Goal: Task Accomplishment & Management: Use online tool/utility

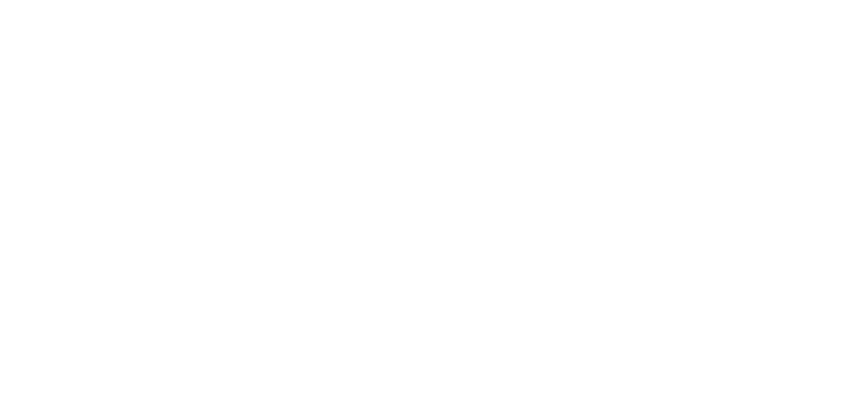
click at [615, 0] on html at bounding box center [431, 0] width 862 height 0
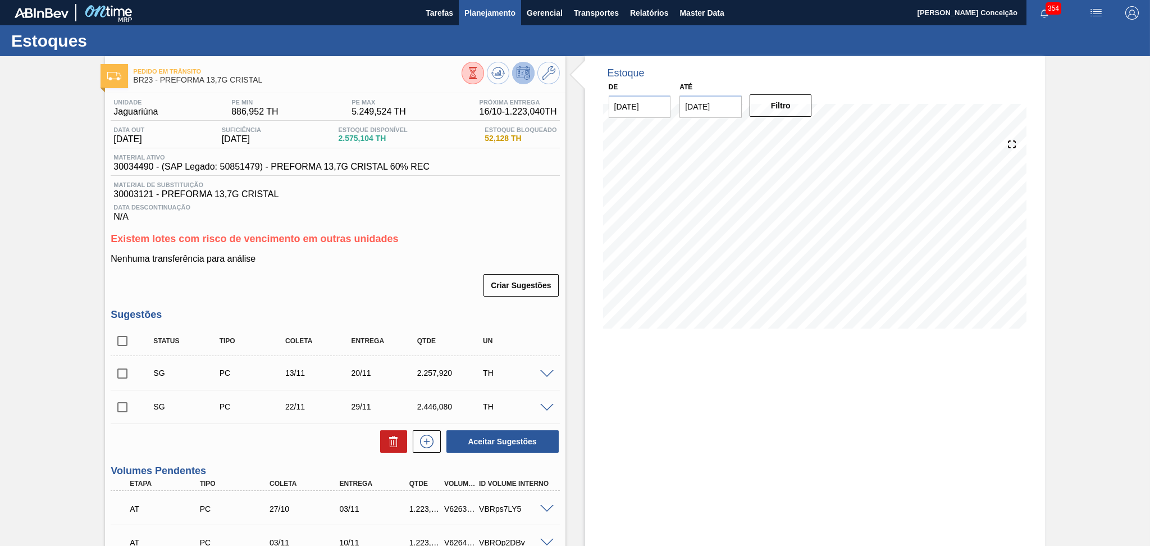
click at [495, 19] on span "Planejamento" at bounding box center [489, 12] width 51 height 13
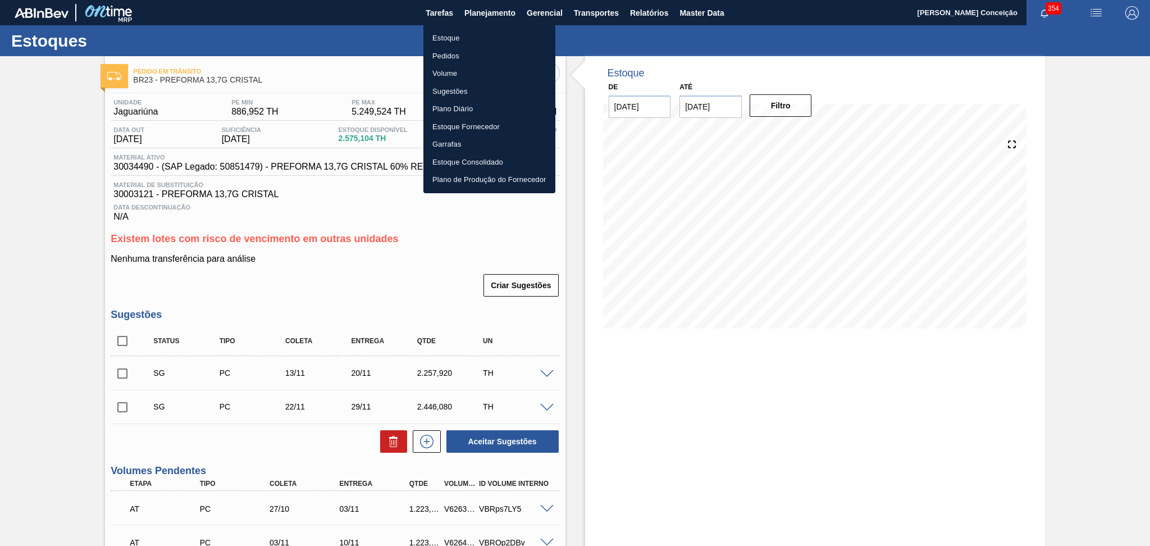
click at [457, 34] on li "Estoque" at bounding box center [489, 38] width 132 height 18
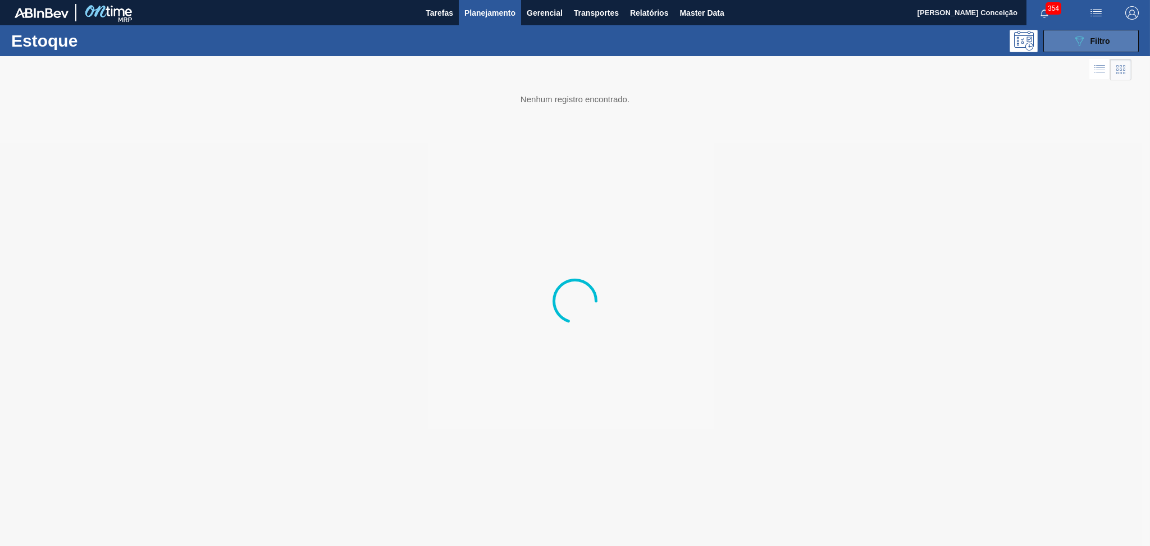
click at [1082, 41] on icon "089F7B8B-B2A5-4AFE-B5C0-19BA573D28AC" at bounding box center [1078, 40] width 13 height 13
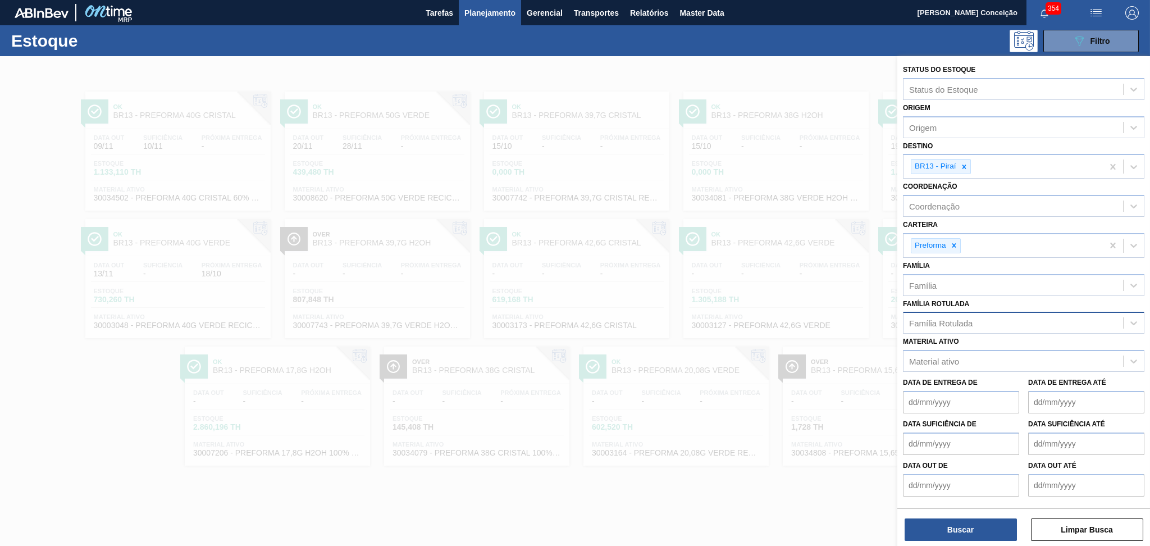
click at [950, 319] on div "Família Rotulada" at bounding box center [940, 323] width 63 height 10
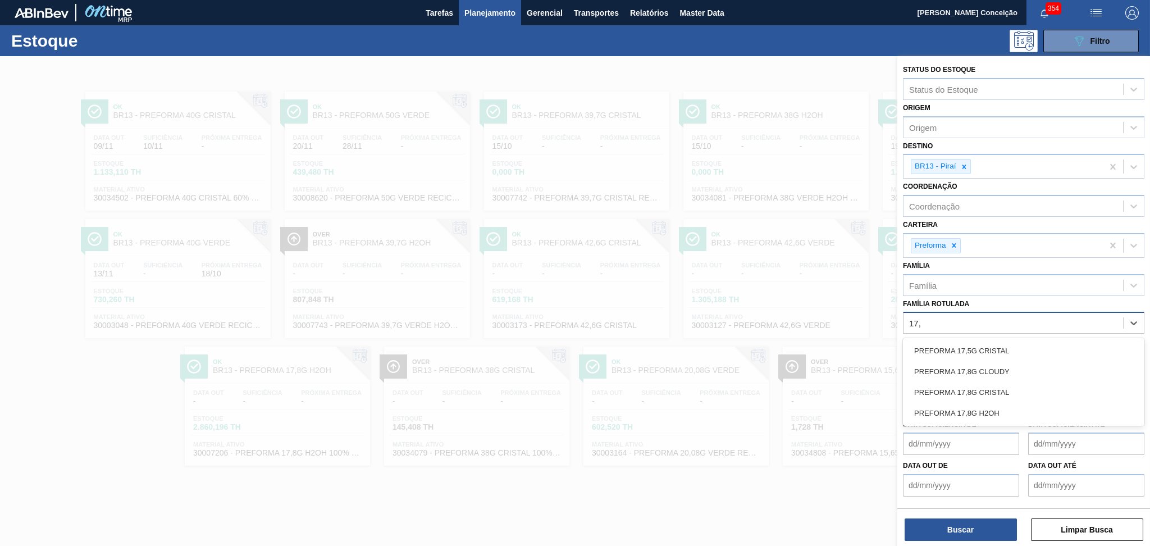
type Rotulada "17,8"
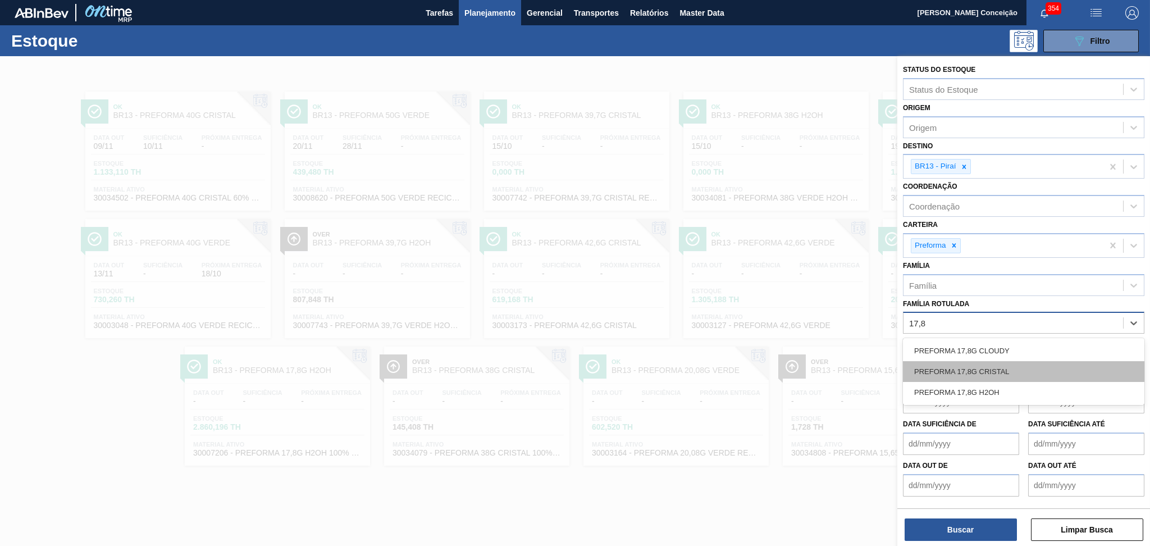
click at [997, 373] on div "PREFORMA 17,8G CRISTAL" at bounding box center [1023, 371] width 241 height 21
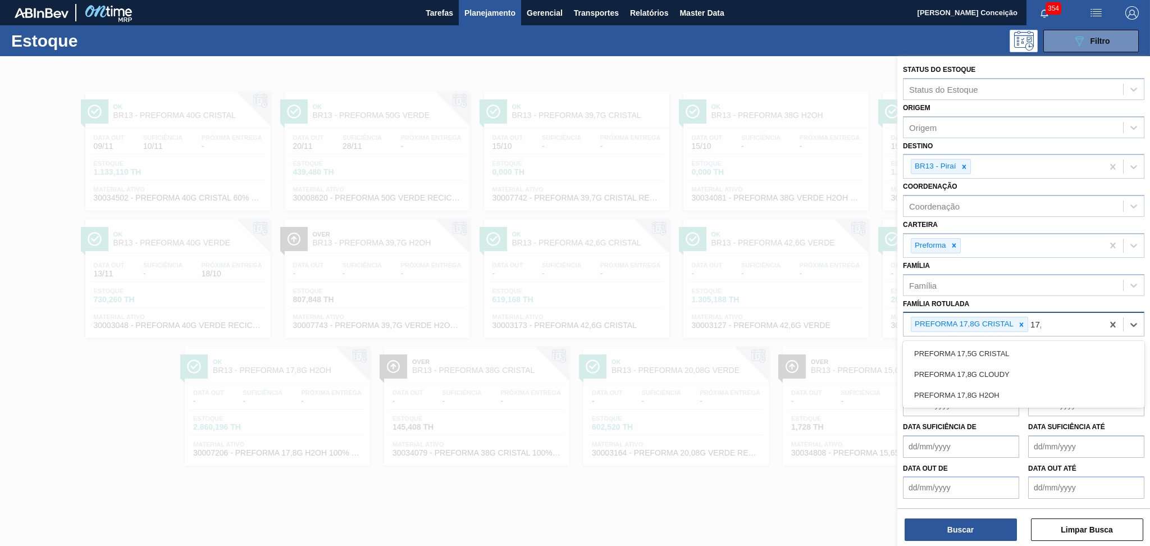
type Rotulada "17,8"
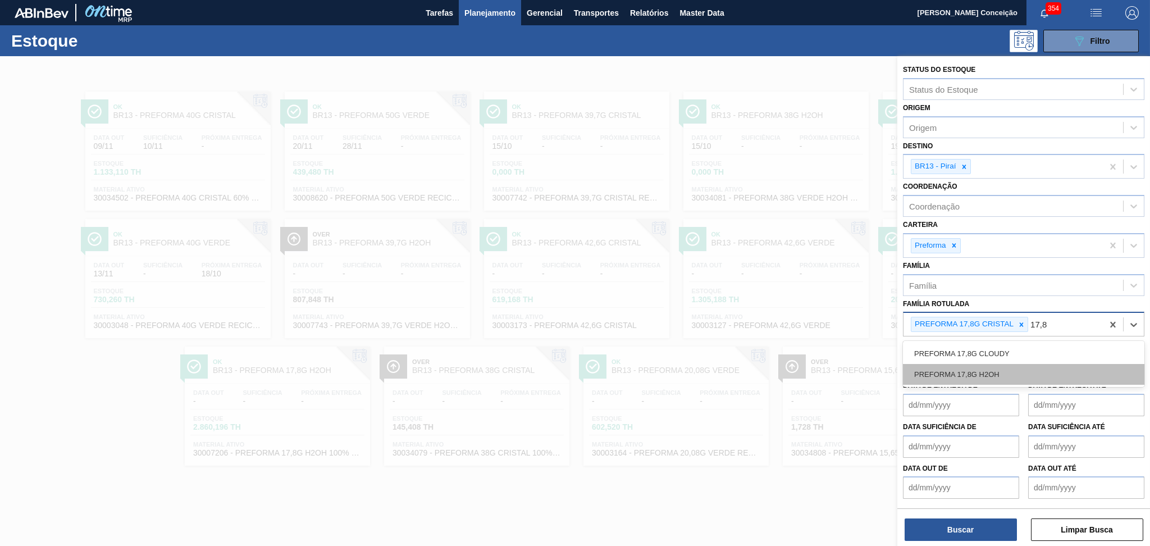
click at [1003, 364] on div "PREFORMA 17,8G H2OH" at bounding box center [1023, 374] width 241 height 21
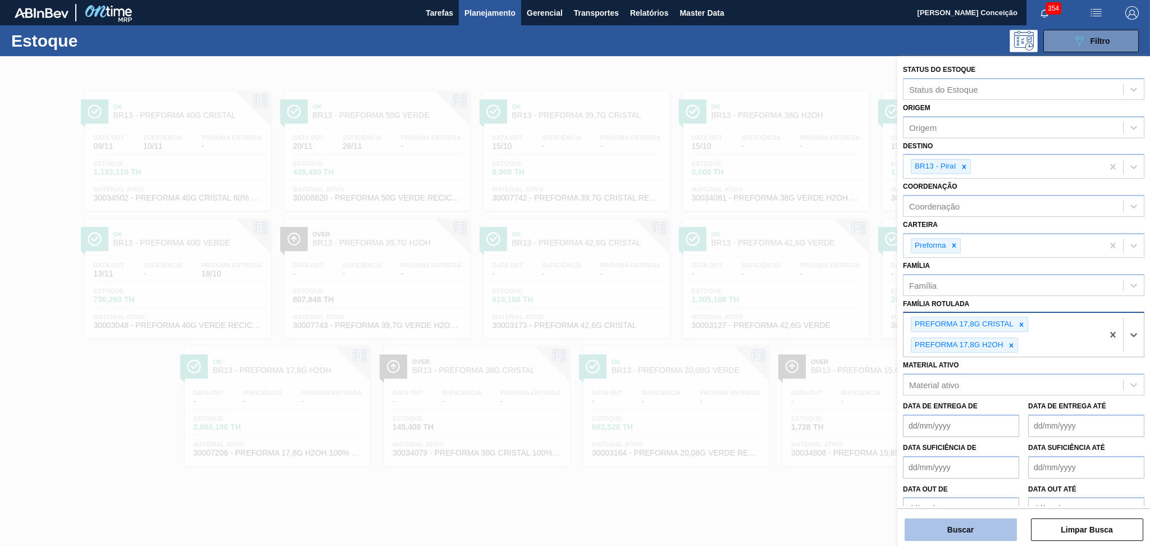
click at [979, 520] on button "Buscar" at bounding box center [960, 529] width 112 height 22
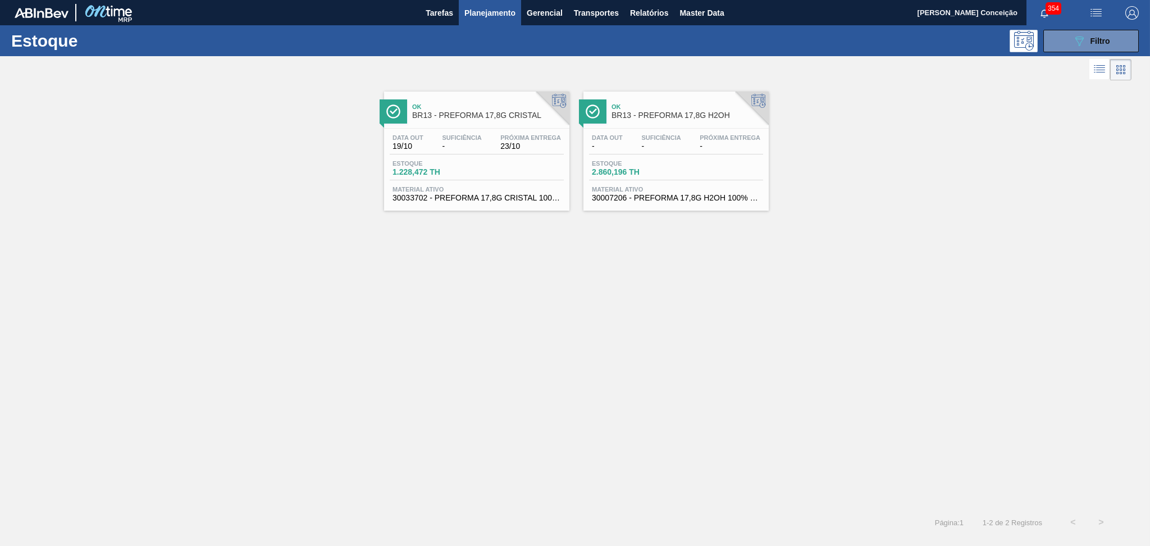
click at [680, 158] on div "Data out - Suficiência - Próxima Entrega - Estoque 2.860,196 TH Material ativo …" at bounding box center [675, 167] width 185 height 76
click at [446, 163] on span "Estoque" at bounding box center [431, 163] width 79 height 7
click at [457, 203] on div "Data out 19/10 Suficiência - Próxima Entrega 23/10 Estoque 1.228,472 TH Materia…" at bounding box center [476, 167] width 185 height 76
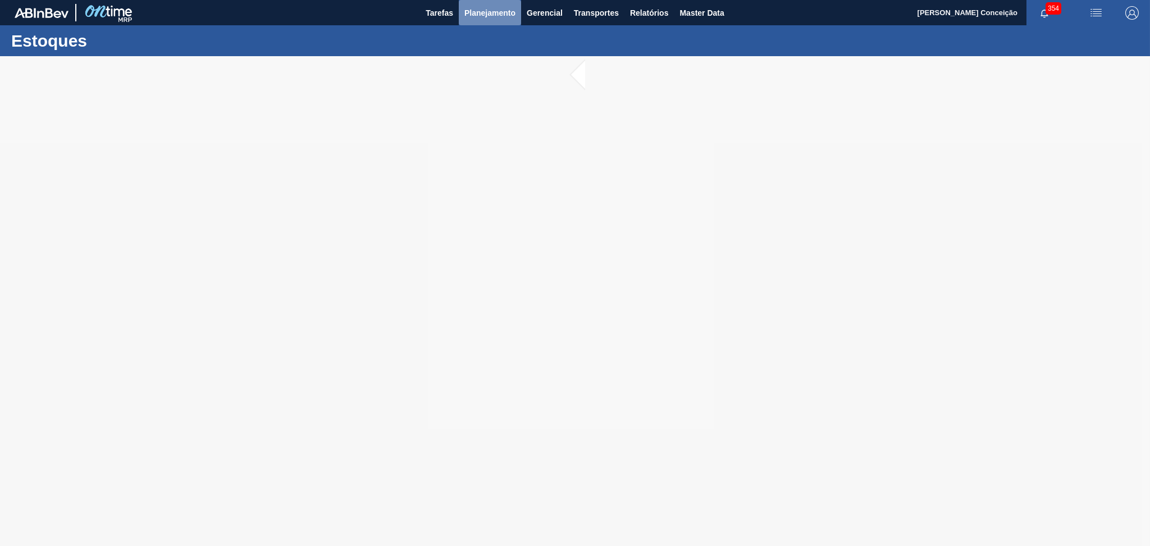
click at [496, 16] on span "Planejamento" at bounding box center [489, 12] width 51 height 13
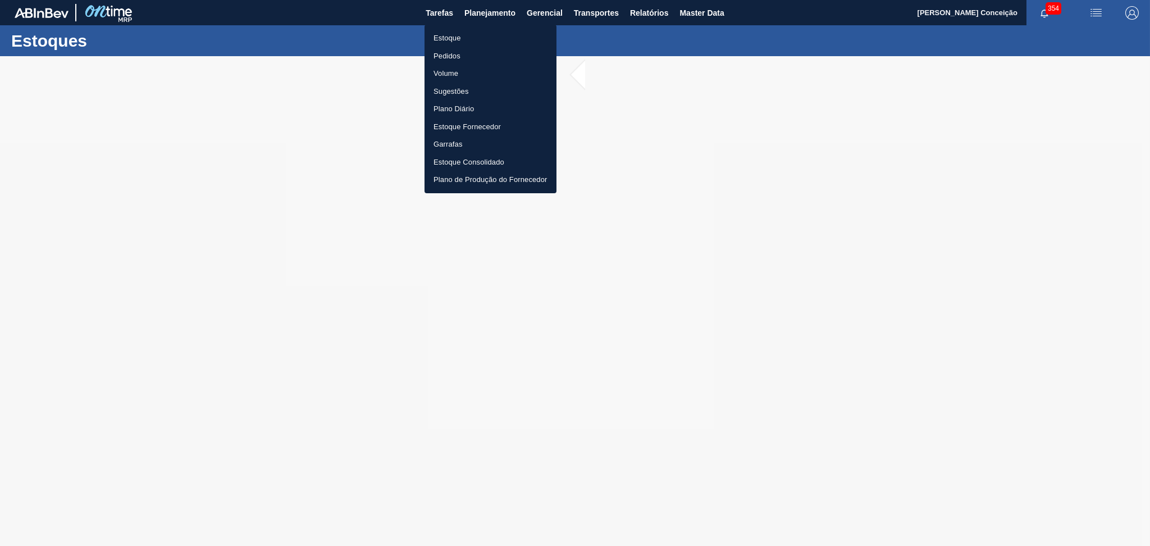
click at [457, 36] on li "Estoque" at bounding box center [490, 38] width 132 height 18
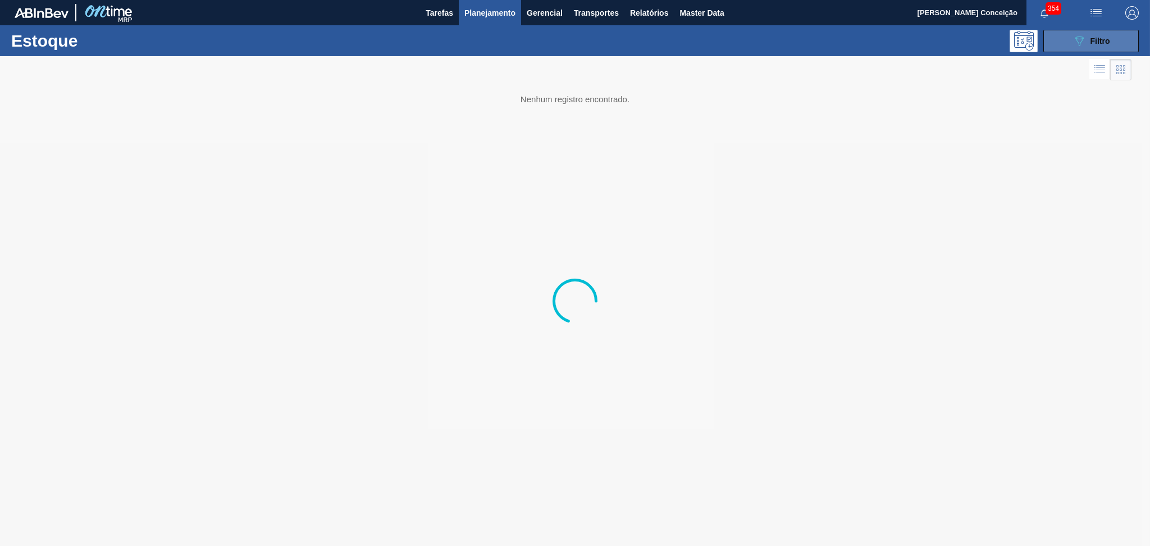
click at [1056, 42] on button "089F7B8B-B2A5-4AFE-B5C0-19BA573D28AC Filtro" at bounding box center [1090, 41] width 95 height 22
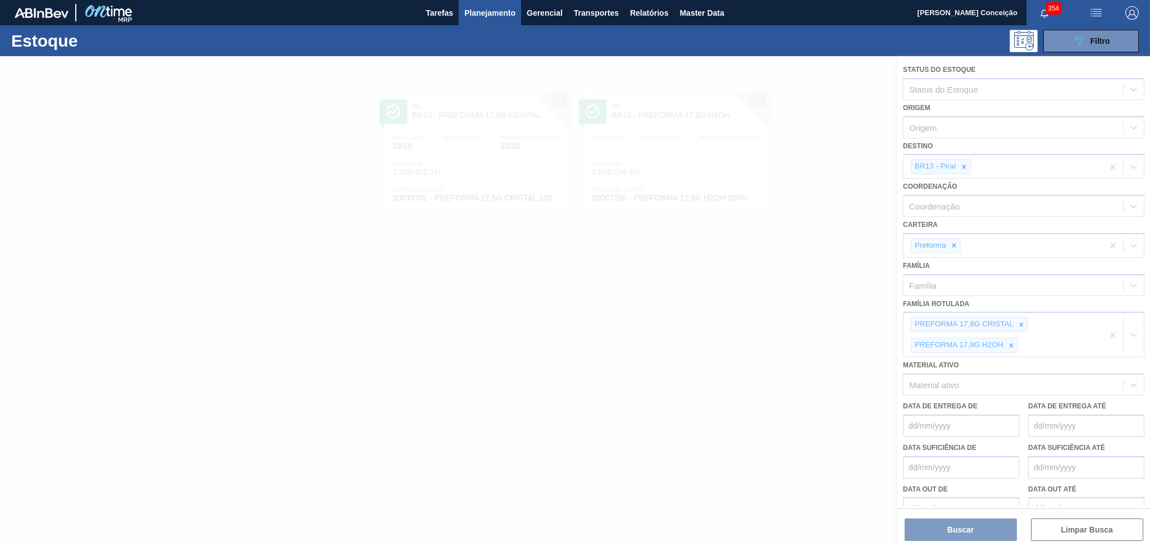
click at [1019, 321] on div at bounding box center [575, 301] width 1150 height 490
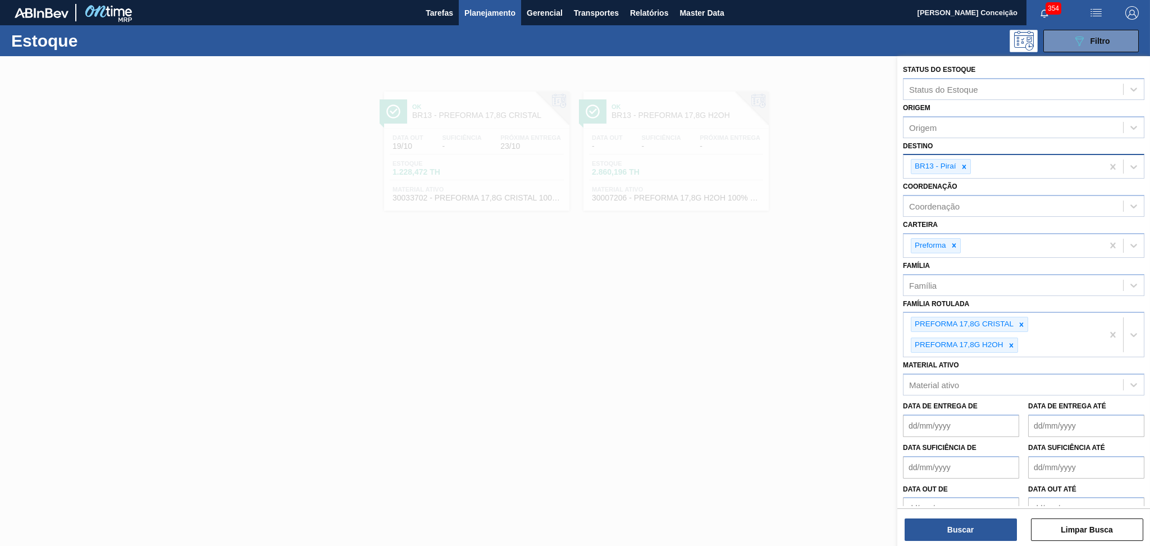
click at [966, 164] on icon at bounding box center [964, 167] width 8 height 8
type input "aquiraz"
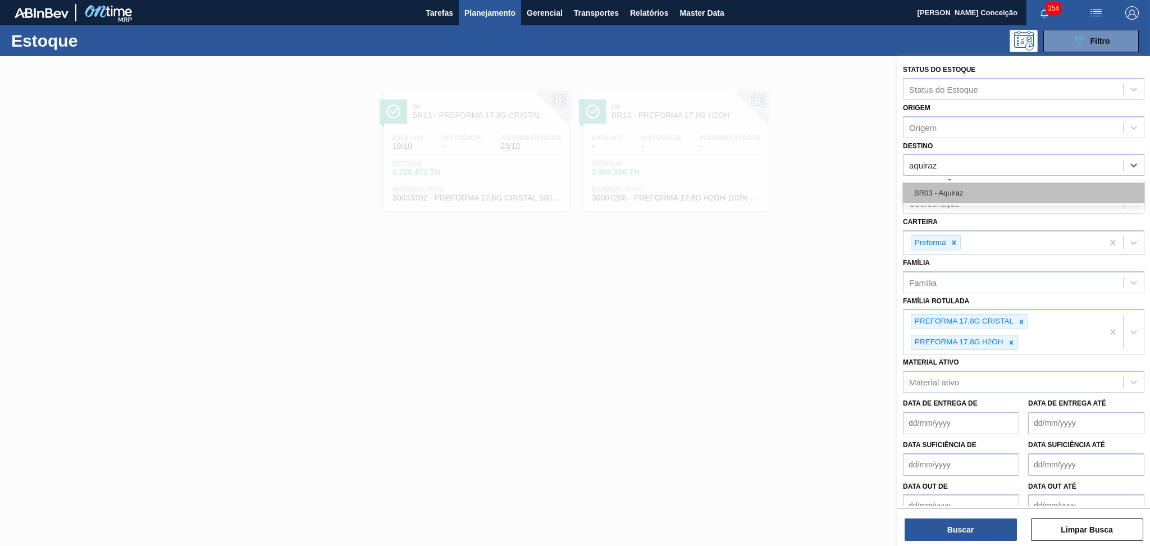
click at [974, 186] on div "BR03 - Aquiraz" at bounding box center [1023, 192] width 241 height 21
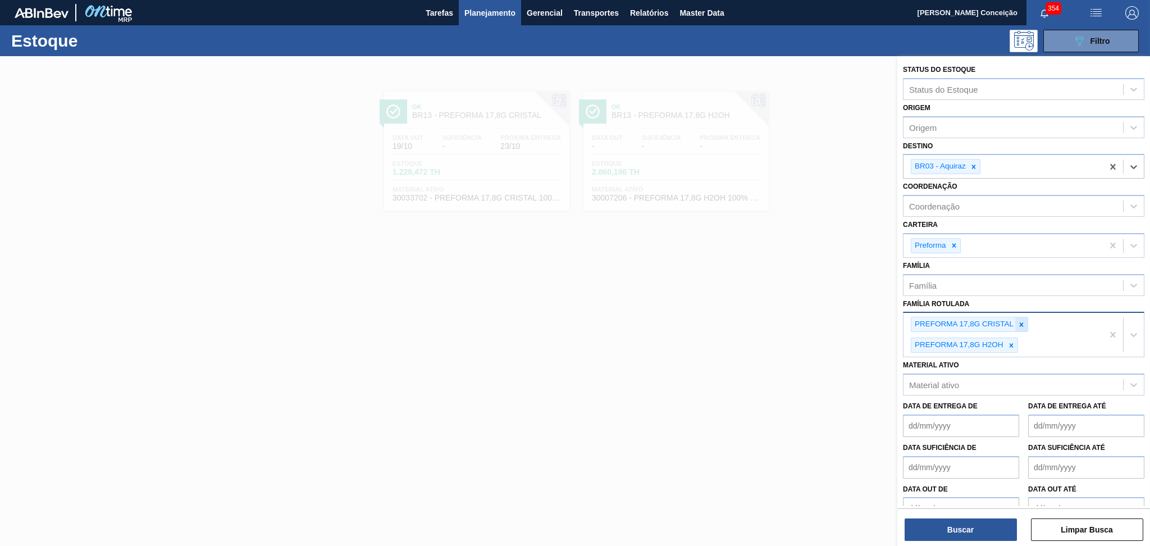
click at [1020, 317] on div at bounding box center [1021, 324] width 12 height 14
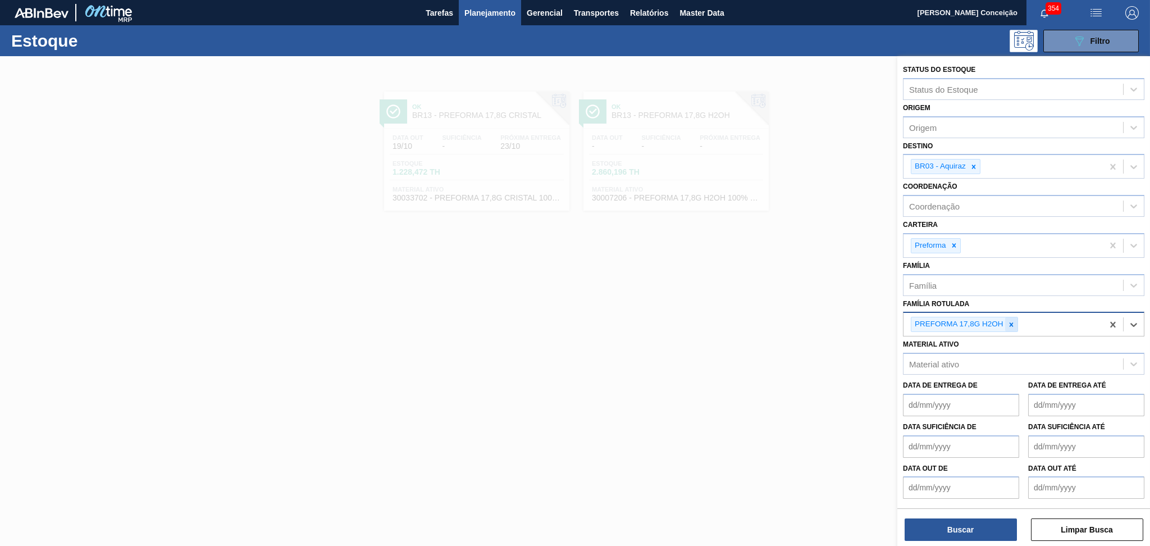
click at [1011, 326] on div at bounding box center [1011, 324] width 12 height 14
click at [958, 322] on div "Família Rotulada" at bounding box center [940, 323] width 63 height 10
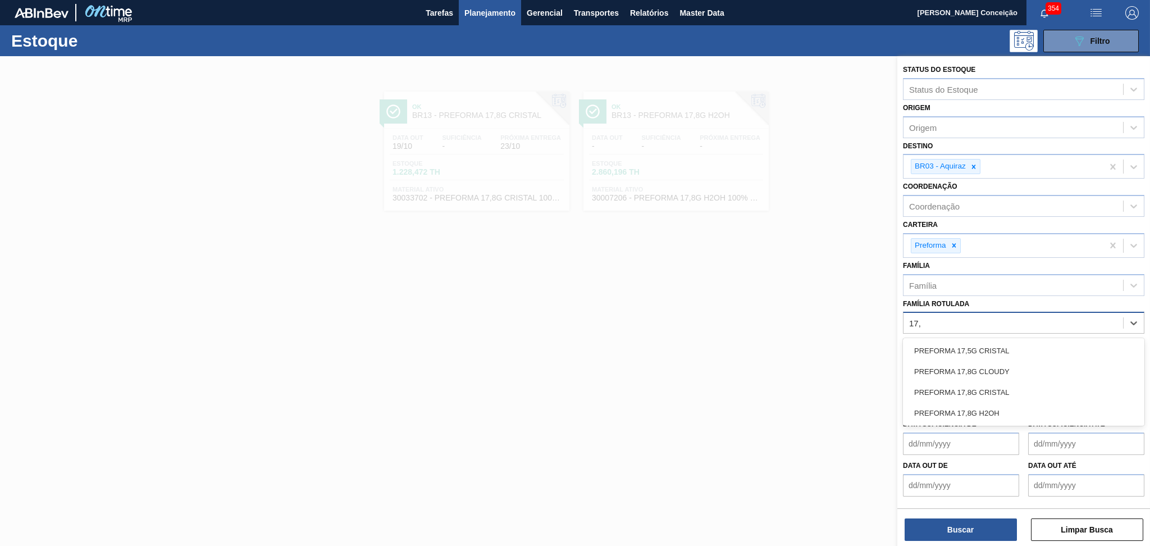
type Rotulada "17,8"
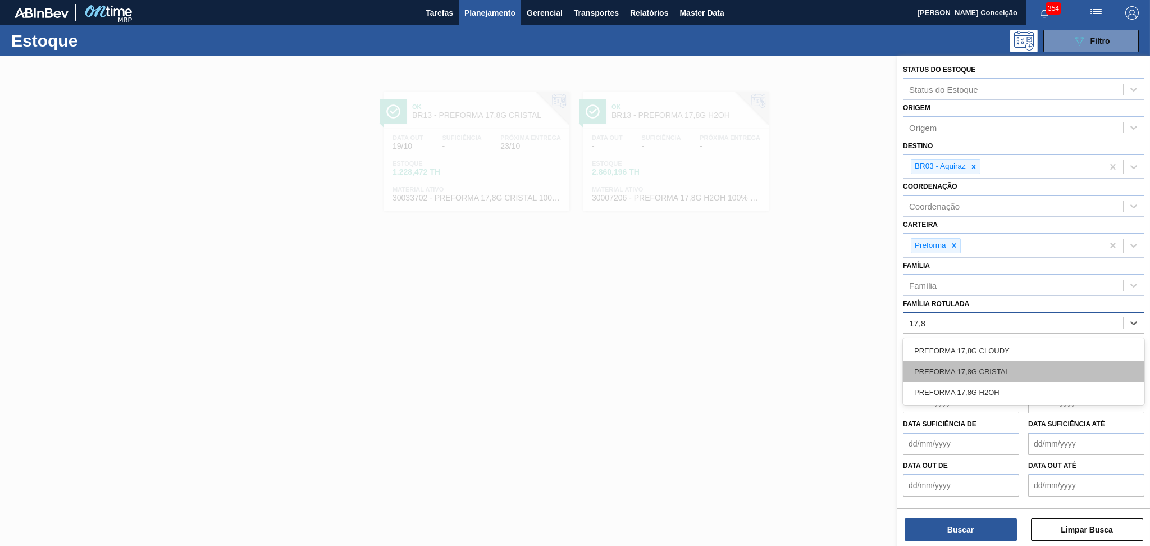
click at [980, 365] on div "PREFORMA 17,8G CRISTAL" at bounding box center [1023, 371] width 241 height 21
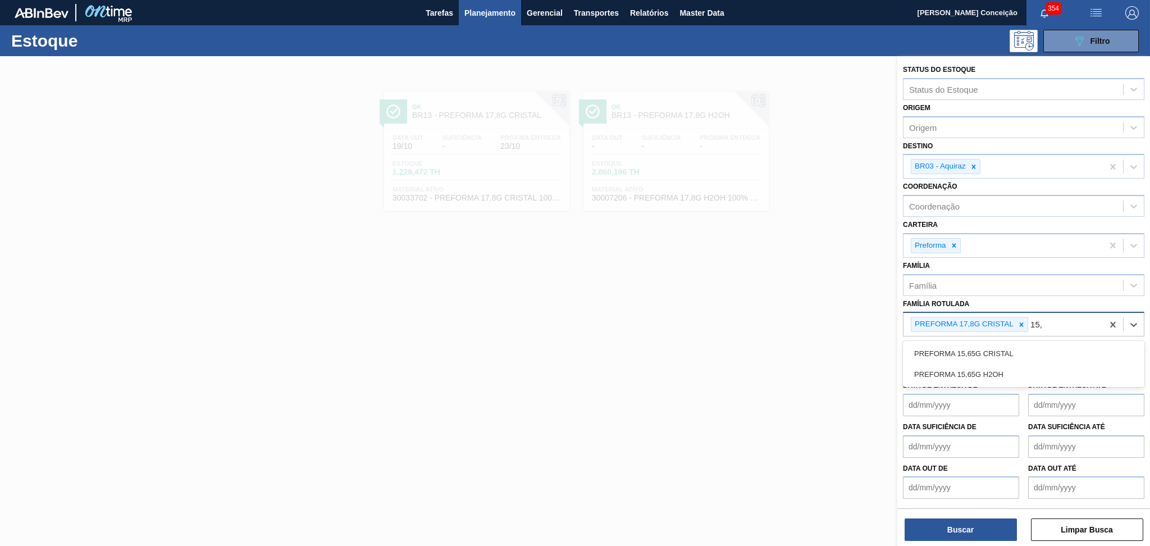
type Rotulada "15,6"
click at [1011, 351] on div "PREFORMA 15,65G CRISTAL" at bounding box center [1023, 353] width 241 height 21
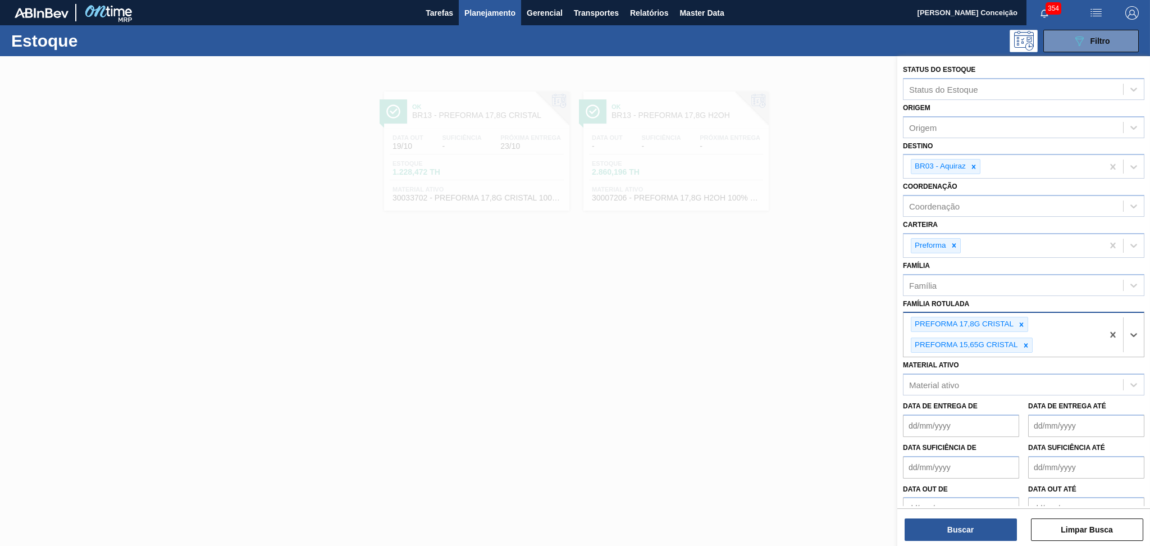
click at [779, 389] on div at bounding box center [575, 329] width 1150 height 546
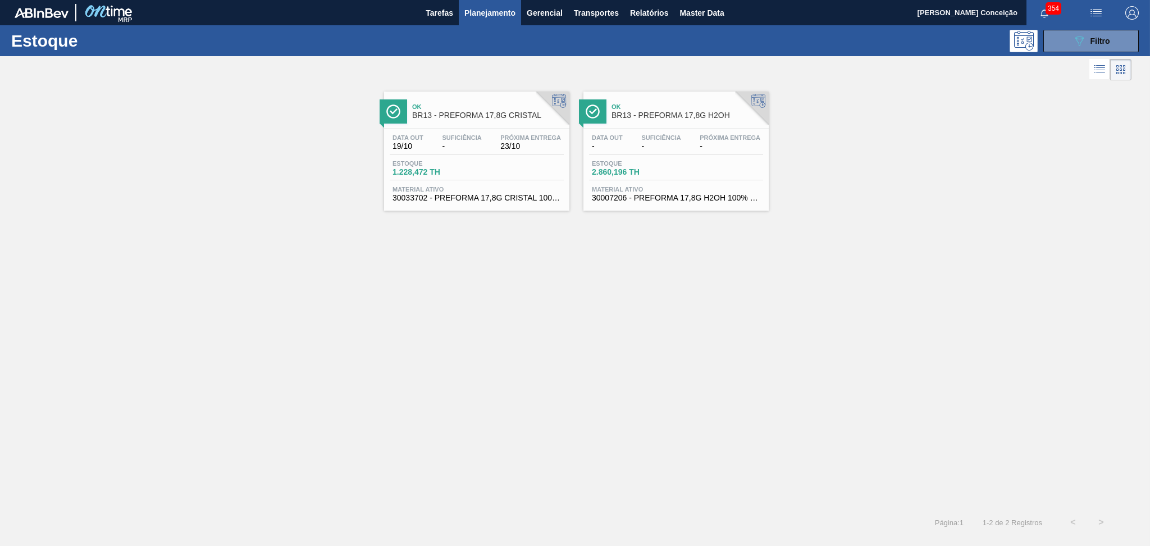
click at [493, 181] on div "Data out 19/10 Suficiência - Próxima Entrega 23/10 Estoque 1.228,472 TH Materia…" at bounding box center [476, 167] width 185 height 76
click at [598, 166] on div "Estoque 2.860,196 TH" at bounding box center [631, 168] width 84 height 16
click at [1096, 20] on button "button" at bounding box center [1096, 12] width 36 height 25
click at [991, 134] on div at bounding box center [575, 273] width 1150 height 546
click at [1065, 44] on button "089F7B8B-B2A5-4AFE-B5C0-19BA573D28AC Filtro" at bounding box center [1090, 41] width 95 height 22
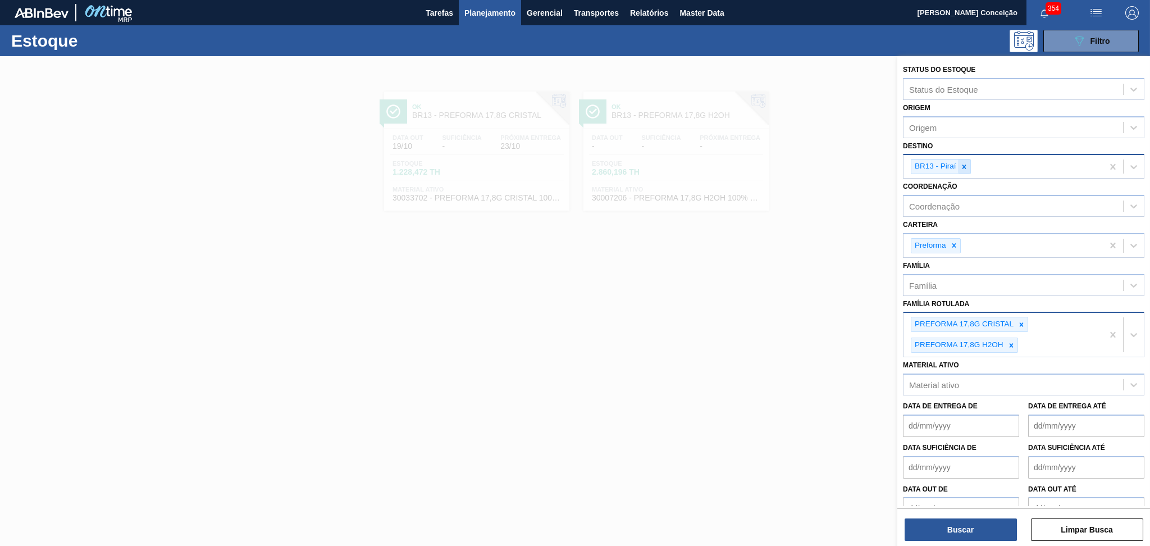
click at [962, 167] on icon at bounding box center [964, 167] width 8 height 8
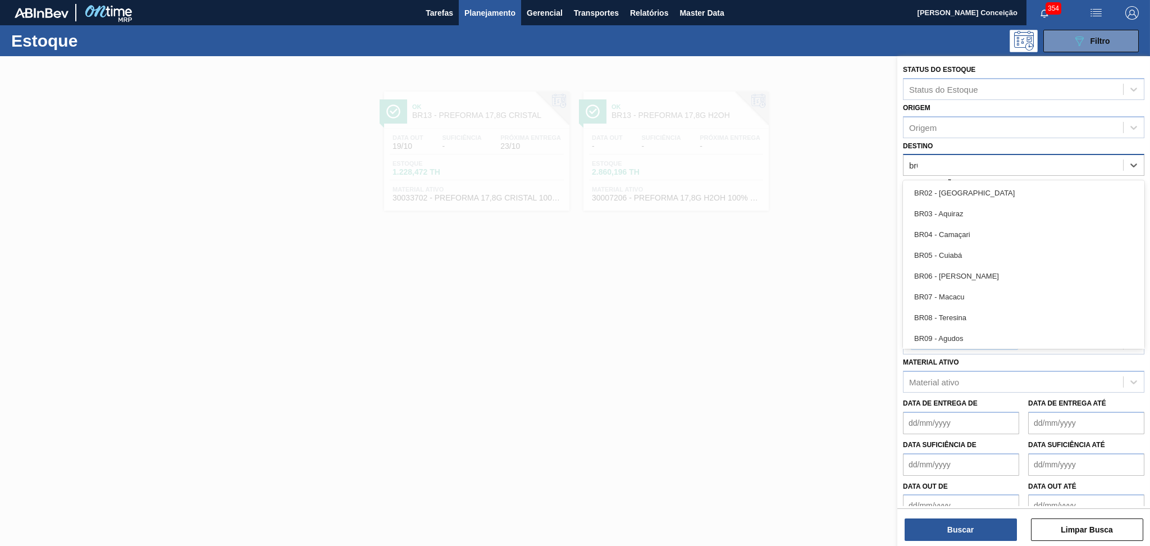
type input "br03"
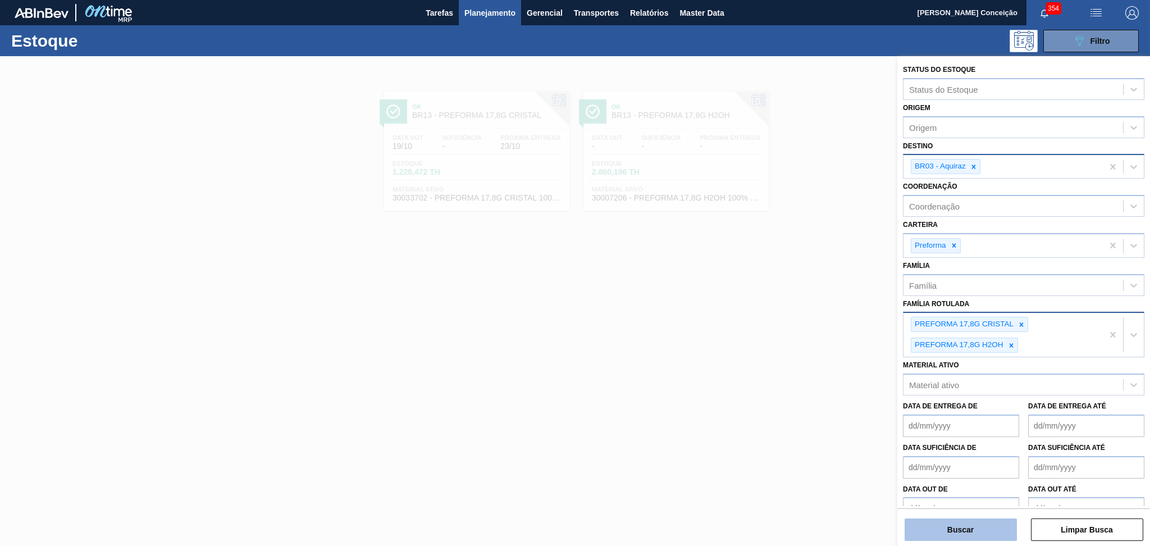
click at [947, 523] on button "Buscar" at bounding box center [960, 529] width 112 height 22
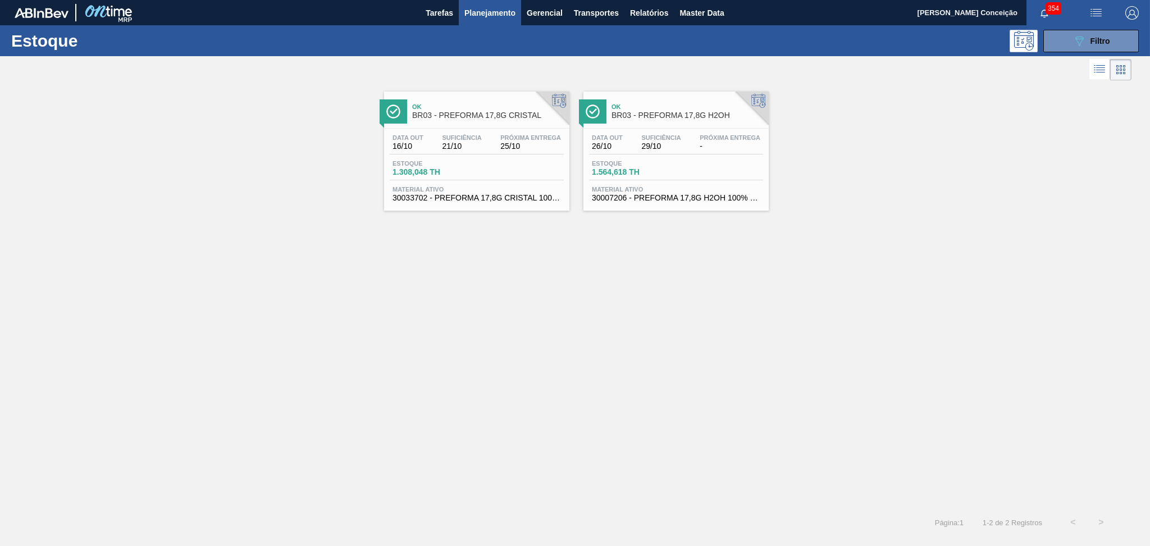
click at [426, 130] on div "Data out 16/10 Suficiência 21/10 Próxima Entrega 25/10 Estoque 1.308,048 TH Mat…" at bounding box center [476, 167] width 185 height 76
click at [620, 134] on span "Data out" at bounding box center [607, 137] width 31 height 7
click at [1055, 52] on button "089F7B8B-B2A5-4AFE-B5C0-19BA573D28AC Filtro" at bounding box center [1090, 41] width 95 height 22
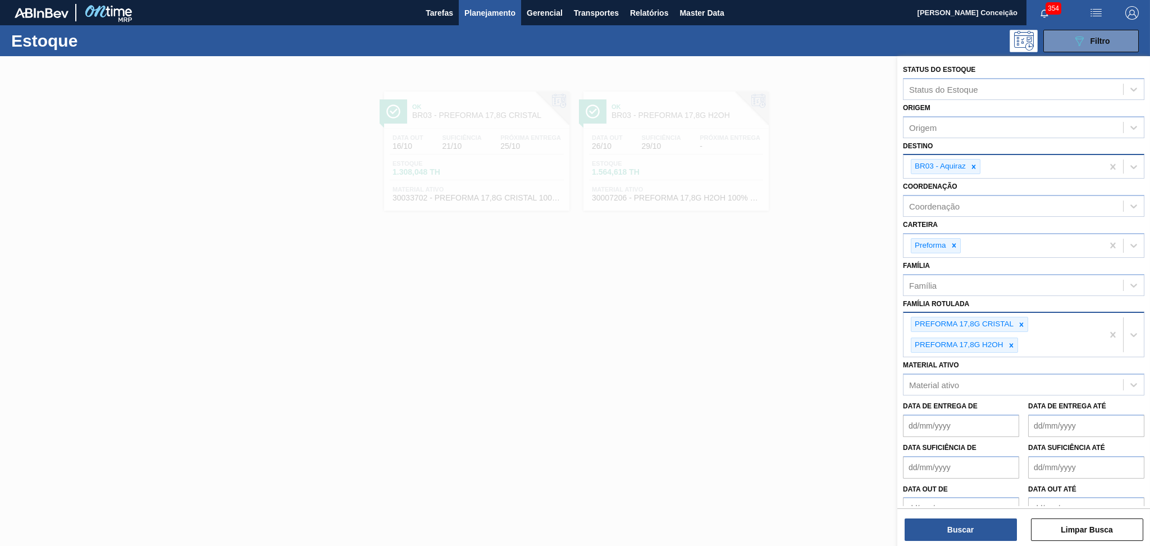
click at [1043, 333] on div "PREFORMA 17,8G CRISTAL PREFORMA 17,8G H2OH" at bounding box center [1002, 335] width 199 height 44
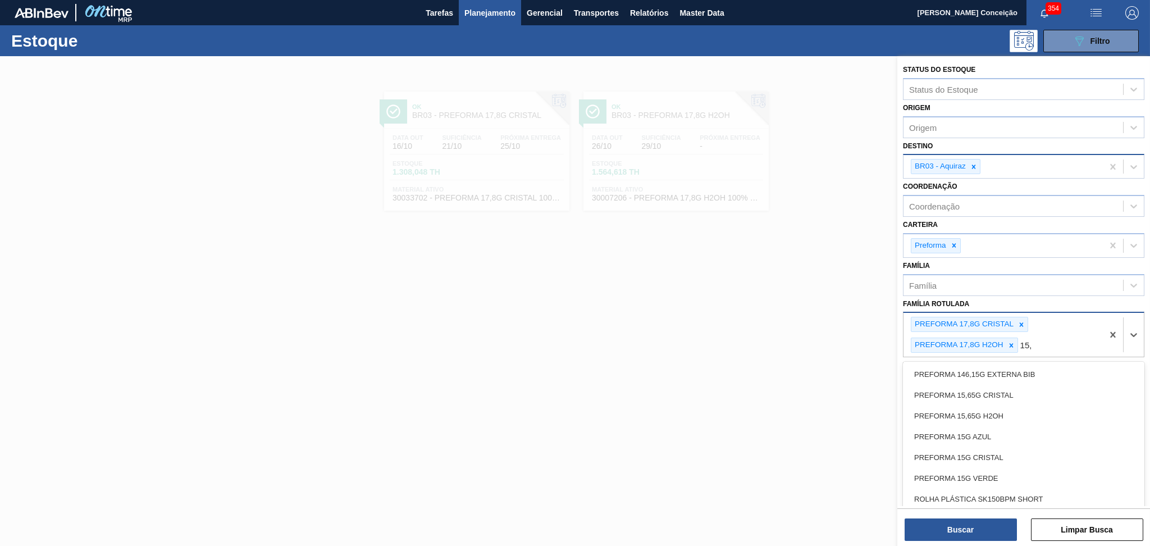
type Rotulada "15,6"
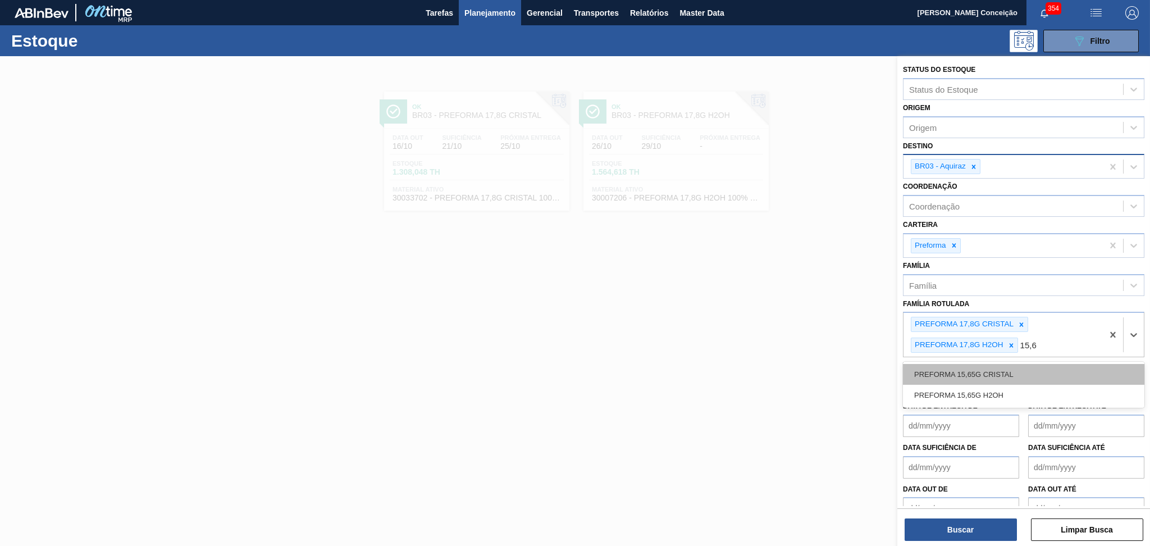
click at [1013, 371] on div "PREFORMA 15,65G CRISTAL" at bounding box center [1023, 374] width 241 height 21
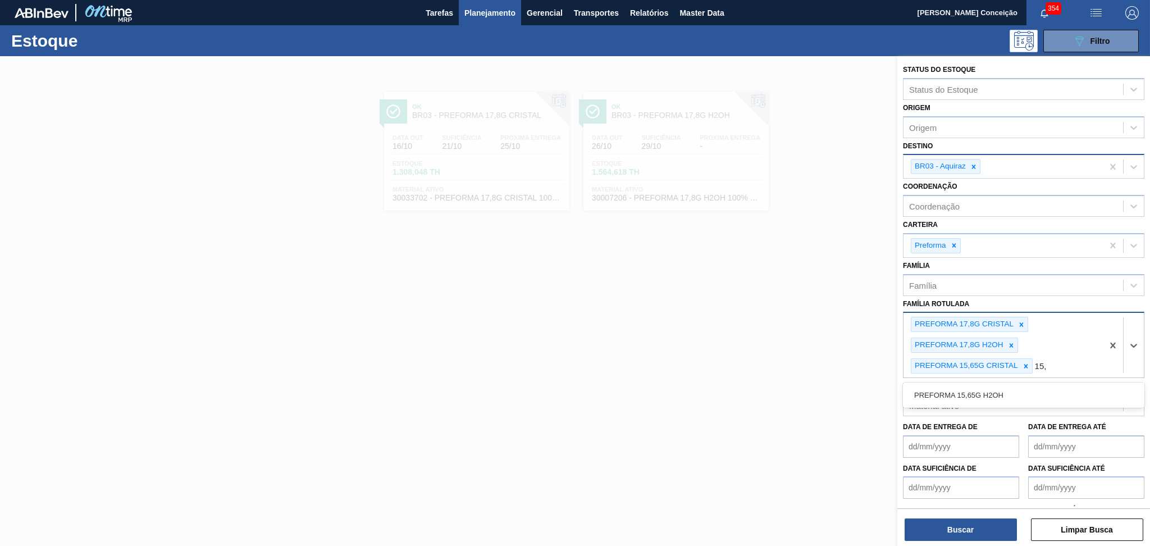
type Rotulada "15,6"
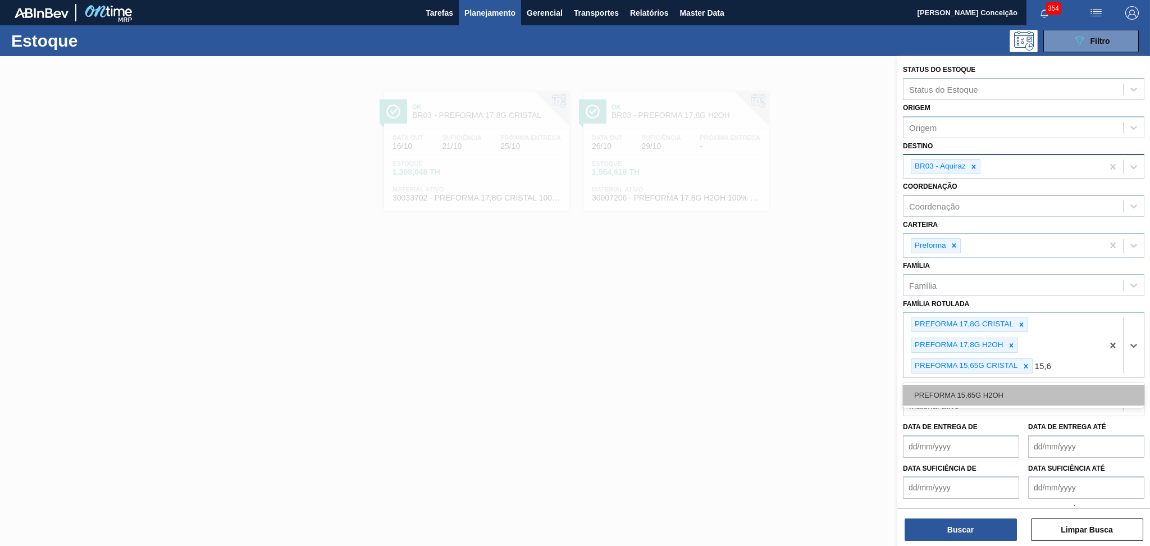
click at [1020, 392] on div "PREFORMA 15,65G H2OH" at bounding box center [1023, 395] width 241 height 21
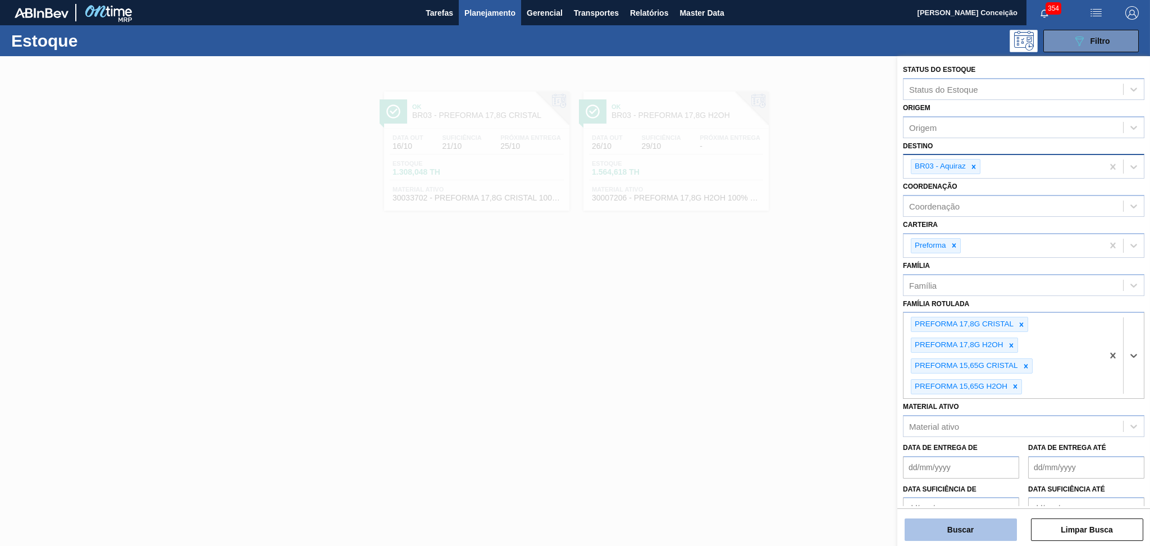
click at [973, 528] on button "Buscar" at bounding box center [960, 529] width 112 height 22
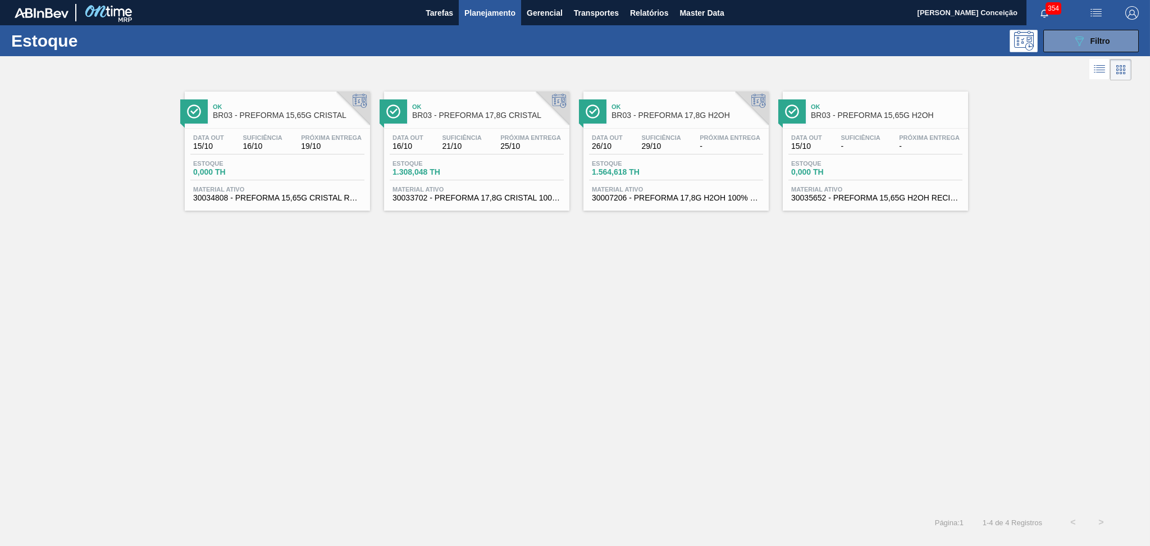
click at [436, 139] on div "Data out 16/10 Suficiência 21/10 Próxima Entrega 25/10" at bounding box center [477, 144] width 174 height 20
click at [285, 164] on div "Estoque 0,000 TH" at bounding box center [277, 170] width 174 height 20
click at [861, 131] on div "Data out 15/10 Suficiência - Próxima Entrega - Estoque 0,000 TH Material ativo …" at bounding box center [875, 167] width 185 height 76
click at [872, 166] on div "Estoque 0,000 TH" at bounding box center [830, 168] width 84 height 16
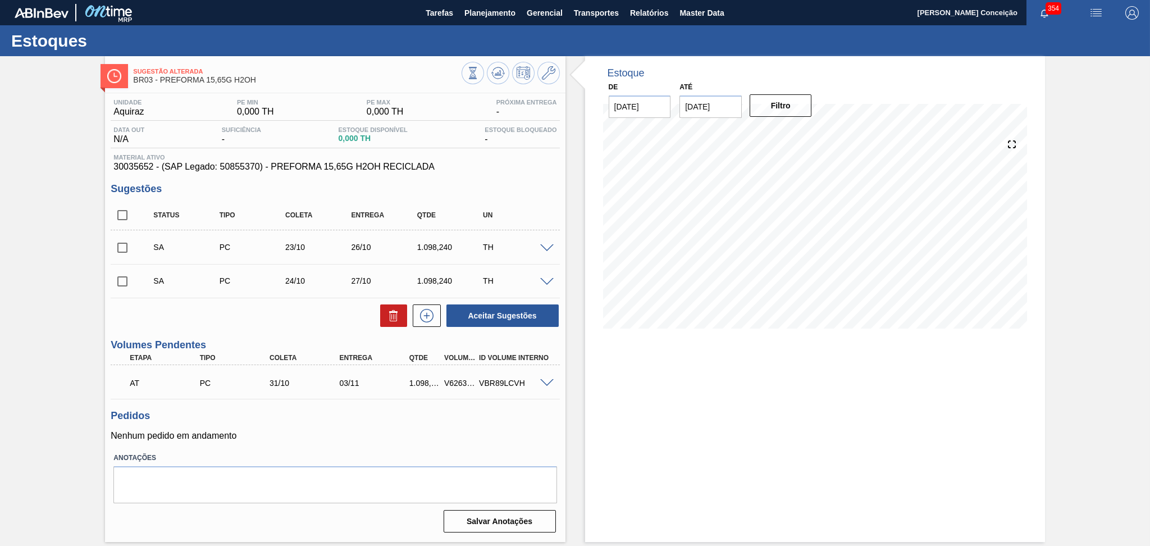
click at [112, 297] on div "SA PC 24/10 27/10 1.098,240 TH Material 30035652 - PREFORMA 15,65G H2OH RECICLA…" at bounding box center [335, 281] width 449 height 34
click at [125, 265] on div "SA PC 24/10 27/10 1.098,240 TH Material 30035652 - PREFORMA 15,65G H2OH RECICLA…" at bounding box center [335, 281] width 449 height 34
click at [124, 251] on input "checkbox" at bounding box center [123, 248] width 24 height 24
checkbox input "true"
click at [122, 279] on input "checkbox" at bounding box center [123, 281] width 24 height 24
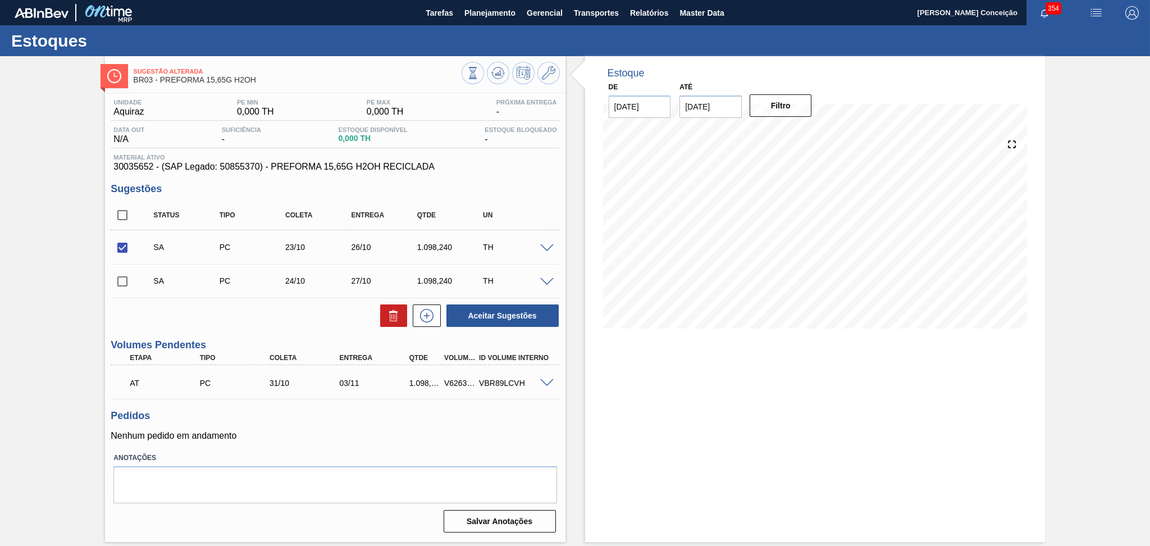
checkbox input "true"
click at [478, 316] on button "Aceitar Sugestões" at bounding box center [502, 315] width 112 height 22
checkbox input "false"
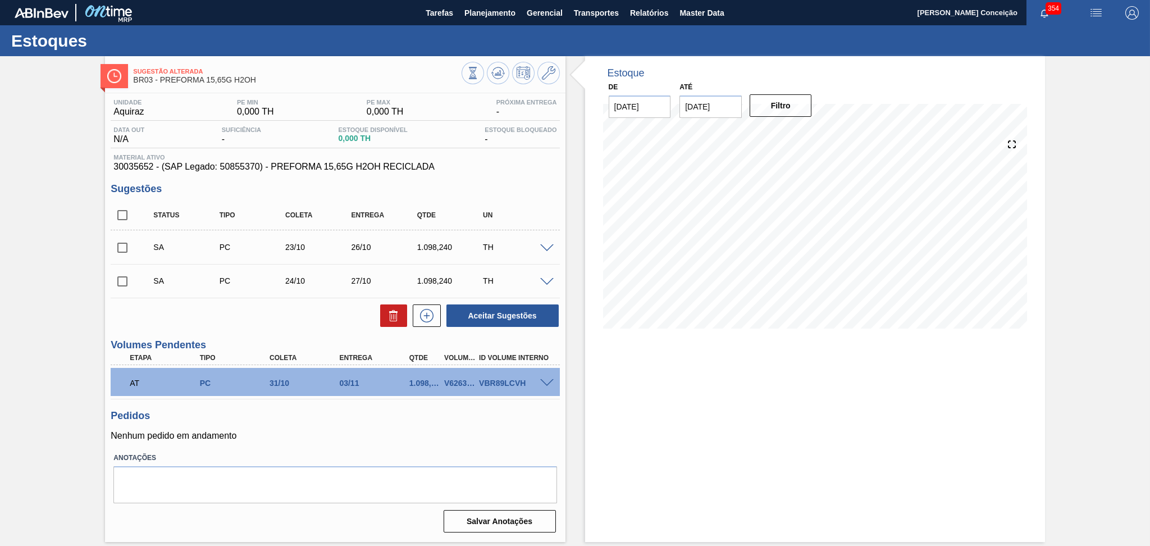
drag, startPoint x: 127, startPoint y: 217, endPoint x: 134, endPoint y: 224, distance: 9.6
click at [126, 216] on input "checkbox" at bounding box center [123, 215] width 24 height 24
checkbox input "true"
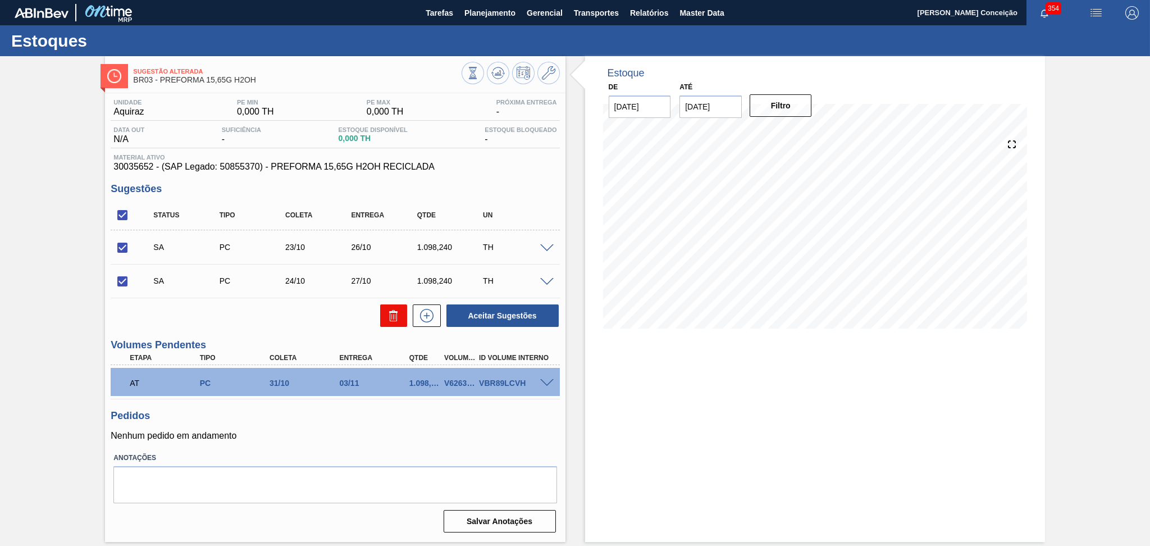
click at [390, 314] on icon at bounding box center [393, 315] width 13 height 13
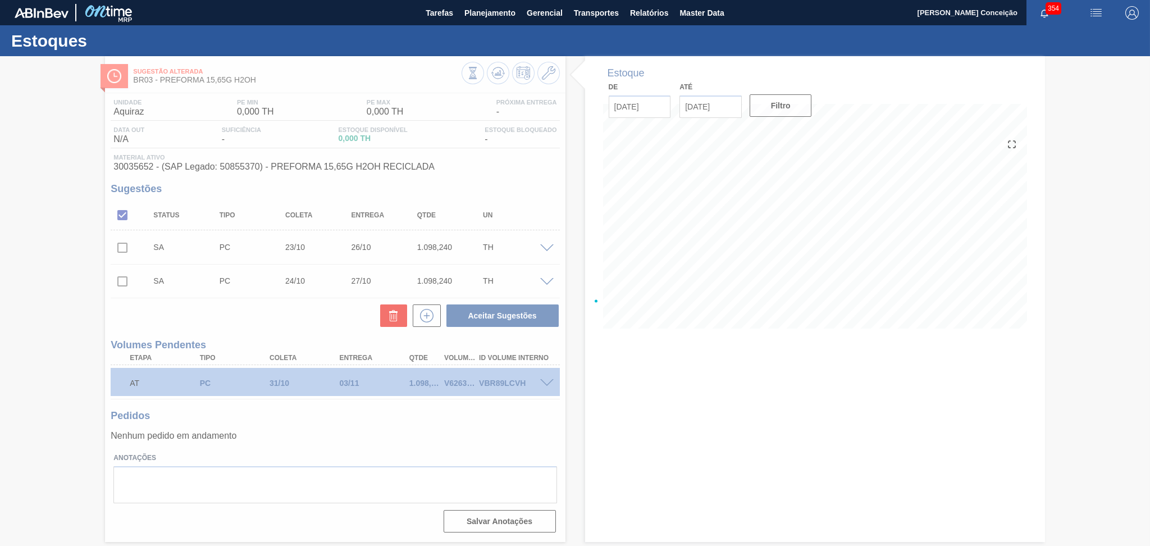
checkbox input "false"
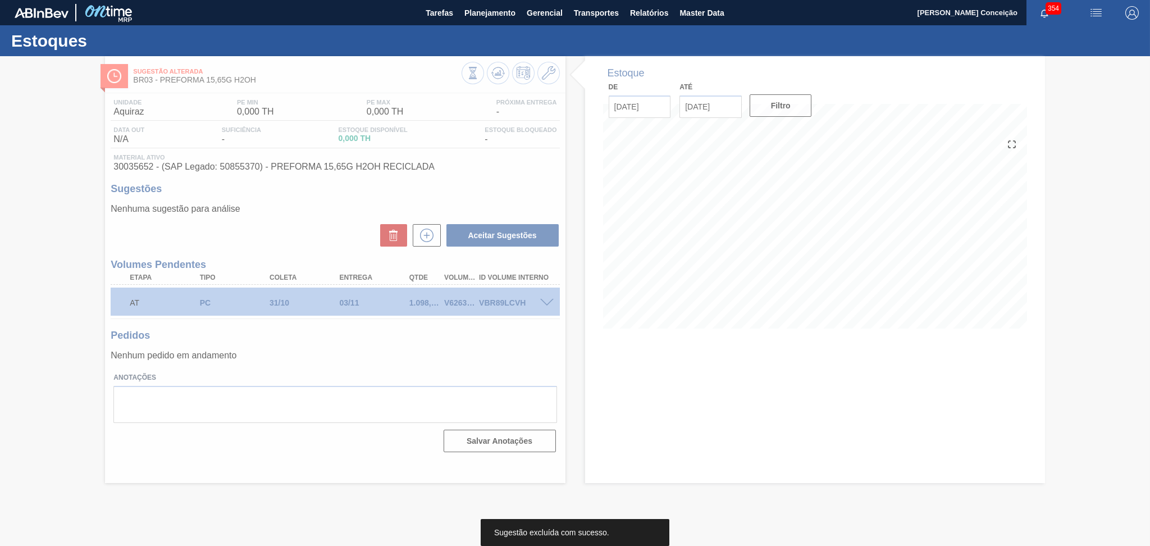
click at [447, 369] on div at bounding box center [575, 301] width 1150 height 490
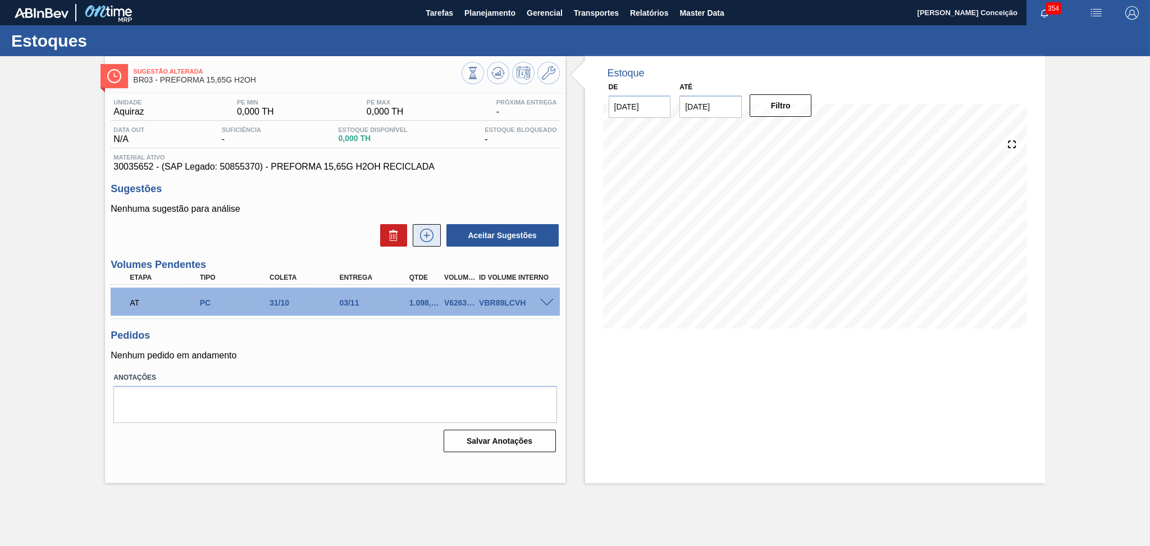
click at [424, 236] on icon at bounding box center [427, 234] width 18 height 13
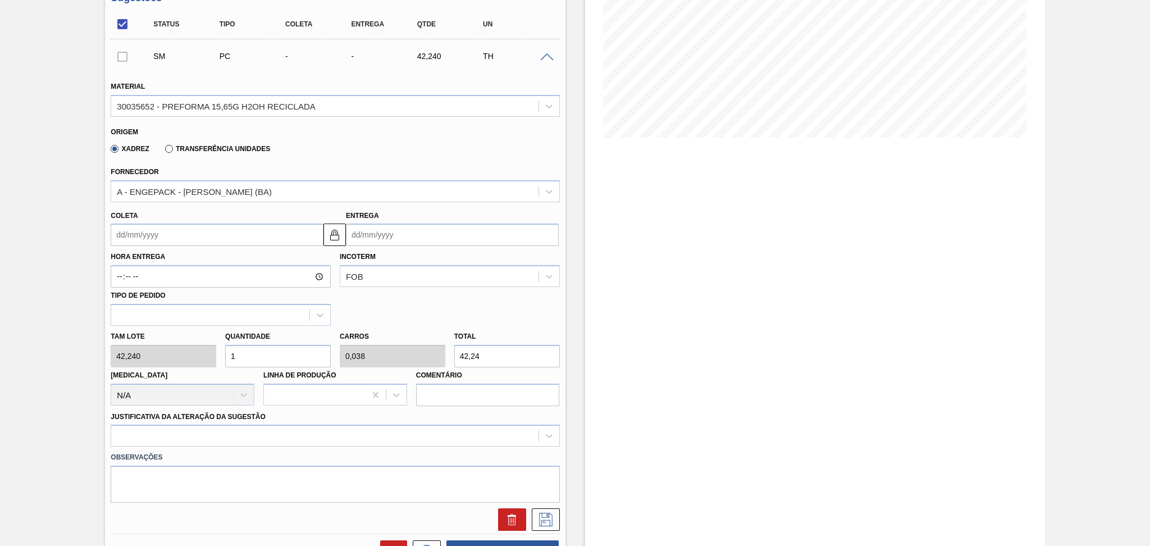
scroll to position [225, 0]
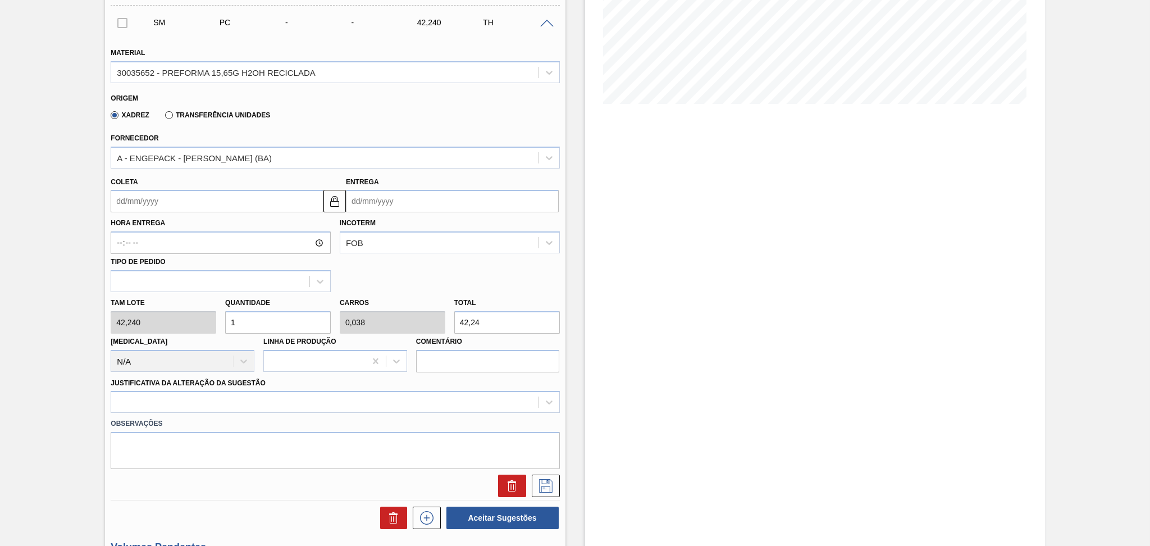
click at [194, 197] on input "Coleta" at bounding box center [217, 201] width 213 height 22
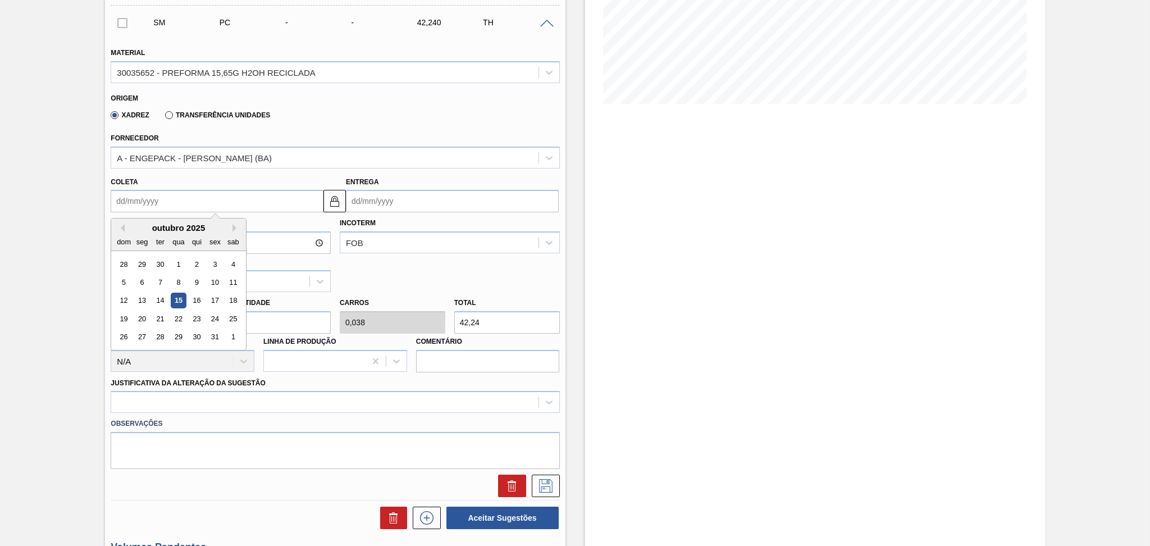
type input "[DATE]"
drag, startPoint x: 194, startPoint y: 197, endPoint x: 0, endPoint y: 206, distance: 193.9
click at [0, 206] on div "Sugestão Alterada BR03 - PREFORMA 15,65G H2OH Unidade Aquiraz PE MIN 0,000 TH P…" at bounding box center [575, 288] width 1150 height 912
type input "2"
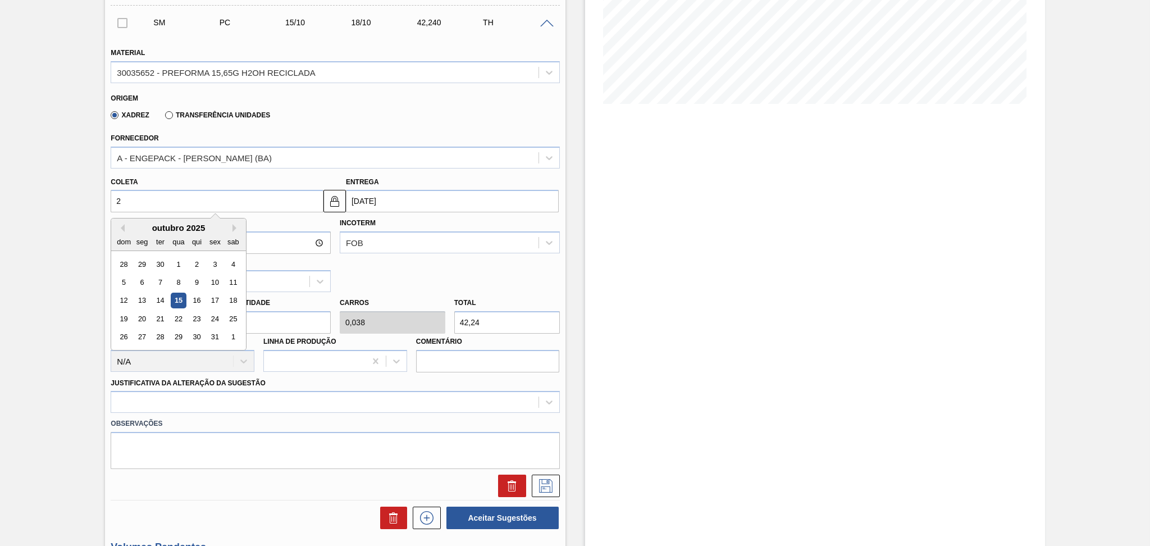
type input "[DATE]"
type input "23"
type input "[DATE]"
type input "23/1"
type input "26/01/2025"
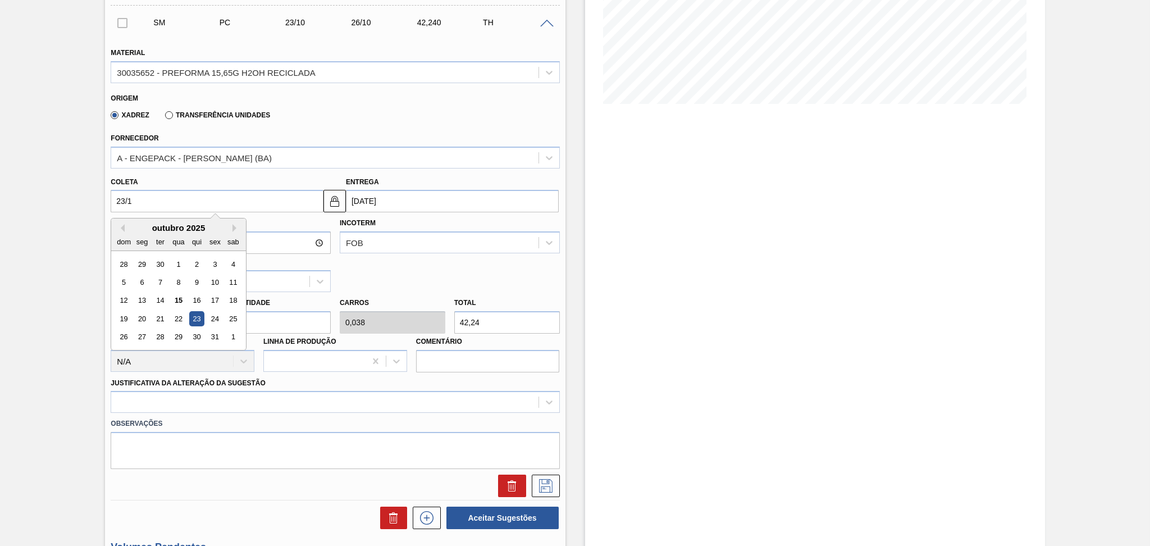
type input "23/10"
type input "[DATE]"
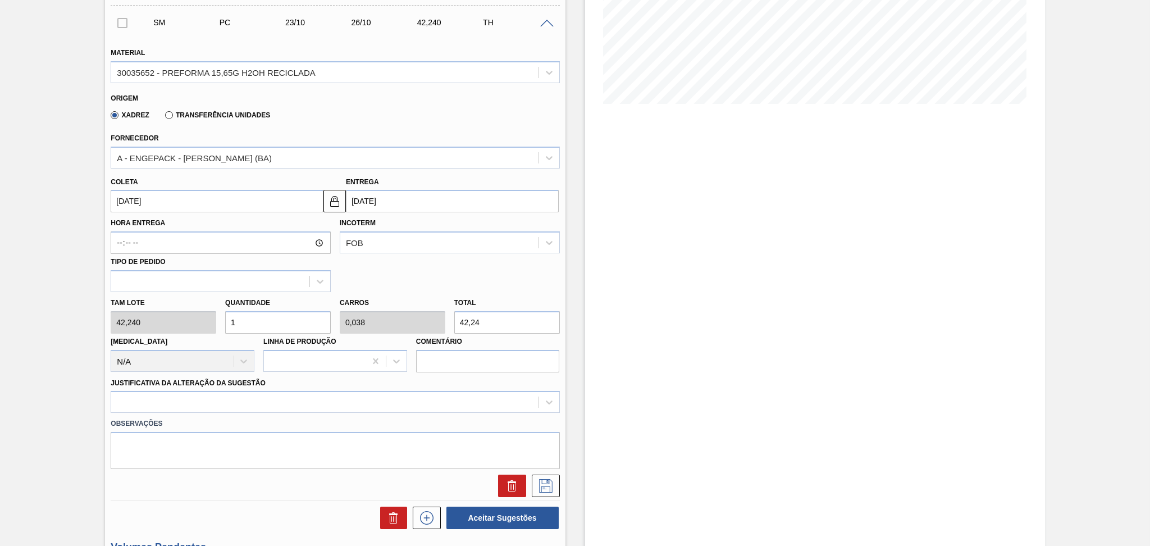
click at [415, 272] on div "Hora Entrega Incoterm FOB Tipo de pedido" at bounding box center [335, 252] width 458 height 80
click at [158, 325] on div "Tam lote 42,240 Quantidade 1 Carros 0,038 Total 42,24 [MEDICAL_DATA] N/A Linha …" at bounding box center [335, 332] width 458 height 80
type input "2"
type input "0,077"
type input "84,48"
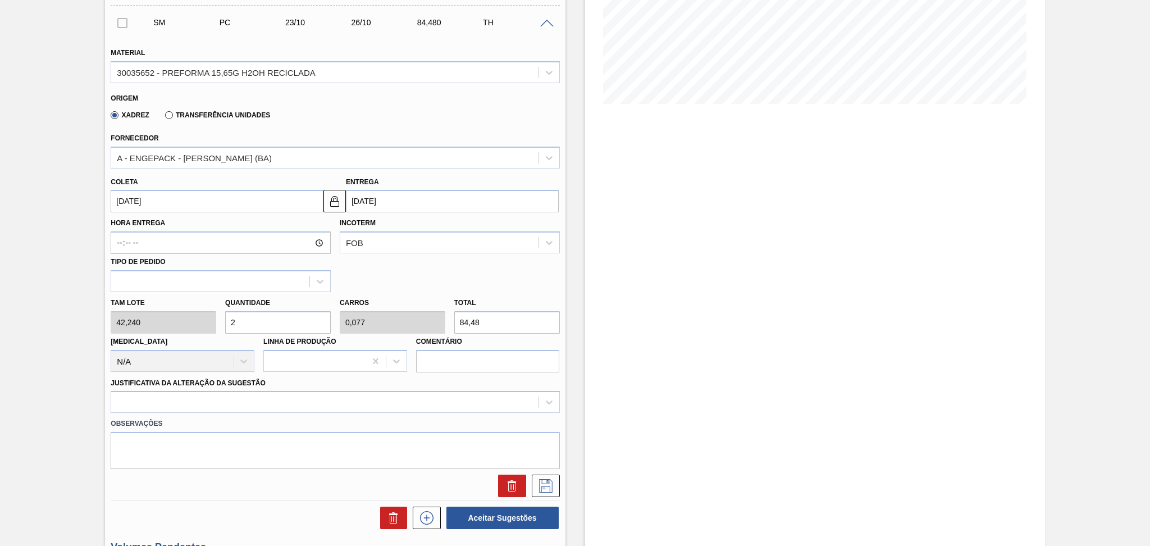
type input "26"
type input "1"
type input "1.098,24"
type input "26"
click at [186, 400] on div at bounding box center [335, 402] width 449 height 22
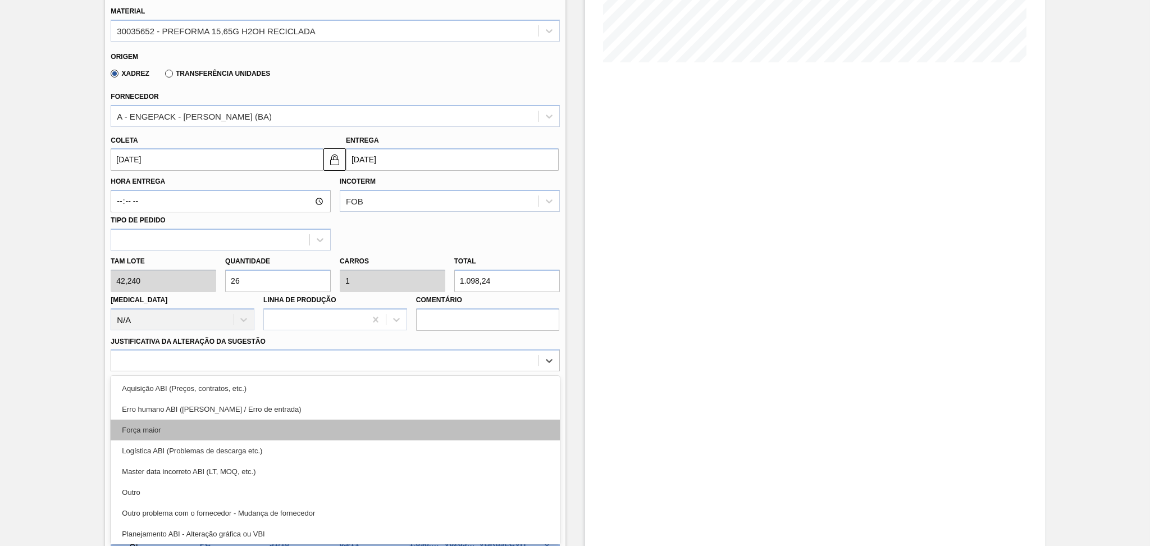
scroll to position [75, 0]
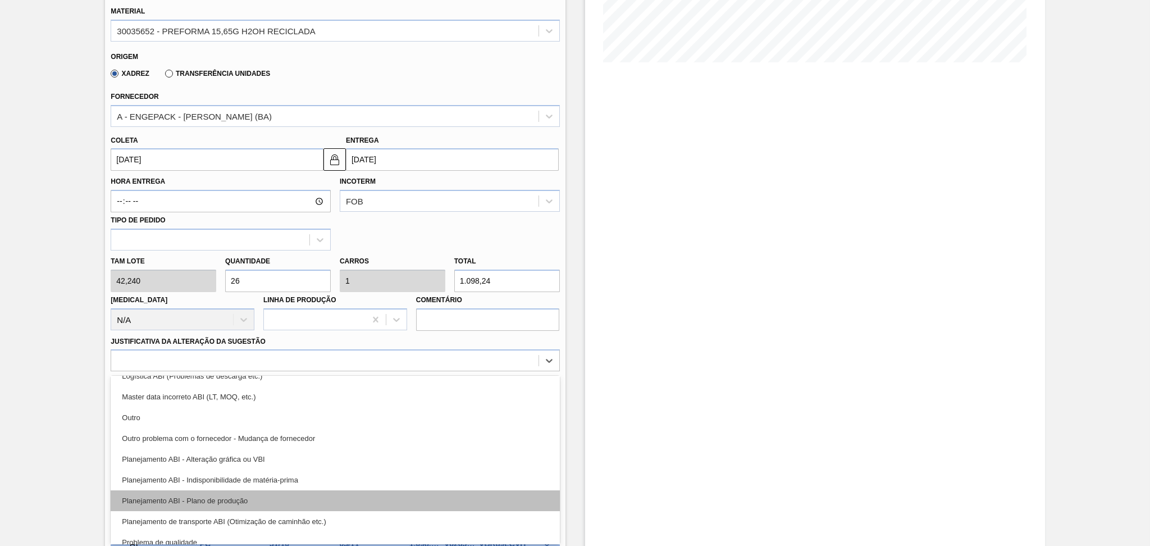
click at [280, 499] on div "Planejamento ABI - Plano de produção" at bounding box center [335, 500] width 449 height 21
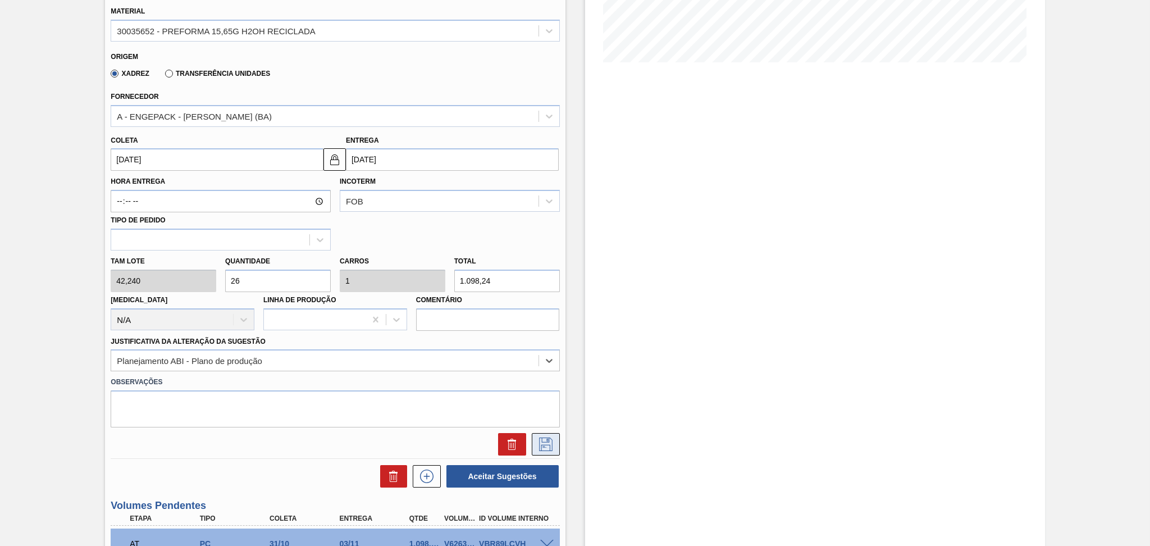
click at [543, 451] on button at bounding box center [546, 444] width 28 height 22
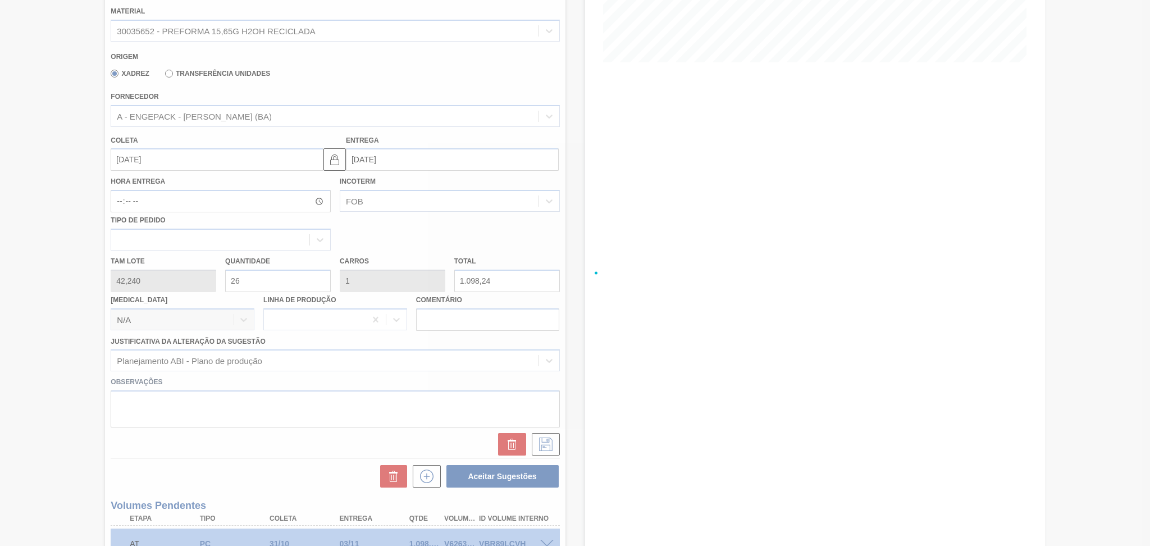
click at [219, 461] on div at bounding box center [575, 273] width 1150 height 546
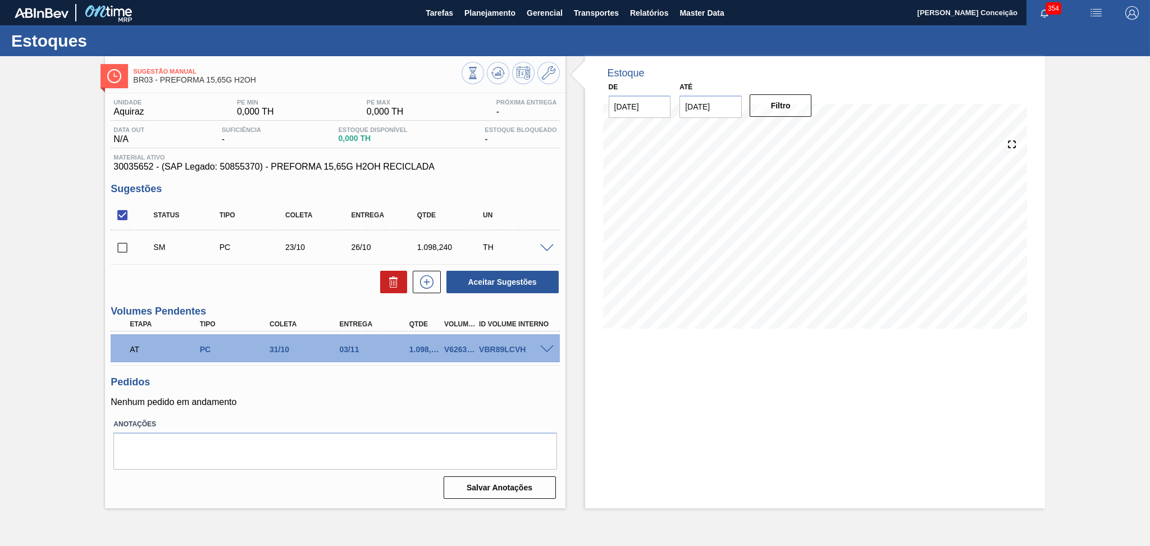
click at [117, 245] on input "checkbox" at bounding box center [123, 248] width 24 height 24
click at [517, 275] on button "Aceitar Sugestões" at bounding box center [502, 282] width 112 height 22
click at [515, 158] on span "Material ativo" at bounding box center [334, 157] width 443 height 7
click at [115, 252] on input "checkbox" at bounding box center [123, 248] width 24 height 24
click at [121, 247] on input "checkbox" at bounding box center [123, 248] width 24 height 24
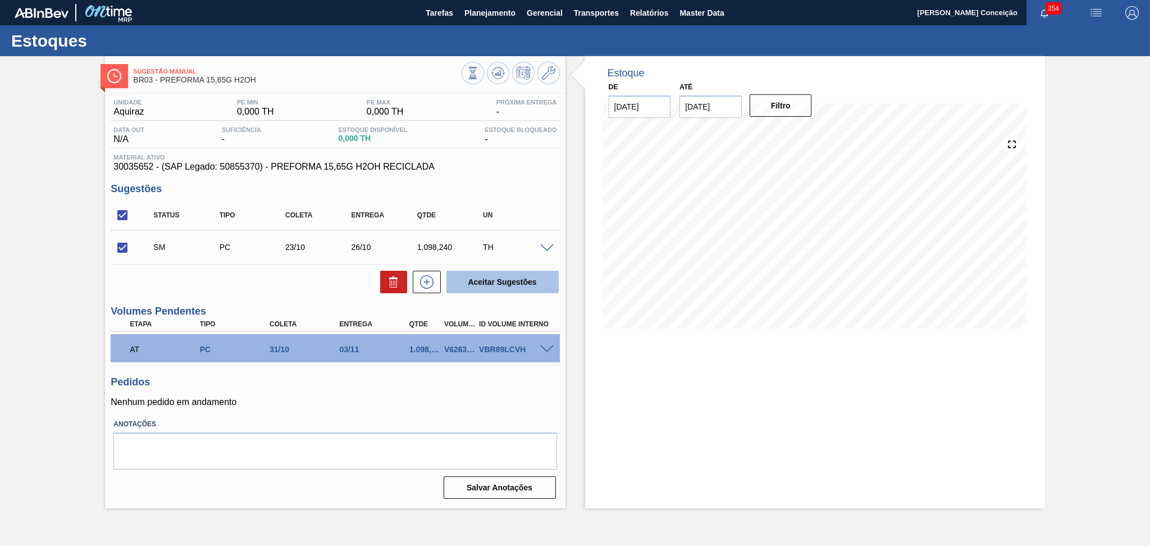
click at [524, 281] on button "Aceitar Sugestões" at bounding box center [502, 282] width 112 height 22
checkbox input "false"
click at [395, 399] on p "Nenhum pedido em andamento" at bounding box center [335, 402] width 449 height 10
click at [573, 202] on div "Estoque De 15/10/2025 Até 30/11/2025 Filtro" at bounding box center [804, 282] width 479 height 452
click at [316, 417] on label "Anotações" at bounding box center [334, 424] width 443 height 16
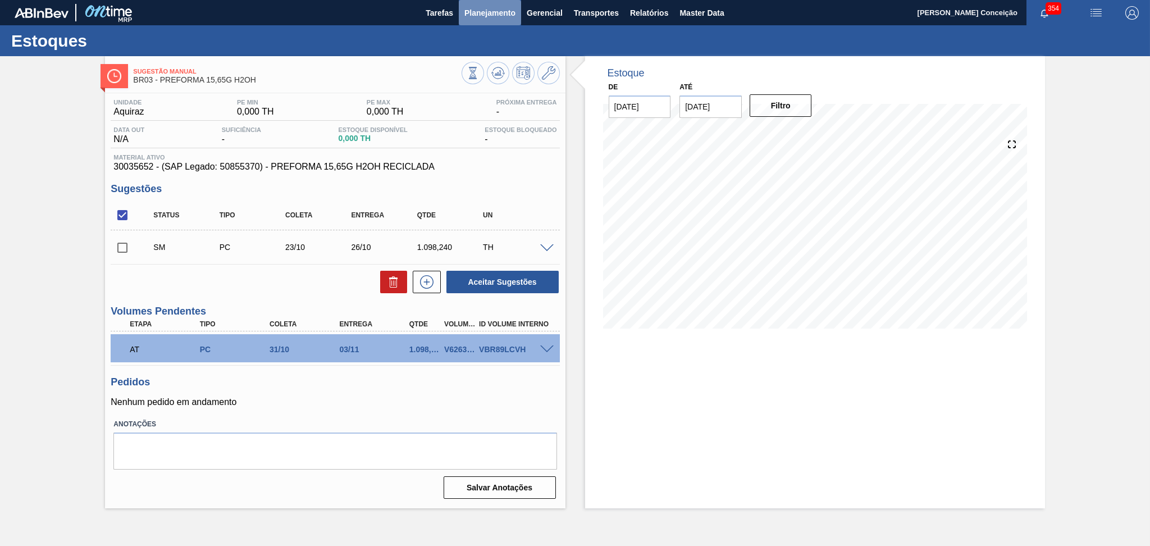
click at [501, 15] on span "Planejamento" at bounding box center [489, 12] width 51 height 13
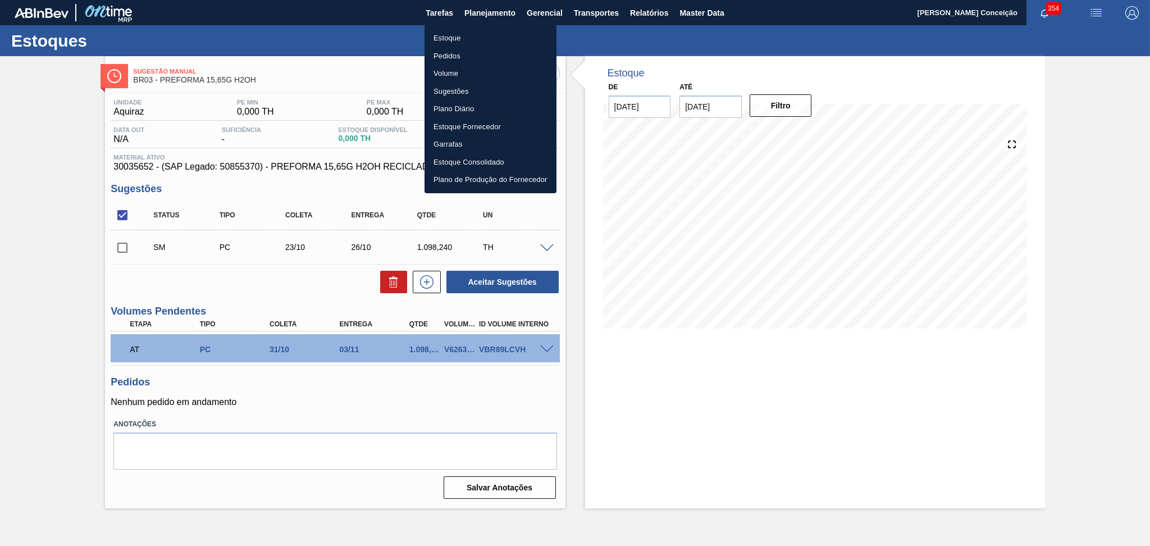
click at [456, 37] on li "Estoque" at bounding box center [490, 38] width 132 height 18
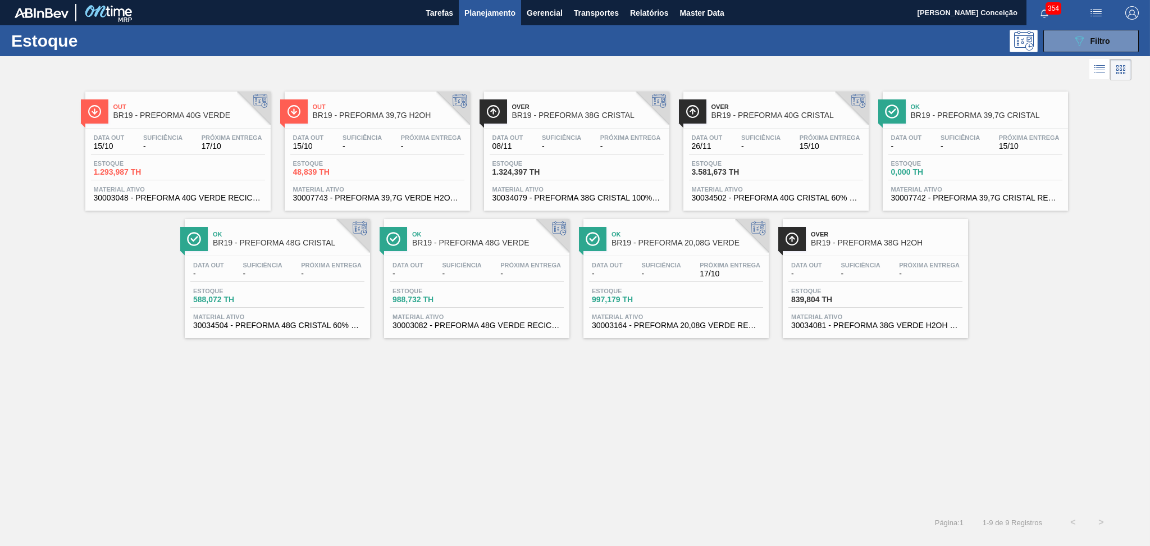
click at [345, 426] on div "Out BR19 - PREFORMA 40G VERDE Data out 15/10 Suficiência - Próxima Entrega 17/1…" at bounding box center [575, 295] width 1150 height 425
click at [1062, 35] on button "089F7B8B-B2A5-4AFE-B5C0-19BA573D28AC Filtro" at bounding box center [1090, 41] width 95 height 22
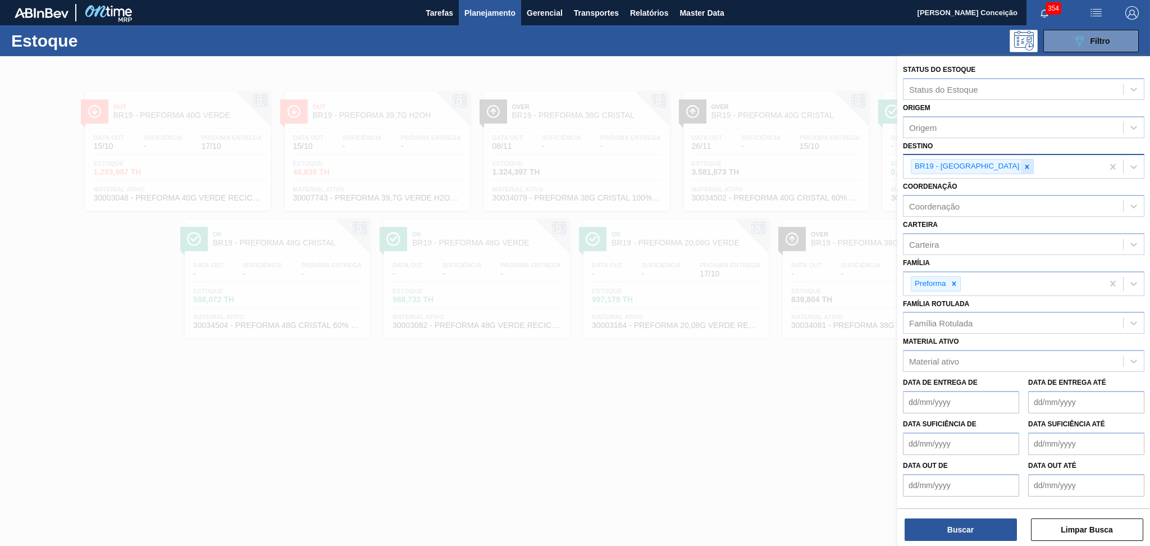
click at [1023, 163] on icon at bounding box center [1027, 167] width 8 height 8
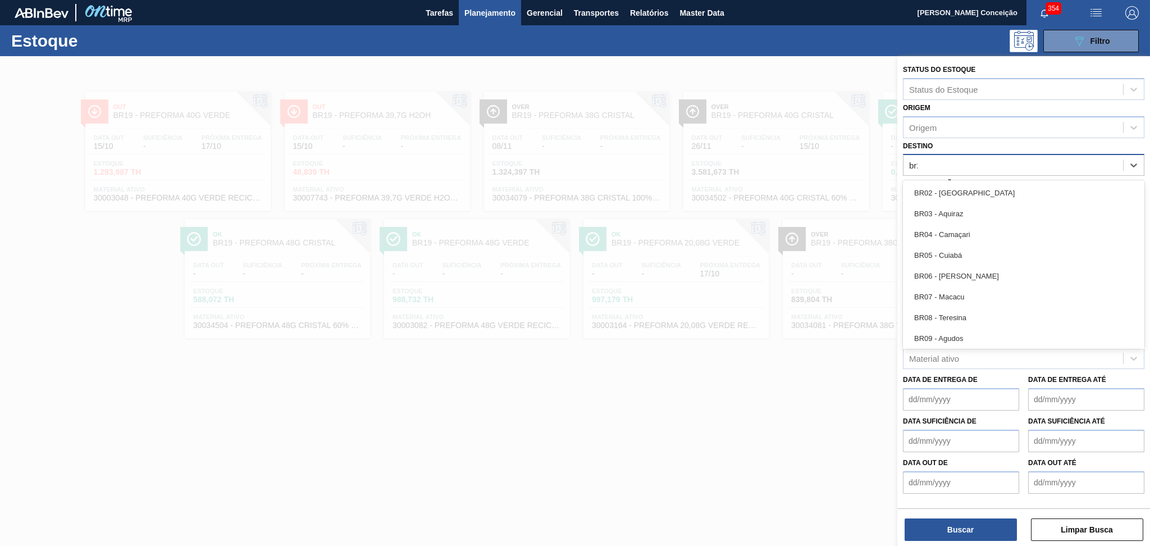
type input "br22"
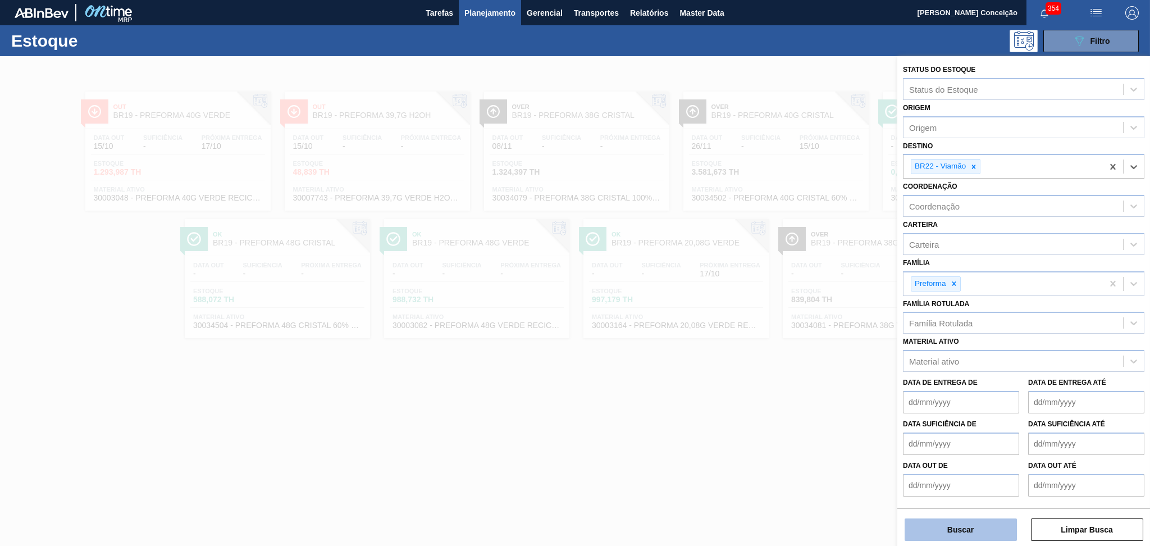
click at [935, 537] on button "Buscar" at bounding box center [960, 529] width 112 height 22
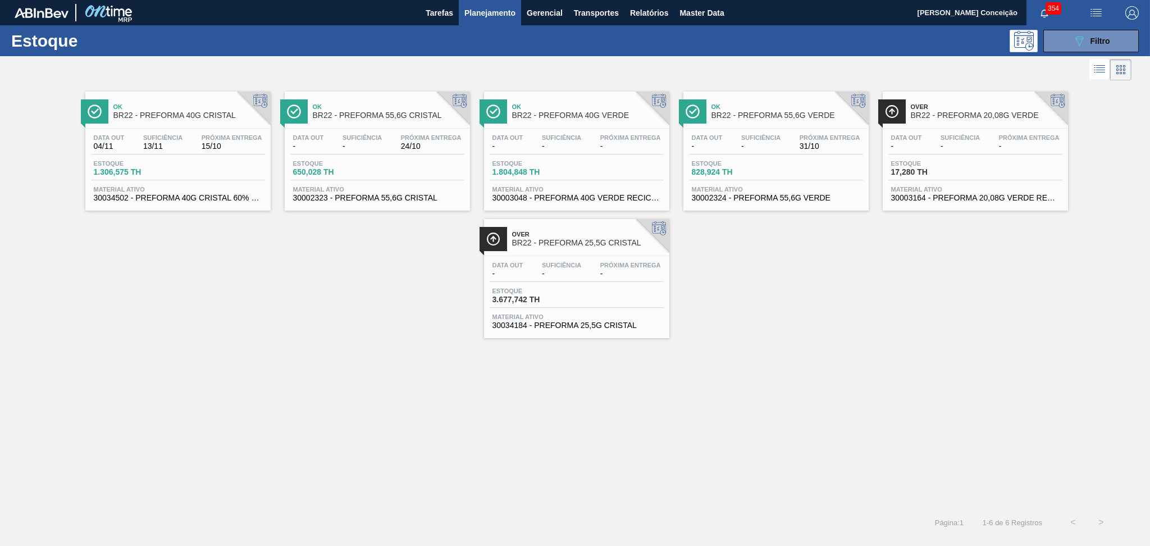
click at [604, 265] on span "Próxima Entrega" at bounding box center [630, 265] width 61 height 7
click at [415, 322] on div "Ok BR22 - PREFORMA 40G CRISTAL Data out 04/11 Suficiência 13/11 Próxima Entrega…" at bounding box center [575, 210] width 1150 height 255
click at [1091, 47] on div "089F7B8B-B2A5-4AFE-B5C0-19BA573D28AC Filtro" at bounding box center [1091, 40] width 38 height 13
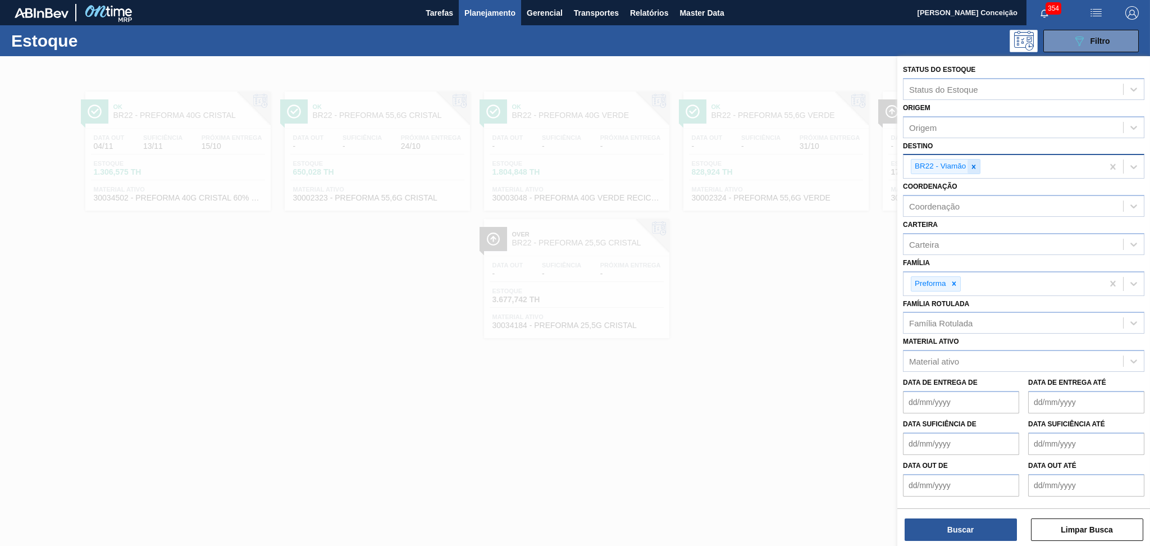
click at [975, 164] on icon at bounding box center [974, 167] width 8 height 8
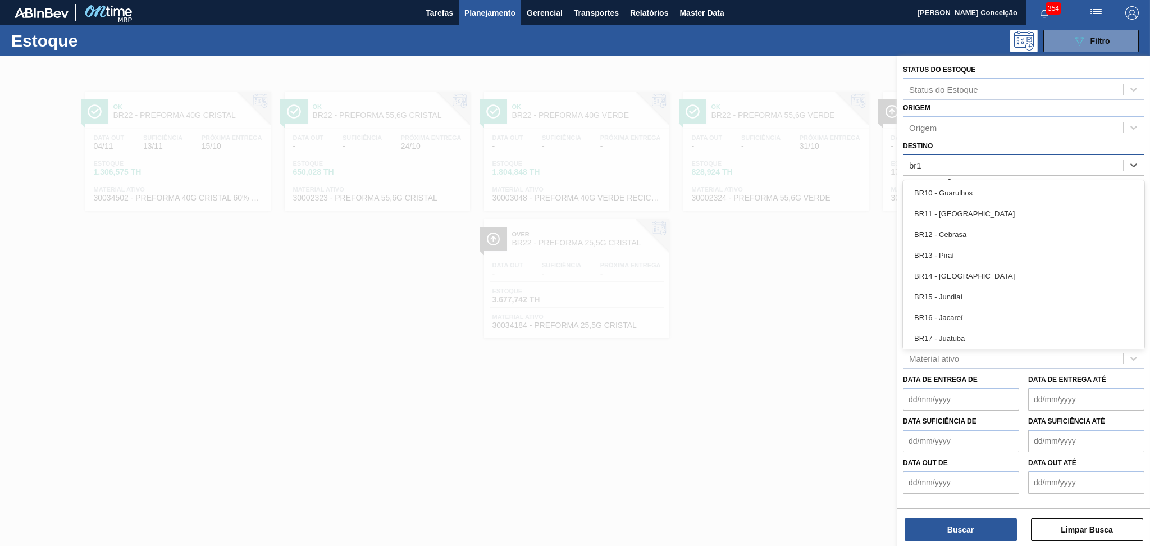
type input "br18"
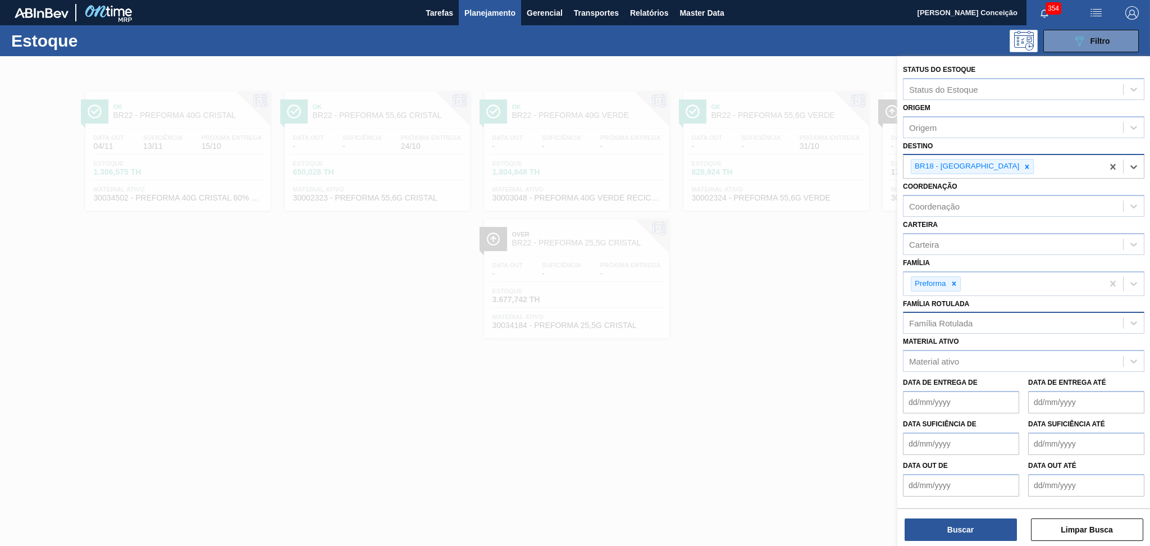
click at [955, 318] on div "Família Rotulada" at bounding box center [940, 323] width 63 height 10
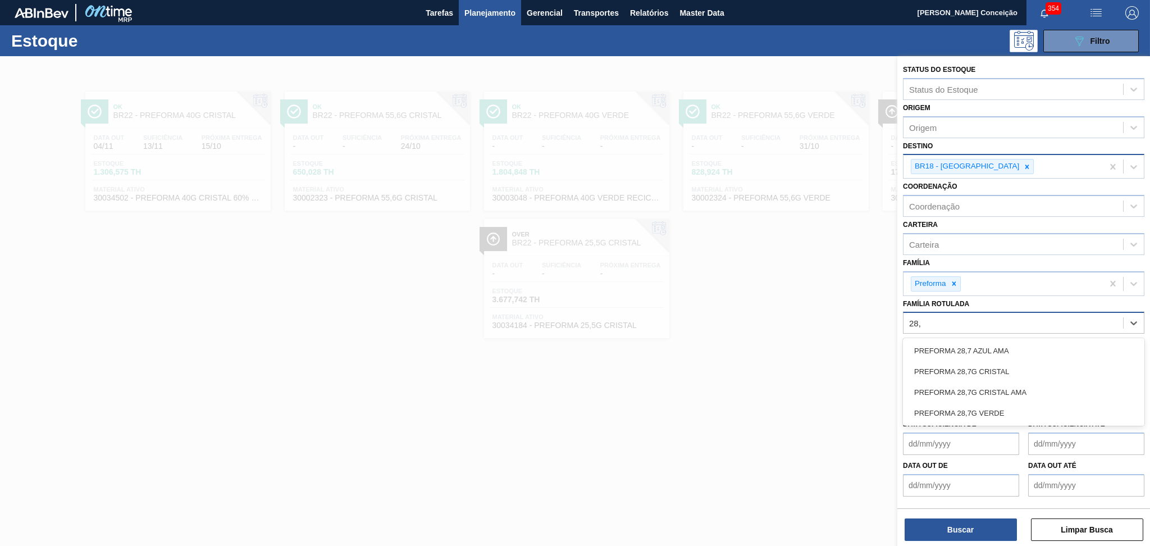
type Rotulada "28,7"
click at [982, 403] on div "PREFORMA 28,7G VERDE" at bounding box center [1023, 413] width 241 height 21
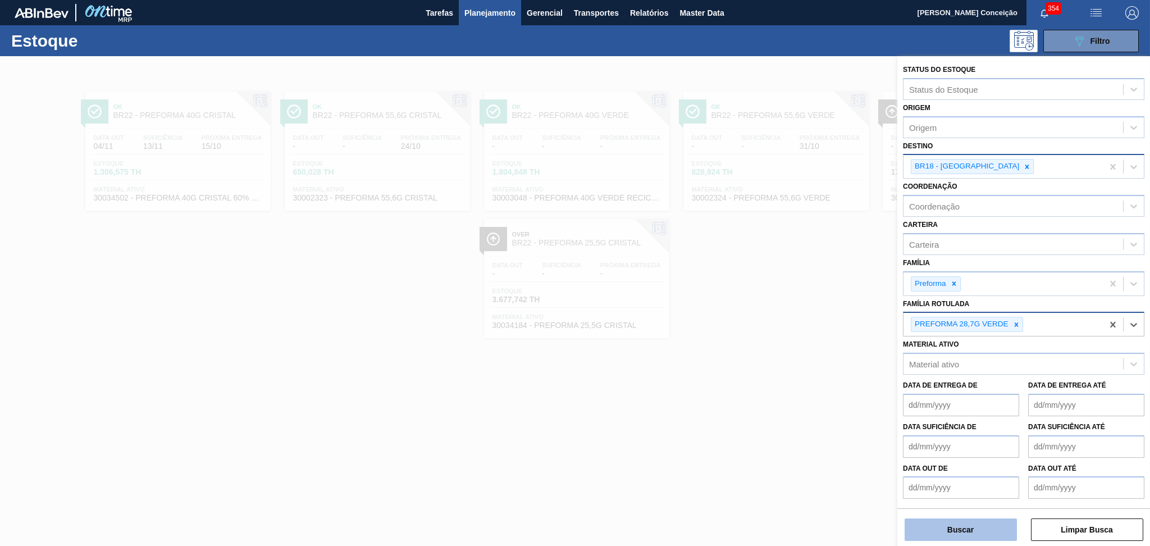
click at [969, 528] on button "Buscar" at bounding box center [960, 529] width 112 height 22
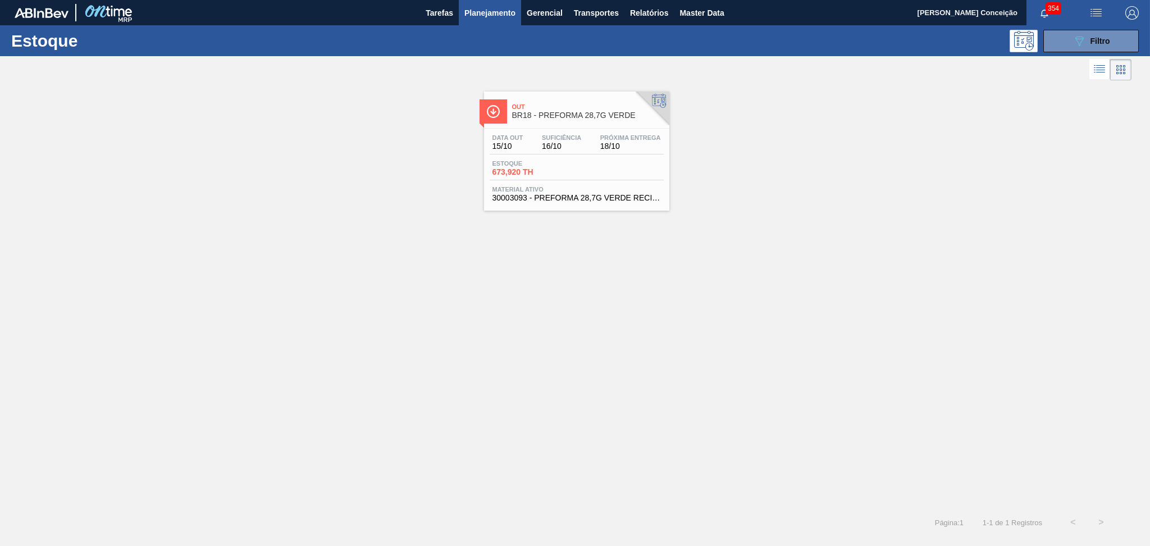
click at [623, 148] on span "18/10" at bounding box center [630, 146] width 61 height 8
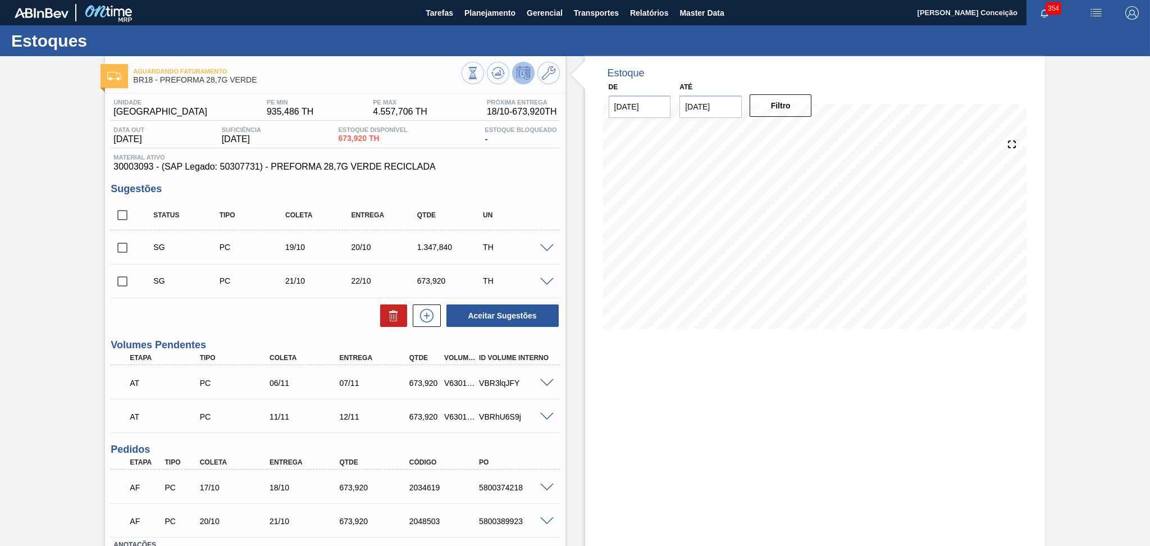
click at [617, 394] on div "Estoque De 15/10/2025 Até 30/11/2025 Filtro" at bounding box center [815, 342] width 460 height 573
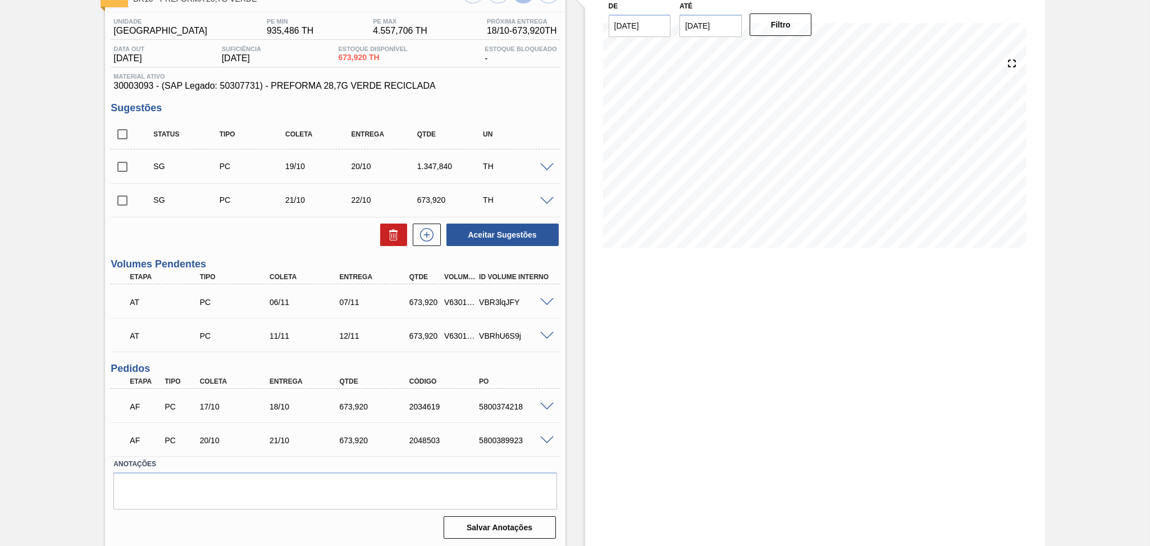
scroll to position [81, 0]
click at [295, 497] on textarea at bounding box center [334, 490] width 443 height 37
click at [307, 497] on textarea at bounding box center [334, 490] width 443 height 37
click at [585, 429] on div "Estoque De 15/10/2025 Até 30/11/2025 Filtro" at bounding box center [815, 261] width 460 height 573
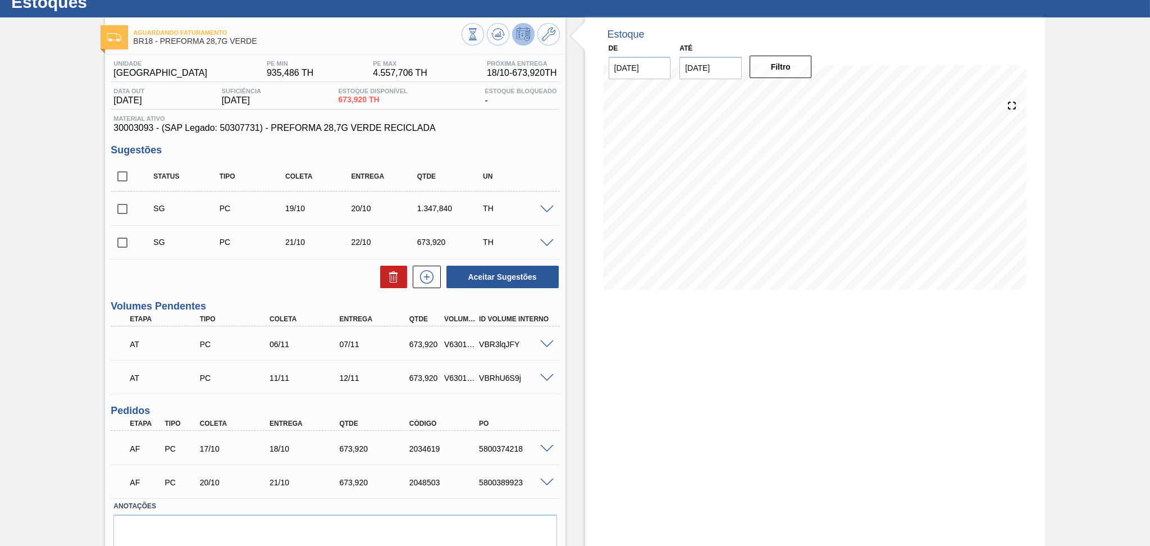
scroll to position [0, 0]
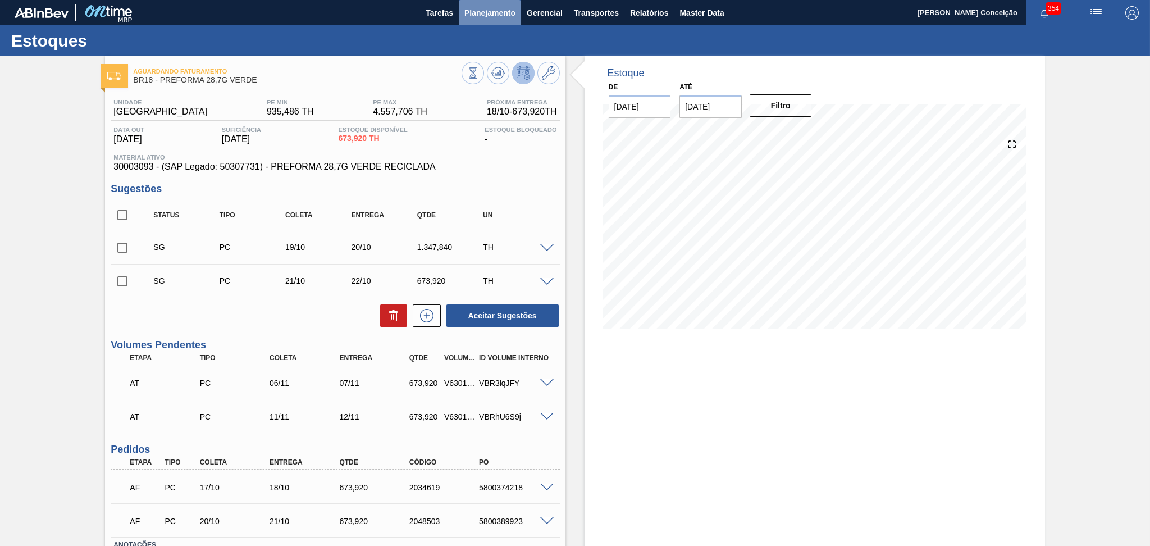
click at [495, 19] on span "Planejamento" at bounding box center [489, 12] width 51 height 13
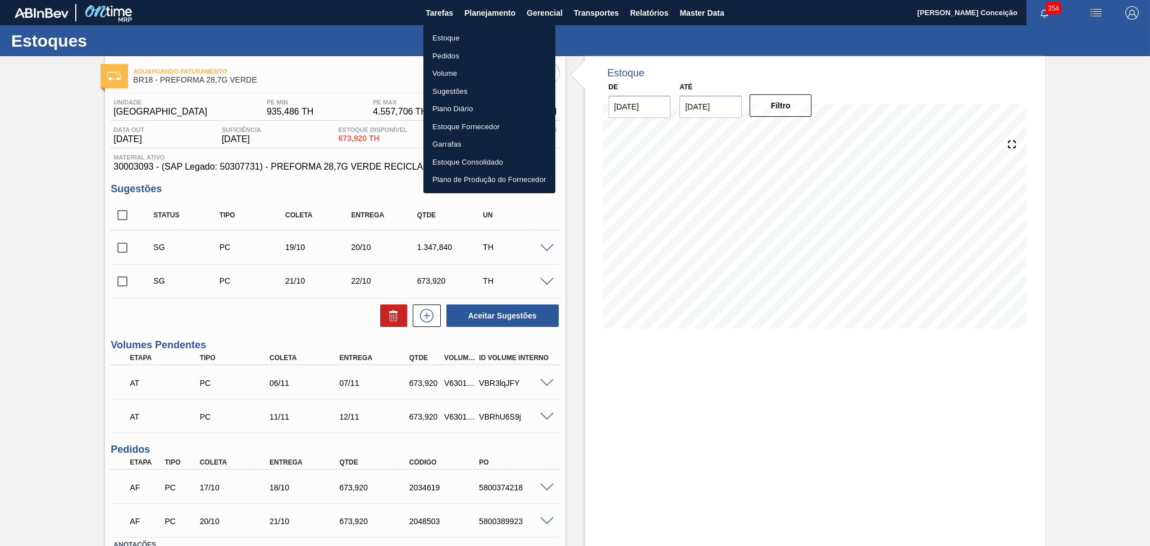
click at [452, 36] on li "Estoque" at bounding box center [489, 38] width 132 height 18
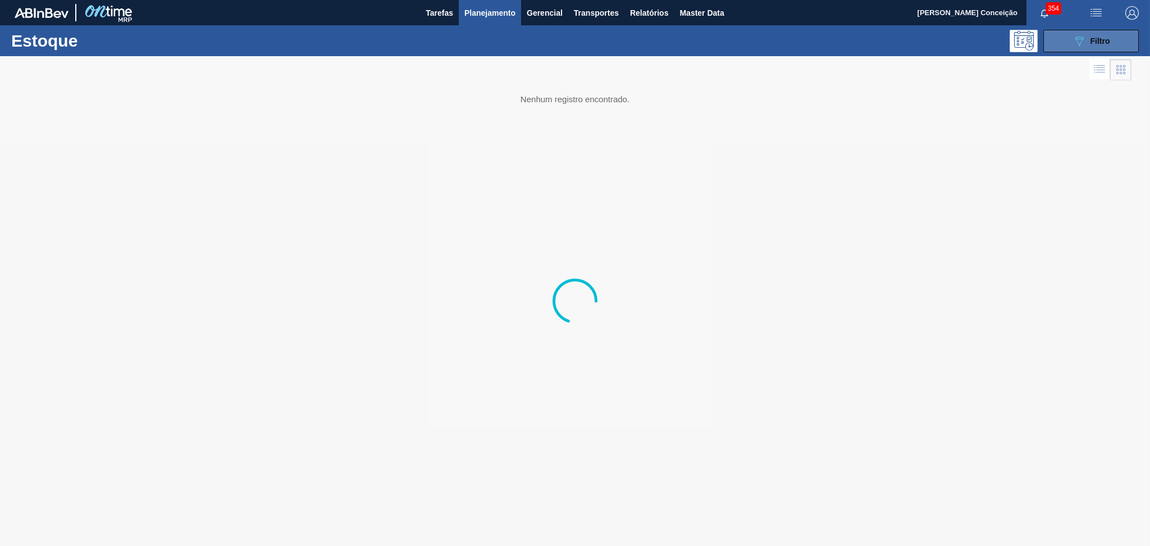
click at [1088, 42] on div "089F7B8B-B2A5-4AFE-B5C0-19BA573D28AC Filtro" at bounding box center [1091, 40] width 38 height 13
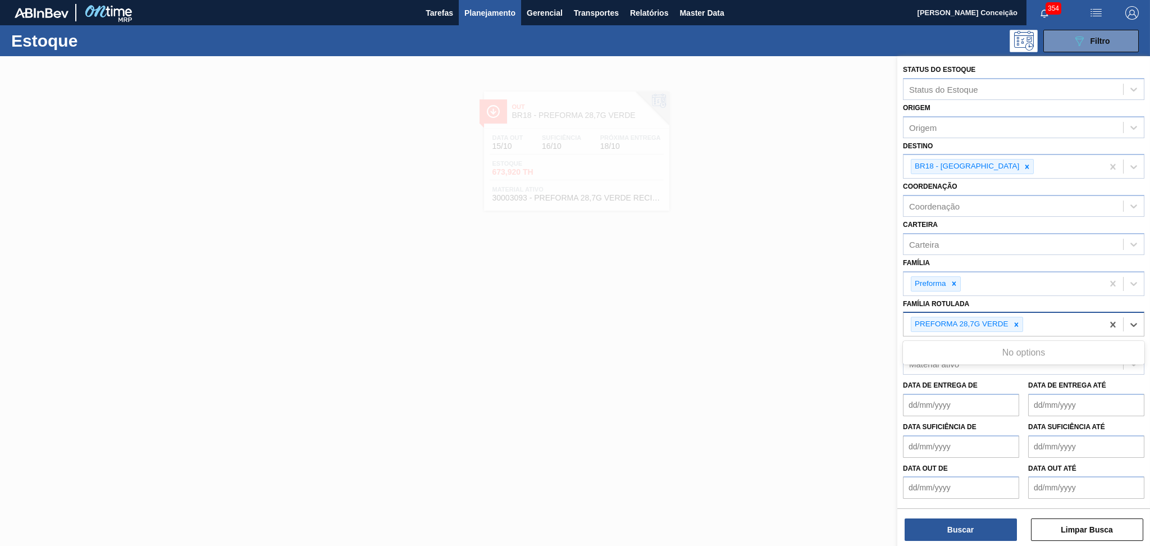
click at [1048, 323] on div "PREFORMA 28,7G VERDE" at bounding box center [1002, 324] width 199 height 23
type Rotulada "29,5g v"
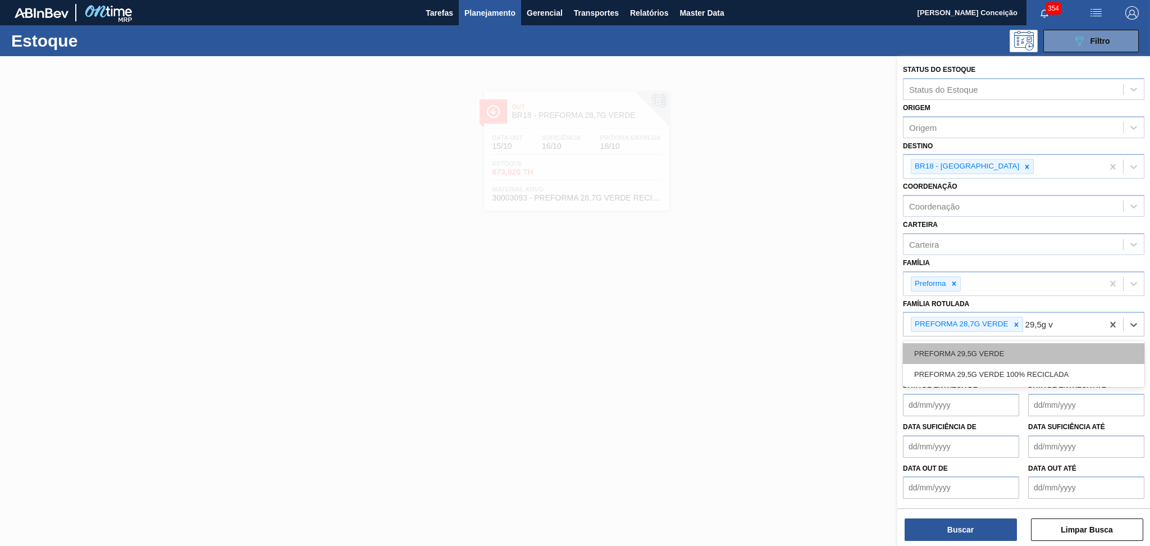
click at [1027, 351] on div "PREFORMA 29,5G VERDE" at bounding box center [1023, 353] width 241 height 21
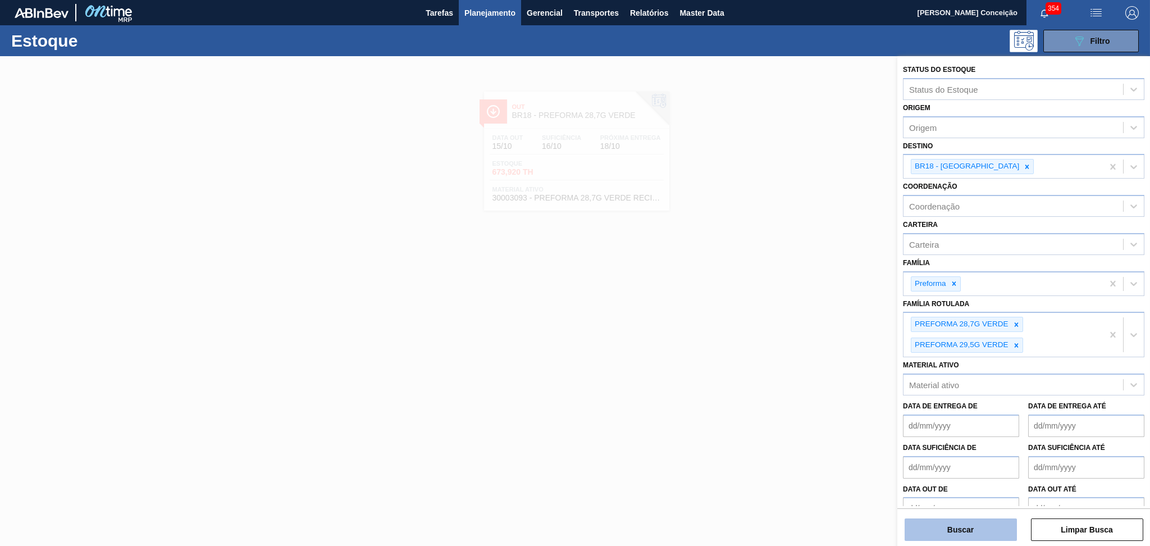
click at [946, 531] on button "Buscar" at bounding box center [960, 529] width 112 height 22
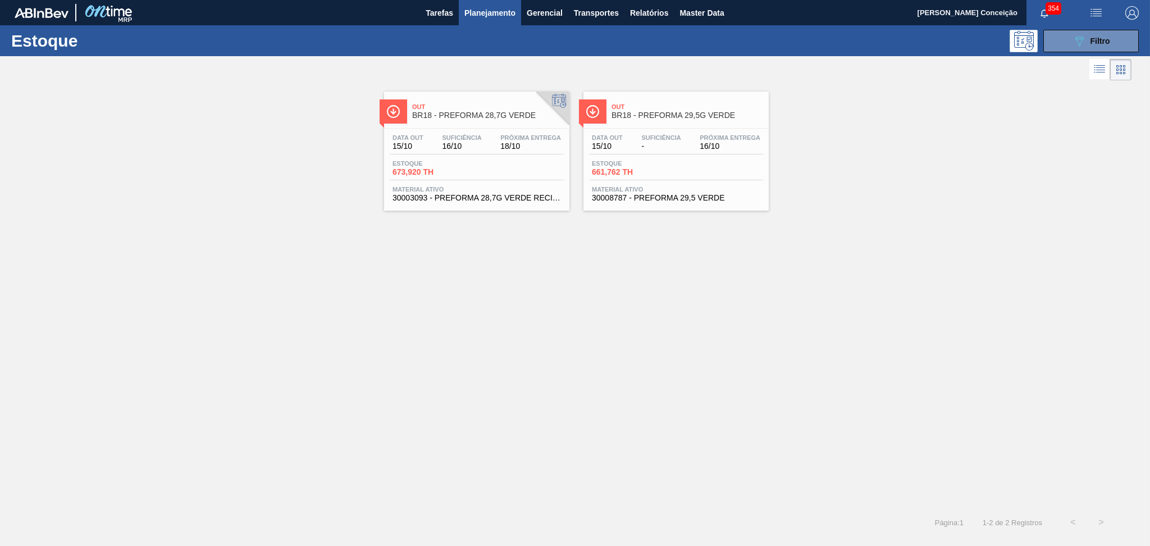
click at [397, 371] on div "Out BR18 - PREFORMA 28,7G VERDE Data out 15/10 Suficiência 16/10 Próxima Entreg…" at bounding box center [575, 295] width 1150 height 425
click at [675, 162] on div "Estoque 661,762 TH" at bounding box center [676, 170] width 174 height 20
click at [495, 156] on div "Data out 15/10 Suficiência 16/10 Próxima Entrega 18/10 Estoque 673,920 TH Mater…" at bounding box center [476, 167] width 185 height 76
click at [443, 209] on div "Out BR18 - PREFORMA 28,7G VERDE Data out 15/10 Suficiência 16/10 Próxima Entreg…" at bounding box center [476, 151] width 185 height 119
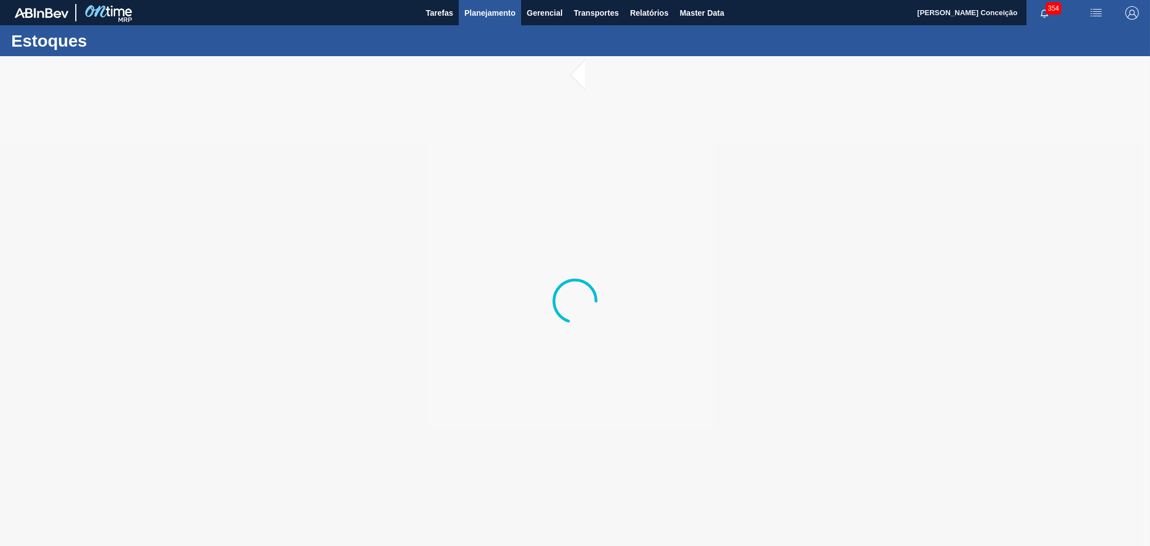
click at [496, 10] on span "Planejamento" at bounding box center [489, 12] width 51 height 13
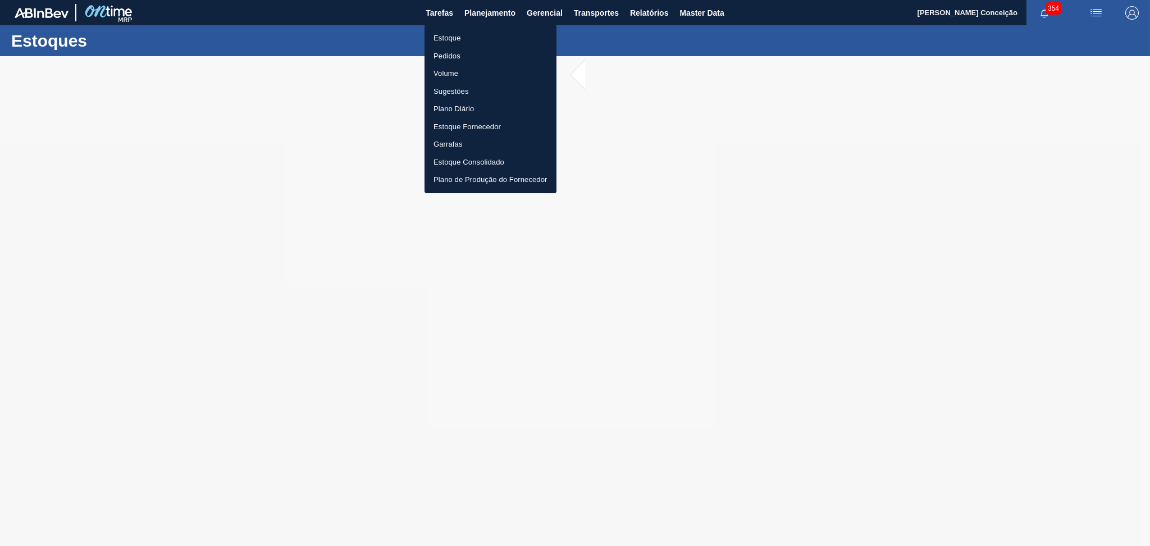
click at [463, 32] on li "Estoque" at bounding box center [490, 38] width 132 height 18
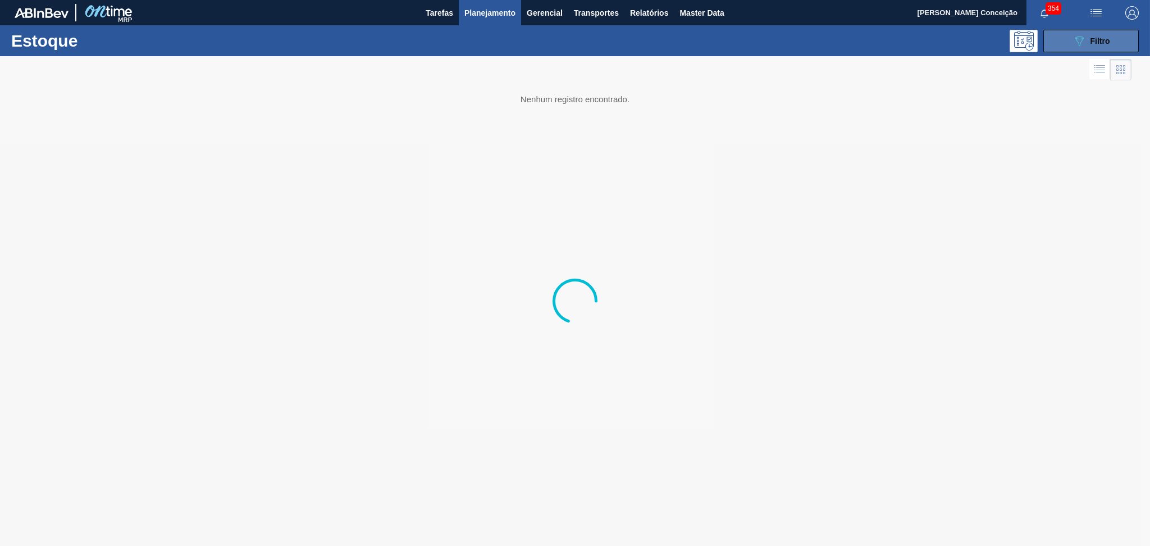
click at [1084, 44] on icon "089F7B8B-B2A5-4AFE-B5C0-19BA573D28AC" at bounding box center [1078, 40] width 13 height 13
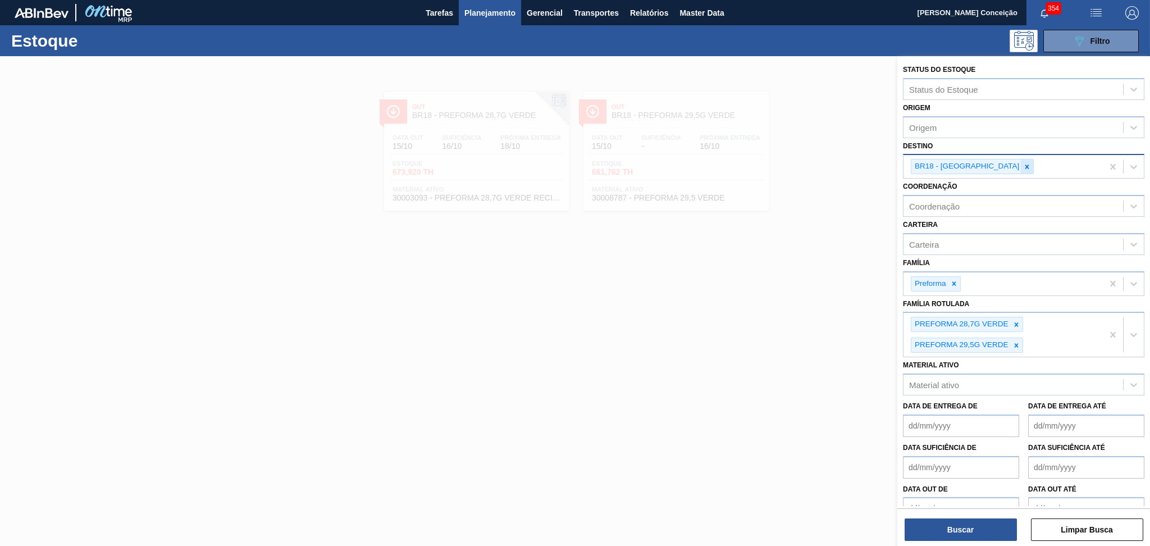
click at [1023, 167] on icon at bounding box center [1027, 167] width 8 height 8
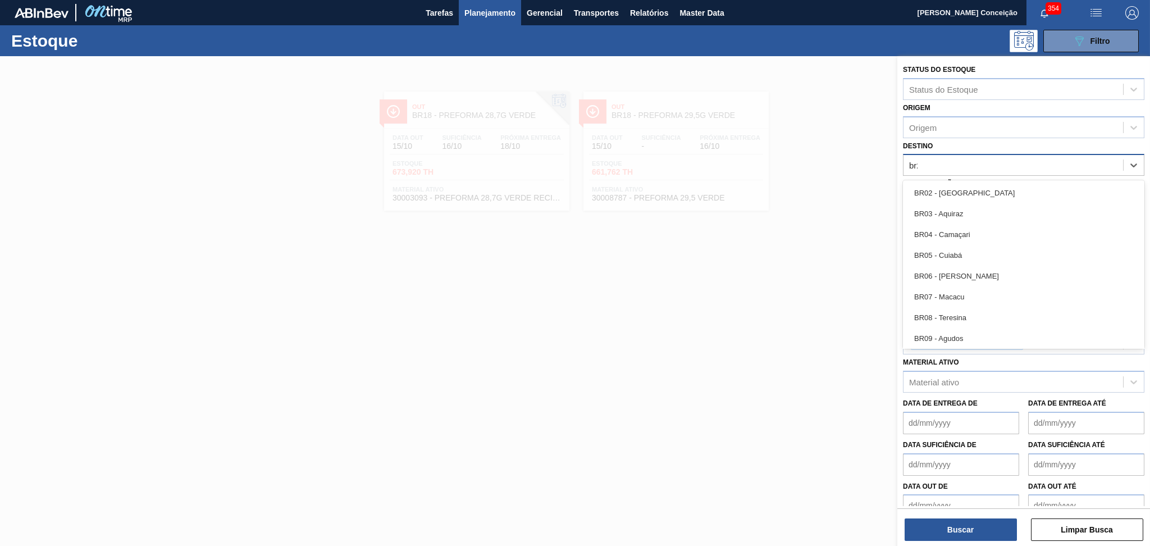
type input "br20"
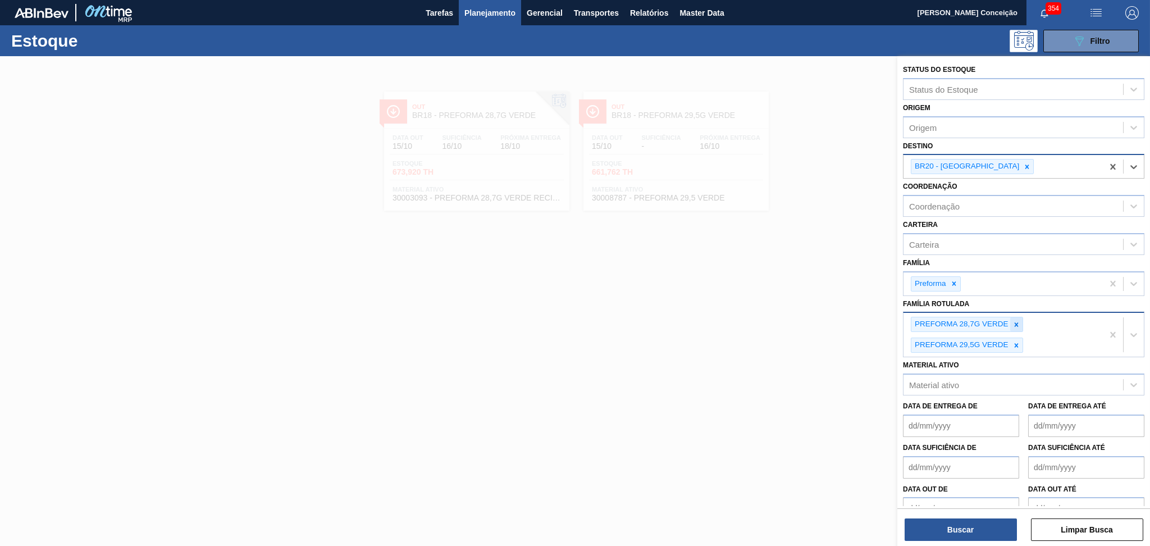
click at [1012, 321] on icon at bounding box center [1016, 325] width 8 height 8
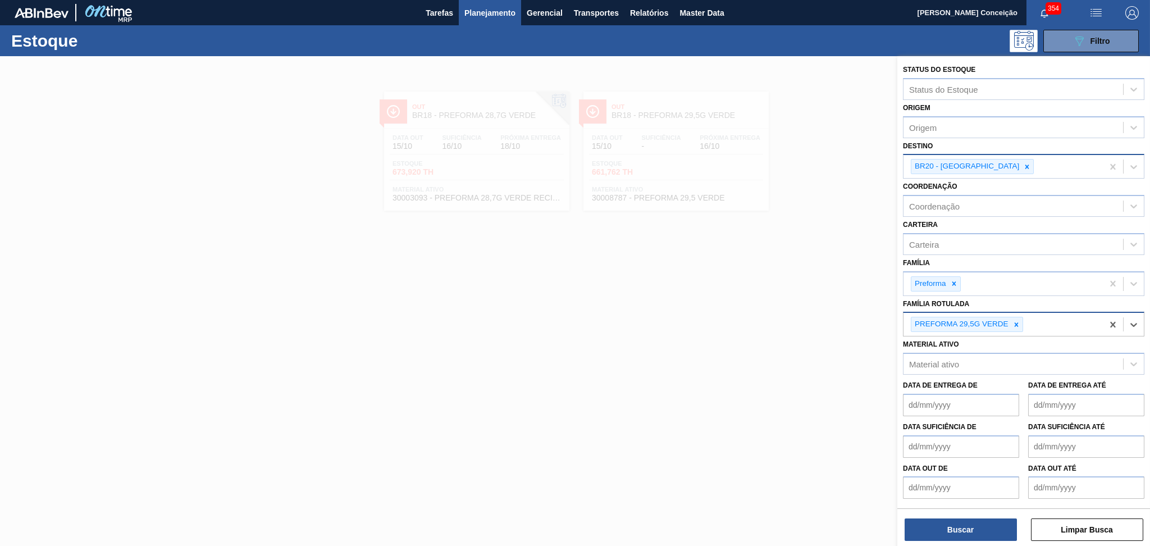
click at [1013, 321] on icon at bounding box center [1016, 325] width 8 height 8
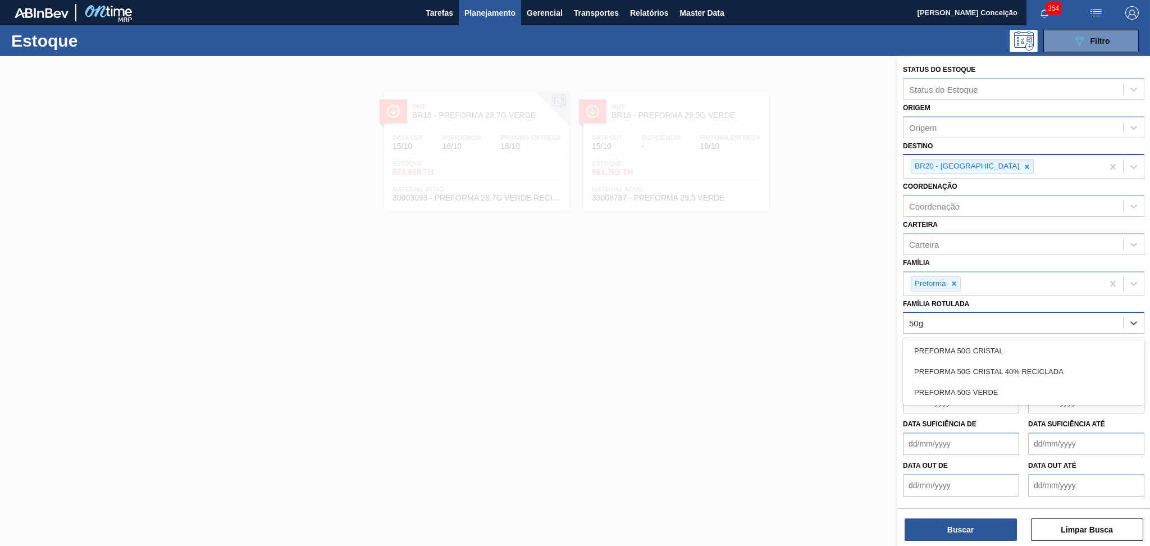
type Rotulada "50g"
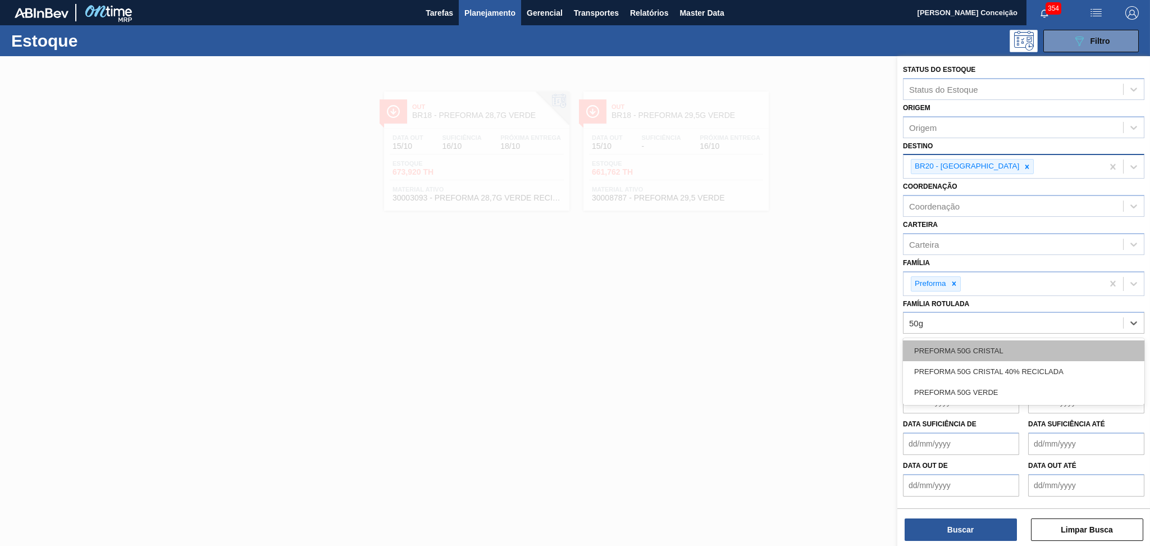
click at [996, 342] on div "PREFORMA 50G CRISTAL" at bounding box center [1023, 350] width 241 height 21
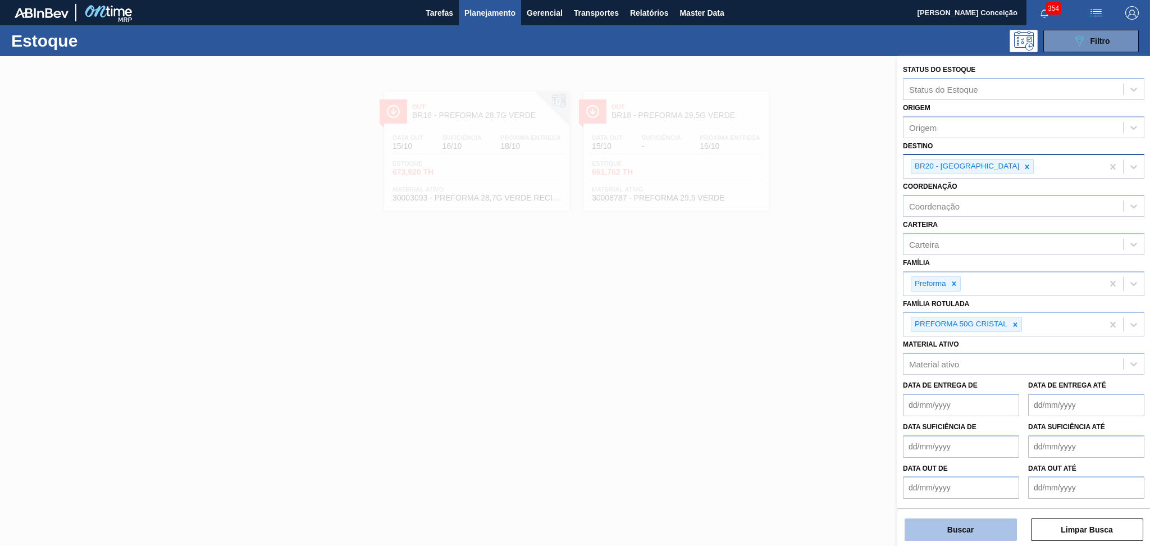
click at [931, 522] on button "Buscar" at bounding box center [960, 529] width 112 height 22
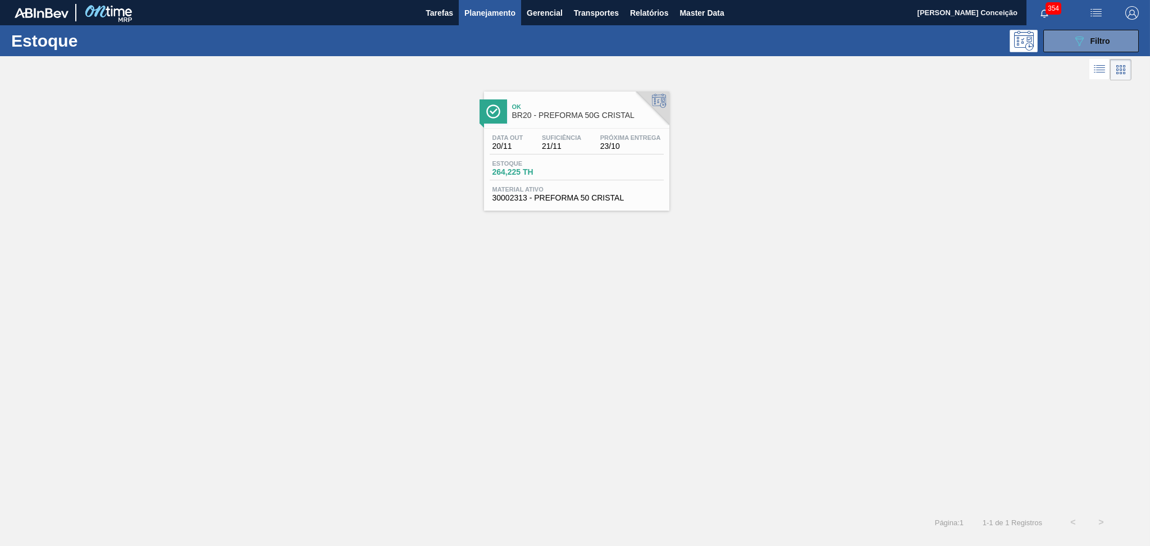
click at [525, 138] on div "Data out 20/11" at bounding box center [508, 142] width 36 height 16
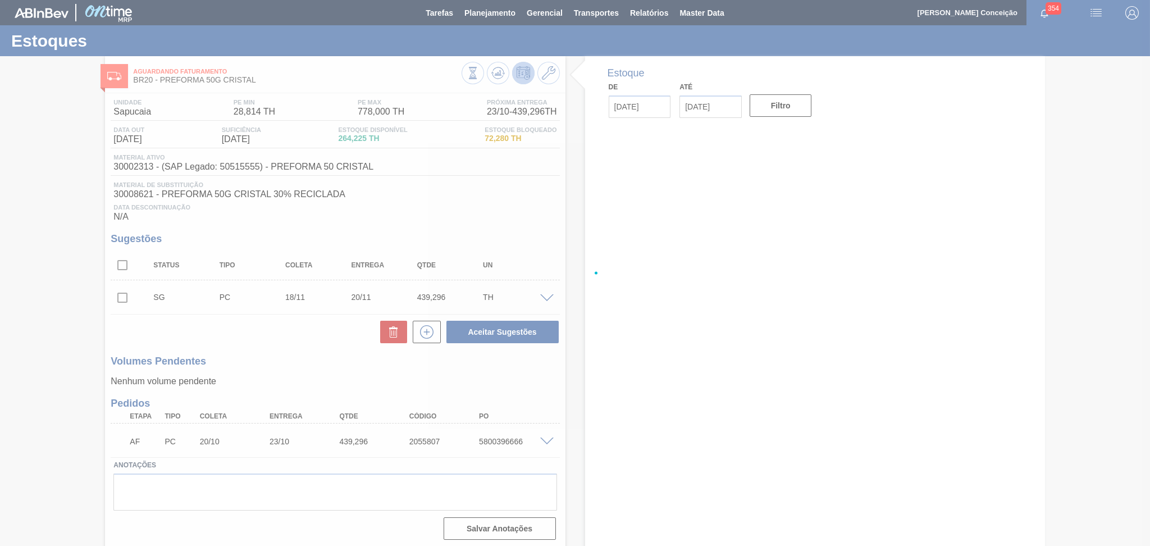
click at [495, 439] on div at bounding box center [575, 273] width 1150 height 546
click at [500, 442] on div at bounding box center [575, 273] width 1150 height 546
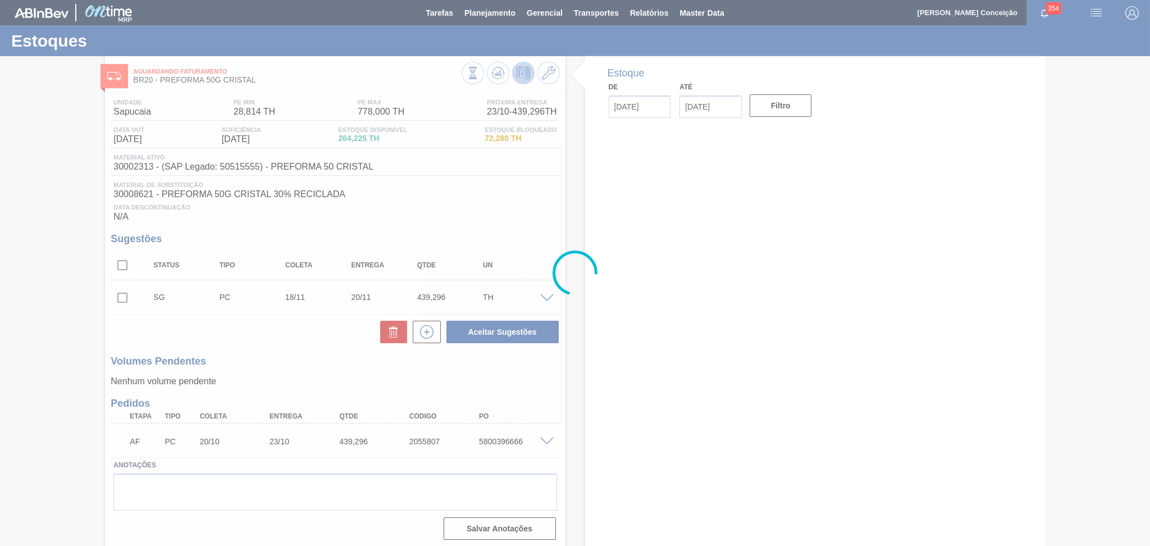
click at [500, 442] on div at bounding box center [575, 273] width 1150 height 546
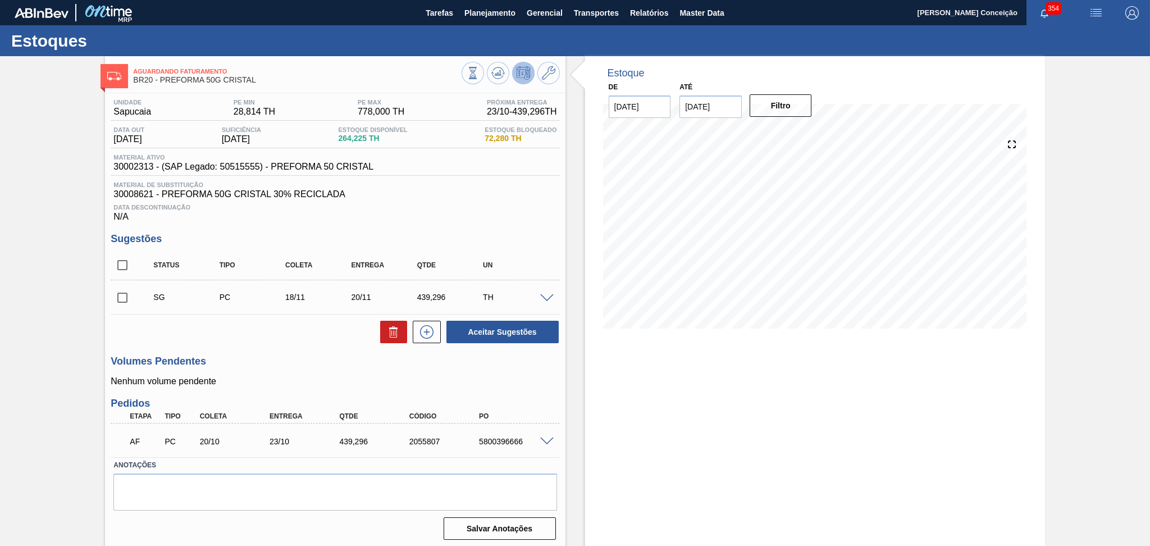
click at [500, 442] on div "5800396666" at bounding box center [515, 441] width 79 height 9
copy div "5800396666"
click at [542, 440] on span at bounding box center [546, 441] width 13 height 8
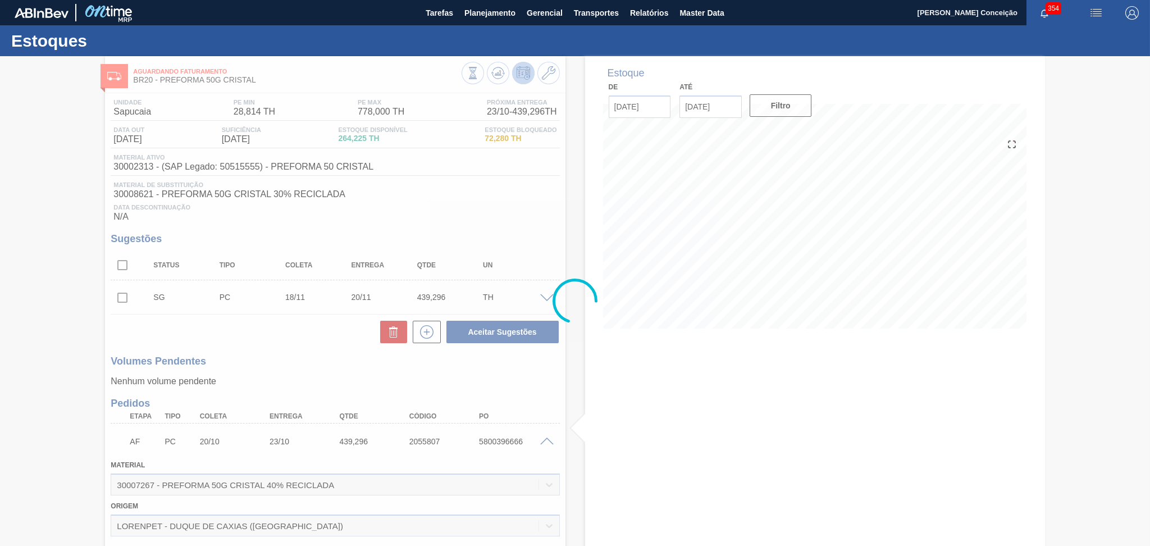
click at [543, 439] on div at bounding box center [575, 301] width 1150 height 490
click at [545, 440] on div at bounding box center [575, 301] width 1150 height 490
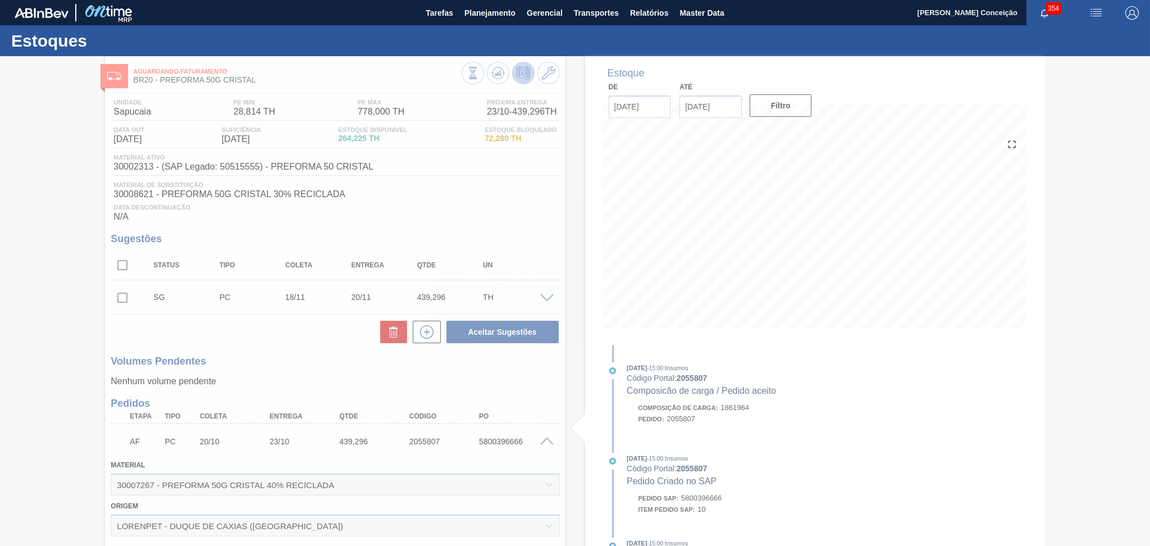
click at [545, 440] on div at bounding box center [575, 301] width 1150 height 490
click at [559, 443] on div at bounding box center [575, 301] width 1150 height 490
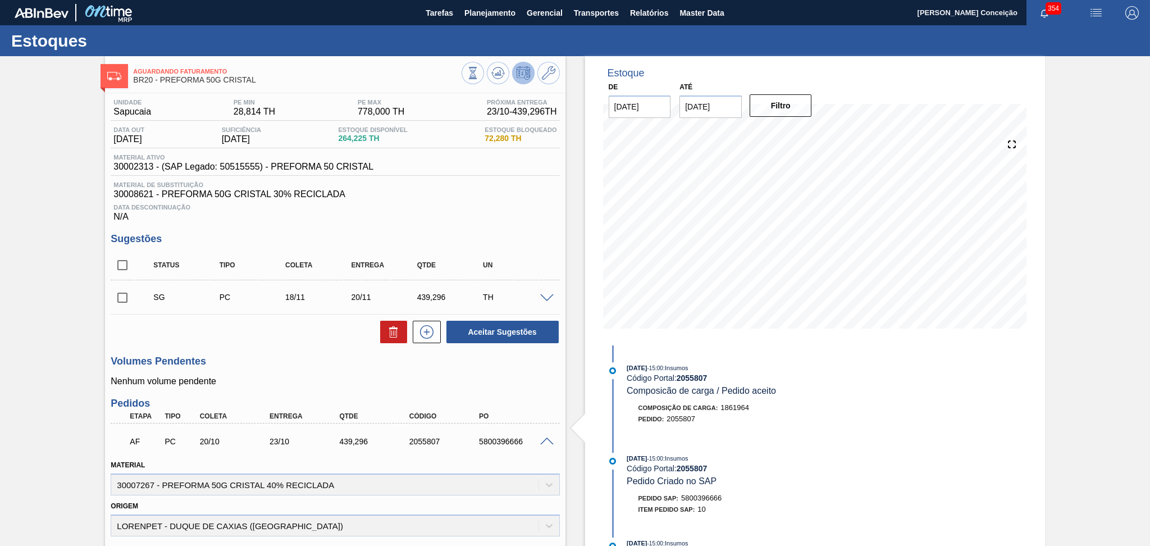
click at [497, 443] on div "5800396666" at bounding box center [515, 441] width 79 height 9
copy div "5800396666"
click at [280, 364] on h3 "Volumes Pendentes" at bounding box center [335, 361] width 449 height 12
click at [486, 15] on span "Planejamento" at bounding box center [489, 12] width 51 height 13
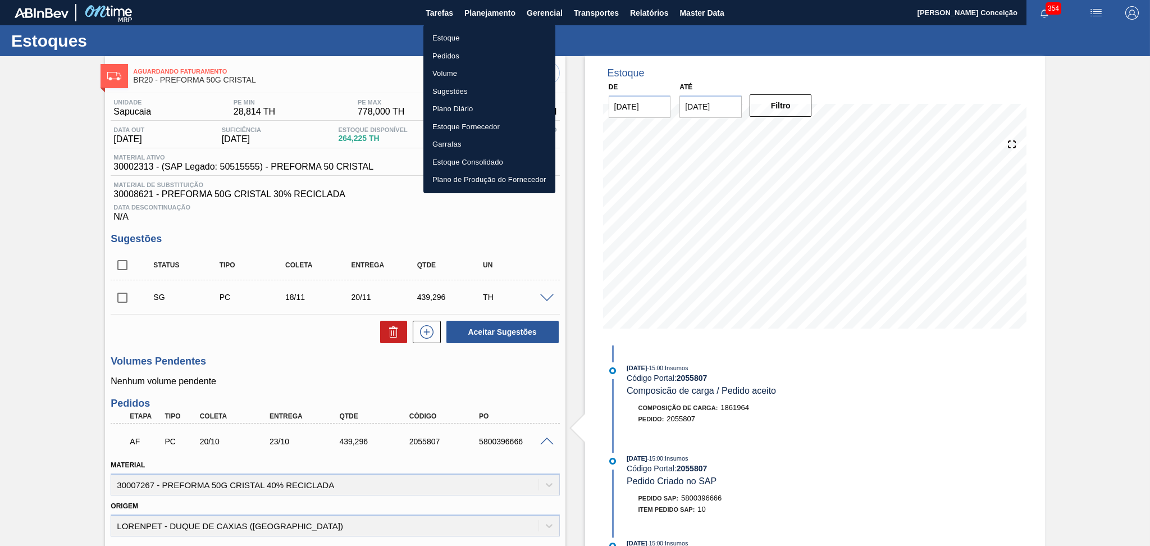
click at [456, 36] on li "Estoque" at bounding box center [489, 38] width 132 height 18
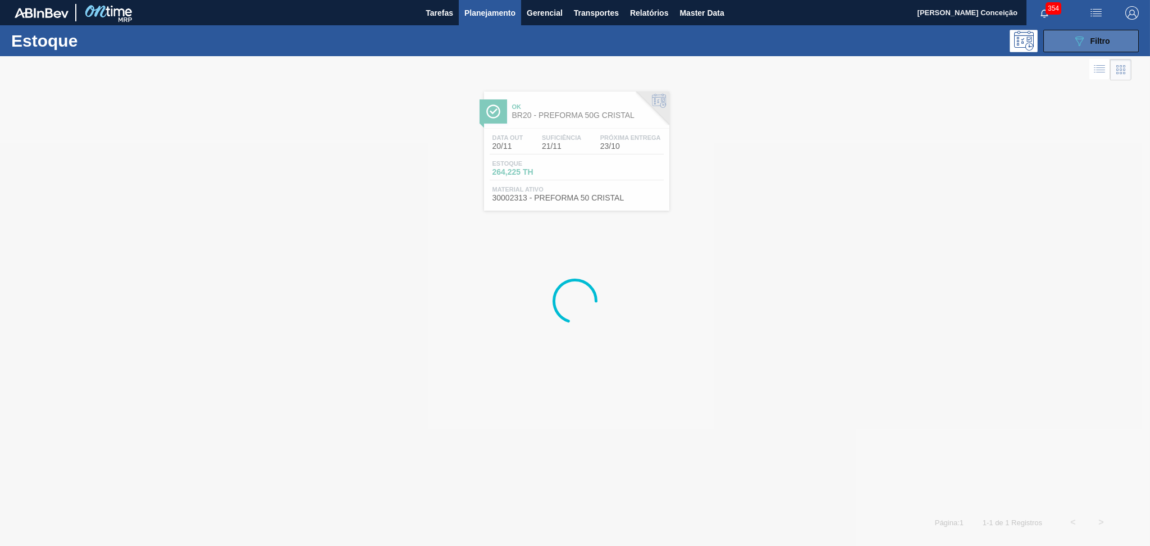
click at [1098, 31] on button "089F7B8B-B2A5-4AFE-B5C0-19BA573D28AC Filtro" at bounding box center [1090, 41] width 95 height 22
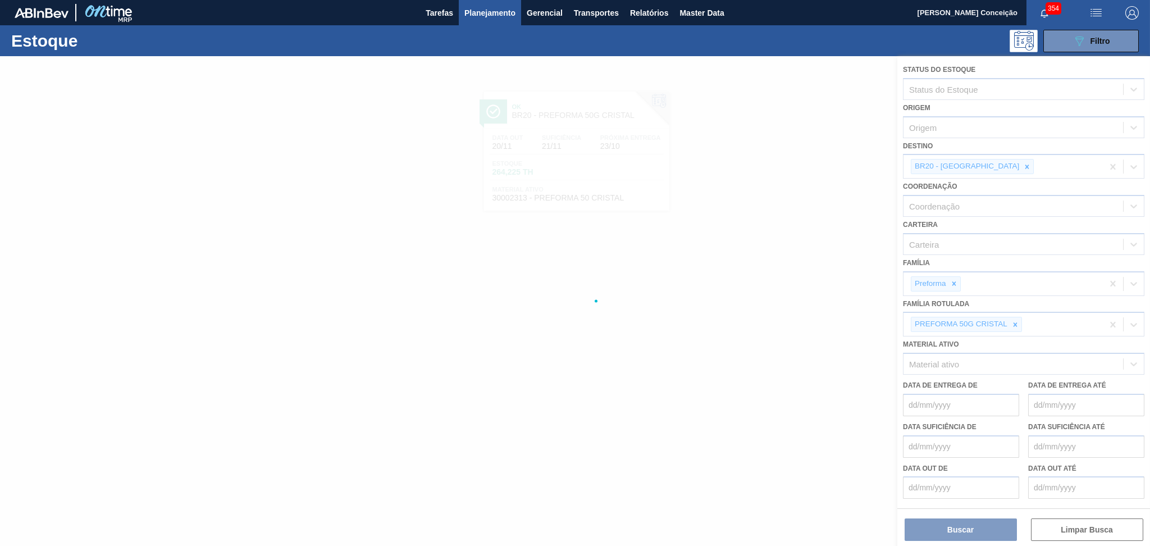
click at [982, 167] on div at bounding box center [575, 301] width 1150 height 490
click at [981, 166] on div at bounding box center [575, 301] width 1150 height 490
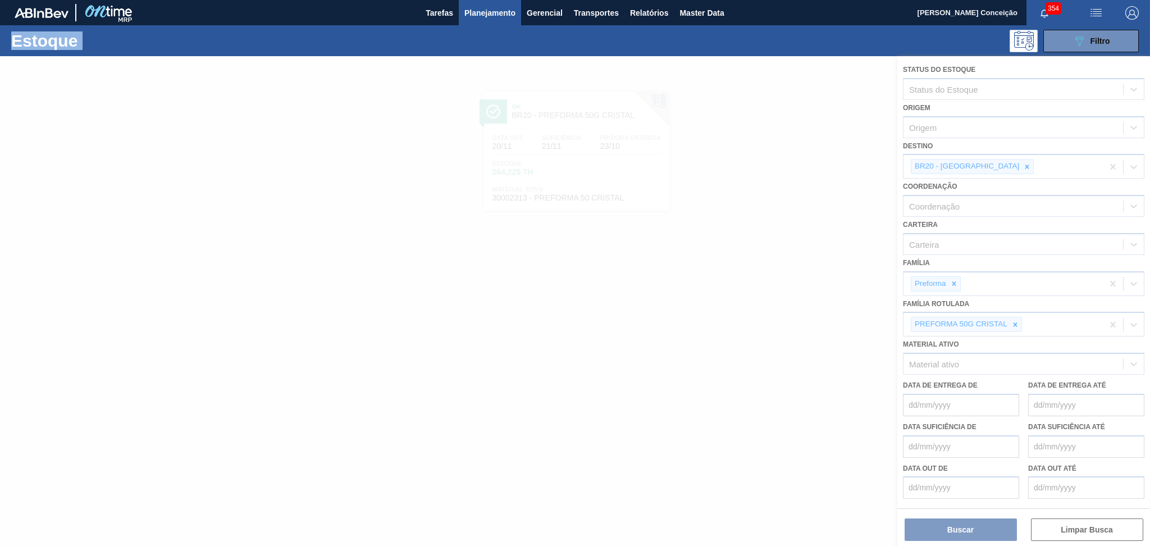
click at [981, 166] on div at bounding box center [575, 301] width 1150 height 490
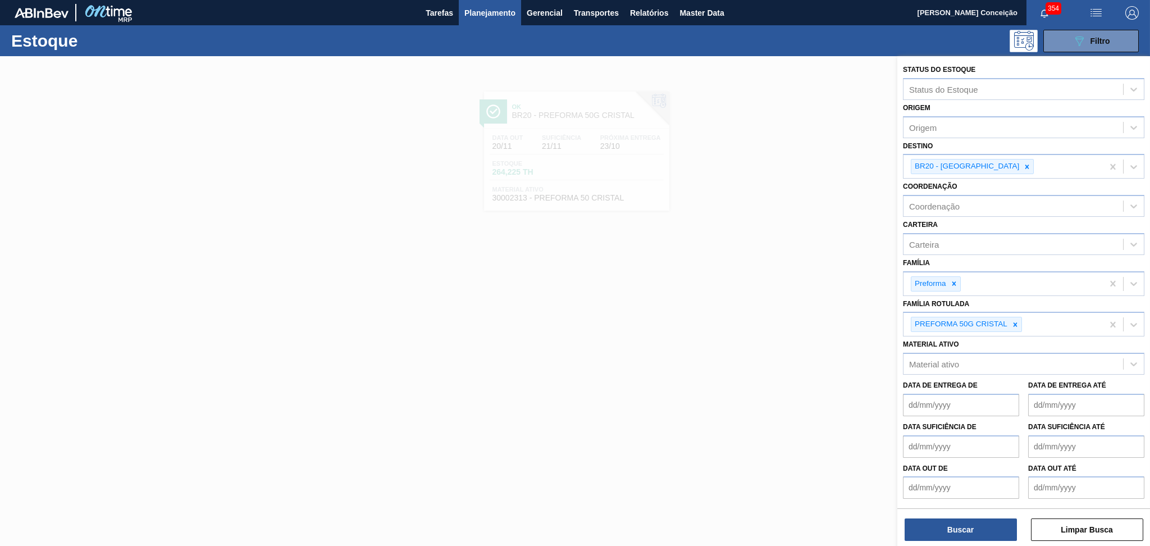
click at [1025, 166] on icon at bounding box center [1027, 166] width 4 height 4
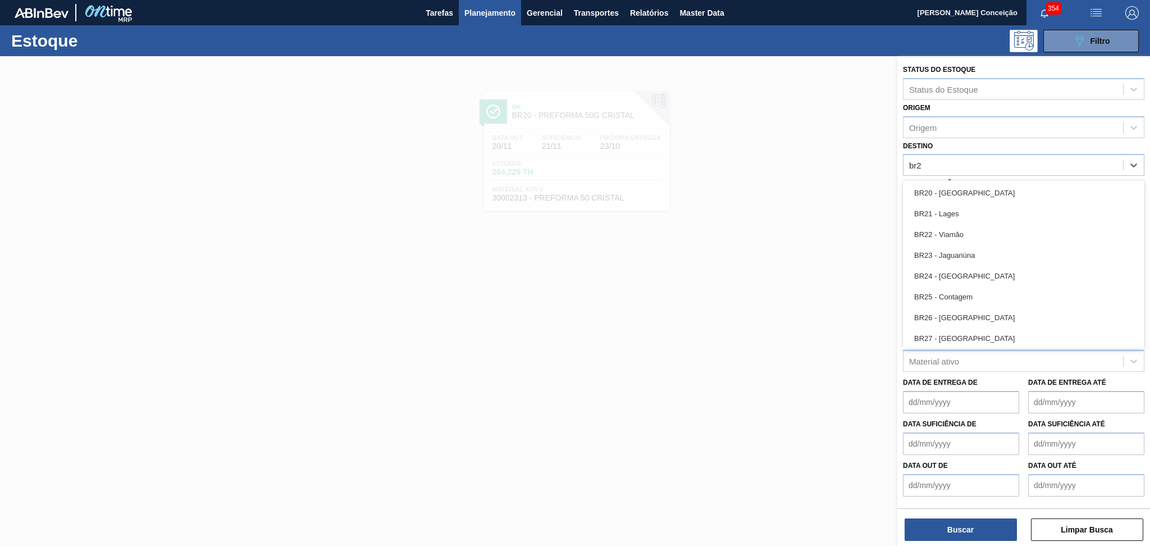
type input "br22"
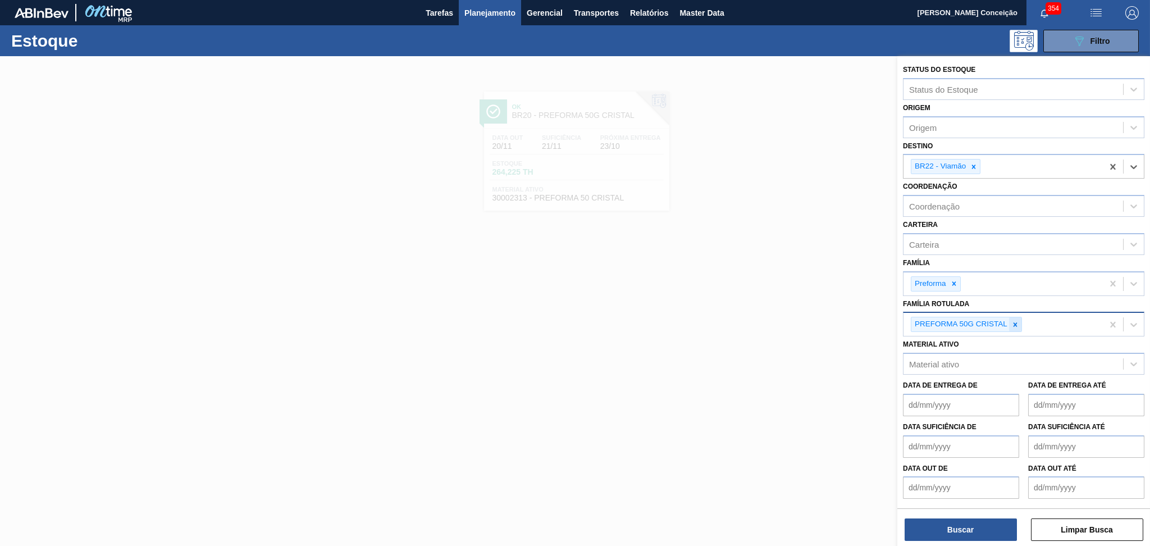
click at [1018, 327] on div at bounding box center [1015, 324] width 12 height 14
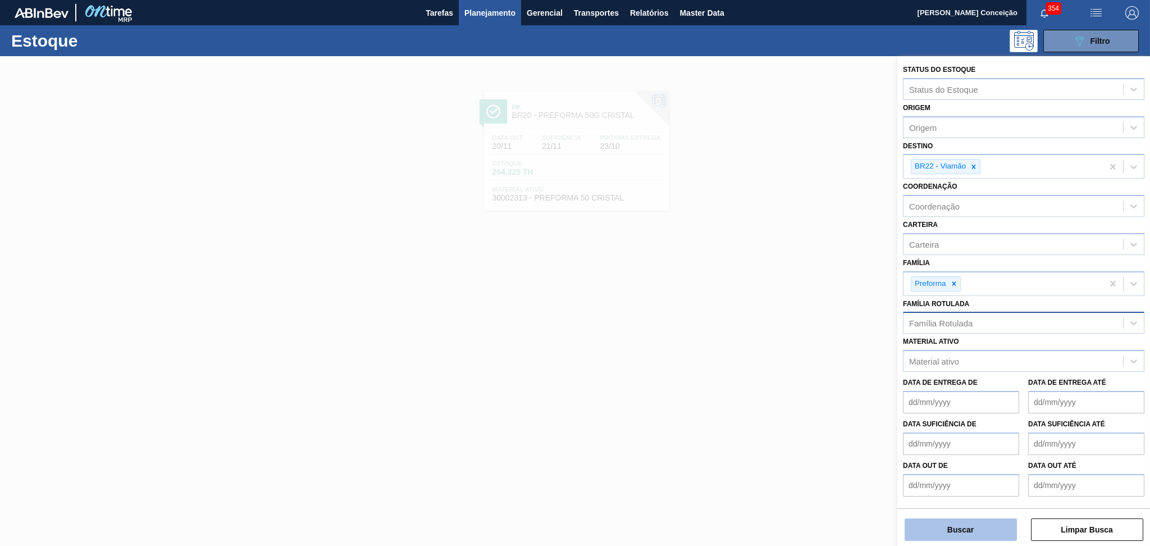
click at [968, 526] on button "Buscar" at bounding box center [960, 529] width 112 height 22
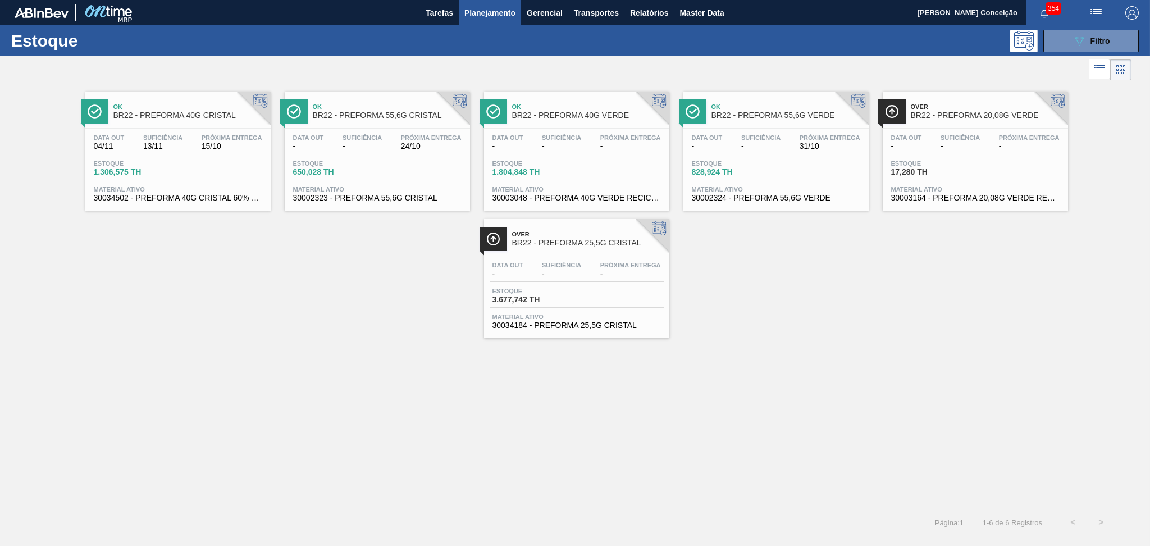
click at [694, 353] on div "Ok BR22 - PREFORMA 40G CRISTAL Data out 04/11 Suficiência 13/11 Próxima Entrega…" at bounding box center [575, 295] width 1150 height 425
click at [277, 300] on div "Ok BR22 - PREFORMA 40G CRISTAL Data out 04/11 Suficiência 13/11 Próxima Entrega…" at bounding box center [575, 210] width 1150 height 255
click at [381, 150] on div "Data out - Suficiência - Próxima Entrega 24/10" at bounding box center [377, 144] width 174 height 20
click at [744, 488] on div "Ok BR22 - PREFORMA 40G CRISTAL Data out 04/11 Suficiência 13/11 Próxima Entrega…" at bounding box center [575, 295] width 1150 height 425
click at [782, 363] on div "Ok BR22 - PREFORMA 40G CRISTAL Data out 04/11 Suficiência 13/11 Próxima Entrega…" at bounding box center [575, 295] width 1150 height 425
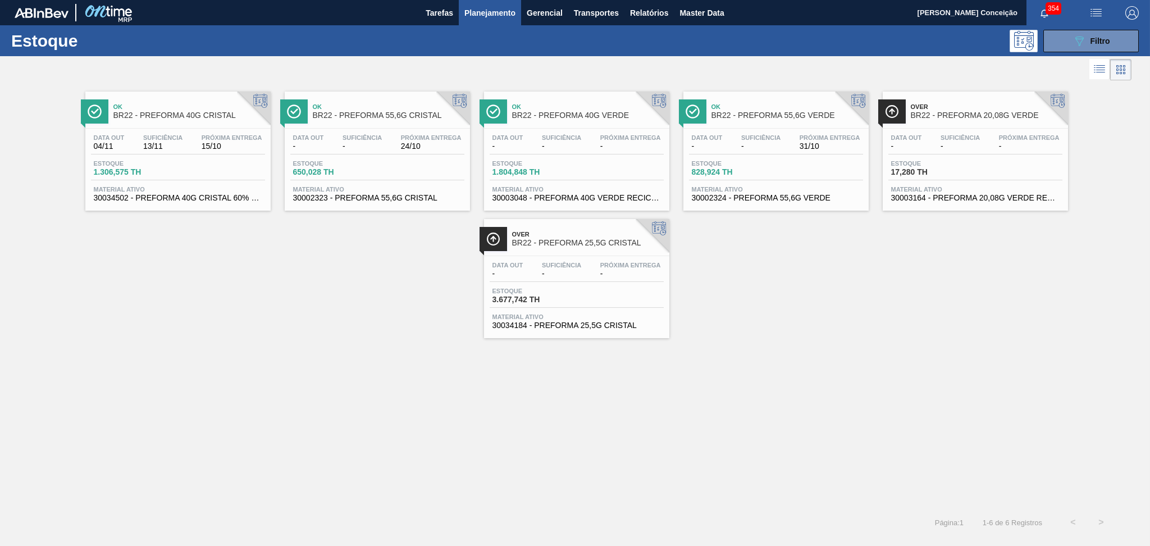
click at [482, 12] on span "Planejamento" at bounding box center [489, 12] width 51 height 13
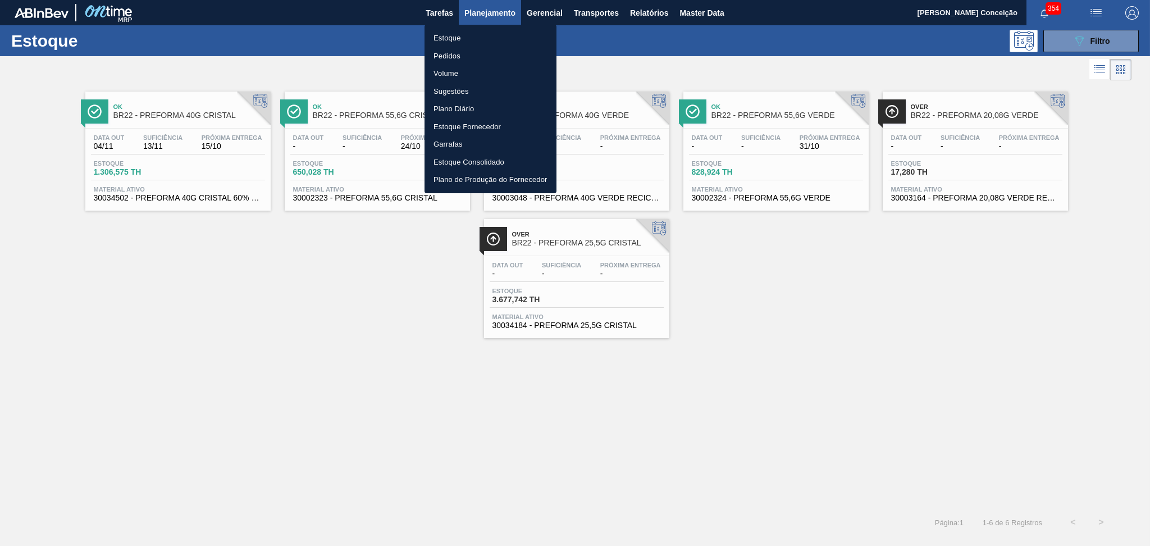
click at [456, 39] on li "Estoque" at bounding box center [490, 38] width 132 height 18
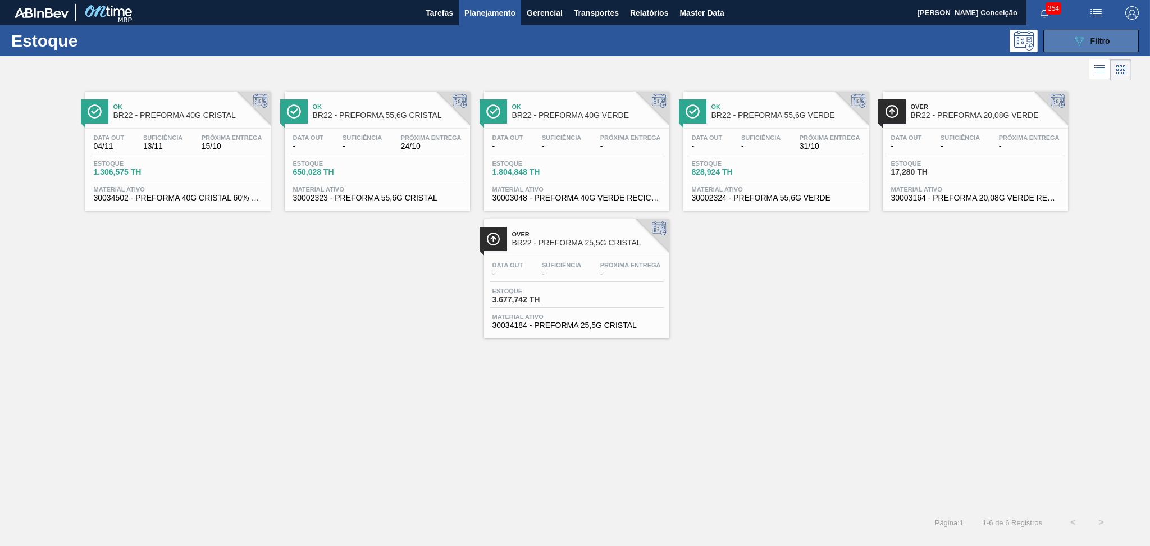
click at [1114, 39] on button "089F7B8B-B2A5-4AFE-B5C0-19BA573D28AC Filtro" at bounding box center [1090, 41] width 95 height 22
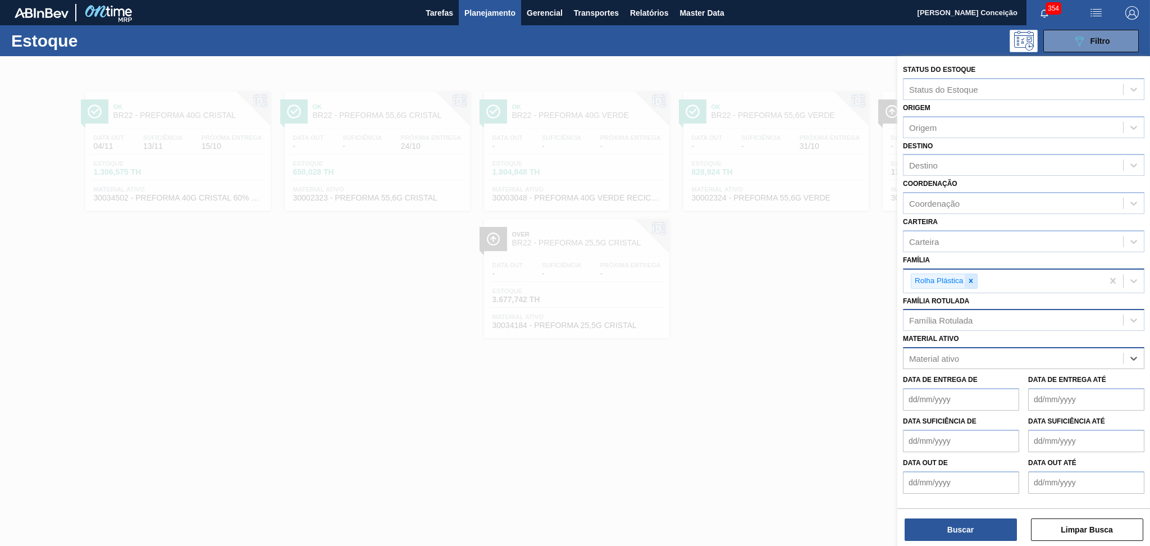
click at [972, 277] on icon at bounding box center [971, 281] width 8 height 8
type input "pref"
click at [947, 173] on div "Destino" at bounding box center [1023, 165] width 241 height 22
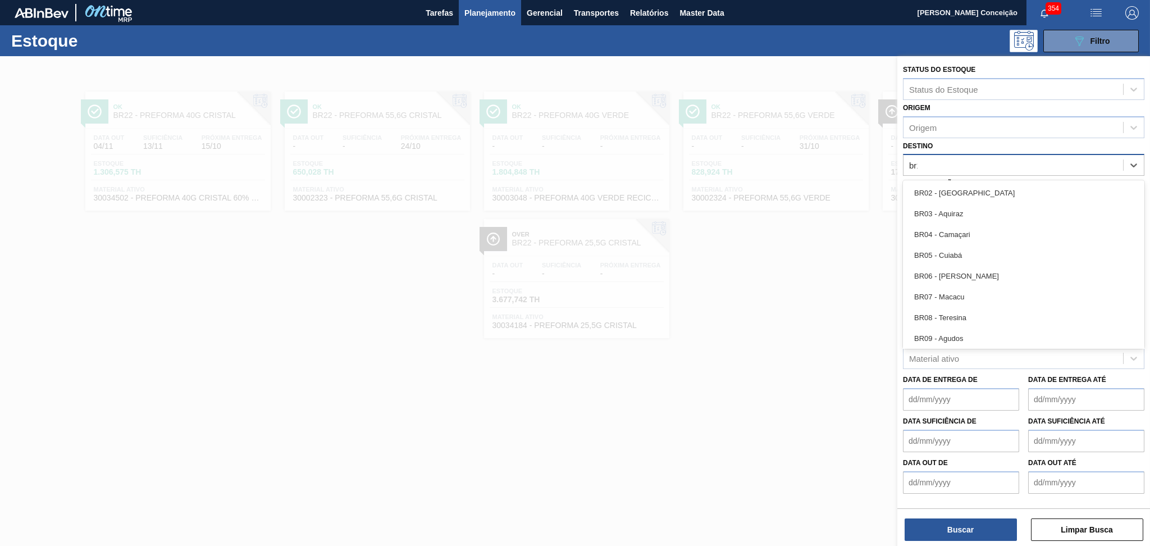
type input "br18"
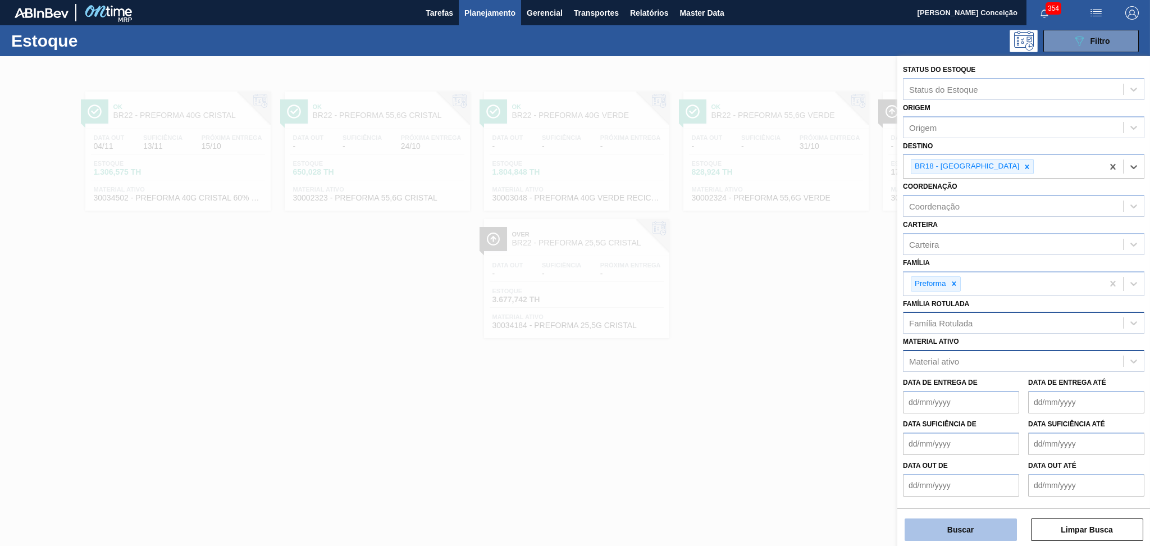
click at [956, 533] on button "Buscar" at bounding box center [960, 529] width 112 height 22
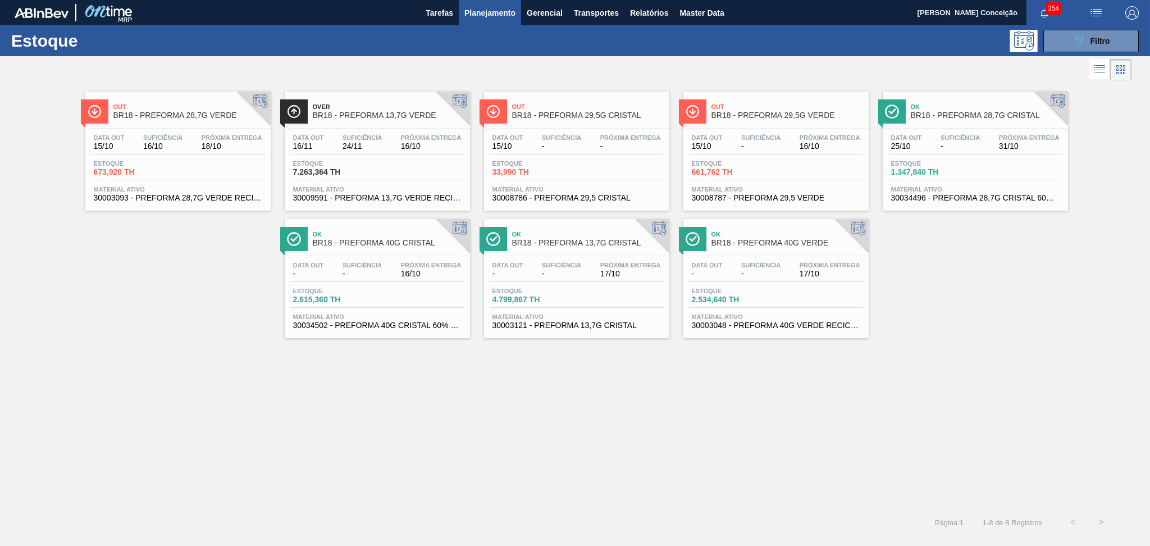
click at [397, 138] on div "Data out 16/11 Suficiência 24/11 Próxima Entrega 16/10" at bounding box center [377, 144] width 174 height 20
click at [958, 320] on div "Out BR18 - PREFORMA 28,7G VERDE Data out 15/10 Suficiência 16/10 Próxima Entreg…" at bounding box center [575, 210] width 1150 height 255
click at [147, 255] on div "Out BR18 - PREFORMA 28,7G VERDE Data out 15/10 Suficiência 16/10 Próxima Entreg…" at bounding box center [575, 210] width 1150 height 255
click at [1095, 42] on span "Filtro" at bounding box center [1100, 40] width 20 height 9
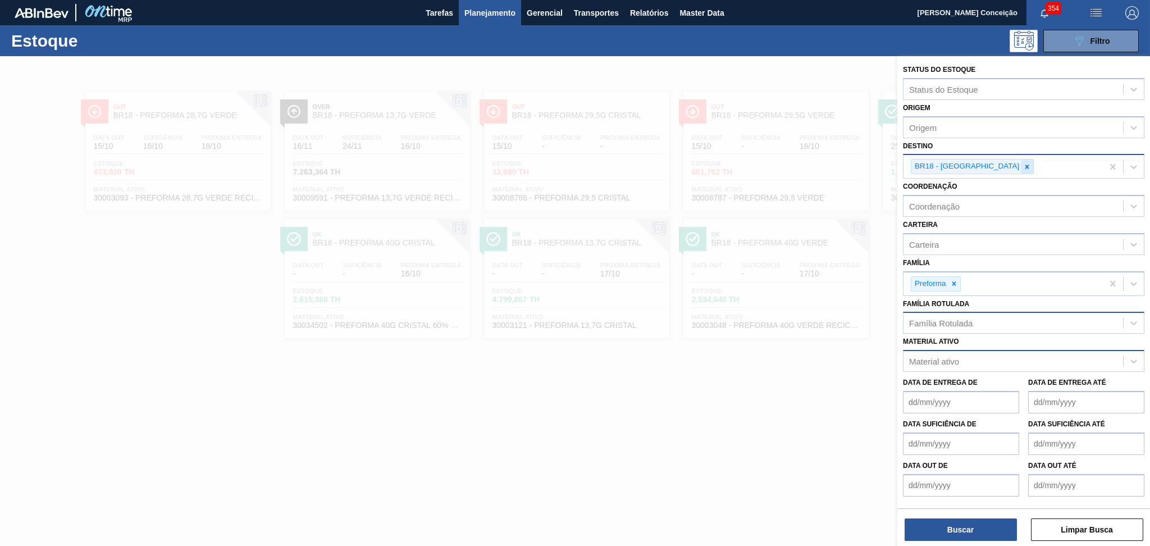
click at [1025, 166] on icon at bounding box center [1027, 166] width 4 height 4
click at [944, 318] on div "Família Rotulada" at bounding box center [940, 321] width 63 height 10
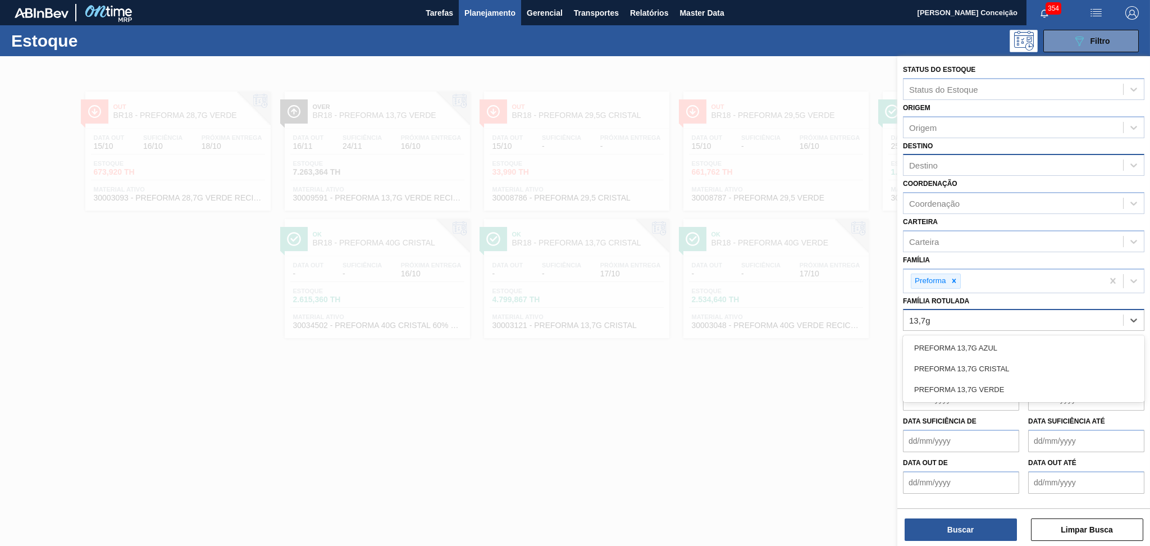
type Rotulada "13,7g v"
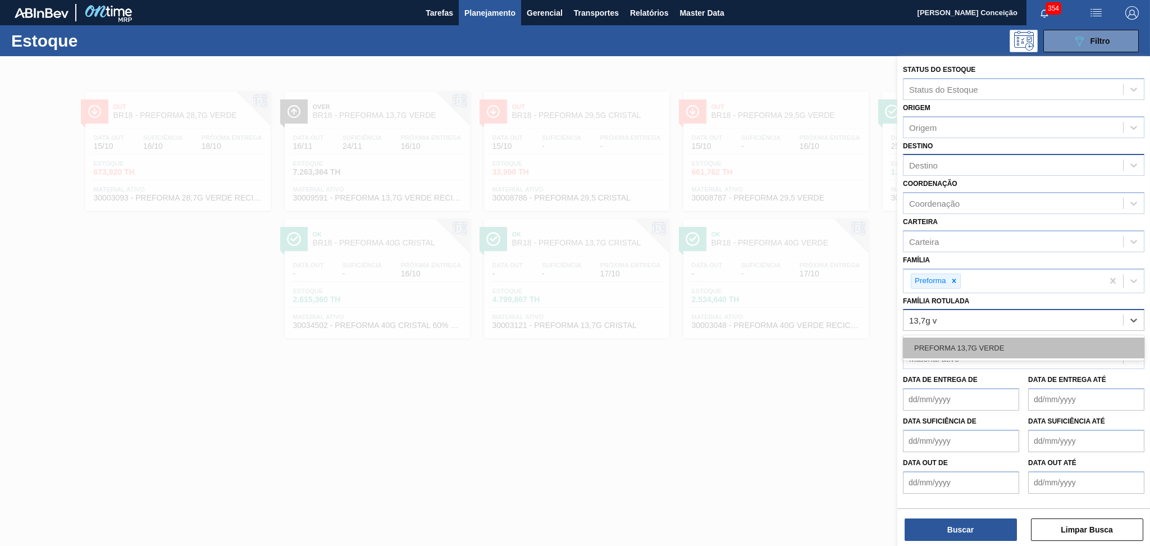
click at [975, 339] on div "PREFORMA 13,7G VERDE" at bounding box center [1023, 347] width 241 height 21
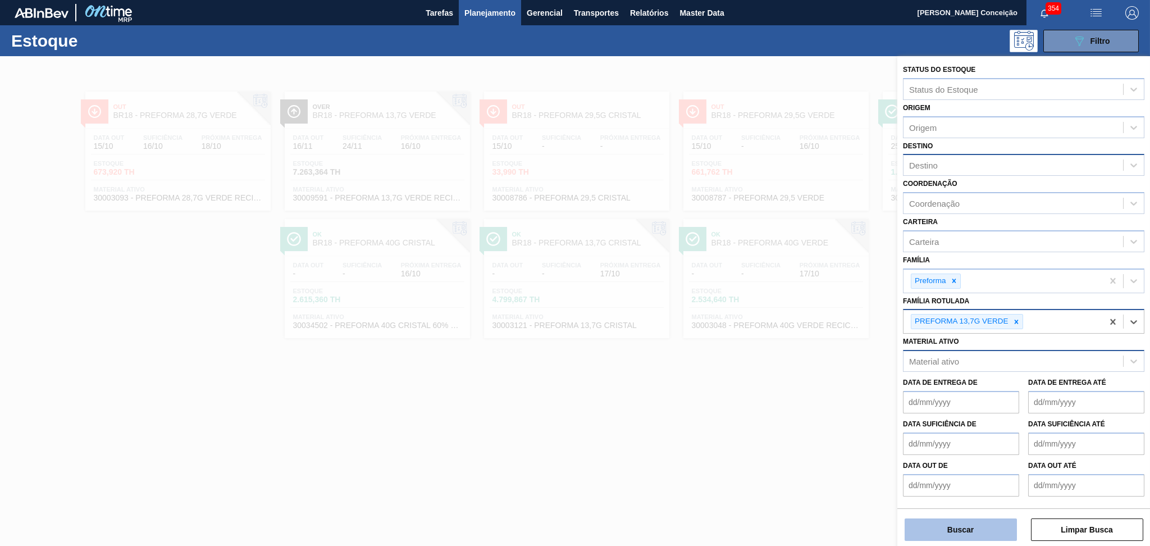
click at [955, 532] on button "Buscar" at bounding box center [960, 529] width 112 height 22
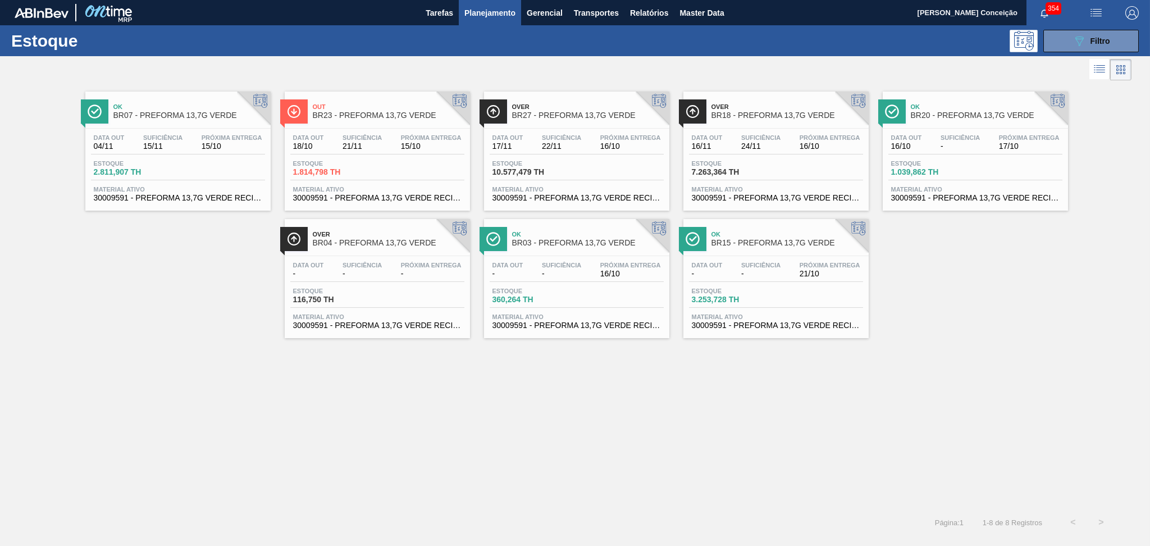
click at [451, 384] on div "Ok BR07 - PREFORMA 13,7G VERDE Data out 04/11 Suficiência 15/11 Próxima Entrega…" at bounding box center [575, 295] width 1150 height 425
click at [579, 316] on span "Material ativo" at bounding box center [576, 316] width 168 height 7
click at [377, 300] on div "Estoque 116,750 TH" at bounding box center [377, 297] width 174 height 20
click at [508, 388] on div "Ok BR07 - PREFORMA 13,7G VERDE Data out 04/11 Suficiência 15/11 Próxima Entrega…" at bounding box center [575, 295] width 1150 height 425
click at [767, 289] on span "Estoque" at bounding box center [731, 290] width 79 height 7
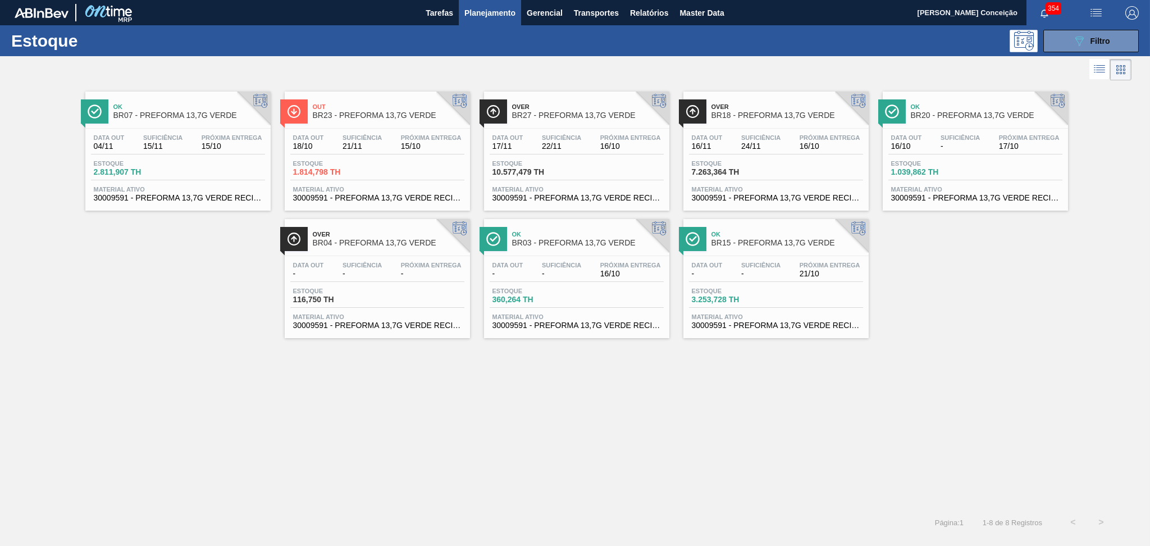
click at [551, 143] on span "22/11" at bounding box center [561, 146] width 39 height 8
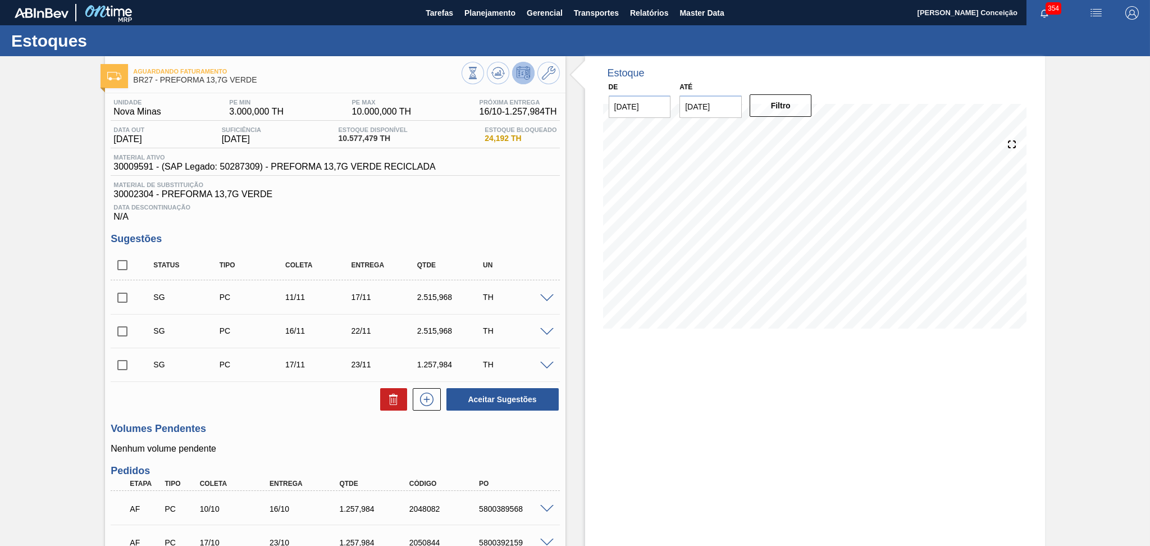
click at [273, 455] on div "Unidade Nova Minas PE MIN 3.000,000 TH PE MAX 10.000,000 TH Próxima Entrega 16/…" at bounding box center [335, 419] width 460 height 652
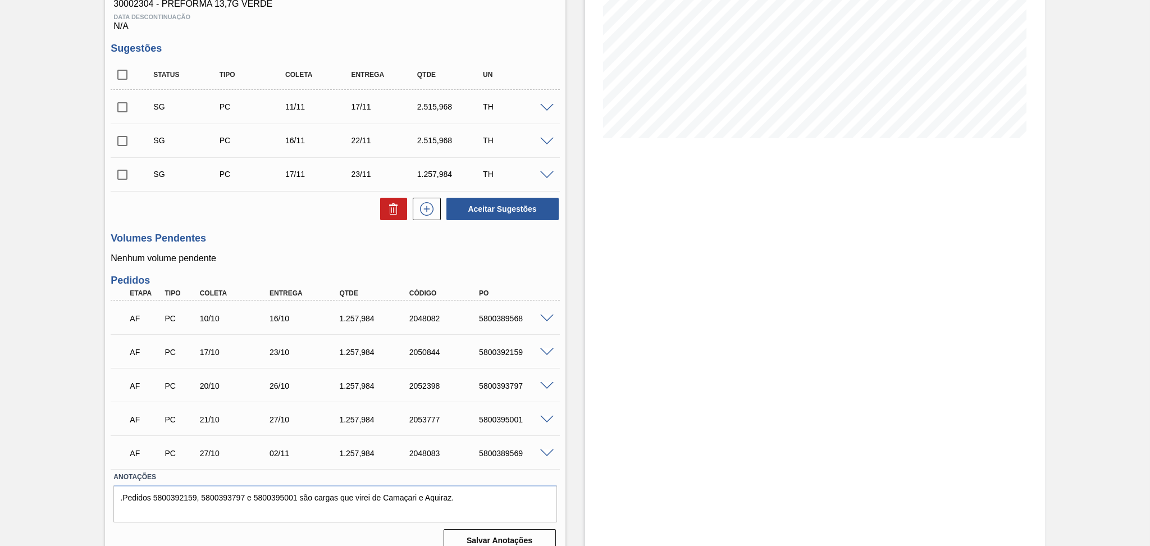
scroll to position [204, 0]
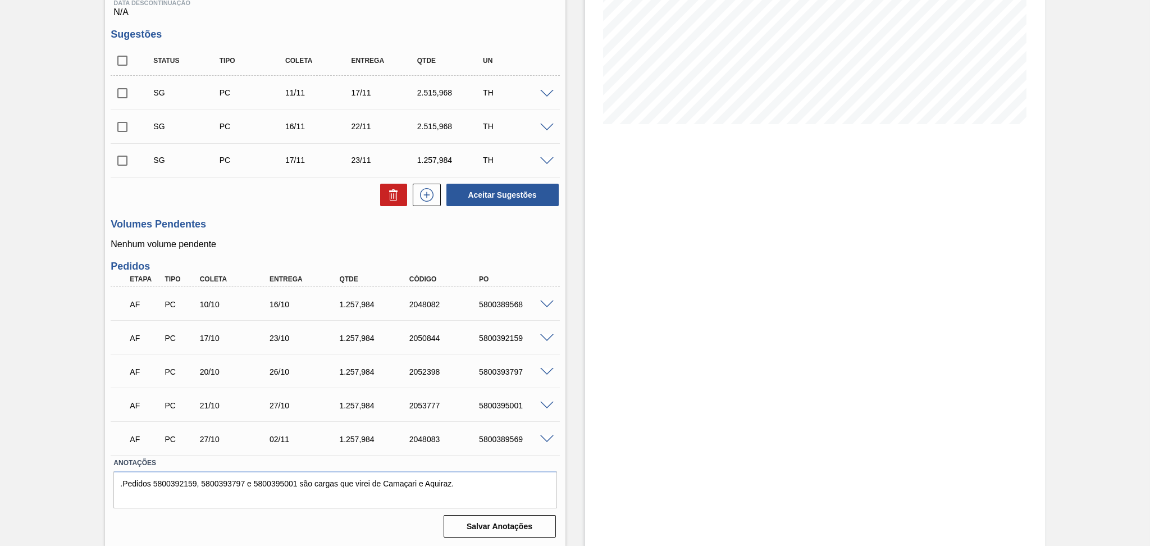
click at [293, 246] on p "Nenhum volume pendente" at bounding box center [335, 244] width 449 height 10
click at [522, 304] on div "5800389568" at bounding box center [515, 304] width 79 height 9
click at [510, 304] on div "5800389568" at bounding box center [515, 304] width 79 height 9
click at [509, 303] on div "5800389568" at bounding box center [515, 304] width 79 height 9
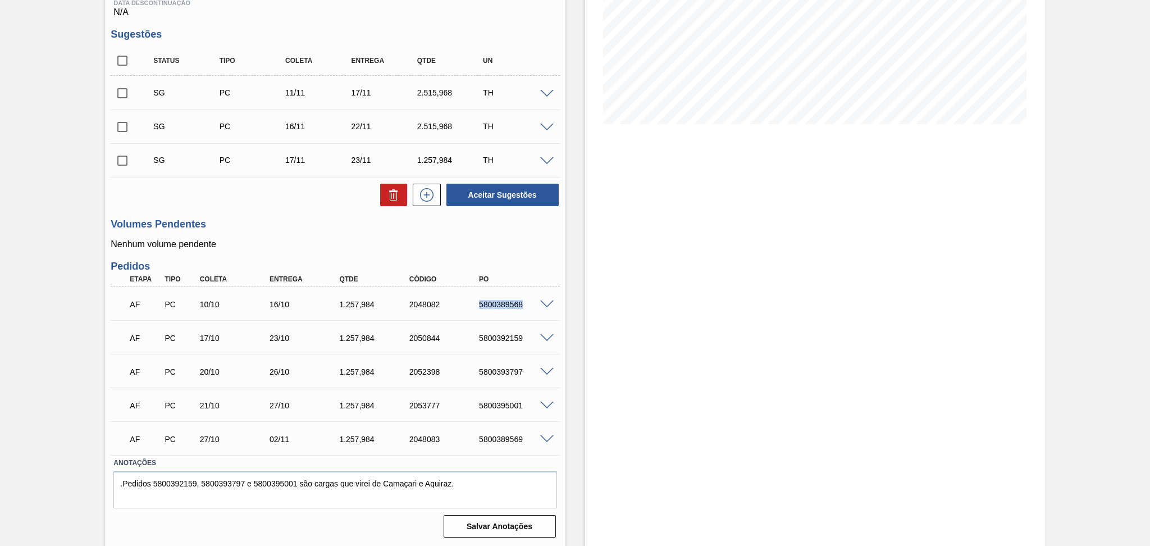
copy div "5800389568"
click at [463, 479] on textarea ".Pedidos 5800392159, 5800393797 e 5800395001 são cargas que virei de Camaçari e…" at bounding box center [334, 489] width 443 height 37
paste textarea "5800389568"
paste textarea "14373"
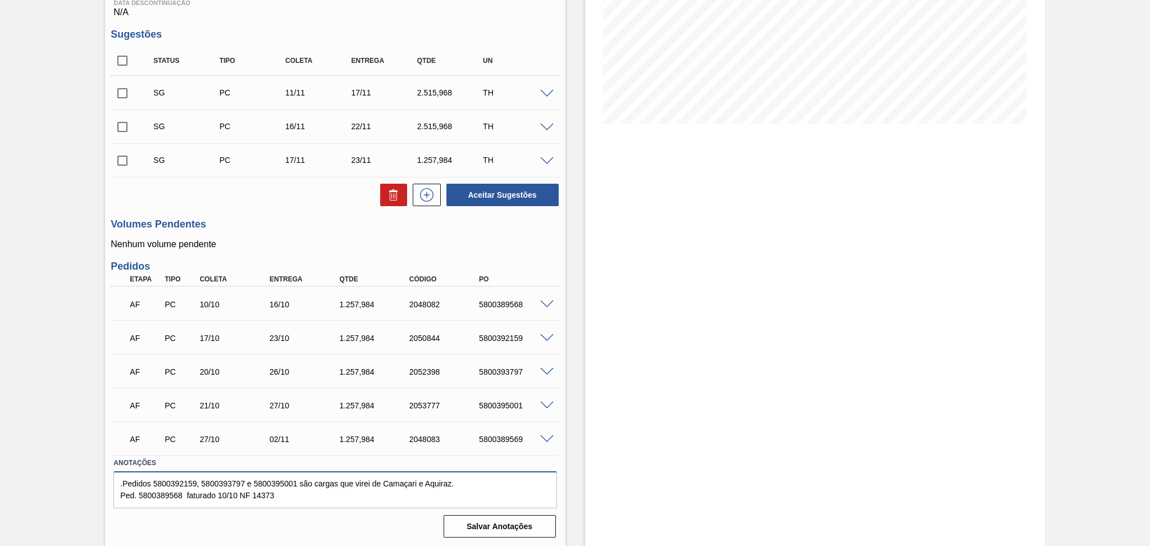
type textarea ".Pedidos 5800392159, 5800393797 e 5800395001 são cargas que virei de Camaçari e…"
click at [573, 257] on div "Estoque De 15/10/2025 Até 30/11/2025 Filtro" at bounding box center [804, 199] width 479 height 695
click at [286, 226] on h3 "Volumes Pendentes" at bounding box center [335, 224] width 449 height 12
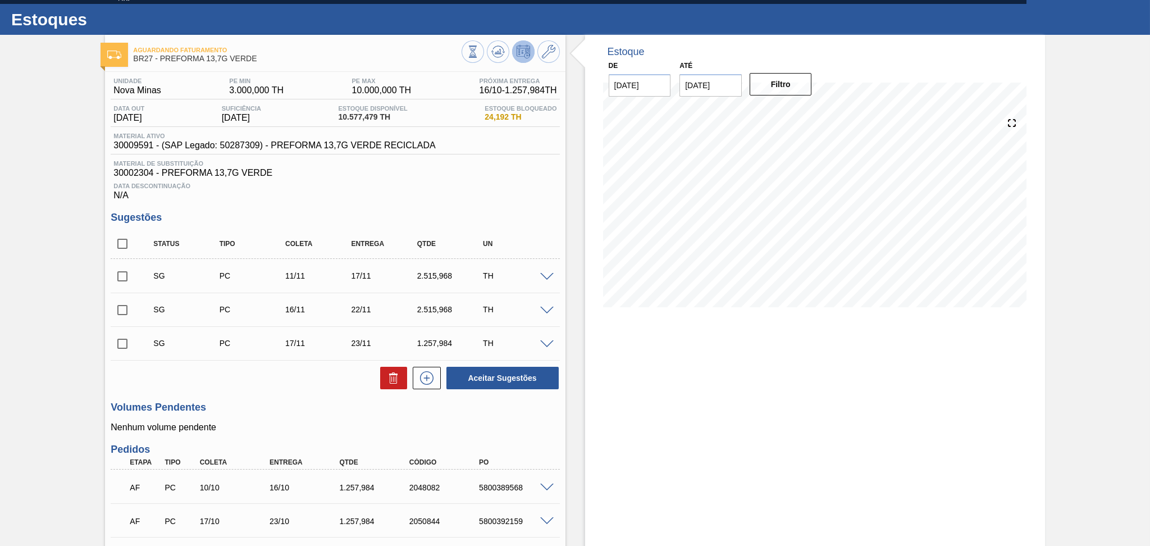
scroll to position [0, 0]
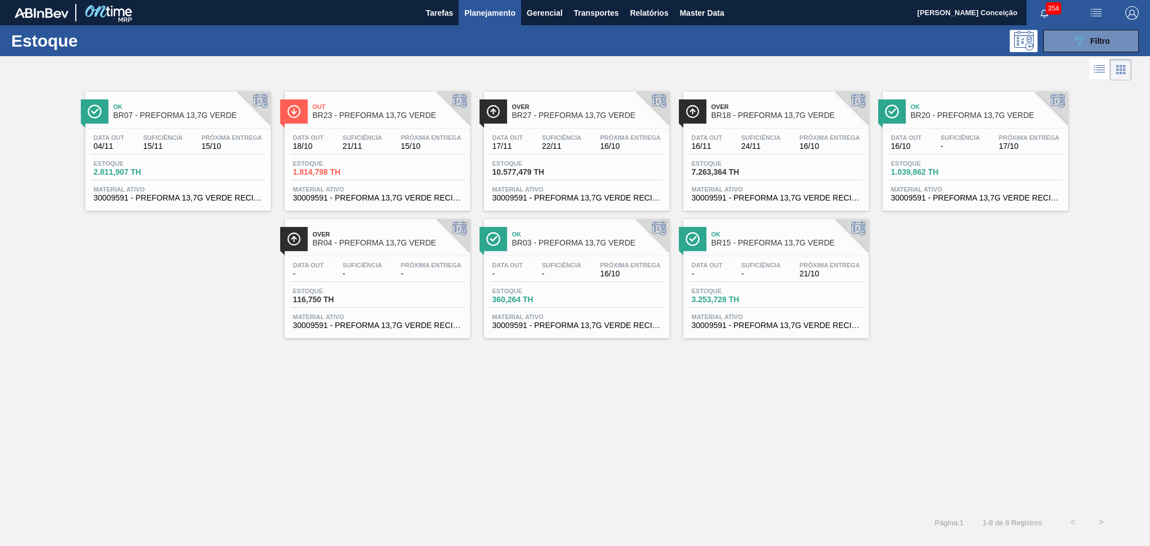
click at [247, 503] on div "Ok BR07 - PREFORMA 13,7G VERDE Data out 04/11 Suficiência 15/11 Próxima Entrega…" at bounding box center [575, 295] width 1150 height 425
click at [324, 124] on div "Out BR23 - PREFORMA 13,7G VERDE" at bounding box center [389, 111] width 152 height 25
click at [405, 144] on span "15/10" at bounding box center [431, 146] width 61 height 8
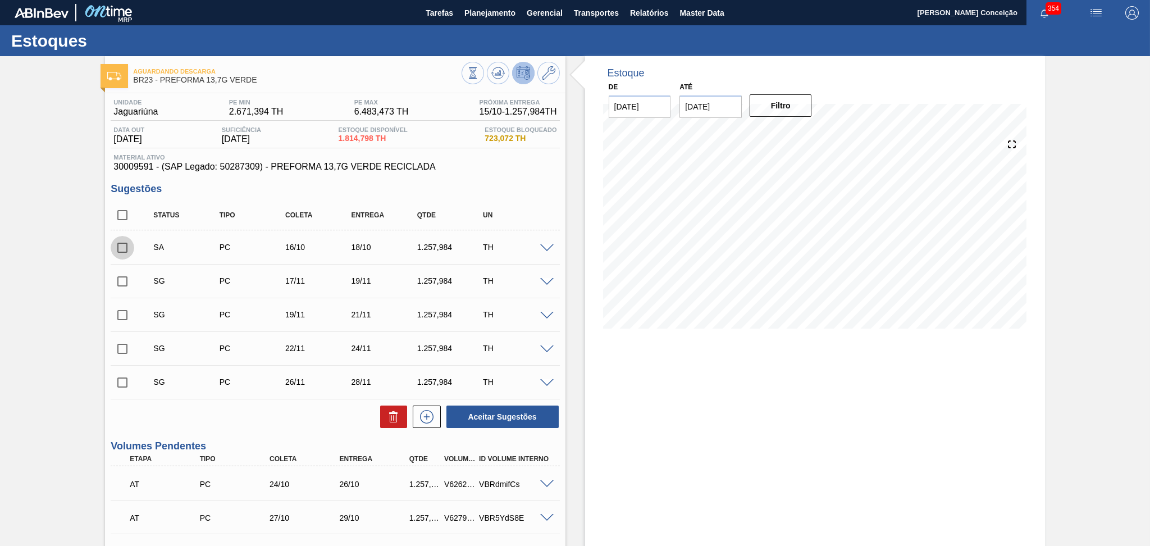
click at [116, 253] on input "checkbox" at bounding box center [123, 248] width 24 height 24
click at [478, 417] on button "Aceitar Sugestões" at bounding box center [502, 416] width 112 height 22
checkbox input "false"
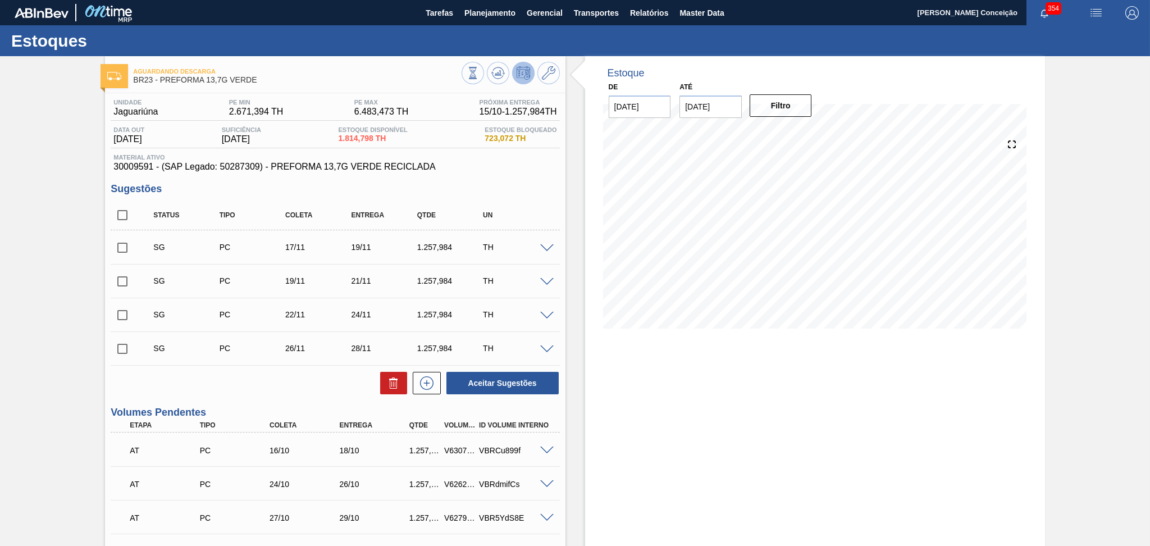
click at [548, 449] on span at bounding box center [546, 450] width 13 height 8
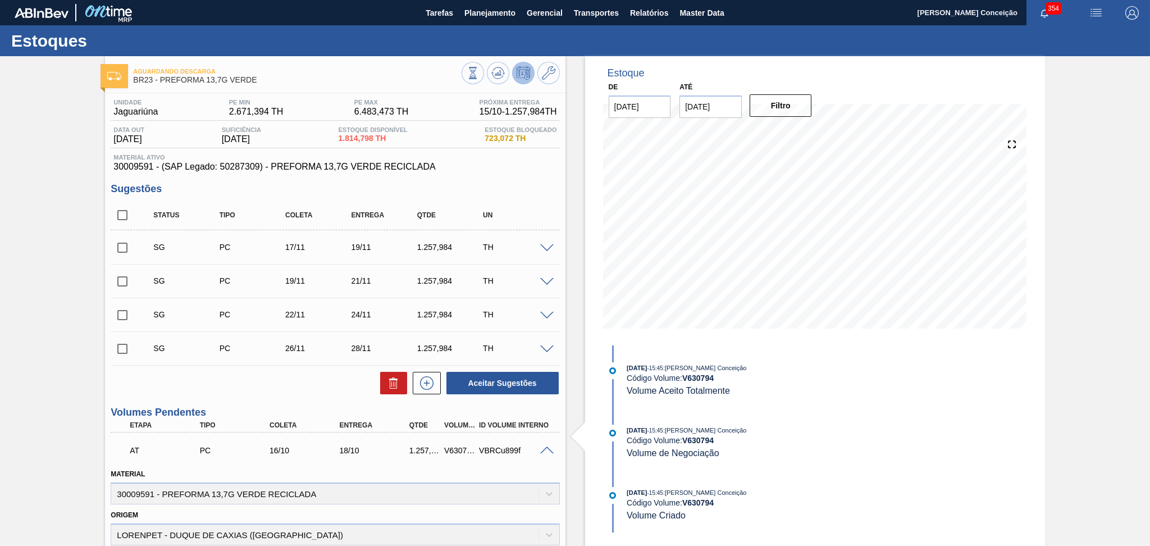
click at [548, 449] on span at bounding box center [546, 450] width 13 height 8
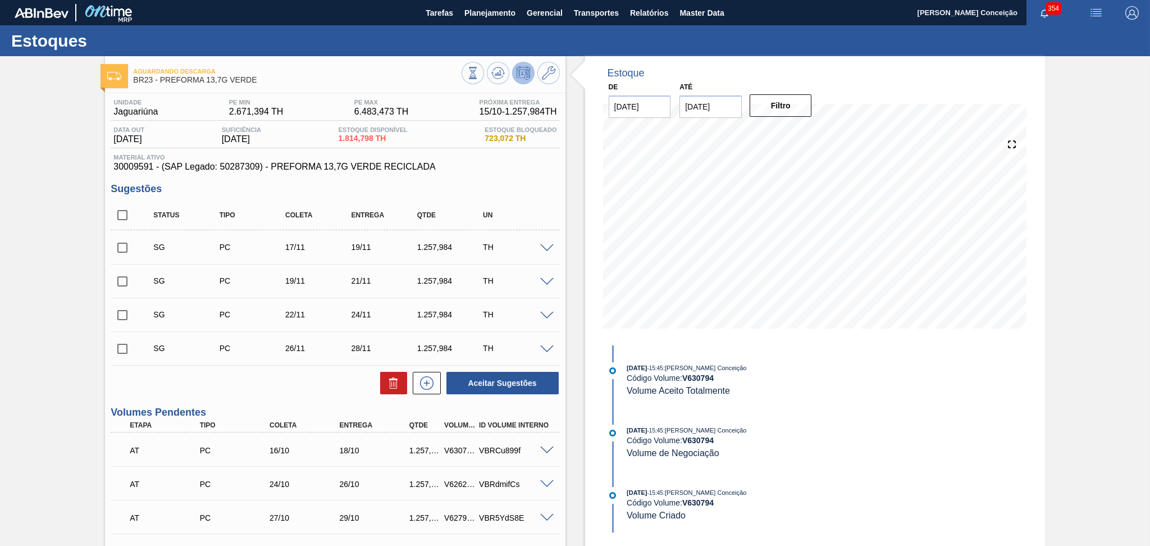
click at [548, 449] on span at bounding box center [546, 450] width 13 height 8
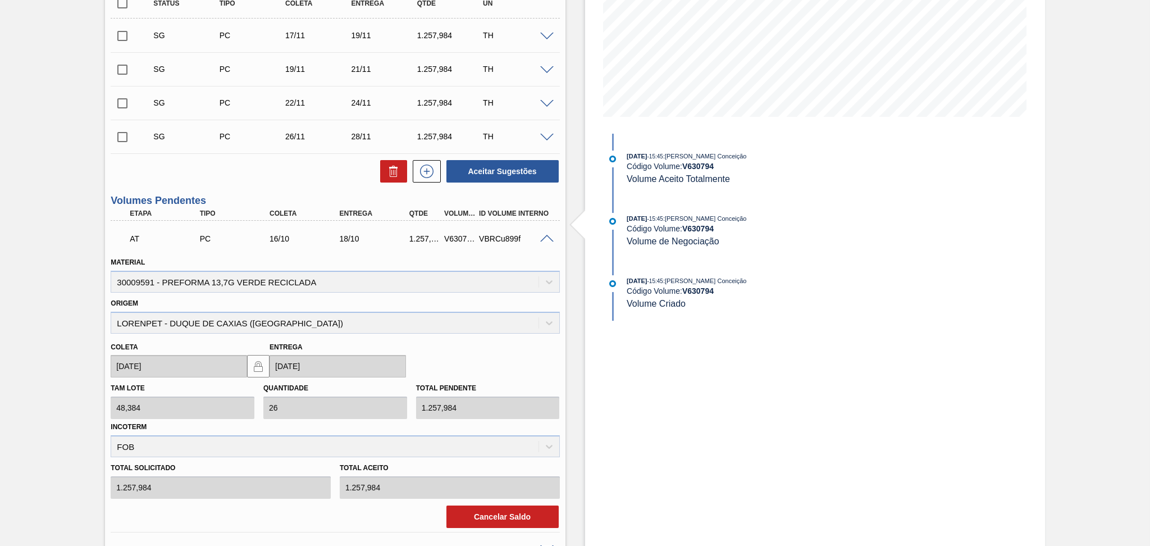
scroll to position [299, 0]
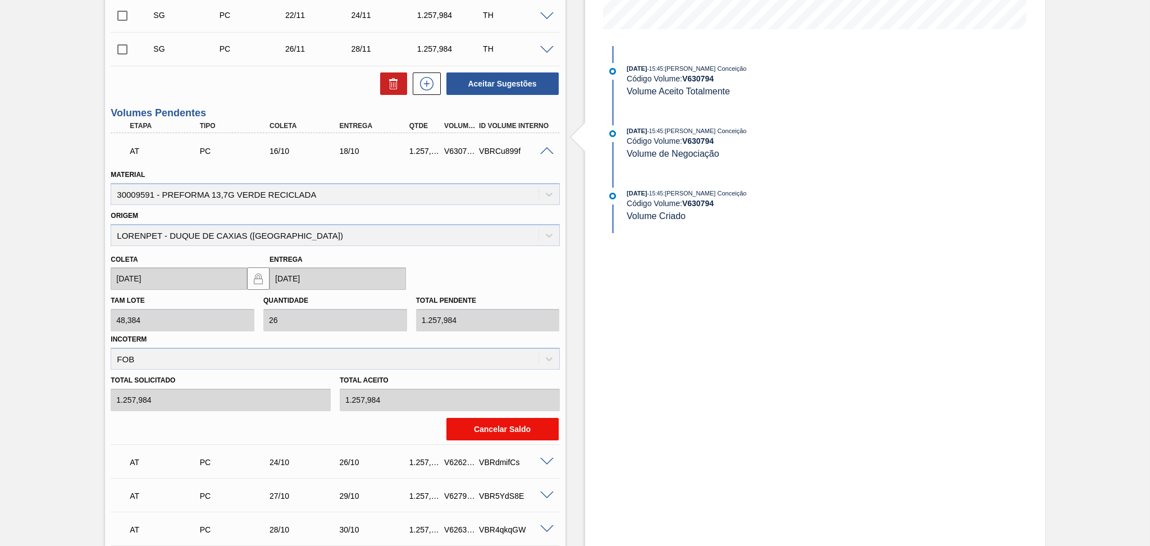
click at [518, 425] on button "Cancelar Saldo" at bounding box center [502, 429] width 112 height 22
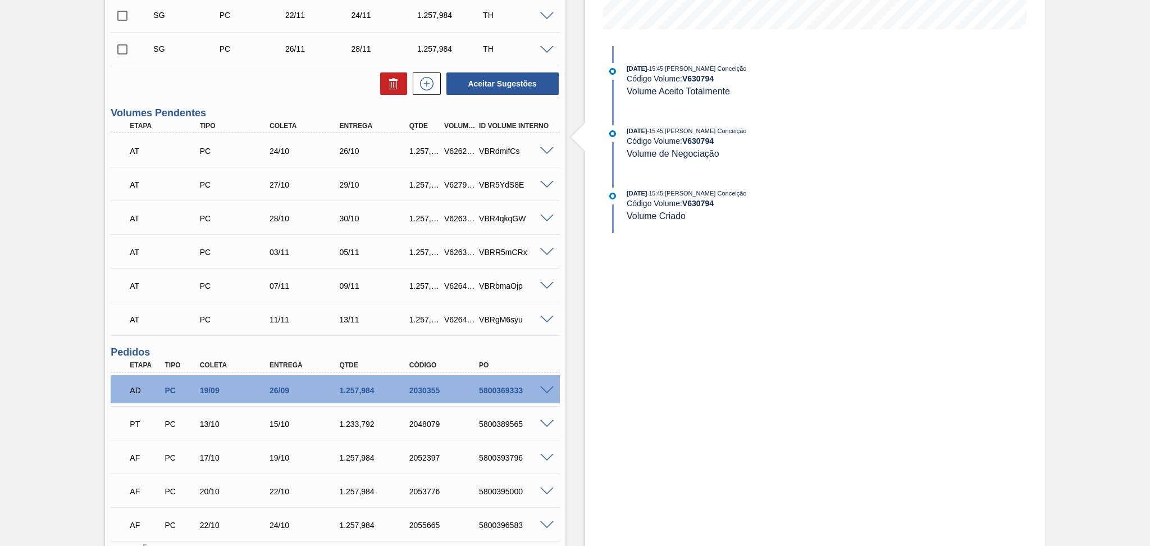
click at [549, 144] on div "AT PC 24/10 26/10 1.257,984 V626299 VBRdmifCs" at bounding box center [335, 150] width 449 height 28
click at [548, 147] on span at bounding box center [546, 151] width 13 height 8
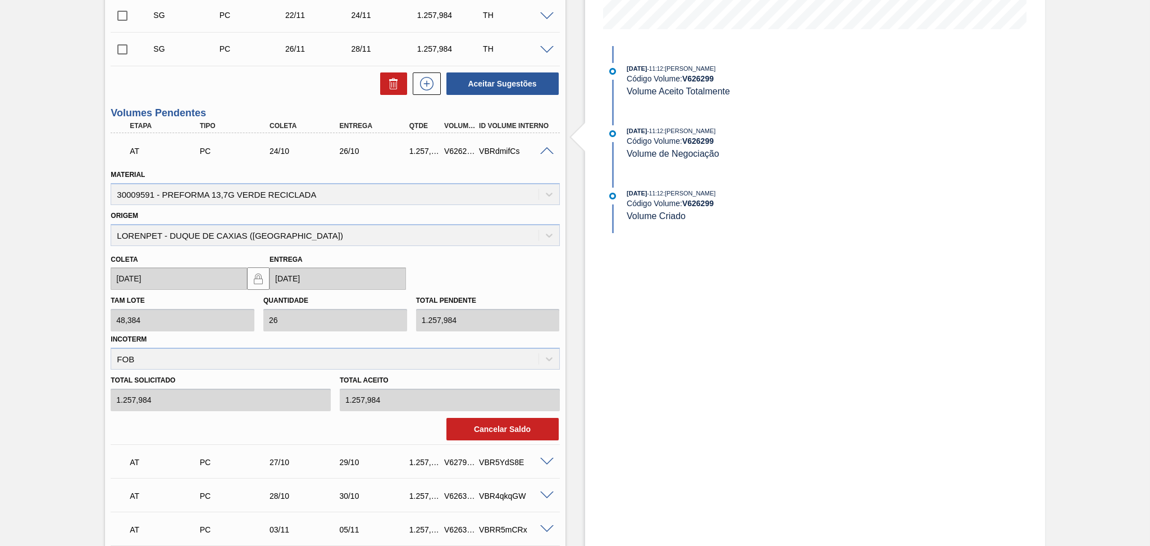
click at [548, 147] on span at bounding box center [546, 151] width 13 height 8
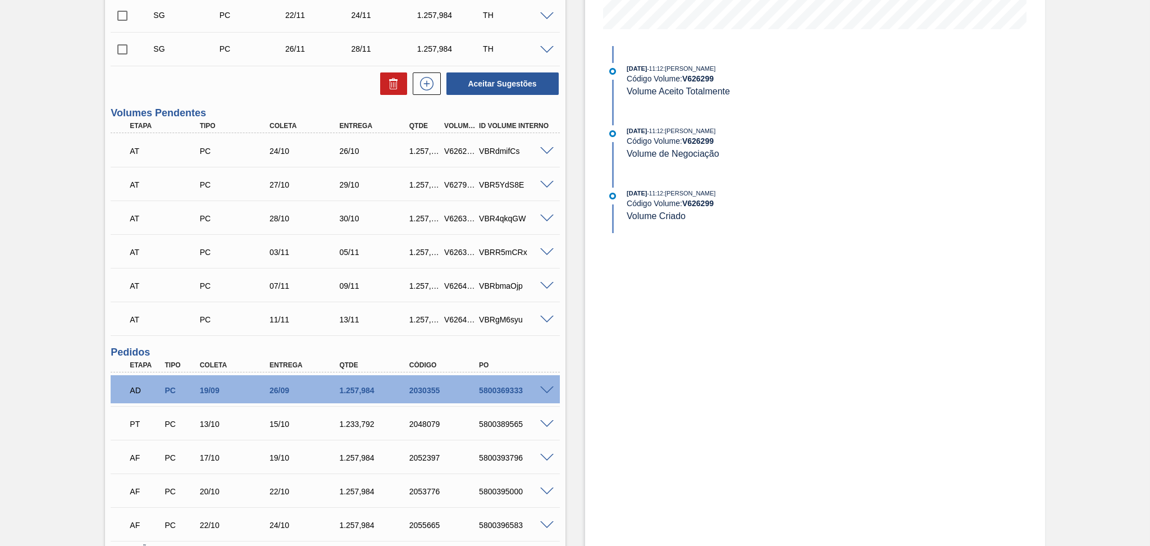
click at [283, 100] on div "Unidade Jaguariúna PE MIN 2.671,394 TH PE MAX 6.483,473 TH Próxima Entrega 15/1…" at bounding box center [335, 210] width 460 height 833
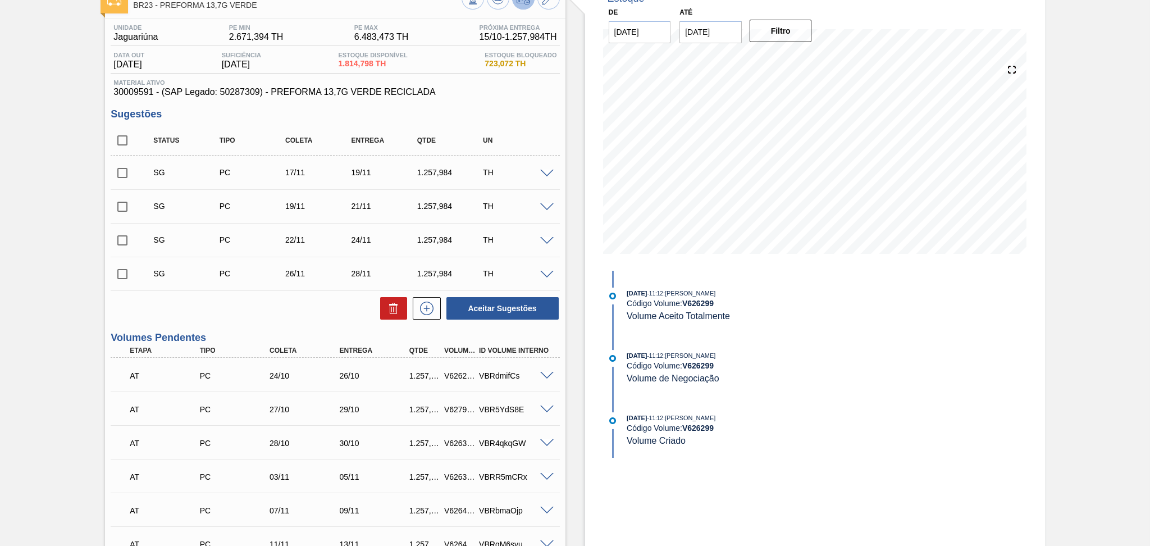
scroll to position [0, 0]
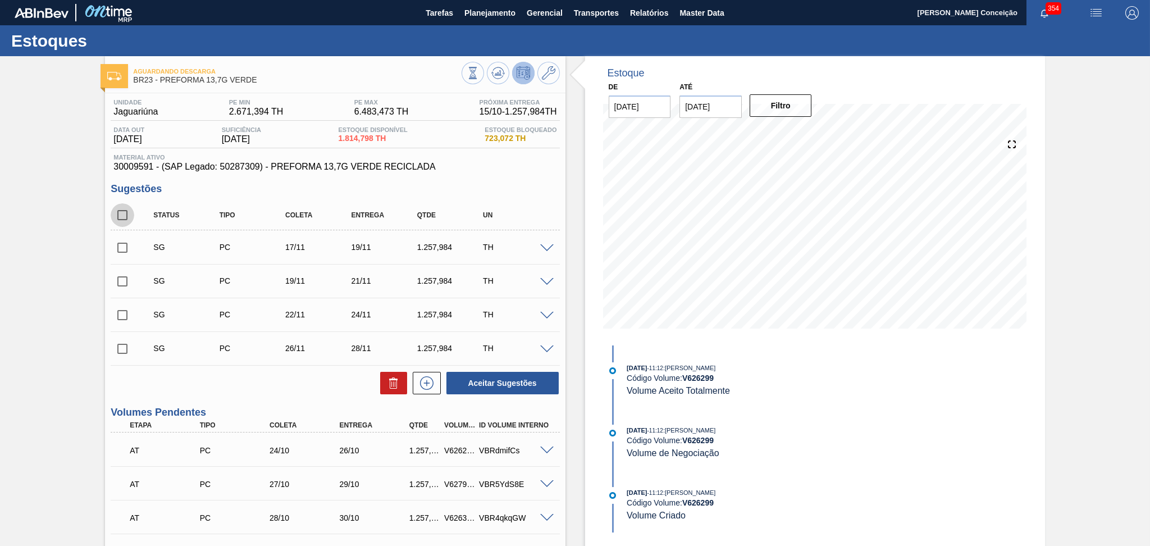
click at [122, 217] on input "checkbox" at bounding box center [123, 215] width 24 height 24
checkbox input "true"
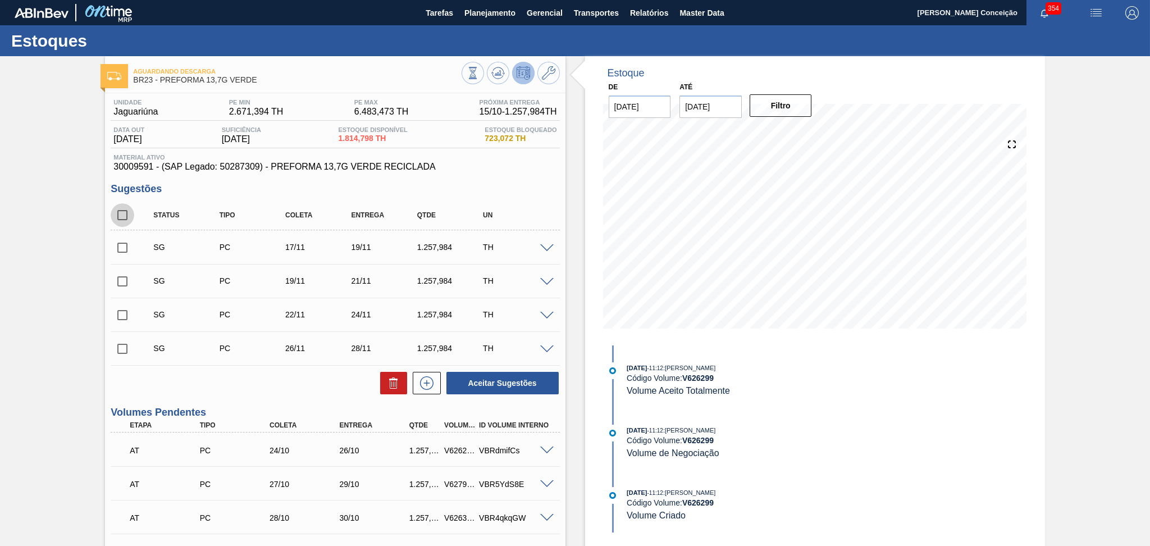
checkbox input "true"
click at [393, 387] on icon at bounding box center [393, 382] width 13 height 13
checkbox input "false"
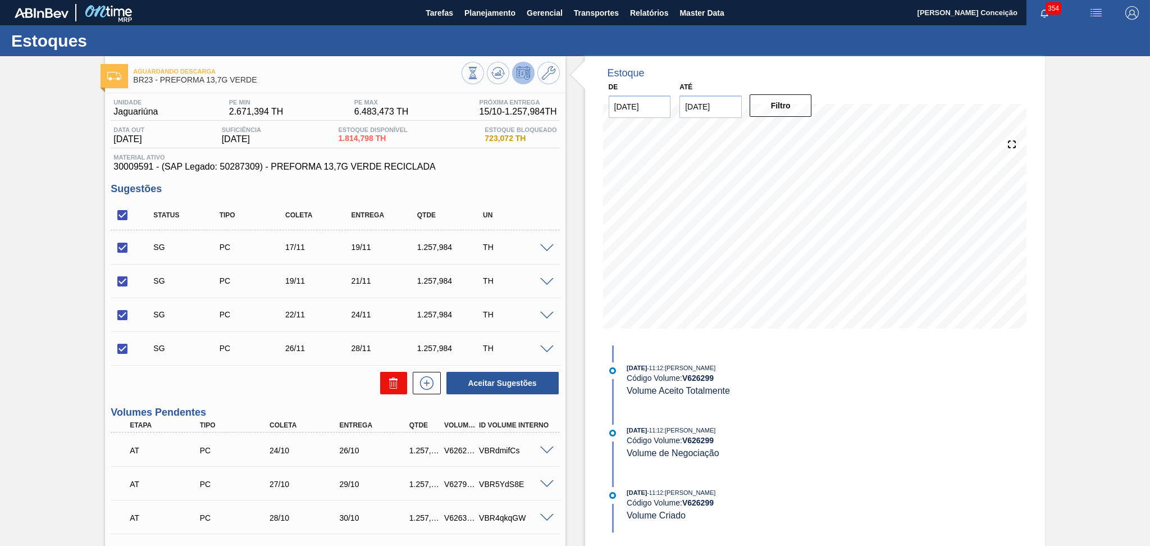
checkbox input "false"
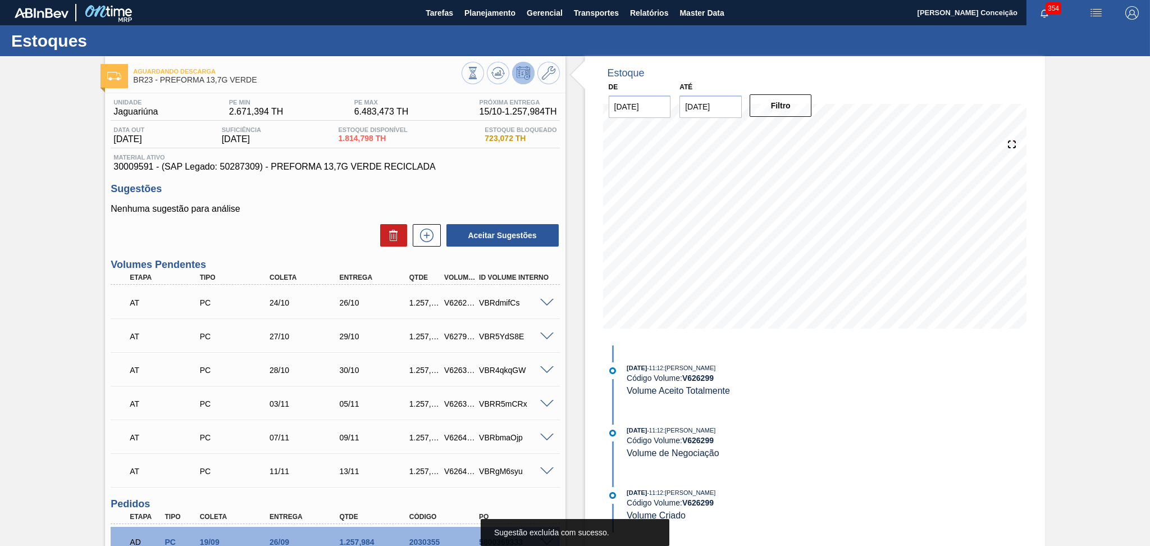
click at [345, 215] on div "Nenhuma sugestão para análise Aceitar Sugestões" at bounding box center [335, 226] width 449 height 44
click at [420, 228] on icon at bounding box center [427, 234] width 18 height 13
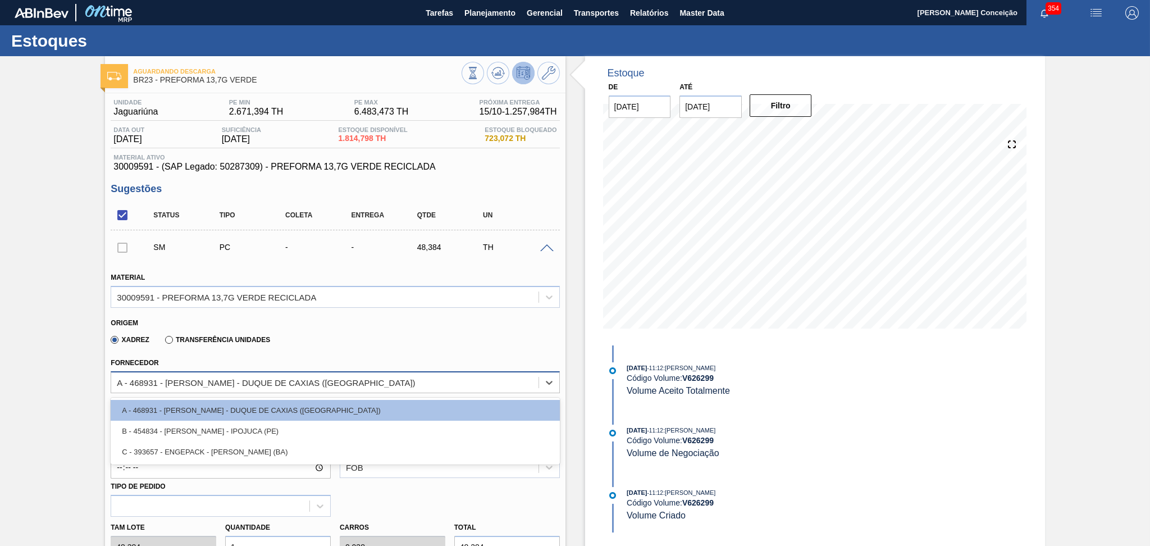
click at [231, 380] on div "A - 468931 - LORENPET - DUQUE DE CAXIAS (RJ)" at bounding box center [266, 382] width 298 height 10
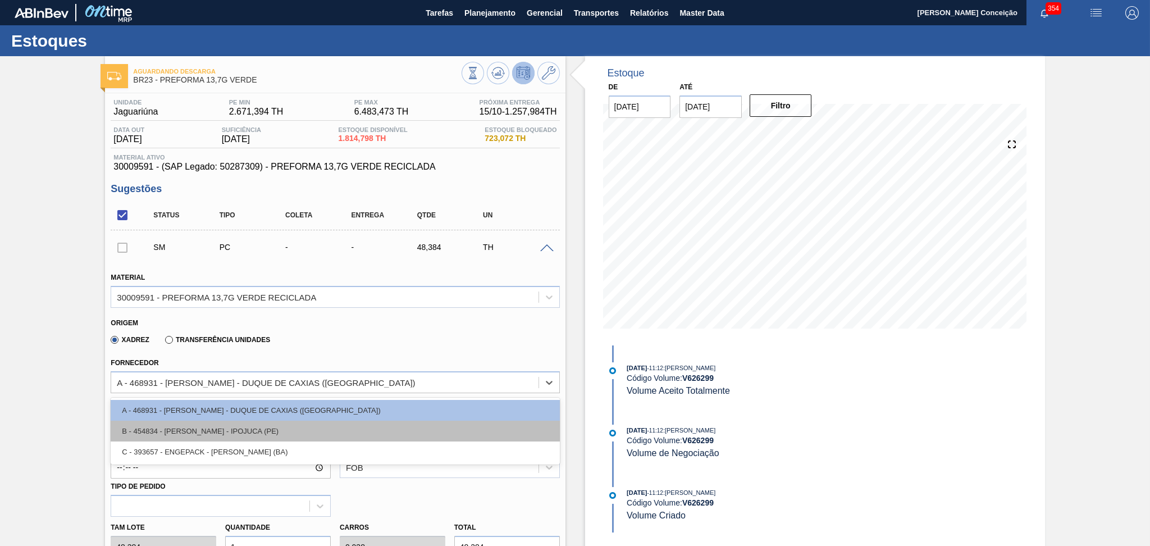
click at [240, 427] on div "B - 454834 - LORENPET - IPOJUCA (PE)" at bounding box center [335, 430] width 449 height 21
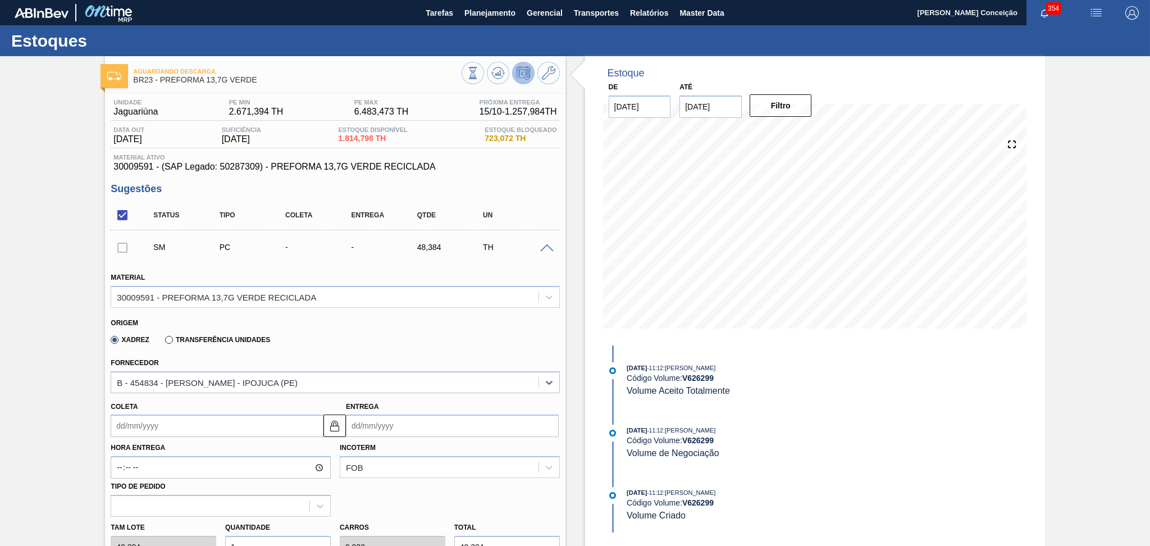
click at [368, 310] on div "Origem Xadrez Transferência Unidades" at bounding box center [335, 331] width 458 height 42
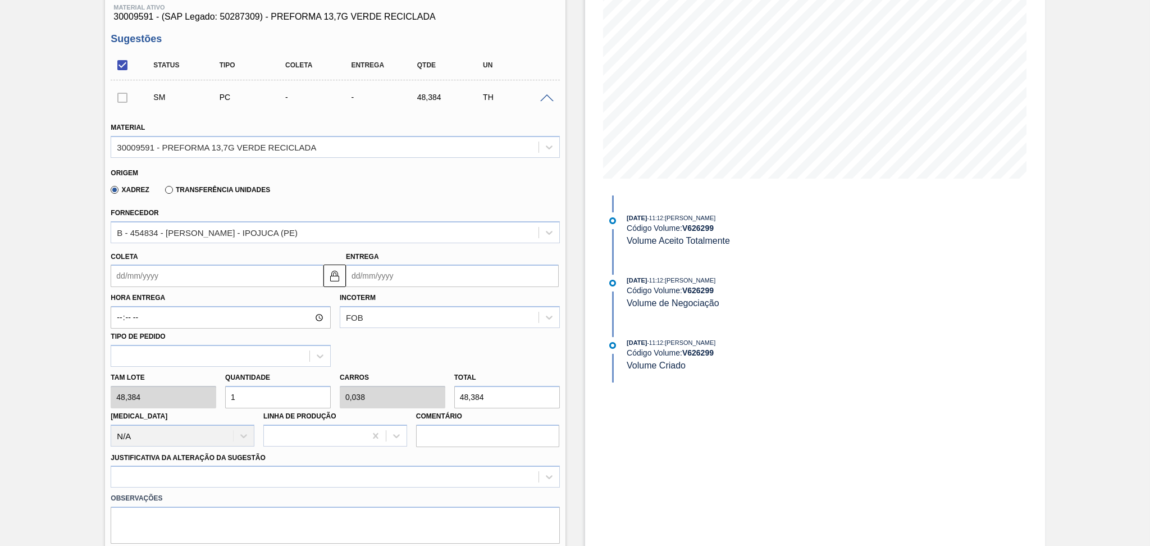
scroll to position [225, 0]
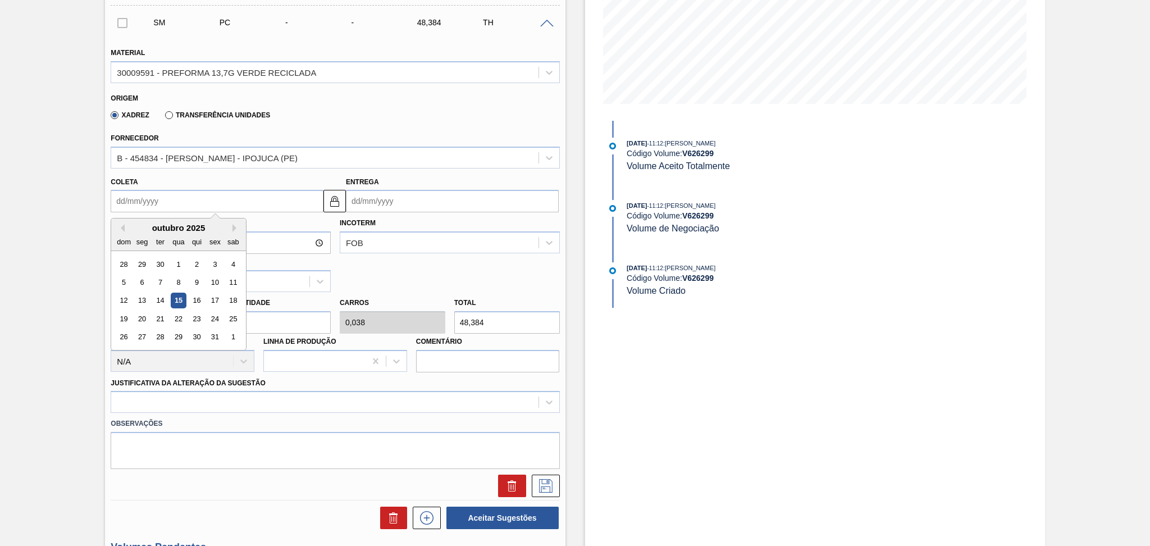
click at [157, 198] on input "Coleta" at bounding box center [217, 201] width 213 height 22
type input "1"
type input "07/10/2025"
type input "16"
type input "[DATE]"
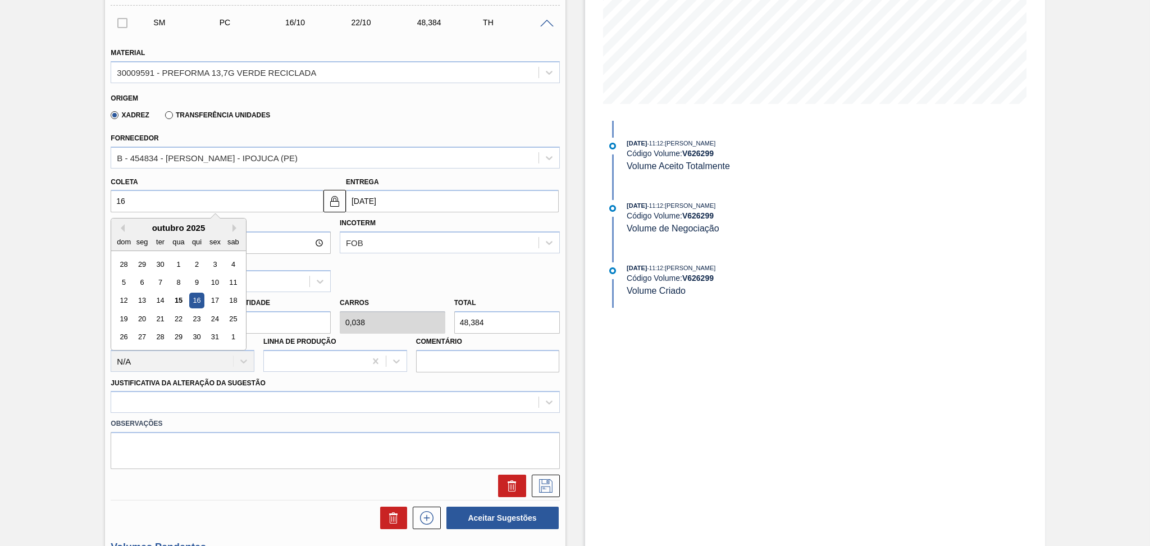
click at [196, 293] on div "16" at bounding box center [196, 300] width 15 height 15
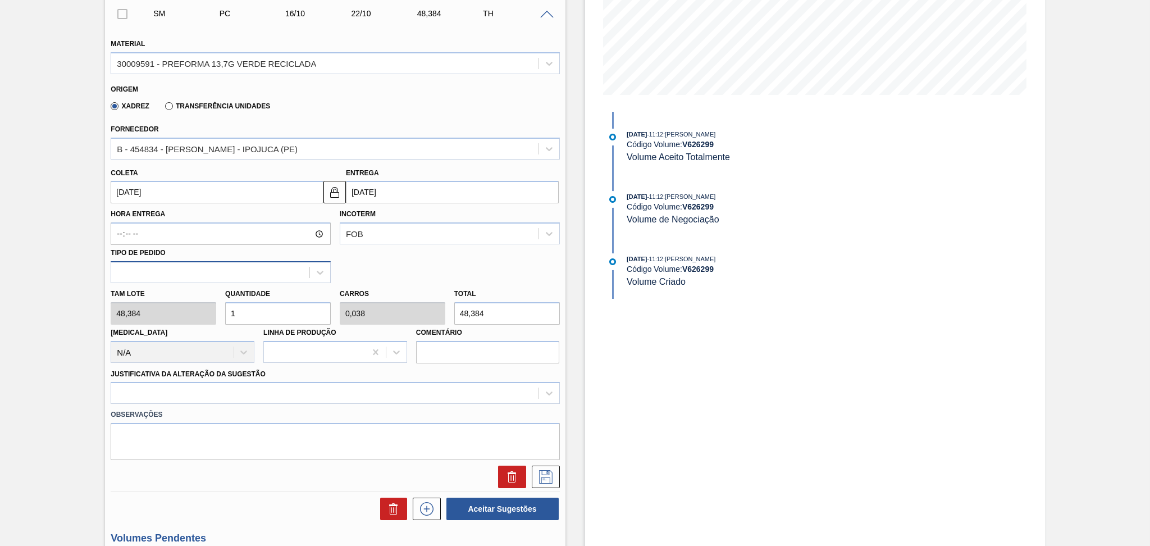
scroll to position [218, 0]
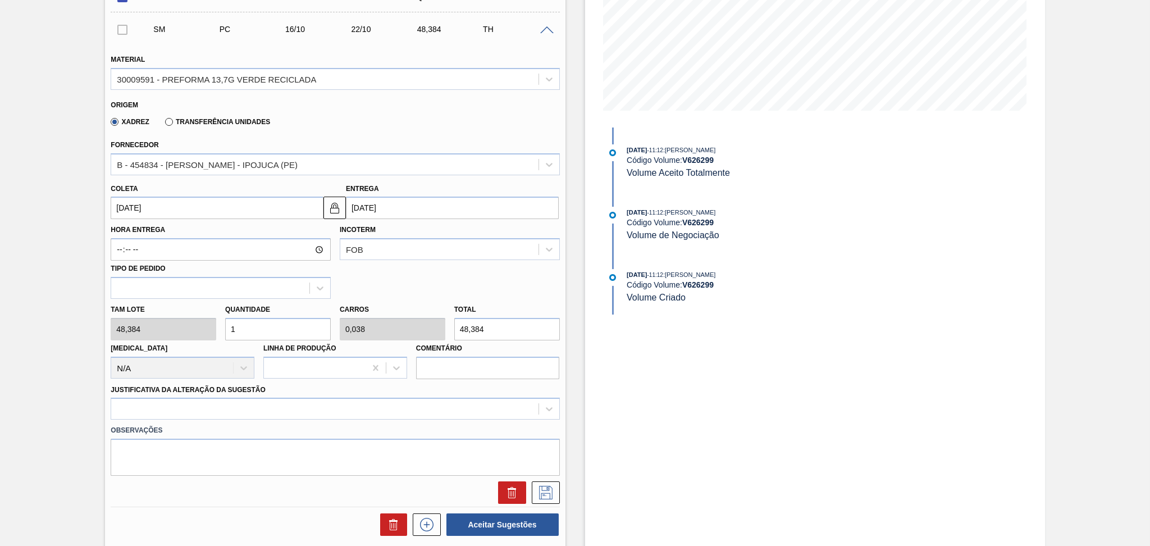
click at [145, 200] on input "[DATE]" at bounding box center [217, 207] width 213 height 22
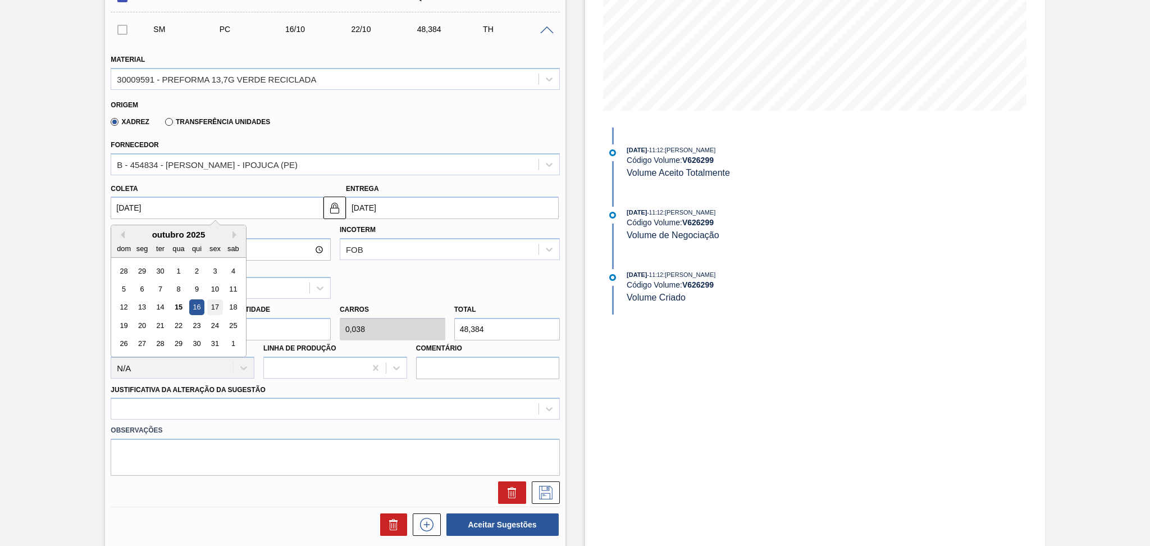
click at [221, 305] on div "17" at bounding box center [215, 307] width 15 height 15
type input "[DATE]"
type input "23/10/2025"
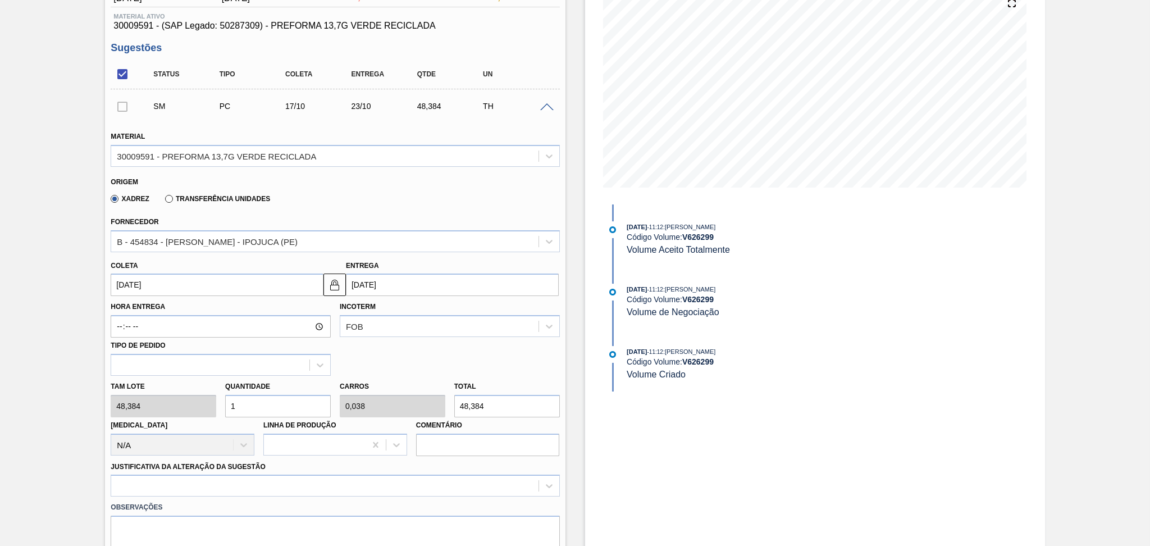
scroll to position [149, 0]
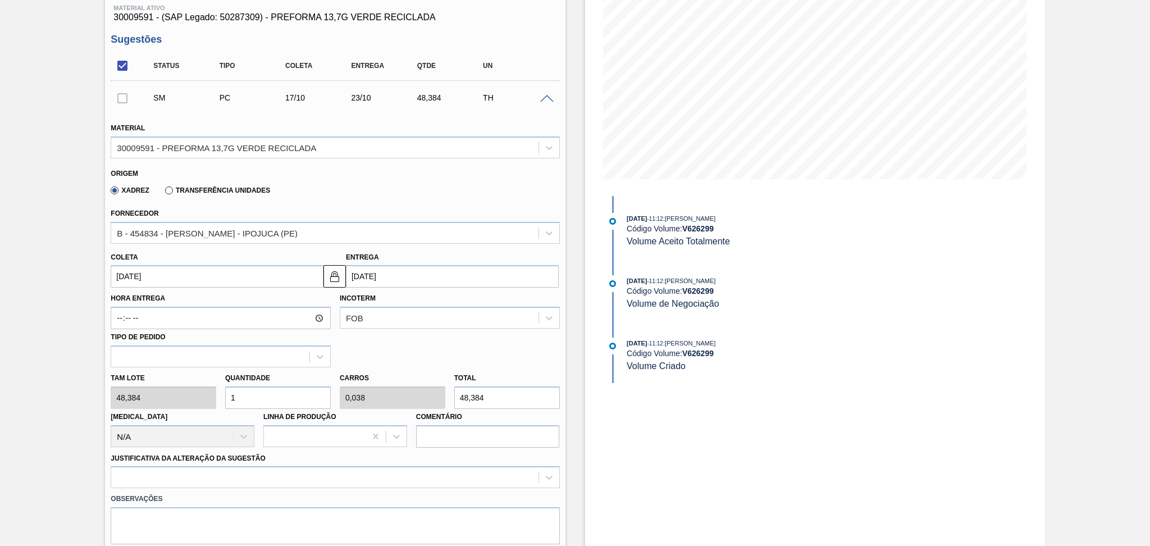
click at [394, 208] on div "Fornecedor B - 454834 - LORENPET - IPOJUCA (PE)" at bounding box center [335, 224] width 449 height 38
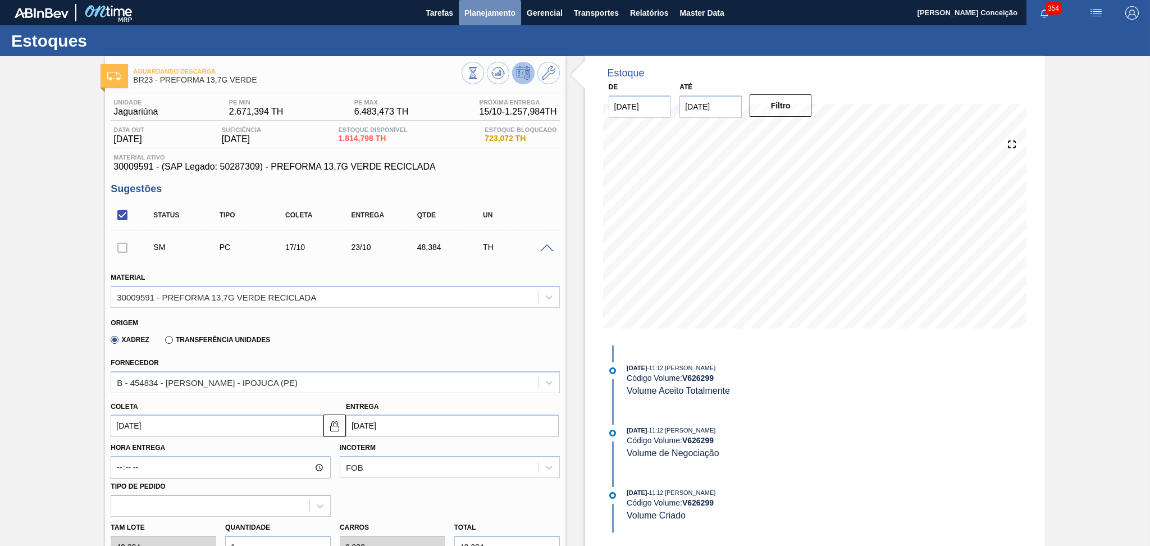
click at [491, 17] on span "Planejamento" at bounding box center [489, 12] width 51 height 13
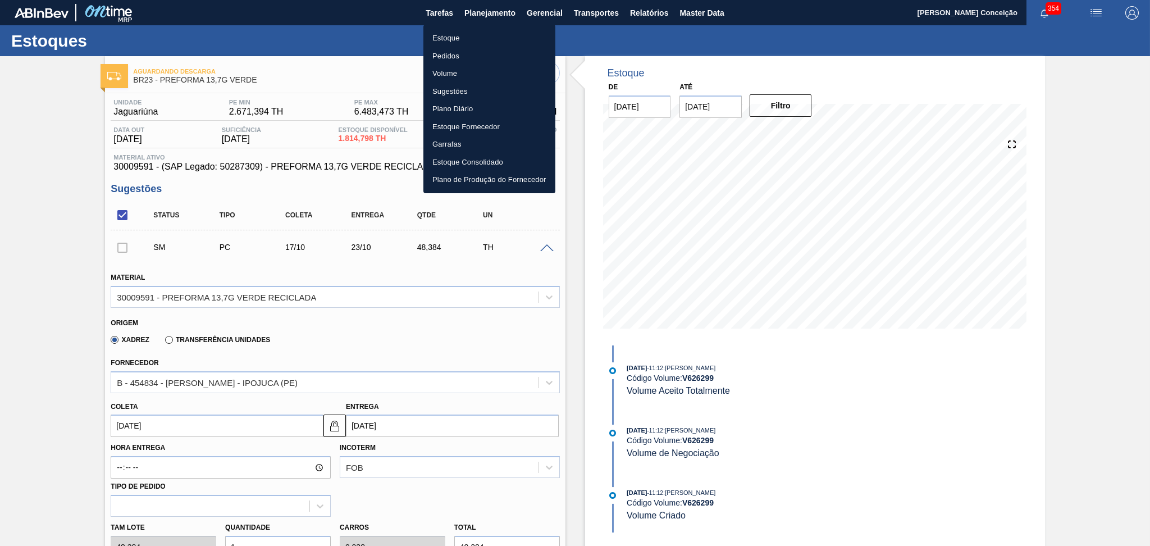
click at [480, 36] on li "Estoque" at bounding box center [489, 38] width 132 height 18
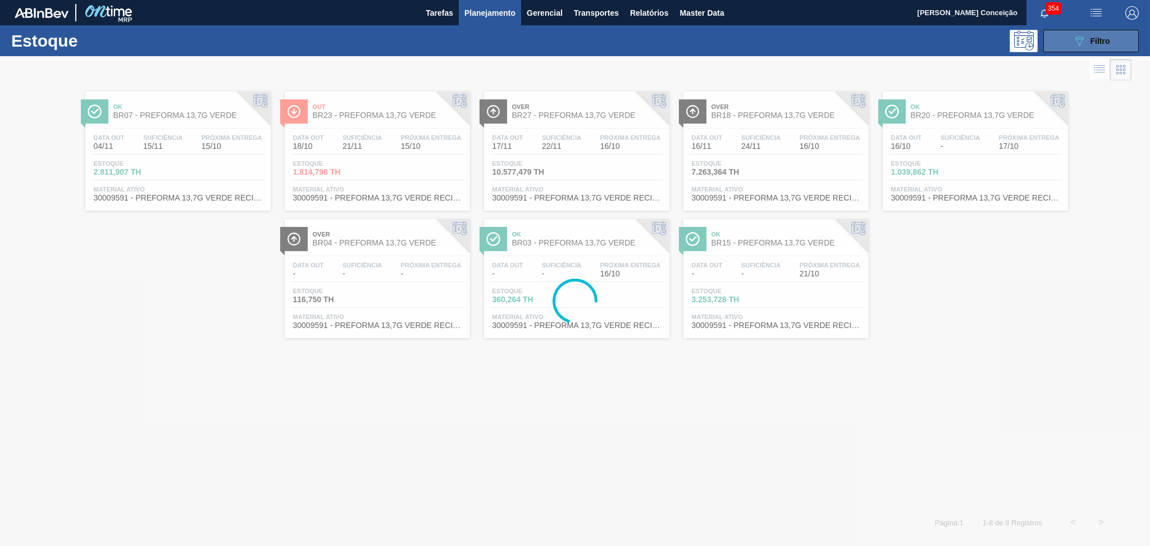
click at [1056, 36] on button "089F7B8B-B2A5-4AFE-B5C0-19BA573D28AC Filtro" at bounding box center [1090, 41] width 95 height 22
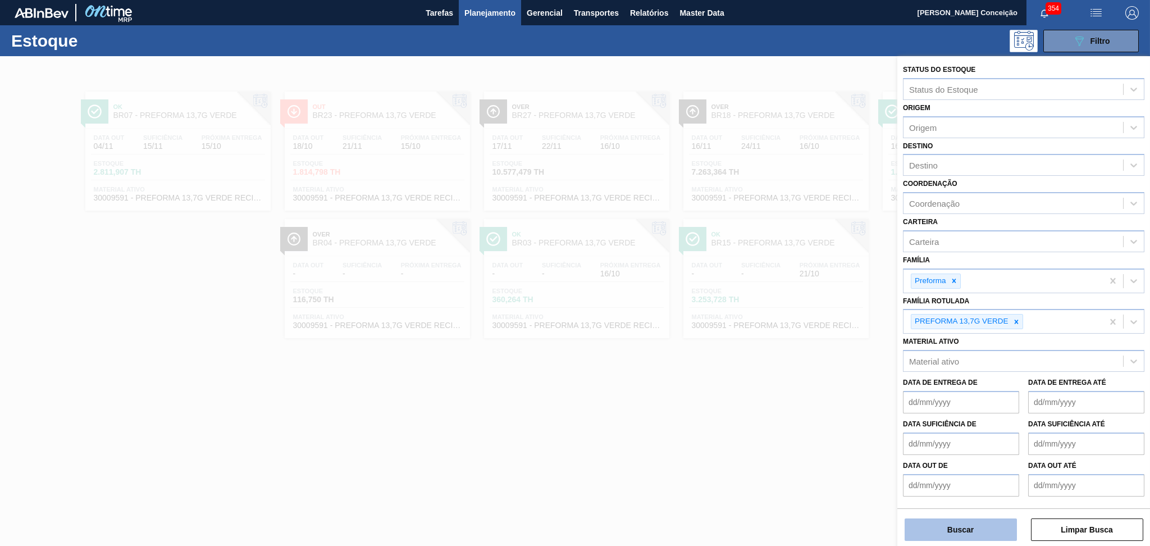
click at [944, 522] on button "Buscar" at bounding box center [960, 529] width 112 height 22
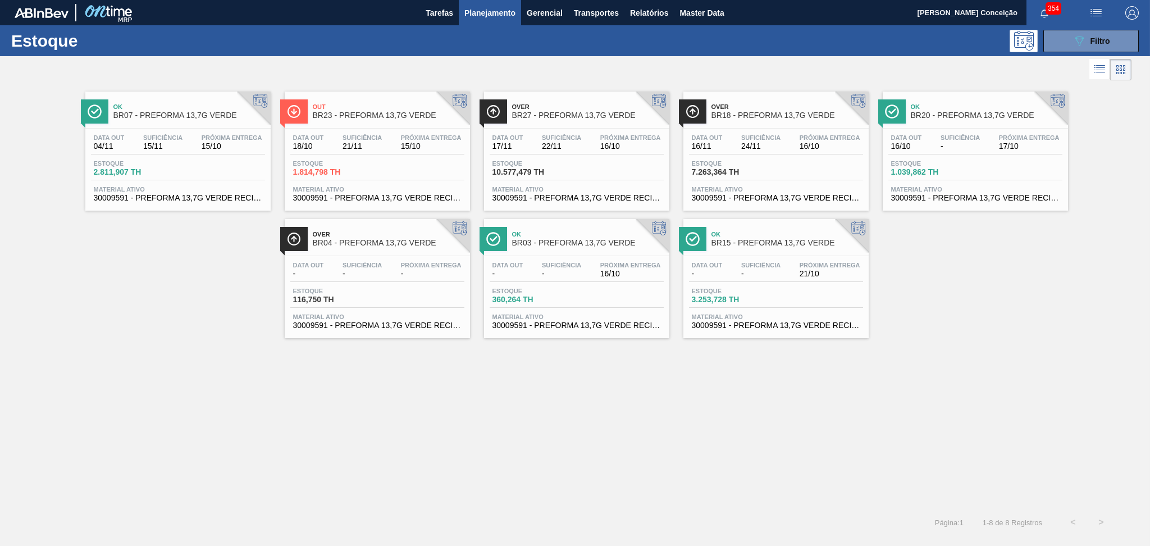
click at [707, 139] on span "Data out" at bounding box center [707, 137] width 31 height 7
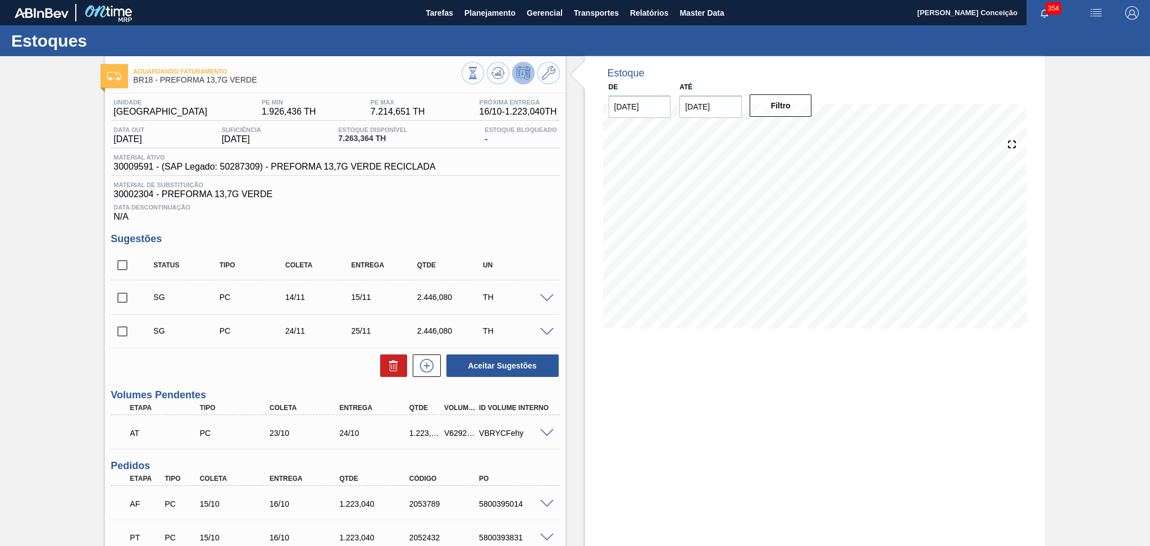
click at [292, 387] on div "Unidade Pernambuco PE MIN 1.926,436 TH PE MAX 7.214,651 TH Próxima Entrega 16/1…" at bounding box center [335, 383] width 460 height 580
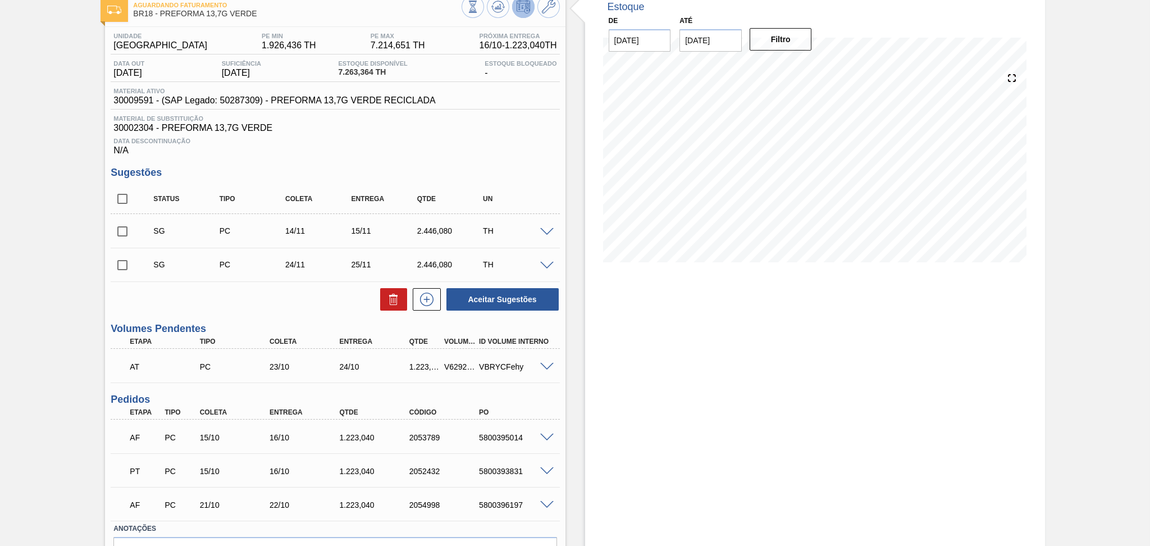
scroll to position [131, 0]
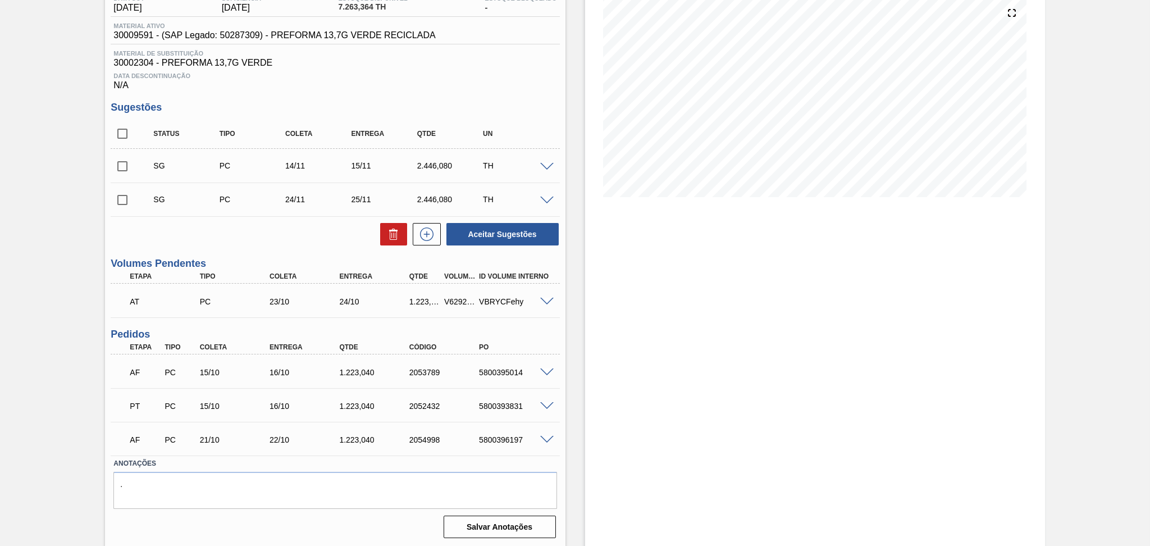
click at [270, 314] on div "AT PC 23/10 24/10 1.223,040 V629212 VBRYCFehy Material 30009591 - PREFORMA 13,7…" at bounding box center [335, 301] width 449 height 34
click at [293, 246] on div "Unidade Pernambuco PE MIN 1.926,436 TH PE MAX 7.214,651 TH Próxima Entrega 16/1…" at bounding box center [335, 252] width 460 height 580
click at [272, 245] on div "Aceitar Sugestões" at bounding box center [335, 234] width 449 height 25
click at [289, 252] on div "Unidade Pernambuco PE MIN 1.926,436 TH PE MAX 7.214,651 TH Próxima Entrega 16/1…" at bounding box center [335, 252] width 460 height 580
click at [638, 368] on div "Estoque De 15/10/2025 Até 30/11/2025 Filtro 27/10 Projeção de Estoque 8,705.524…" at bounding box center [815, 236] width 460 height 623
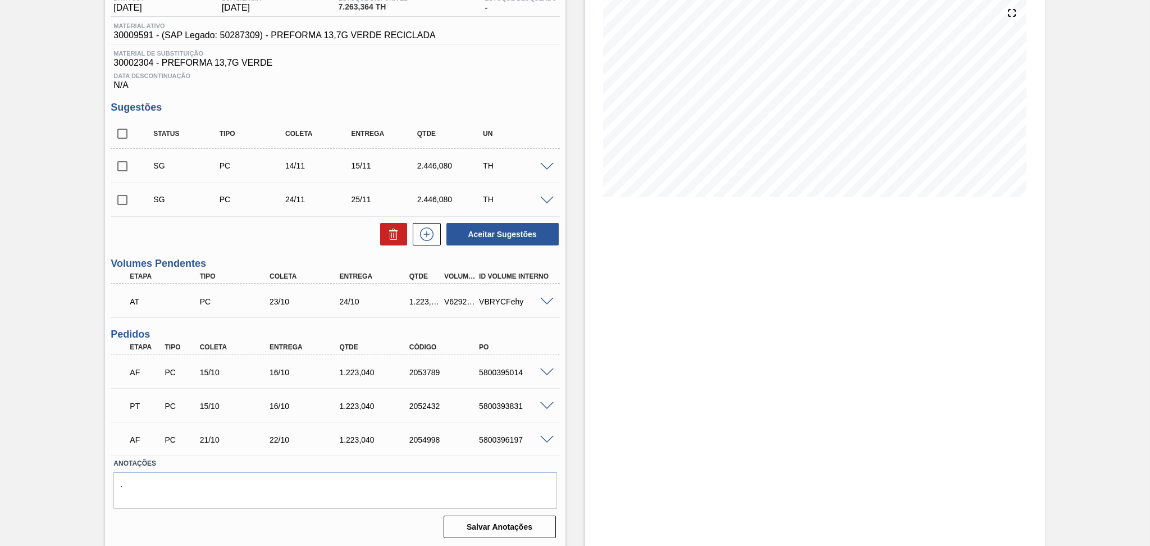
click at [643, 362] on div "Estoque De 15/10/2025 Até 30/11/2025 Filtro 27/10 Projeção de Estoque 8,705.524…" at bounding box center [815, 236] width 460 height 623
click at [579, 322] on div "Estoque De 15/10/2025 Até 30/11/2025 Filtro 27/10 Projeção de Estoque 8,705.524…" at bounding box center [804, 236] width 479 height 623
click at [546, 371] on span at bounding box center [546, 372] width 13 height 8
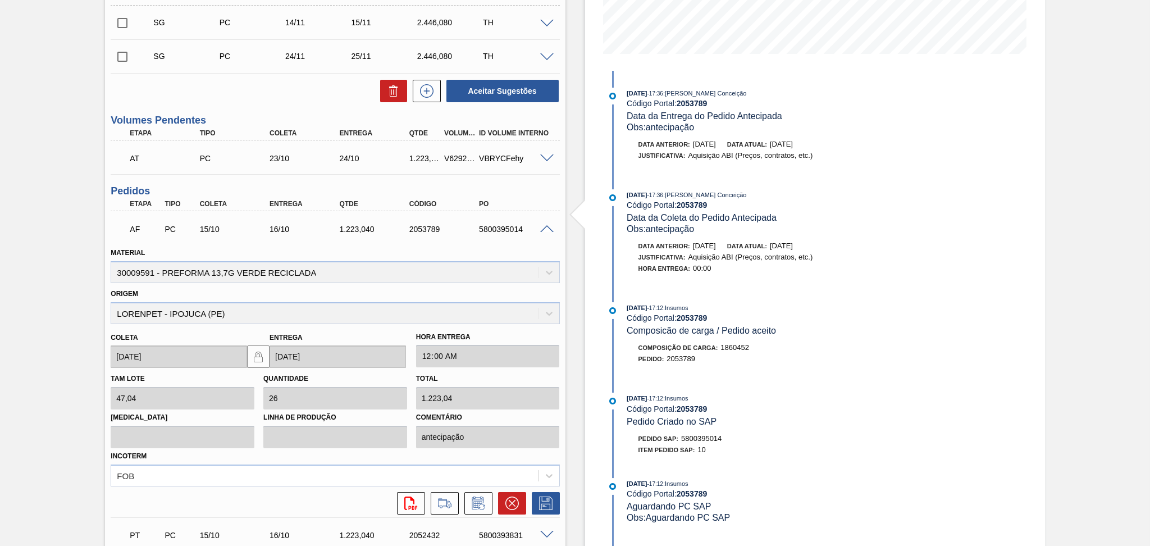
scroll to position [281, 0]
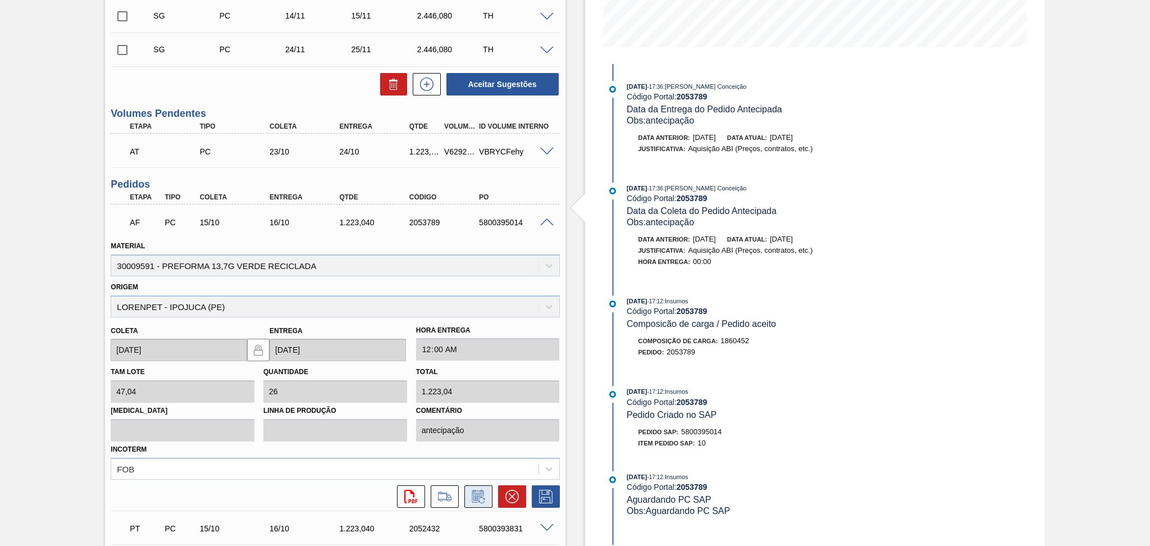
click at [475, 499] on icon at bounding box center [478, 496] width 18 height 13
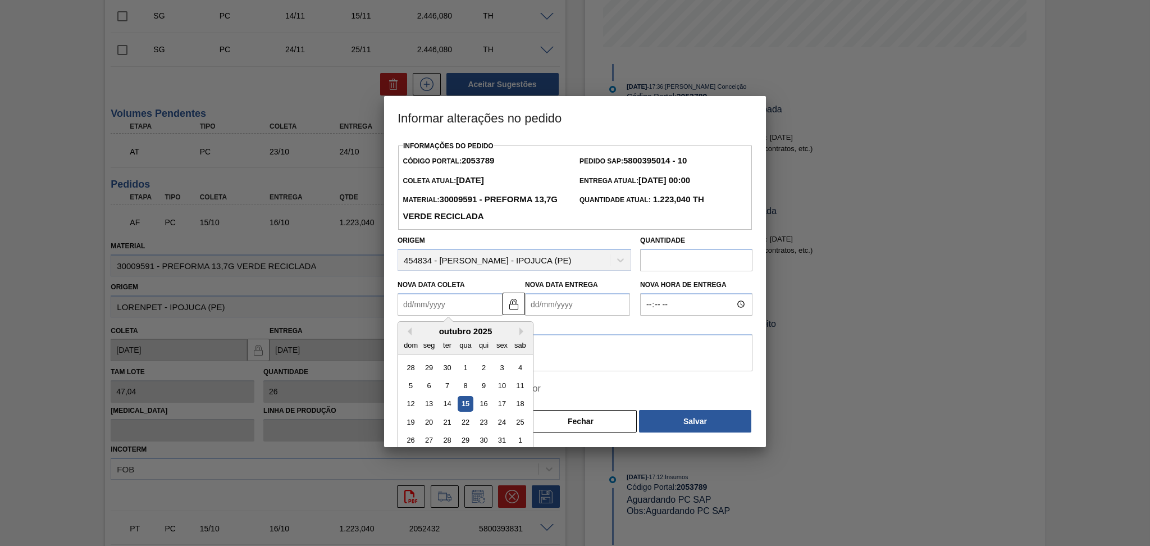
drag, startPoint x: 455, startPoint y: 316, endPoint x: 456, endPoint y: 307, distance: 9.0
click at [455, 308] on Coleta2053789 "Nova Data Coleta" at bounding box center [449, 304] width 105 height 22
type Coleta2053789 "1"
type Entrega2053789 "[DATE]"
type Coleta2053789 "16"
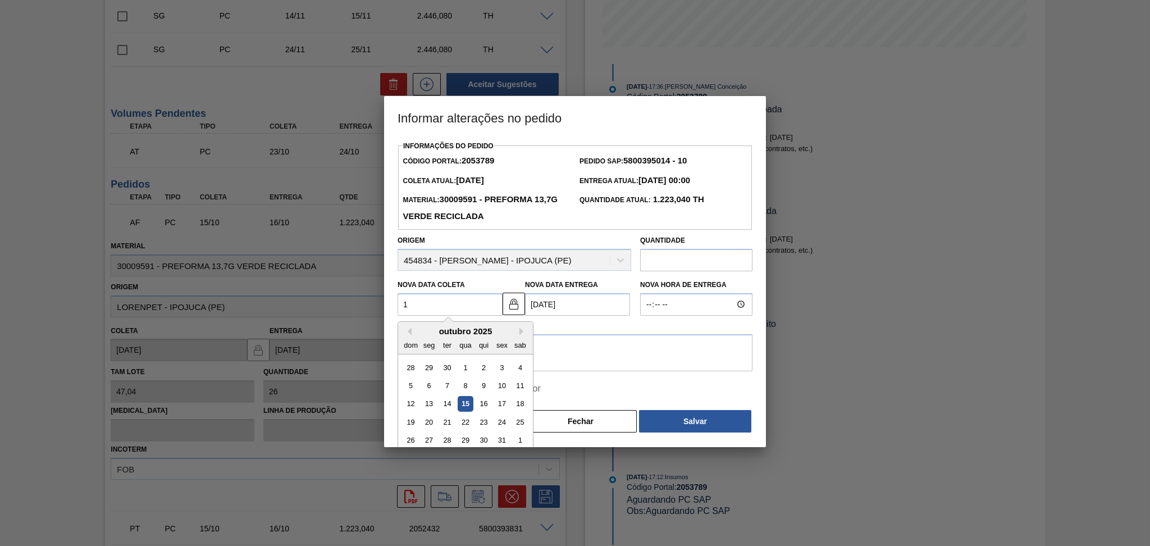
type Entrega2053789 "17/10/2025"
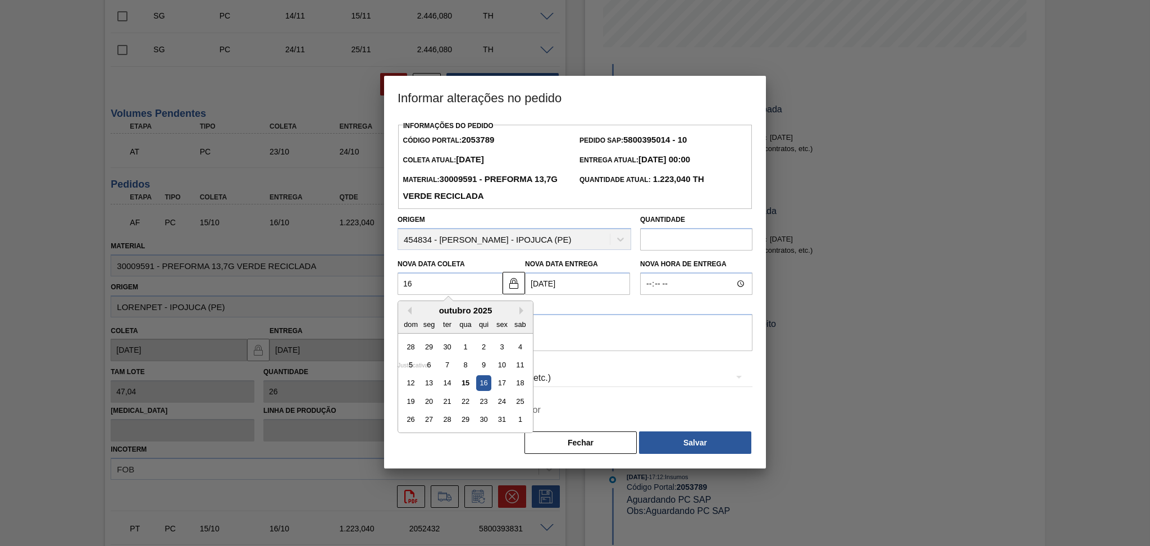
click at [487, 390] on div "16" at bounding box center [483, 383] width 15 height 15
type Coleta2053789 "16/10/2025"
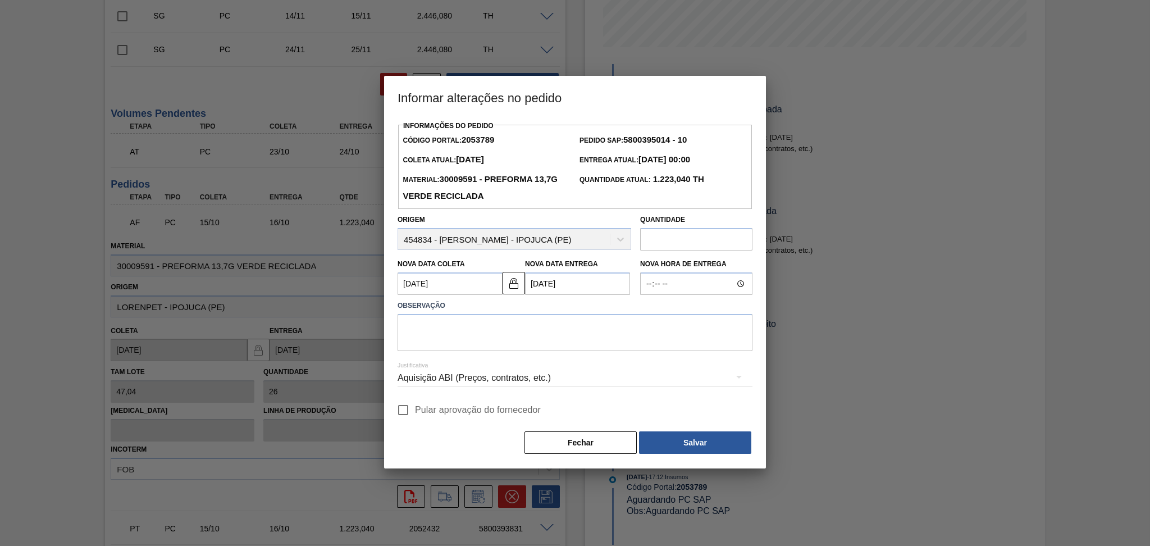
click at [472, 355] on div "Justificativa Aquisição ABI (Preços, contratos, etc.)" at bounding box center [574, 371] width 355 height 40
click at [468, 353] on div "Justificativa Aquisição ABI (Preços, contratos, etc.)" at bounding box center [574, 371] width 355 height 40
click at [480, 340] on textarea at bounding box center [574, 332] width 355 height 37
type textarea "furo reprogramado"
click at [496, 419] on label "Pular aprovação do fornecedor" at bounding box center [465, 410] width 149 height 24
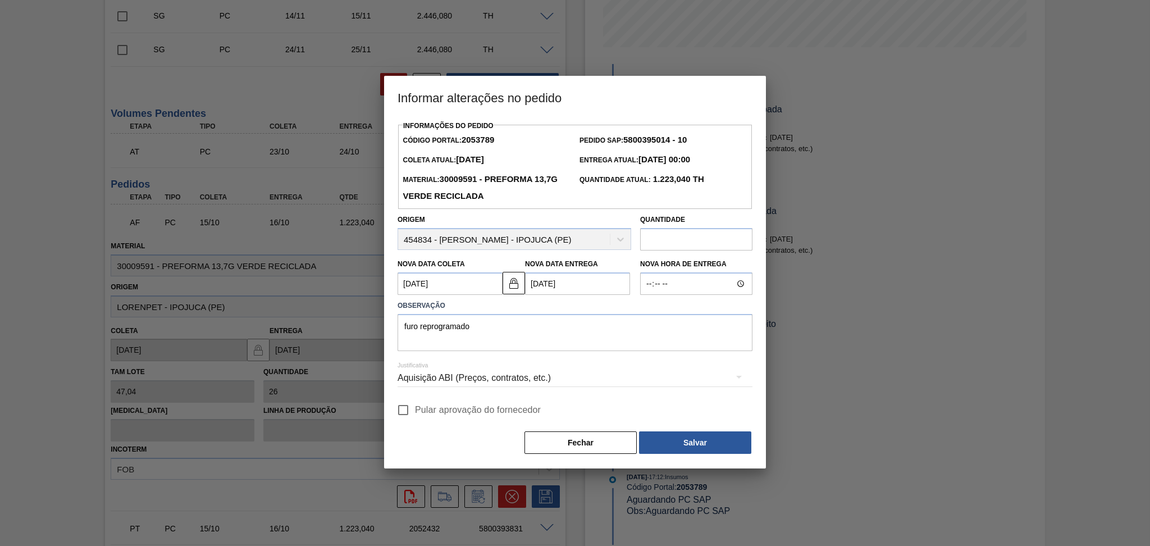
click at [415, 419] on input "Pular aprovação do fornecedor" at bounding box center [403, 410] width 24 height 24
checkbox input "true"
click at [651, 447] on button "Salvar" at bounding box center [695, 442] width 112 height 22
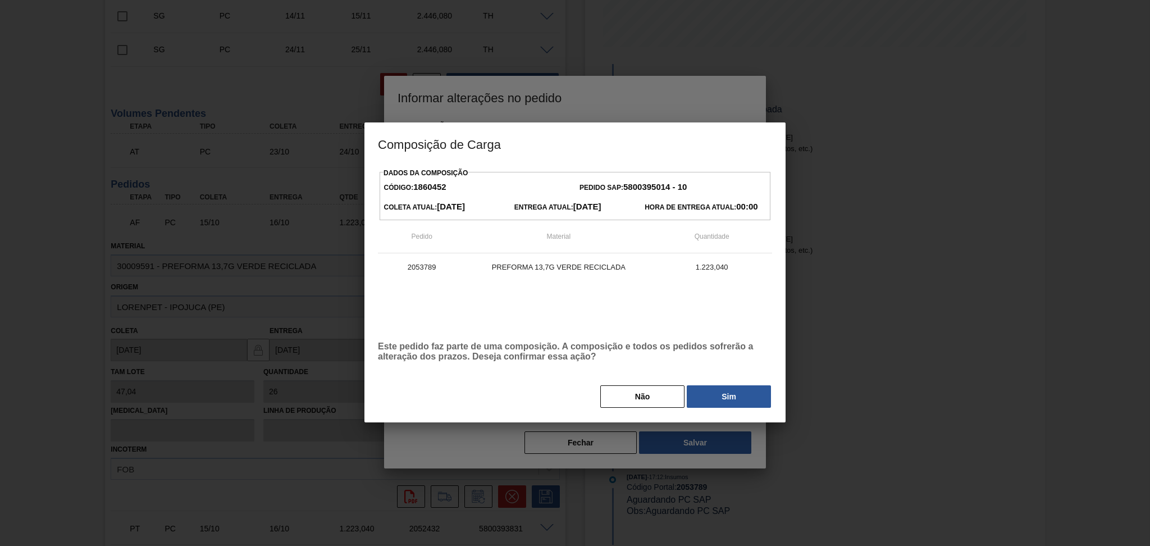
click at [731, 395] on button "Sim" at bounding box center [729, 396] width 84 height 22
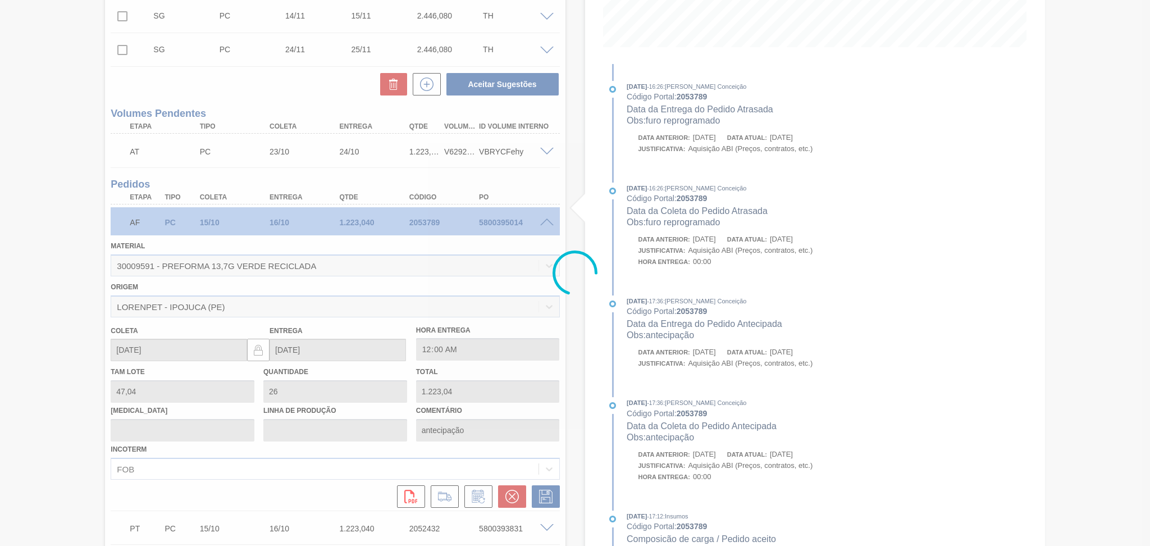
type input "furo reprogramado"
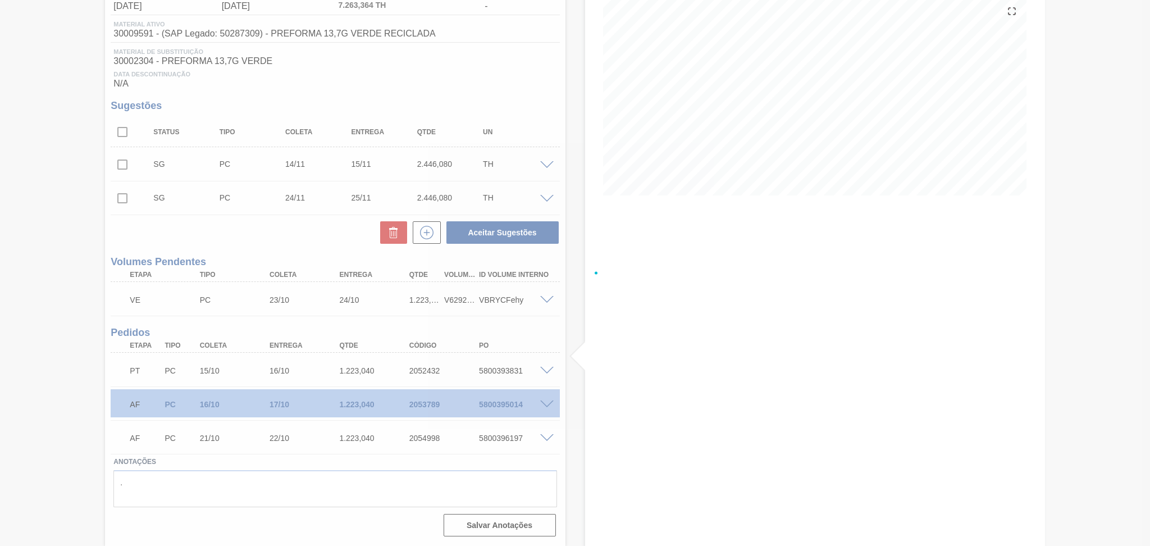
scroll to position [131, 0]
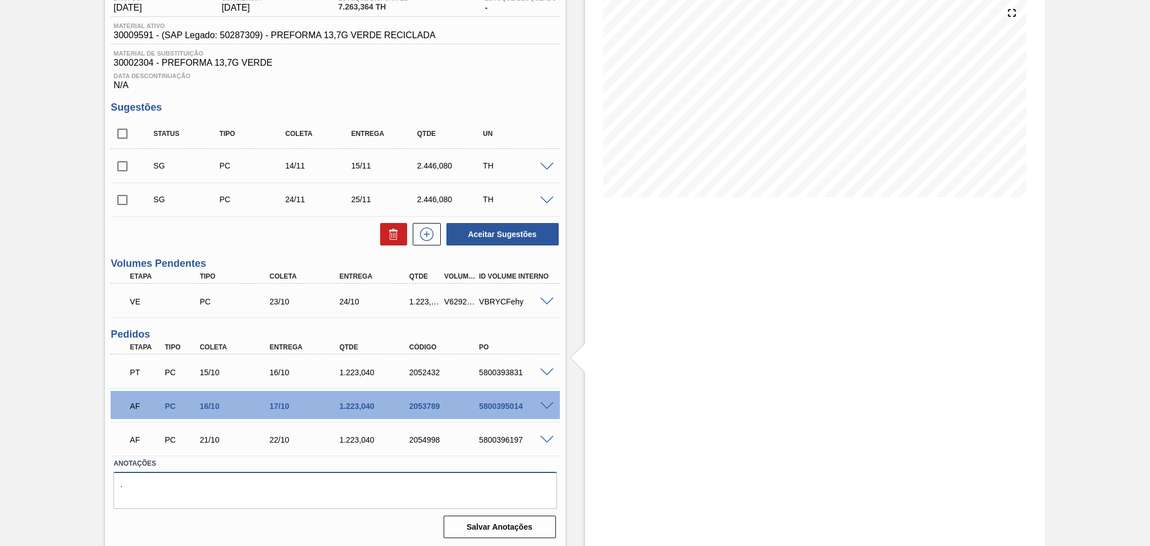
click at [243, 484] on textarea "." at bounding box center [334, 490] width 443 height 37
click at [767, 399] on div "Estoque De 15/10/2025 Até 30/11/2025 Filtro" at bounding box center [815, 236] width 460 height 623
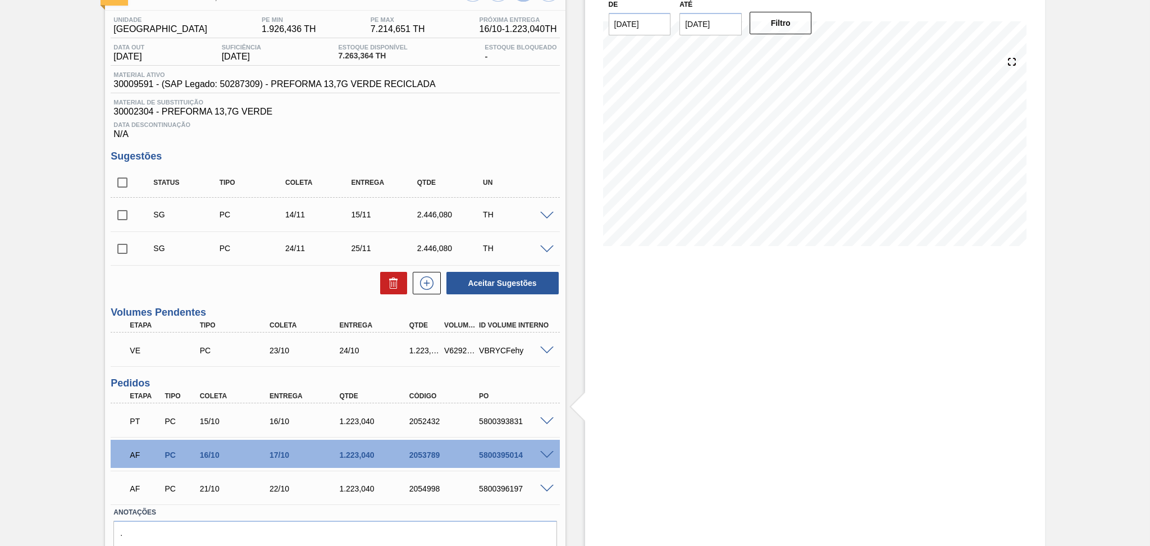
scroll to position [57, 0]
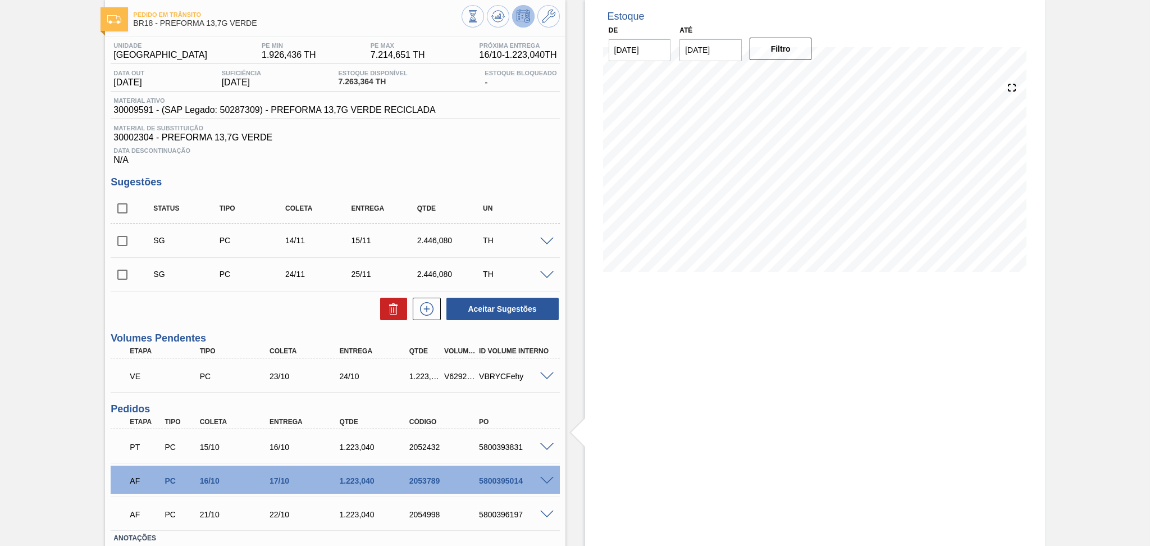
click at [563, 170] on div "Unidade Pernambuco PE MIN 1.926,436 TH PE MAX 7.214,651 TH Próxima Entrega 16/1…" at bounding box center [335, 326] width 460 height 580
click at [234, 322] on div "Unidade Pernambuco PE MIN 1.926,436 TH PE MAX 7.214,651 TH Próxima Entrega 16/1…" at bounding box center [335, 326] width 460 height 580
click at [715, 414] on div "Estoque De 15/10/2025 Até 30/11/2025 Filtro" at bounding box center [815, 310] width 460 height 623
click at [655, 409] on div "Estoque De 15/10/2025 Até 30/11/2025 Filtro 17/10 Projeção de Estoque 9,459.448…" at bounding box center [815, 310] width 460 height 623
click at [496, 16] on icon at bounding box center [497, 16] width 13 height 13
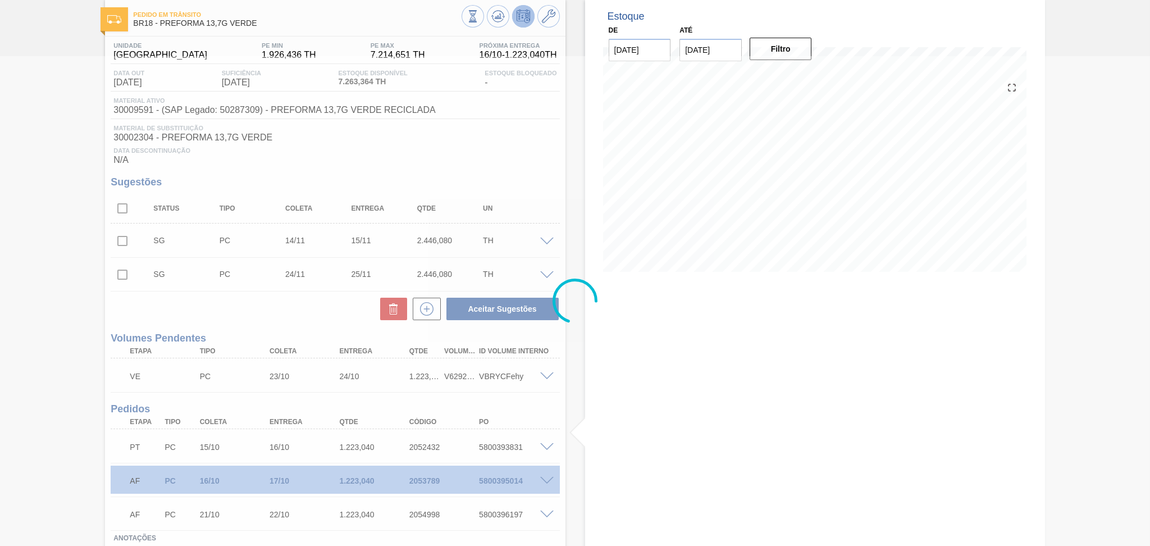
click at [661, 434] on div at bounding box center [575, 301] width 1150 height 490
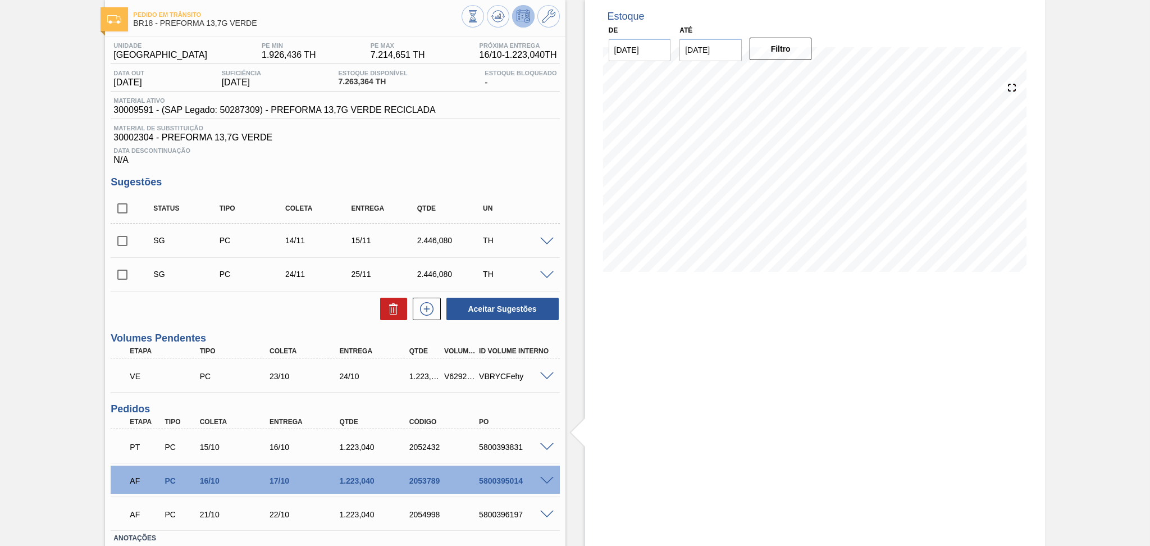
click at [228, 400] on div "Unidade Pernambuco PE MIN 1.926,436 TH PE MAX 7.214,651 TH Próxima Entrega 16/1…" at bounding box center [335, 326] width 460 height 580
click at [633, 447] on div "Estoque De 15/10/2025 Até 30/11/2025 Filtro 17/10 Projeção de Estoque 9,459.448…" at bounding box center [815, 310] width 460 height 623
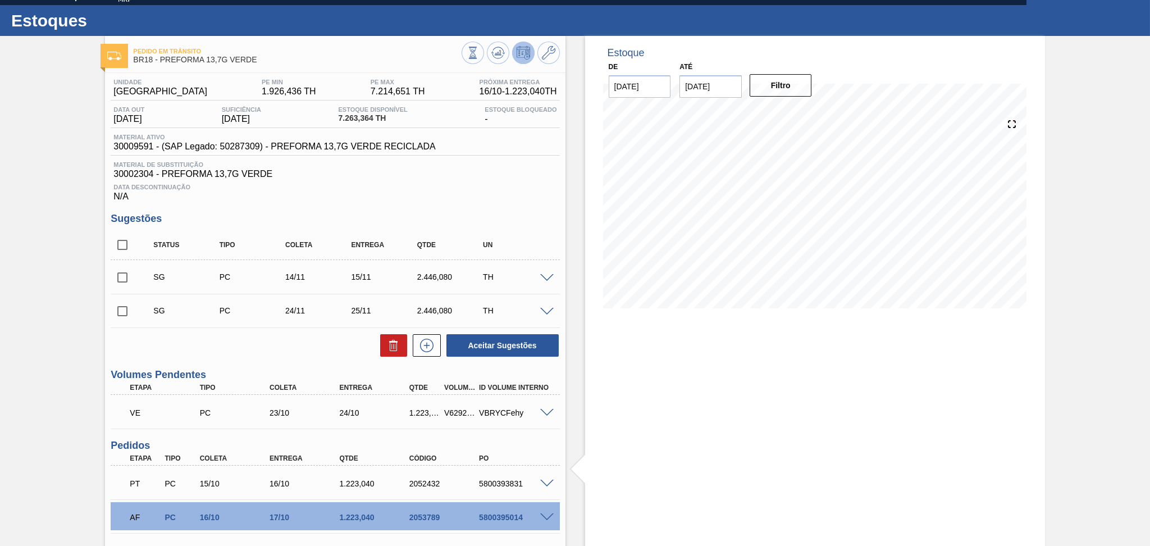
scroll to position [0, 0]
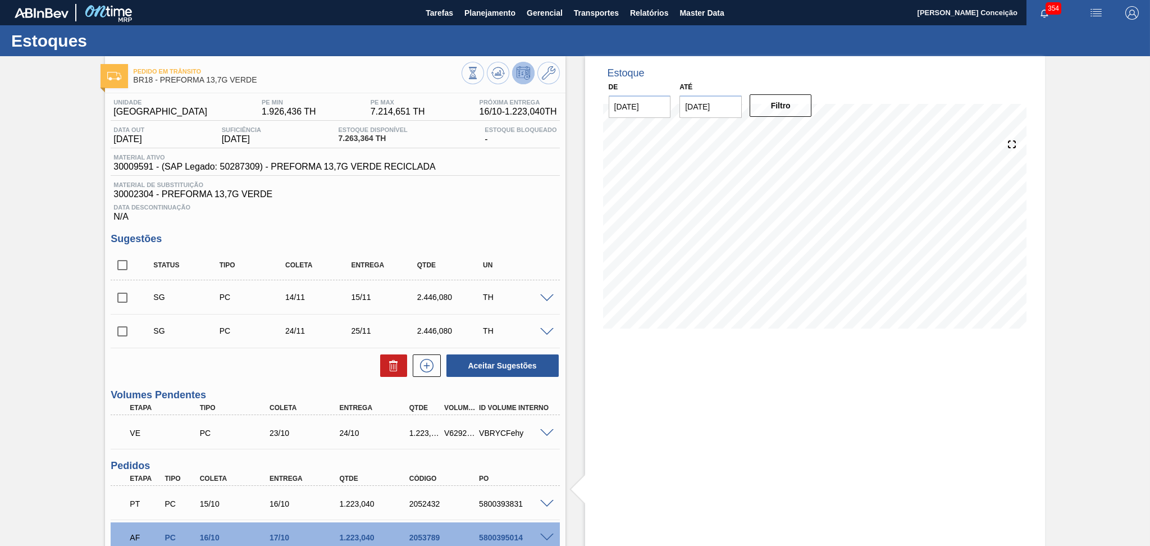
click at [650, 408] on div "Estoque De 15/10/2025 Até 30/11/2025 Filtro 18/10 Projeção de Estoque 8,659.444…" at bounding box center [815, 367] width 460 height 623
click at [641, 420] on div "Estoque De 15/10/2025 Até 30/11/2025 Filtro 25/10 Projeção de Estoque 8,705.524…" at bounding box center [815, 367] width 460 height 623
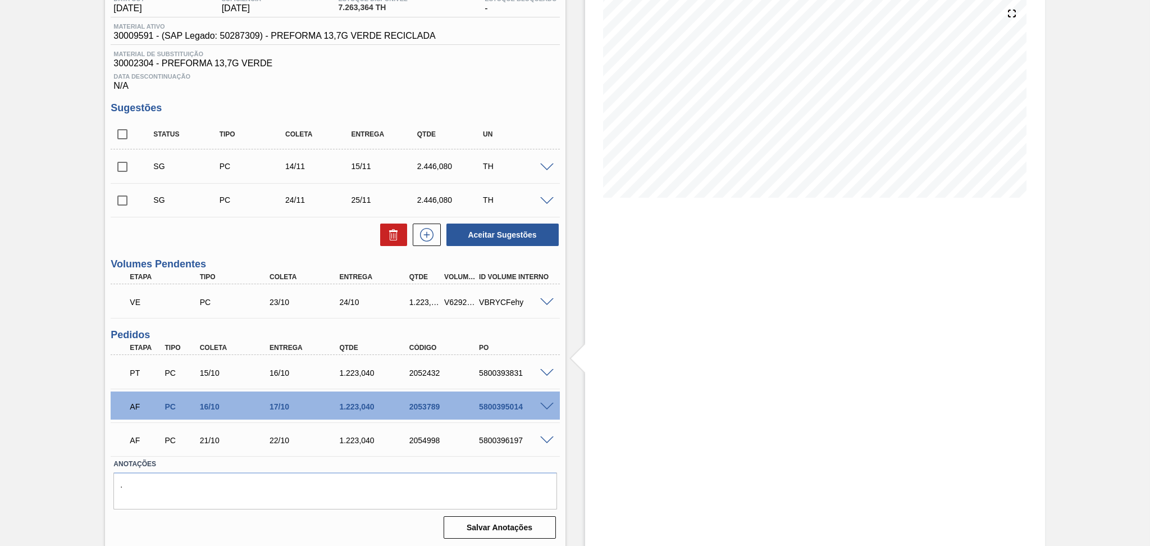
scroll to position [131, 0]
click at [292, 234] on div "Aceitar Sugestões" at bounding box center [335, 234] width 449 height 25
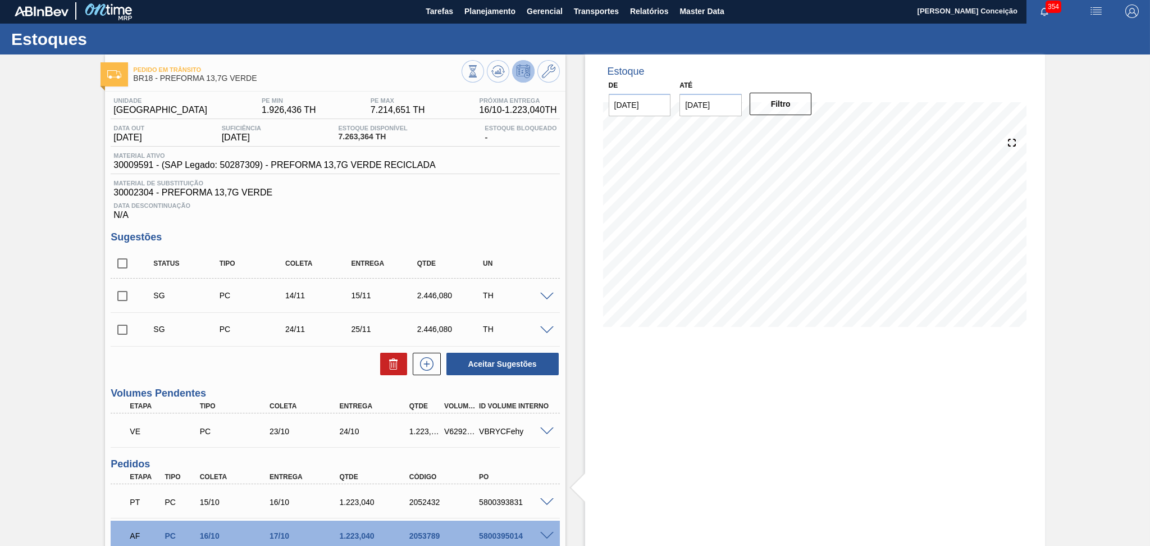
scroll to position [0, 0]
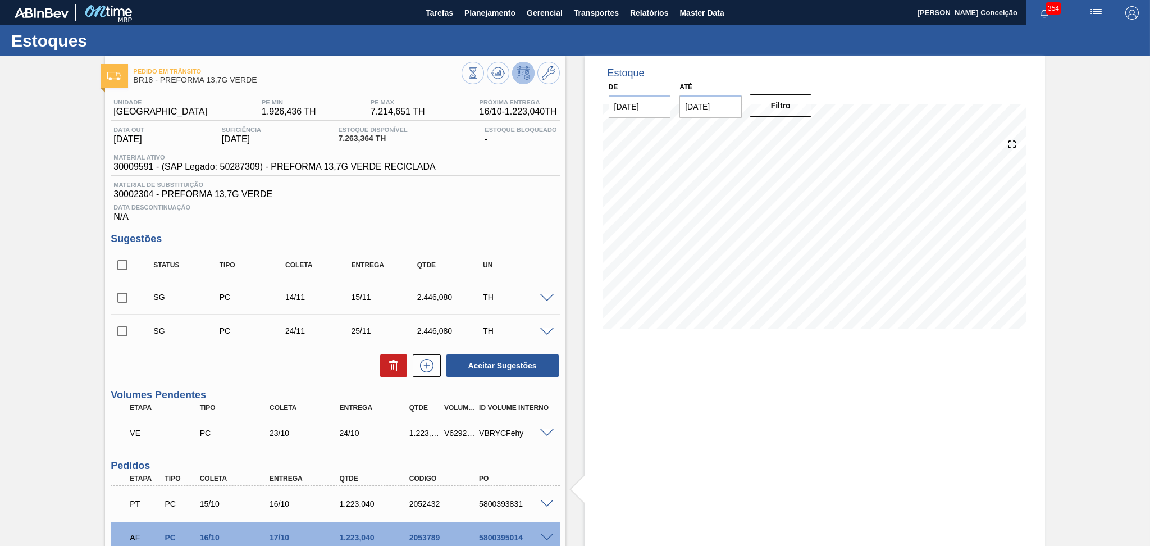
click at [531, 209] on span "Data Descontinuação" at bounding box center [334, 207] width 443 height 7
click at [420, 214] on div "Data Descontinuação N/A" at bounding box center [335, 210] width 449 height 22
click at [429, 193] on span "30002304 - PREFORMA 13,7G VERDE" at bounding box center [334, 194] width 443 height 10
click at [381, 217] on div "Data Descontinuação N/A" at bounding box center [335, 210] width 449 height 22
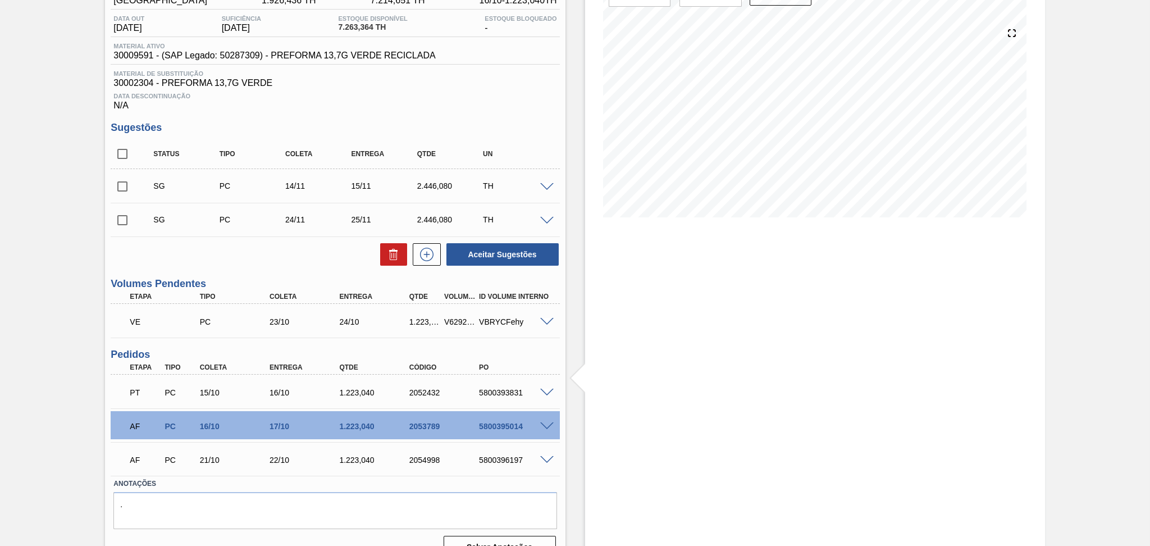
scroll to position [131, 0]
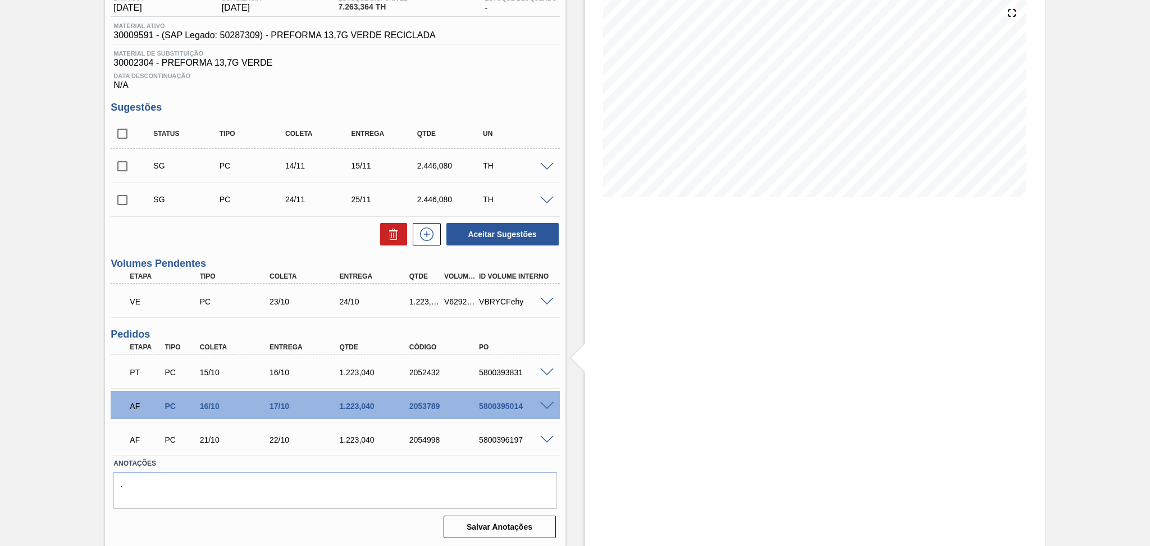
click at [212, 523] on div "Salvar Anotações" at bounding box center [334, 526] width 443 height 25
click at [246, 487] on textarea "." at bounding box center [334, 490] width 443 height 37
click at [728, 257] on div "Estoque De 15/10/2025 Até 30/11/2025 Filtro 31/10 Projeção de Estoque 6,905.524…" at bounding box center [815, 236] width 460 height 623
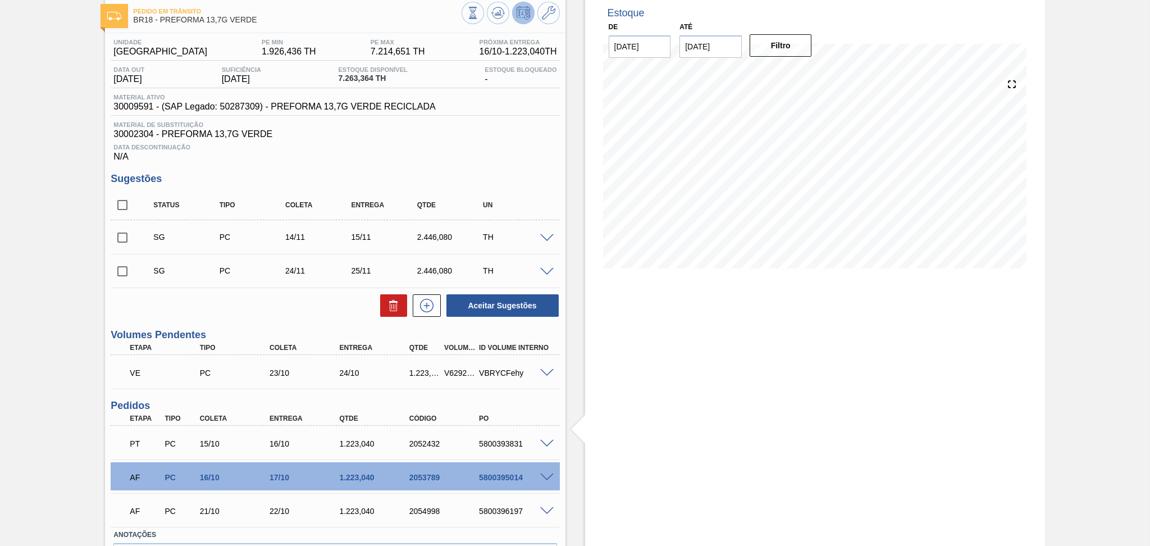
scroll to position [0, 0]
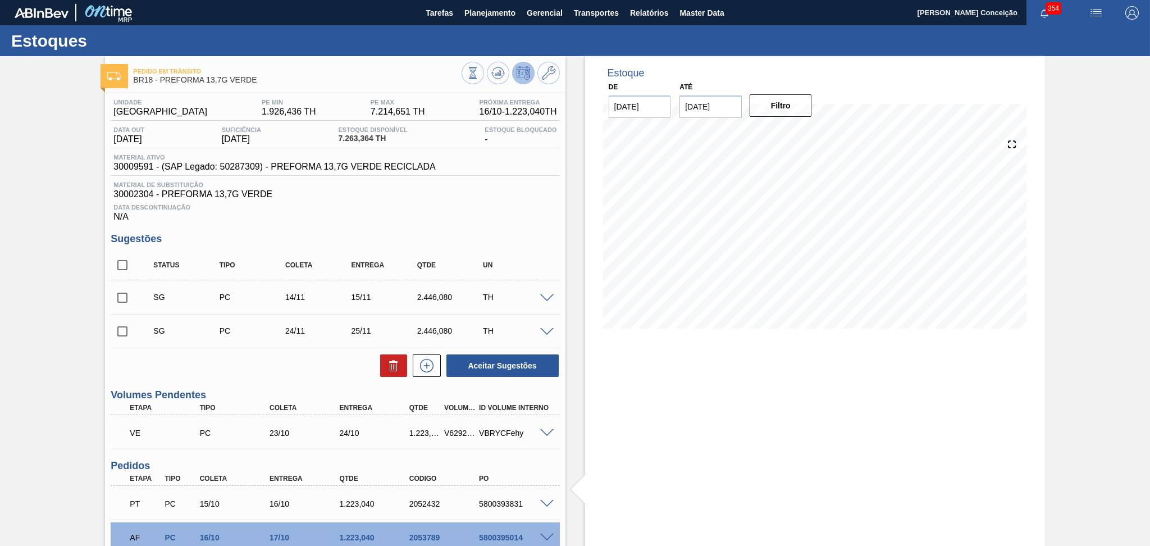
click at [527, 193] on span "30002304 - PREFORMA 13,7G VERDE" at bounding box center [334, 194] width 443 height 10
click at [493, 2] on button "Planejamento" at bounding box center [490, 12] width 62 height 25
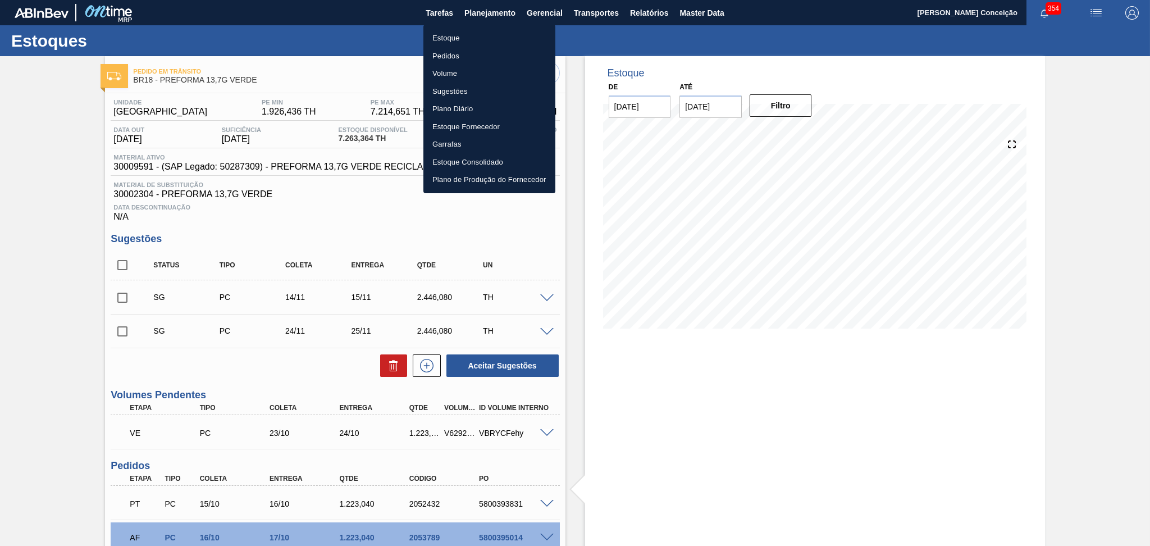
click at [456, 35] on li "Estoque" at bounding box center [489, 38] width 132 height 18
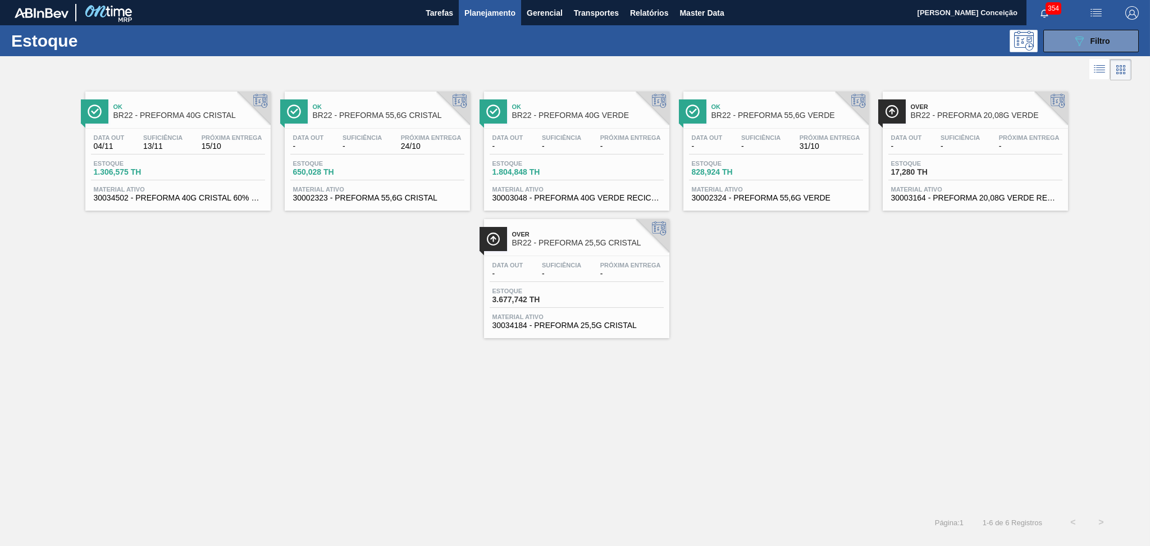
click at [279, 275] on div "Ok BR22 - PREFORMA 40G CRISTAL Data out 04/11 Suficiência 13/11 Próxima Entrega…" at bounding box center [575, 210] width 1150 height 255
click at [1067, 45] on button "089F7B8B-B2A5-4AFE-B5C0-19BA573D28AC Filtro" at bounding box center [1090, 41] width 95 height 22
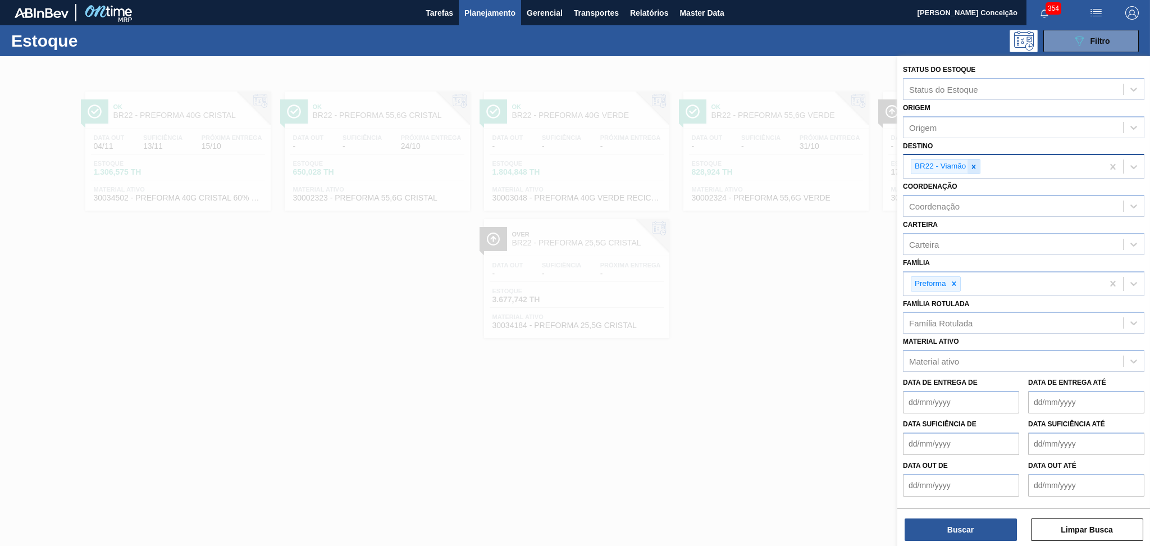
click at [968, 166] on div at bounding box center [973, 166] width 12 height 14
click at [447, 436] on div at bounding box center [575, 329] width 1150 height 546
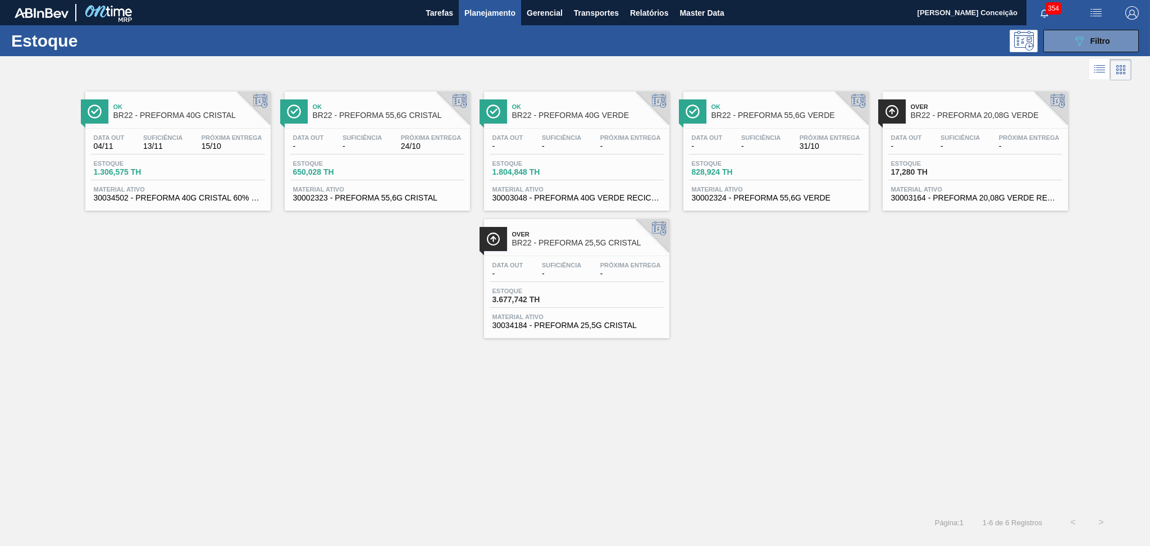
click at [895, 405] on div "Ok BR22 - PREFORMA 40G CRISTAL Data out 04/11 Suficiência 13/11 Próxima Entrega…" at bounding box center [575, 295] width 1150 height 425
click at [1099, 45] on div "089F7B8B-B2A5-4AFE-B5C0-19BA573D28AC Filtro" at bounding box center [1091, 40] width 38 height 13
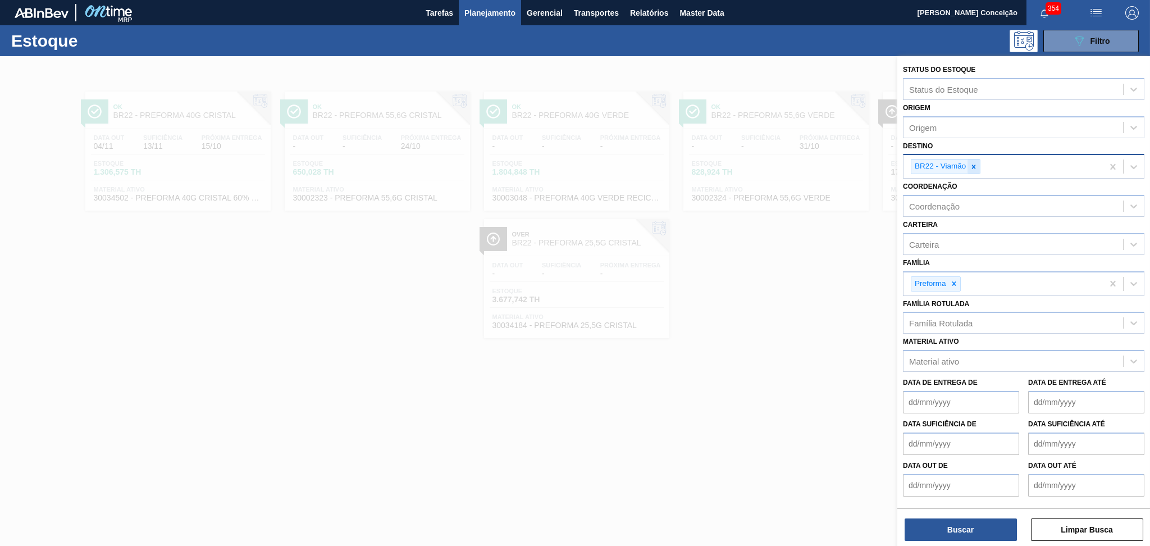
click at [977, 164] on icon at bounding box center [974, 167] width 8 height 8
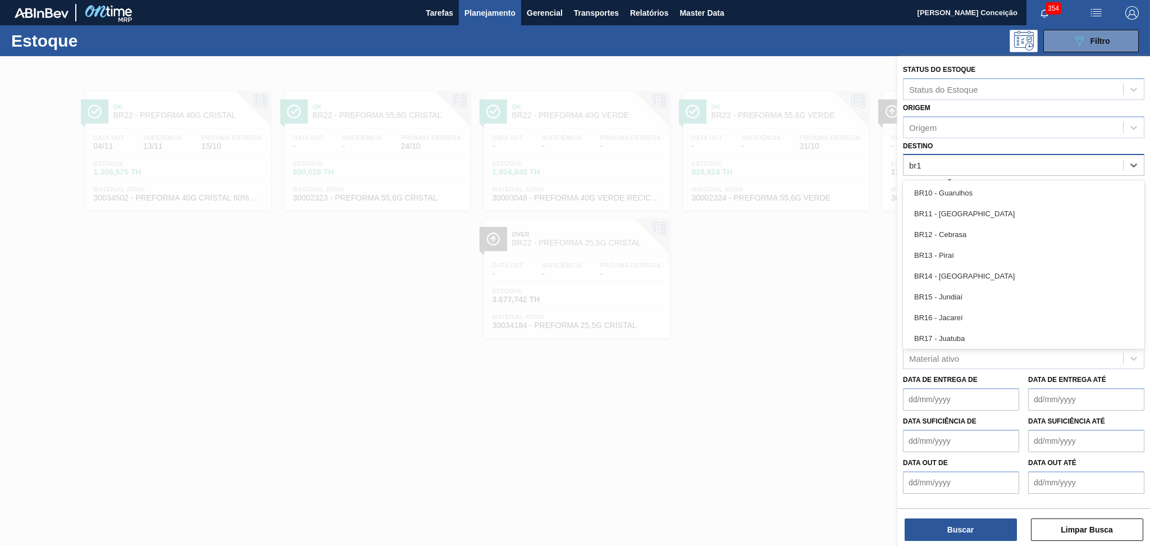
type input "br18"
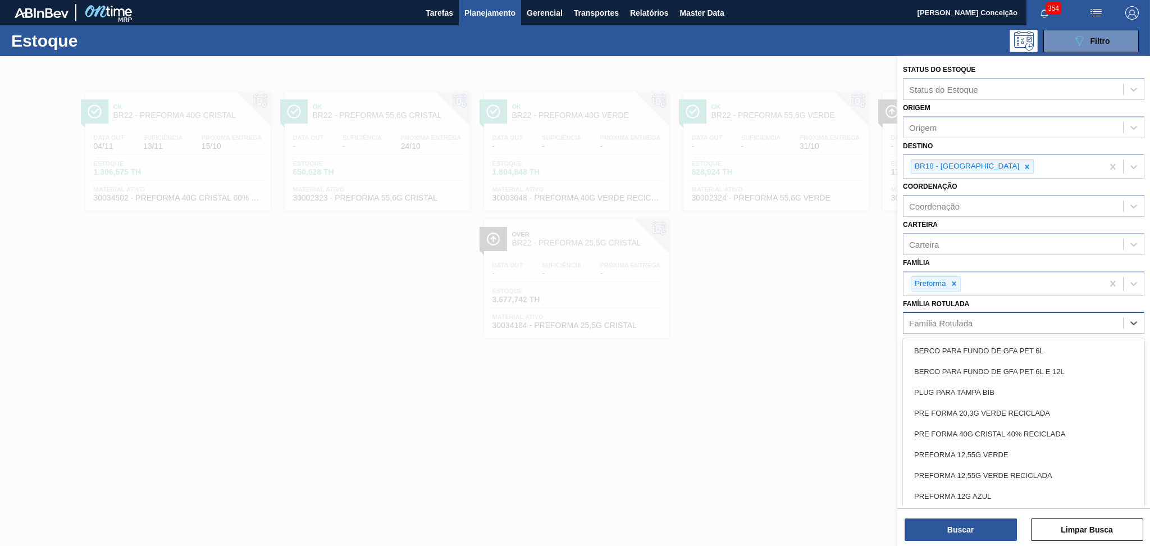
click at [942, 319] on div "Família Rotulada" at bounding box center [940, 323] width 63 height 10
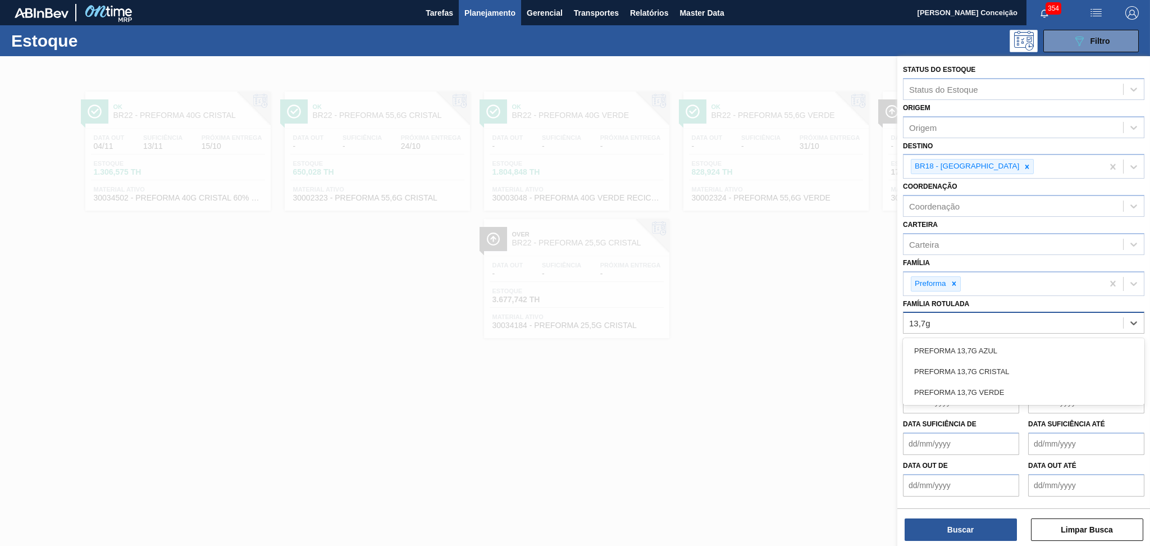
type Rotulada "13,7g v"
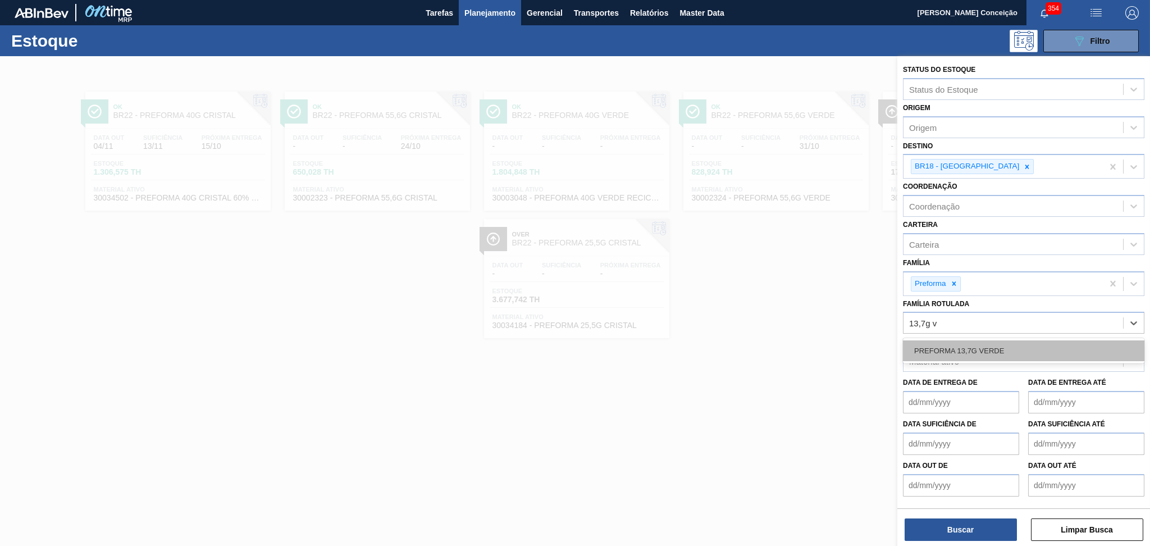
click at [957, 341] on div "PREFORMA 13,7G VERDE" at bounding box center [1023, 350] width 241 height 21
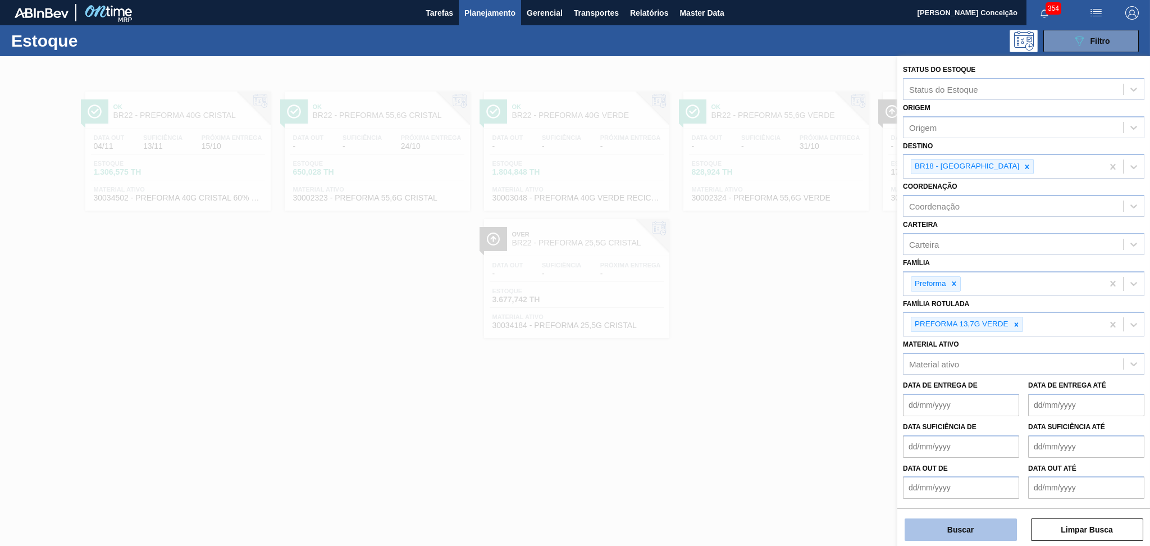
click at [973, 534] on button "Buscar" at bounding box center [960, 529] width 112 height 22
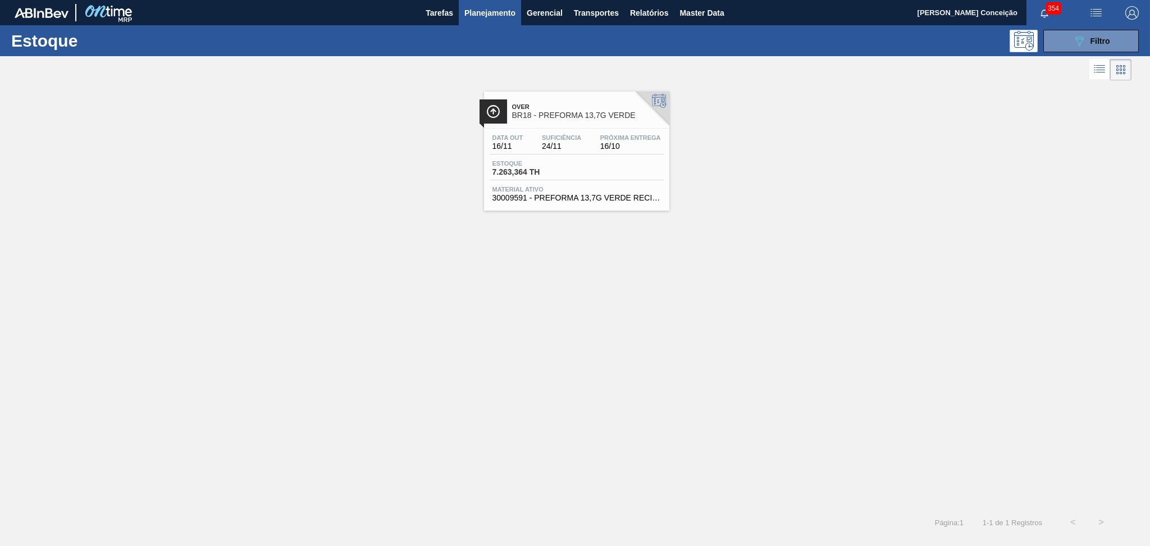
click at [568, 99] on div "Over BR18 - PREFORMA 13,7G VERDE" at bounding box center [588, 111] width 152 height 25
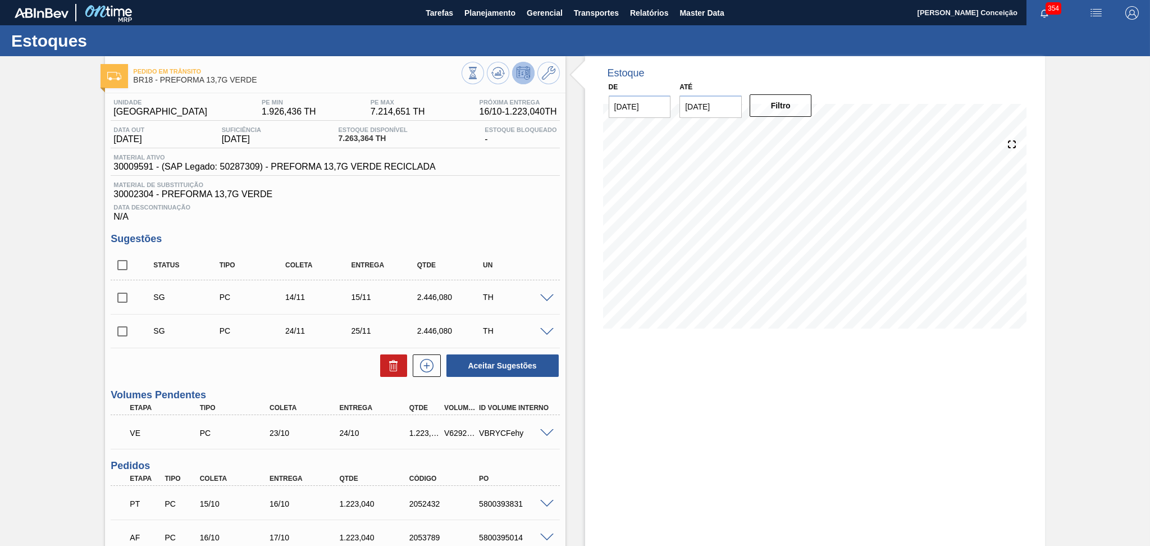
click at [444, 223] on div "Unidade Pernambuco PE MIN 1.926,436 TH PE MAX 7.214,651 TH Próxima Entrega 16/1…" at bounding box center [335, 383] width 460 height 580
click at [532, 423] on div "VE PC 23/10 24/10 1.223,040 V629212 VBRYCFehy" at bounding box center [331, 431] width 419 height 22
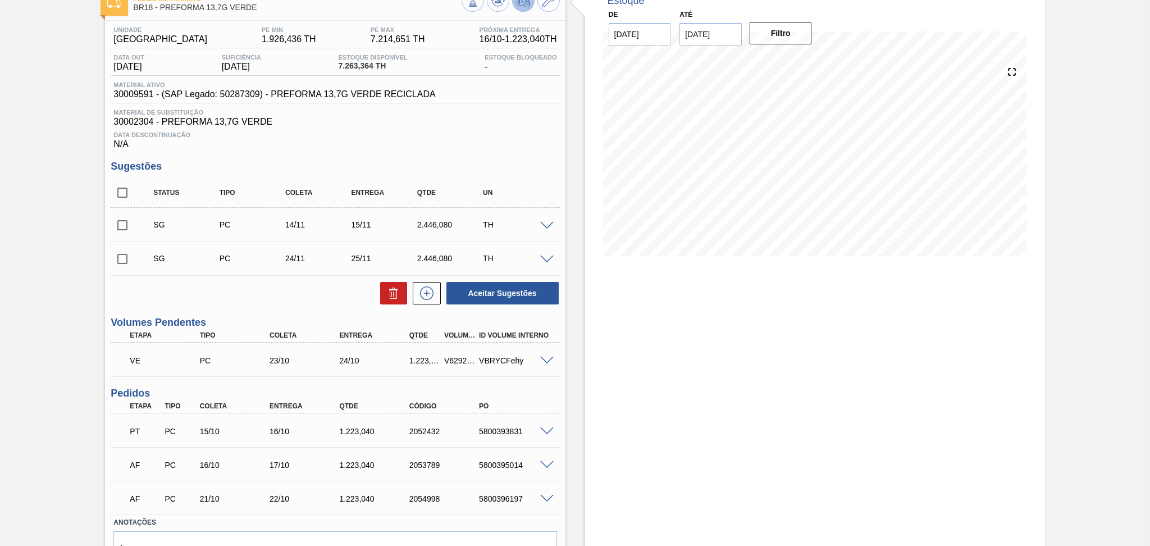
scroll to position [131, 0]
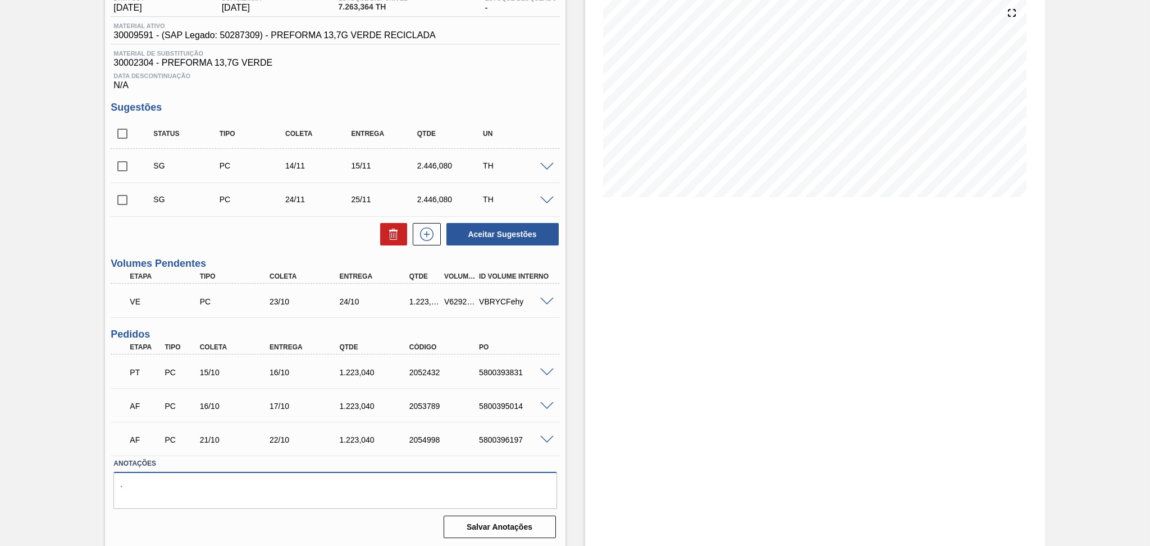
click at [193, 504] on textarea "." at bounding box center [334, 490] width 443 height 37
click at [272, 253] on div "Unidade Pernambuco PE MIN 1.926,436 TH PE MAX 7.214,651 TH Próxima Entrega 16/1…" at bounding box center [335, 252] width 460 height 580
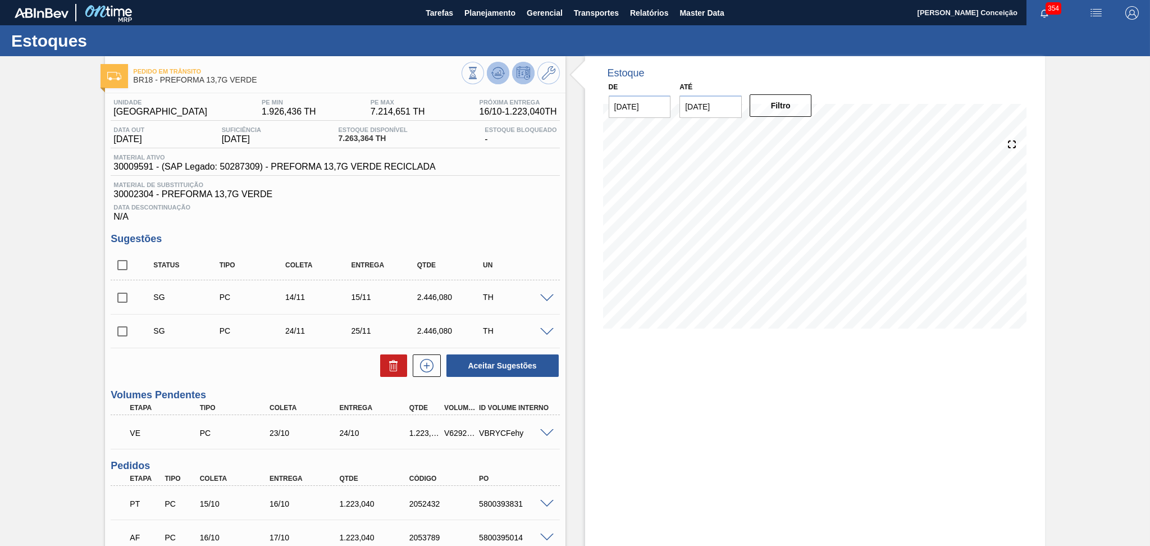
click at [500, 72] on icon at bounding box center [497, 72] width 13 height 13
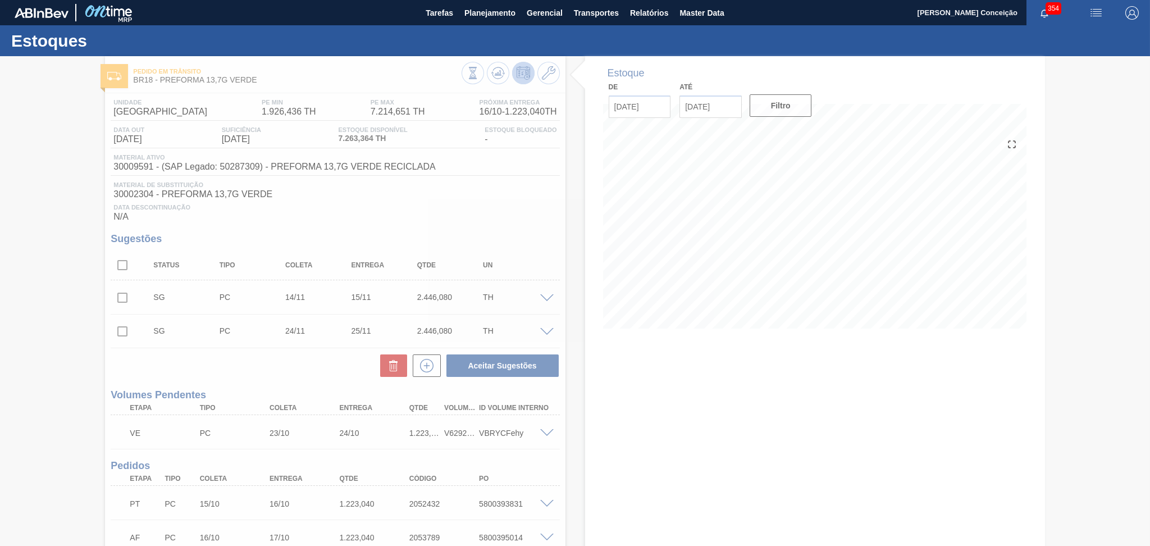
click at [609, 407] on div at bounding box center [575, 301] width 1150 height 490
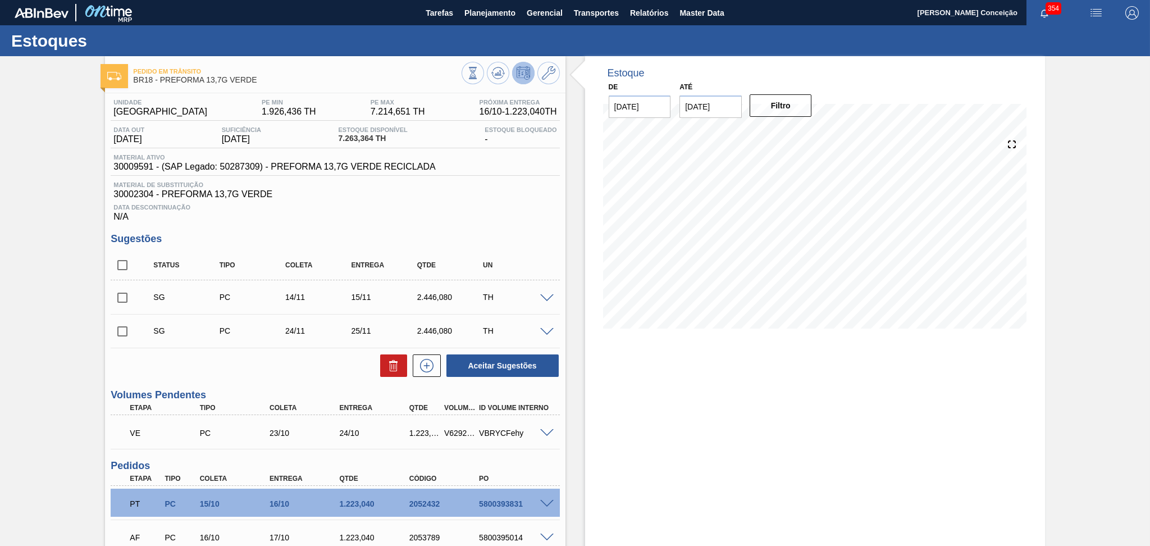
click at [474, 222] on div "Unidade Pernambuco PE MIN 1.926,436 TH PE MAX 7.214,651 TH Próxima Entrega 16/1…" at bounding box center [335, 383] width 460 height 580
click at [335, 217] on div "Data Descontinuação N/A" at bounding box center [335, 210] width 449 height 22
click at [499, 82] on button at bounding box center [498, 73] width 22 height 22
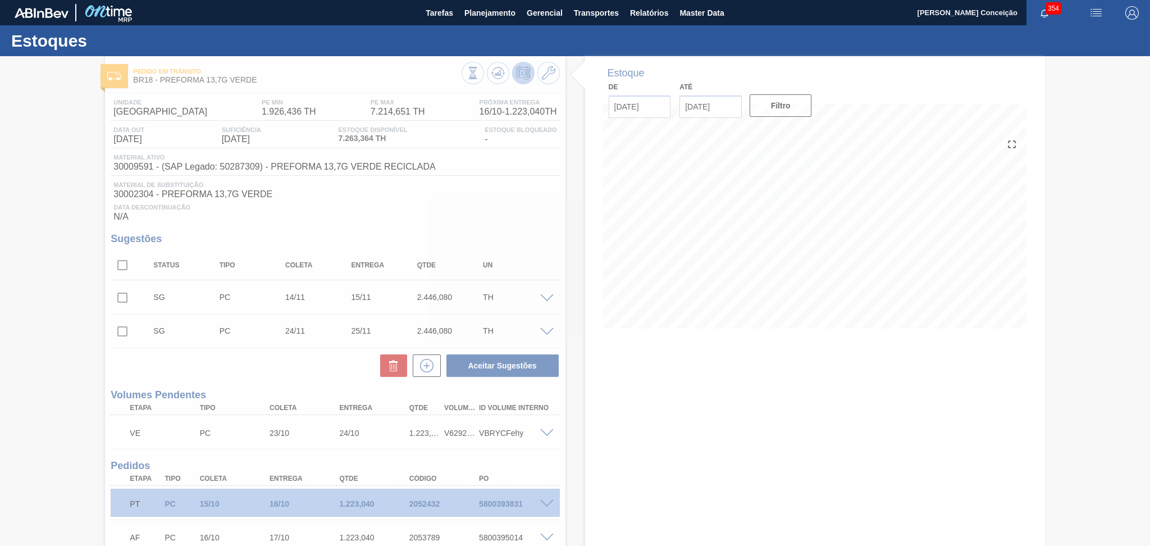
click at [514, 211] on div at bounding box center [575, 301] width 1150 height 490
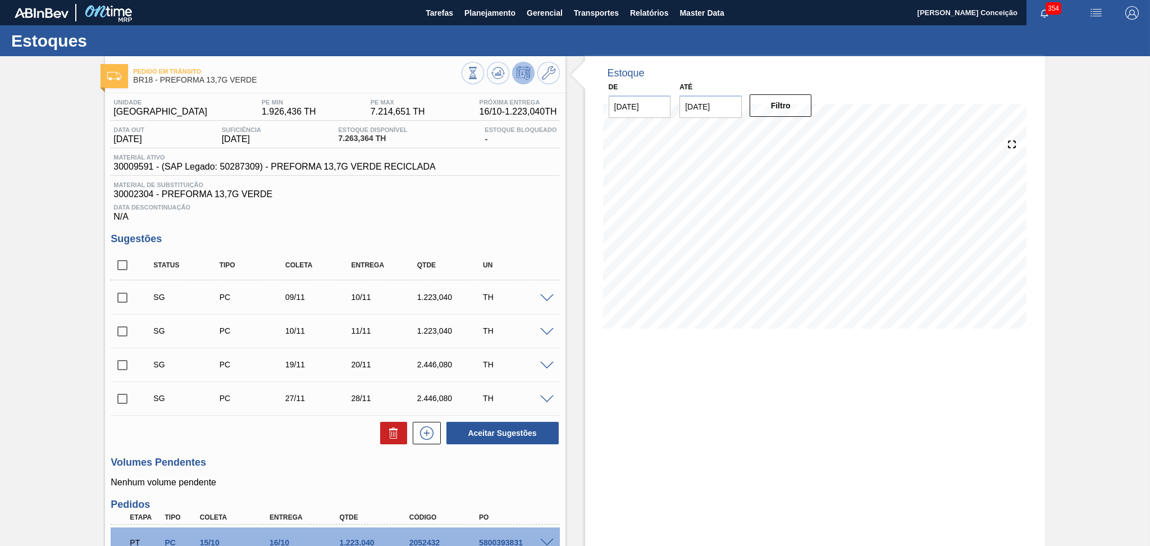
click at [387, 226] on div "Unidade Pernambuco PE MIN 1.926,436 TH PE MAX 7.214,651 TH Próxima Entrega 16/1…" at bounding box center [335, 419] width 460 height 652
click at [495, 227] on div "Unidade Pernambuco PE MIN 1.926,436 TH PE MAX 7.214,651 TH Próxima Entrega 16/1…" at bounding box center [335, 419] width 460 height 652
click at [488, 74] on button at bounding box center [498, 73] width 22 height 22
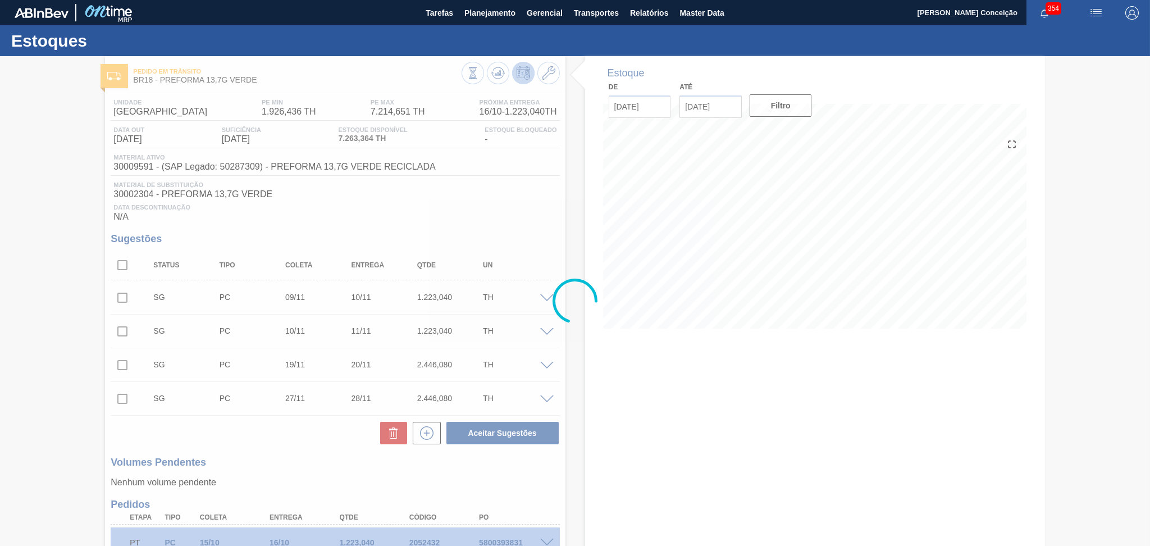
click at [288, 435] on div at bounding box center [575, 301] width 1150 height 490
click at [339, 203] on div at bounding box center [575, 301] width 1150 height 490
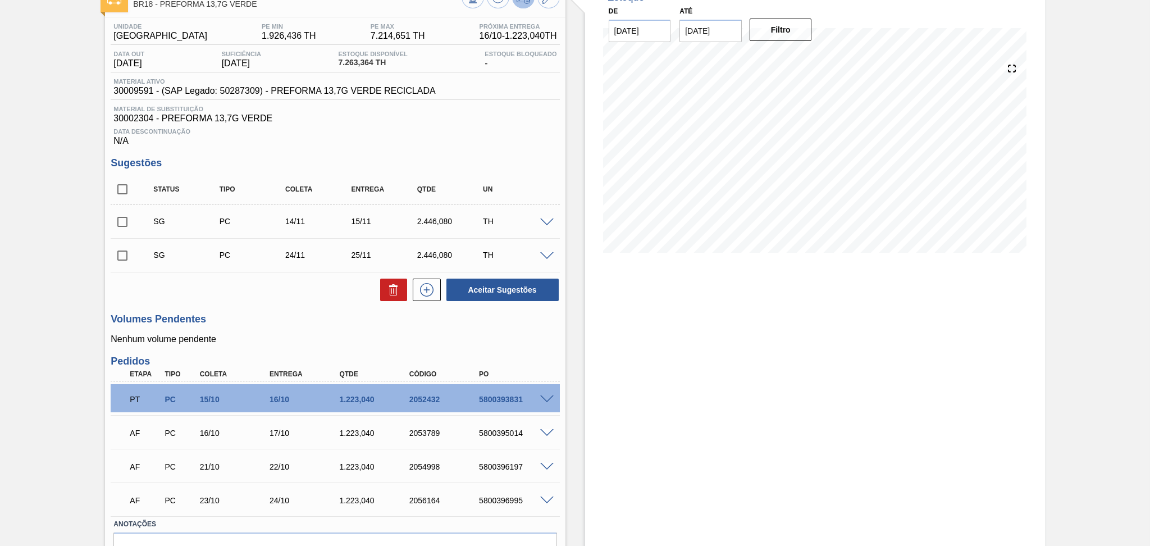
scroll to position [137, 0]
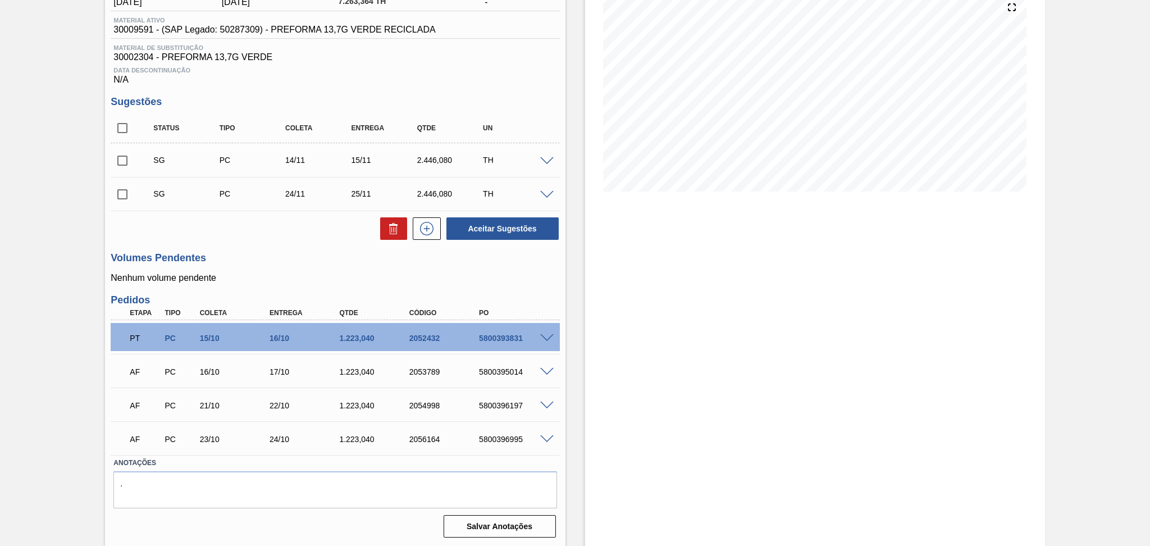
click at [585, 424] on div "Estoque De 15/10/2025 Até 30/11/2025 Filtro" at bounding box center [815, 233] width 460 height 628
click at [323, 242] on div "Unidade Pernambuco PE MIN 1.926,436 TH PE MAX 7.214,651 TH Próxima Entrega 16/1…" at bounding box center [335, 248] width 460 height 585
click at [510, 441] on div "5800396995" at bounding box center [515, 439] width 79 height 9
copy div "5800396995"
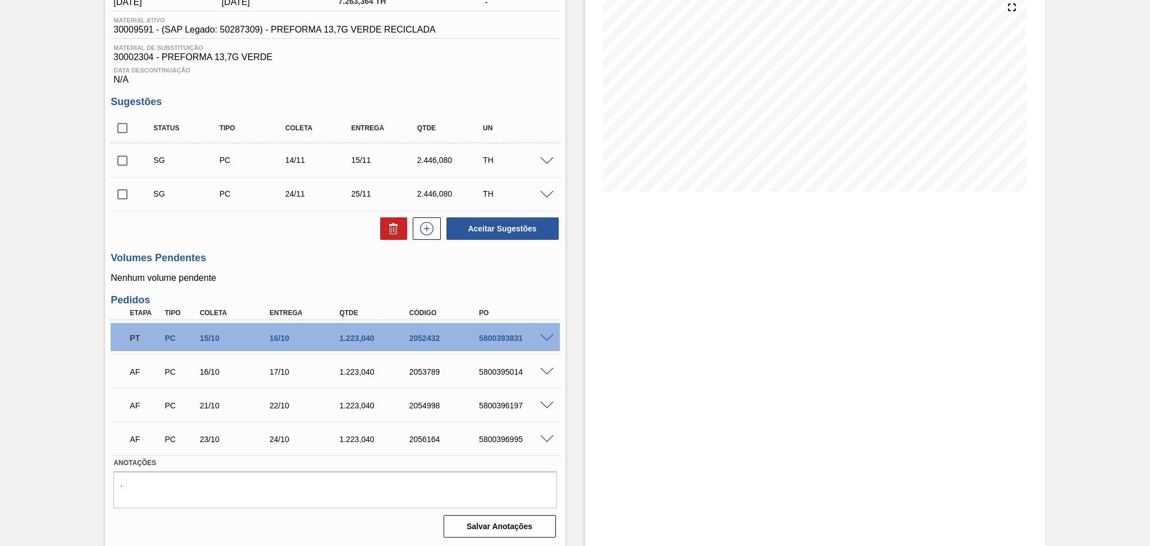
click at [282, 262] on h3 "Volumes Pendentes" at bounding box center [335, 258] width 449 height 12
click at [491, 436] on div "5800396995" at bounding box center [515, 439] width 79 height 9
copy div "5800396995"
click at [291, 266] on div "Volumes Pendentes Nenhum volume pendente" at bounding box center [335, 267] width 449 height 31
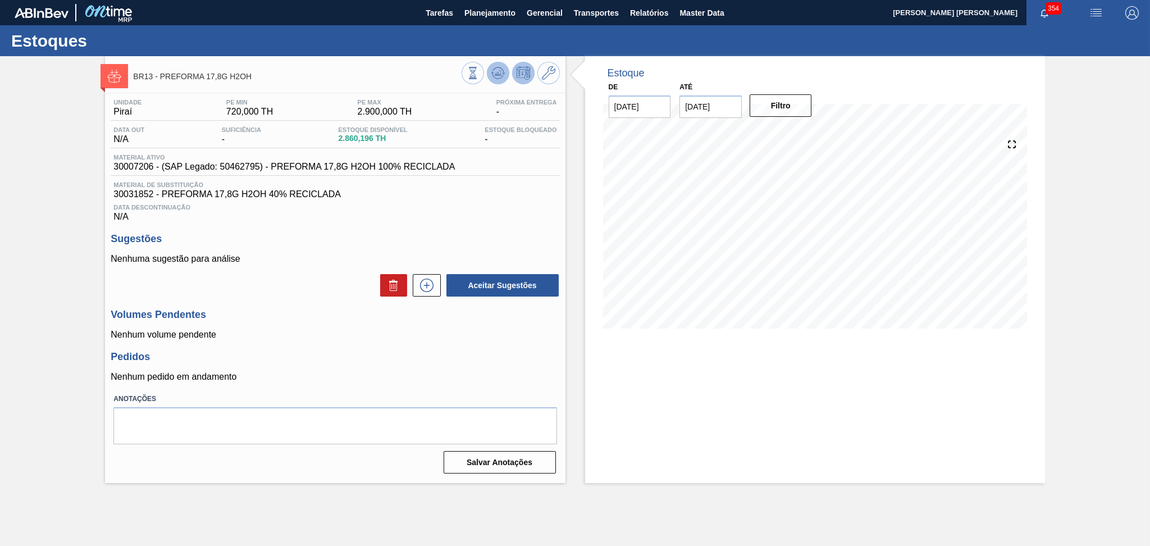
click at [489, 67] on button at bounding box center [498, 73] width 22 height 22
click at [399, 359] on h3 "Pedidos" at bounding box center [335, 357] width 449 height 12
click at [522, 200] on div "Data Descontinuação N/A" at bounding box center [335, 210] width 449 height 22
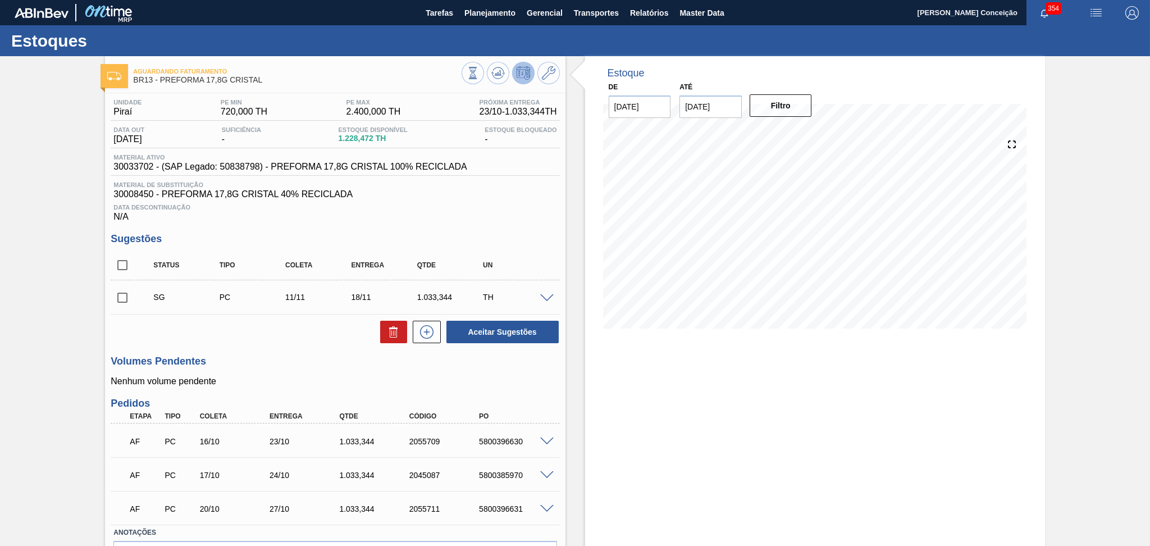
click at [304, 351] on div "Unidade Piraí PE MIN 720,000 TH PE MAX 2.400,000 TH Próxima Entrega 23/10 - 1.0…" at bounding box center [335, 352] width 460 height 518
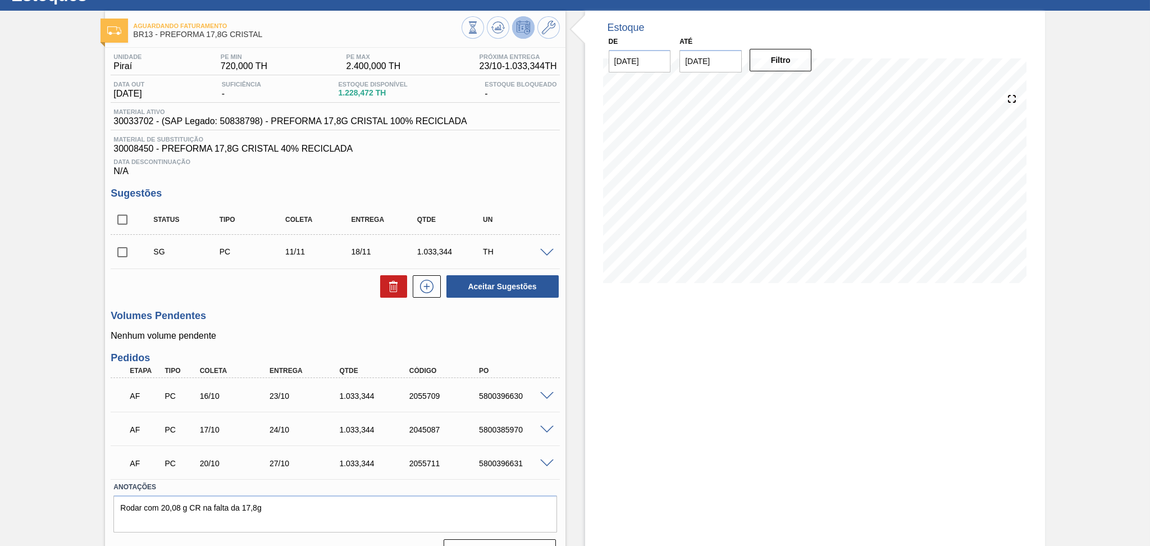
scroll to position [70, 0]
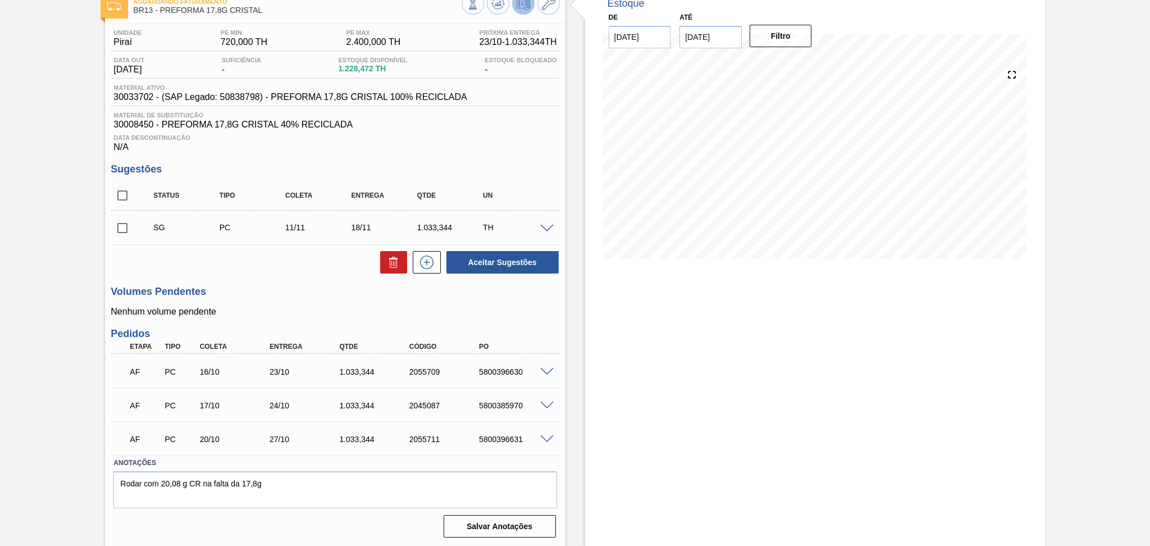
click at [545, 401] on span at bounding box center [546, 405] width 13 height 8
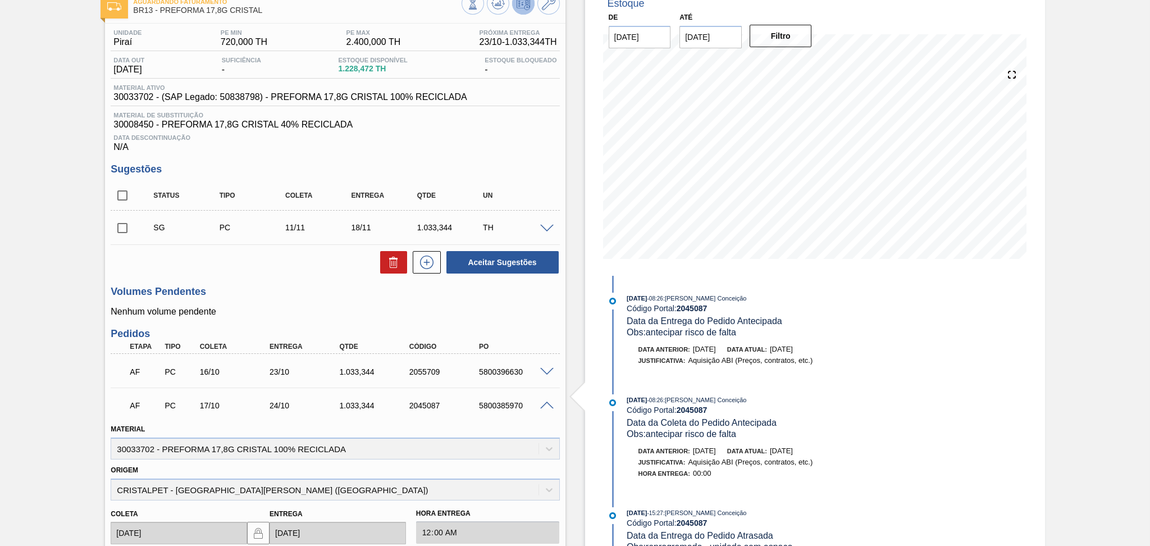
click at [543, 408] on div "5800385970" at bounding box center [515, 405] width 79 height 9
click at [549, 400] on div at bounding box center [548, 404] width 22 height 8
click at [546, 405] on span at bounding box center [546, 405] width 13 height 8
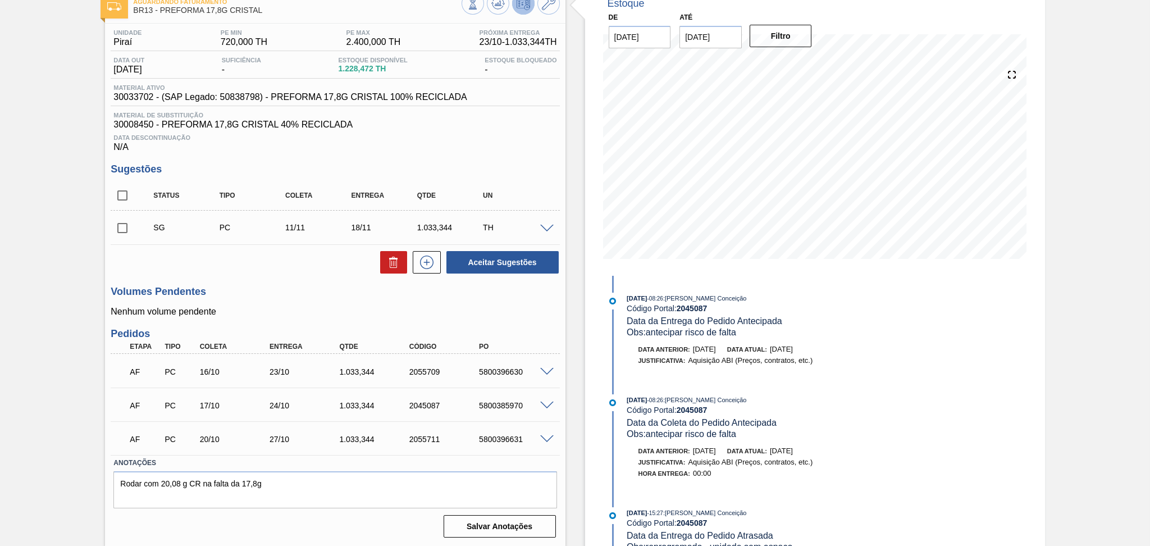
click at [361, 218] on div "SG PC 11/11 18/11 1.033,344 TH" at bounding box center [343, 227] width 395 height 22
click at [304, 291] on h3 "Volumes Pendentes" at bounding box center [335, 292] width 449 height 12
click at [298, 300] on div "Volumes Pendentes Nenhum volume pendente" at bounding box center [335, 301] width 449 height 31
click at [489, 373] on div "5800396630" at bounding box center [515, 371] width 79 height 9
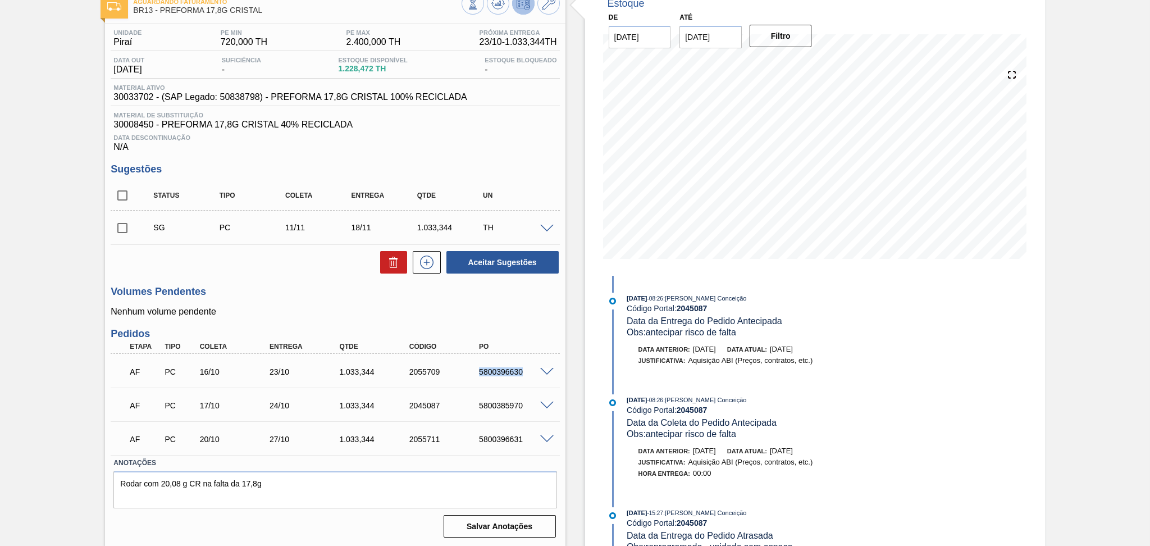
copy div "5800396630"
click at [514, 401] on div "5800385970" at bounding box center [515, 405] width 79 height 9
copy div "5800385970"
click at [522, 435] on div "5800396631" at bounding box center [515, 439] width 79 height 9
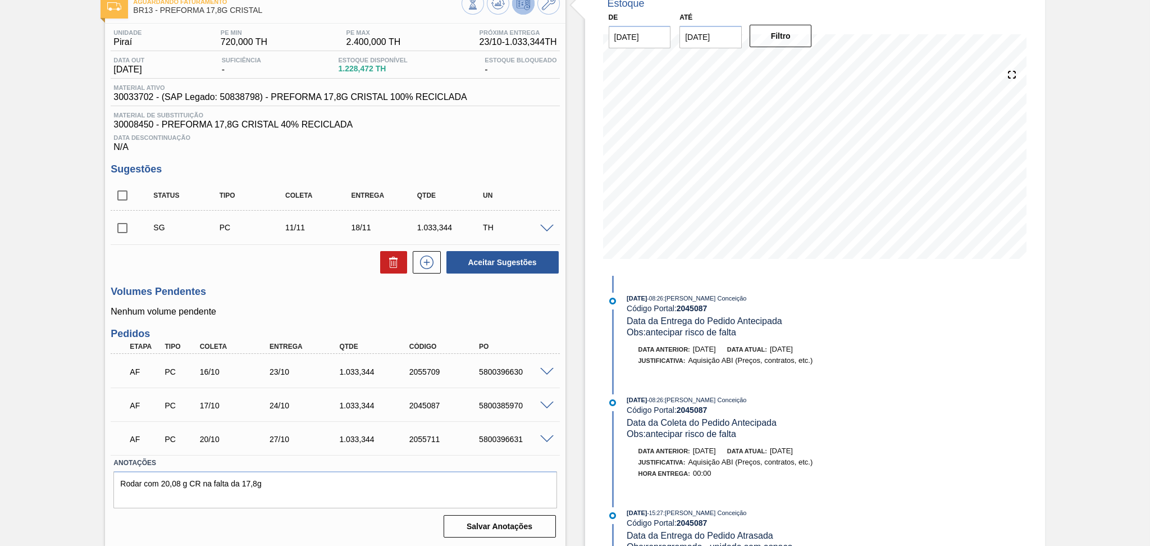
click at [522, 435] on div "5800396631" at bounding box center [515, 439] width 79 height 9
click at [516, 438] on div "5800396631" at bounding box center [515, 439] width 79 height 9
copy div "5800396631"
click at [546, 440] on span at bounding box center [546, 439] width 13 height 8
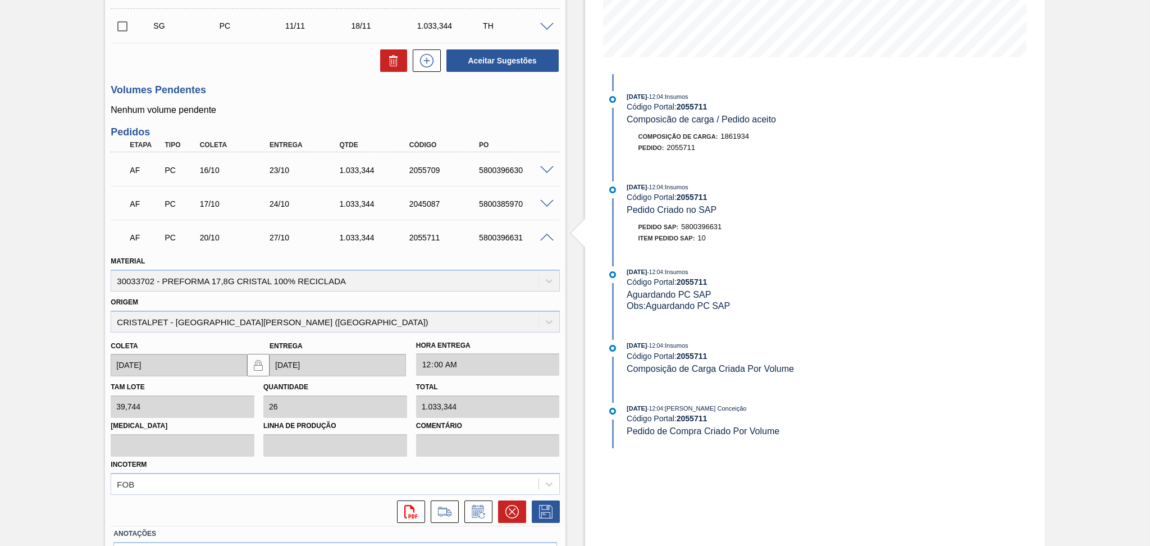
scroll to position [340, 0]
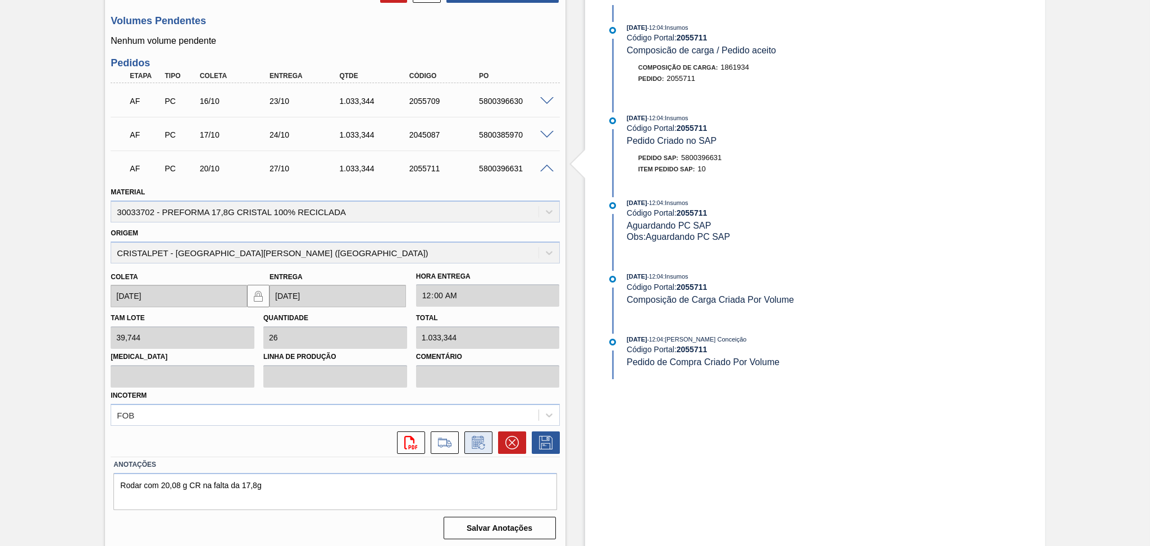
click at [483, 436] on icon at bounding box center [478, 442] width 18 height 13
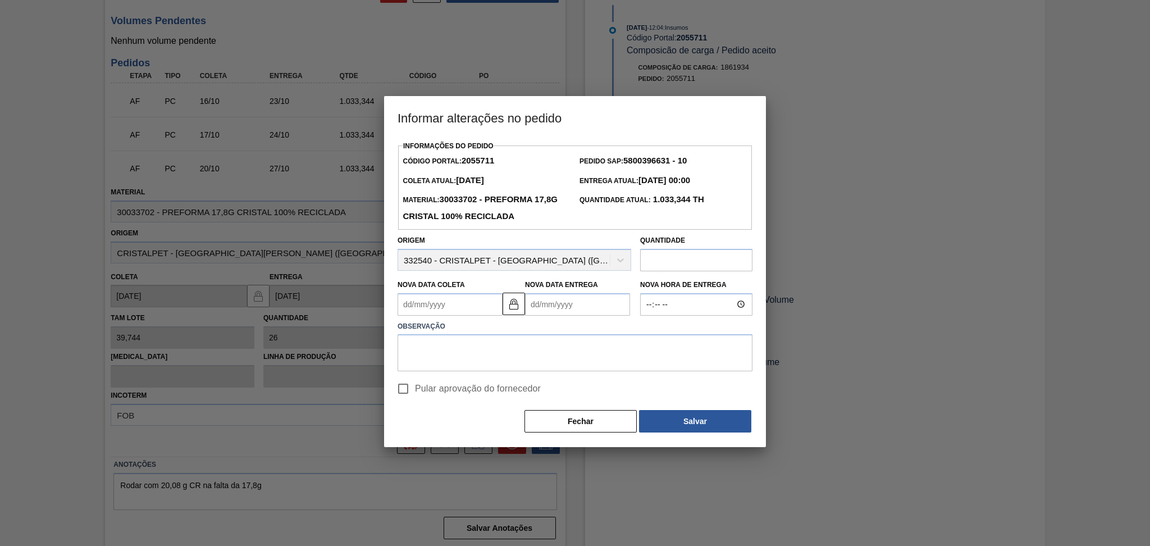
click at [477, 290] on div "Nova Data Coleta" at bounding box center [449, 296] width 105 height 39
click at [473, 303] on Coleta2055711 "Nova Data Coleta" at bounding box center [449, 304] width 105 height 22
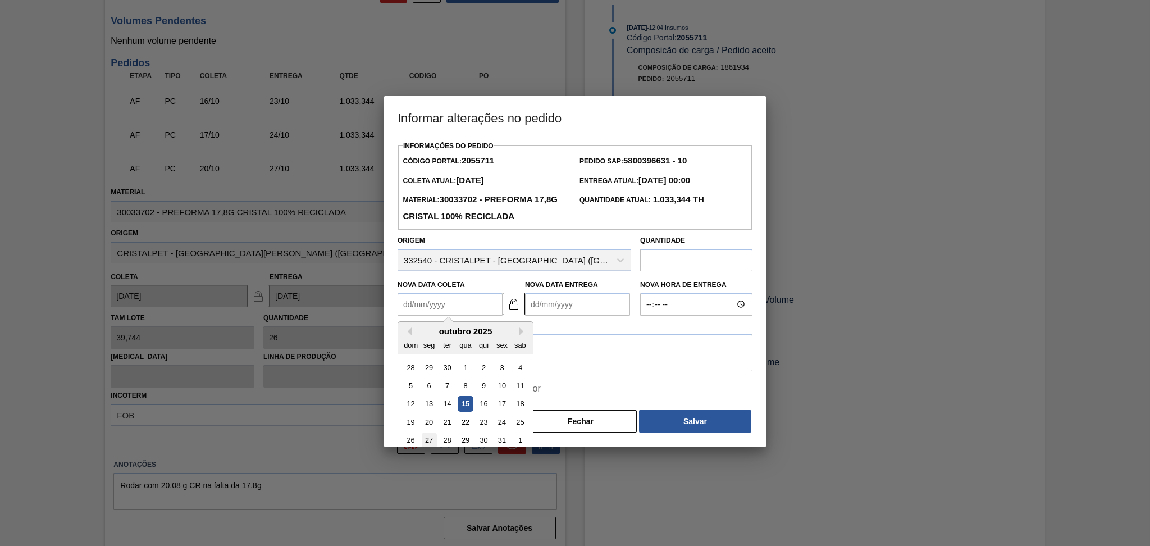
click at [429, 442] on div "27" at bounding box center [429, 439] width 15 height 15
type Coleta2055711 "27/10/2025"
type Entrega2055711 "03/11/2025"
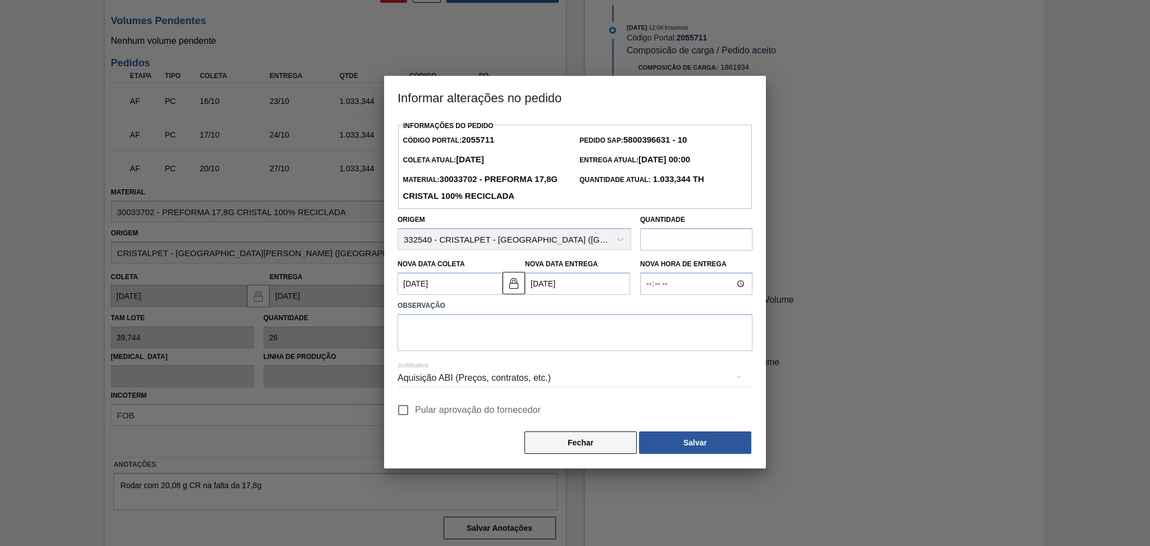
click at [574, 445] on button "Fechar" at bounding box center [580, 442] width 112 height 22
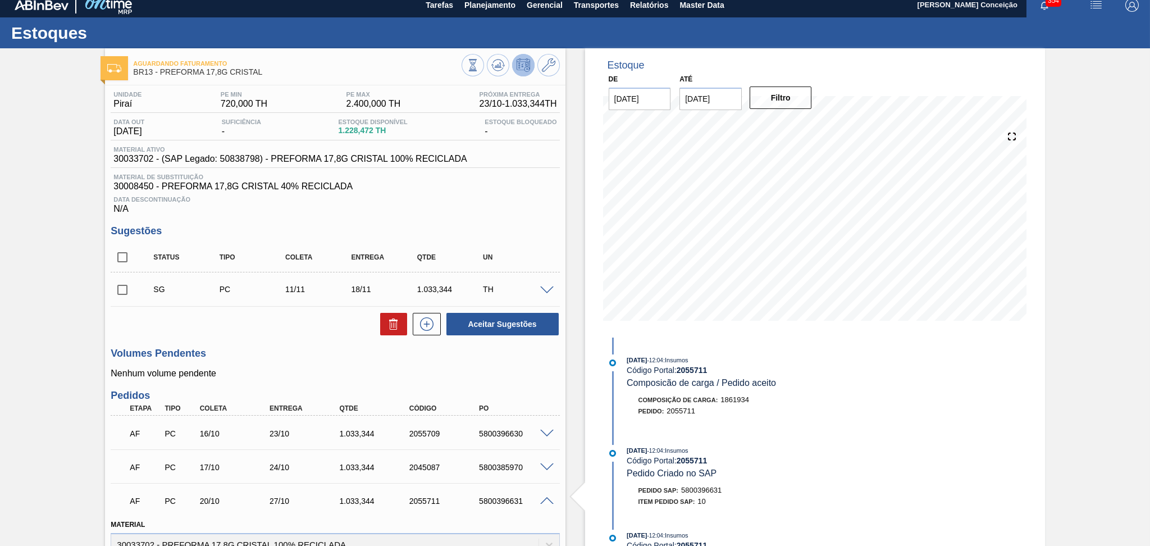
scroll to position [0, 0]
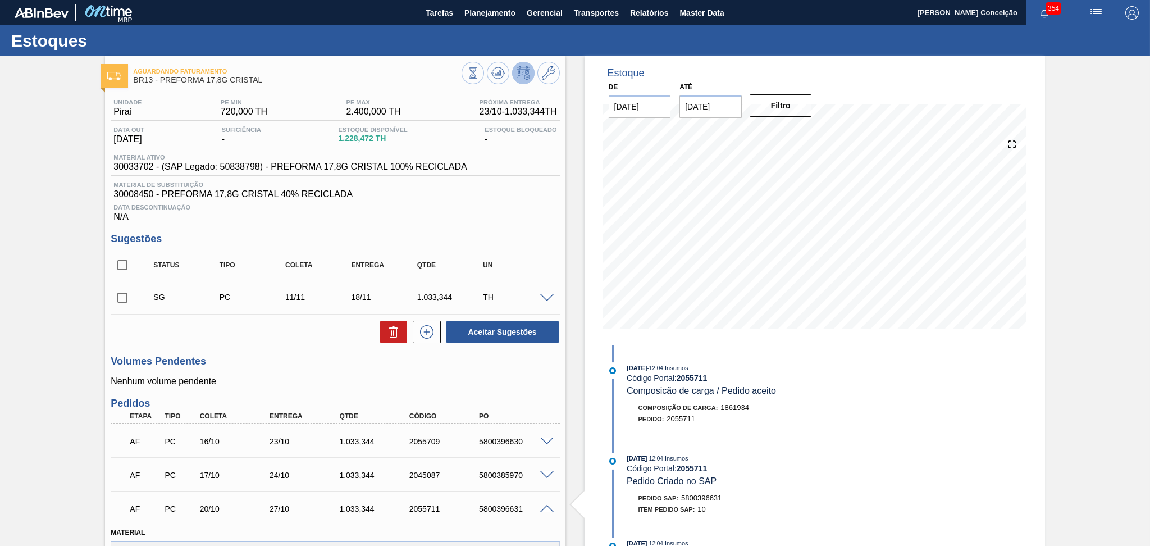
click at [280, 367] on h3 "Volumes Pendentes" at bounding box center [335, 361] width 449 height 12
click at [282, 388] on div "Unidade Piraí PE MIN 720,000 TH PE MAX 2.400,000 TH Próxima Entrega 23/10 - 1.0…" at bounding box center [335, 488] width 460 height 790
click at [355, 358] on h3 "Volumes Pendentes" at bounding box center [335, 361] width 449 height 12
click at [340, 367] on h3 "Volumes Pendentes" at bounding box center [335, 361] width 449 height 12
click at [267, 369] on div "Volumes Pendentes Nenhum volume pendente" at bounding box center [335, 370] width 449 height 31
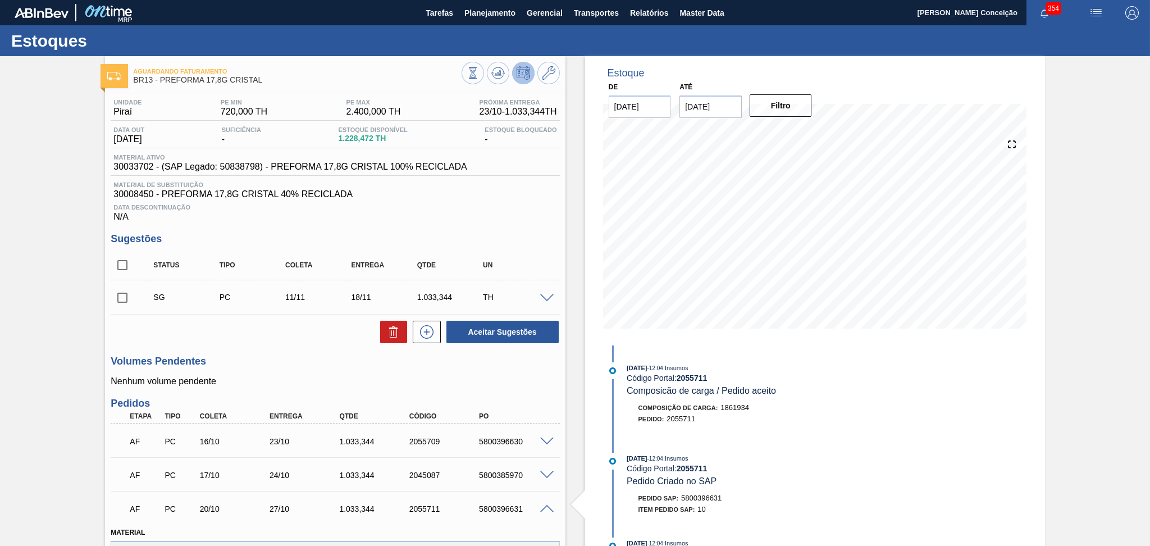
click at [308, 327] on div "Aceitar Sugestões" at bounding box center [335, 331] width 449 height 25
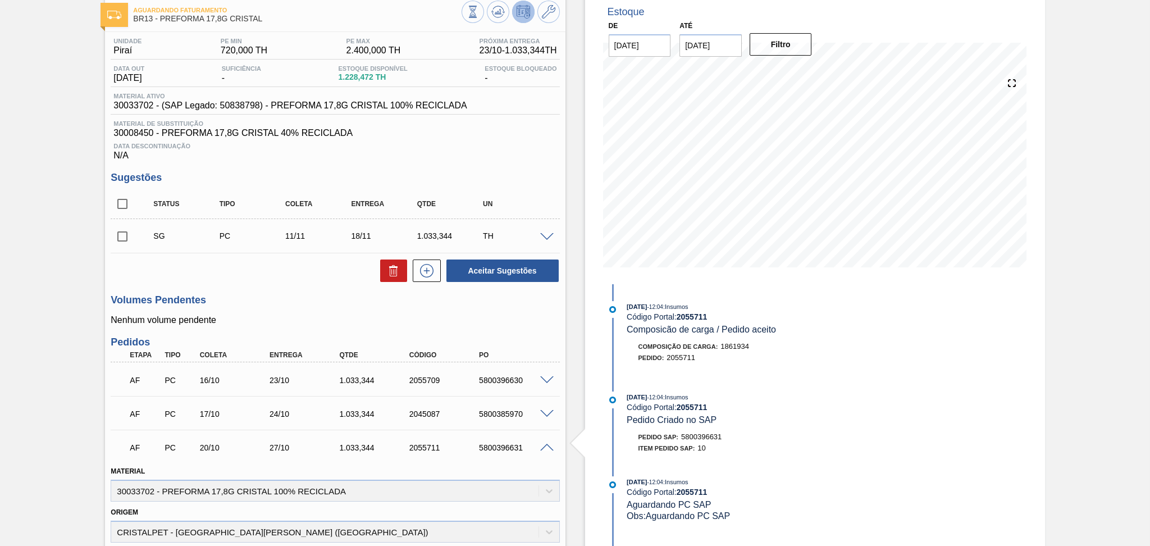
scroll to position [149, 0]
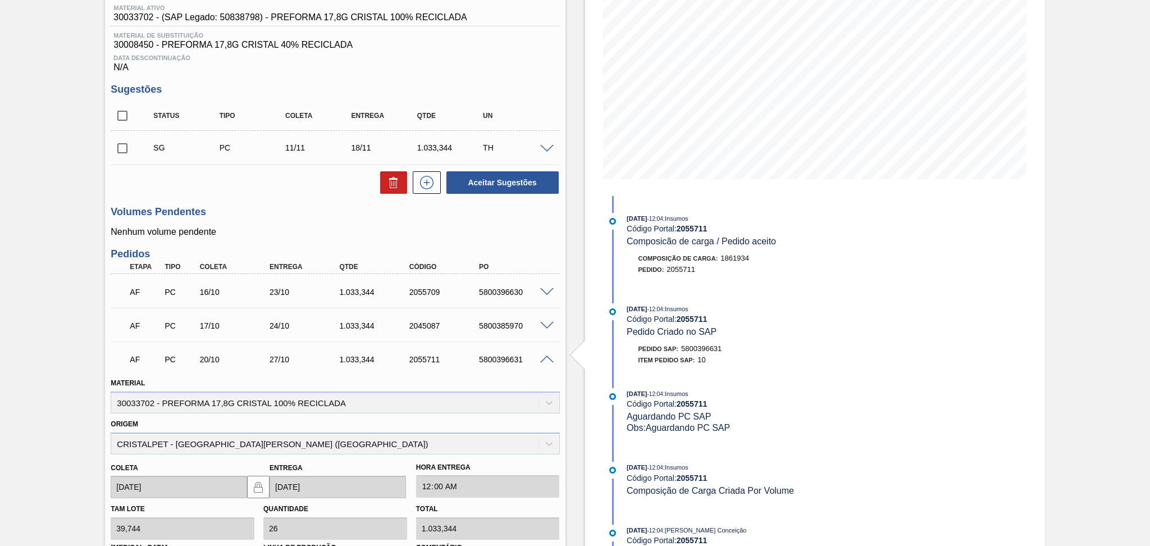
click at [324, 208] on h3 "Volumes Pendentes" at bounding box center [335, 212] width 449 height 12
click at [870, 351] on div "Pedido SAP: 5800396631" at bounding box center [760, 348] width 267 height 11
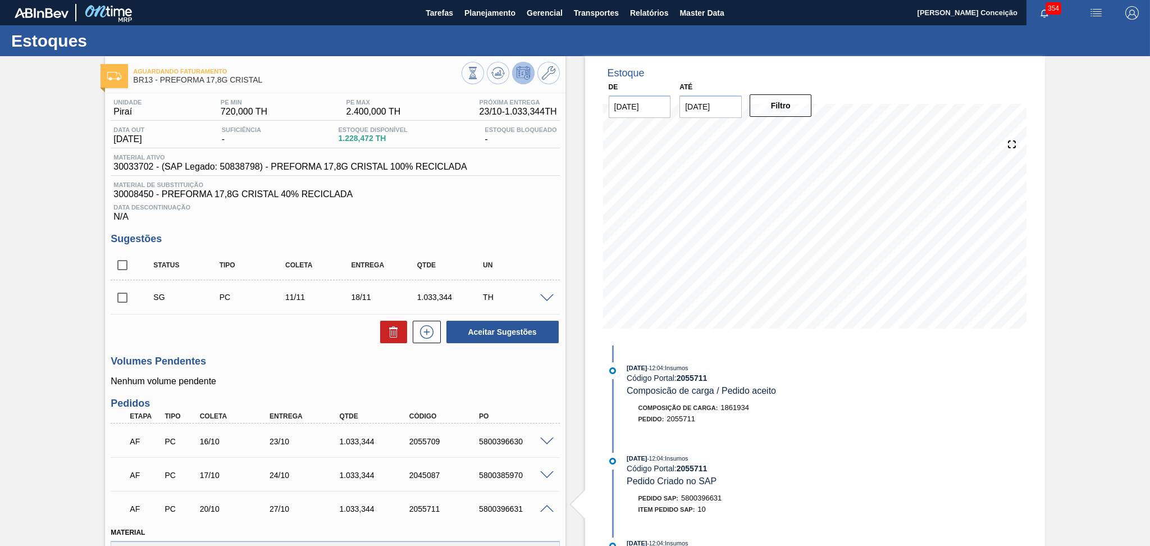
click at [225, 374] on div "Volumes Pendentes Nenhum volume pendente" at bounding box center [335, 370] width 449 height 31
click at [268, 350] on div "Unidade Piraí PE MIN 720,000 TH PE MAX 2.400,000 TH Próxima Entrega 23/10 - 1.0…" at bounding box center [335, 488] width 460 height 790
click at [996, 394] on div "Estoque De 15/10/2025 Até 30/11/2025 Filtro 31/10 Projeção de Estoque 2,008.484…" at bounding box center [815, 472] width 460 height 833
click at [438, 196] on span "30008450 - PREFORMA 17,8G CRISTAL 40% RECICLADA" at bounding box center [334, 194] width 443 height 10
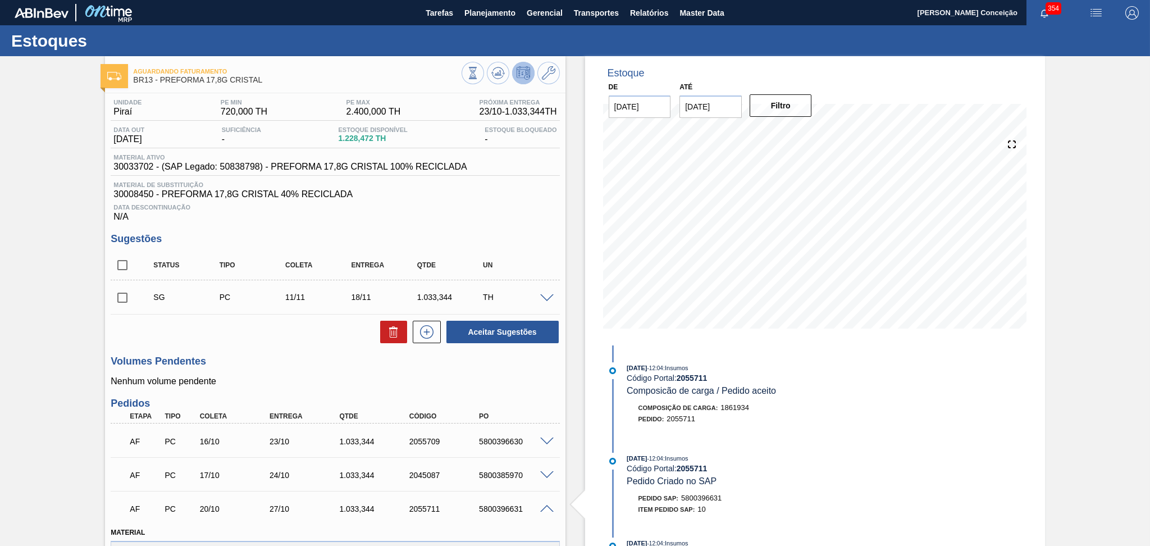
click at [300, 333] on div "Aceitar Sugestões" at bounding box center [335, 331] width 449 height 25
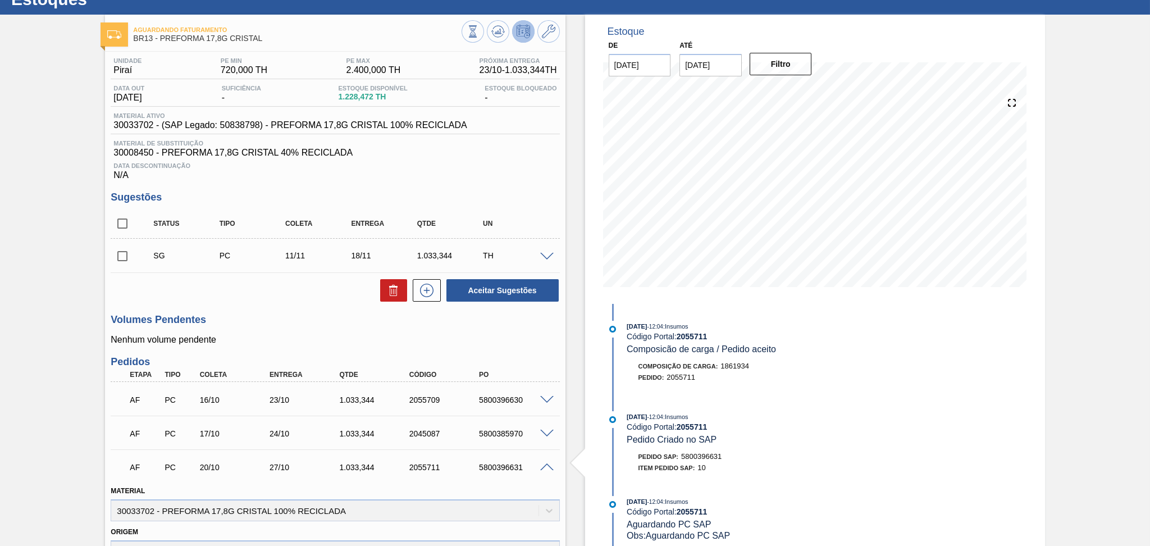
scroll to position [75, 0]
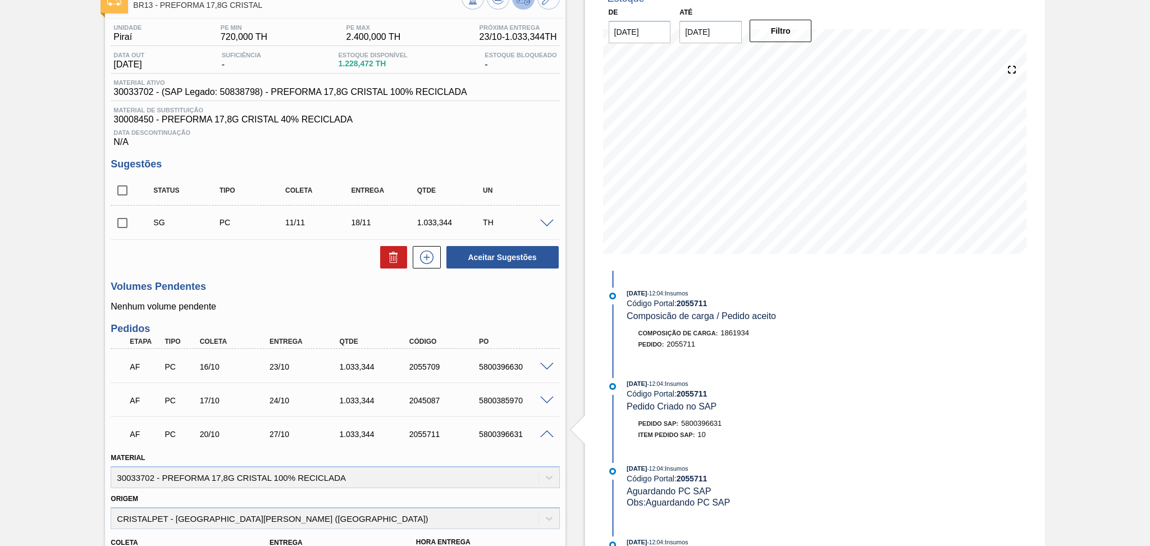
click at [513, 368] on div "5800396630" at bounding box center [515, 366] width 79 height 9
copy div "5800396630"
click at [547, 433] on span at bounding box center [546, 434] width 13 height 8
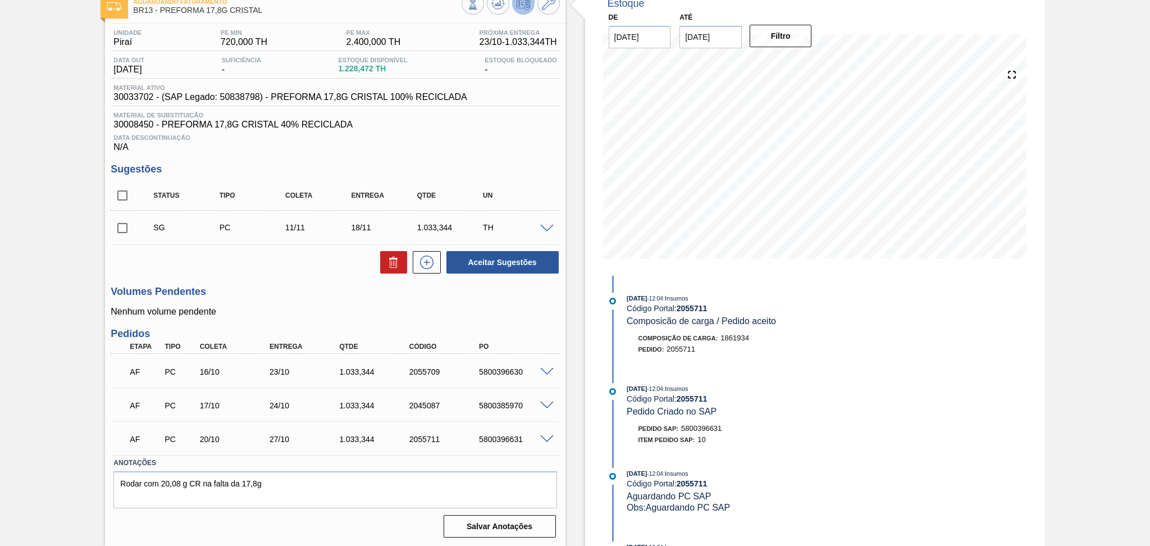
click at [506, 378] on div "AF PC 16/10 23/10 1.033,344 2055709 5800396630" at bounding box center [331, 370] width 419 height 22
copy div "5800396630"
click at [515, 398] on div "AF PC 17/10 24/10 1.033,344 2045087 5800385970" at bounding box center [331, 404] width 419 height 22
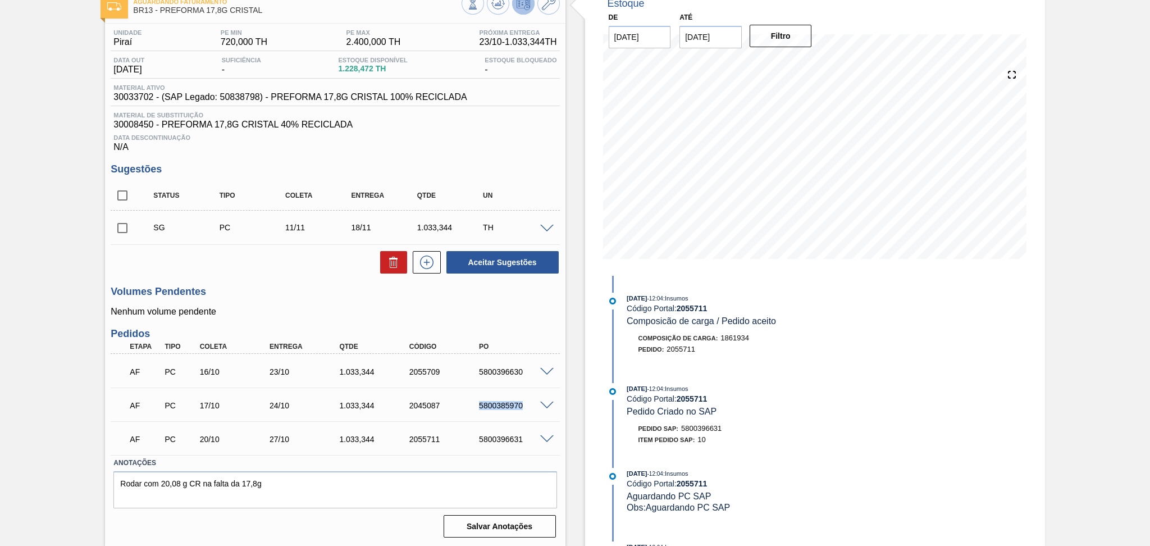
copy div "5800385970"
click at [548, 405] on span at bounding box center [546, 405] width 13 height 8
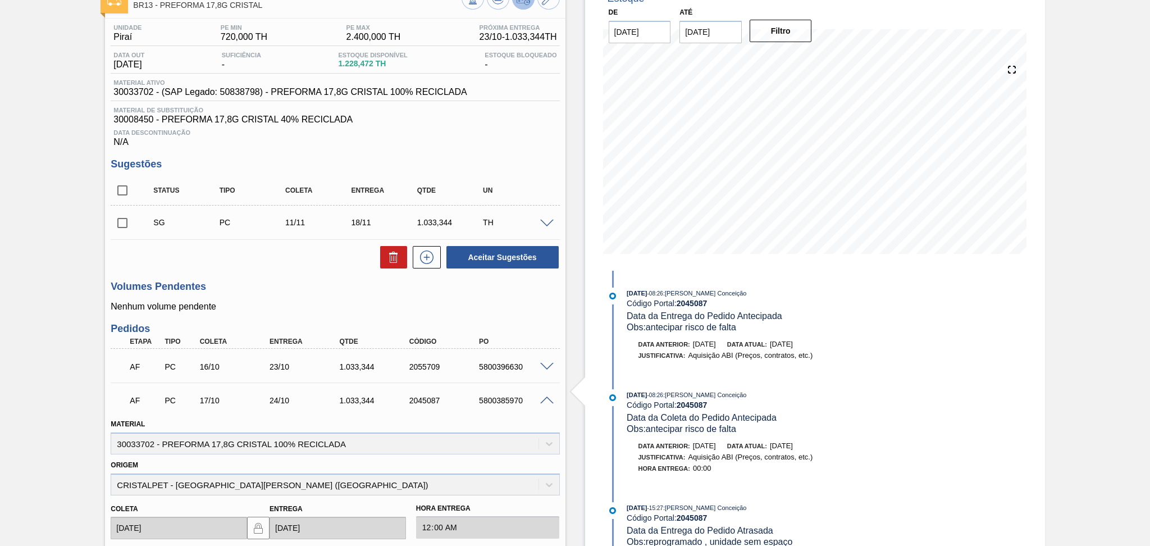
click at [545, 400] on span at bounding box center [546, 400] width 13 height 8
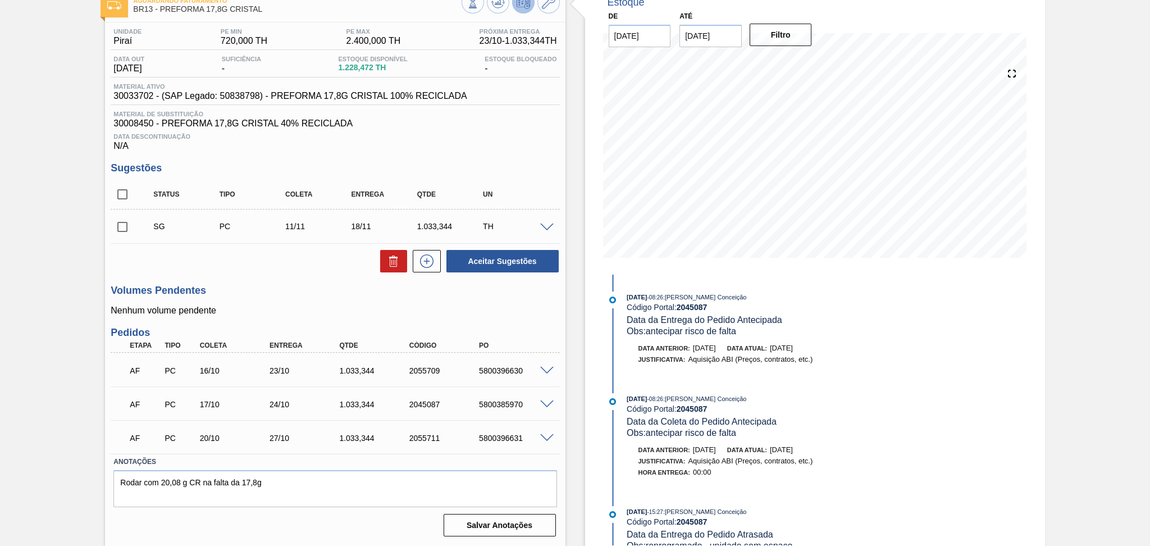
scroll to position [70, 0]
click at [545, 448] on div "AF PC 20/10 27/10 1.033,344 2055711 5800396631" at bounding box center [335, 438] width 449 height 28
click at [545, 440] on span at bounding box center [546, 439] width 13 height 8
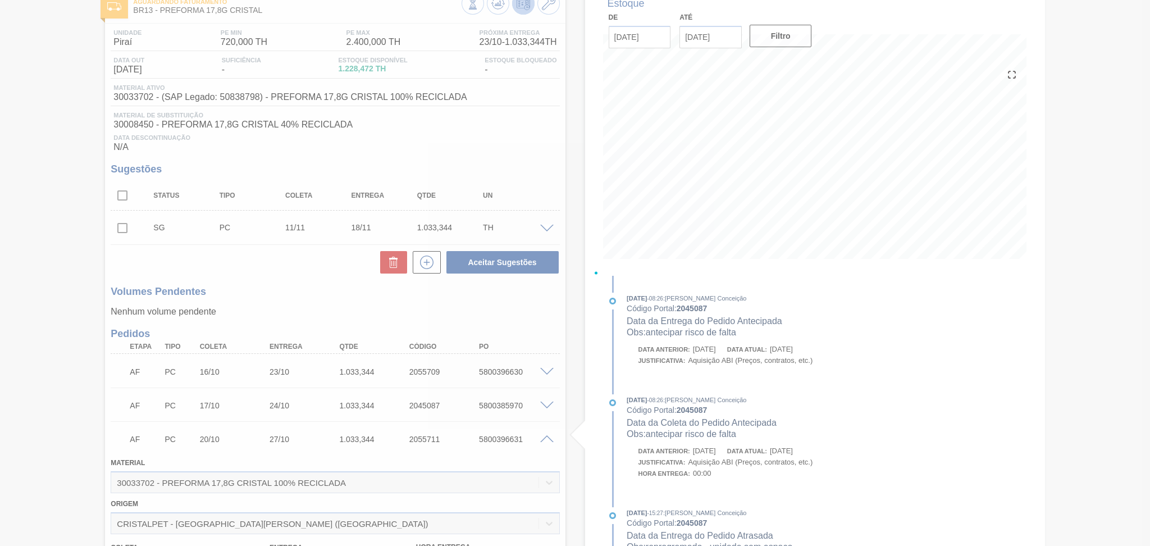
scroll to position [75, 0]
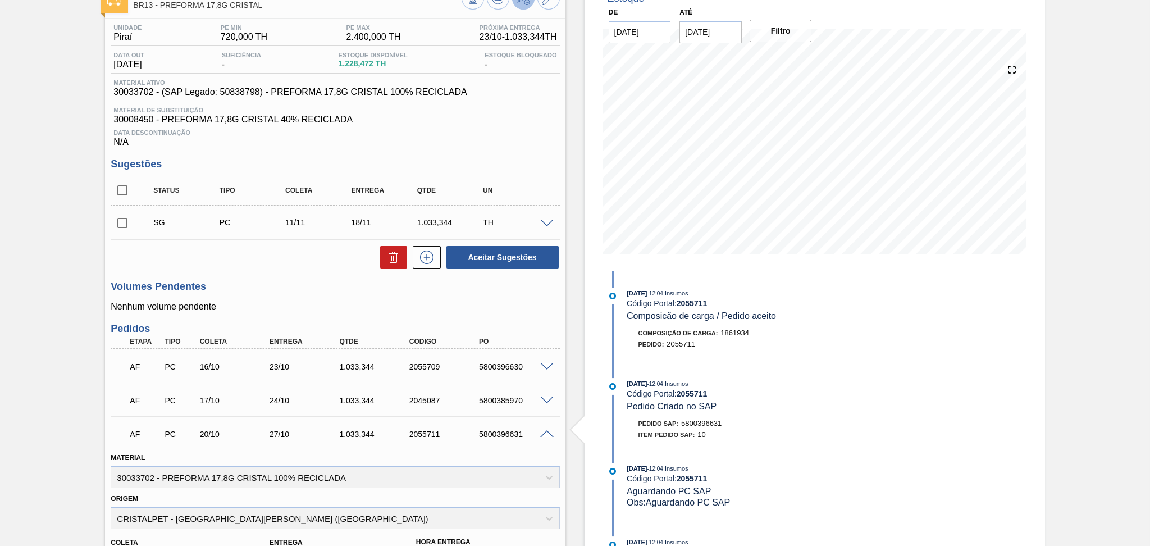
click at [545, 434] on span at bounding box center [546, 434] width 13 height 8
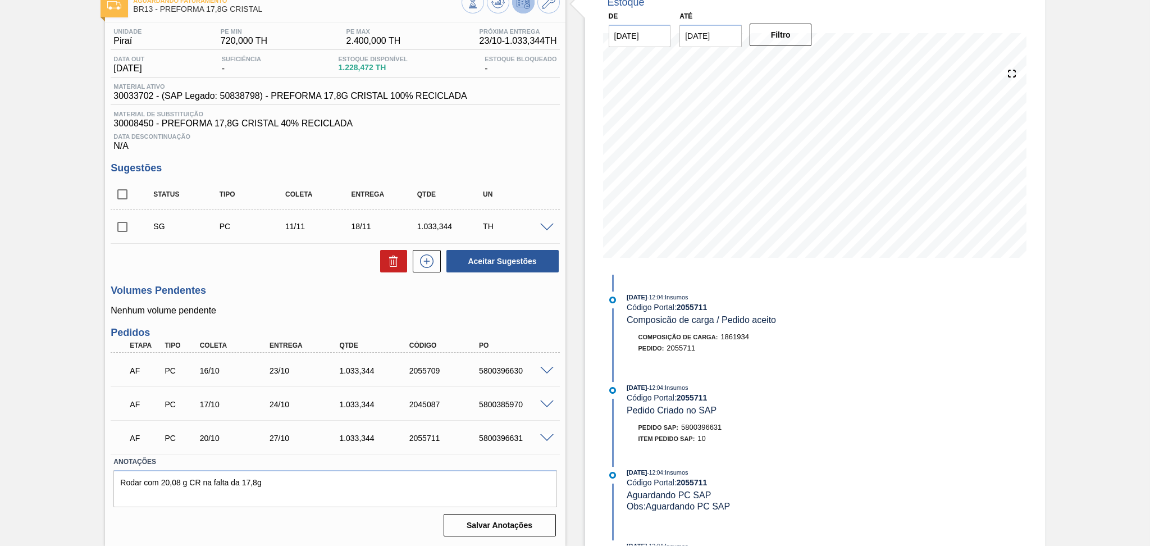
scroll to position [70, 0]
click at [522, 408] on div "5800385970" at bounding box center [515, 405] width 79 height 9
click at [504, 409] on div "AF PC 17/10 24/10 1.033,344 2045087 5800385970" at bounding box center [331, 404] width 419 height 22
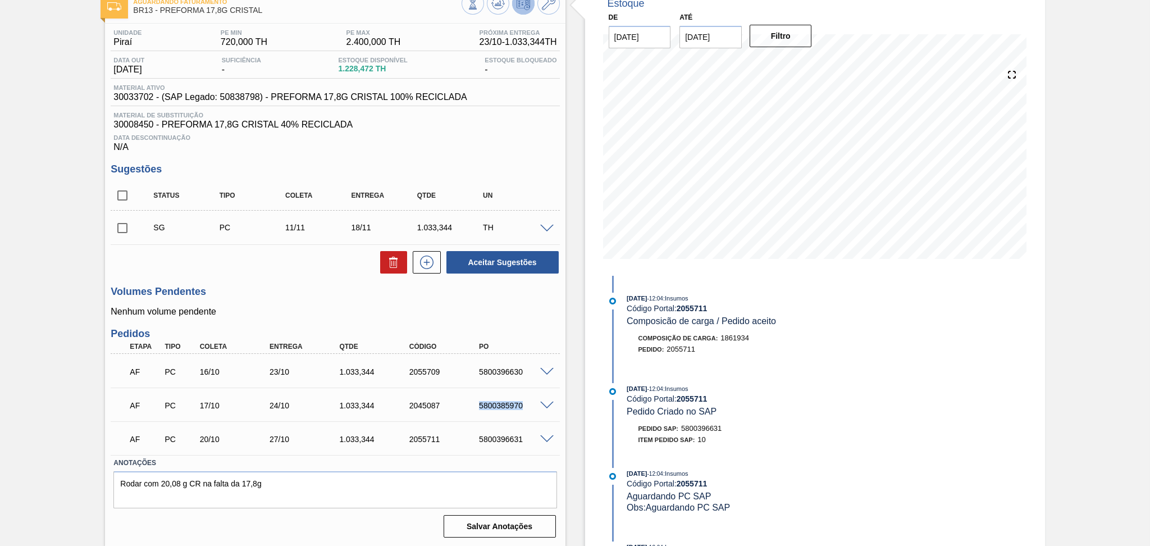
copy div "5800385970"
click at [939, 321] on div "Estoque De 15/10/2025 Até 30/11/2025 Filtro 06/11 Projeção de Estoque 1,368.476…" at bounding box center [815, 267] width 460 height 560
click at [254, 267] on div "Aceitar Sugestões" at bounding box center [335, 262] width 449 height 25
click at [211, 304] on div "Volumes Pendentes Nenhum volume pendente" at bounding box center [335, 301] width 449 height 31
click at [327, 461] on label "Anotações" at bounding box center [334, 463] width 443 height 16
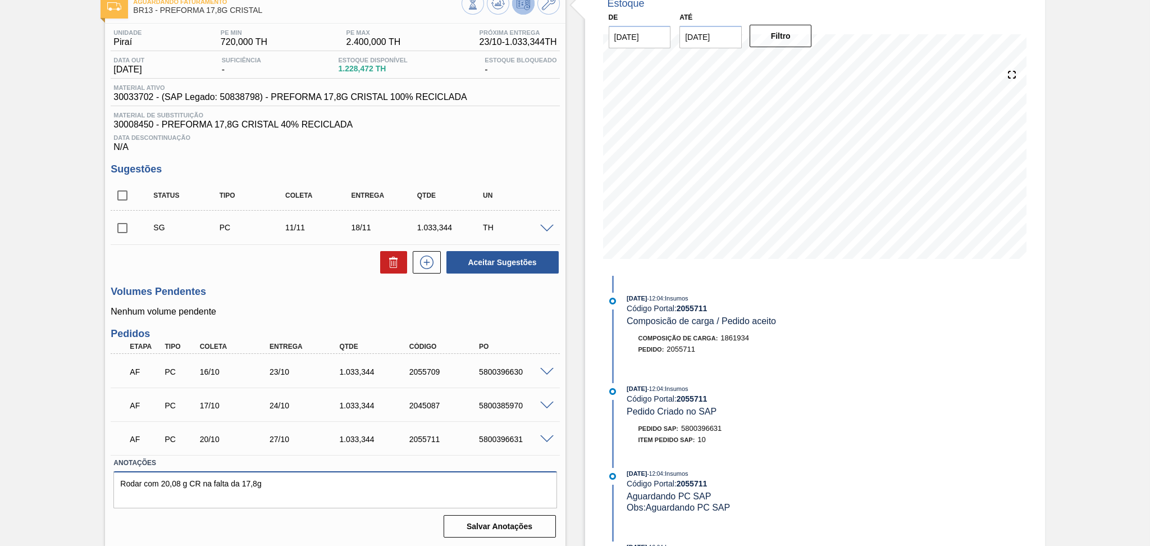
click at [329, 472] on textarea "Rodar com 20,08 g CR na falta da 17,8g" at bounding box center [334, 489] width 443 height 37
click at [360, 281] on div "Unidade Piraí PE MIN 720,000 TH PE MAX 2.400,000 TH Próxima Entrega 23/10 - 1.0…" at bounding box center [335, 283] width 460 height 518
click at [282, 299] on div "Volumes Pendentes Nenhum volume pendente" at bounding box center [335, 301] width 449 height 31
click at [310, 281] on div "Unidade Piraí PE MIN 720,000 TH PE MAX 2.400,000 TH Próxima Entrega 23/10 - 1.0…" at bounding box center [335, 283] width 460 height 518
click at [313, 300] on div "Volumes Pendentes Nenhum volume pendente" at bounding box center [335, 301] width 449 height 31
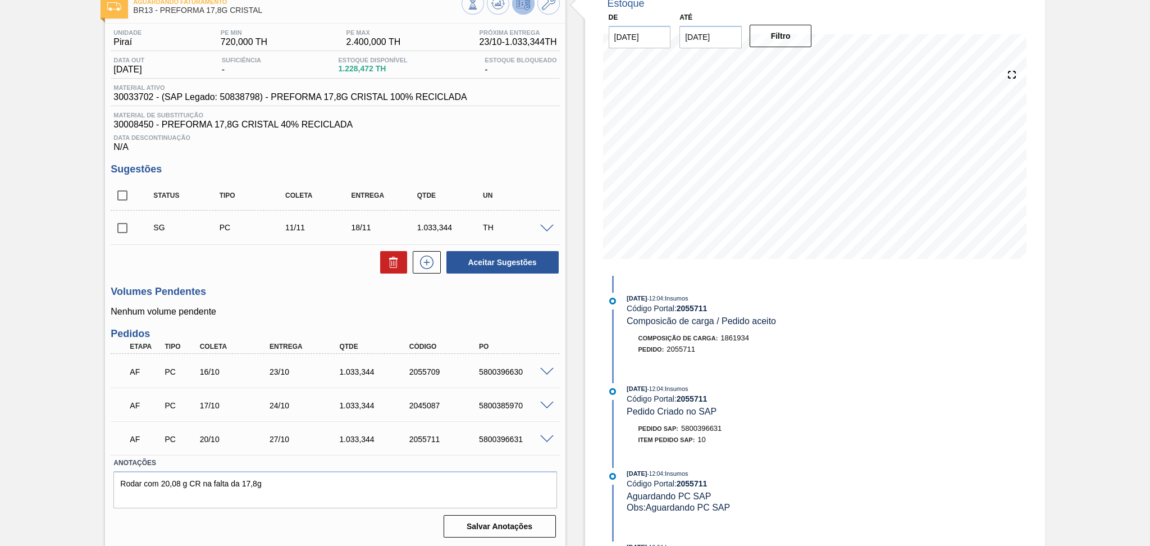
scroll to position [0, 0]
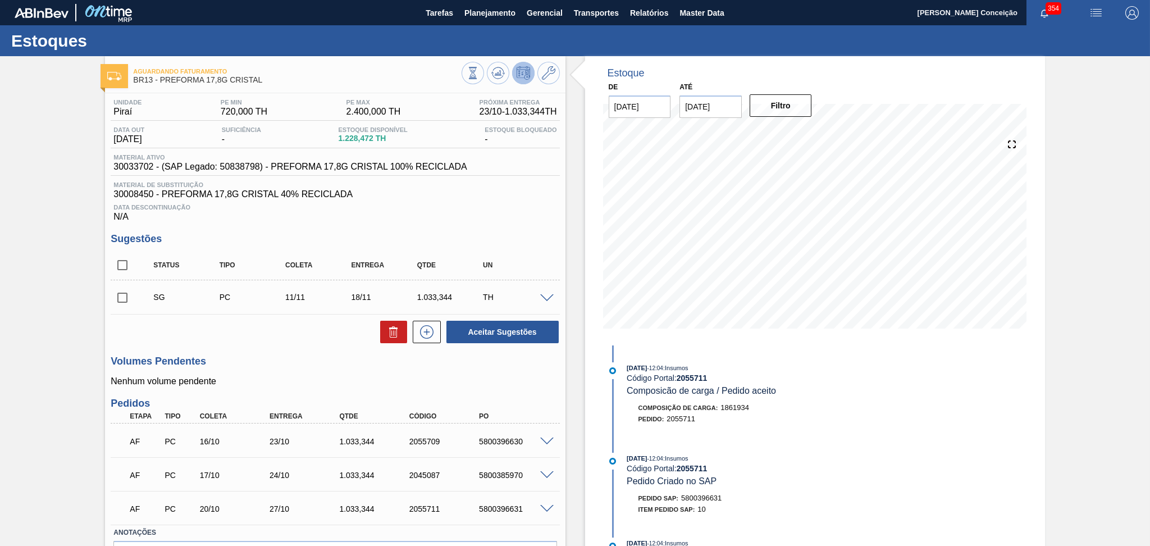
click at [499, 223] on div "Unidade Piraí PE MIN 720,000 TH PE MAX 2.400,000 TH Próxima Entrega 23/10 - 1.0…" at bounding box center [335, 352] width 460 height 518
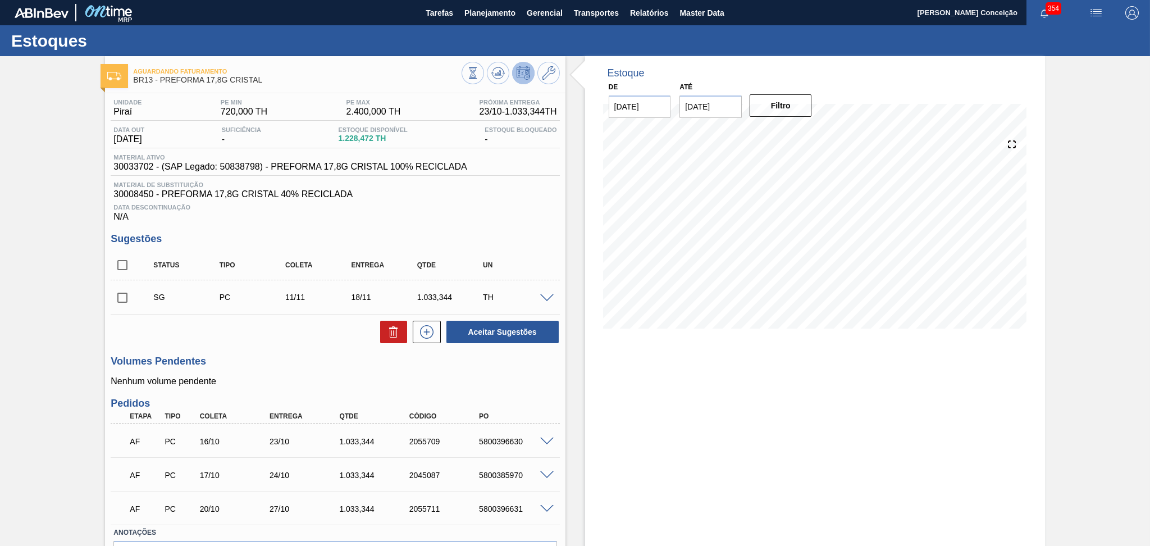
click at [499, 232] on div "Unidade Piraí PE MIN 720,000 TH PE MAX 2.400,000 TH Próxima Entrega 23/10 - 1.0…" at bounding box center [335, 352] width 460 height 518
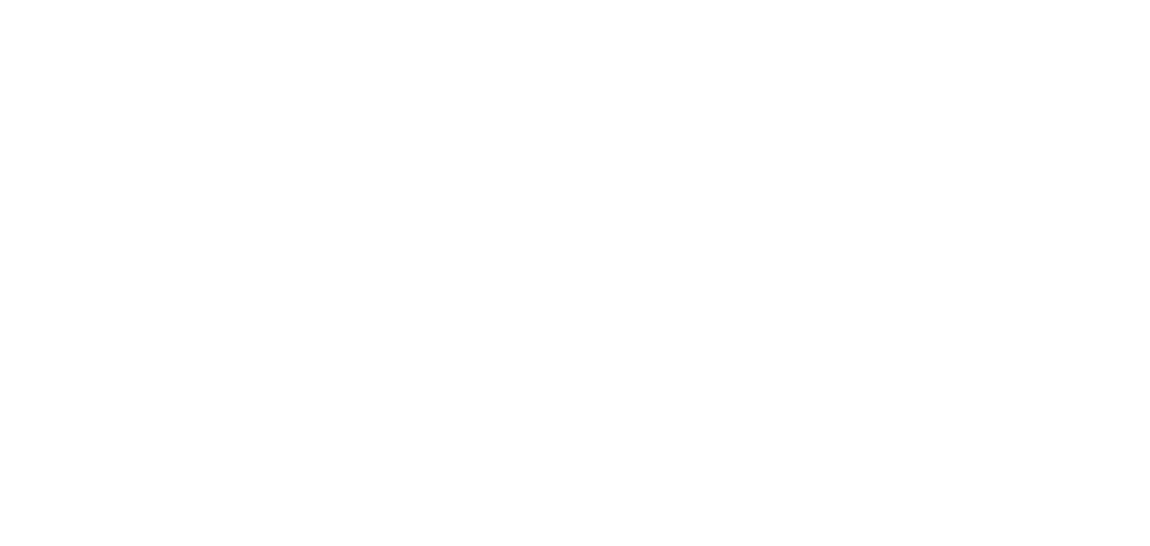
drag, startPoint x: 421, startPoint y: 221, endPoint x: 318, endPoint y: 264, distance: 111.5
click at [421, 0] on html at bounding box center [575, 0] width 1150 height 0
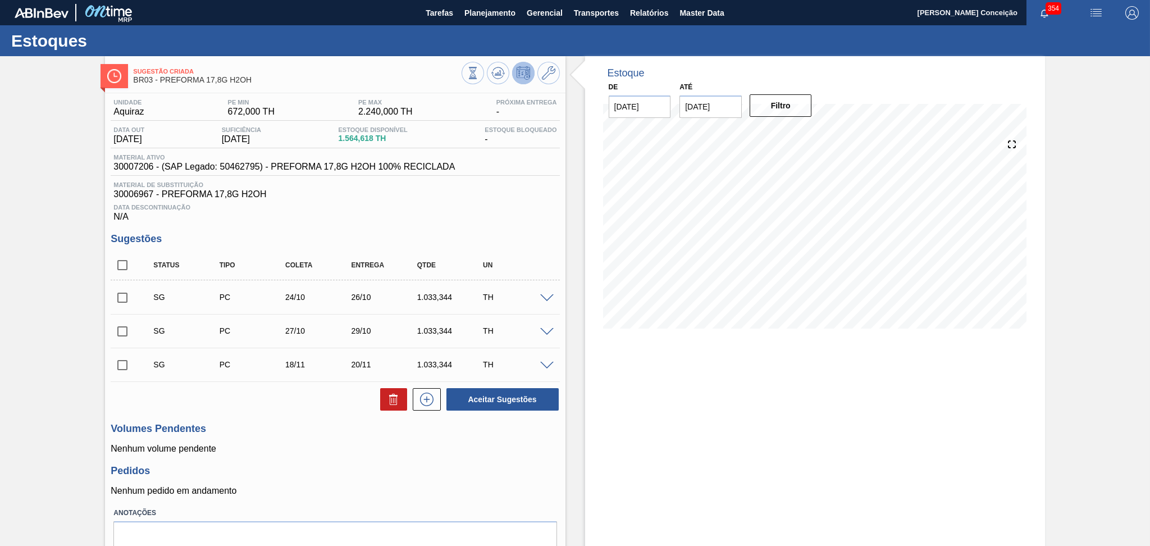
click at [380, 451] on p "Nenhum volume pendente" at bounding box center [335, 449] width 449 height 10
click at [130, 260] on input "checkbox" at bounding box center [123, 265] width 24 height 24
checkbox input "true"
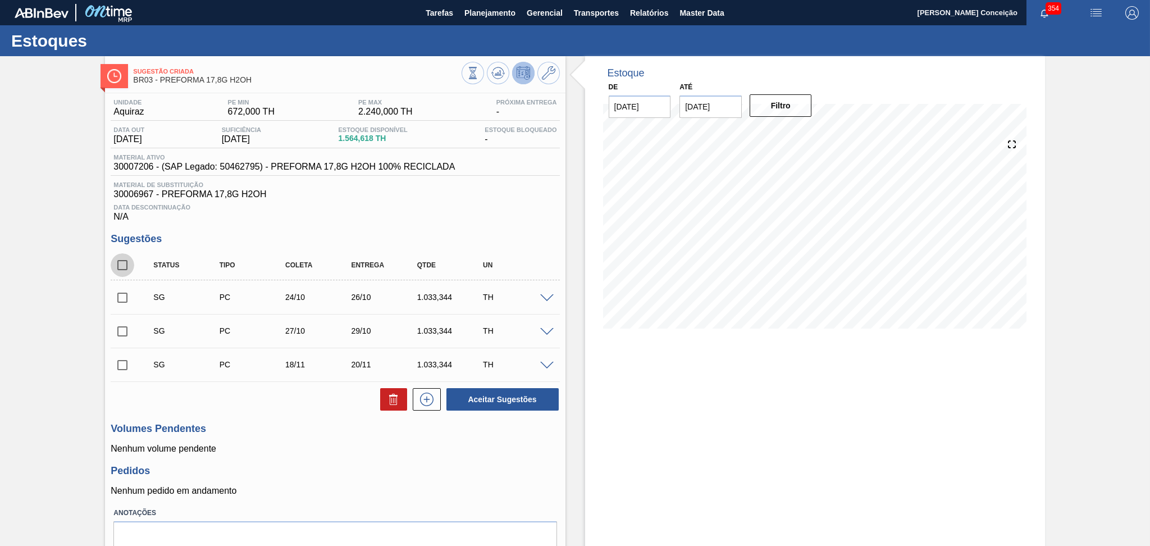
checkbox input "true"
click at [387, 408] on button at bounding box center [393, 399] width 27 height 22
checkbox input "false"
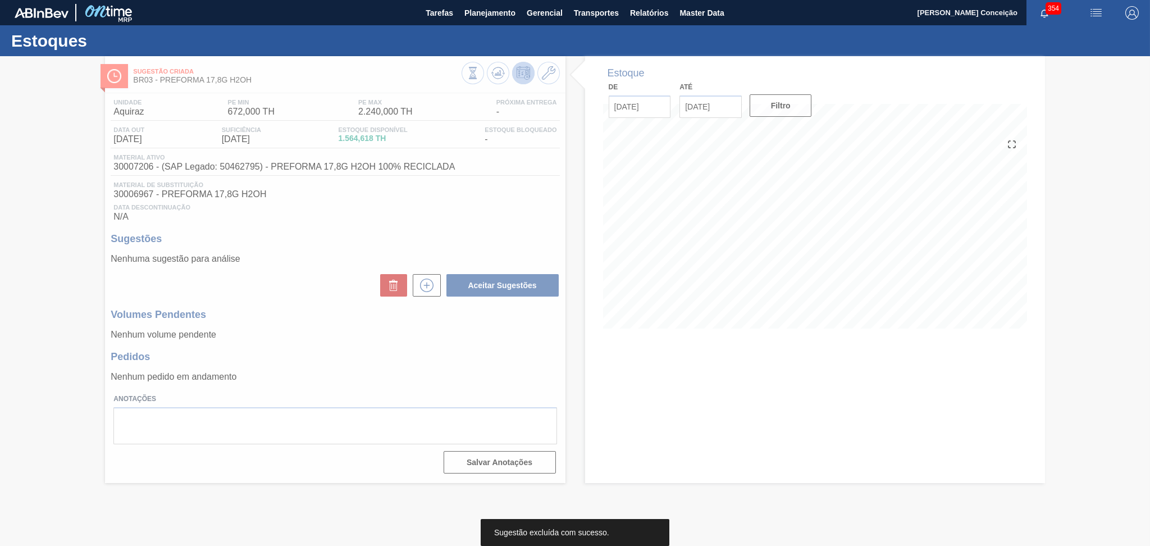
click at [319, 295] on div at bounding box center [575, 301] width 1150 height 490
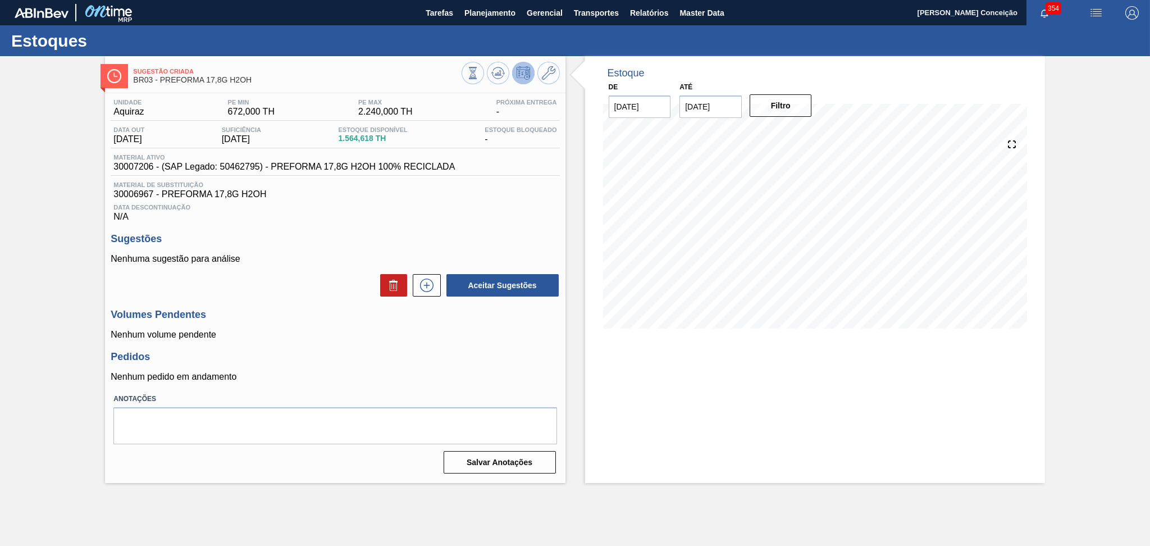
click at [469, 218] on div "Data Descontinuação N/A" at bounding box center [335, 210] width 449 height 22
click at [525, 202] on div "Data Descontinuação N/A" at bounding box center [335, 210] width 449 height 22
click at [289, 239] on h3 "Sugestões" at bounding box center [335, 239] width 449 height 12
click at [696, 358] on div "Estoque De [DATE] Até [DATE] Filtro 26/10 Projeção de Estoque 644.614 [DOMAIN_N…" at bounding box center [815, 269] width 460 height 427
click at [711, 407] on div "Estoque De 15/10/2025 Até 30/11/2025 Filtro 28/10 Projeção de Estoque 4.606 Nec…" at bounding box center [815, 269] width 460 height 427
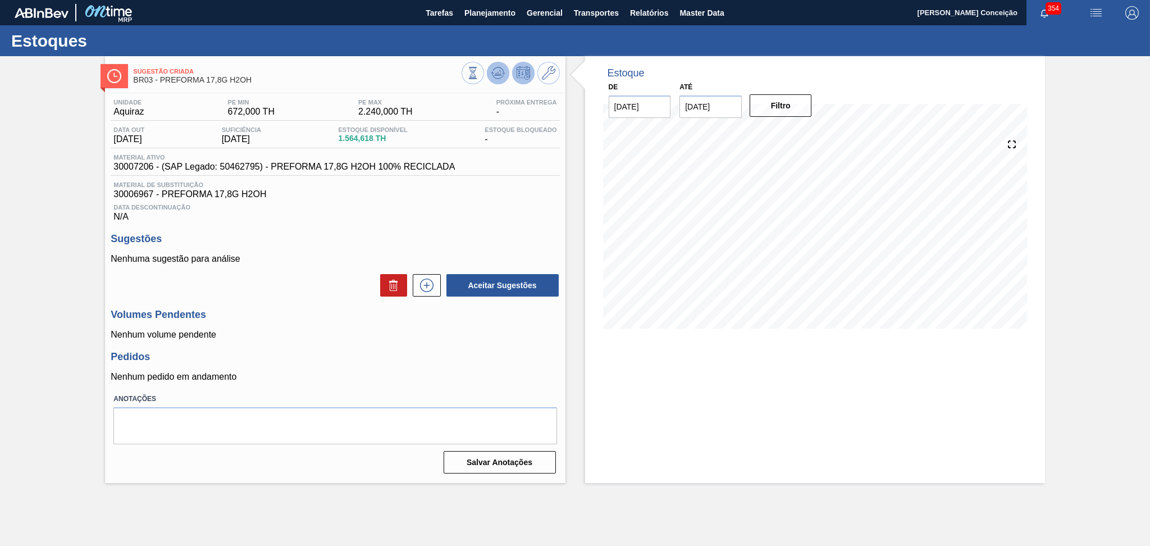
click at [496, 83] on button at bounding box center [498, 73] width 22 height 22
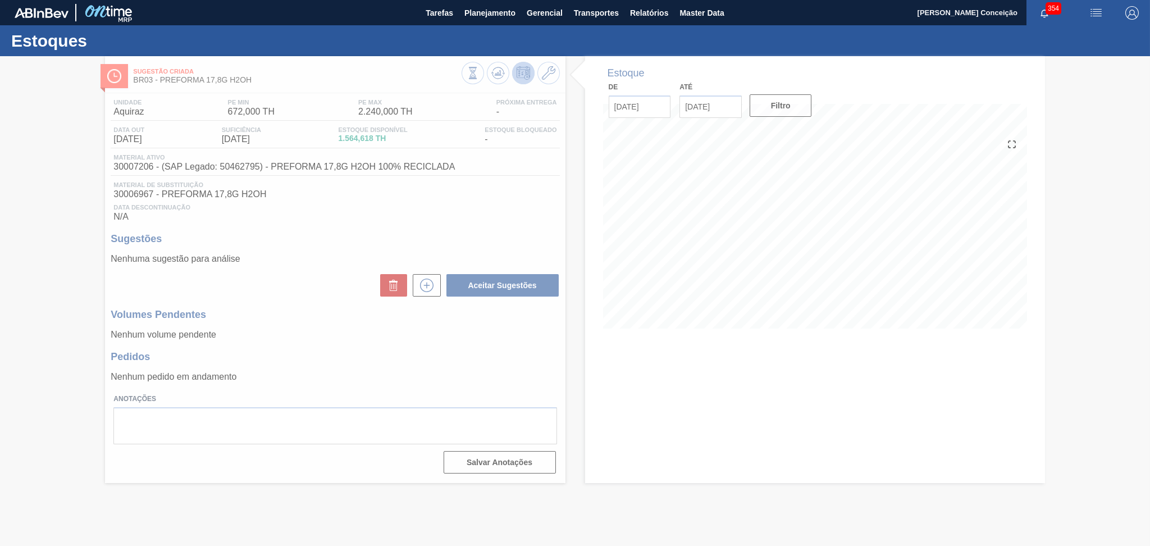
click at [712, 418] on div at bounding box center [575, 301] width 1150 height 490
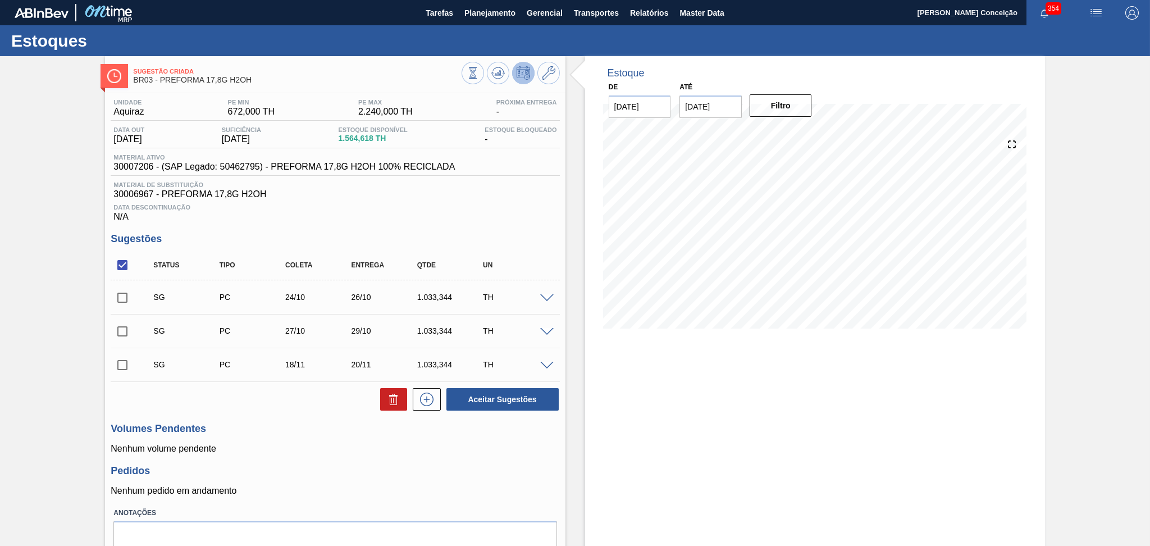
click at [312, 440] on div "Volumes Pendentes Nenhum volume pendente" at bounding box center [335, 438] width 449 height 31
click at [660, 436] on div "Estoque De 15/10/2025 Até 30/11/2025 Filtro 27/10 Projeção de Estoque 1,357.954…" at bounding box center [815, 326] width 460 height 541
click at [286, 452] on p "Nenhum volume pendente" at bounding box center [335, 449] width 449 height 10
click at [340, 429] on h3 "Volumes Pendentes" at bounding box center [335, 429] width 449 height 12
click at [452, 216] on div "Data Descontinuação N/A" at bounding box center [335, 210] width 449 height 22
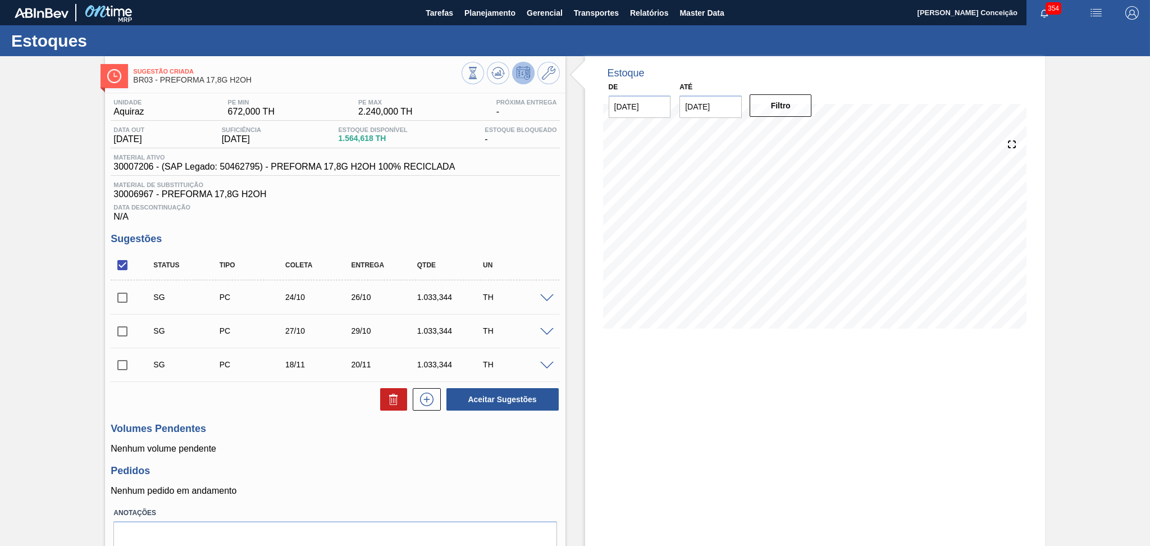
click at [121, 266] on input "checkbox" at bounding box center [123, 265] width 24 height 24
click at [121, 268] on input "checkbox" at bounding box center [123, 265] width 24 height 24
checkbox input "true"
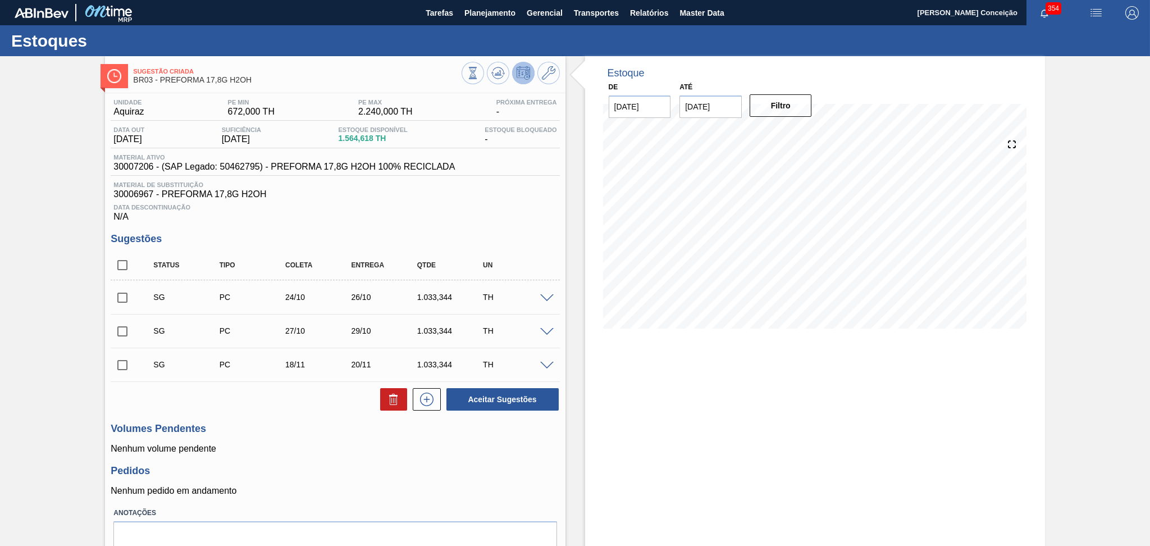
checkbox input "true"
click at [391, 400] on icon at bounding box center [393, 398] width 13 height 13
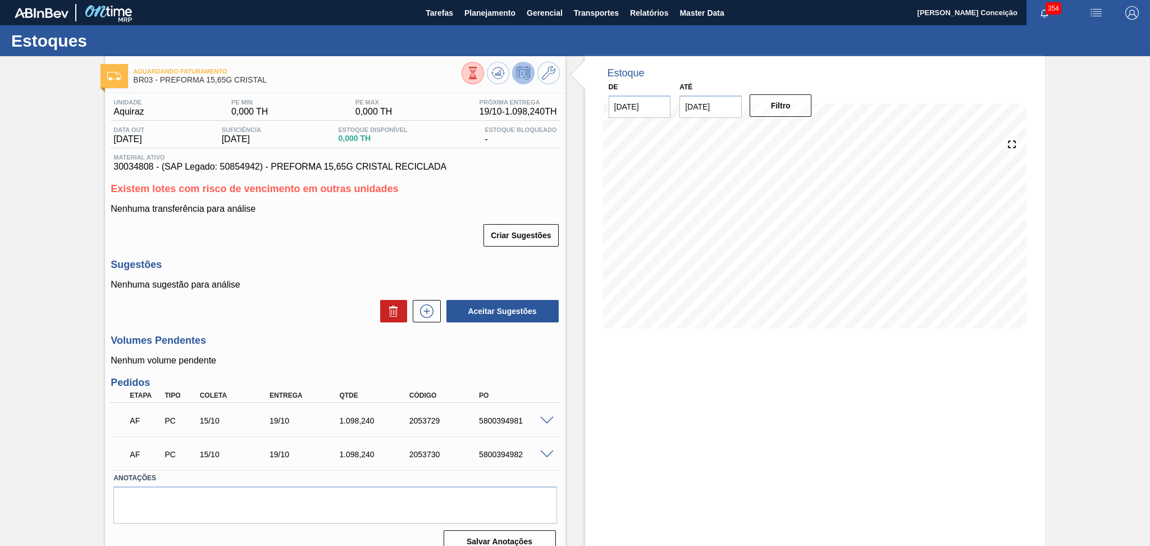
click at [321, 285] on p "Nenhuma sugestão para análise" at bounding box center [335, 285] width 449 height 10
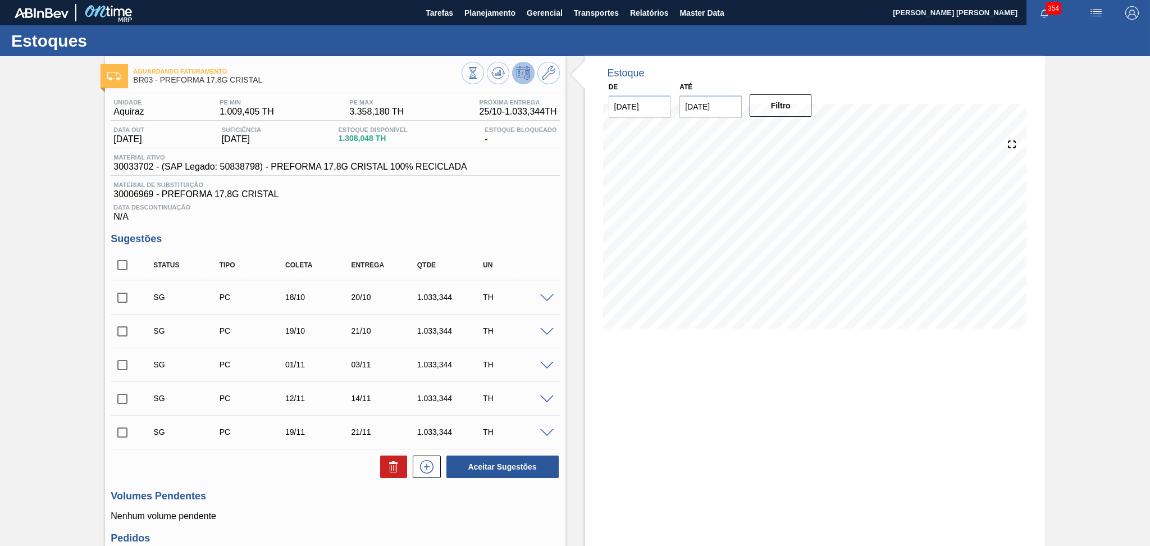
click at [385, 220] on div "Data Descontinuação N/A" at bounding box center [335, 210] width 449 height 22
click at [120, 266] on input "checkbox" at bounding box center [123, 265] width 24 height 24
checkbox input "true"
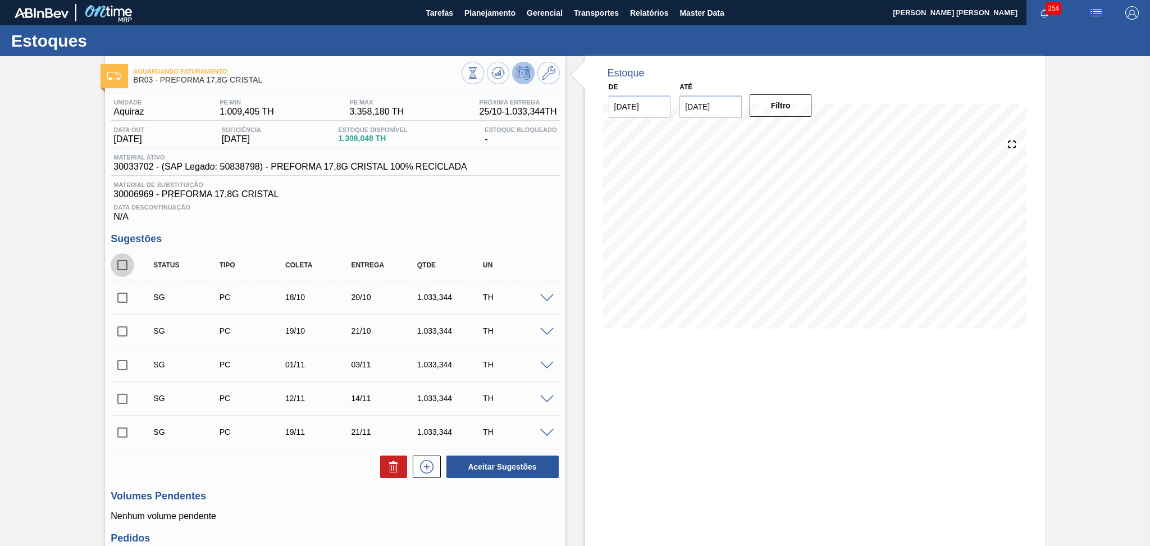
checkbox input "true"
click at [390, 468] on icon at bounding box center [393, 466] width 13 height 13
checkbox input "false"
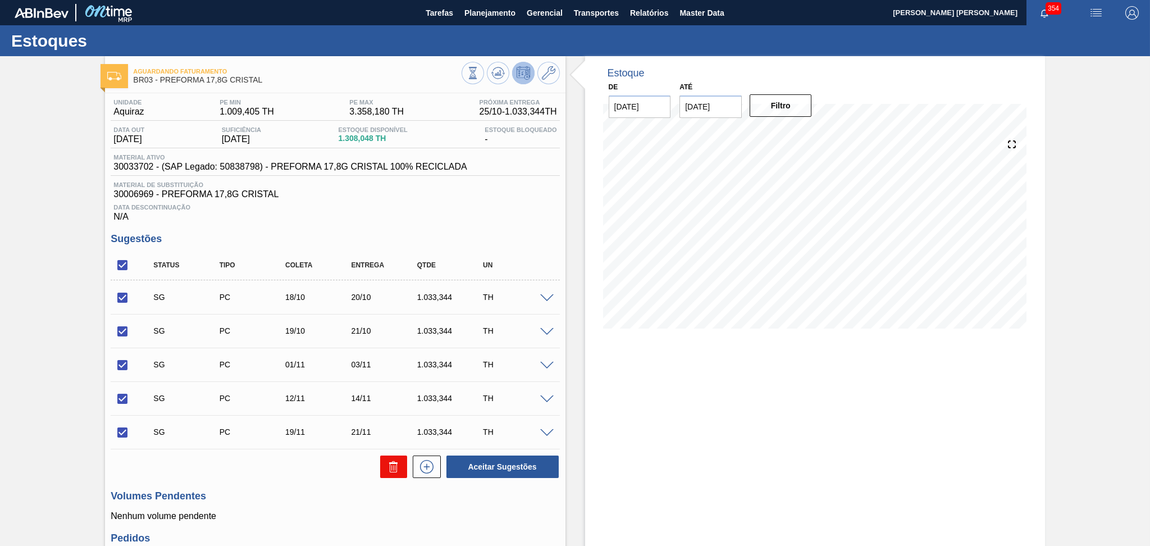
checkbox input "false"
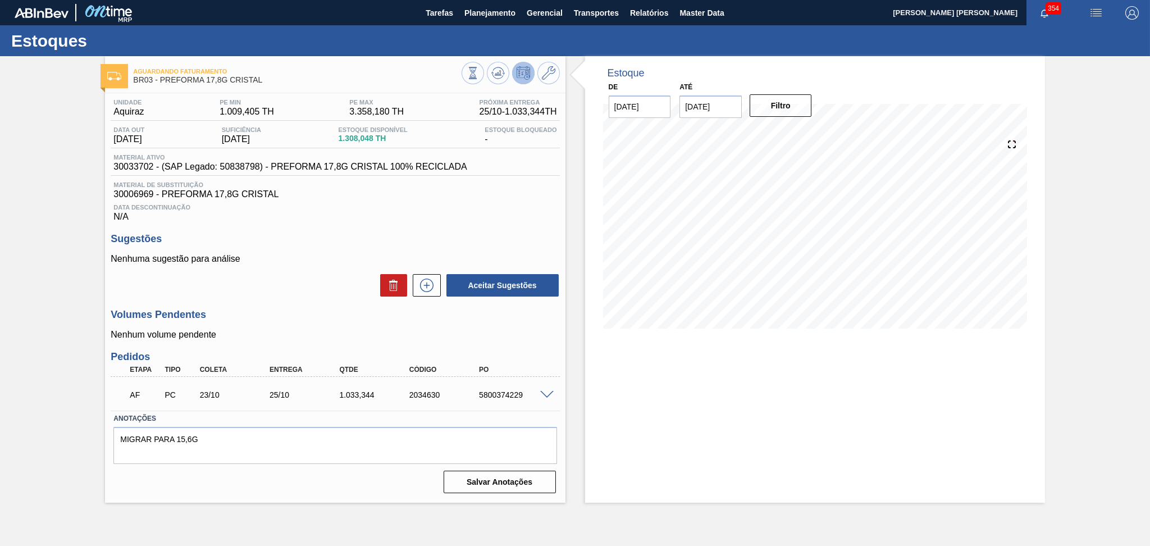
click at [508, 396] on div "5800374229" at bounding box center [515, 394] width 79 height 9
copy div "5800374229"
click at [652, 378] on div "Estoque De 15/10/2025 Até 30/11/2025 Filtro 30/10 Projeção de Estoque 199.766 N…" at bounding box center [815, 279] width 460 height 446
click at [481, 216] on div "Data Descontinuação N/A" at bounding box center [335, 210] width 449 height 22
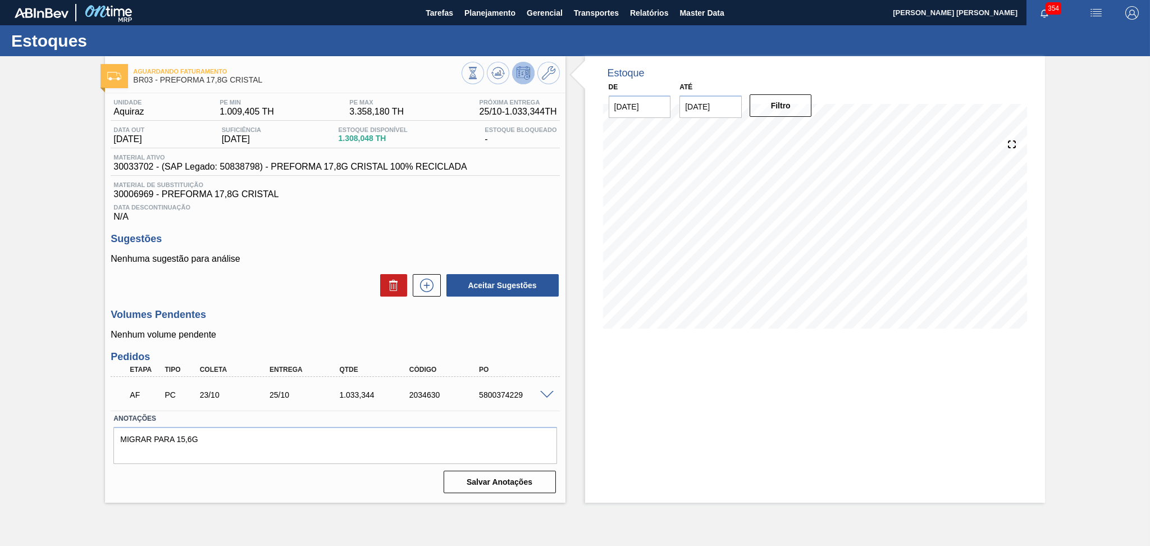
click at [481, 190] on span "30006969 - PREFORMA 17,8G CRISTAL" at bounding box center [334, 194] width 443 height 10
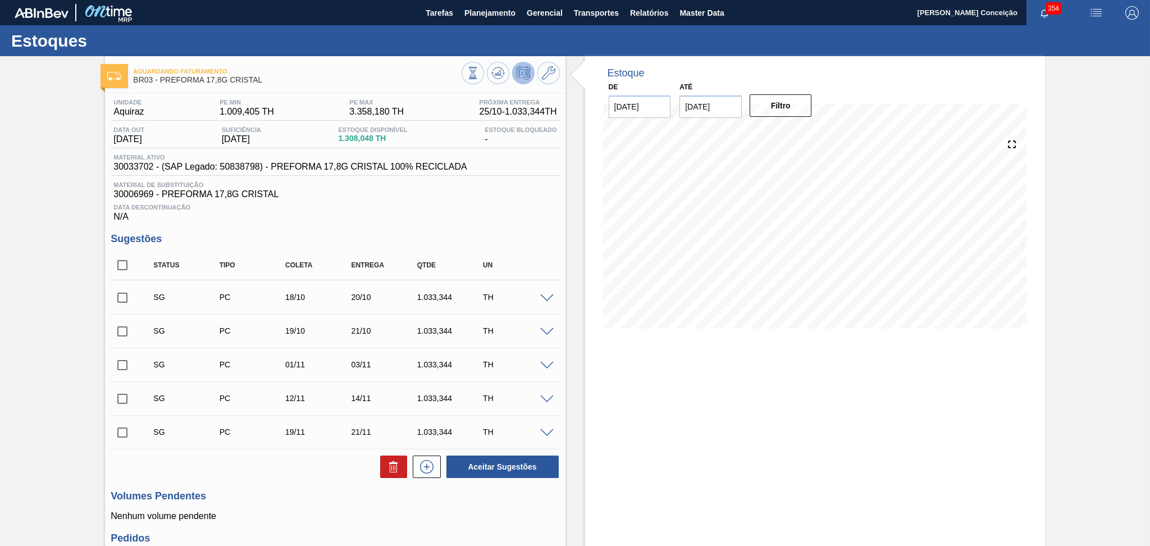
click at [708, 405] on div "Estoque De [DATE] Até [DATE] Filtro 30/10 Projeção de Estoque 2,266.454 [DOMAIN…" at bounding box center [815, 370] width 460 height 628
click at [120, 264] on input "checkbox" at bounding box center [123, 265] width 24 height 24
checkbox input "true"
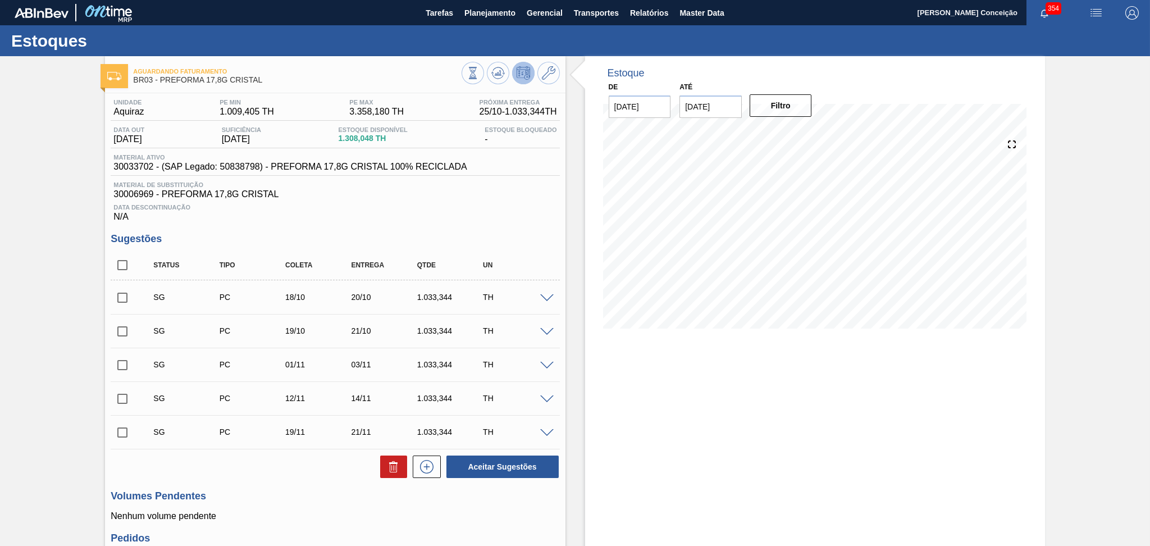
checkbox input "true"
click at [398, 474] on button at bounding box center [393, 466] width 27 height 22
checkbox input "false"
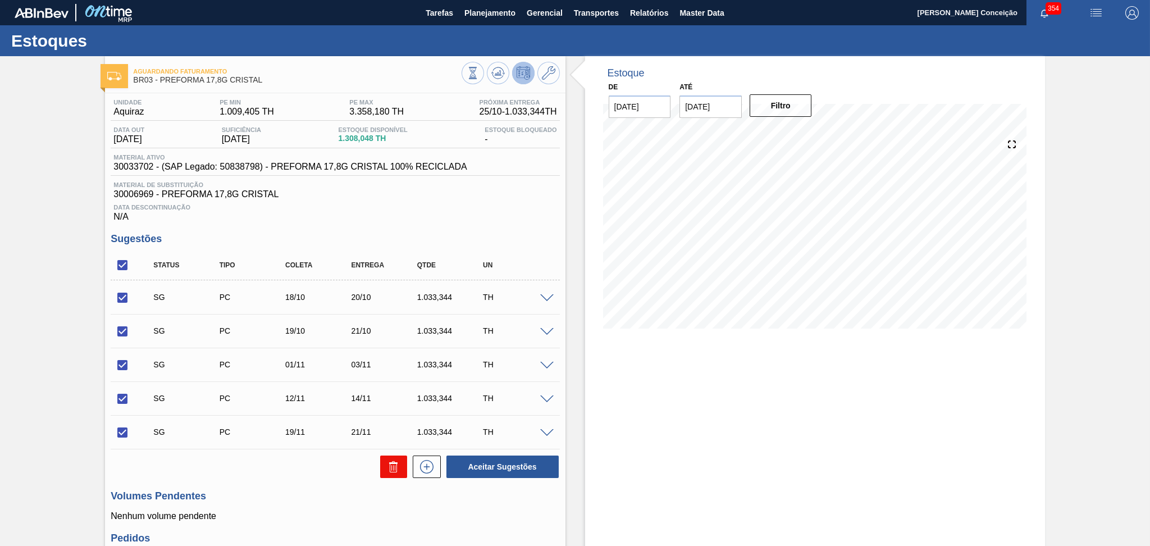
checkbox input "false"
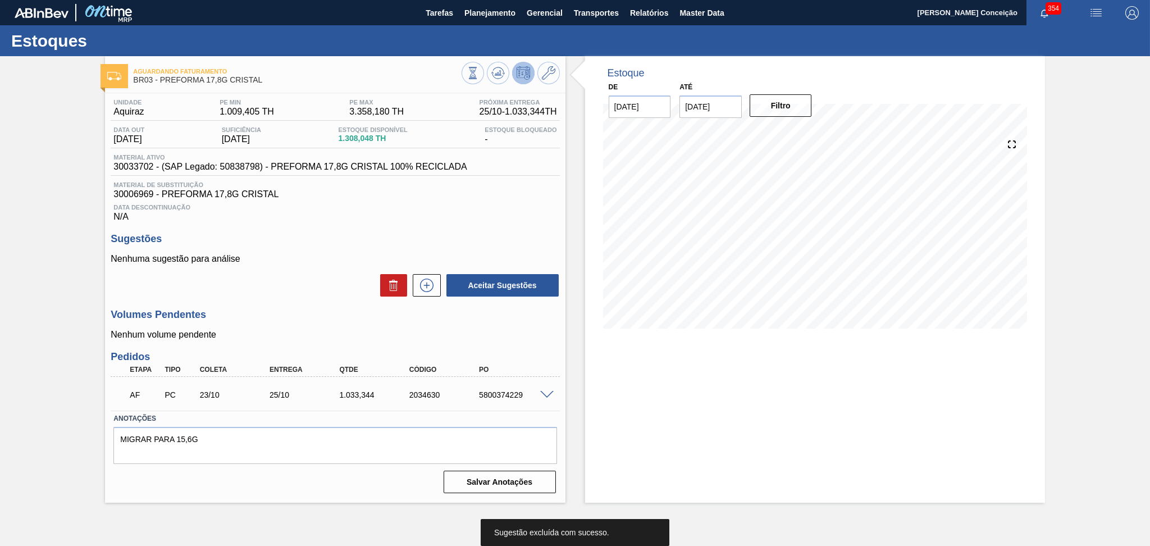
click at [299, 305] on div "Unidade Aquiraz PE MIN 1.009,405 TH PE MAX 3.358,180 TH Próxima Entrega 25/10 -…" at bounding box center [335, 295] width 460 height 404
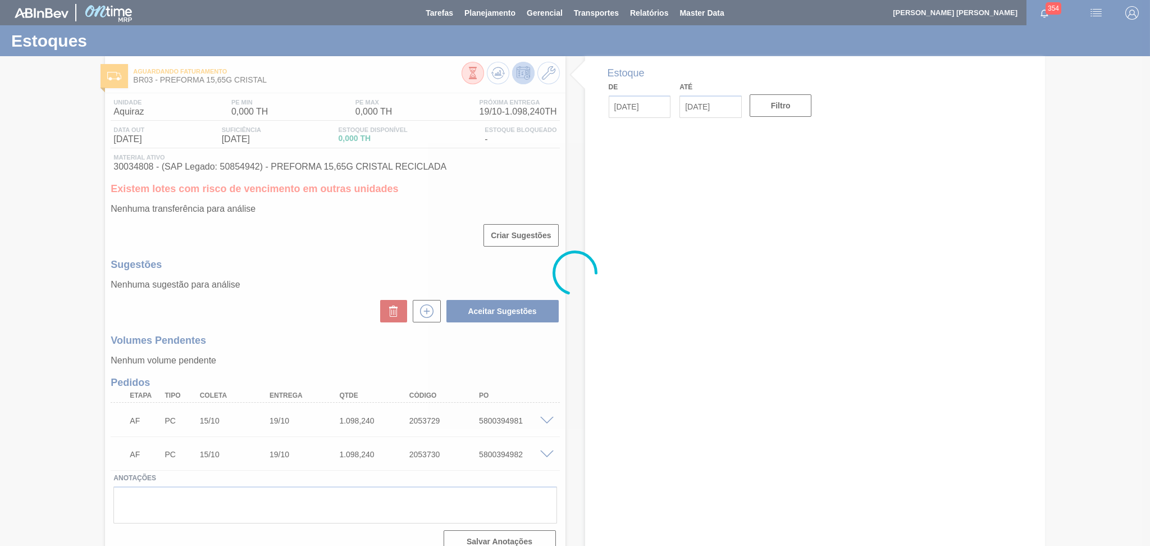
click at [293, 290] on div at bounding box center [575, 273] width 1150 height 546
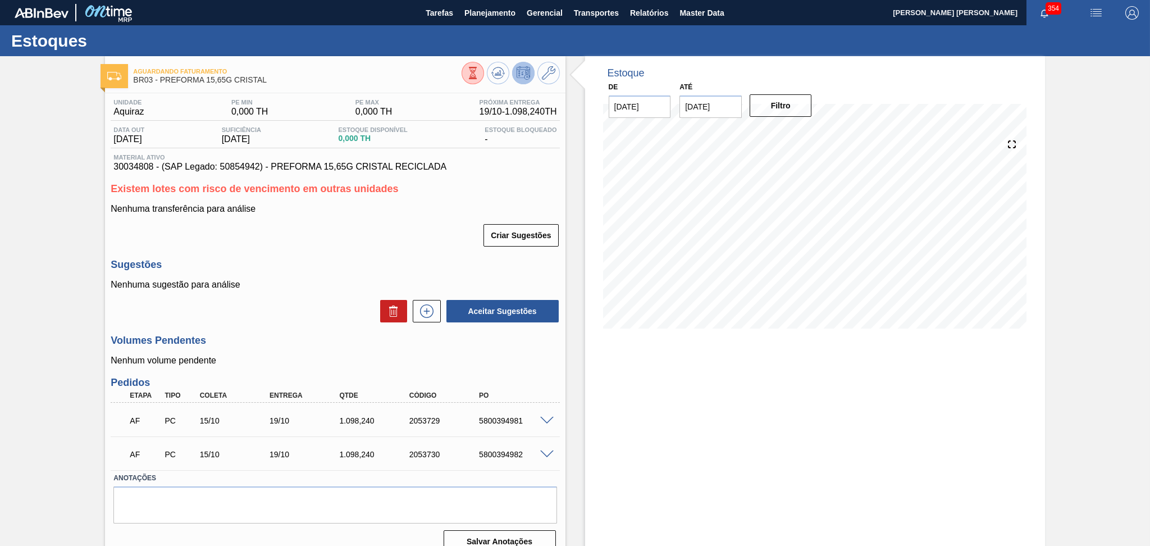
click at [544, 423] on span at bounding box center [546, 421] width 13 height 8
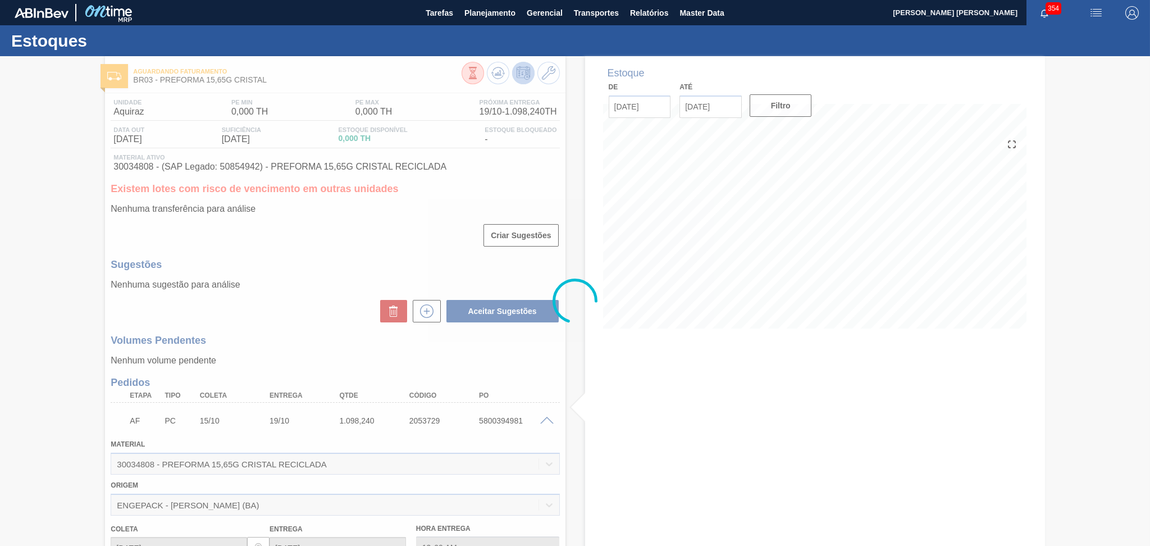
click at [544, 423] on div at bounding box center [575, 301] width 1150 height 490
click at [546, 420] on div at bounding box center [575, 301] width 1150 height 490
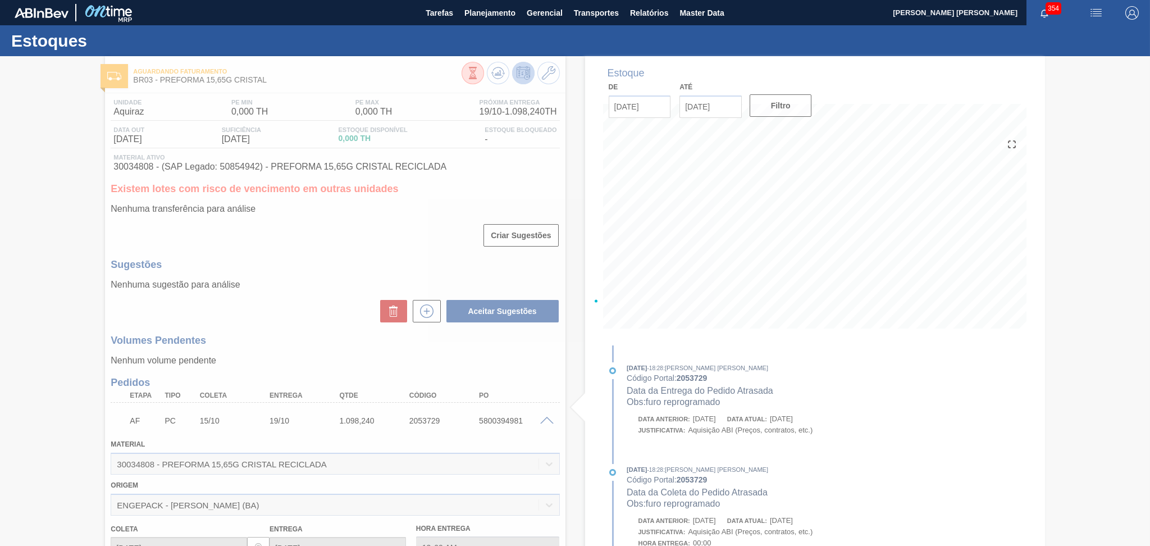
click at [546, 420] on div at bounding box center [575, 301] width 1150 height 490
click at [551, 422] on div at bounding box center [575, 301] width 1150 height 490
click at [580, 424] on div at bounding box center [575, 301] width 1150 height 490
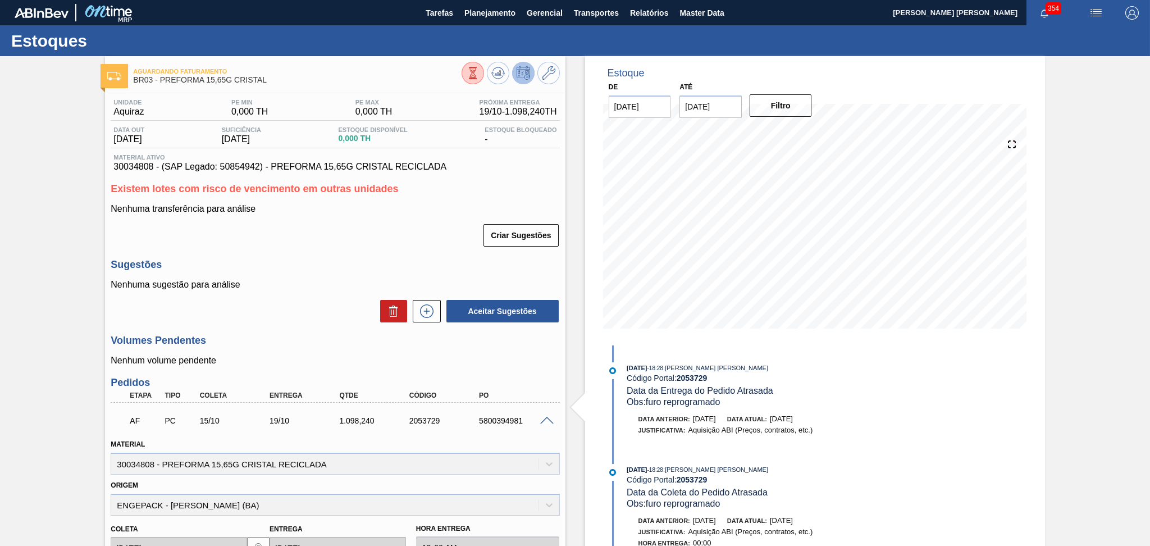
click at [310, 342] on h3 "Volumes Pendentes" at bounding box center [335, 341] width 449 height 12
click at [542, 422] on span at bounding box center [546, 421] width 13 height 8
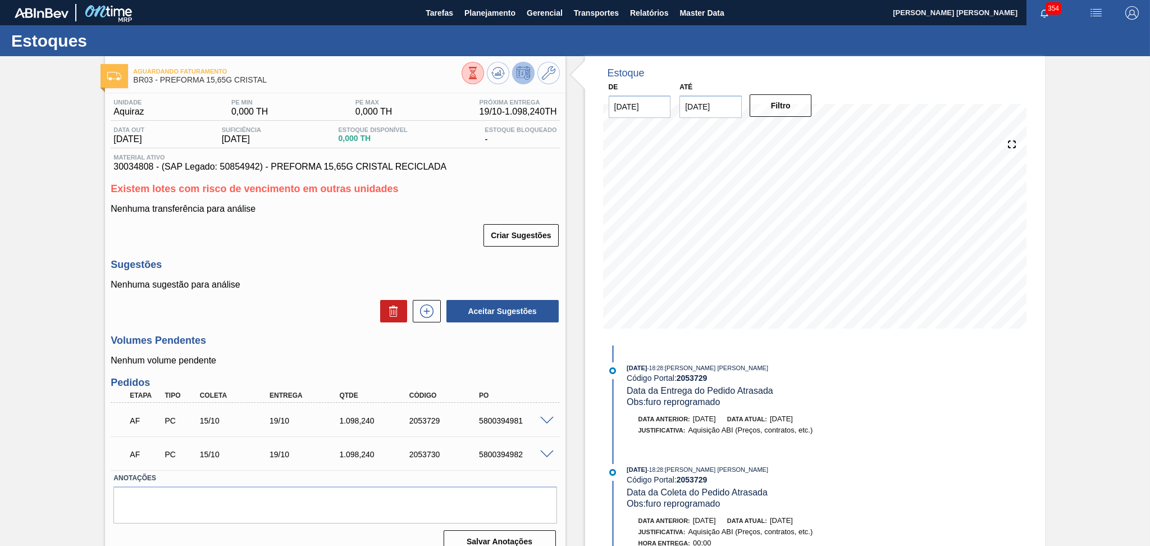
click at [308, 344] on h3 "Volumes Pendentes" at bounding box center [335, 341] width 449 height 12
click at [311, 356] on p "Nenhum volume pendente" at bounding box center [335, 360] width 449 height 10
click at [499, 77] on icon at bounding box center [497, 72] width 13 height 13
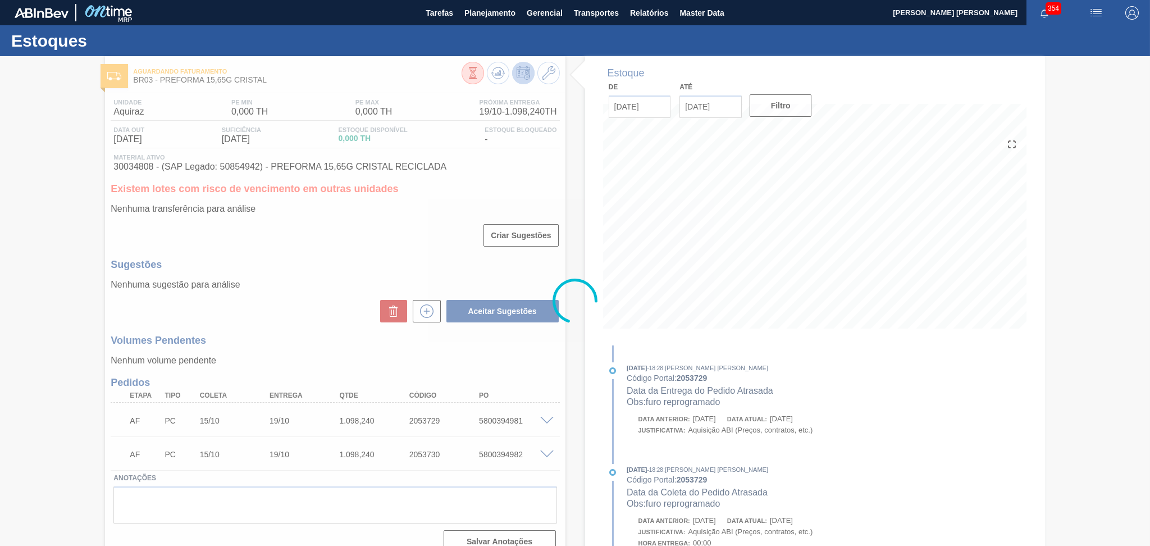
click at [316, 289] on div at bounding box center [575, 301] width 1150 height 490
click at [360, 304] on div at bounding box center [575, 301] width 1150 height 490
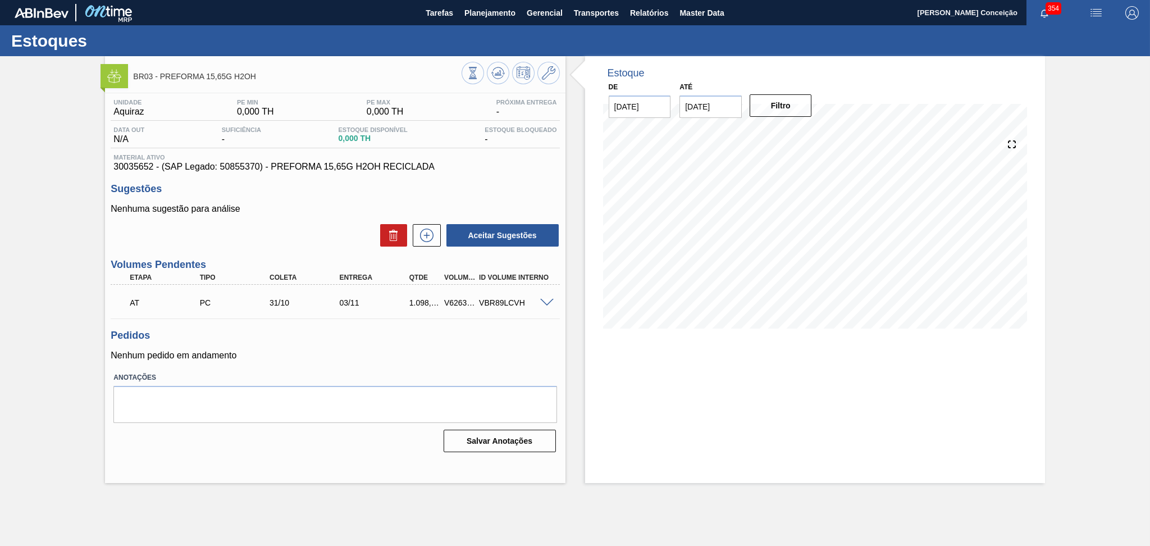
click at [367, 342] on div "Pedidos Nenhum pedido em andamento" at bounding box center [335, 345] width 449 height 31
click at [309, 230] on div "Aceitar Sugestões" at bounding box center [335, 235] width 449 height 25
click at [548, 299] on span at bounding box center [546, 303] width 13 height 8
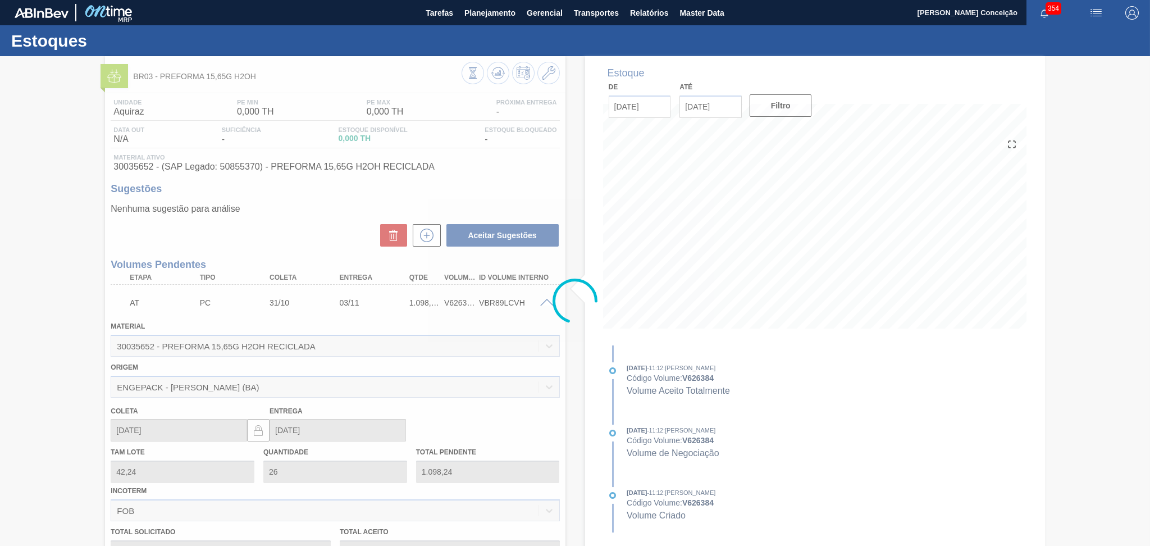
click at [549, 306] on div at bounding box center [575, 301] width 1150 height 490
click at [546, 304] on span at bounding box center [546, 303] width 13 height 8
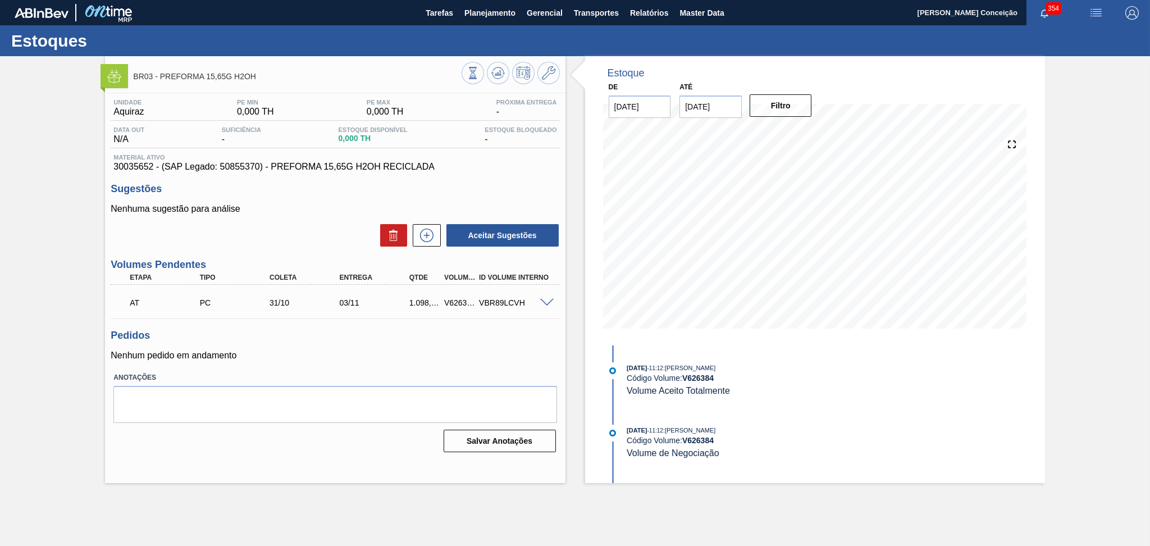
click at [545, 301] on span at bounding box center [546, 303] width 13 height 8
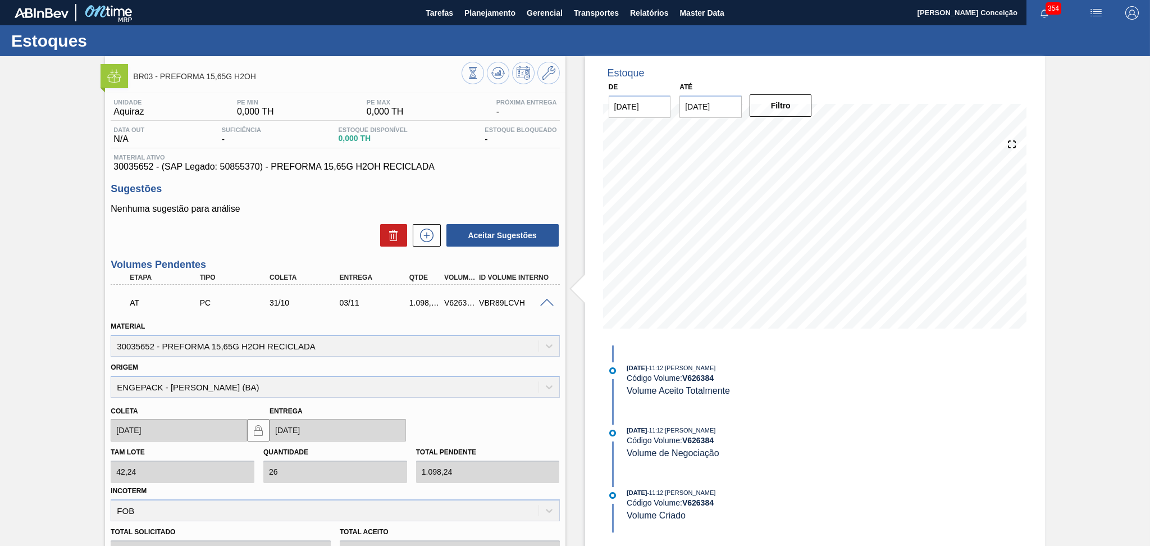
click at [545, 301] on span at bounding box center [546, 303] width 13 height 8
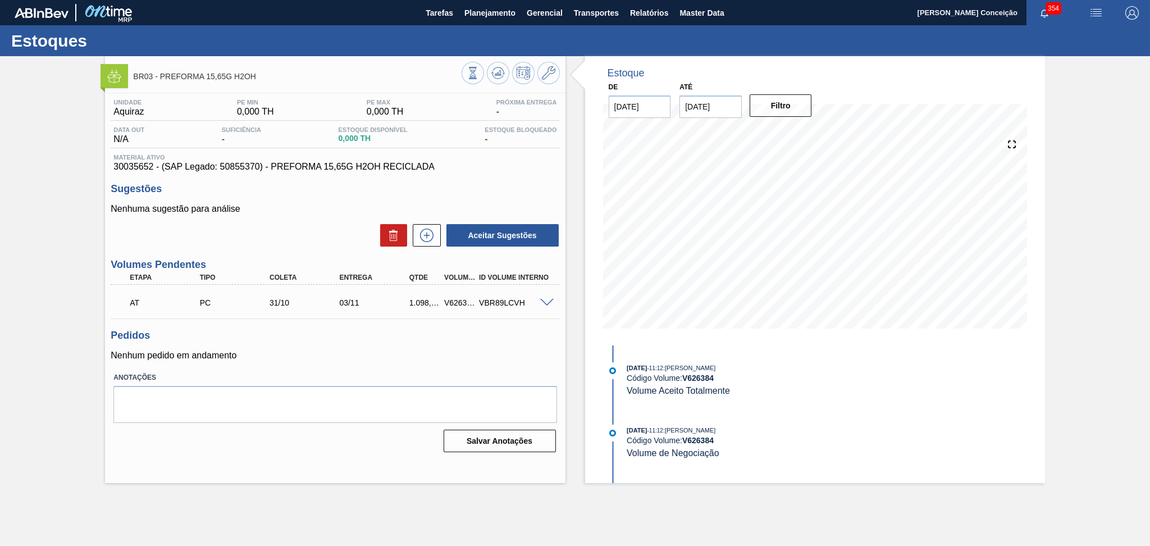
click at [437, 357] on p "Nenhum pedido em andamento" at bounding box center [335, 355] width 449 height 10
click at [415, 331] on h3 "Pedidos" at bounding box center [335, 336] width 449 height 12
click at [433, 241] on icon at bounding box center [427, 234] width 18 height 13
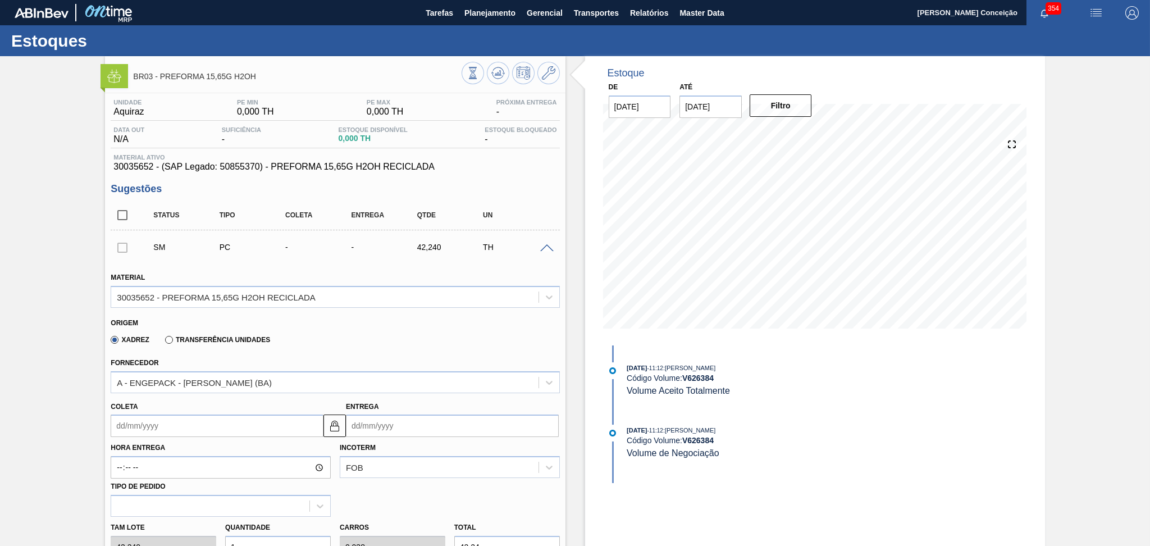
click at [175, 420] on input "Coleta" at bounding box center [217, 425] width 213 height 22
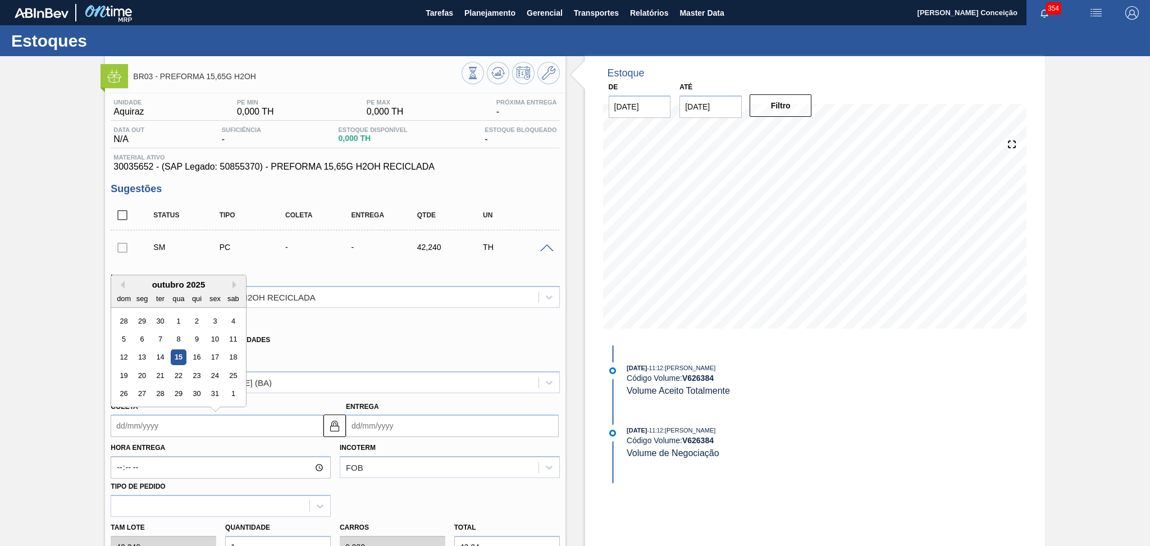
type input "2"
type input "05/10/2025"
type input "24"
type input "27/10/2025"
click at [213, 372] on div "24" at bounding box center [215, 375] width 15 height 15
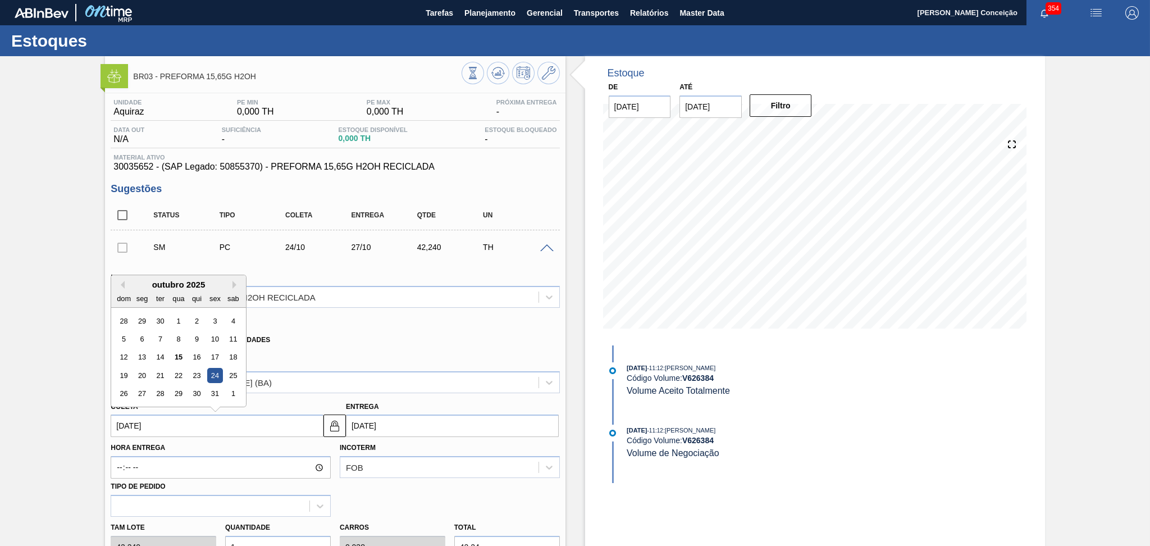
click at [163, 422] on input "[DATE]" at bounding box center [217, 425] width 213 height 22
click at [194, 375] on div "23" at bounding box center [196, 375] width 15 height 15
type input "[DATE]"
type input "26/10/2025"
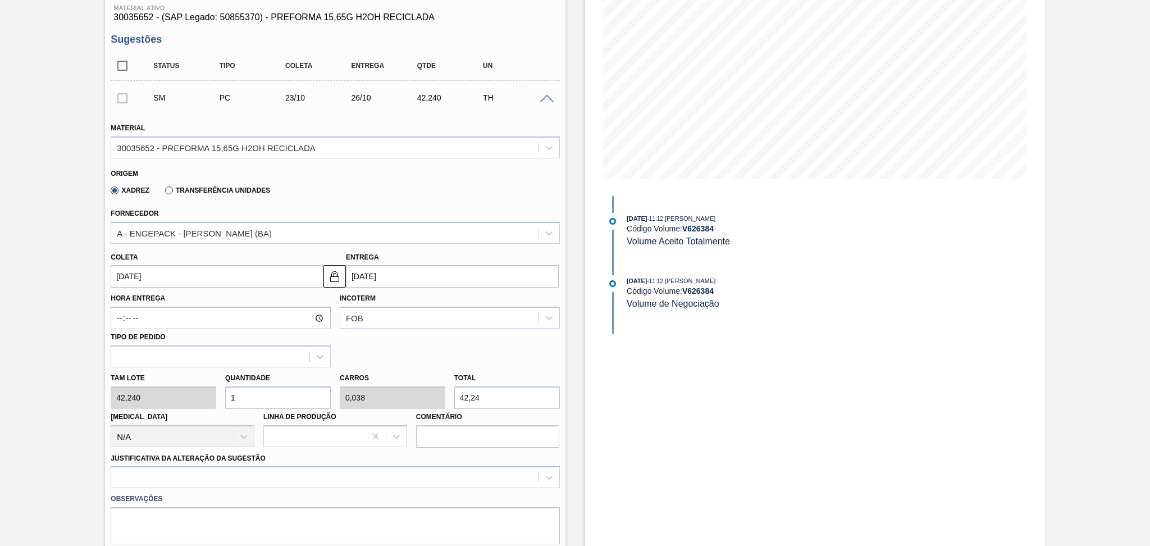
click at [195, 392] on div "Tam lote 42,240 Quantidade 1 Carros 0,038 Total 42,24 Doca N/A Linha de Produçã…" at bounding box center [335, 407] width 458 height 80
type input "2"
type input "0,077"
type input "84,48"
type input "26"
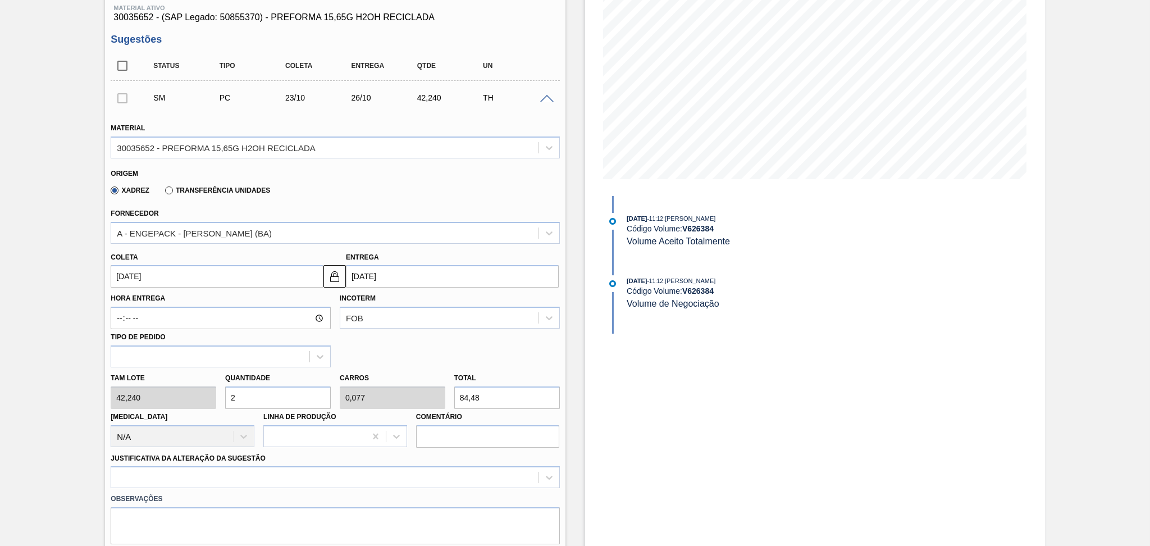
type input "1"
type input "1.098,24"
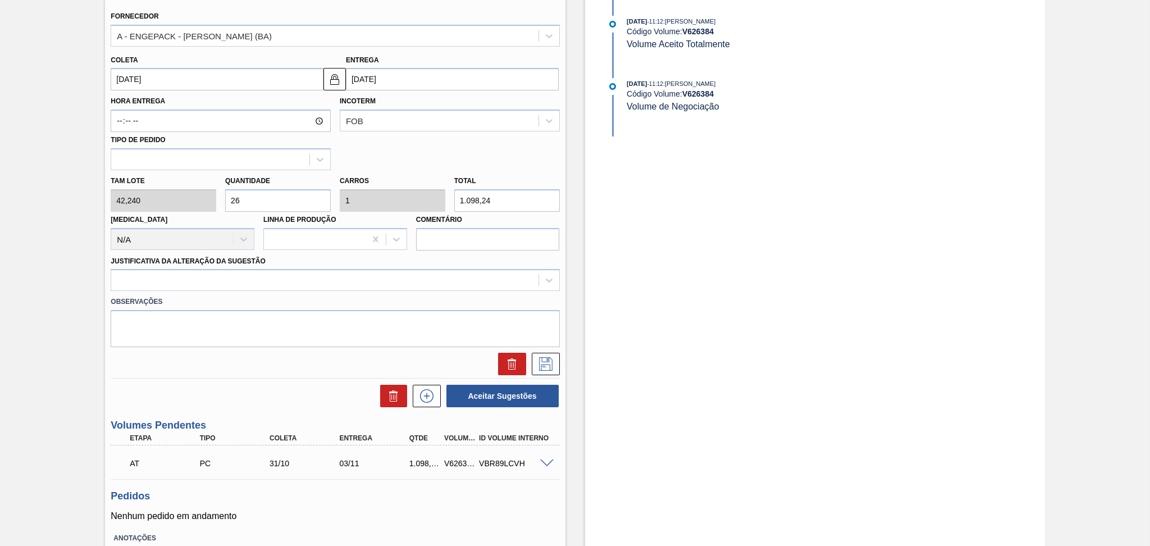
scroll to position [374, 0]
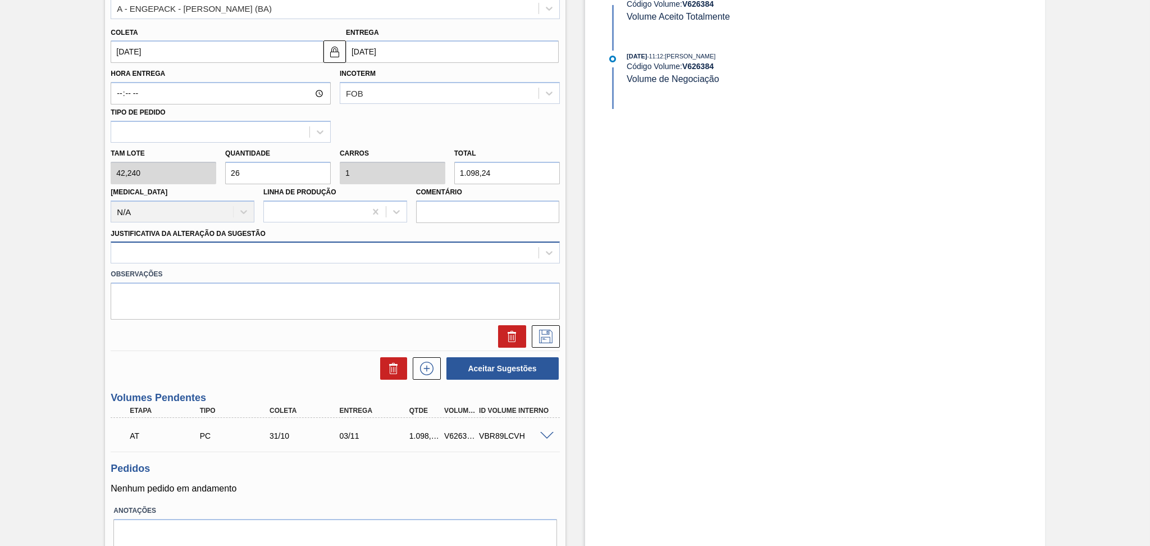
type input "26"
click at [241, 256] on div at bounding box center [324, 253] width 427 height 16
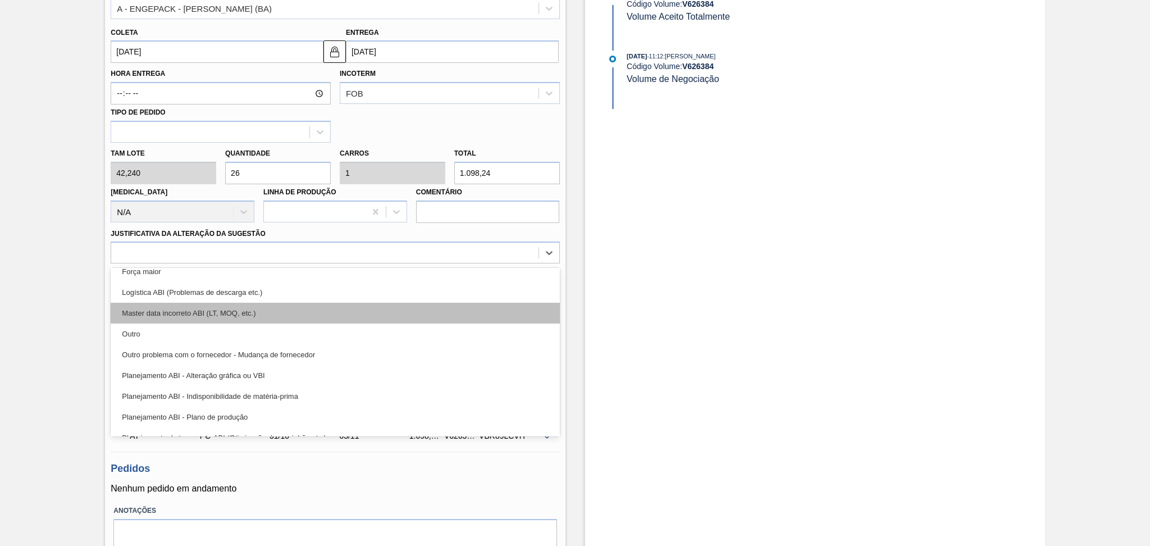
scroll to position [75, 0]
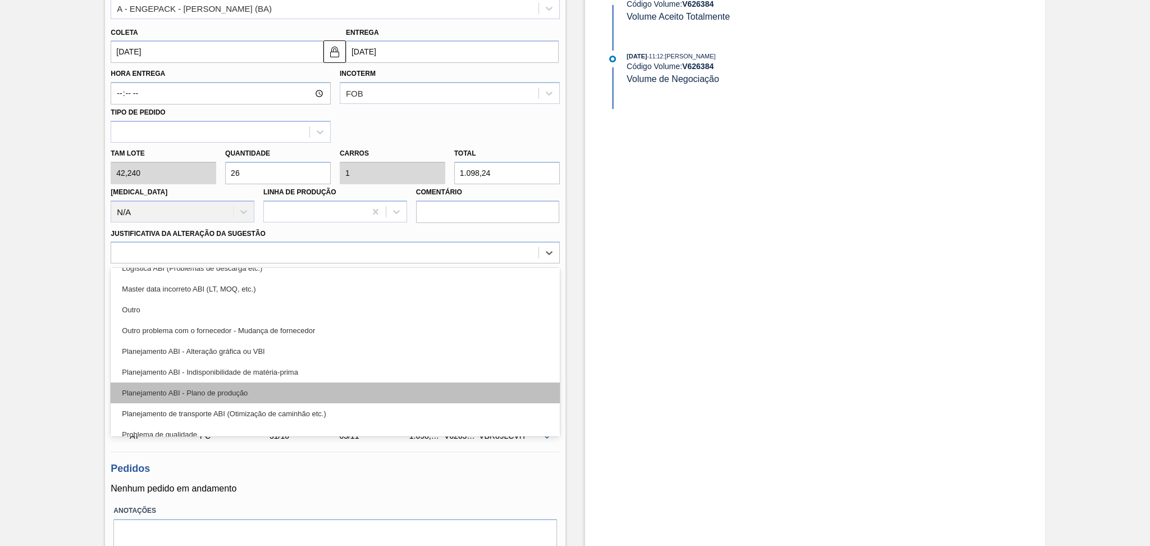
click at [237, 388] on div "Planejamento ABI - Plano de produção" at bounding box center [335, 392] width 449 height 21
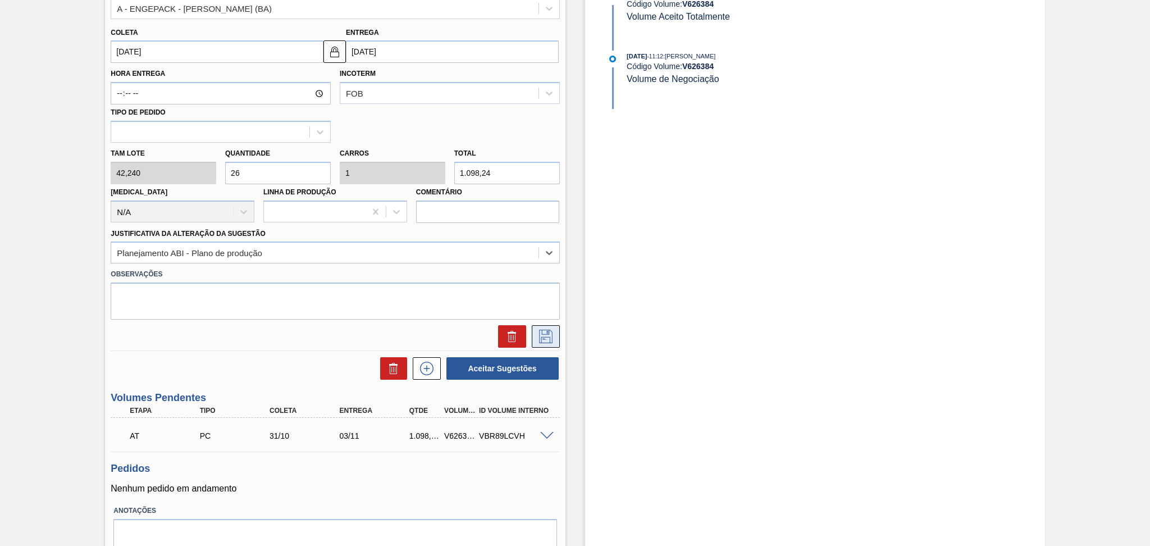
click at [555, 341] on button at bounding box center [546, 336] width 28 height 22
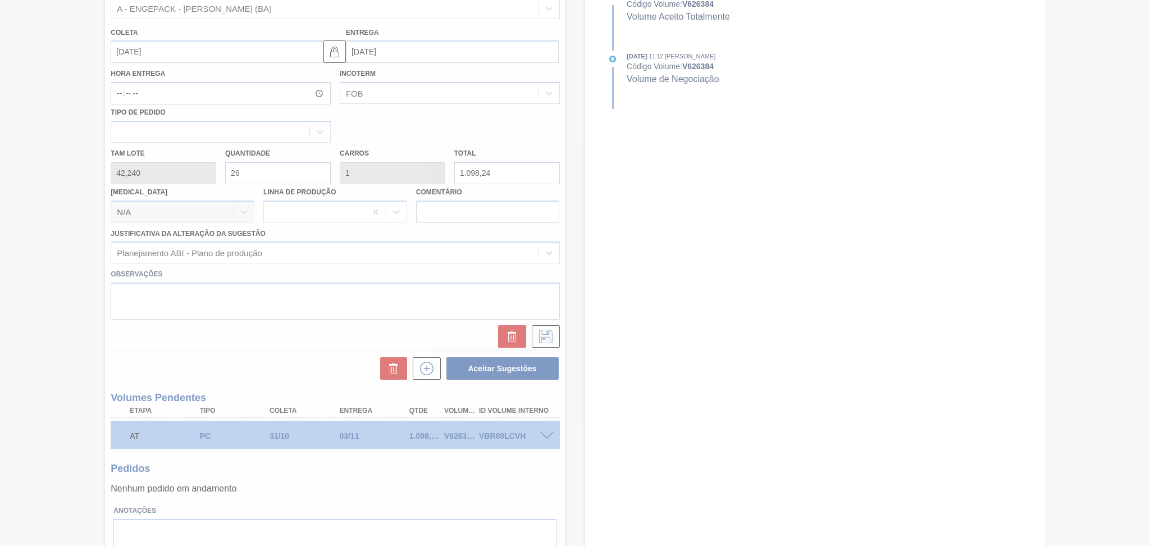
click at [49, 354] on div at bounding box center [575, 273] width 1150 height 546
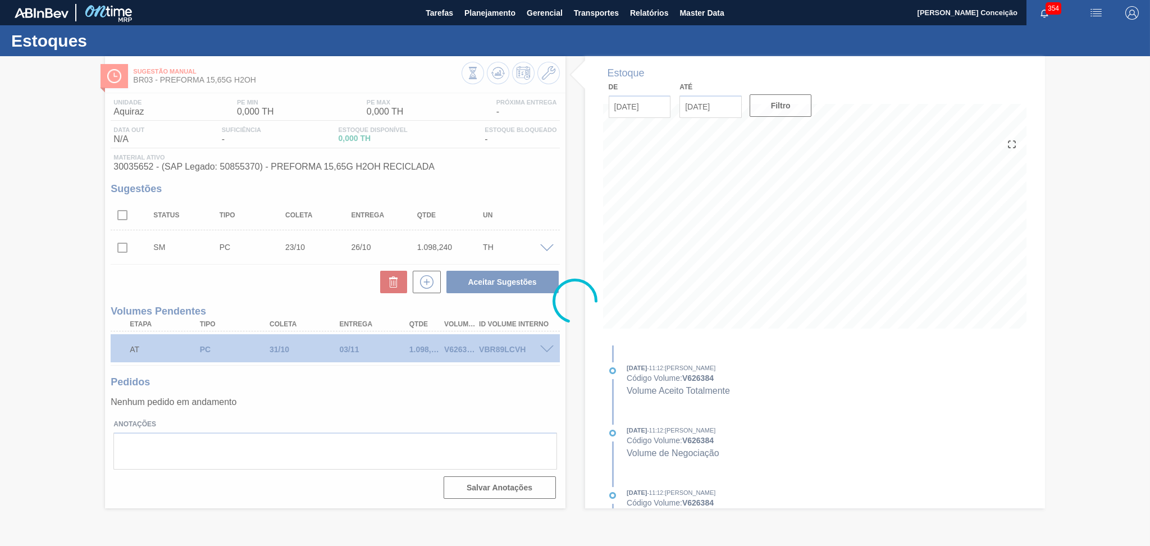
scroll to position [0, 0]
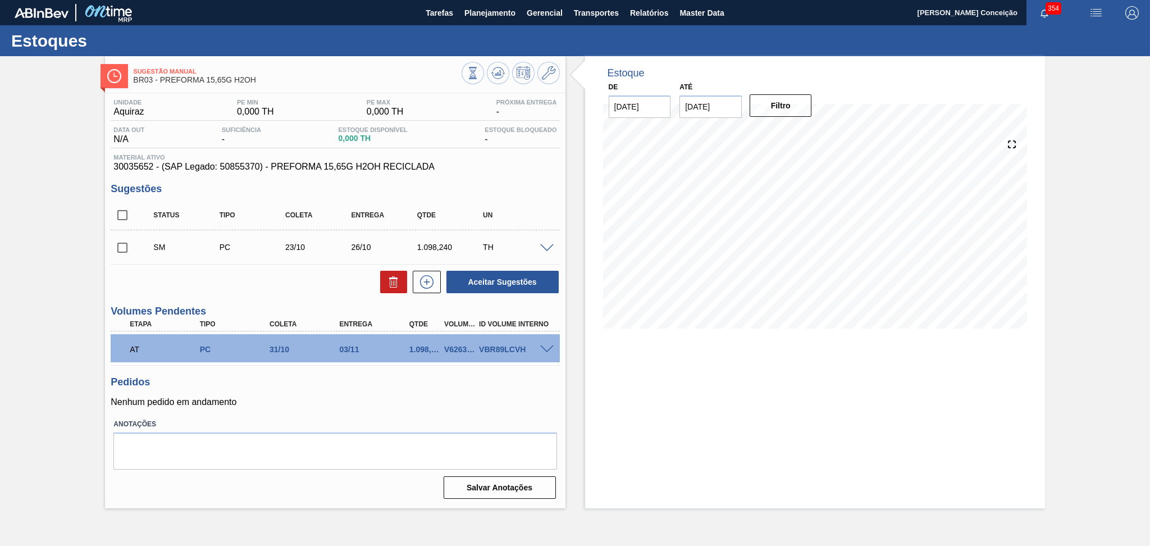
click at [313, 401] on p "Nenhum pedido em andamento" at bounding box center [335, 402] width 449 height 10
click at [428, 280] on icon at bounding box center [427, 281] width 18 height 13
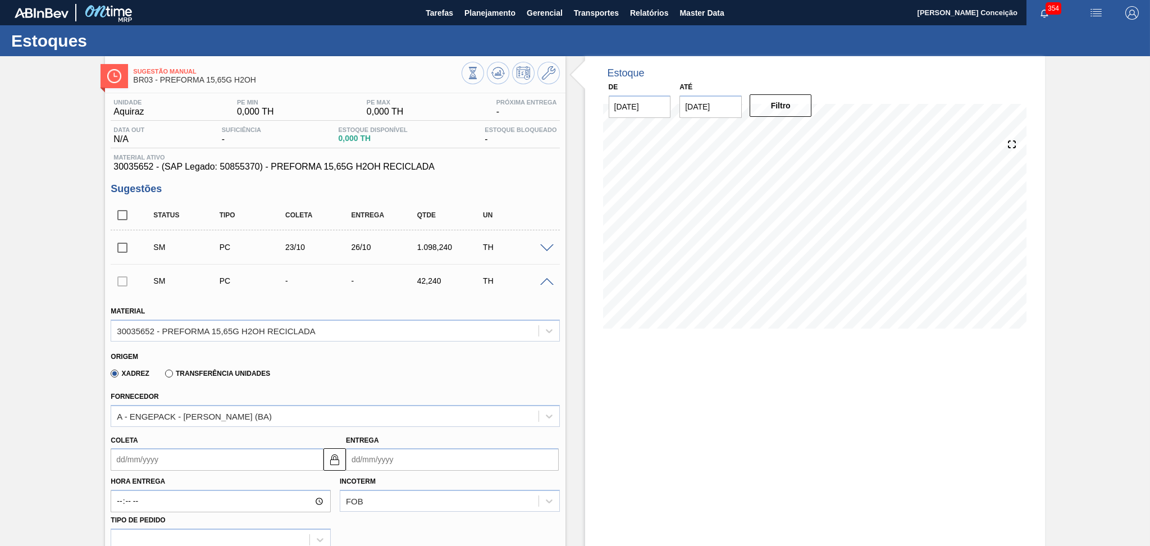
click at [141, 454] on input "Coleta" at bounding box center [217, 459] width 213 height 22
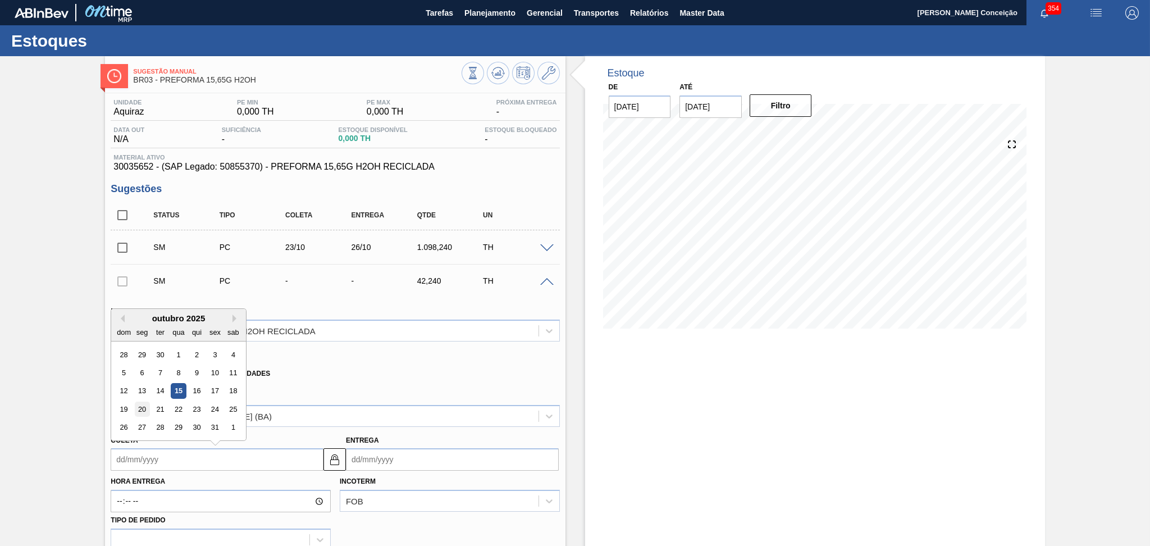
click at [145, 409] on div "20" at bounding box center [142, 408] width 15 height 15
type input "20/10/2025"
type input "23/10/2025"
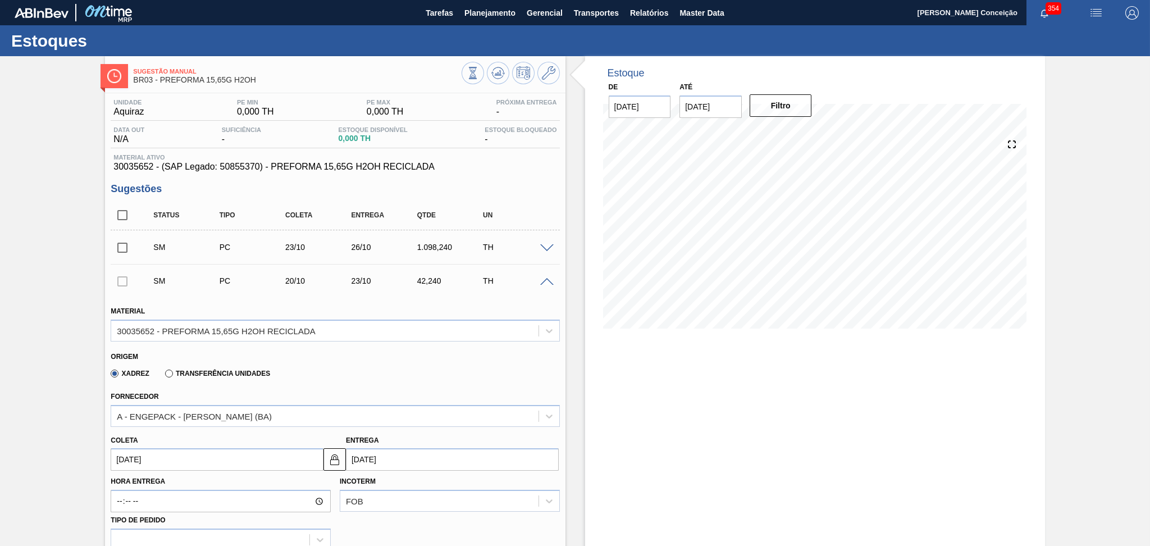
click at [145, 456] on input "20/10/2025" at bounding box center [217, 459] width 213 height 22
click at [145, 426] on div "27" at bounding box center [142, 427] width 15 height 15
type input "27/10/2025"
type input "30/10/2025"
click at [145, 460] on input "27/10/2025" at bounding box center [217, 459] width 213 height 22
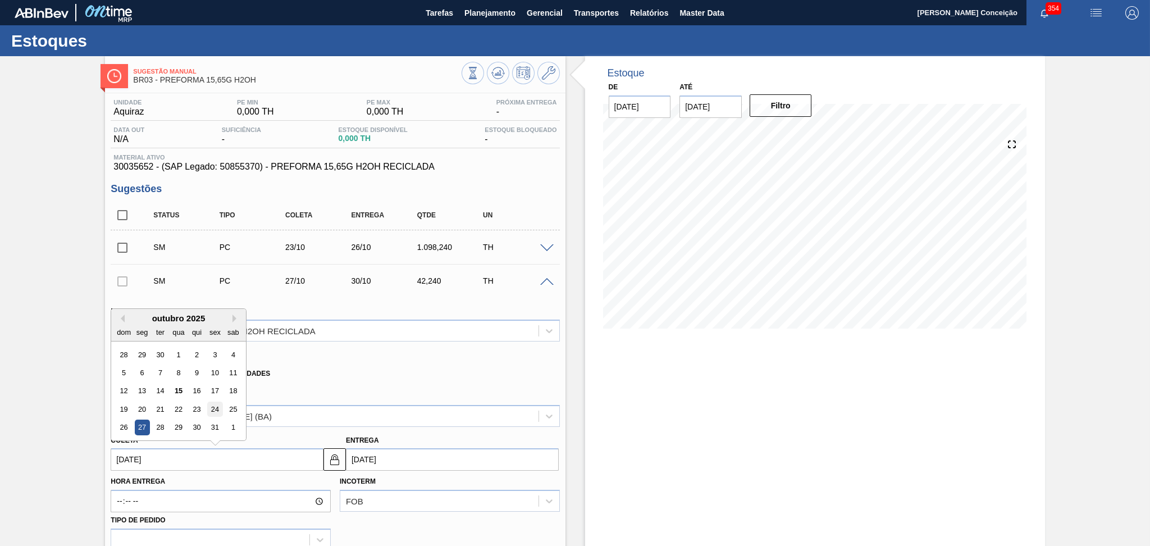
click at [216, 409] on div "24" at bounding box center [215, 408] width 15 height 15
type input "24/10/2025"
type input "27/10/2025"
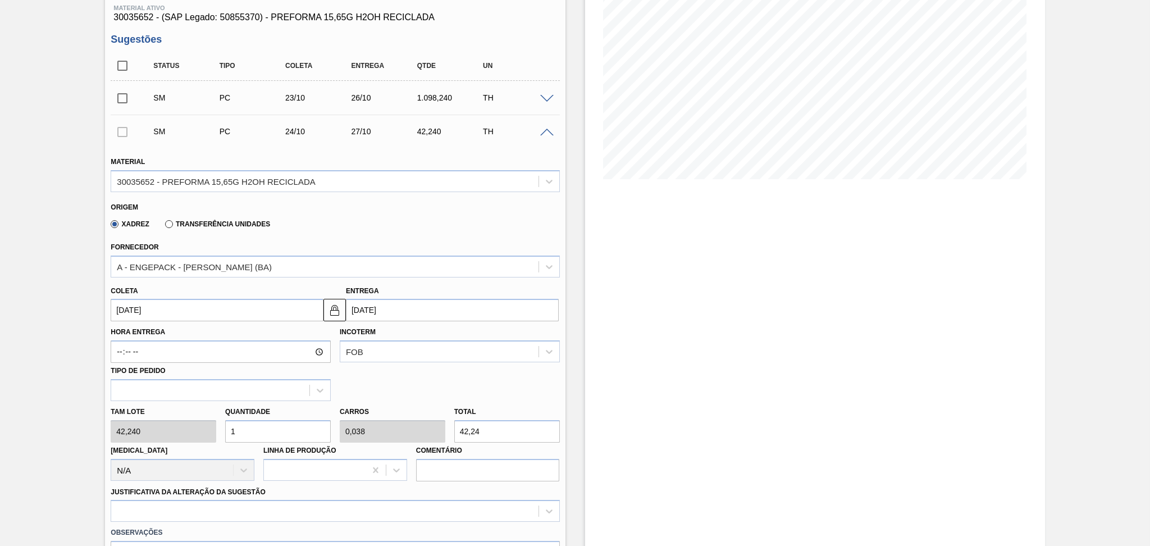
click at [154, 432] on div "Tam lote 42,240 Quantidade 1 Carros 0,038 Total 42,24 Doca N/A Linha de Produçã…" at bounding box center [335, 441] width 458 height 80
type input "2"
type input "0,077"
type input "84,48"
type input "26"
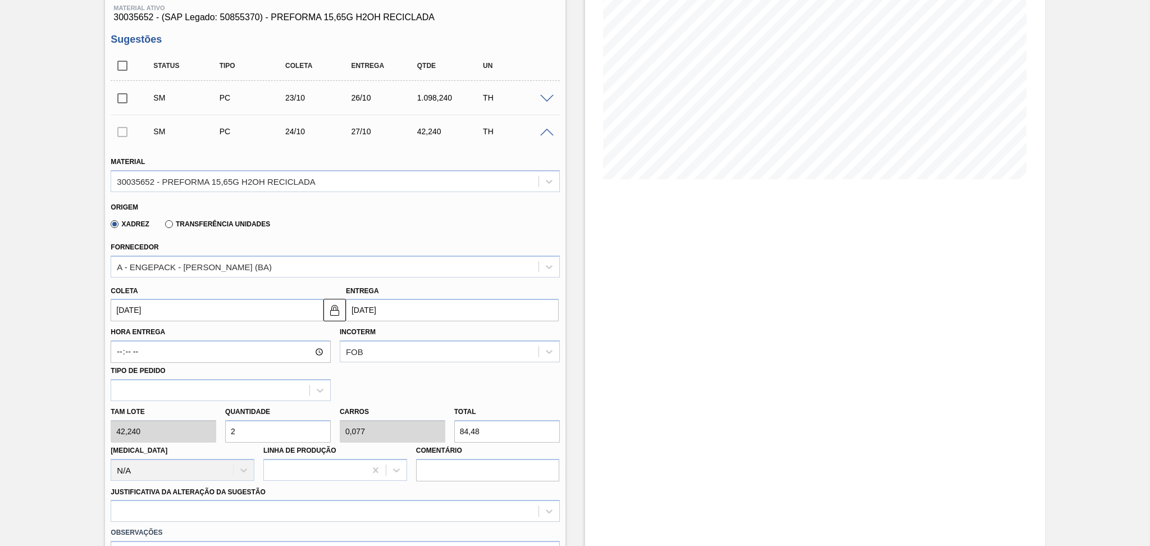
type input "1"
type input "1.098,24"
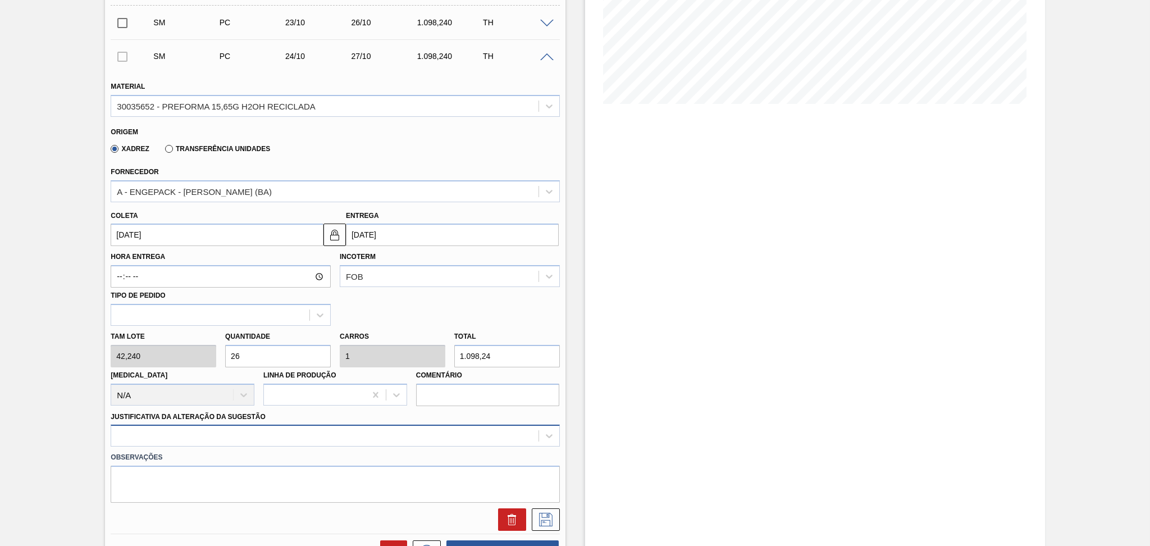
type input "26"
click at [138, 432] on div at bounding box center [335, 435] width 449 height 22
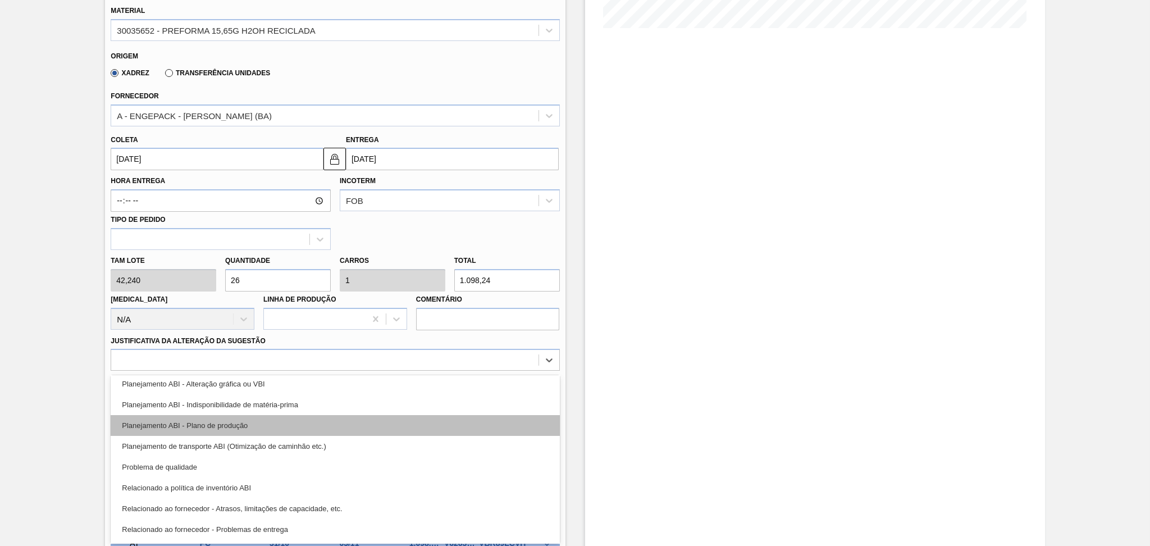
click at [225, 424] on div "Planejamento ABI - Plano de produção" at bounding box center [335, 425] width 449 height 21
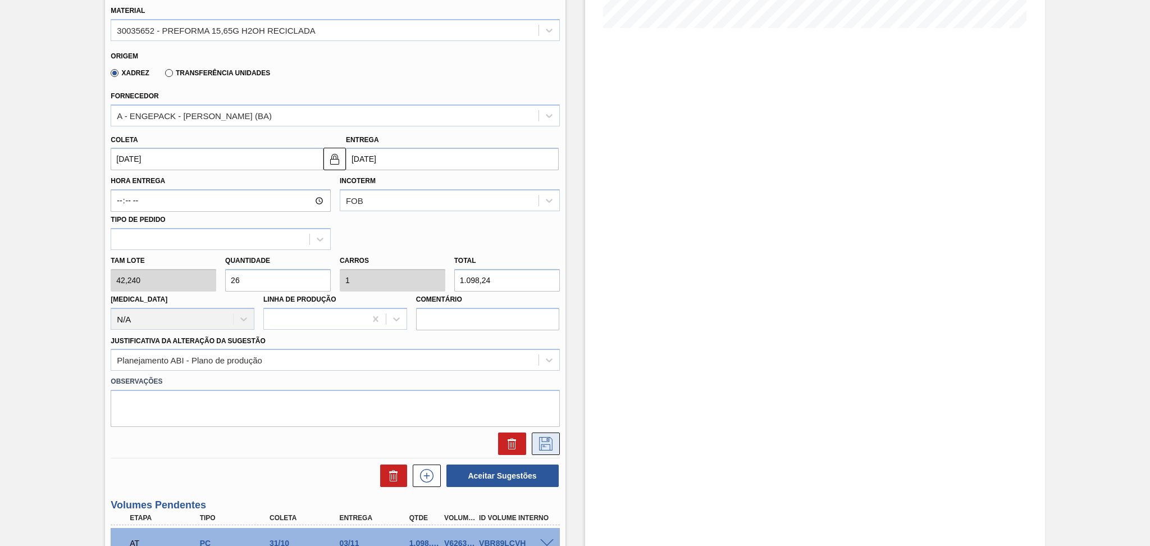
click at [548, 450] on button at bounding box center [546, 443] width 28 height 22
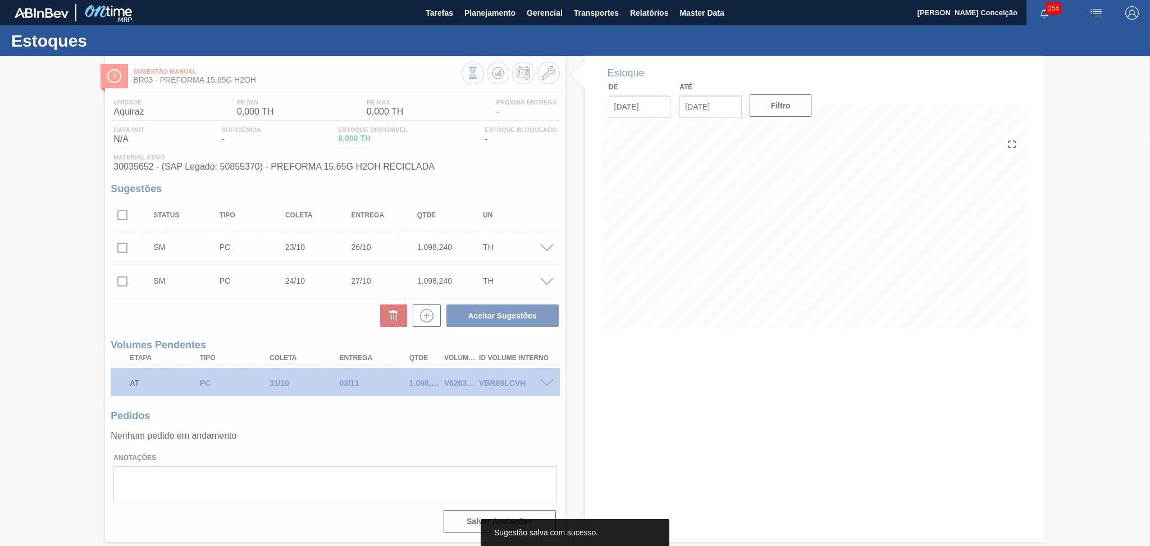
scroll to position [0, 0]
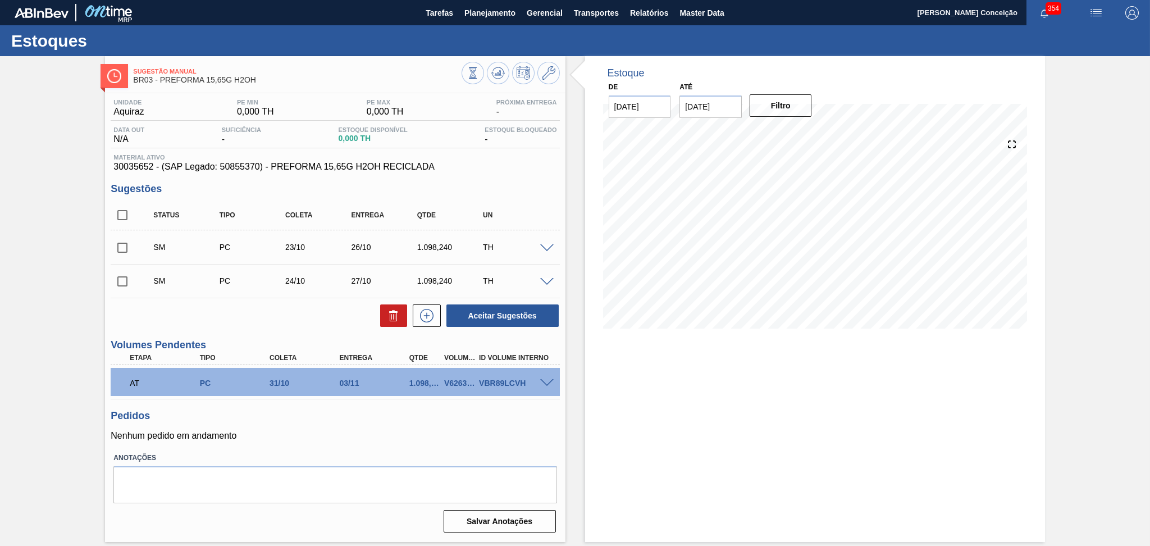
click at [398, 456] on label "Anotações" at bounding box center [334, 458] width 443 height 16
click at [322, 450] on label "Anotações" at bounding box center [334, 458] width 443 height 16
click at [124, 252] on input "checkbox" at bounding box center [123, 248] width 24 height 24
checkbox input "true"
click at [124, 279] on input "checkbox" at bounding box center [123, 281] width 24 height 24
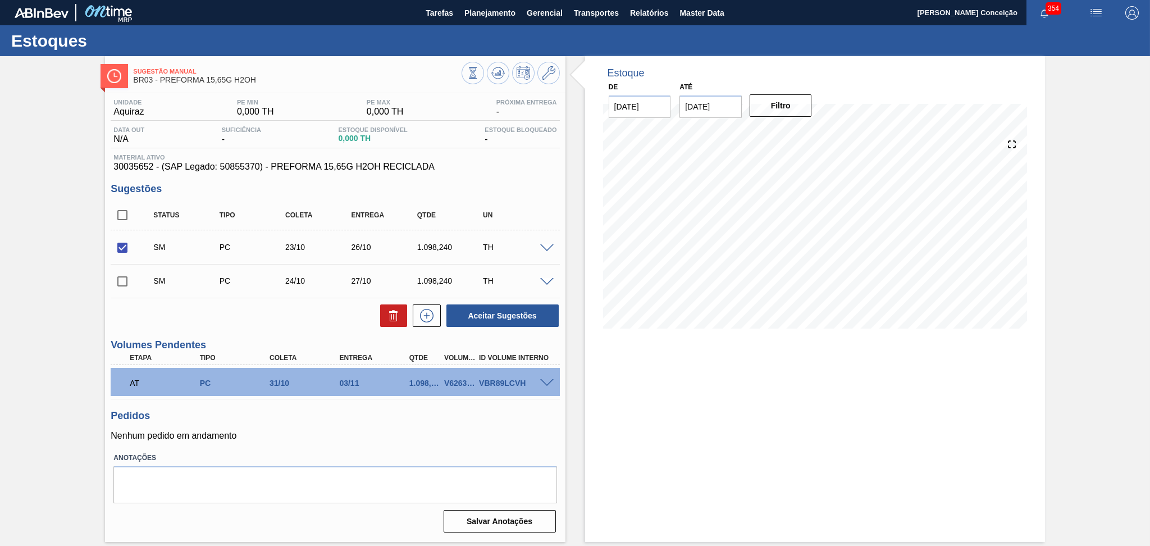
checkbox input "true"
click at [481, 309] on button "Aceitar Sugestões" at bounding box center [502, 315] width 112 height 22
checkbox input "false"
click at [575, 418] on div "Estoque De 15/10/2025 Até 30/11/2025 Filtro 16/11 Projeção de Estoque 3,294.72 …" at bounding box center [804, 299] width 479 height 486
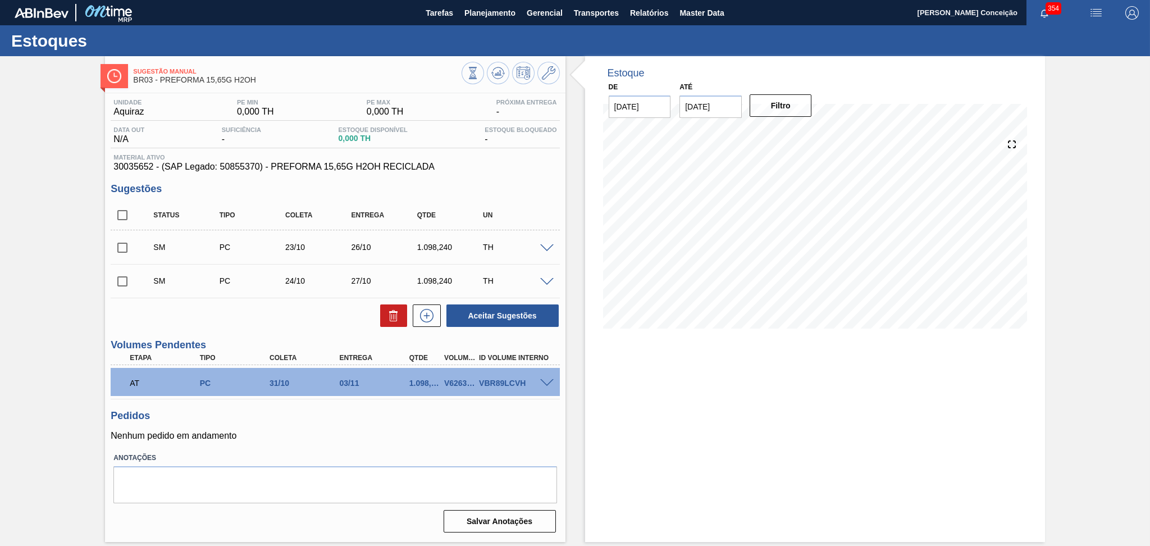
click at [113, 254] on input "checkbox" at bounding box center [123, 248] width 24 height 24
checkbox input "true"
click at [124, 286] on input "checkbox" at bounding box center [123, 281] width 24 height 24
checkbox input "true"
click at [496, 322] on button "Aceitar Sugestões" at bounding box center [502, 315] width 112 height 22
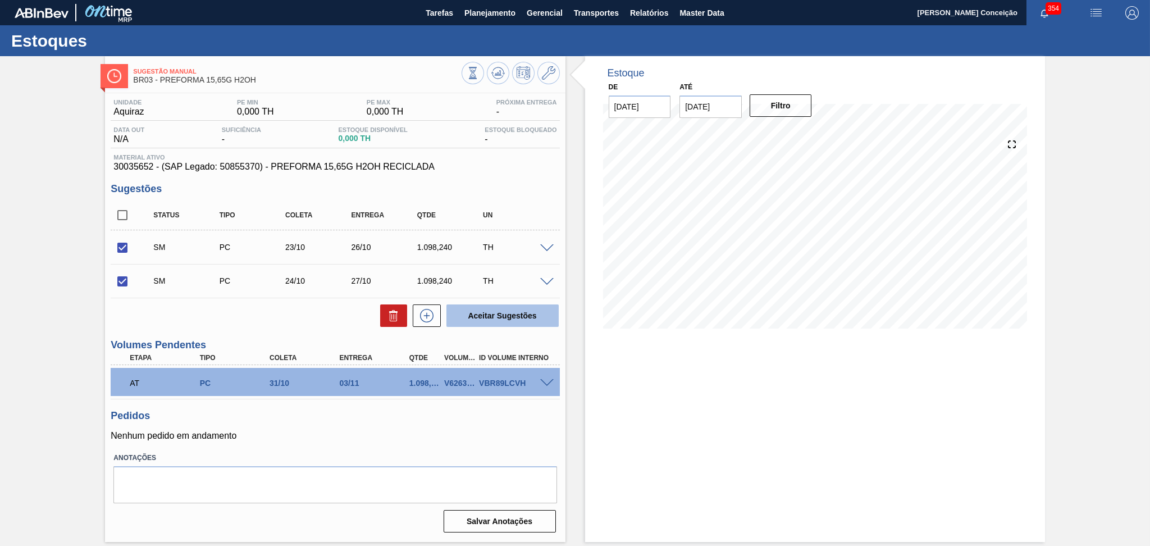
checkbox input "false"
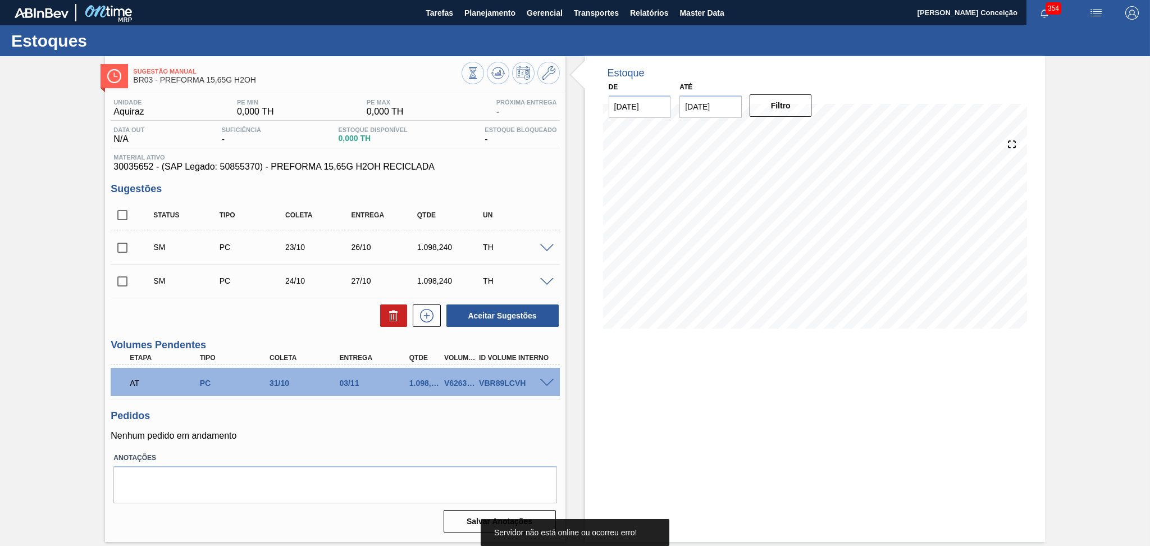
click at [546, 246] on span at bounding box center [546, 248] width 13 height 8
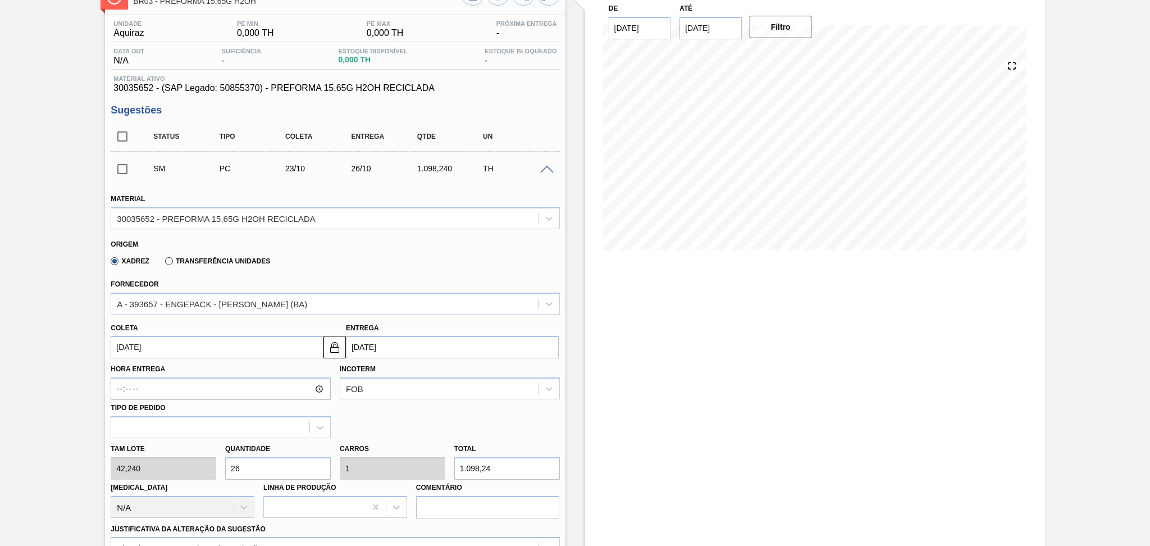
scroll to position [225, 0]
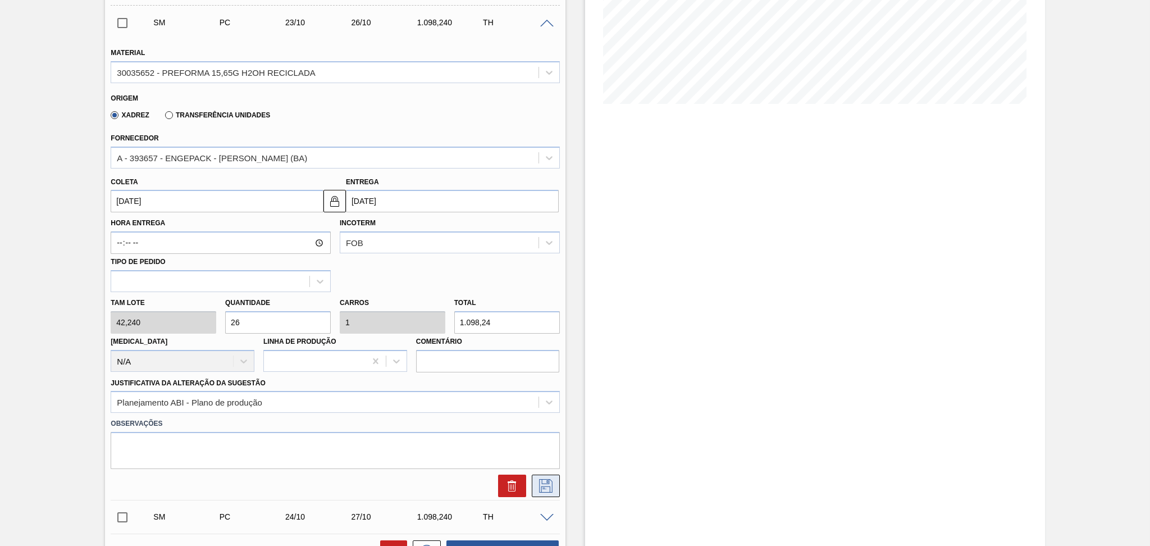
click at [548, 482] on icon at bounding box center [546, 485] width 18 height 13
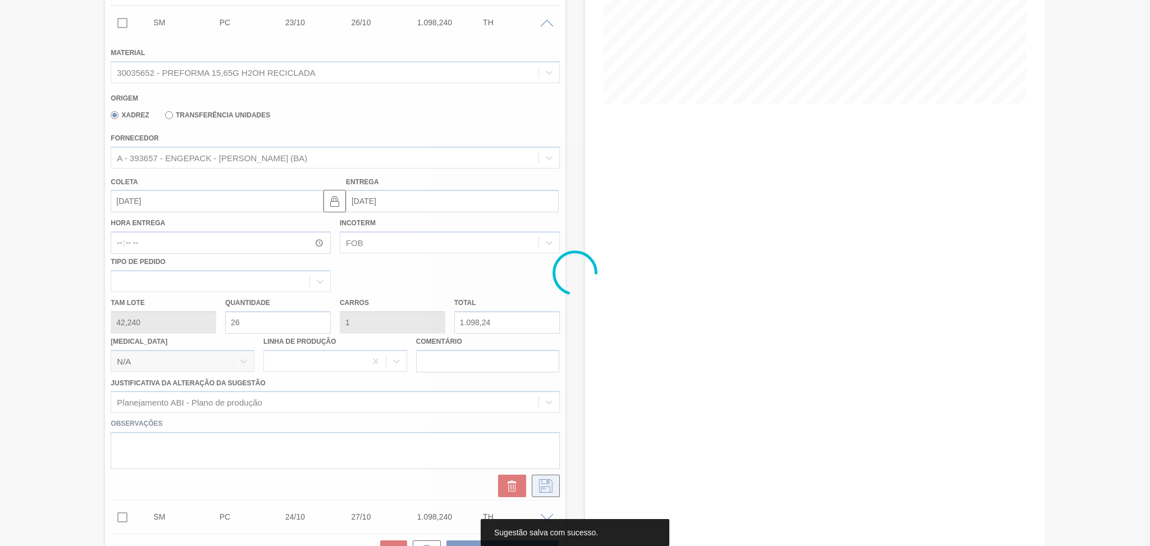
scroll to position [0, 0]
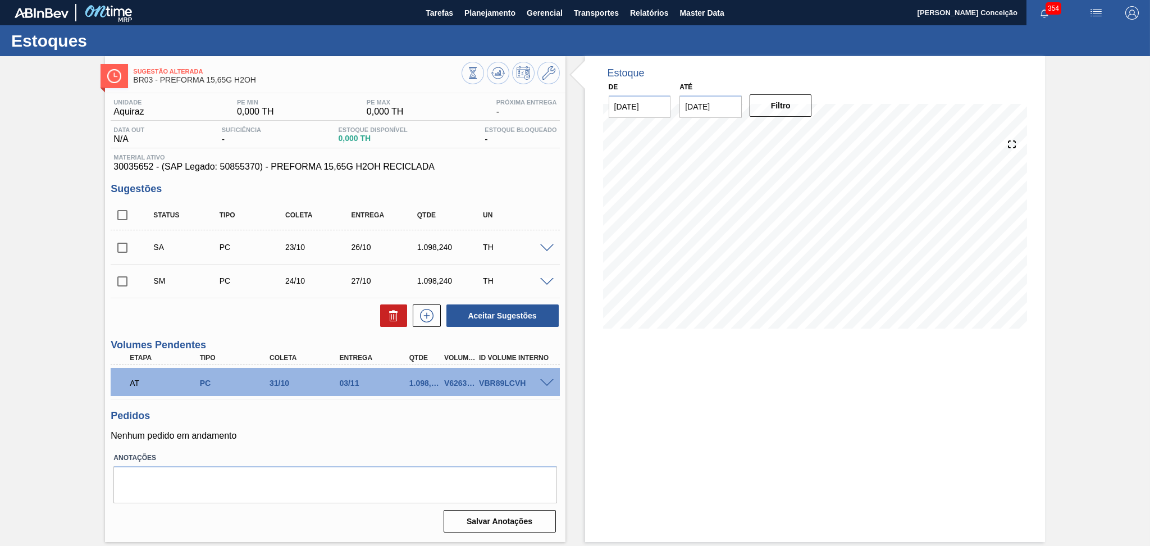
click at [547, 281] on span at bounding box center [546, 282] width 13 height 8
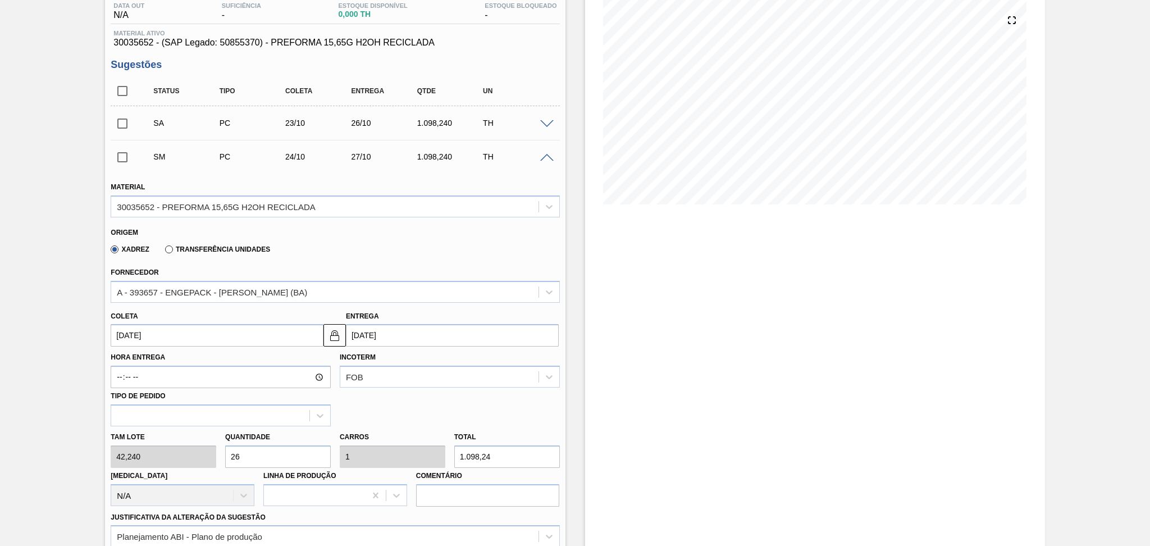
scroll to position [225, 0]
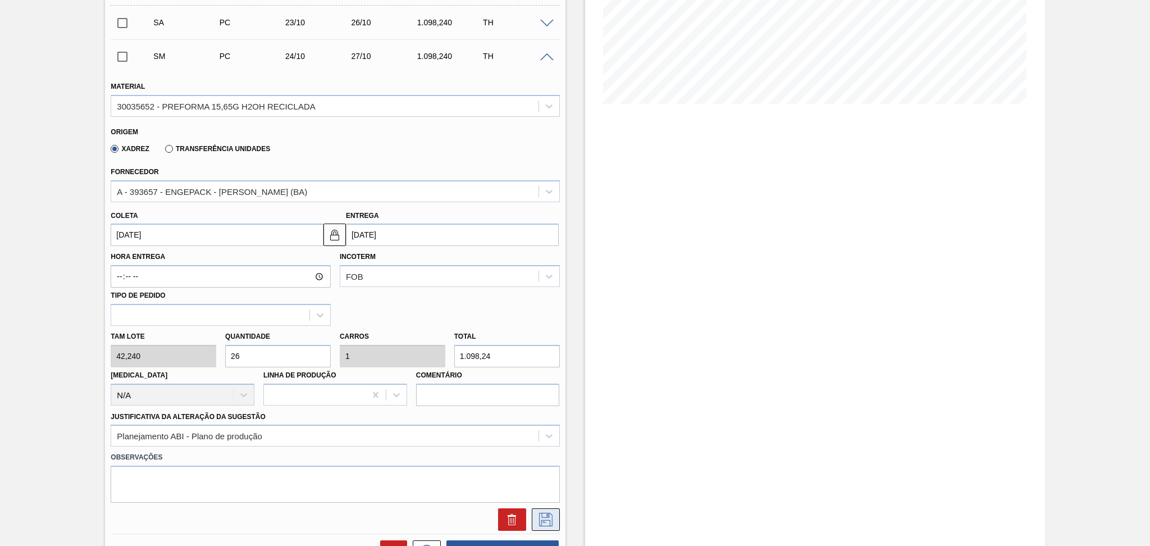
click at [546, 523] on icon at bounding box center [545, 519] width 13 height 13
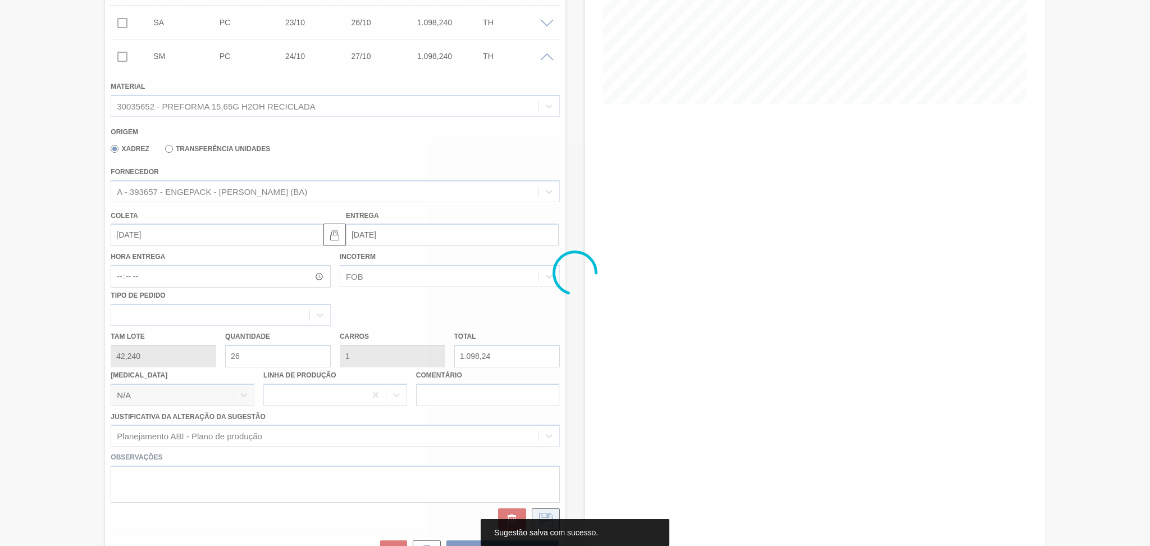
scroll to position [0, 0]
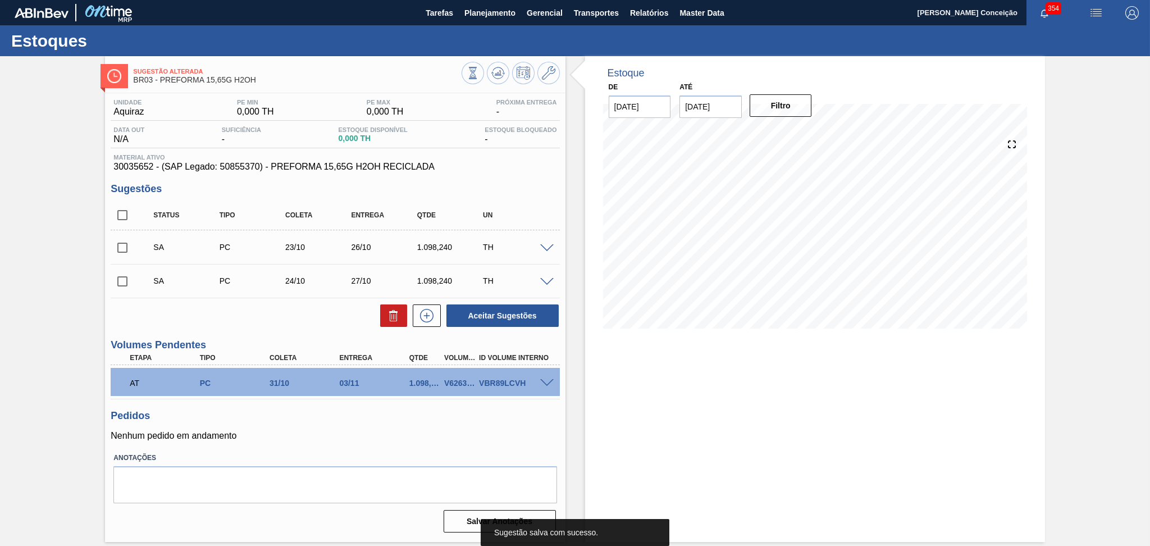
click at [122, 223] on input "checkbox" at bounding box center [123, 215] width 24 height 24
checkbox input "true"
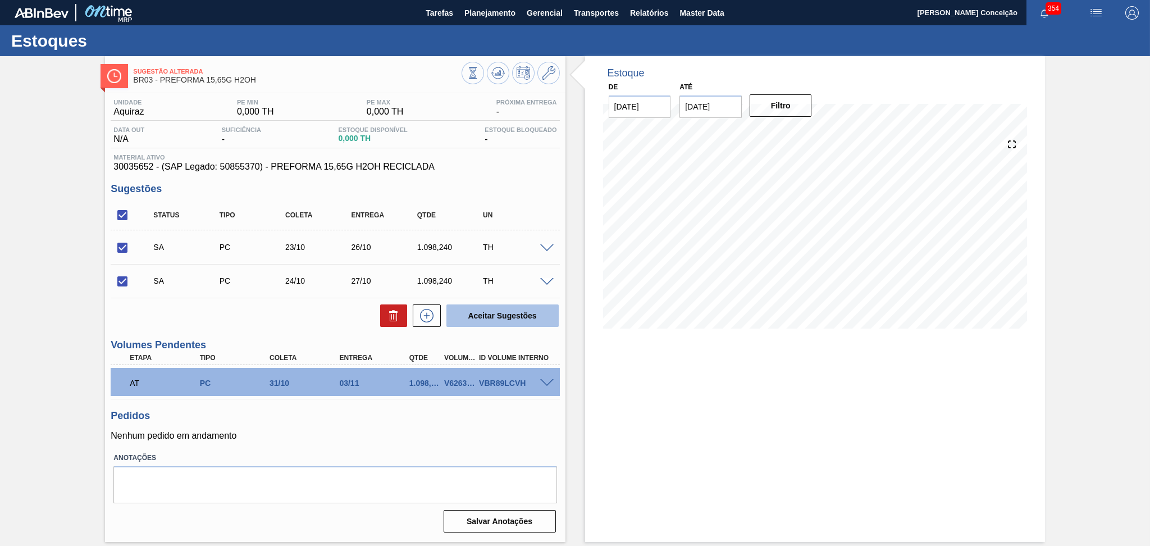
click at [494, 318] on button "Aceitar Sugestões" at bounding box center [502, 315] width 112 height 22
checkbox input "false"
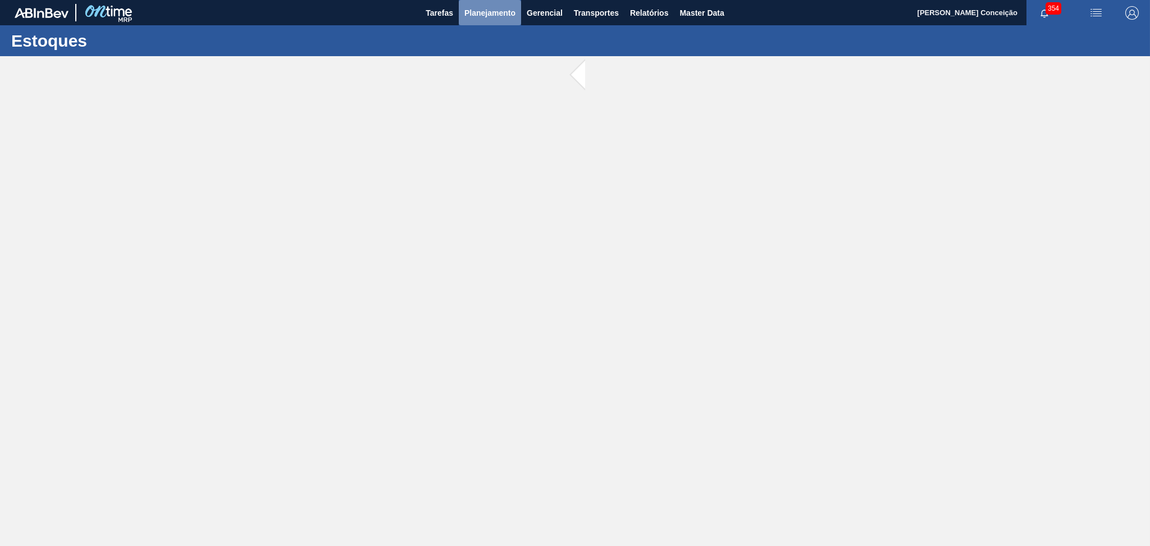
click at [504, 15] on span "Planejamento" at bounding box center [489, 12] width 51 height 13
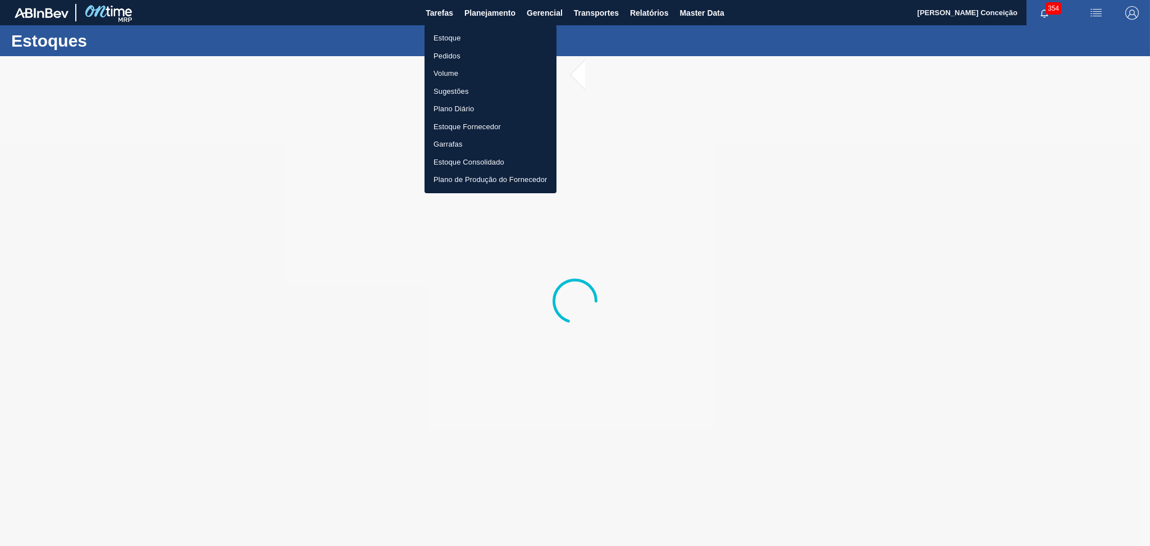
click at [456, 36] on li "Estoque" at bounding box center [490, 38] width 132 height 18
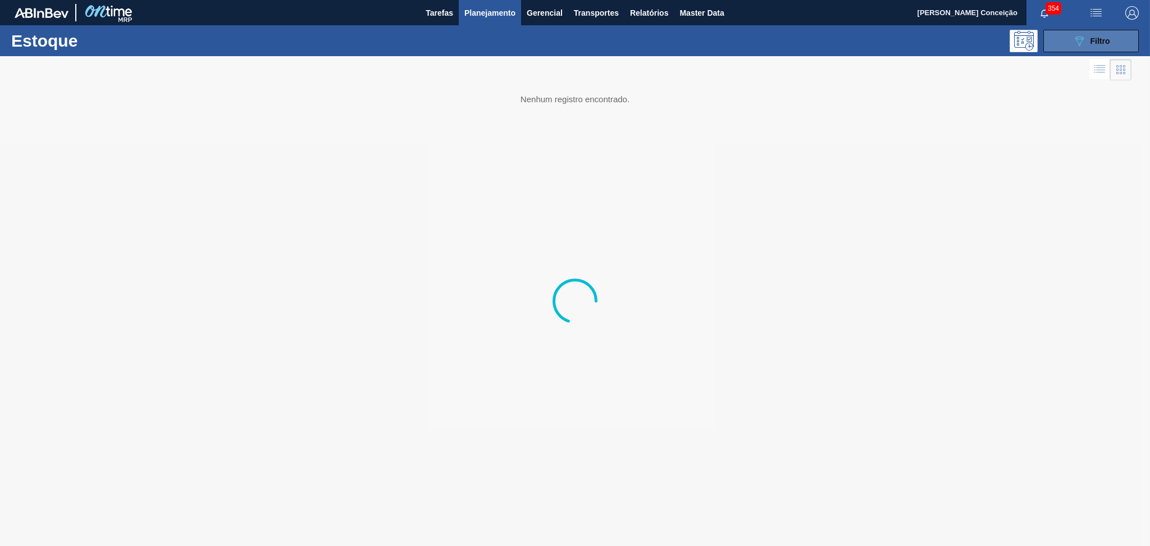
click at [1073, 40] on icon "089F7B8B-B2A5-4AFE-B5C0-19BA573D28AC" at bounding box center [1078, 40] width 13 height 13
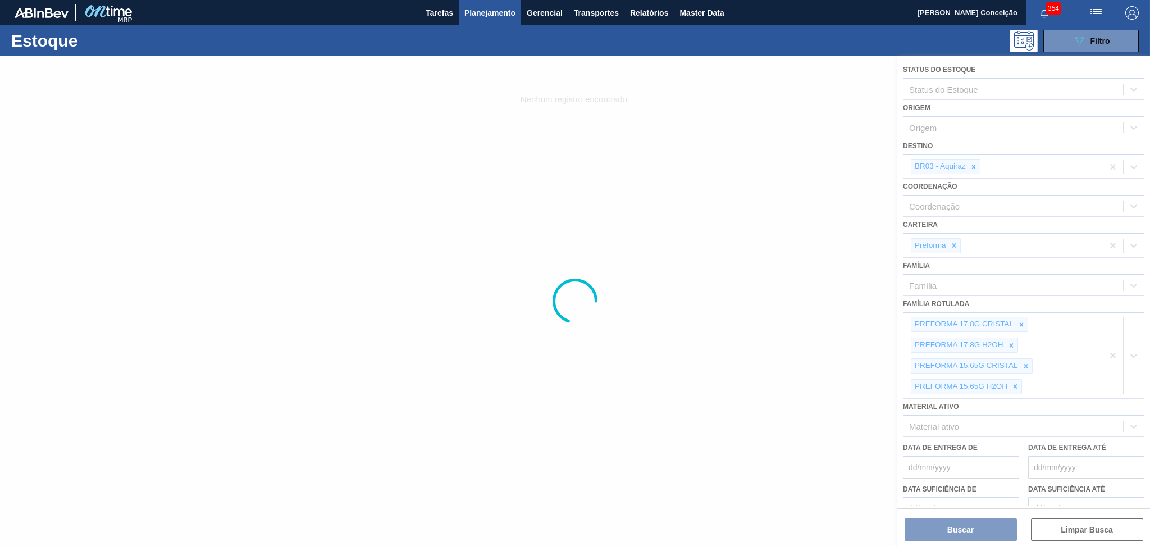
click at [1111, 354] on div at bounding box center [575, 301] width 1150 height 490
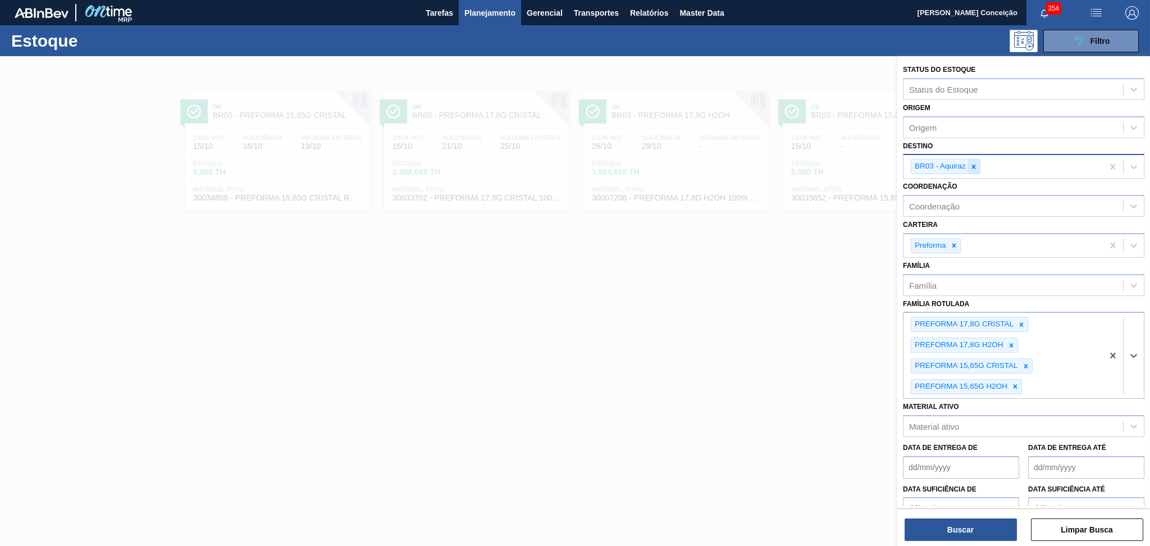
click at [973, 161] on div at bounding box center [973, 166] width 12 height 14
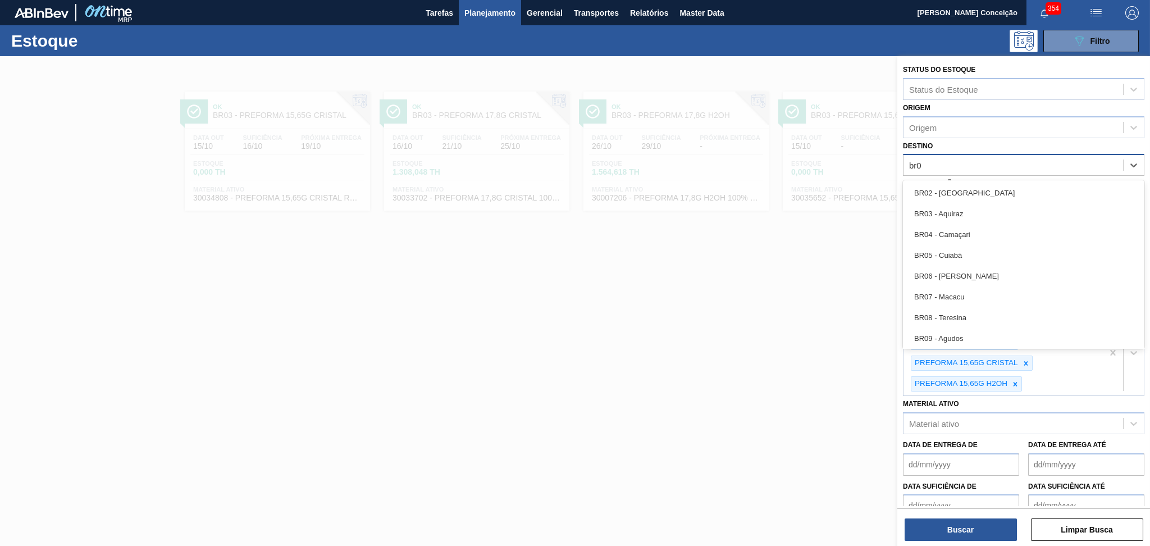
type input "br05"
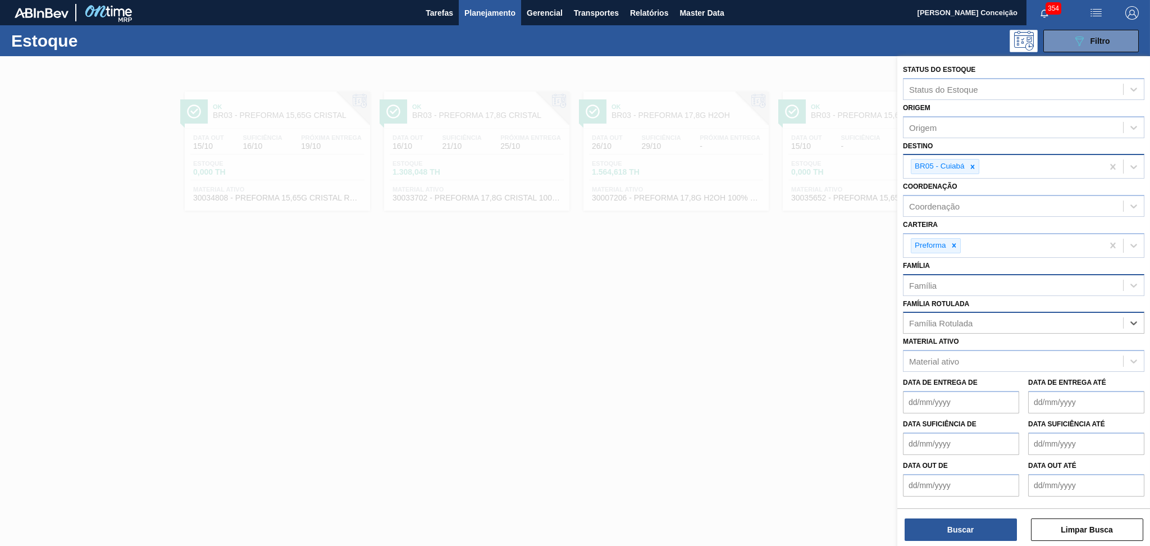
click at [928, 282] on div "Família" at bounding box center [923, 285] width 28 height 10
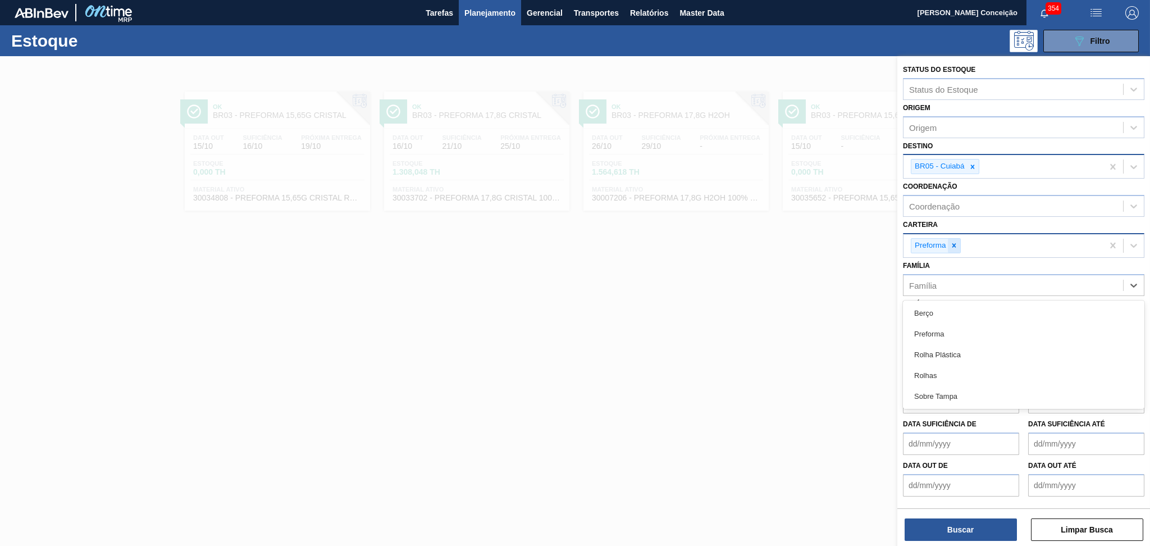
click at [955, 245] on icon at bounding box center [954, 245] width 8 height 8
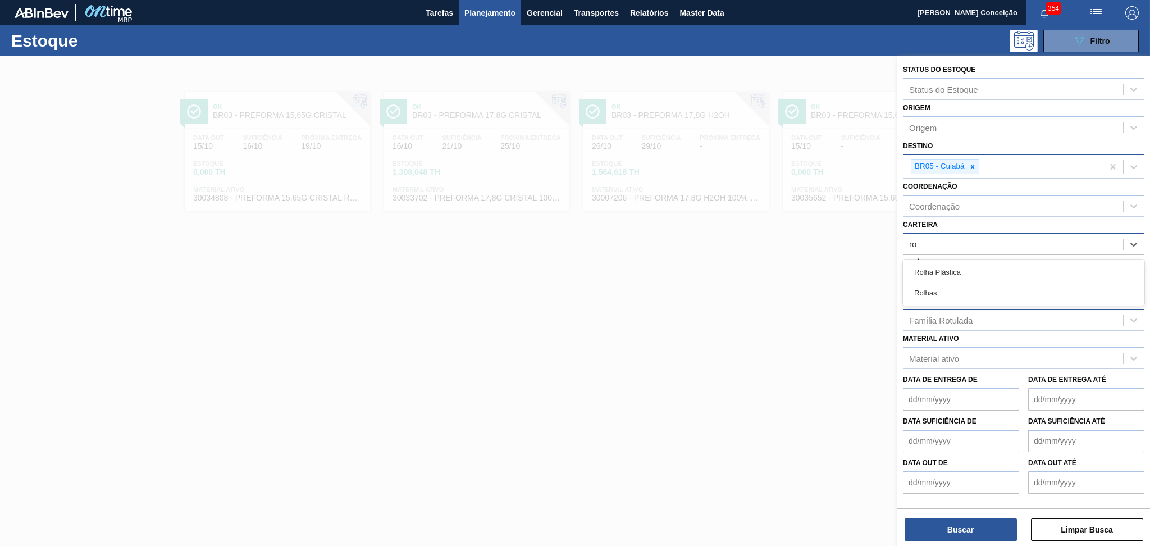
type input "rol"
click at [959, 269] on div "Rolha Plástica" at bounding box center [1023, 272] width 241 height 21
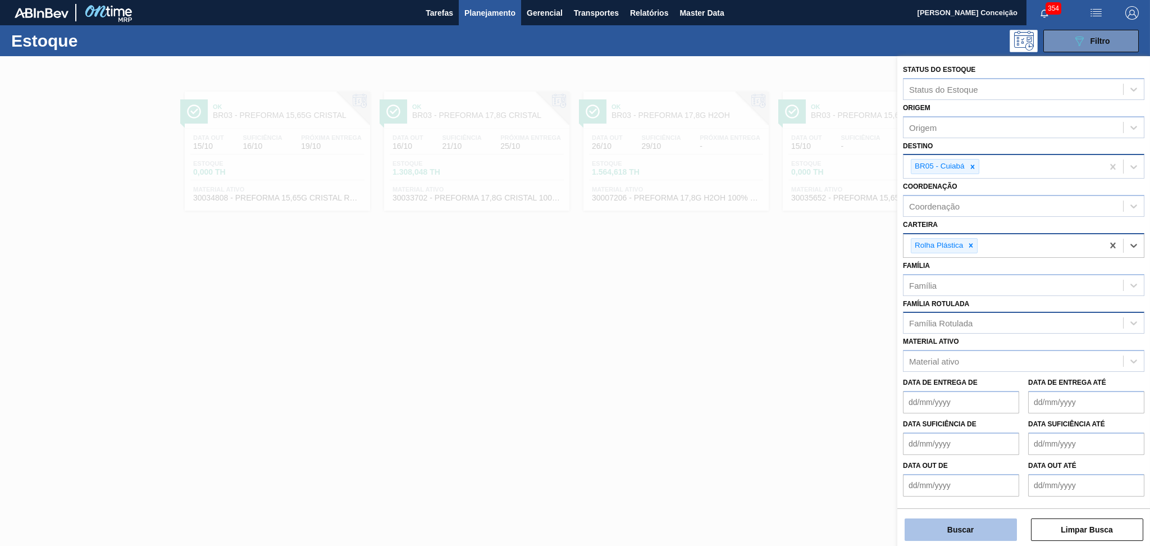
click at [937, 528] on button "Buscar" at bounding box center [960, 529] width 112 height 22
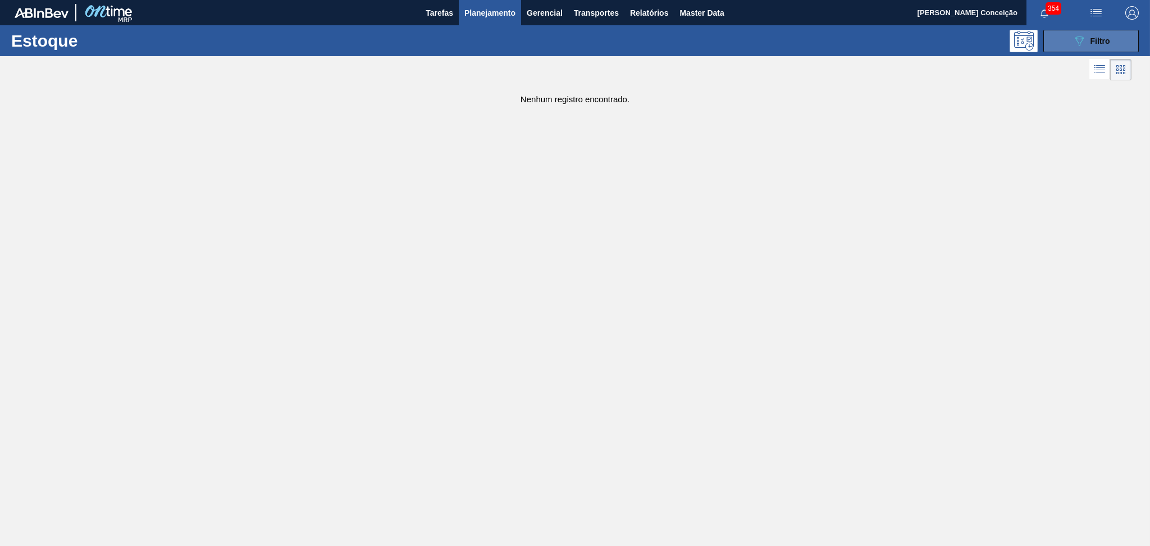
click at [1105, 43] on span "Filtro" at bounding box center [1100, 40] width 20 height 9
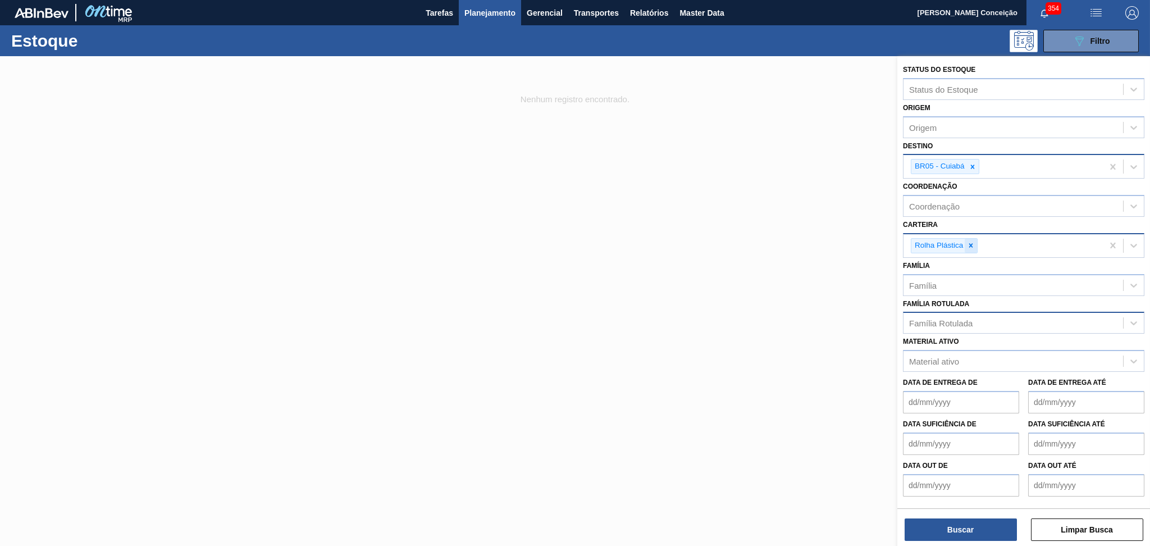
click at [973, 245] on icon at bounding box center [971, 245] width 8 height 8
click at [934, 278] on div "Família" at bounding box center [923, 282] width 28 height 10
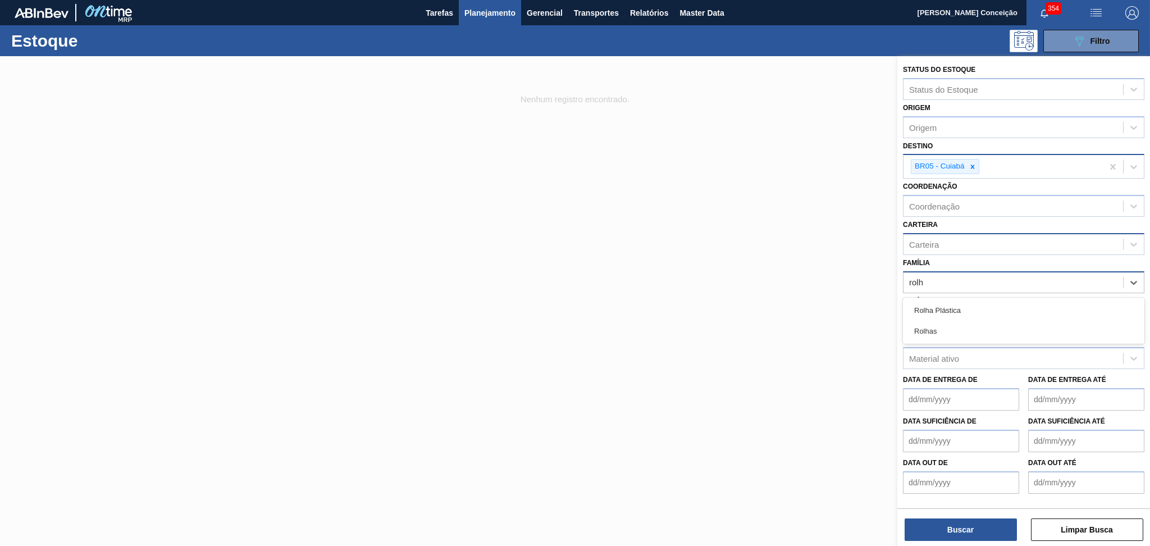
type input "rolha"
click at [955, 311] on div "Rolha Plástica" at bounding box center [1023, 310] width 241 height 21
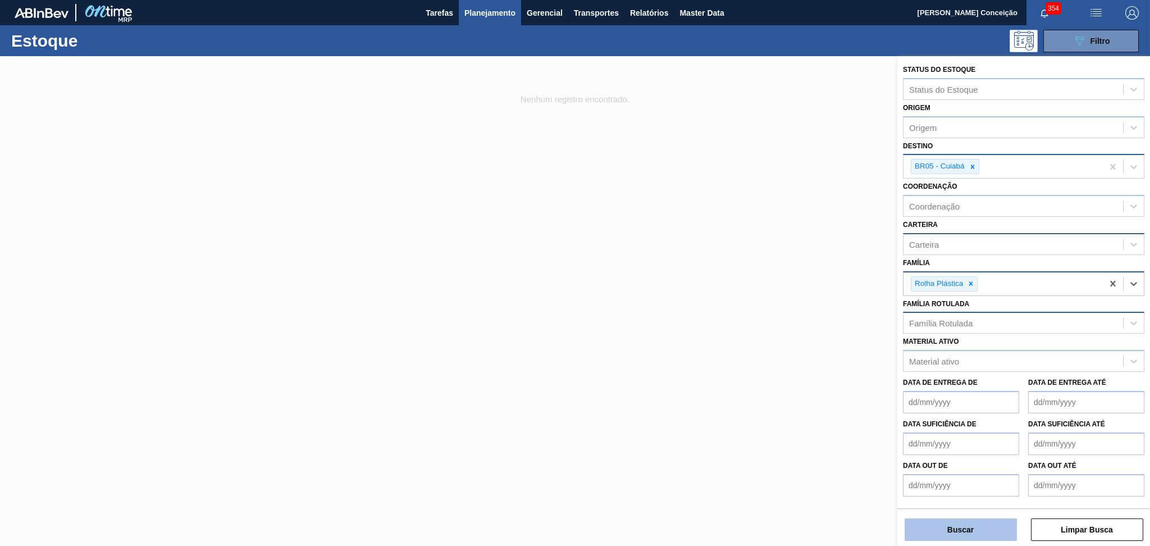
click at [954, 532] on button "Buscar" at bounding box center [960, 529] width 112 height 22
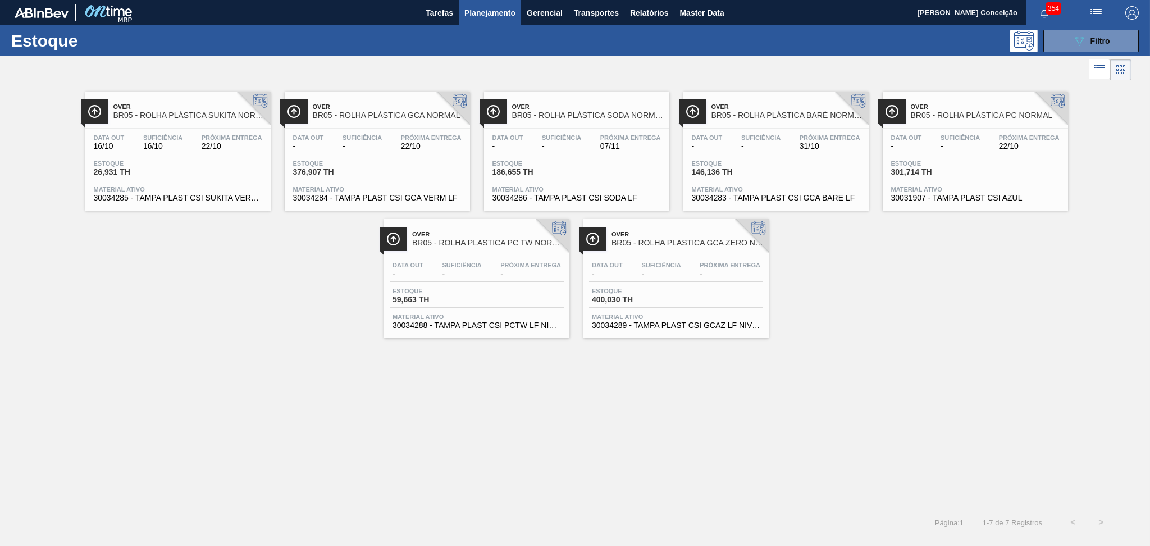
click at [198, 147] on div "Data out 16/10 Suficiência 16/10 Próxima Entrega 22/10" at bounding box center [178, 144] width 174 height 20
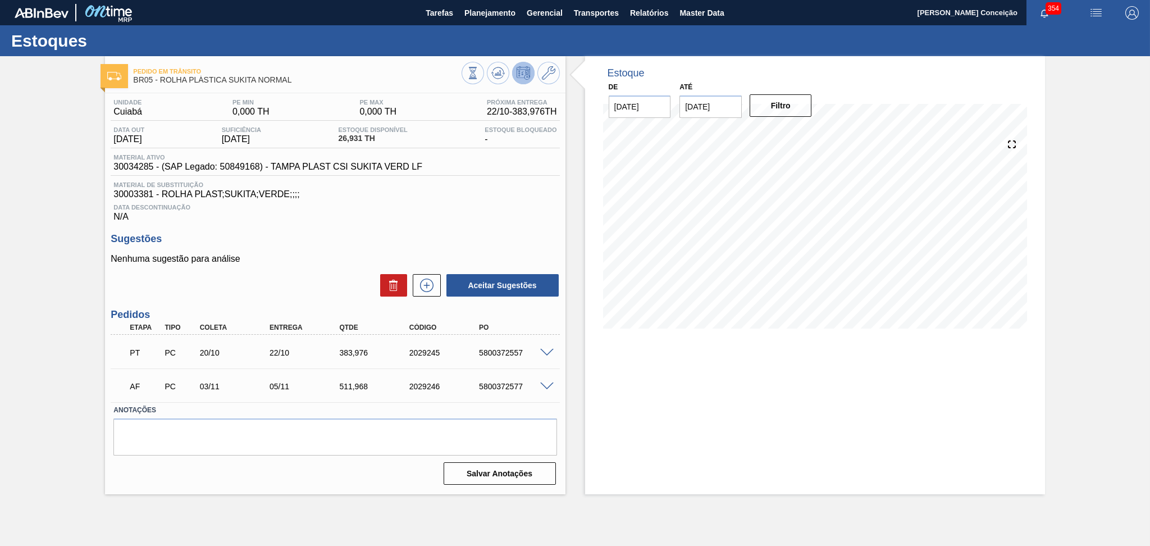
click at [509, 353] on div "5800372557" at bounding box center [515, 352] width 79 height 9
copy div "5800372557"
click at [425, 200] on div "Data Descontinuação N/A" at bounding box center [335, 210] width 449 height 22
click at [313, 221] on div "Data Descontinuação N/A" at bounding box center [335, 210] width 449 height 22
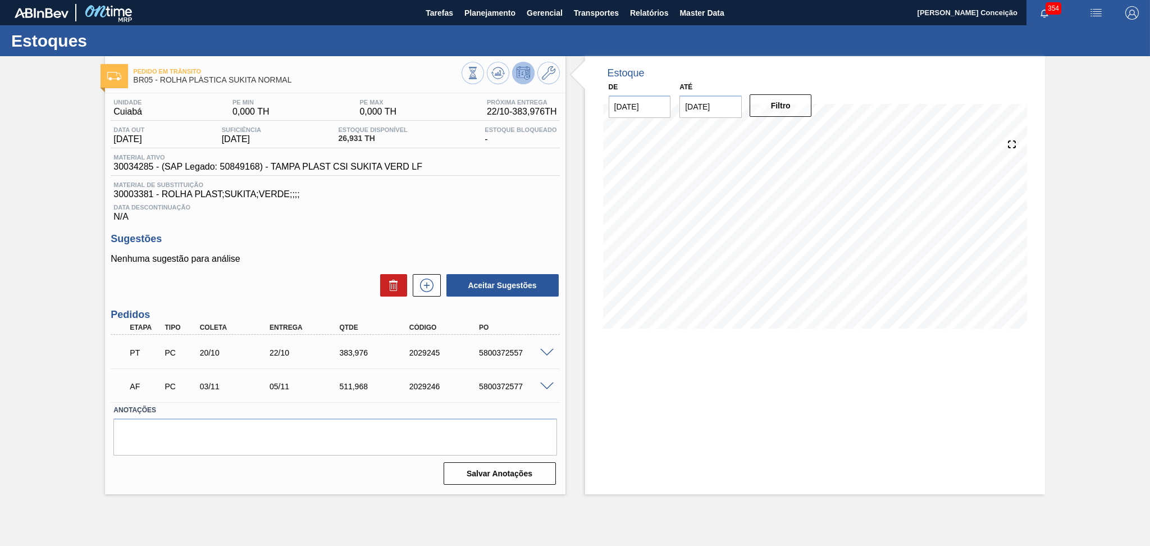
click at [147, 167] on span "30034285 - (SAP Legado: 50849168) - TAMPA PLAST CSI SUKITA VERD LF" at bounding box center [267, 167] width 309 height 10
copy span "30034285"
click at [446, 228] on div "Unidade Cuiabá PE MIN 0,000 TH PE MAX 0,000 TH Próxima Entrega 22/10 - 383,976 …" at bounding box center [335, 290] width 460 height 395
click at [418, 202] on div "Data Descontinuação N/A" at bounding box center [335, 210] width 449 height 22
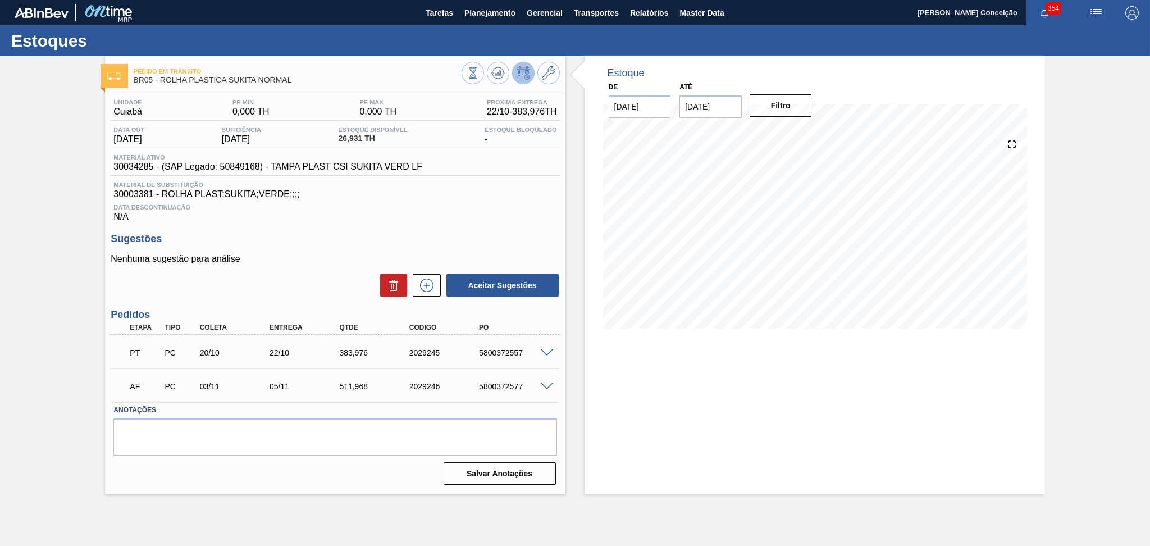
click at [345, 236] on h3 "Sugestões" at bounding box center [335, 239] width 449 height 12
click at [356, 244] on h3 "Sugestões" at bounding box center [335, 239] width 449 height 12
click at [552, 349] on span at bounding box center [546, 353] width 13 height 8
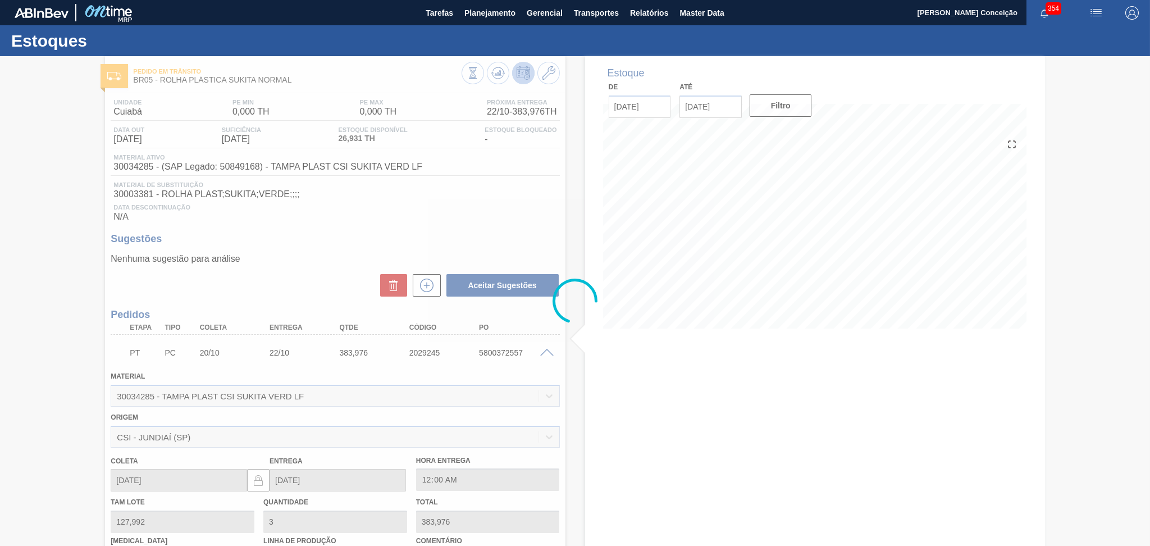
click at [573, 359] on div at bounding box center [575, 301] width 1150 height 490
click at [300, 268] on div at bounding box center [575, 301] width 1150 height 490
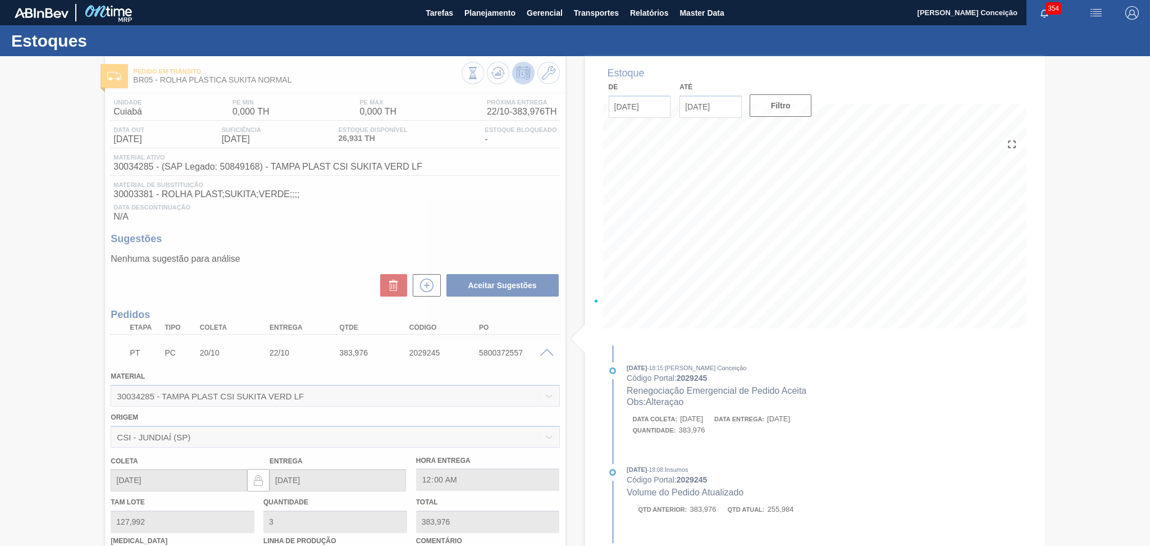
click at [435, 225] on div at bounding box center [575, 301] width 1150 height 490
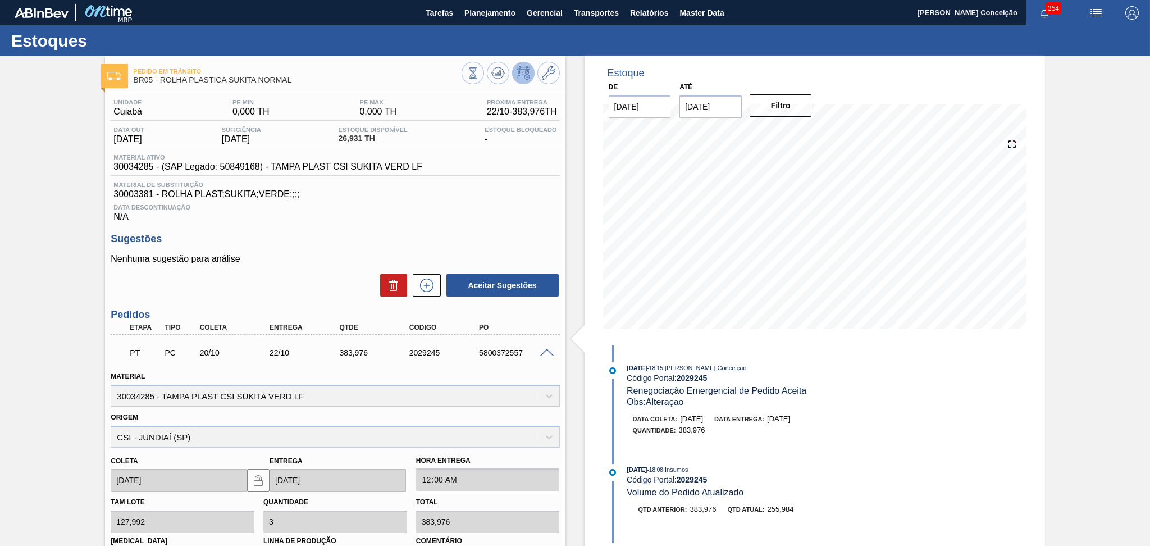
click at [550, 353] on span at bounding box center [546, 353] width 13 height 8
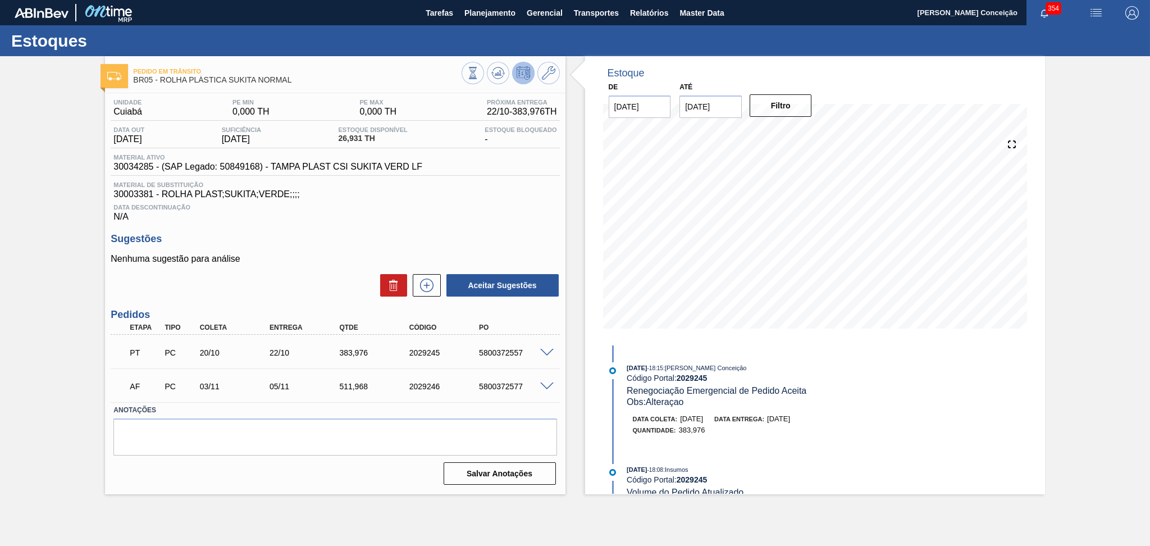
click at [511, 245] on div "Sugestões Nenhuma sugestão para análise Aceitar Sugestões" at bounding box center [335, 265] width 449 height 65
click at [294, 222] on div "Unidade Cuiabá PE MIN 0,000 TH PE MAX 0,000 TH Próxima Entrega 22/10 - 383,976 …" at bounding box center [335, 290] width 460 height 395
click at [399, 206] on span "Data Descontinuação" at bounding box center [334, 207] width 443 height 7
click at [478, 18] on span "Planejamento" at bounding box center [489, 12] width 51 height 13
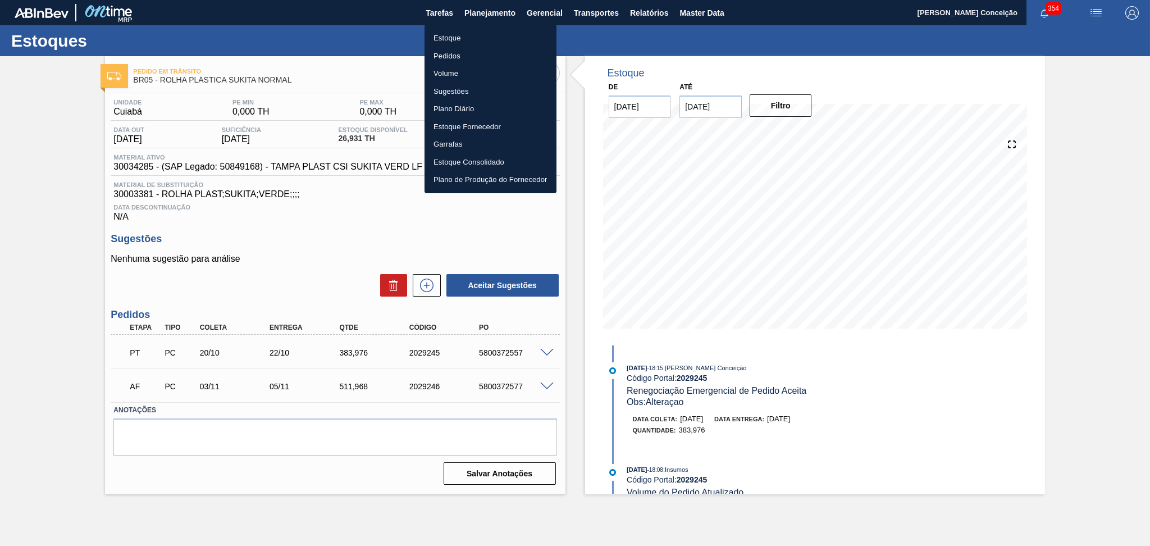
click at [439, 41] on li "Estoque" at bounding box center [490, 38] width 132 height 18
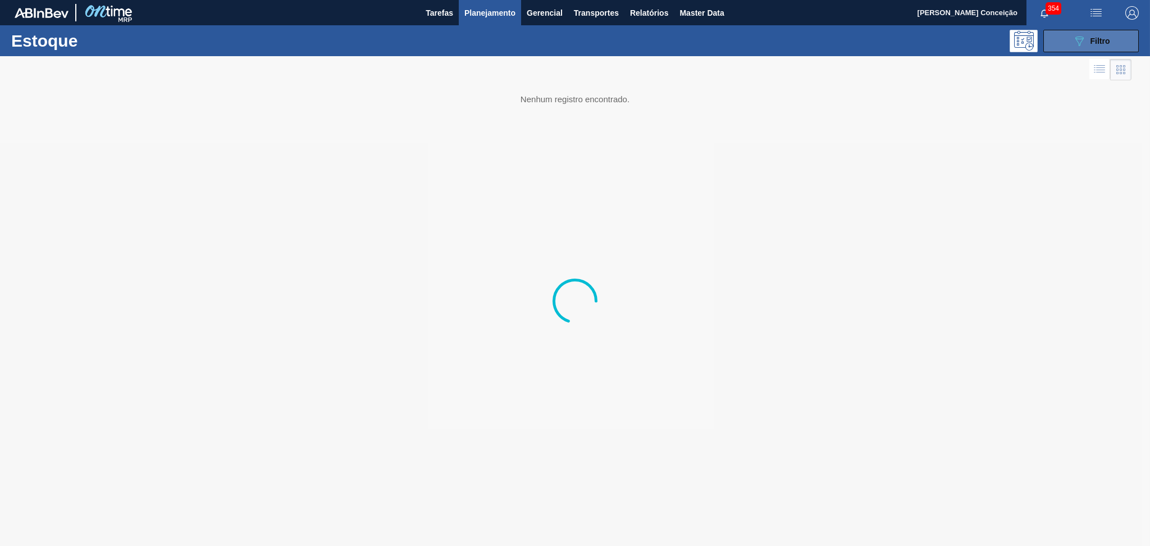
click at [1064, 41] on button "089F7B8B-B2A5-4AFE-B5C0-19BA573D28AC Filtro" at bounding box center [1090, 41] width 95 height 22
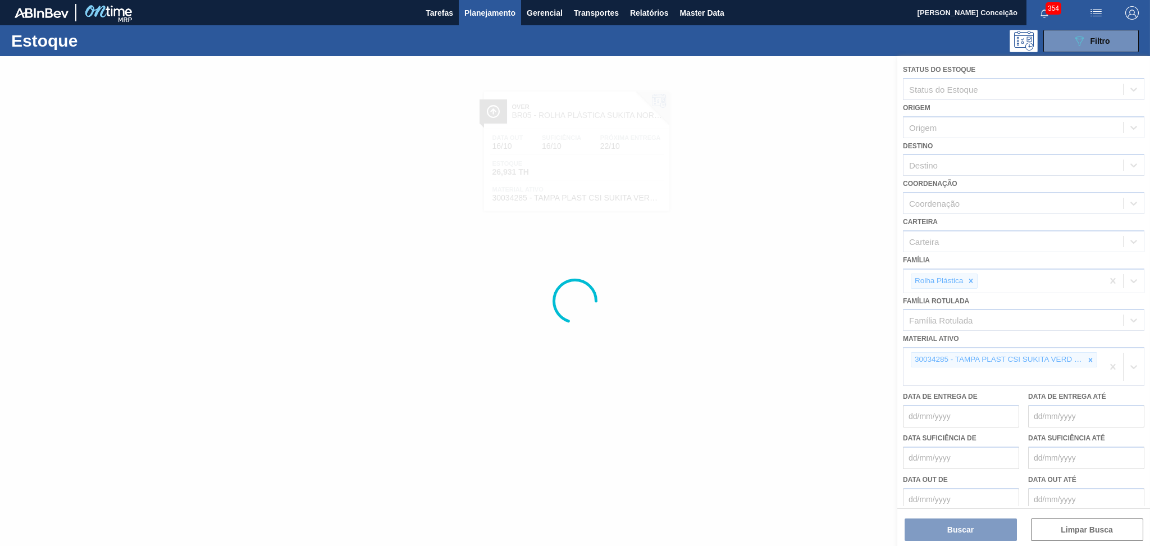
click at [1090, 356] on div at bounding box center [575, 301] width 1150 height 490
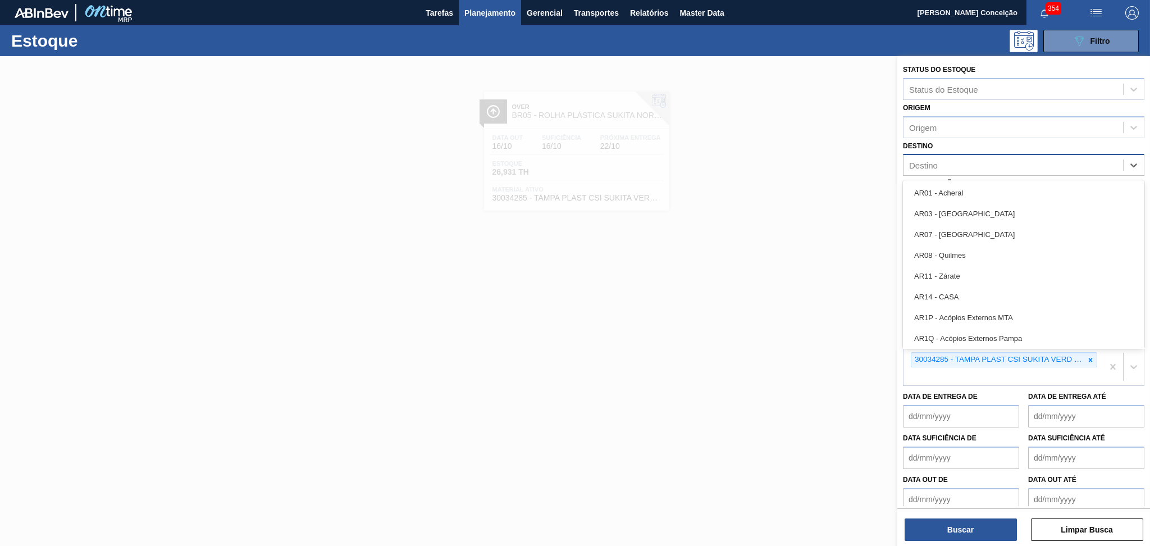
click at [941, 165] on div "Destino" at bounding box center [1013, 165] width 220 height 16
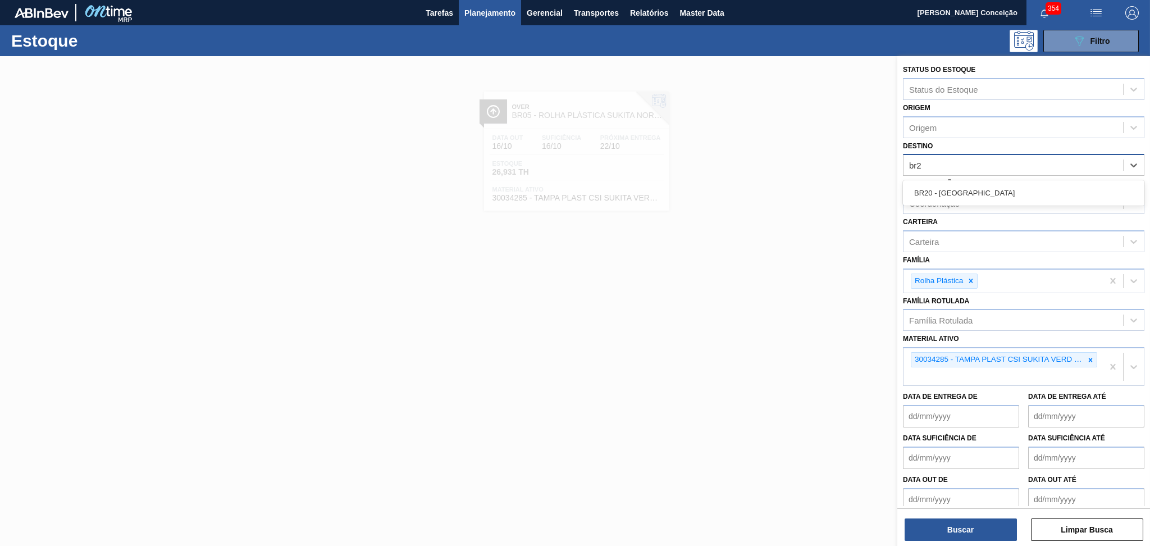
type input "br22"
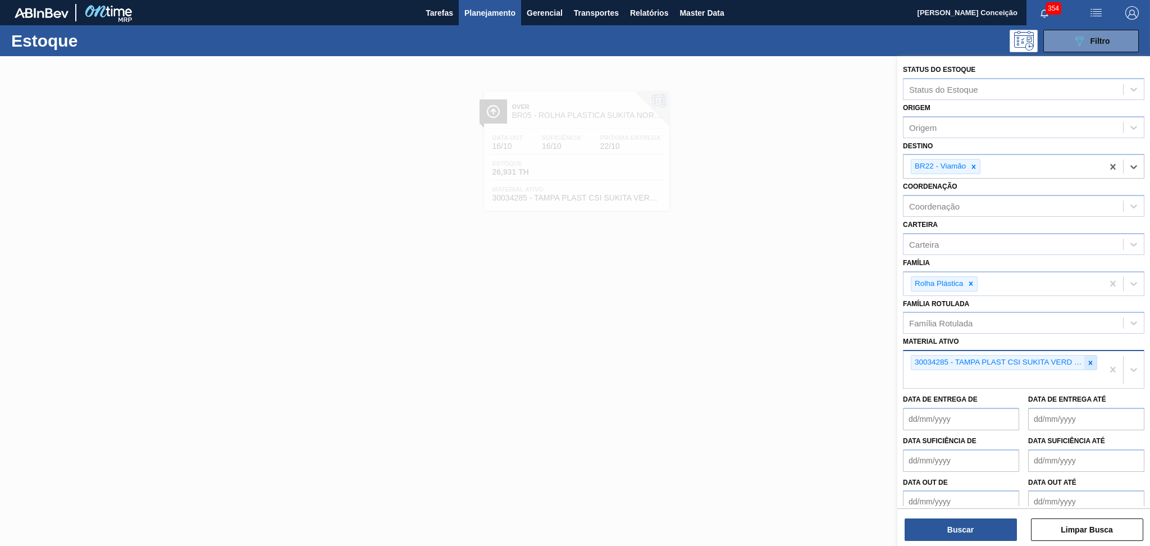
click at [1093, 362] on div at bounding box center [1090, 362] width 12 height 14
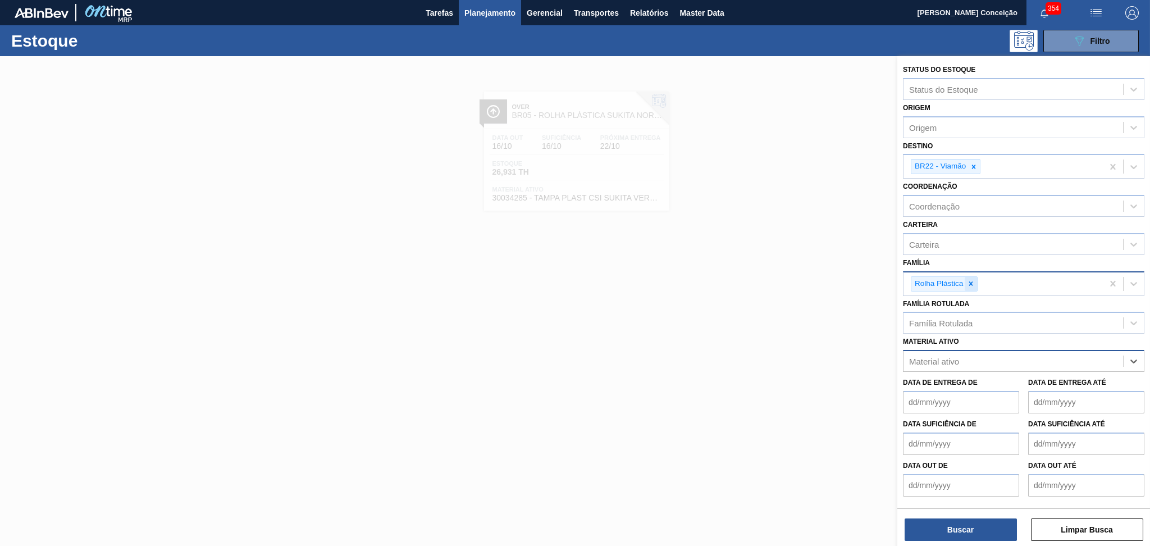
click at [972, 282] on icon at bounding box center [971, 283] width 4 height 4
click at [913, 280] on input "peforma" at bounding box center [925, 282] width 32 height 10
type input "preforma"
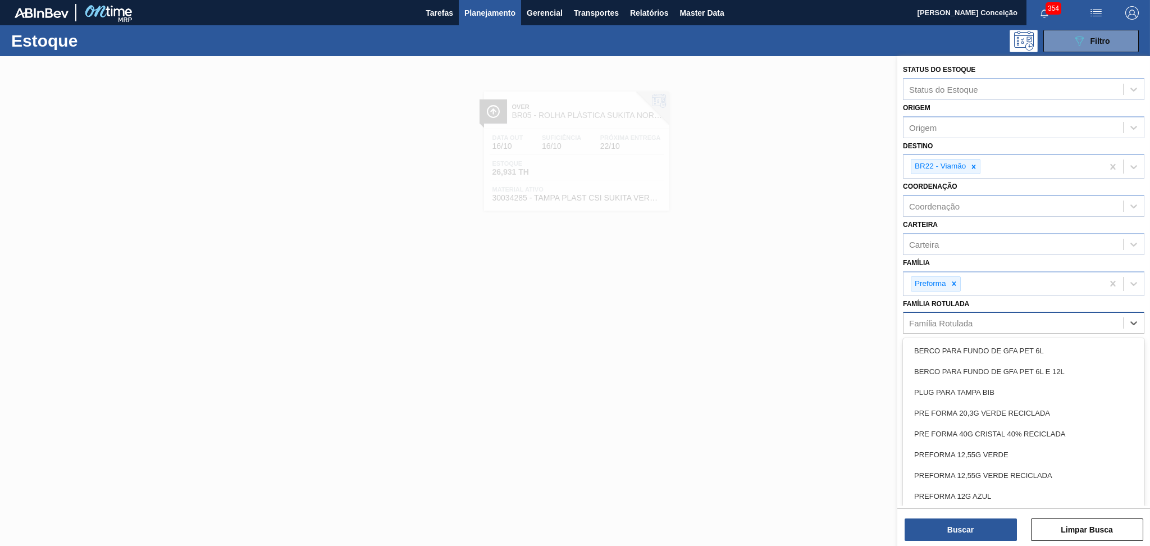
click at [951, 318] on div "Família Rotulada" at bounding box center [940, 323] width 63 height 10
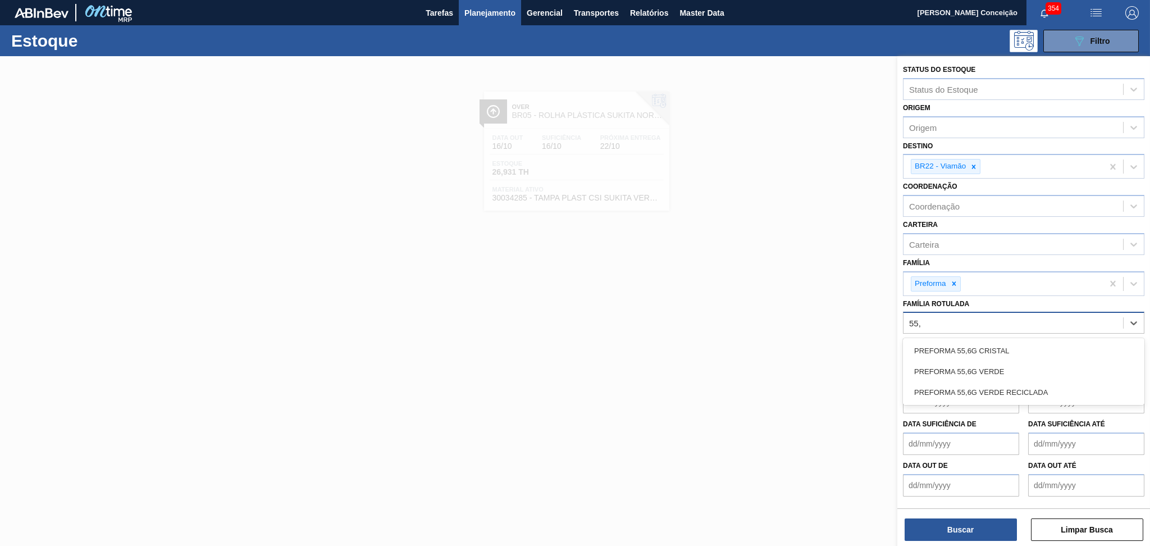
type Rotulada "55,6"
click at [990, 353] on div "PREFORMA 55,6G CRISTAL" at bounding box center [1023, 350] width 241 height 21
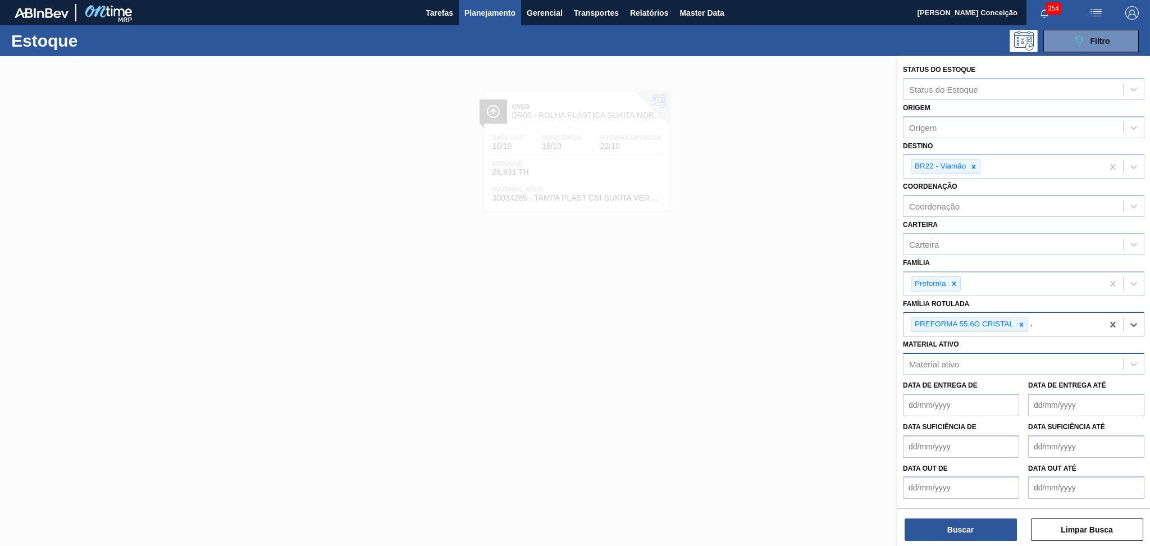
type Rotulada "40"
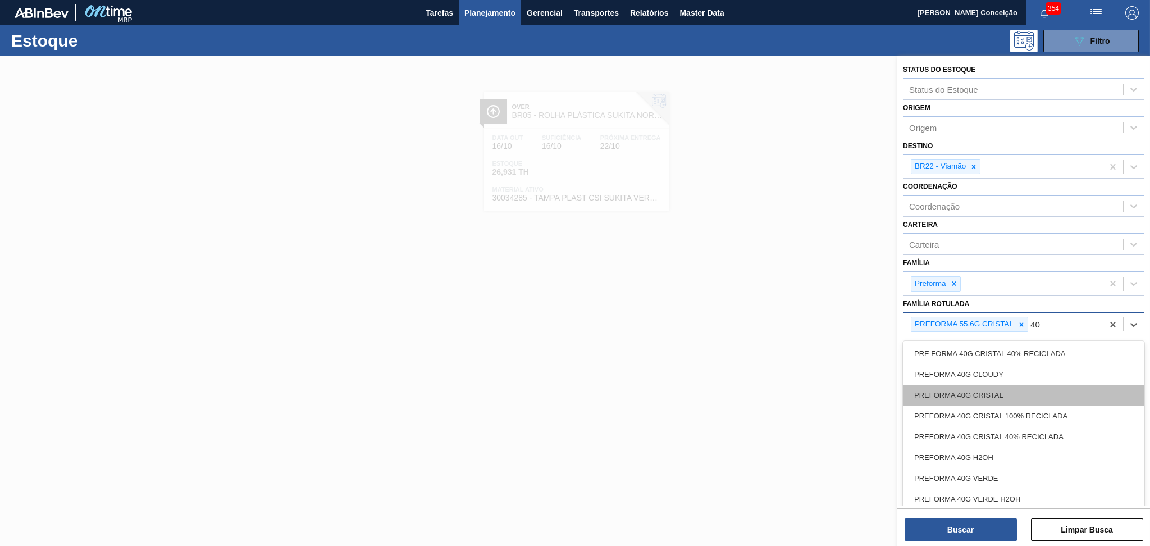
click at [1003, 394] on div "PREFORMA 40G CRISTAL" at bounding box center [1023, 395] width 241 height 21
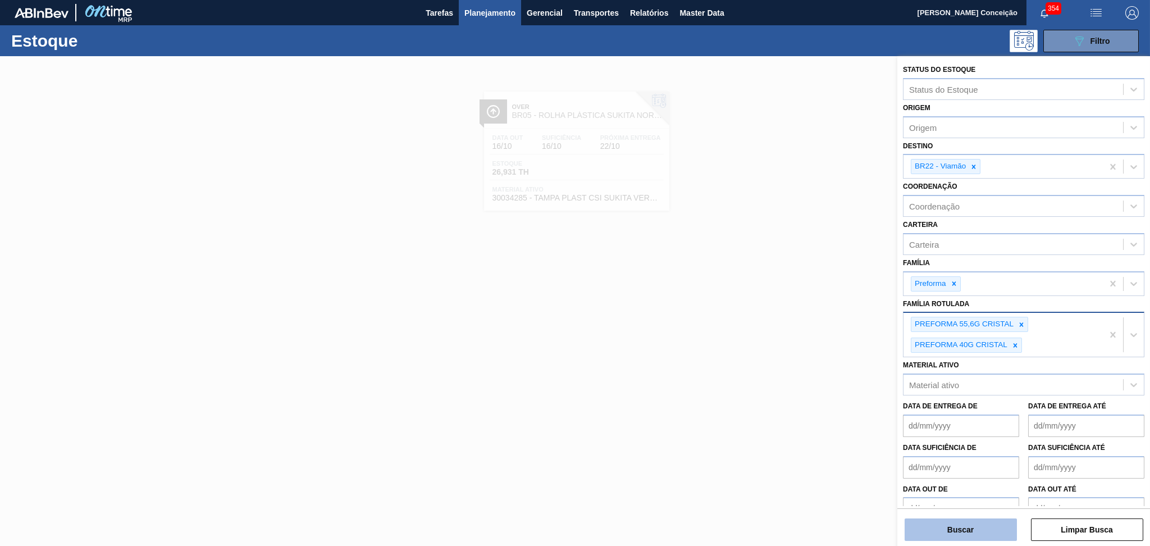
click at [980, 534] on button "Buscar" at bounding box center [960, 529] width 112 height 22
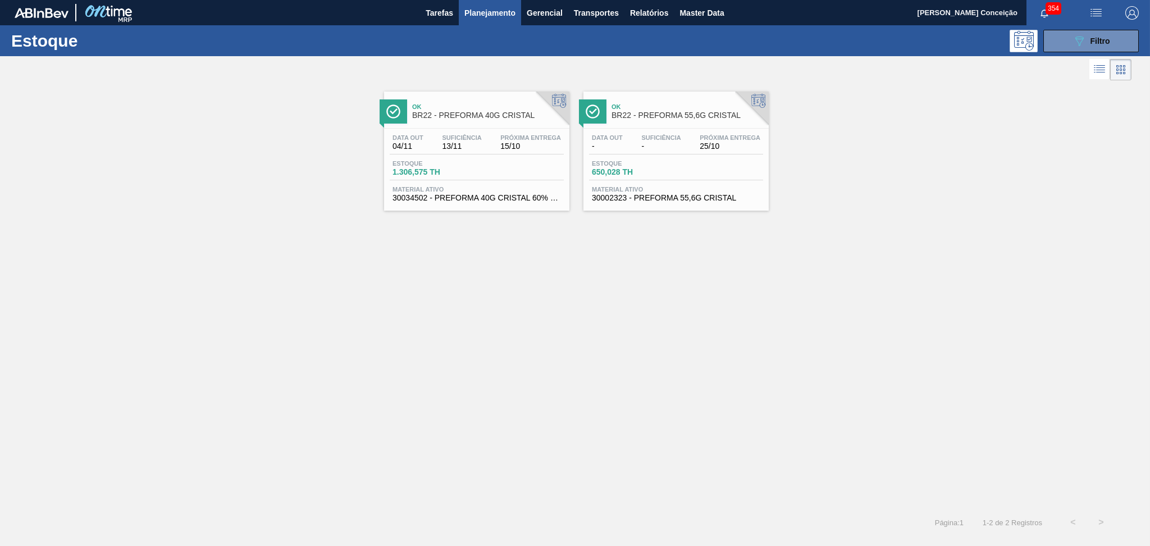
drag, startPoint x: 485, startPoint y: 139, endPoint x: 606, endPoint y: 134, distance: 121.3
click at [485, 138] on div "Data out 04/11 Suficiência 13/11 Próxima Entrega 15/10" at bounding box center [477, 144] width 174 height 20
click at [684, 136] on div "Data out - Suficiência - Próxima Entrega 25/10" at bounding box center [676, 144] width 174 height 20
click at [448, 337] on div "Ok BR22 - PREFORMA 40G CRISTAL Data out 04/11 Suficiência 13/11 Próxima Entrega…" at bounding box center [575, 295] width 1150 height 425
click at [1082, 48] on button "089F7B8B-B2A5-4AFE-B5C0-19BA573D28AC Filtro" at bounding box center [1090, 41] width 95 height 22
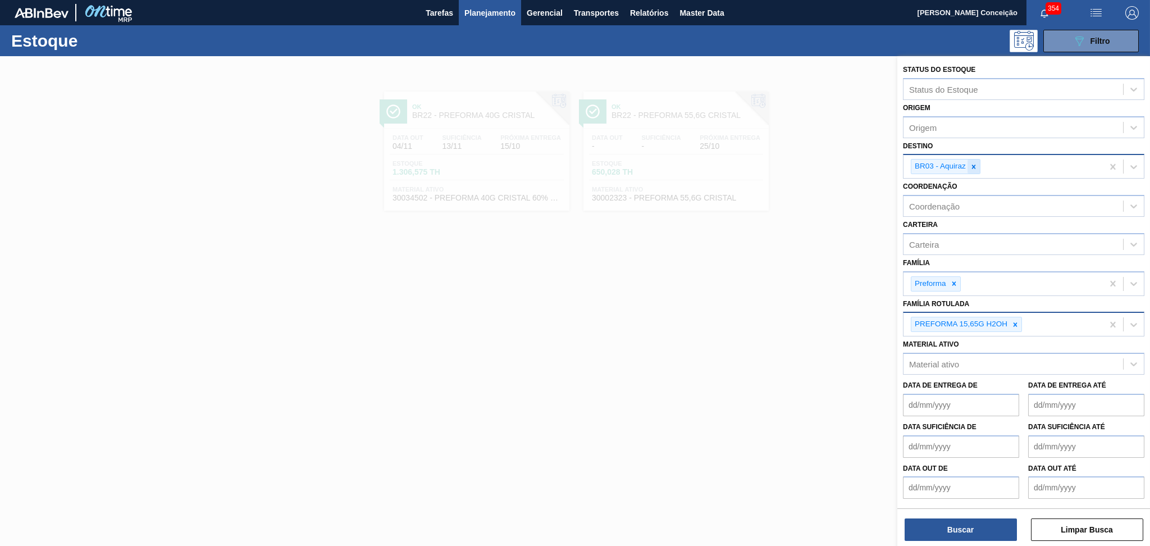
click at [976, 164] on icon at bounding box center [974, 167] width 8 height 8
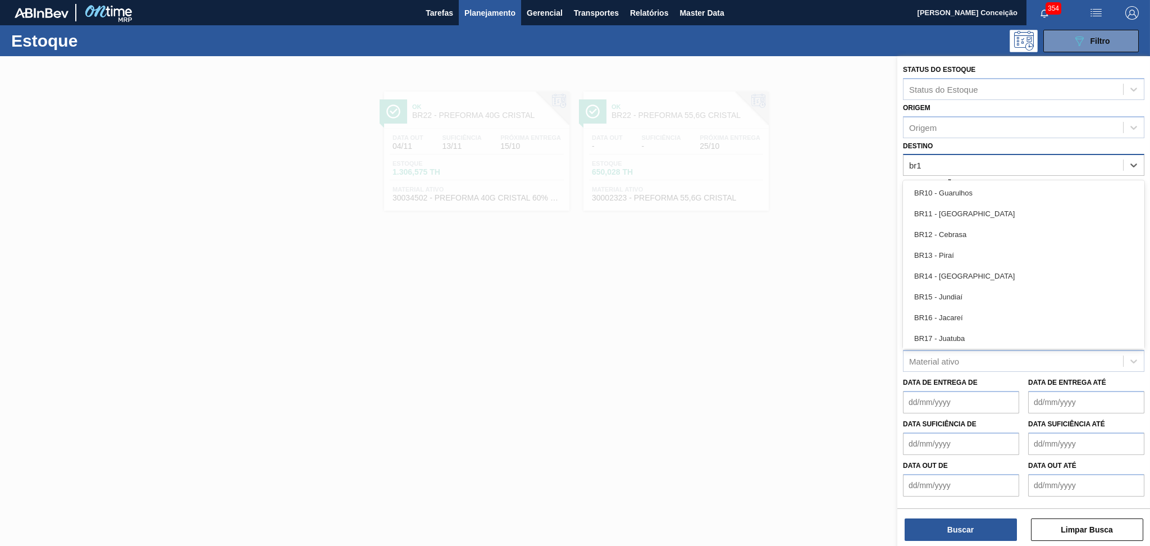
type input "br19"
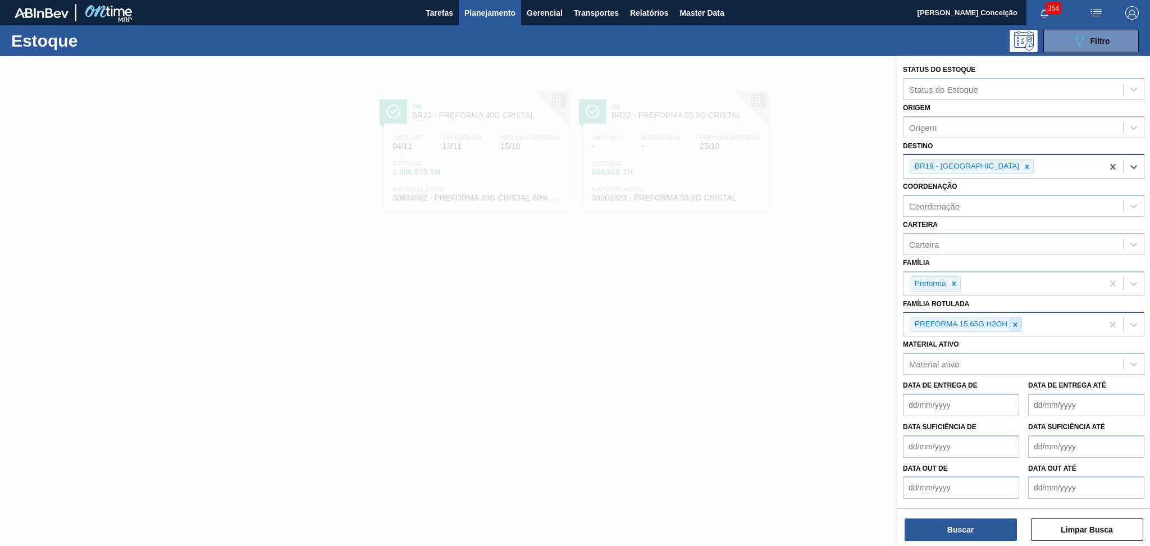
click at [1013, 324] on icon at bounding box center [1015, 325] width 8 height 8
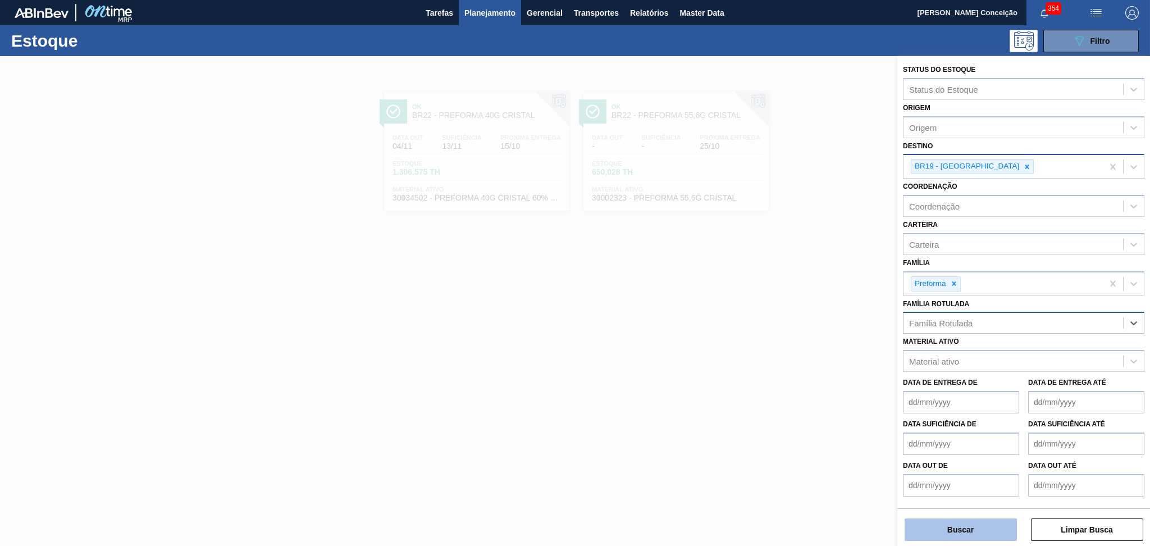
click at [929, 523] on button "Buscar" at bounding box center [960, 529] width 112 height 22
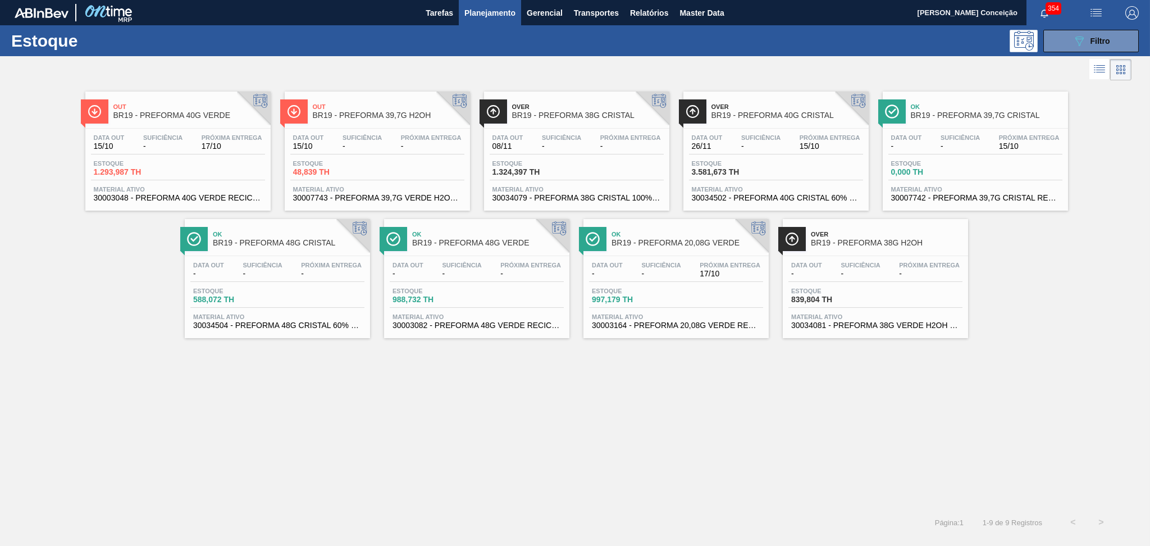
click at [118, 162] on span "Estoque" at bounding box center [133, 163] width 79 height 7
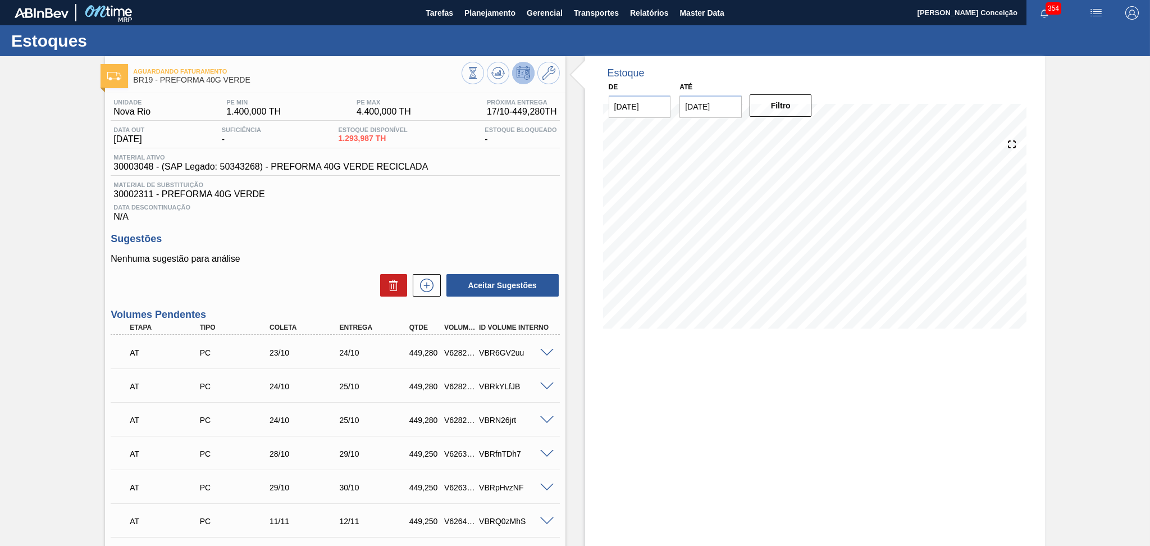
click at [281, 263] on p "Nenhuma sugestão para análise" at bounding box center [335, 259] width 449 height 10
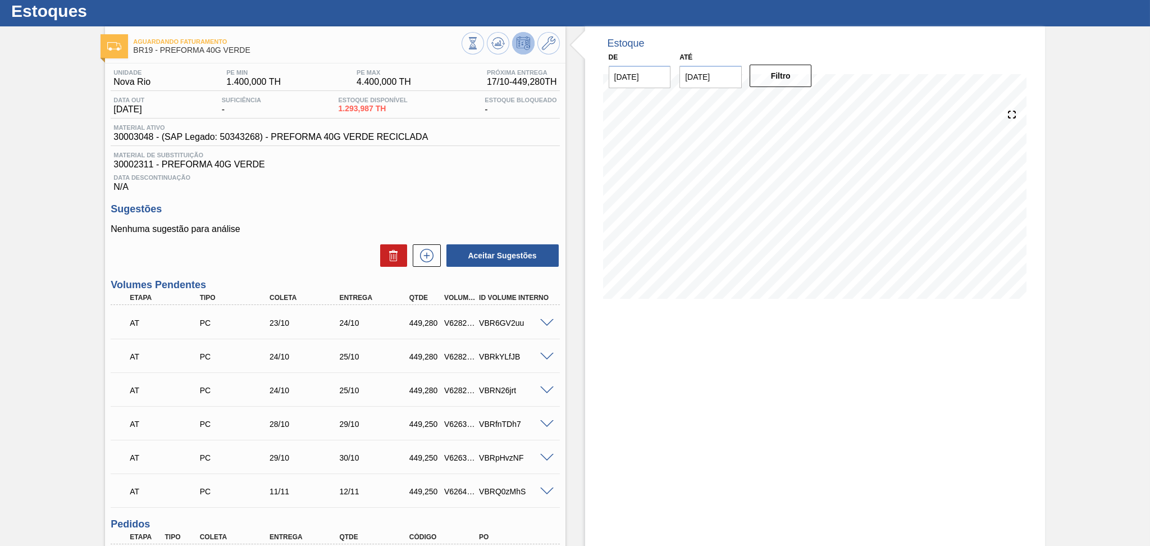
scroll to position [21, 0]
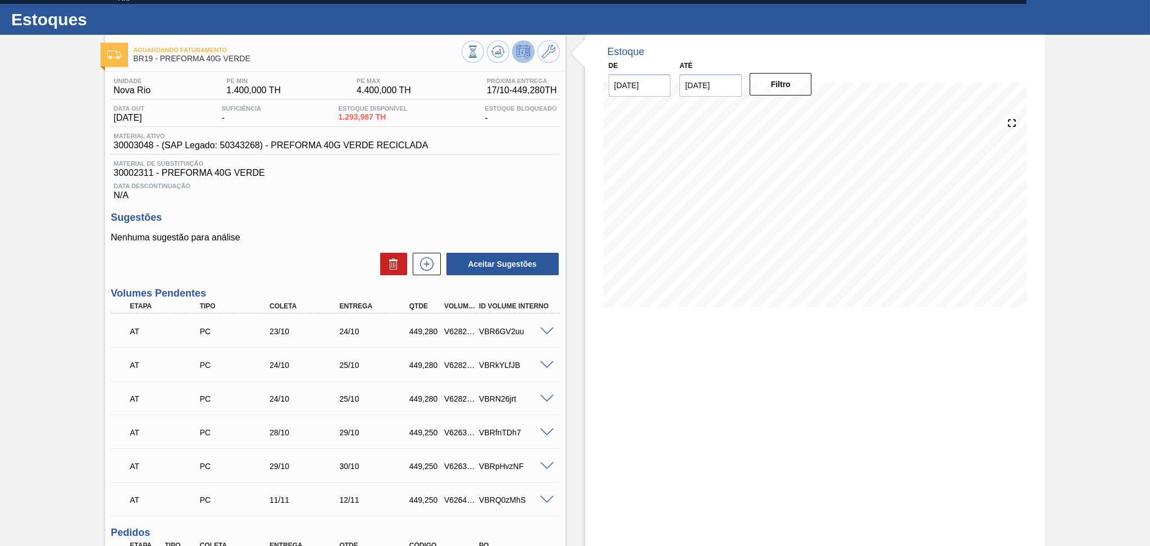
click at [255, 250] on div "Nenhuma sugestão para análise Aceitar Sugestões" at bounding box center [335, 254] width 449 height 44
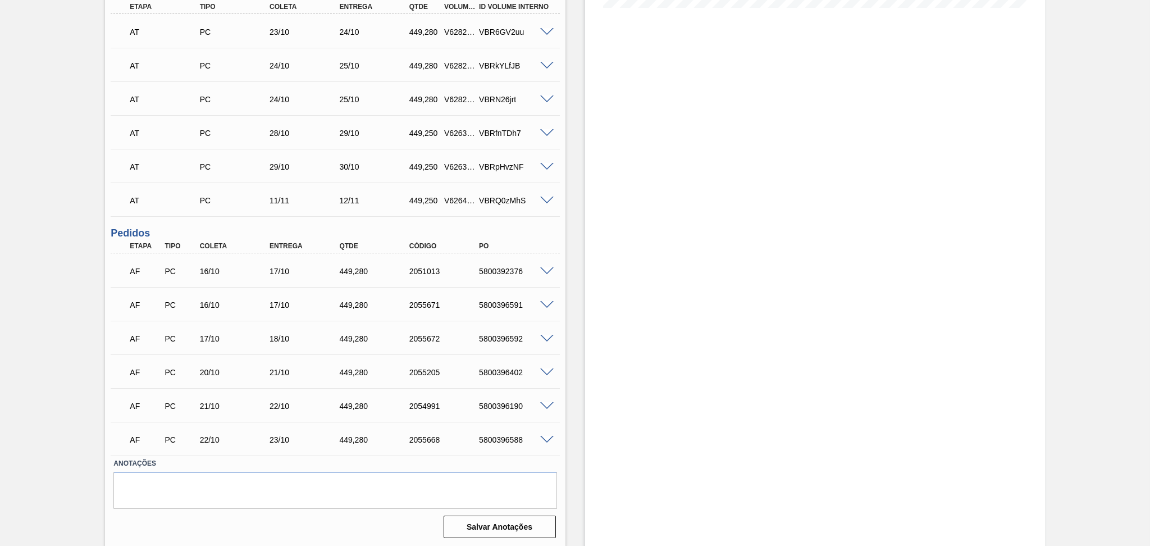
click at [546, 269] on span at bounding box center [546, 271] width 13 height 8
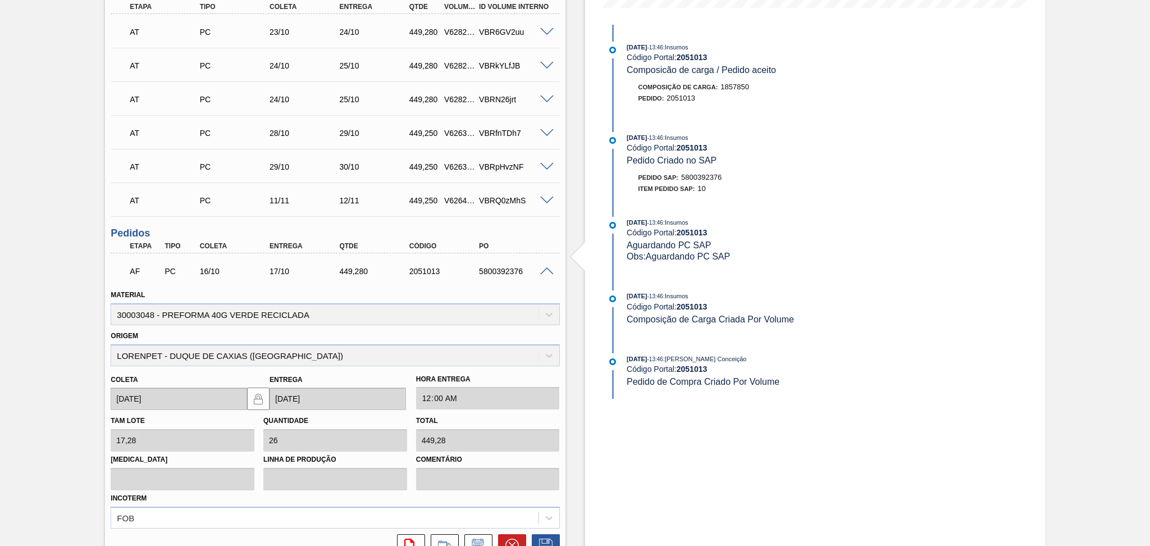
click at [546, 269] on span at bounding box center [546, 271] width 13 height 8
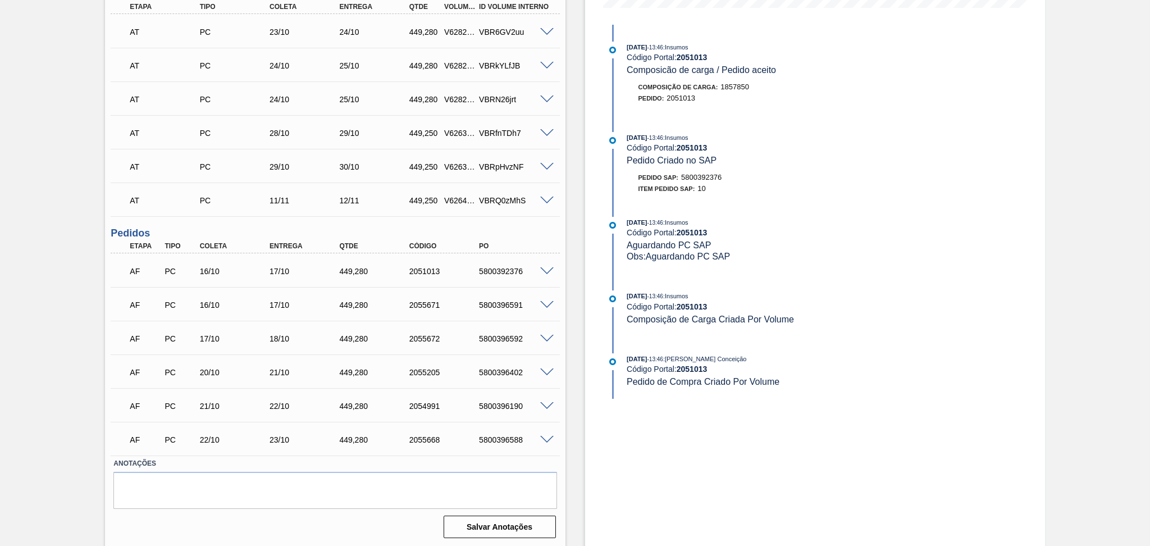
click at [546, 301] on span at bounding box center [546, 305] width 13 height 8
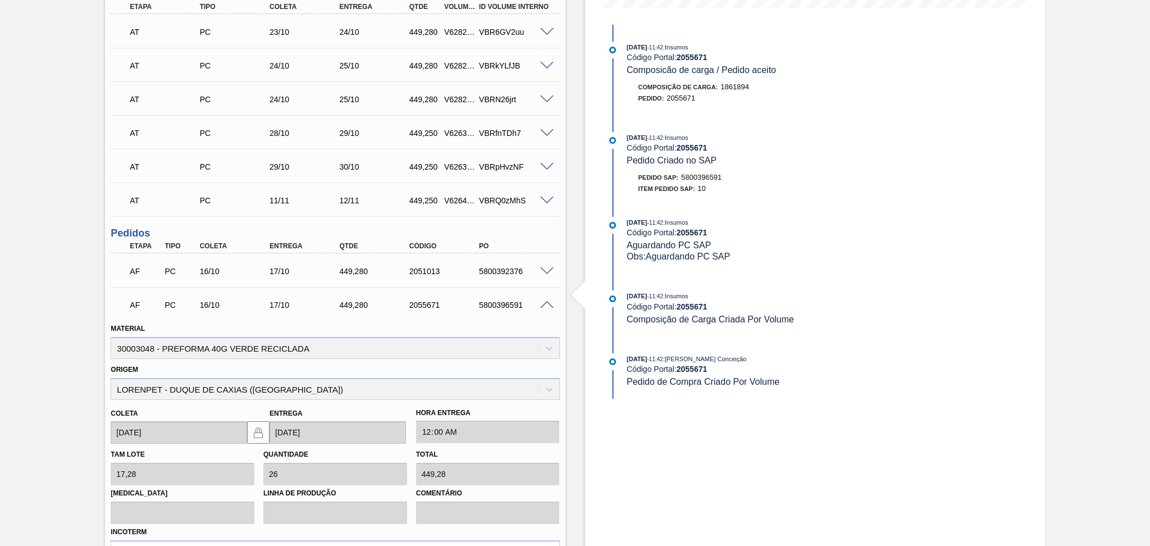
click at [506, 303] on div "5800396591" at bounding box center [515, 304] width 79 height 9
copy div "5800396591"
click at [546, 301] on span at bounding box center [546, 305] width 13 height 8
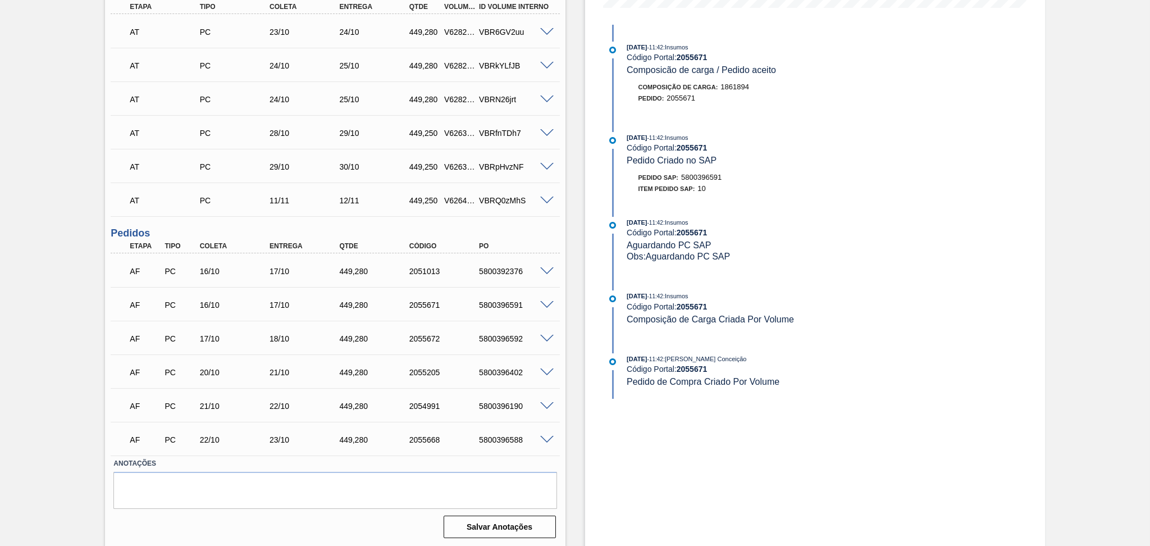
click at [546, 335] on span at bounding box center [546, 339] width 13 height 8
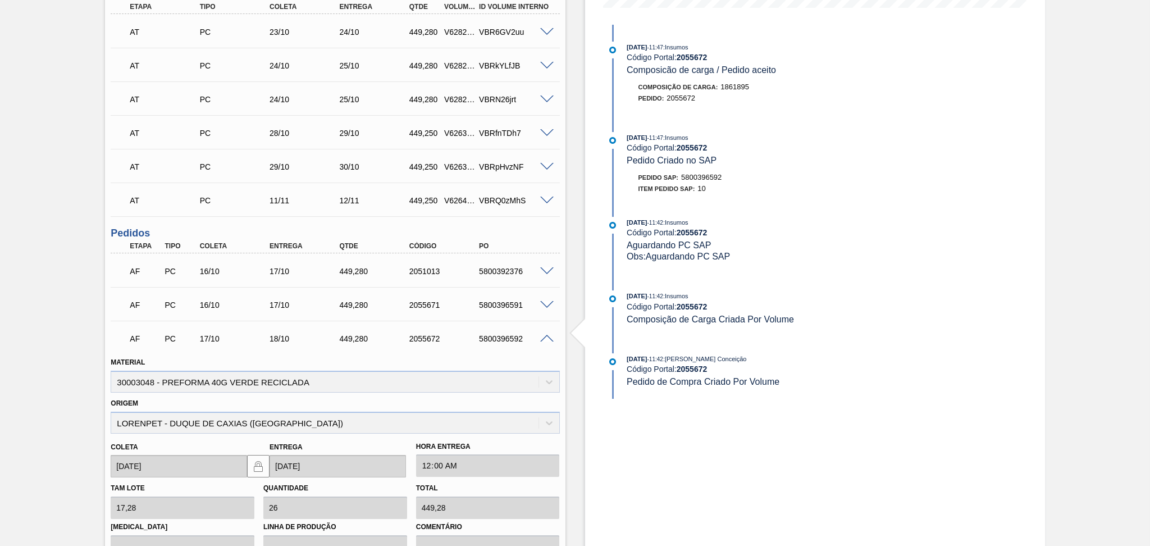
click at [546, 336] on span at bounding box center [546, 339] width 13 height 8
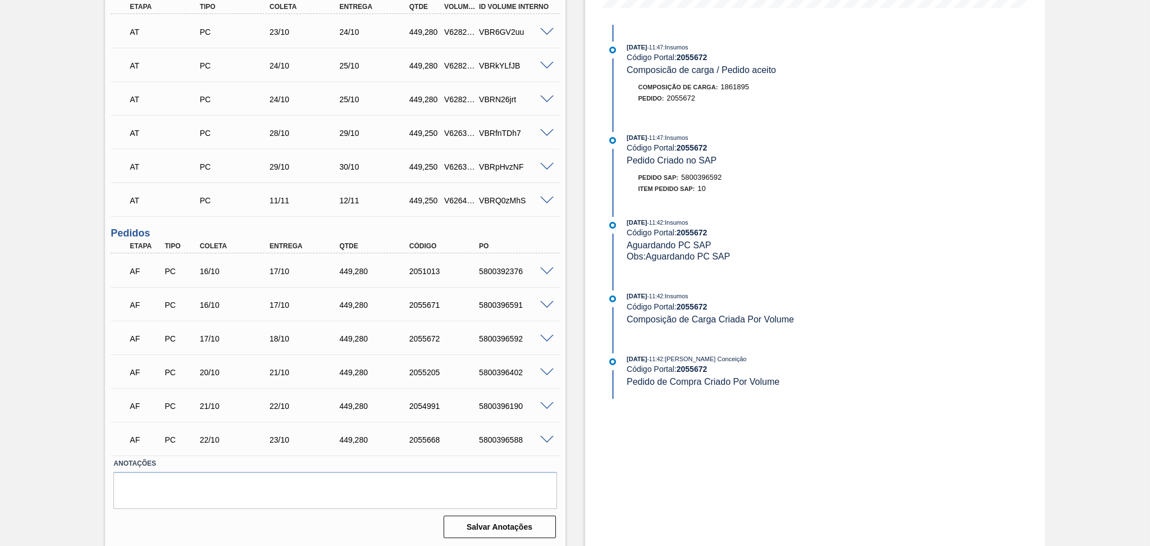
click at [546, 336] on span at bounding box center [546, 339] width 13 height 8
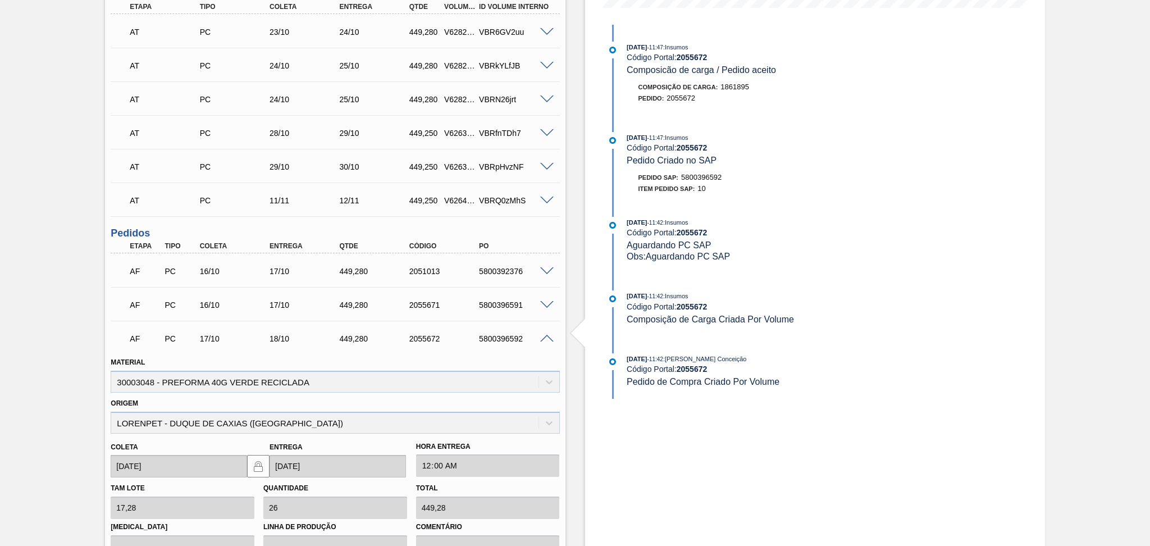
click at [546, 336] on span at bounding box center [546, 339] width 13 height 8
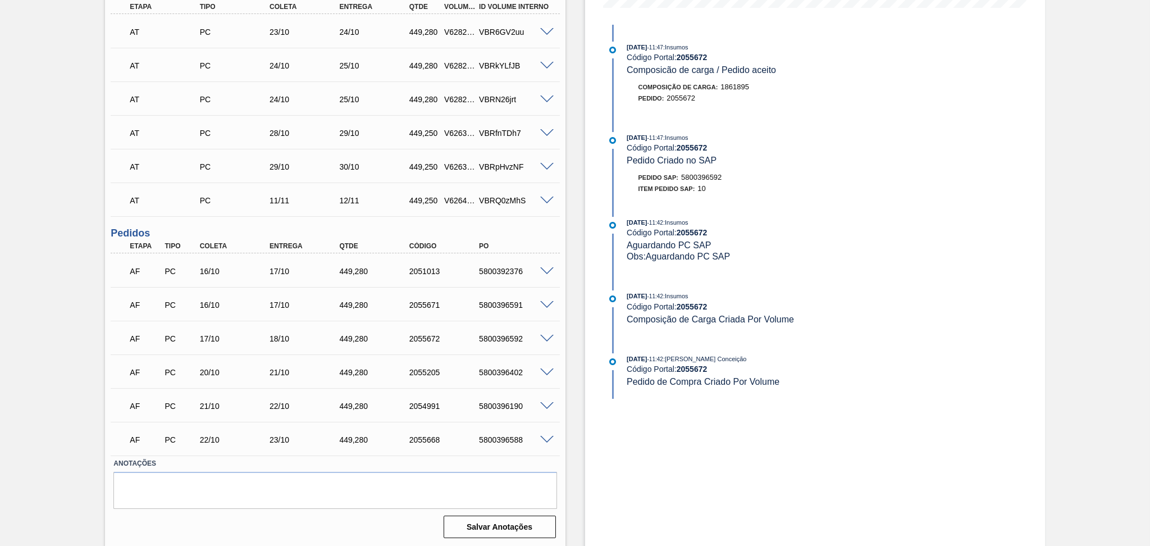
click at [504, 336] on div "5800396592" at bounding box center [515, 338] width 79 height 9
copy div "5800396592"
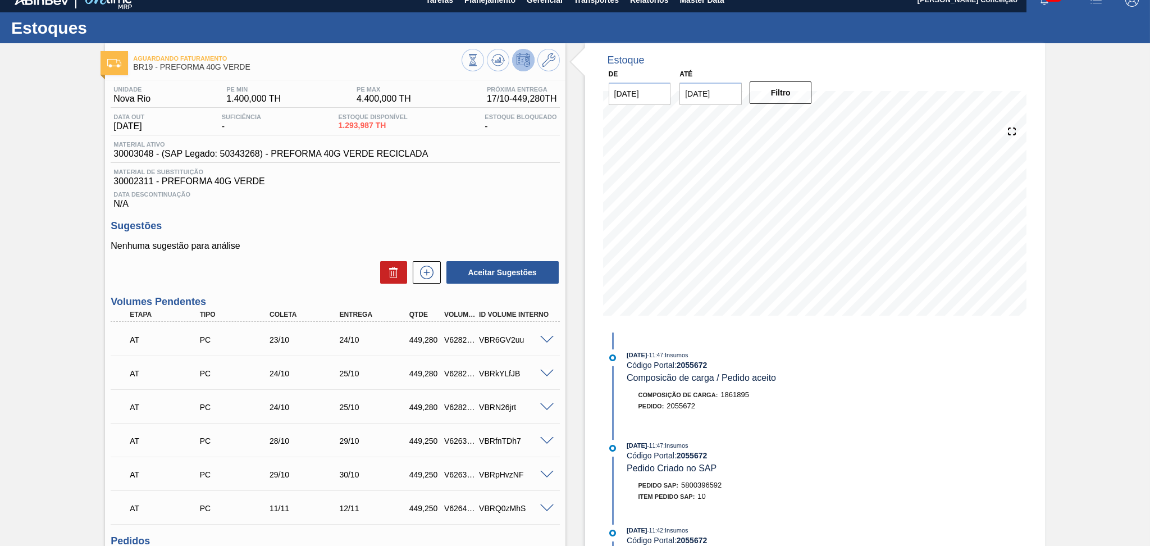
scroll to position [0, 0]
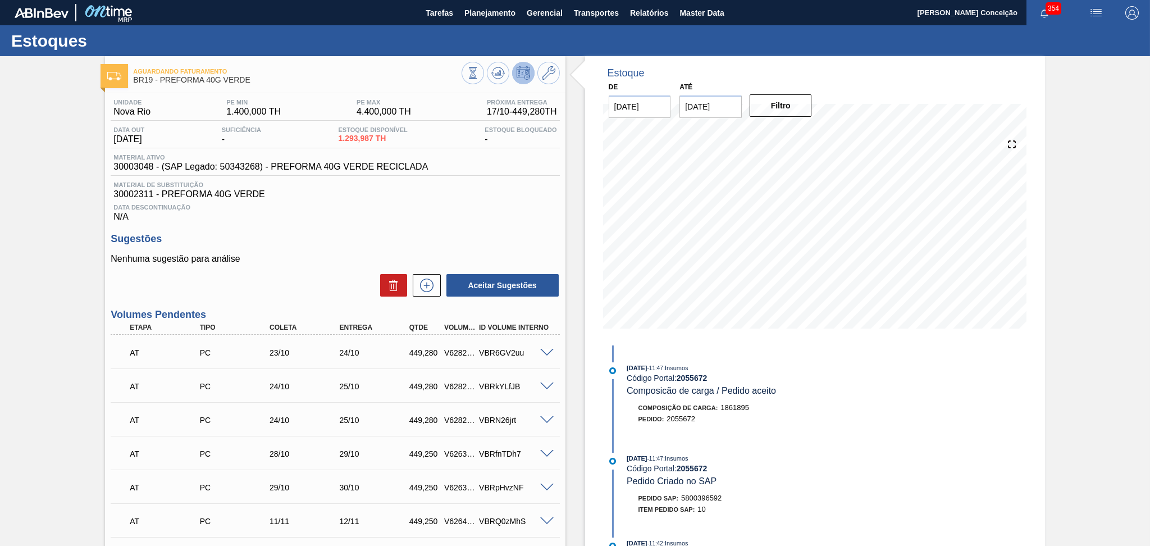
click at [301, 246] on div "Sugestões Nenhuma sugestão para análise Aceitar Sugestões" at bounding box center [335, 265] width 449 height 65
click at [434, 228] on div "Unidade Nova Rio PE MIN 1.400,000 TH PE MAX 4.400,000 TH Próxima Entrega 17/10 …" at bounding box center [335, 477] width 460 height 769
click at [343, 204] on span "Data Descontinuação" at bounding box center [334, 207] width 443 height 7
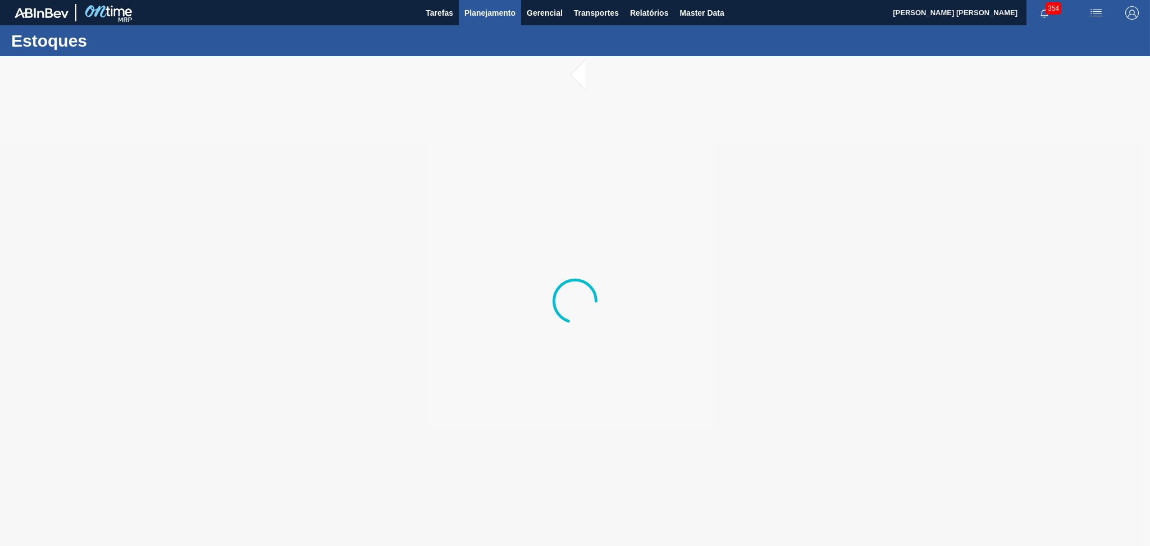
click at [504, 6] on span "Planejamento" at bounding box center [489, 12] width 51 height 13
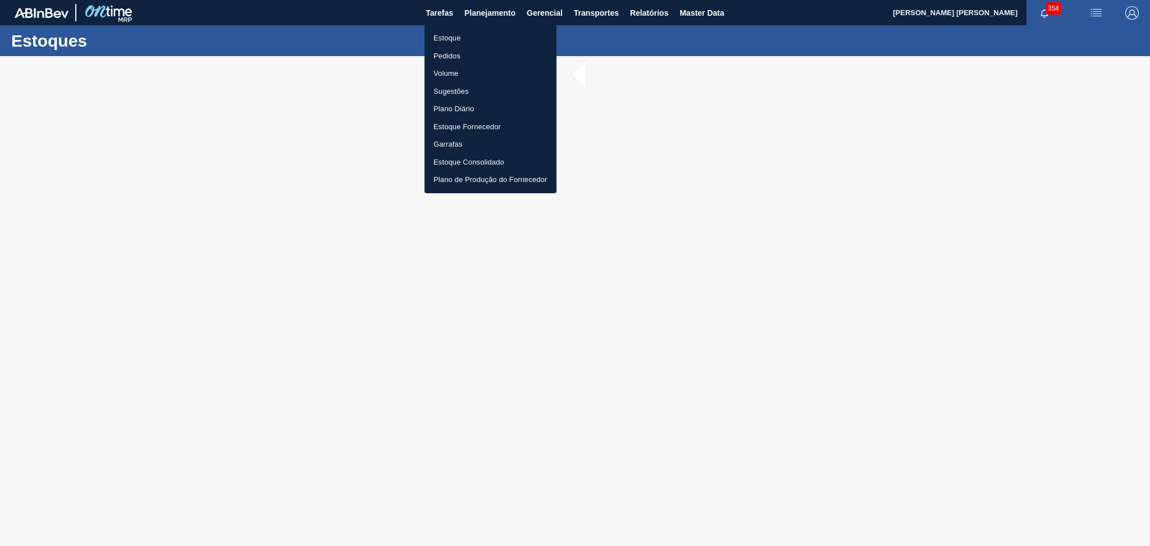
click at [452, 37] on li "Estoque" at bounding box center [490, 38] width 132 height 18
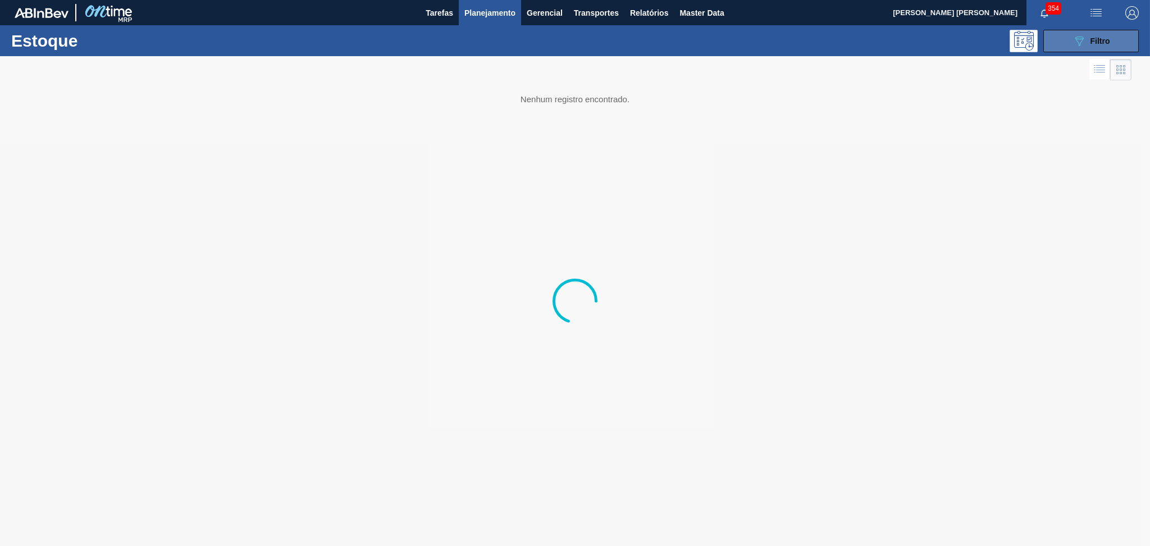
click at [1117, 38] on button "089F7B8B-B2A5-4AFE-B5C0-19BA573D28AC Filtro" at bounding box center [1090, 41] width 95 height 22
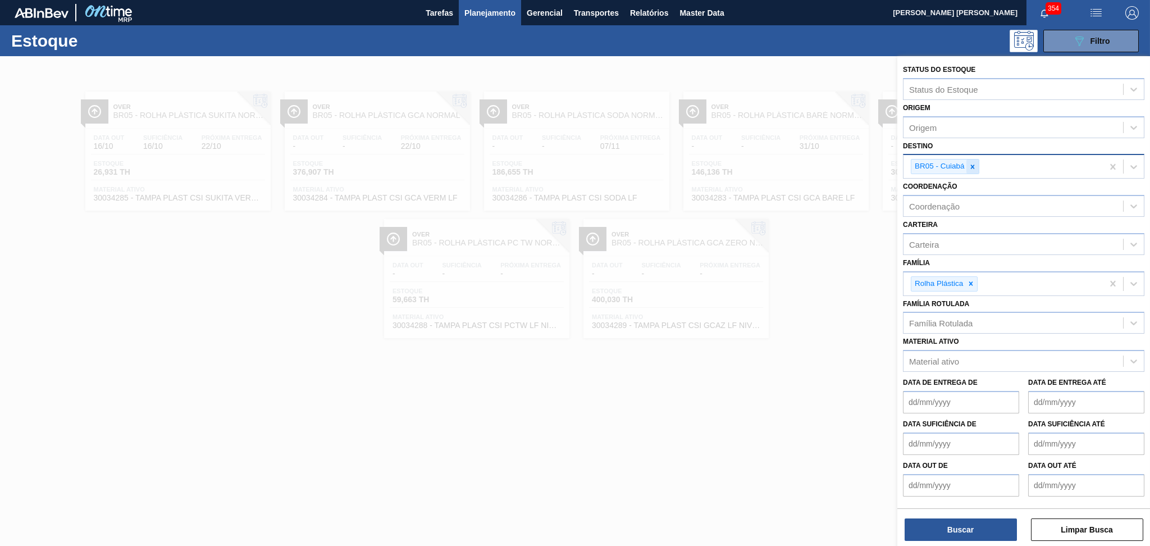
click at [971, 167] on icon at bounding box center [972, 167] width 8 height 8
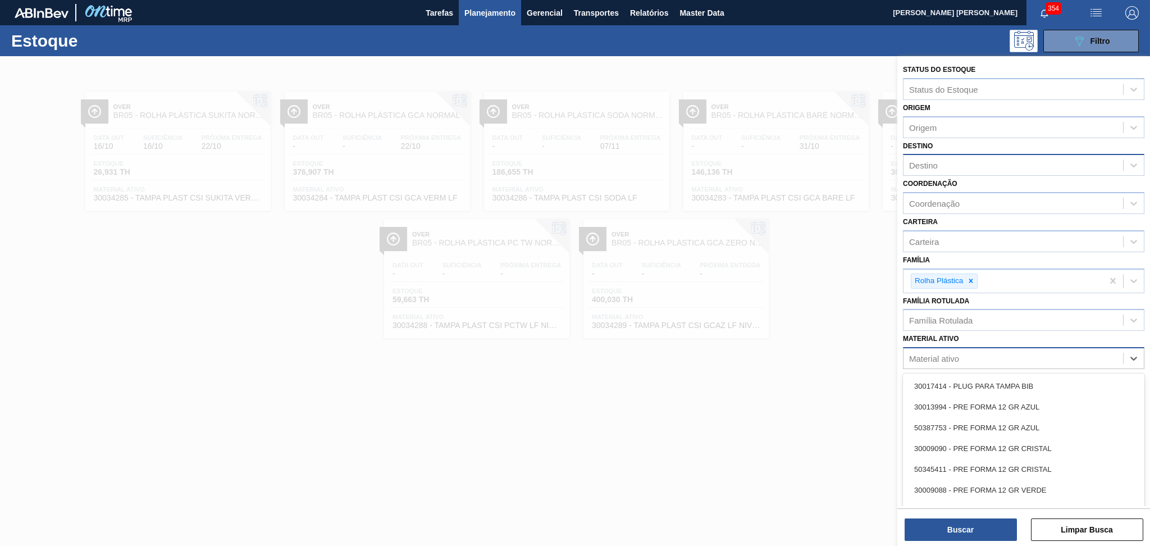
click at [919, 354] on div "Material ativo" at bounding box center [934, 359] width 50 height 10
paste ativo "30034285"
type ativo "30034285"
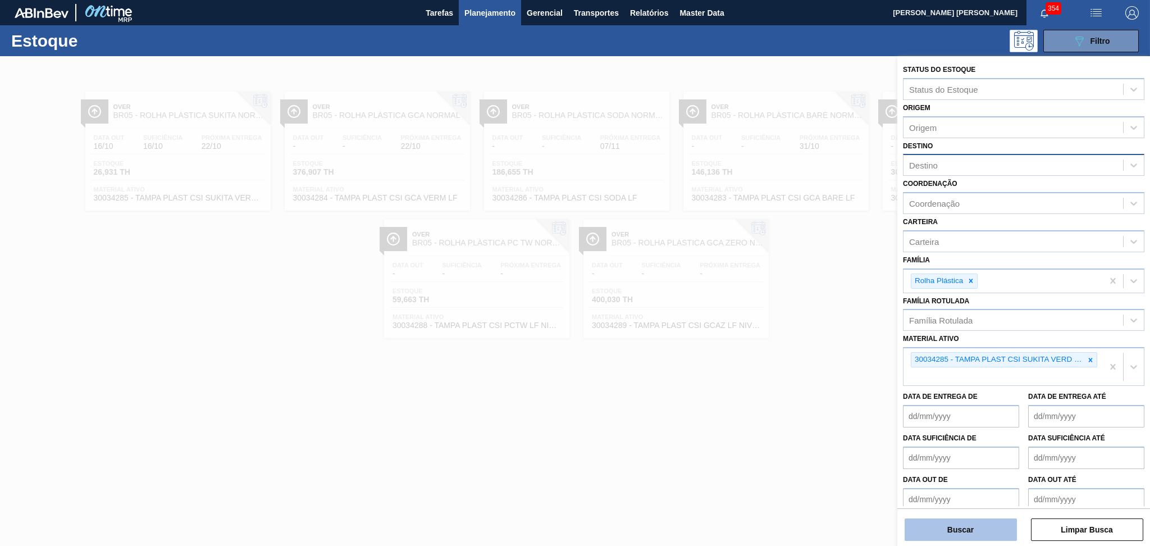
click at [940, 534] on button "Buscar" at bounding box center [960, 529] width 112 height 22
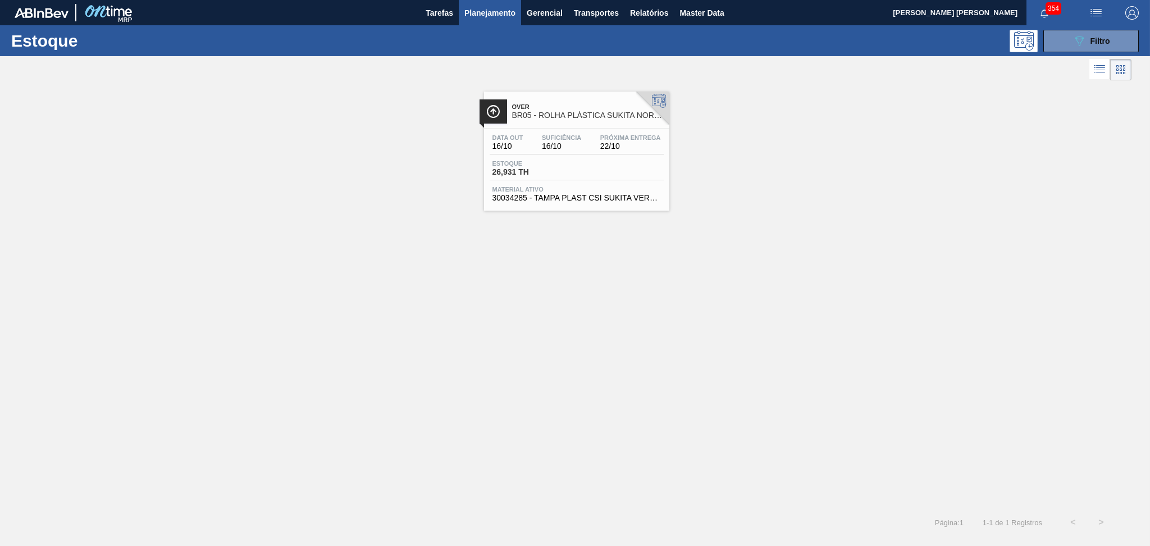
click at [705, 224] on div "Over BR05 - ROLHA PLÁSTICA SUKITA NORMAL Data out 16/10 Suficiência 16/10 Próxi…" at bounding box center [575, 295] width 1150 height 425
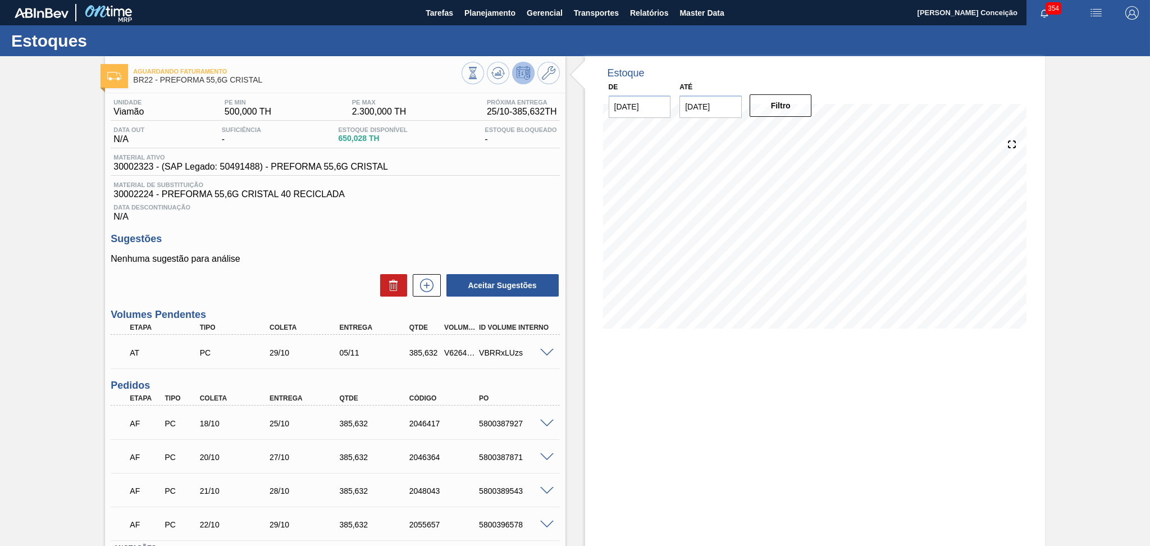
click at [451, 234] on h3 "Sugestões" at bounding box center [335, 239] width 449 height 12
click at [331, 210] on div "Data Descontinuação N/A" at bounding box center [335, 210] width 449 height 22
click at [364, 266] on div "Nenhuma sugestão para análise Aceitar Sugestões" at bounding box center [335, 276] width 449 height 44
click at [473, 228] on div "Unidade Viamão PE MIN 500,000 TH PE MAX 2.300,000 TH Próxima Entrega 25/10 - 38…" at bounding box center [335, 359] width 460 height 533
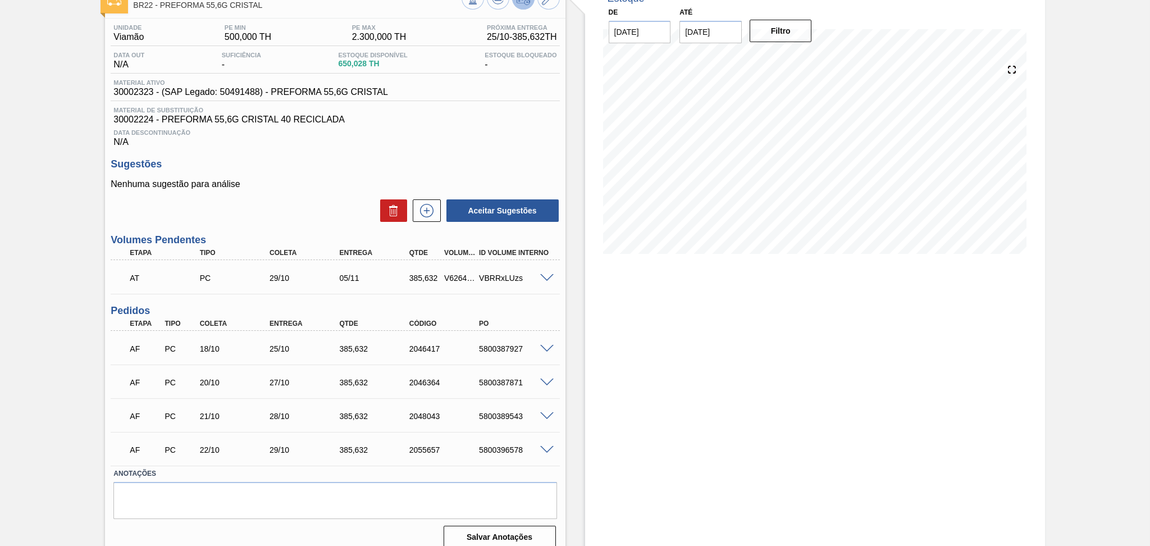
scroll to position [85, 0]
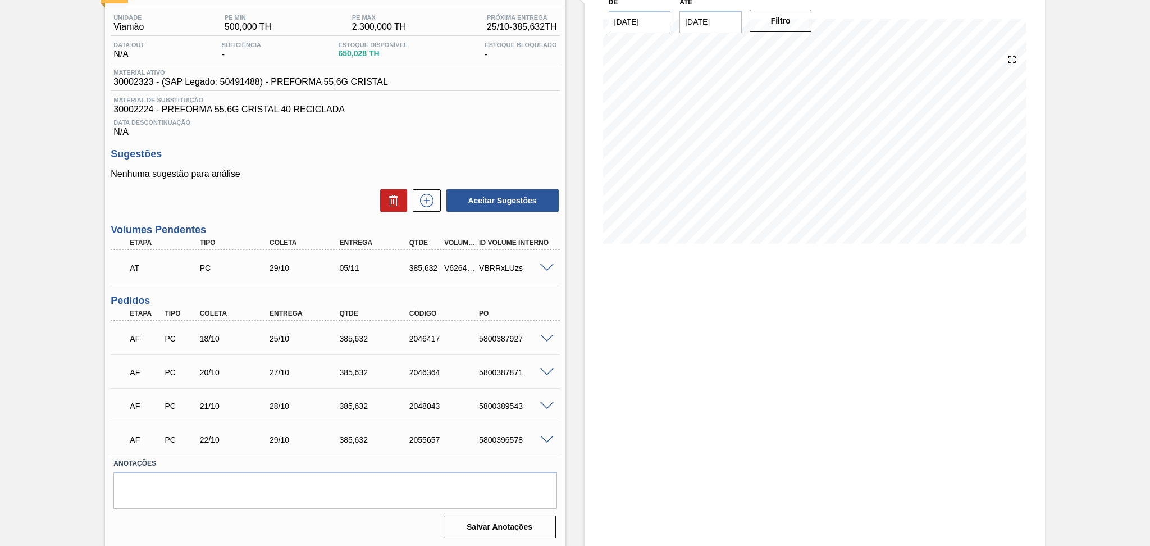
click at [456, 138] on div "Unidade Viamão PE MIN 500,000 TH PE MAX 2.300,000 TH Próxima Entrega 25/10 - 38…" at bounding box center [335, 274] width 460 height 533
click at [347, 117] on div "Data Descontinuação N/A" at bounding box center [335, 126] width 449 height 22
click at [358, 148] on h3 "Sugestões" at bounding box center [335, 154] width 449 height 12
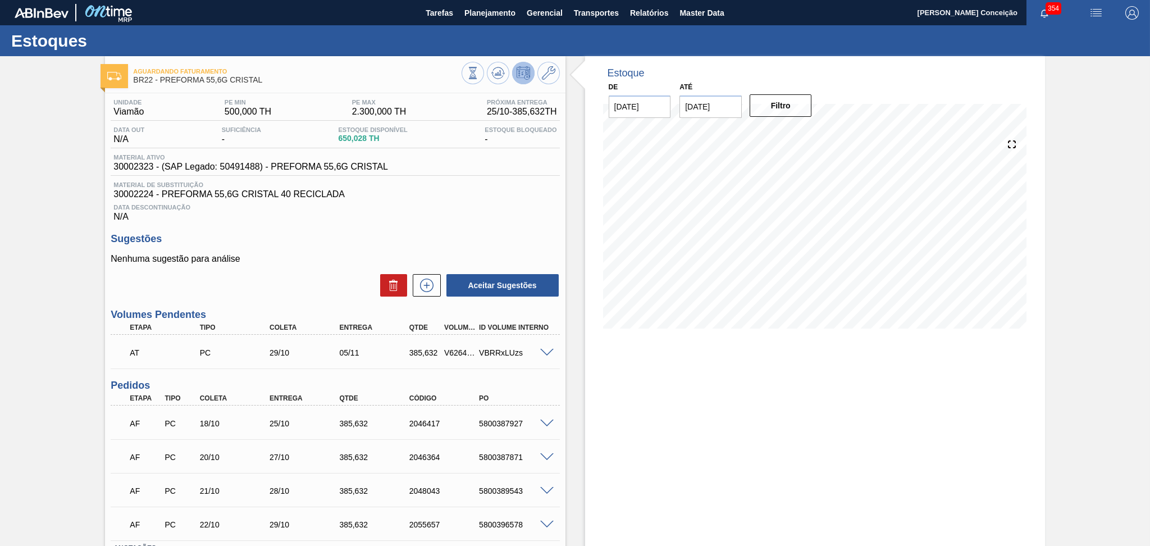
click at [264, 241] on h3 "Sugestões" at bounding box center [335, 239] width 449 height 12
click at [510, 420] on div "5800387927" at bounding box center [515, 423] width 79 height 9
copy div "5800387927"
click at [548, 420] on span at bounding box center [546, 423] width 13 height 8
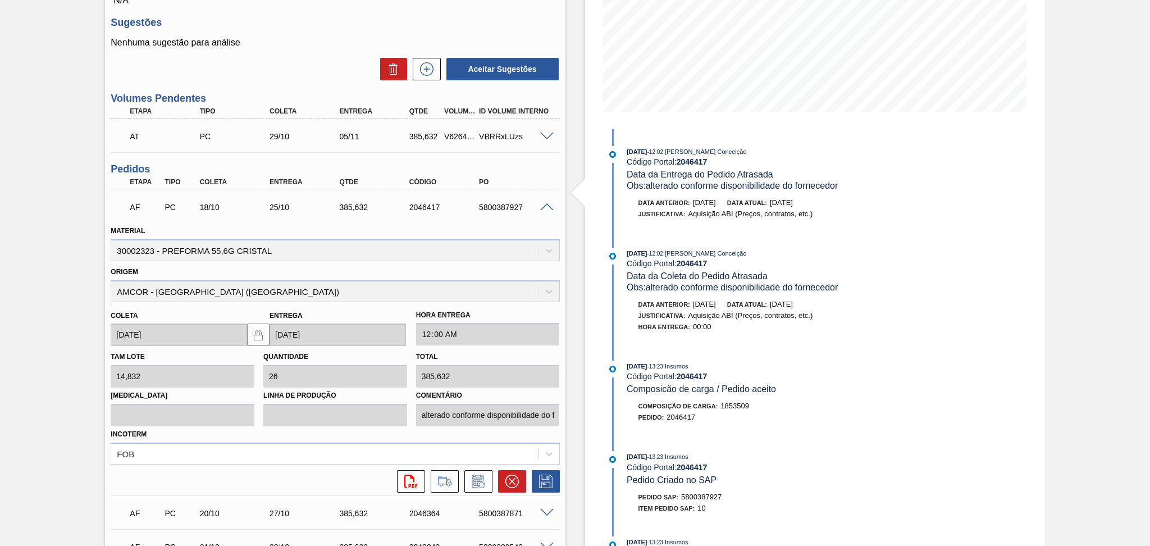
scroll to position [225, 0]
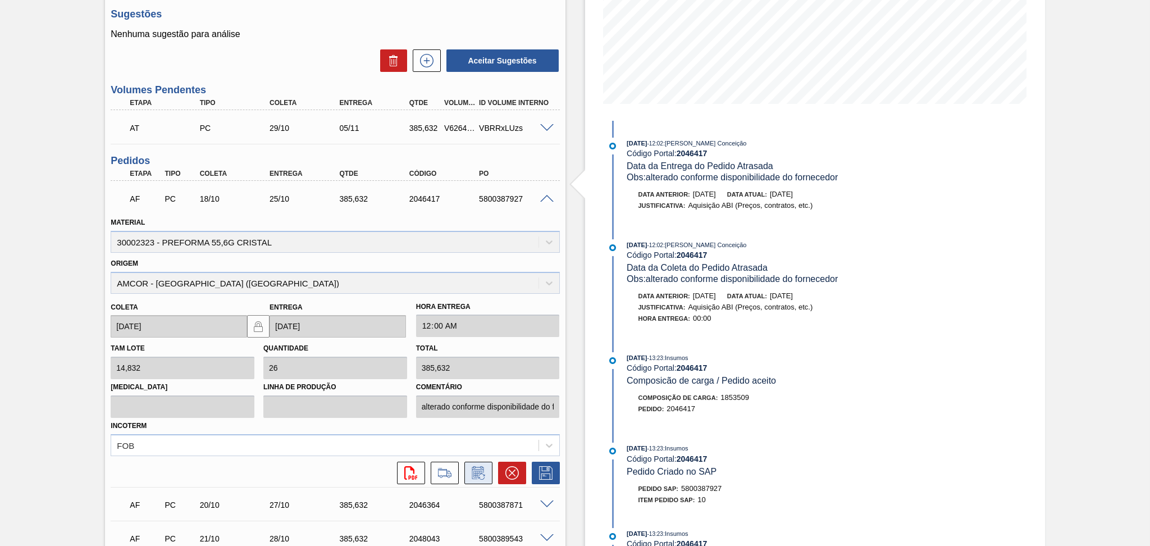
click at [473, 467] on icon at bounding box center [478, 472] width 12 height 13
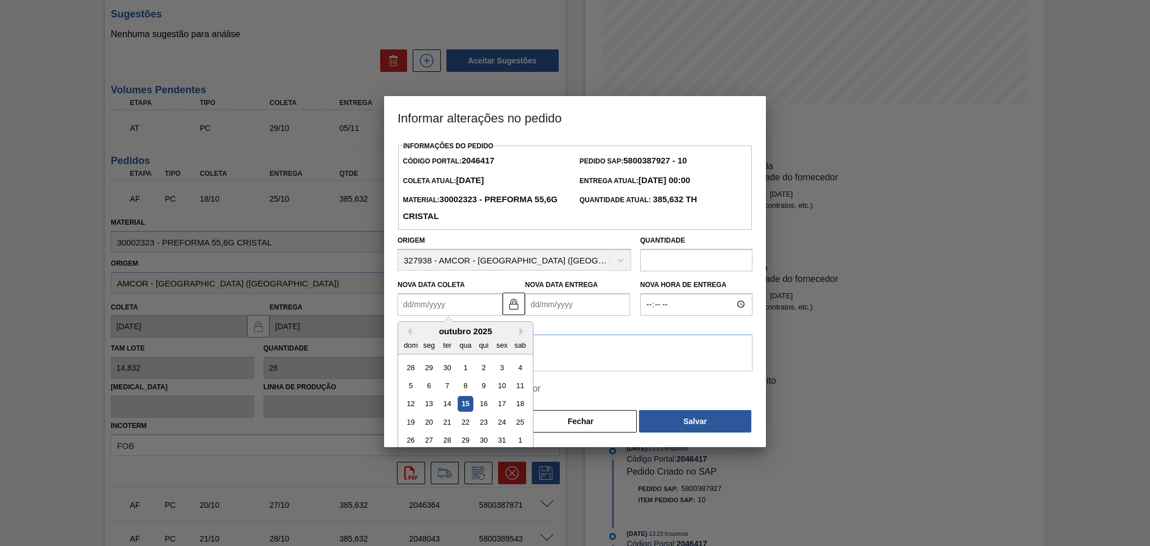
click at [472, 314] on Coleta2046417 "Nova Data Coleta" at bounding box center [449, 304] width 105 height 22
type Coleta2046417 "1"
type Entrega2046417 "[DATE]"
type Coleta2046417 "17"
type Entrega2046417 "24/10/2025"
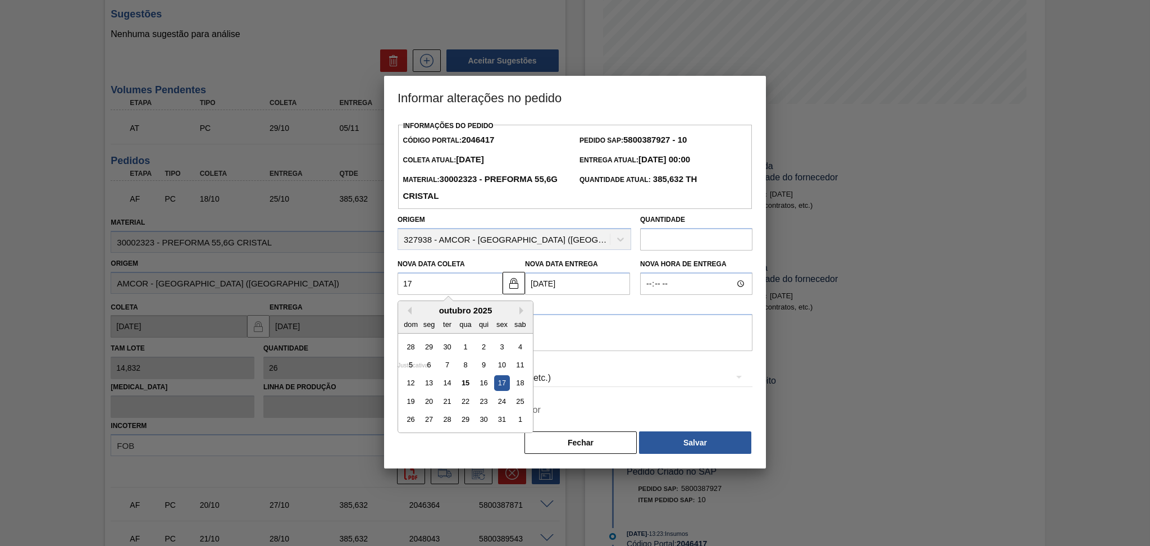
click at [505, 382] on div "17" at bounding box center [501, 383] width 15 height 15
type Coleta2046417 "17/10/2025"
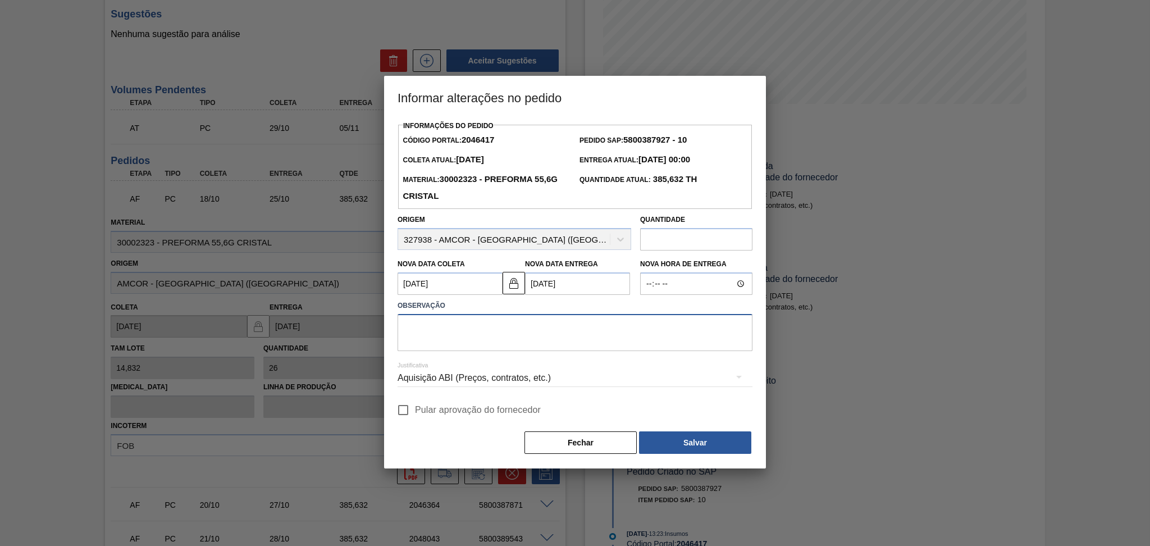
click at [521, 347] on textarea at bounding box center [574, 332] width 355 height 37
paste textarea "5800387927"
drag, startPoint x: 478, startPoint y: 340, endPoint x: 316, endPoint y: 328, distance: 163.2
click at [316, 328] on div "Informar alterações no pedido Informações do Pedido Código Portal: 2046417 Pedi…" at bounding box center [575, 273] width 1150 height 546
type textarea "antecipado carregamento cai no sábado"
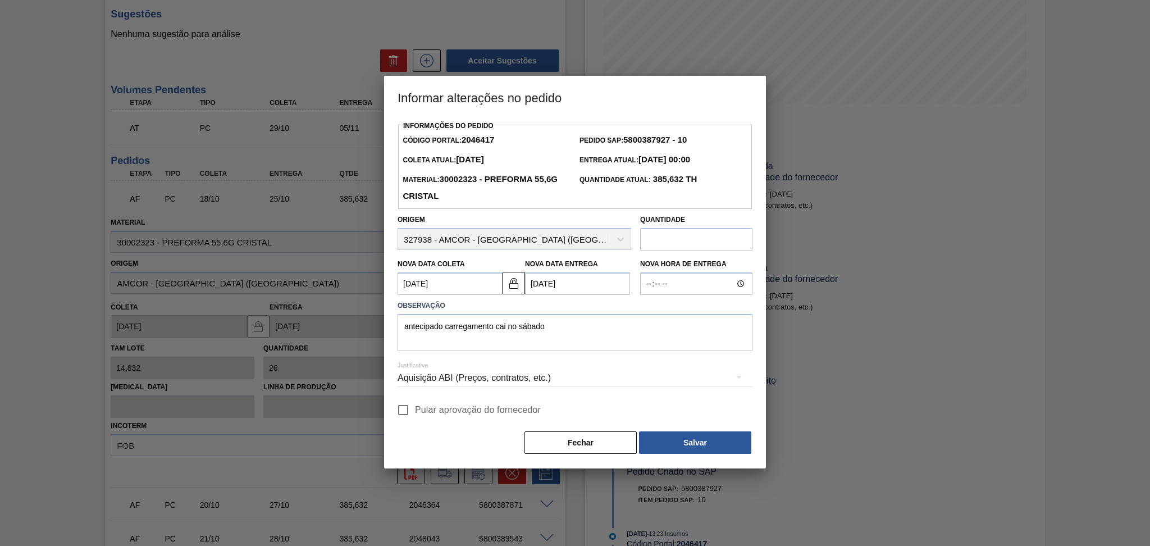
click at [410, 415] on input "Pular aprovação do fornecedor" at bounding box center [403, 410] width 24 height 24
checkbox input "true"
click at [685, 437] on button "Salvar" at bounding box center [695, 442] width 112 height 22
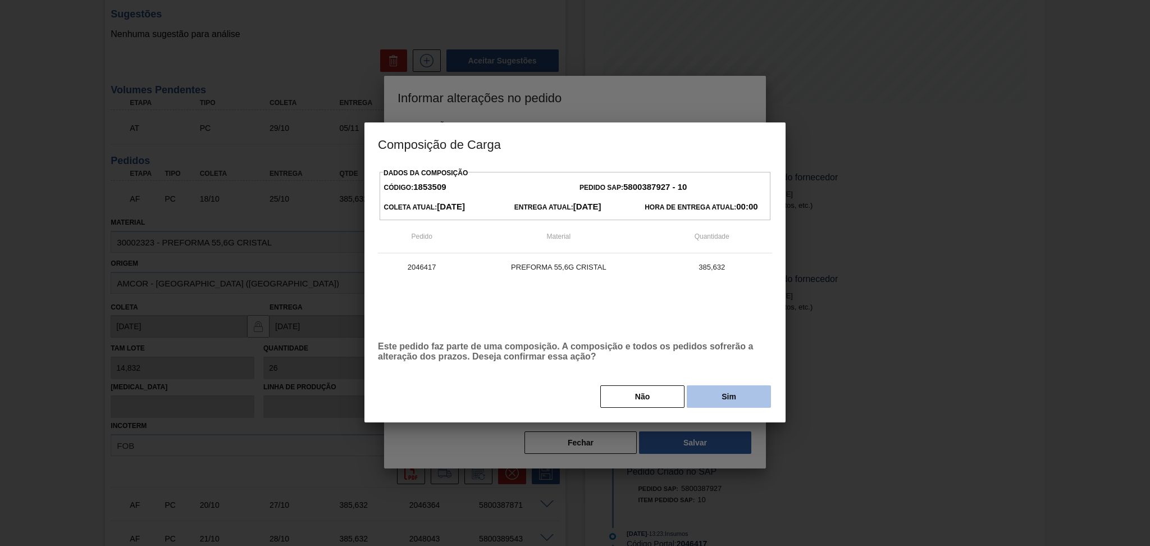
click at [733, 403] on button "Sim" at bounding box center [729, 396] width 84 height 22
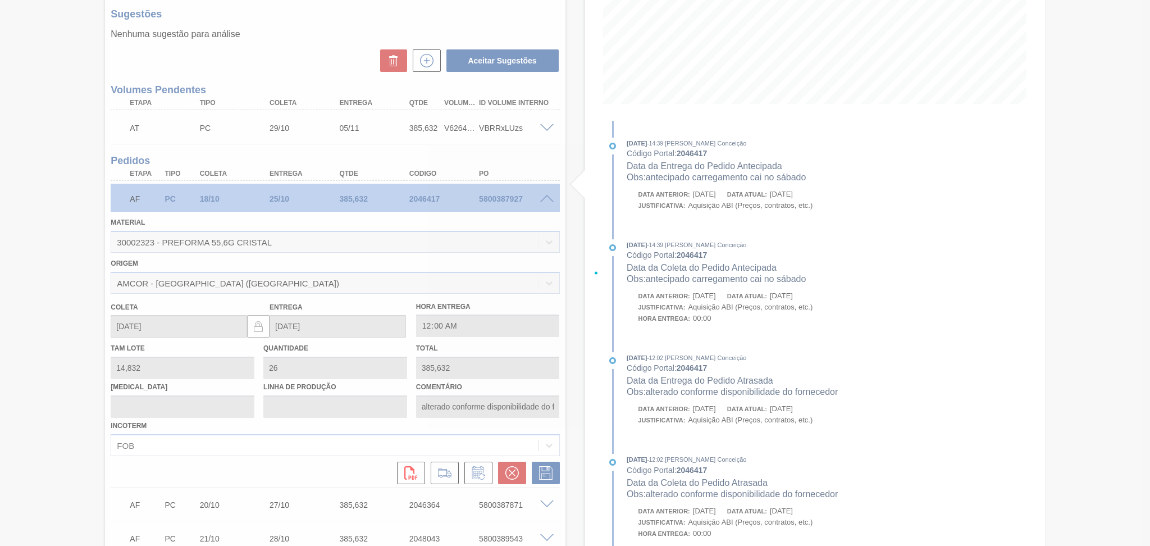
type input "antecipado carregamento cai no sábado"
type input "17/10/2025"
type input "24/10/2025"
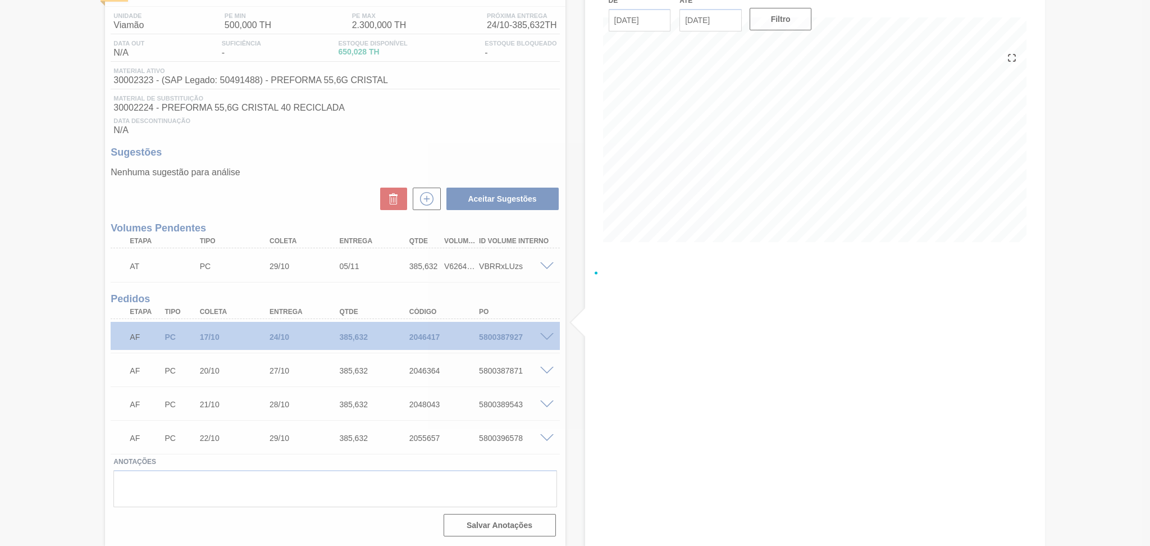
scroll to position [85, 0]
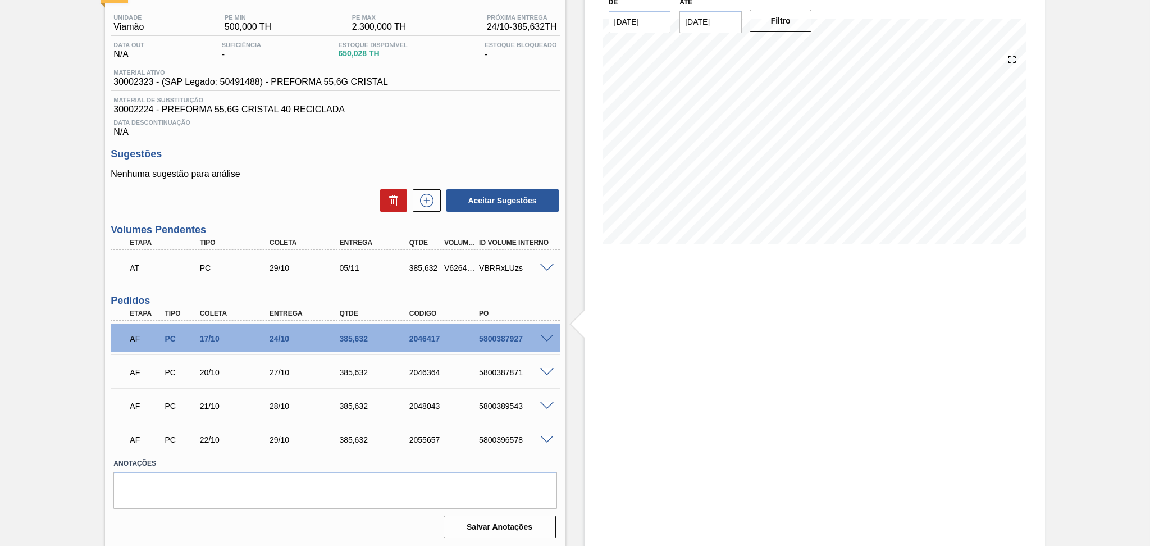
click at [273, 198] on div "Aceitar Sugestões" at bounding box center [335, 200] width 449 height 25
click at [506, 343] on div "AF PC 17/10 24/10 385,632 2046417 5800387927" at bounding box center [331, 337] width 419 height 22
click at [506, 342] on div "AF PC 17/10 24/10 385,632 2046417 5800387927" at bounding box center [331, 337] width 419 height 22
copy div "5800387927"
click at [483, 119] on span "Data Descontinuação" at bounding box center [334, 122] width 443 height 7
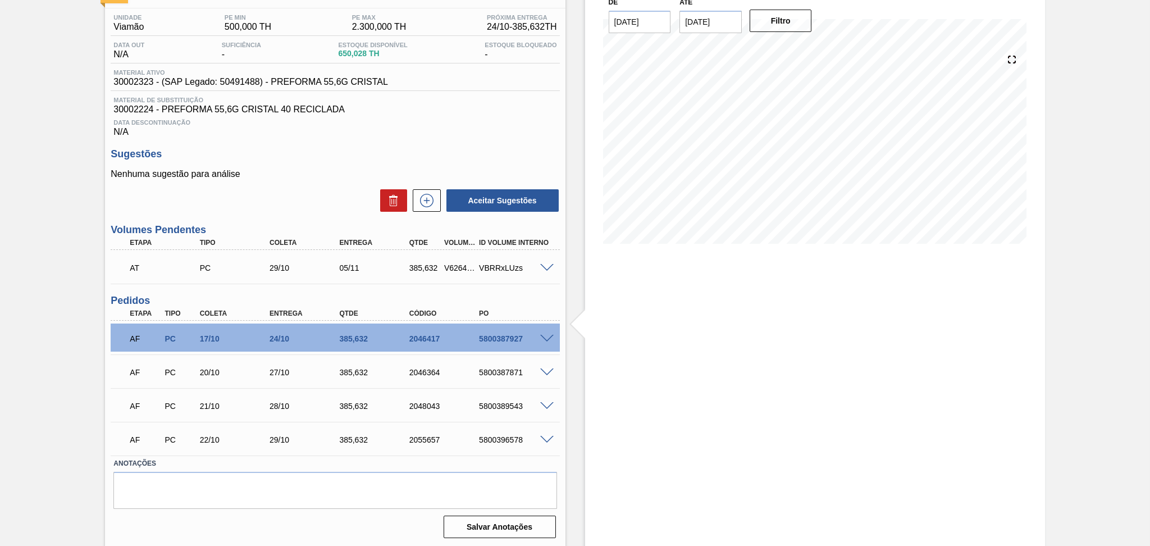
click at [630, 362] on div "Estoque De 15/10/2025 Até 30/11/2025 Filtro 23/10 Projeção de Estoque 500.028 N…" at bounding box center [815, 259] width 460 height 576
click at [508, 337] on div "5800387927" at bounding box center [515, 338] width 79 height 9
copy div "5800387927"
click at [508, 340] on div "5800387927" at bounding box center [515, 338] width 79 height 9
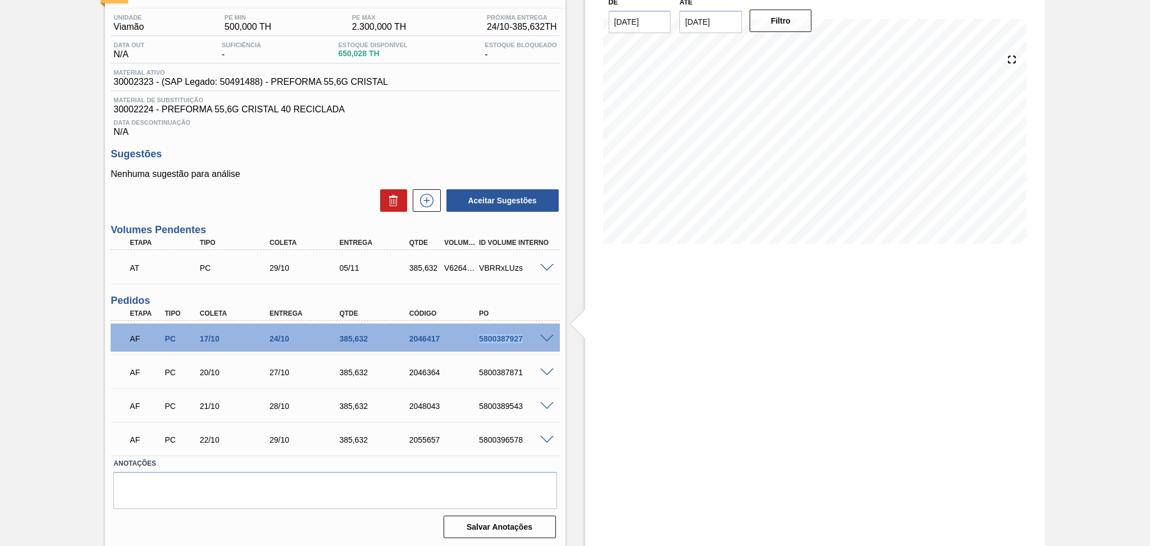
click at [508, 340] on div "5800387927" at bounding box center [515, 338] width 79 height 9
copy div "5800387927"
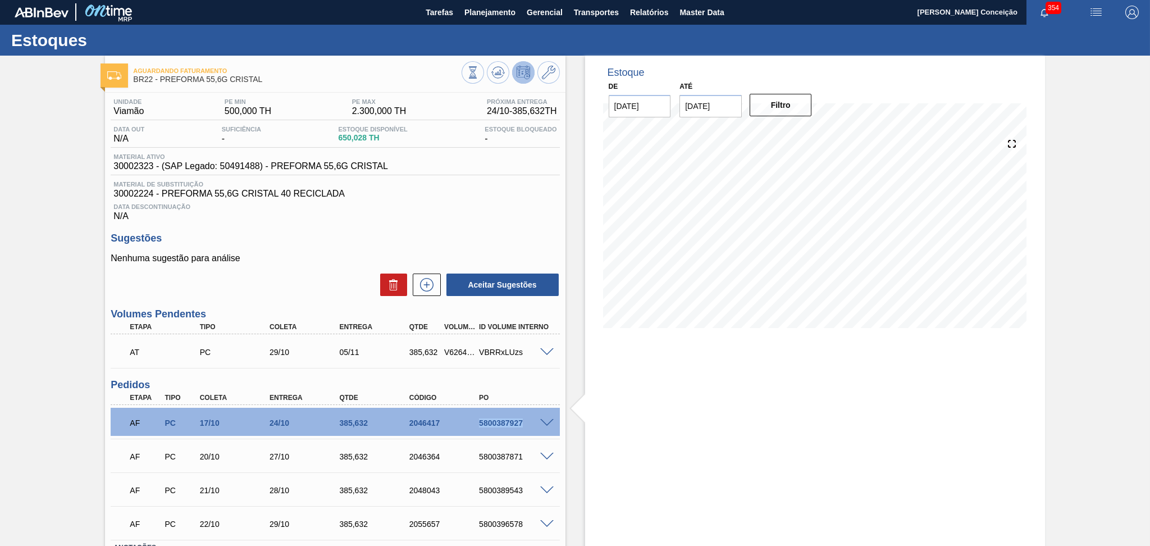
scroll to position [0, 0]
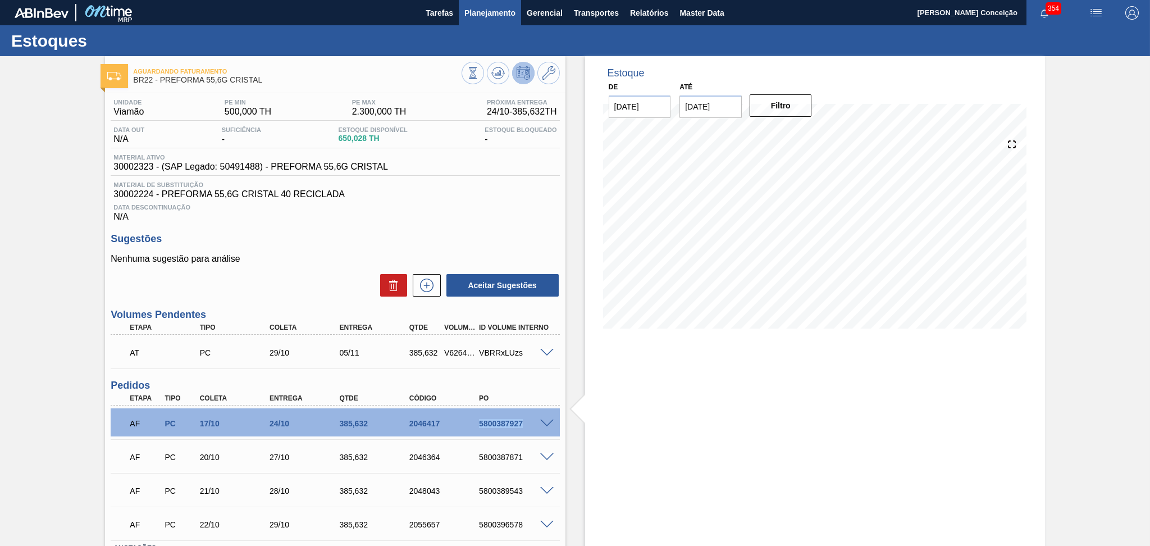
click at [493, 16] on span "Planejamento" at bounding box center [489, 12] width 51 height 13
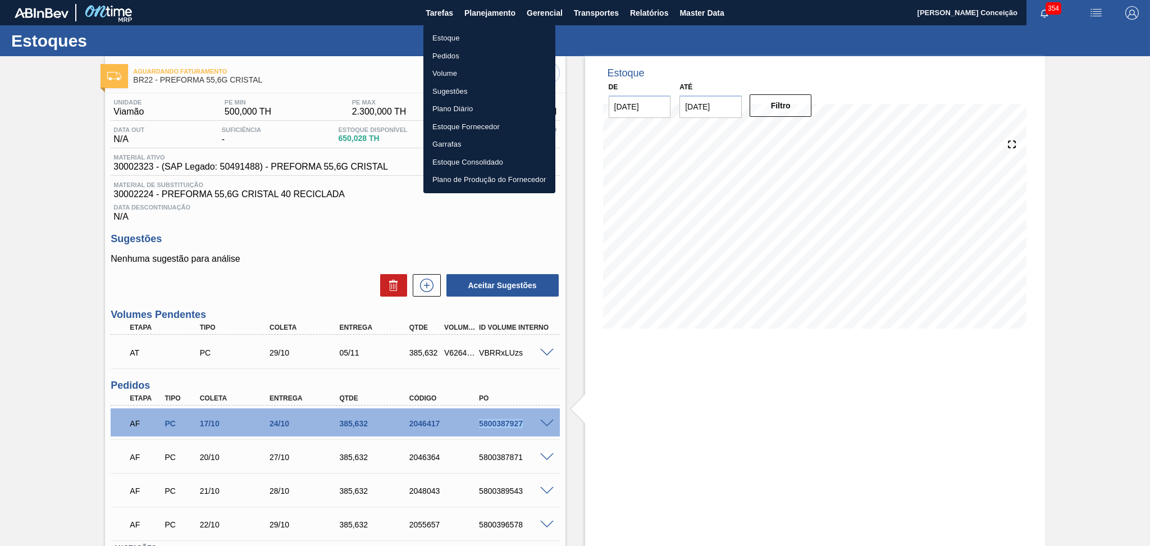
click at [461, 40] on li "Estoque" at bounding box center [489, 38] width 132 height 18
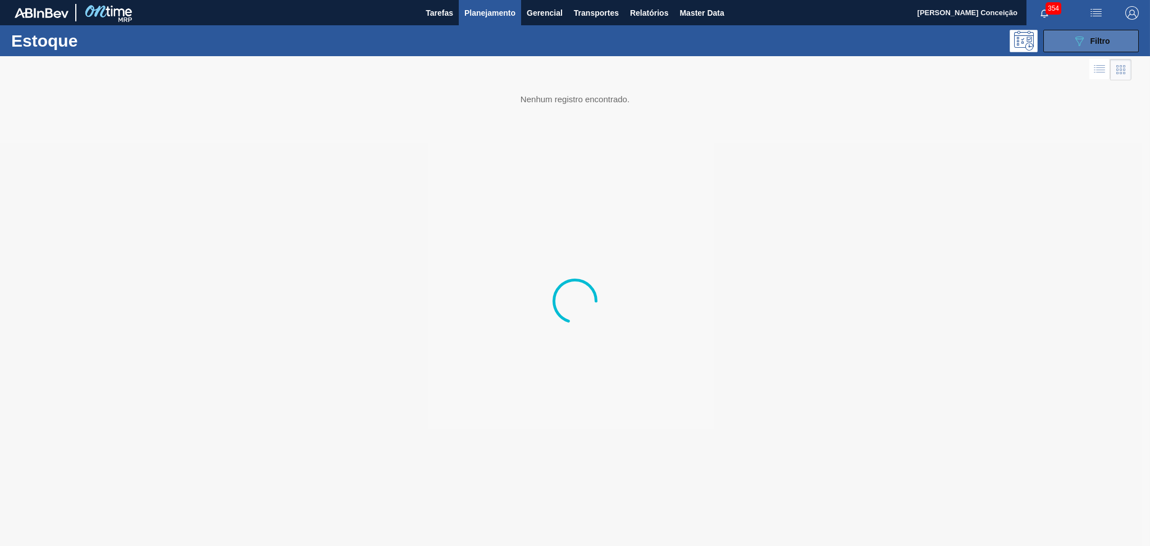
click at [1132, 34] on button "089F7B8B-B2A5-4AFE-B5C0-19BA573D28AC Filtro" at bounding box center [1090, 41] width 95 height 22
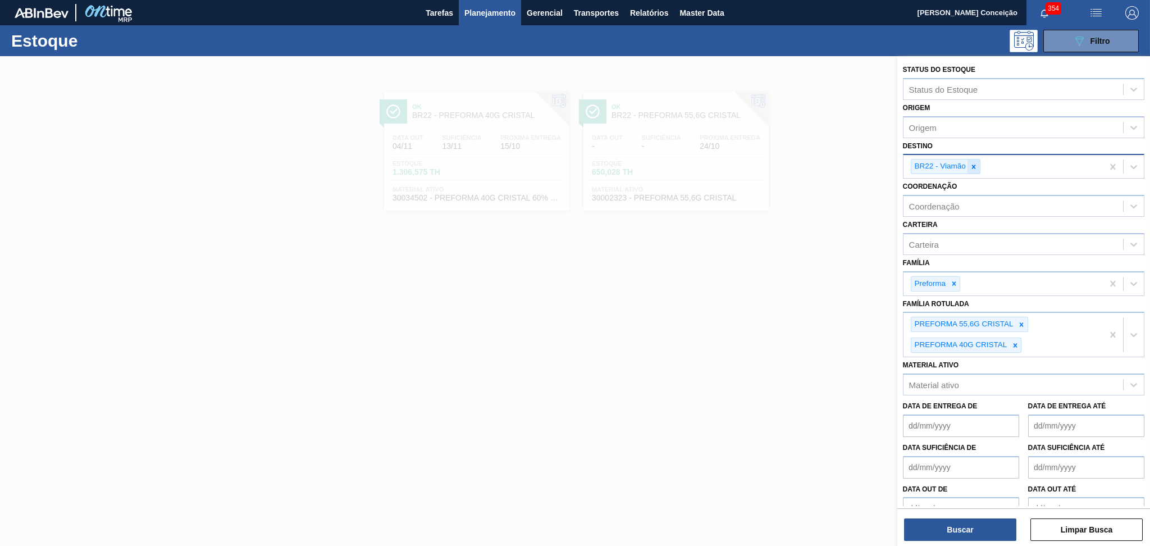
click at [977, 165] on icon at bounding box center [974, 167] width 8 height 8
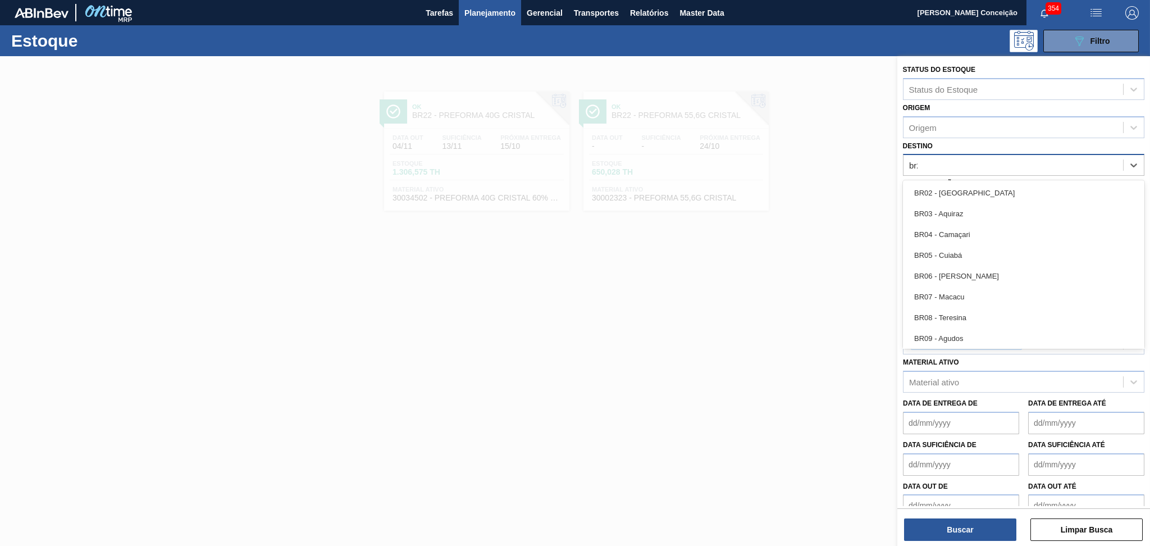
type input "br20"
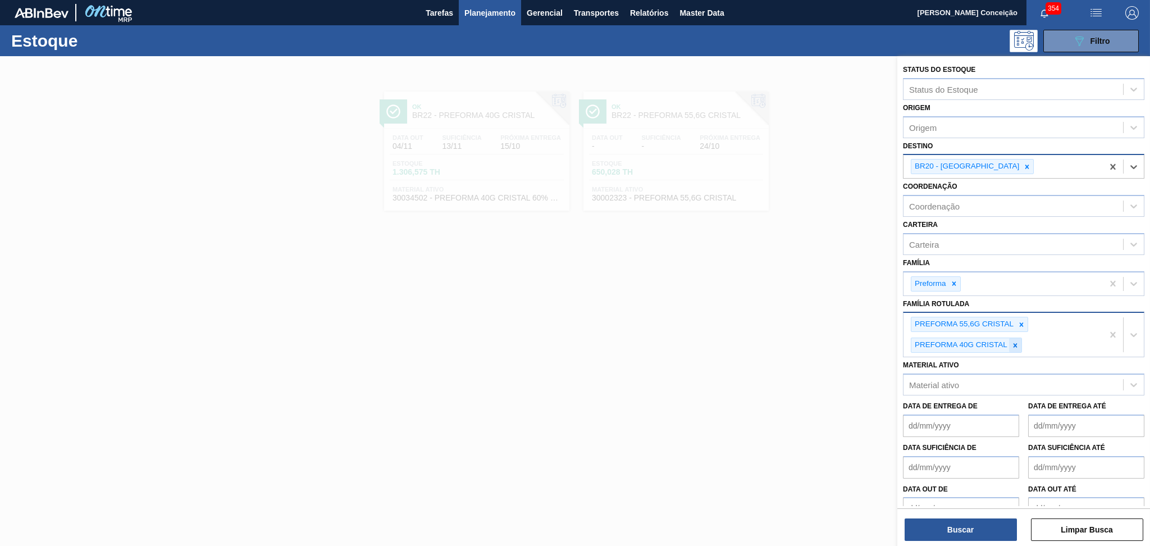
click at [1018, 345] on icon at bounding box center [1015, 345] width 8 height 8
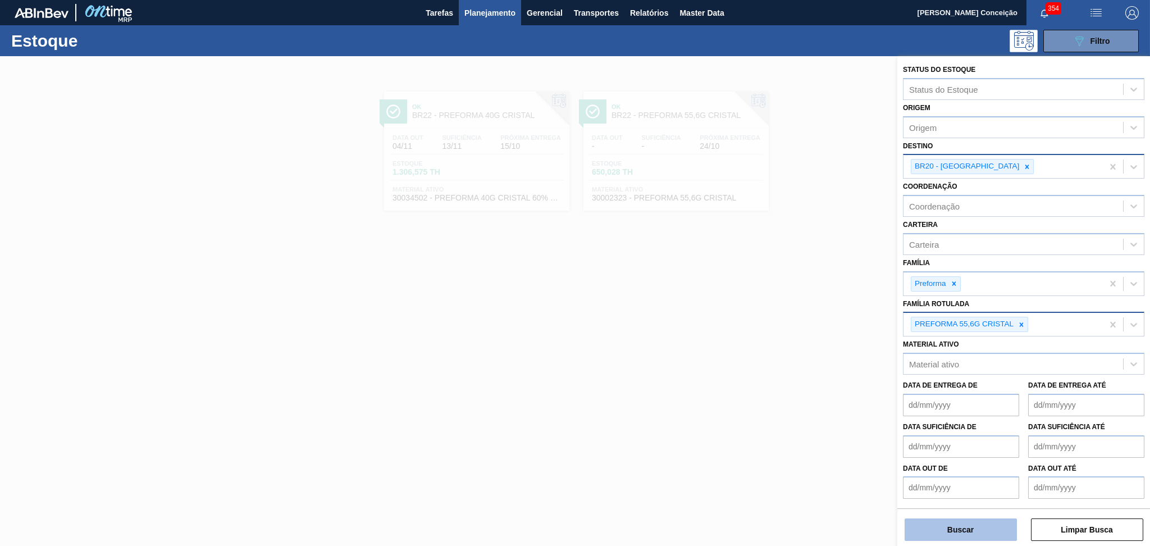
click at [940, 519] on button "Buscar" at bounding box center [960, 529] width 112 height 22
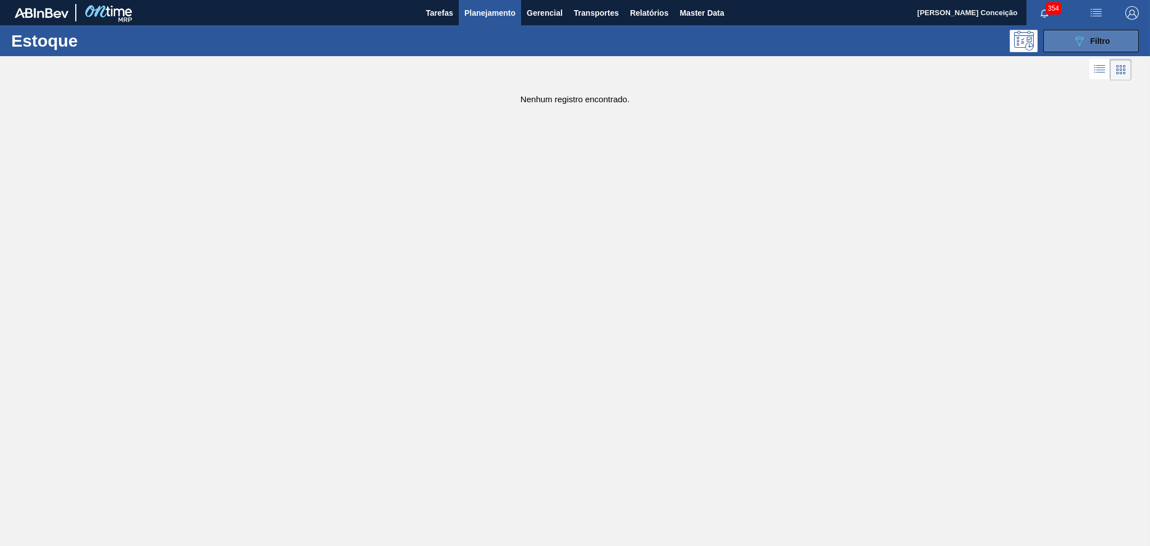
click at [1116, 31] on button "089F7B8B-B2A5-4AFE-B5C0-19BA573D28AC Filtro" at bounding box center [1090, 41] width 95 height 22
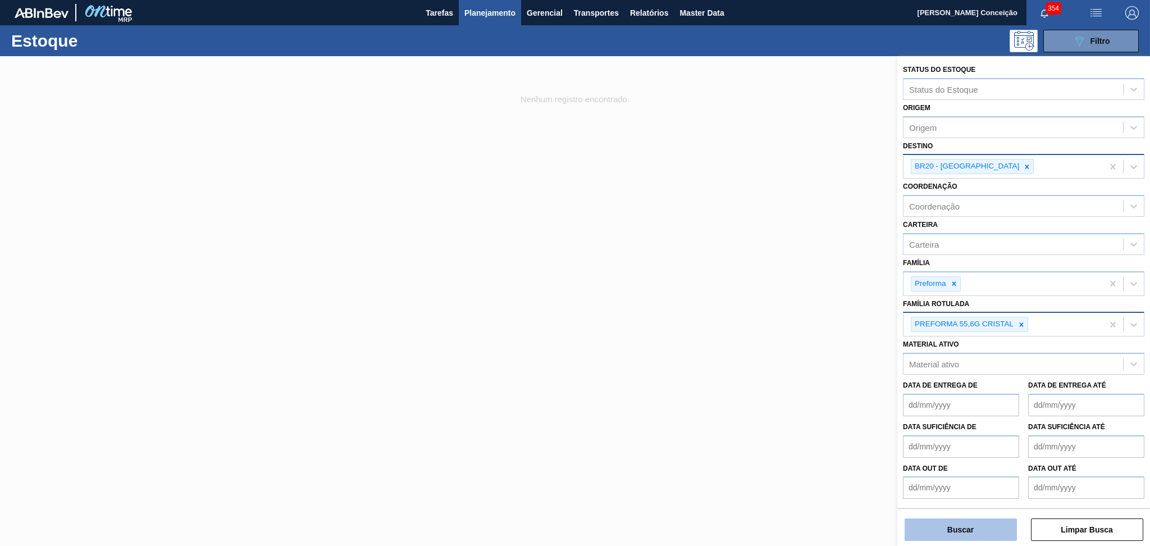
click at [933, 524] on button "Buscar" at bounding box center [960, 529] width 112 height 22
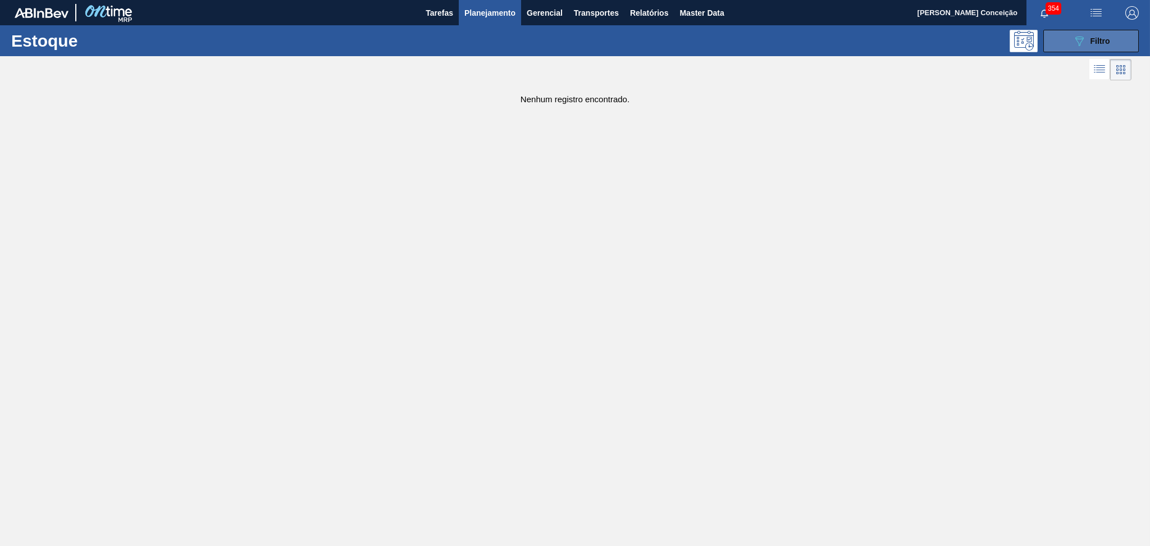
click at [1061, 48] on button "089F7B8B-B2A5-4AFE-B5C0-19BA573D28AC Filtro" at bounding box center [1090, 41] width 95 height 22
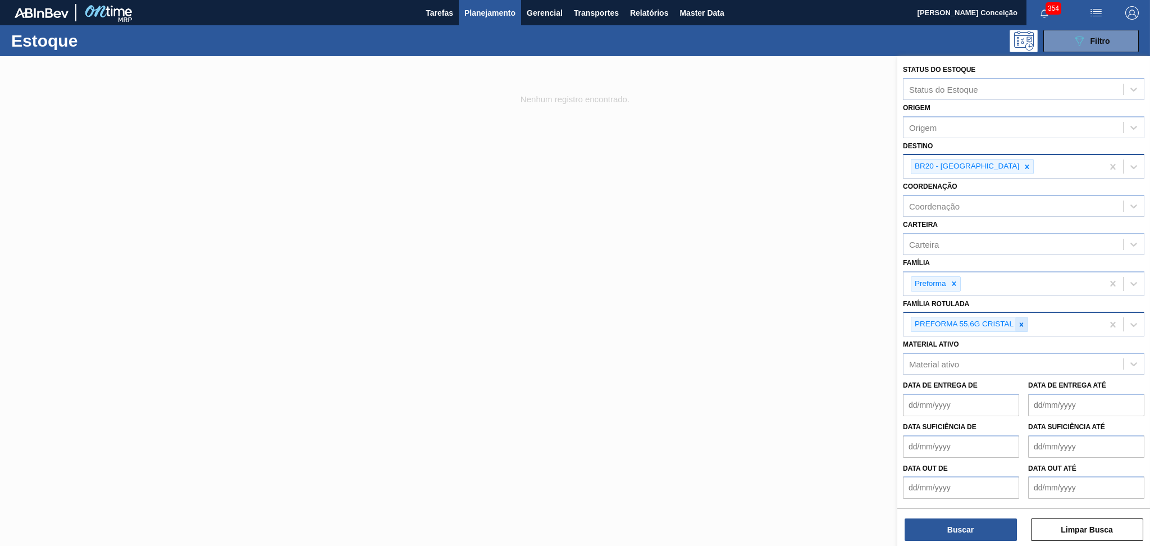
click at [1018, 324] on icon at bounding box center [1021, 325] width 8 height 8
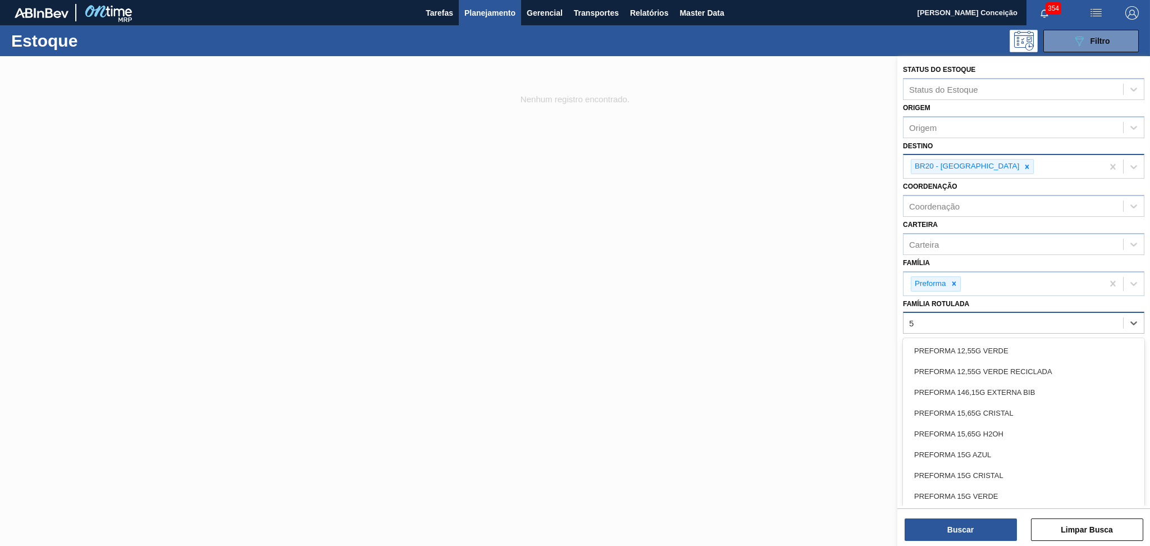
type Rotulada "50"
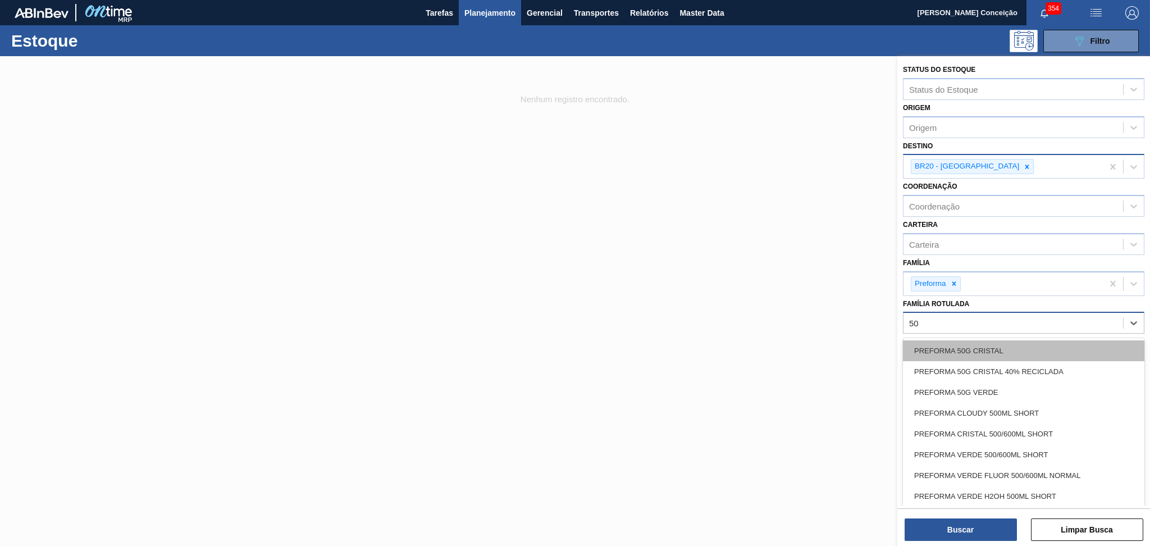
click at [991, 344] on div "PREFORMA 50G CRISTAL" at bounding box center [1023, 350] width 241 height 21
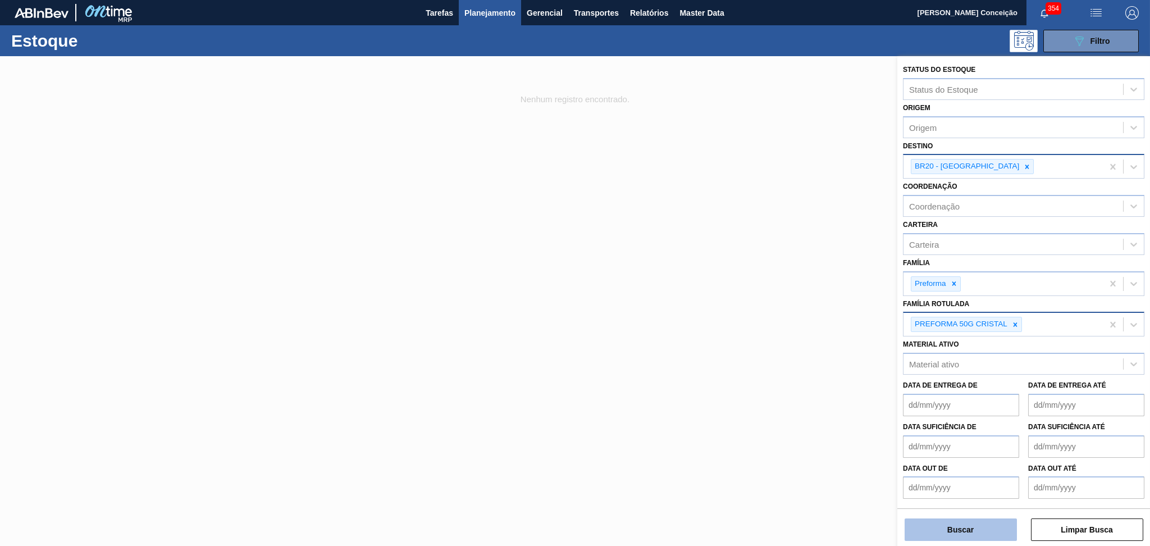
click at [971, 525] on button "Buscar" at bounding box center [960, 529] width 112 height 22
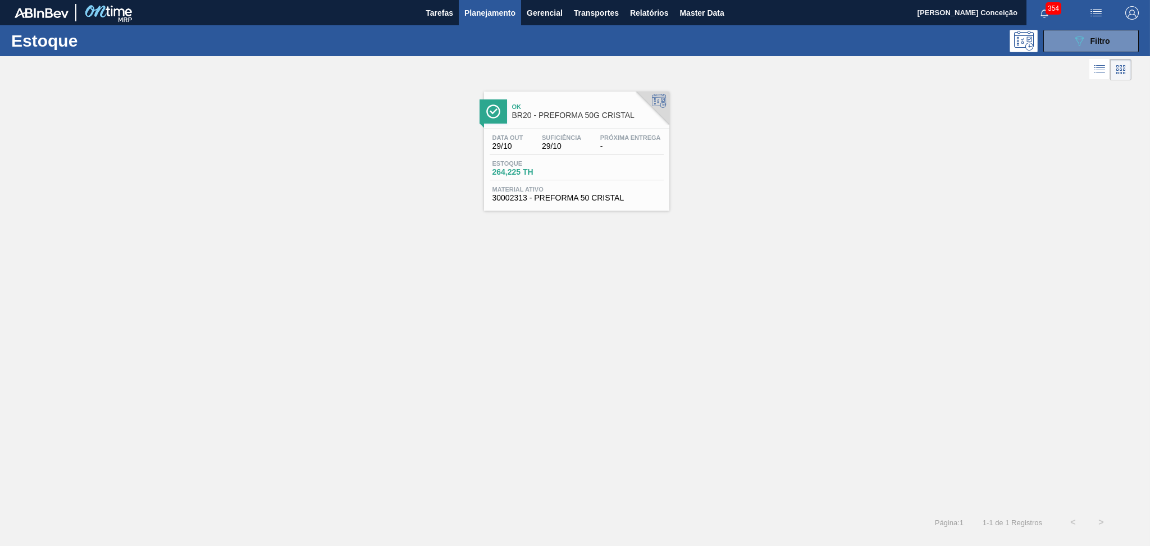
click at [564, 134] on span "Suficiência" at bounding box center [561, 137] width 39 height 7
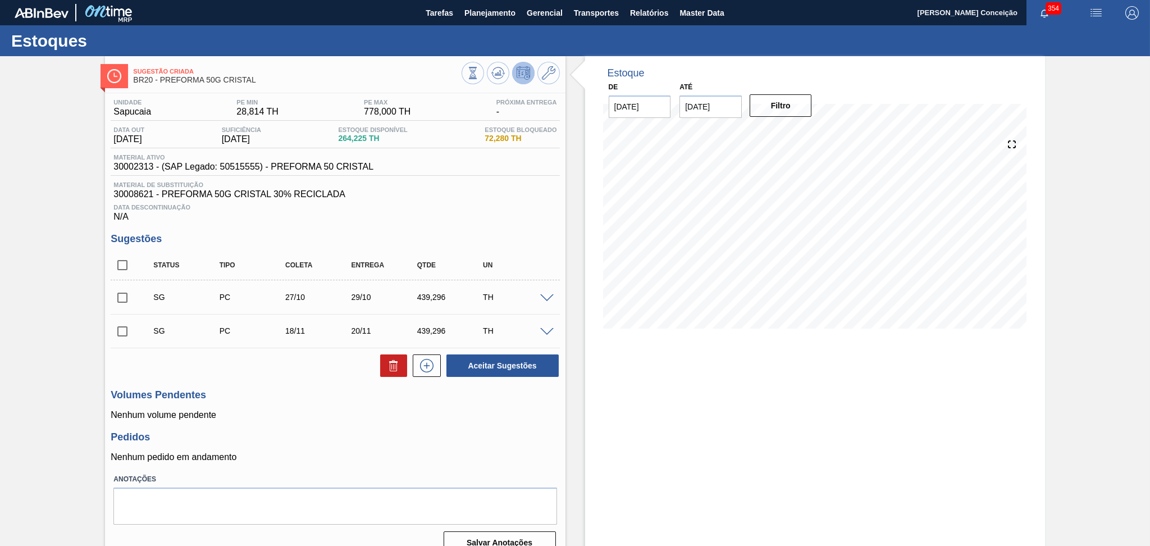
click at [417, 206] on span "Data Descontinuação" at bounding box center [334, 207] width 443 height 7
click at [555, 81] on div at bounding box center [510, 74] width 98 height 25
click at [549, 75] on icon at bounding box center [548, 72] width 13 height 13
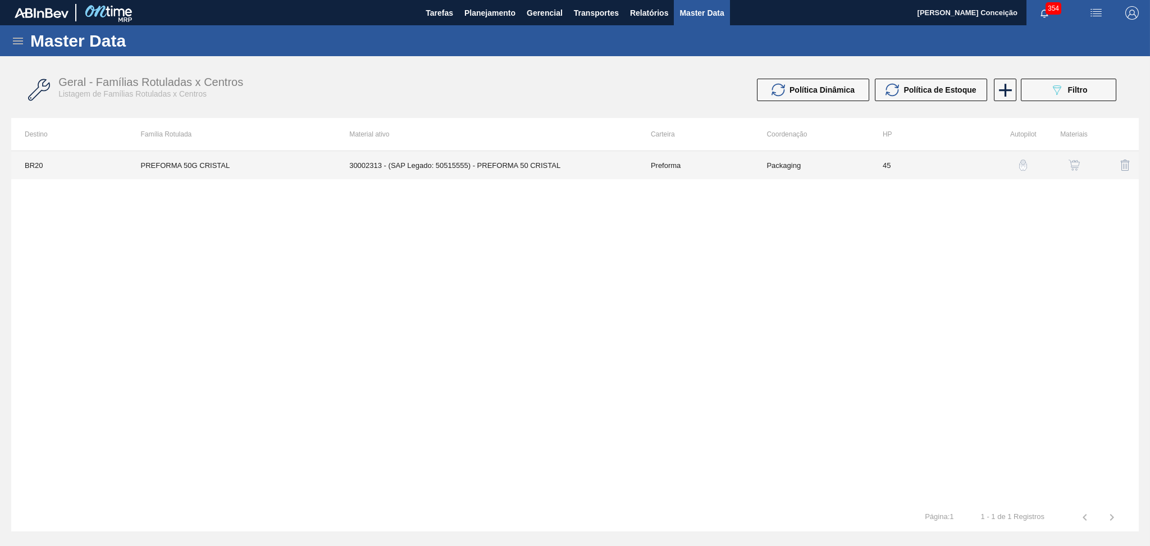
click at [371, 165] on td "30002313 - (SAP Legado: 50515555) - PREFORMA 50 CRISTAL" at bounding box center [486, 165] width 301 height 28
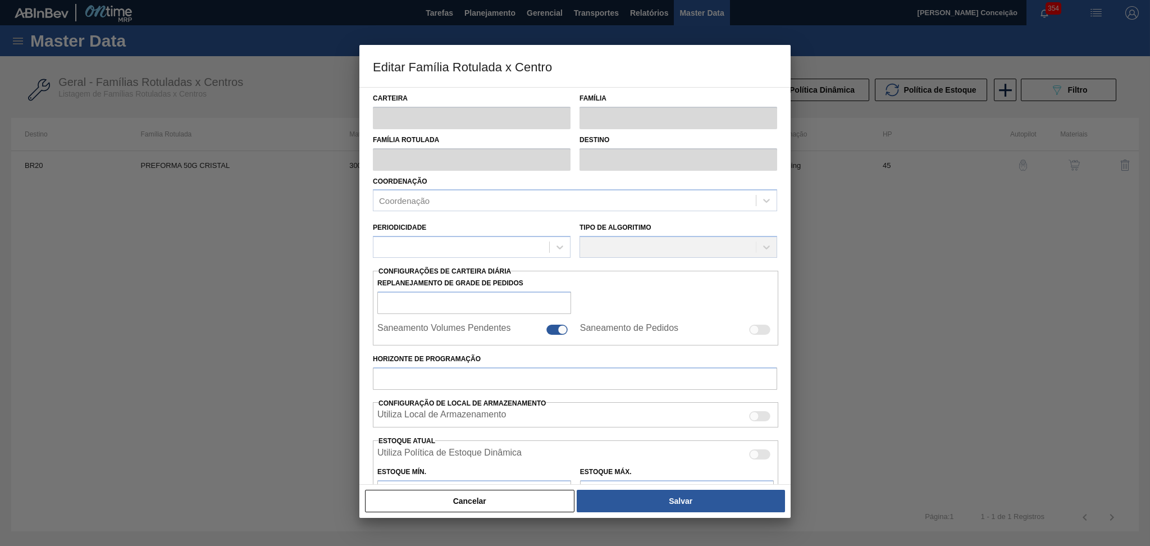
type input "Preforma"
type input "PREFORMA 50G CRISTAL"
type input "BR20 - Sapucaia"
type input "0"
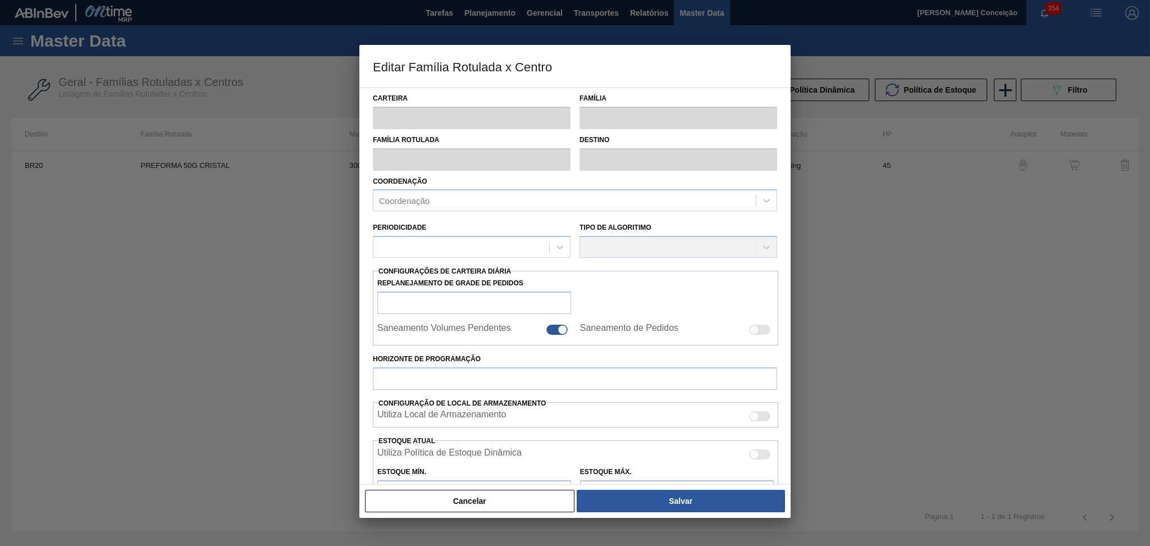
checkbox input "false"
type input "45"
type input "28,814"
type input "778"
type input "45"
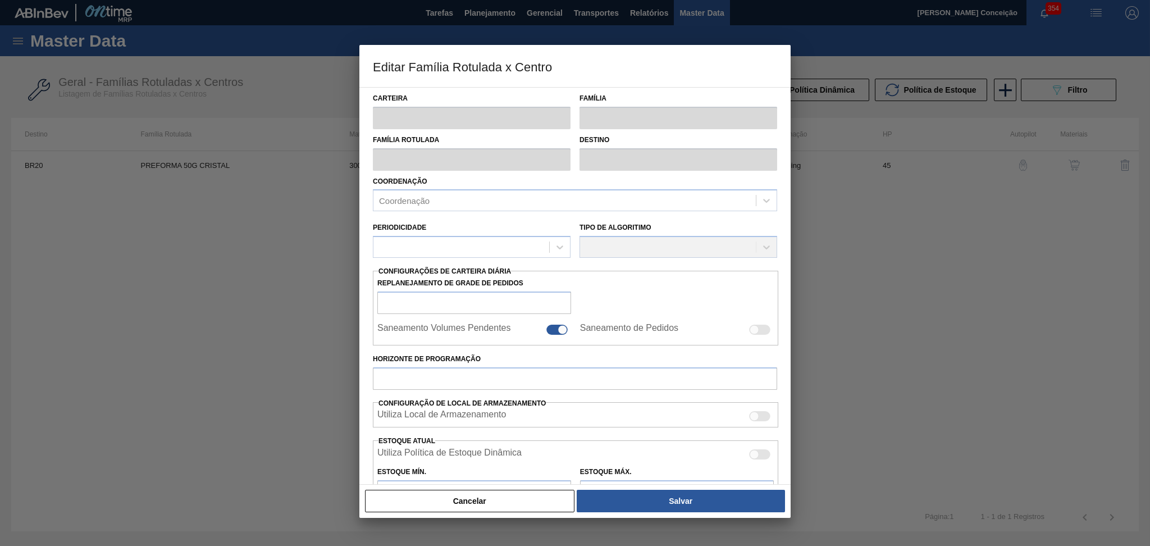
type input "365,947"
checkbox input "true"
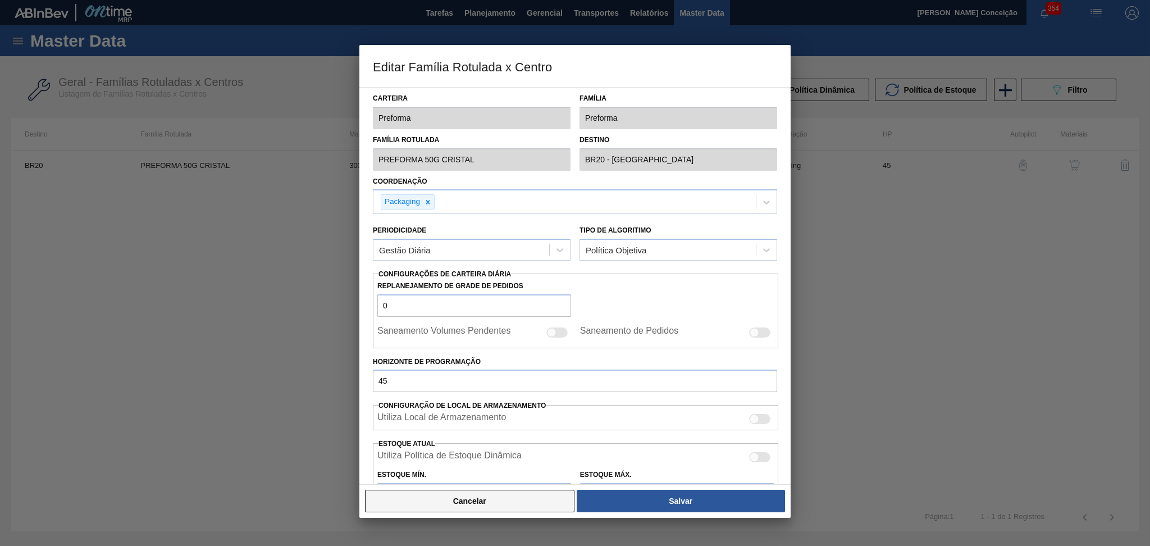
click at [539, 500] on button "Cancelar" at bounding box center [469, 501] width 209 height 22
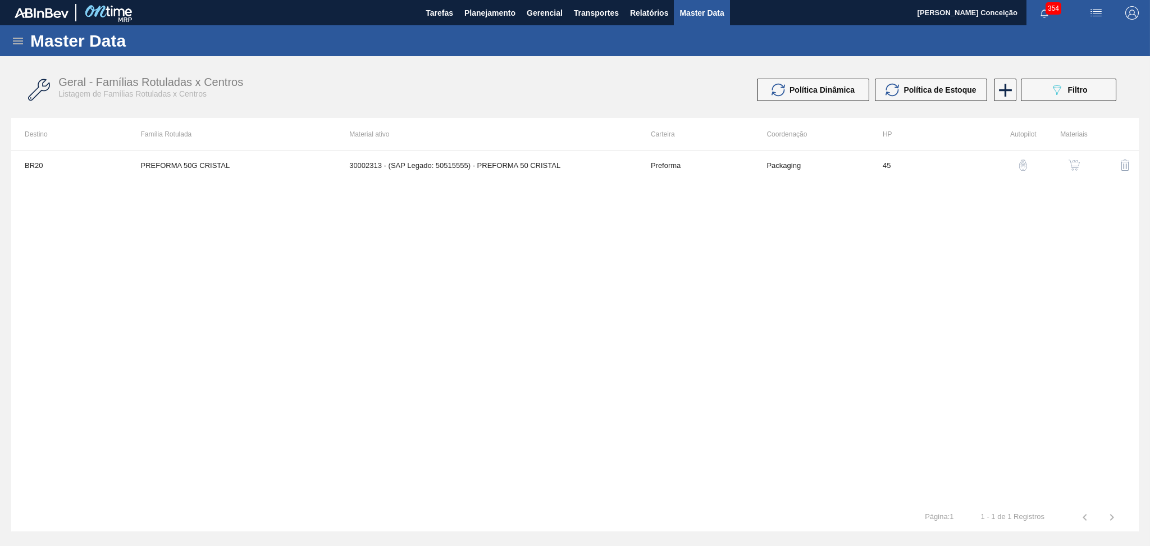
click at [1070, 170] on img "button" at bounding box center [1073, 164] width 11 height 11
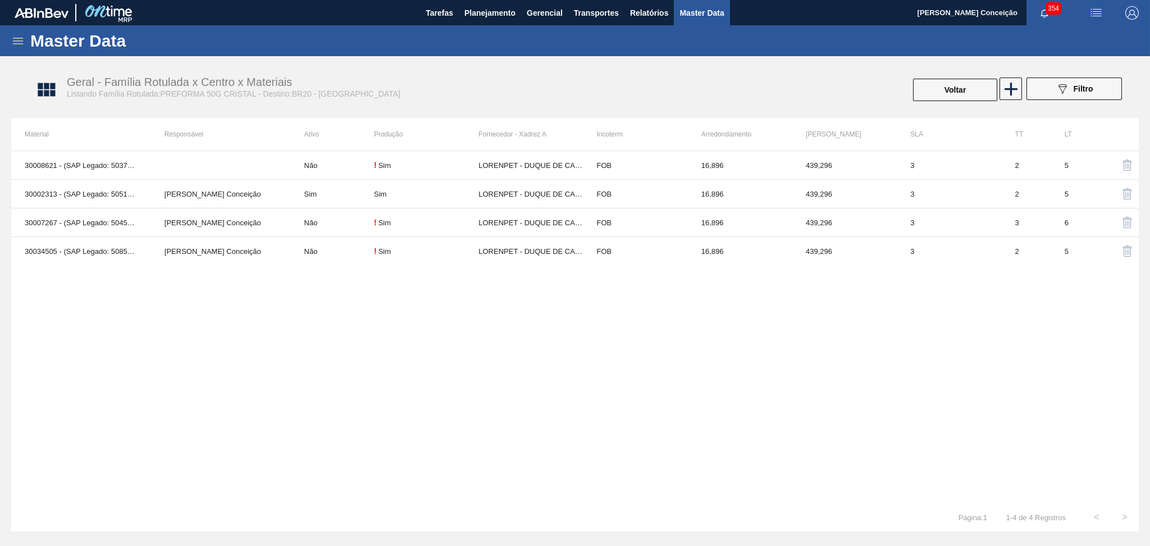
click at [334, 310] on div "30008621 - (SAP Legado: 50379583) - PREFORMA 50G CRISTAL 30% RECICLADA Não ! Si…" at bounding box center [574, 326] width 1127 height 353
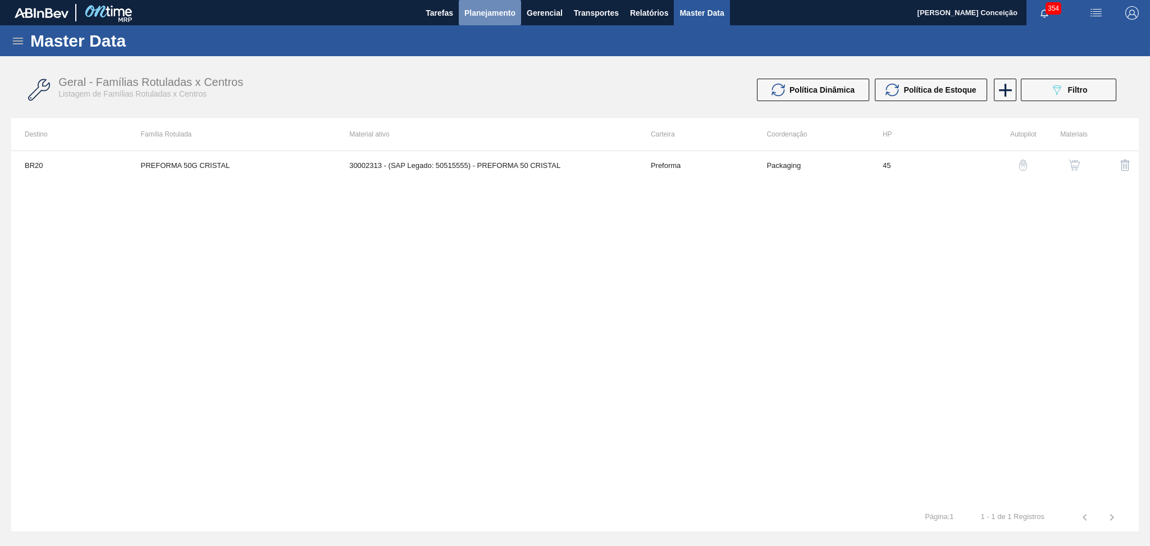
click at [487, 13] on span "Planejamento" at bounding box center [489, 12] width 51 height 13
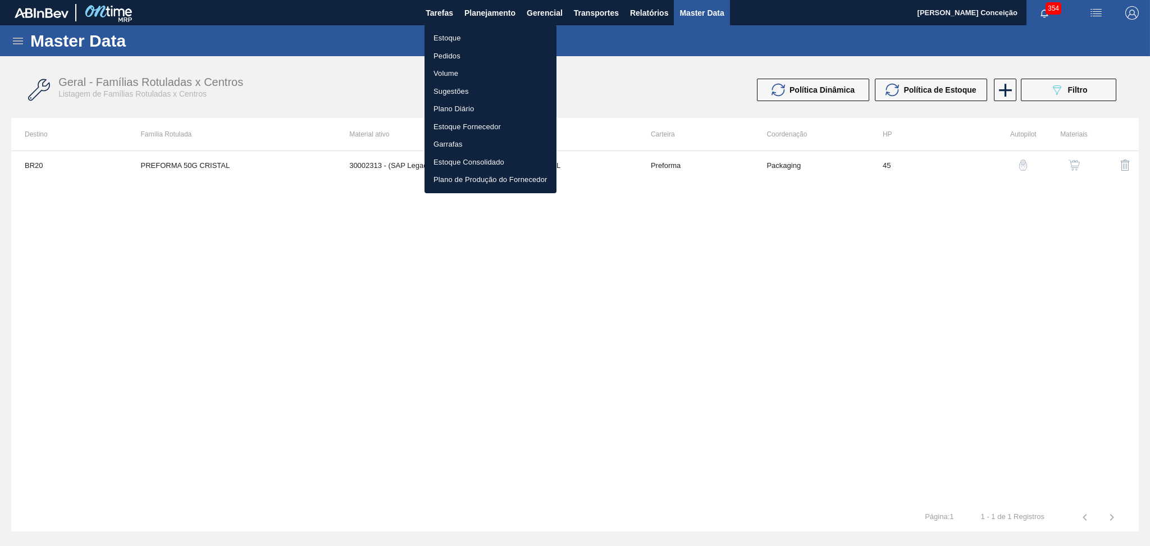
click at [459, 38] on li "Estoque" at bounding box center [490, 38] width 132 height 18
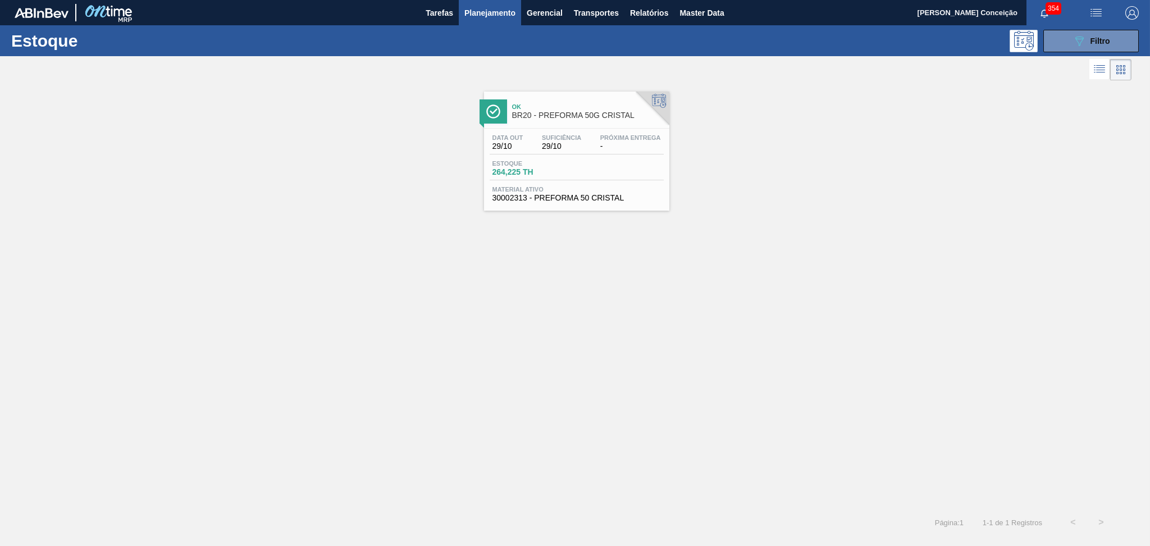
click at [517, 165] on span "Estoque" at bounding box center [531, 163] width 79 height 7
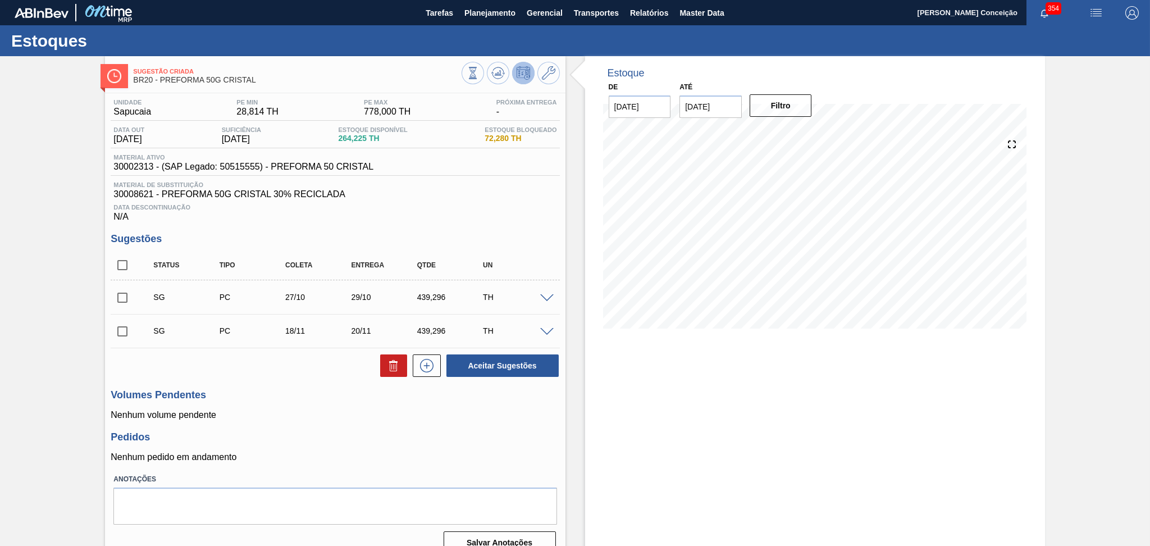
click at [313, 395] on h3 "Volumes Pendentes" at bounding box center [335, 395] width 449 height 12
click at [547, 293] on div at bounding box center [548, 297] width 22 height 8
click at [543, 295] on span at bounding box center [546, 298] width 13 height 8
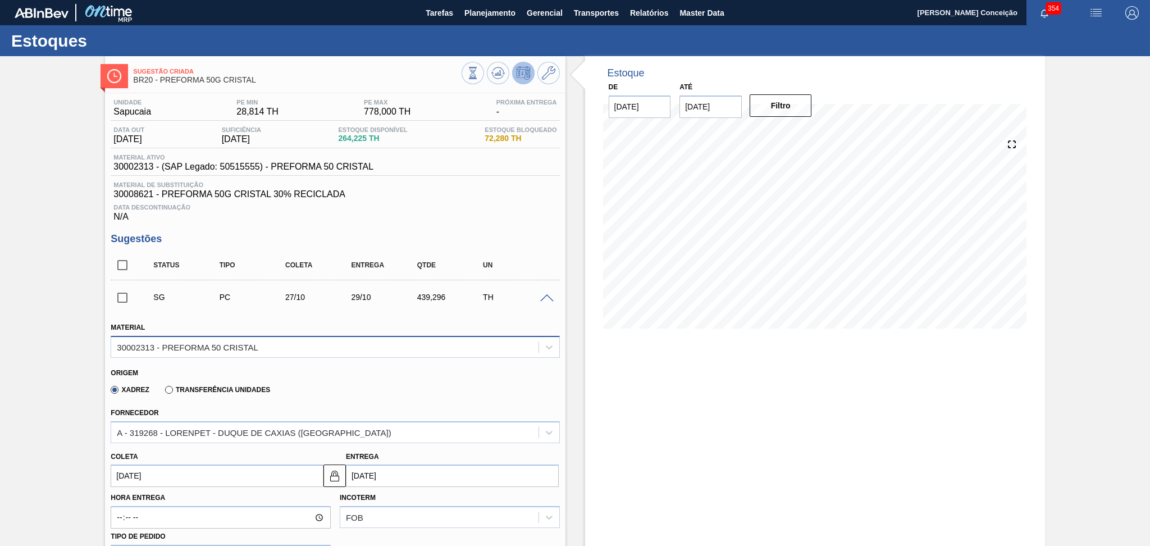
click at [232, 356] on div "30002313 - PREFORMA 50 CRISTAL" at bounding box center [335, 347] width 449 height 22
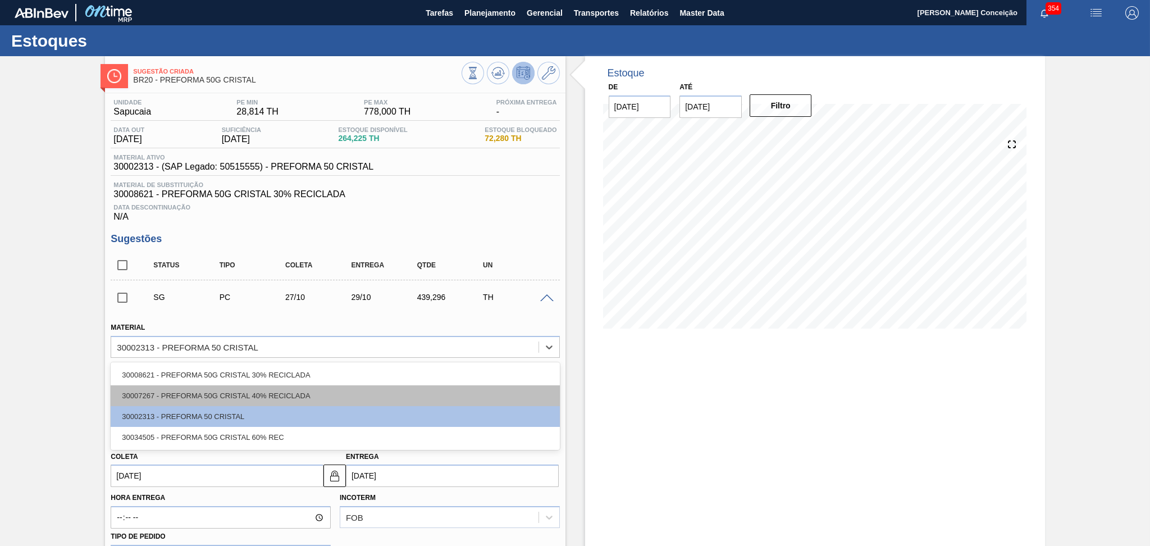
click at [252, 391] on div "30007267 - PREFORMA 50G CRISTAL 40% RECICLADA" at bounding box center [335, 395] width 449 height 21
type input "30/10/2025"
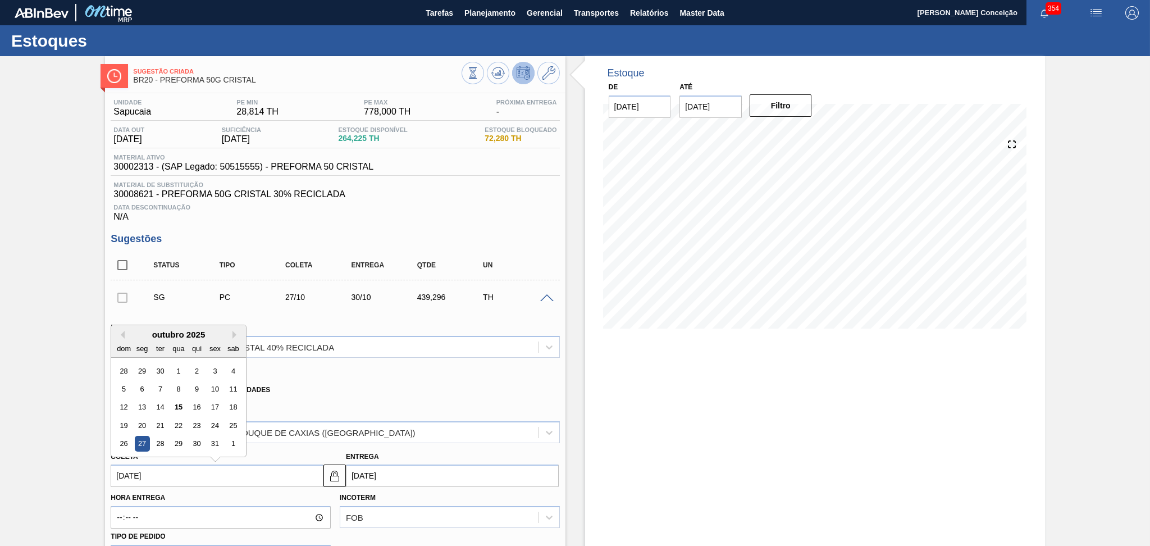
drag, startPoint x: 175, startPoint y: 473, endPoint x: 13, endPoint y: 472, distance: 162.2
click at [13, 472] on div "Sugestão Criada BR20 - PREFORMA 50G CRISTAL Unidade Sapucaia PE MIN 28,814 TH P…" at bounding box center [575, 528] width 1150 height 945
type input "2"
type input "05/10/2025"
type input "20"
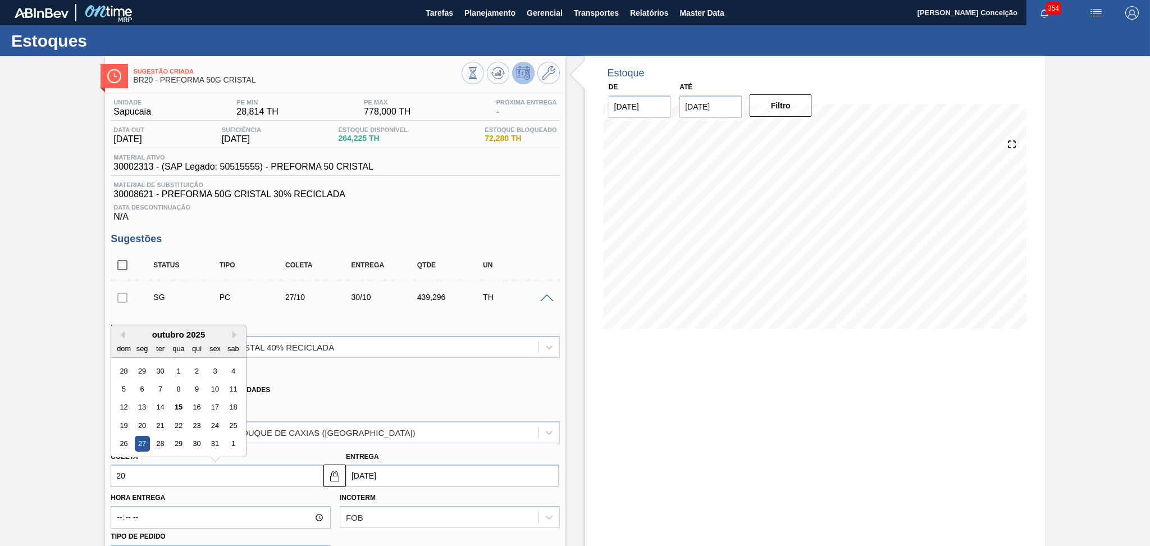
type input "[DATE]"
type input "20/1"
type input "23/01/2025"
type input "20/10"
type input "[DATE]"
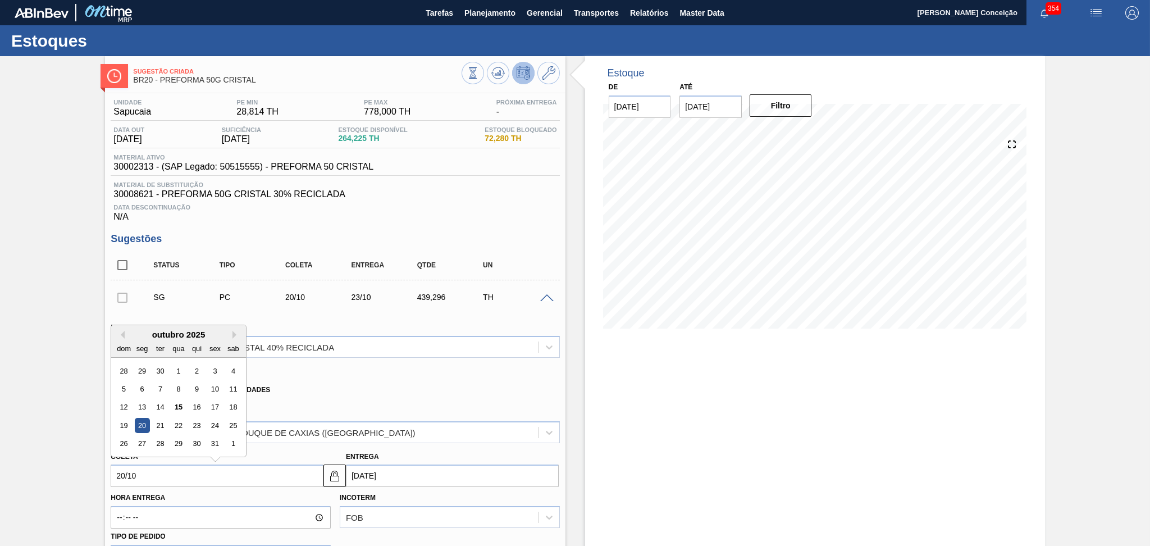
click at [138, 424] on div "20" at bounding box center [142, 425] width 15 height 15
type input "[DATE]"
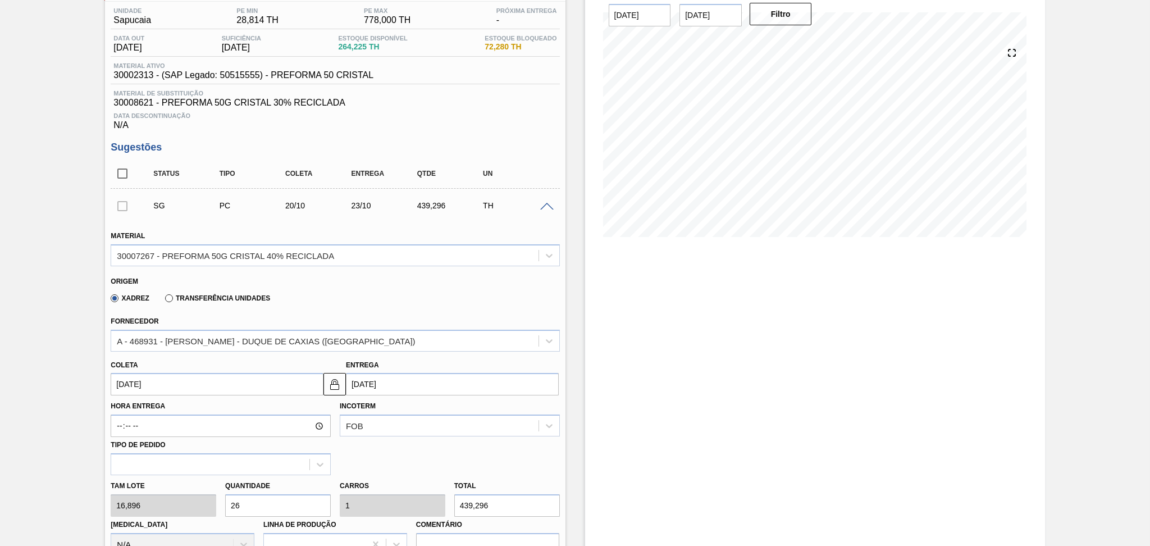
scroll to position [225, 0]
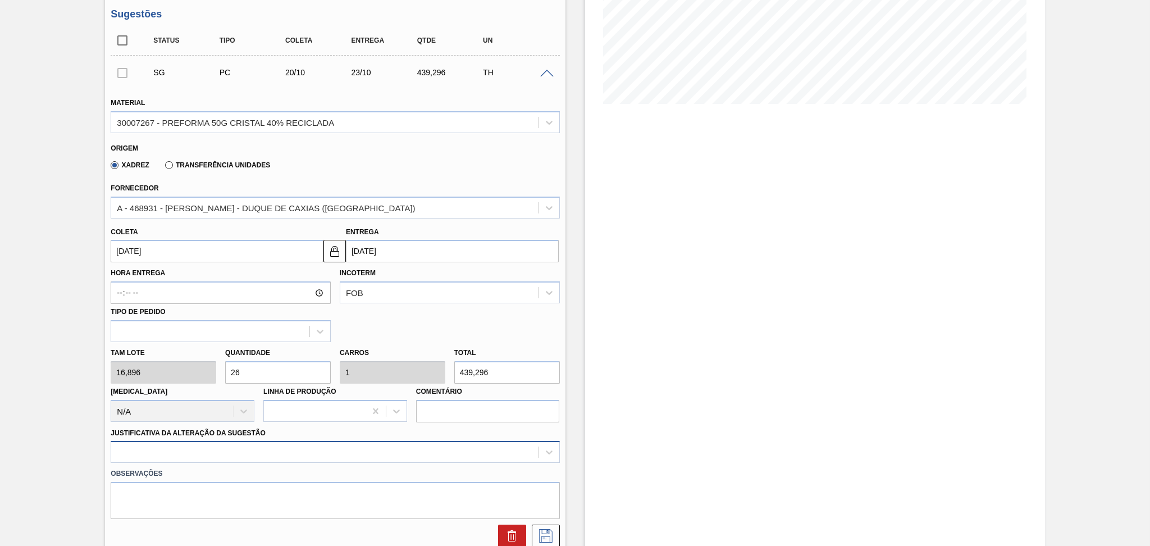
click at [202, 443] on div at bounding box center [335, 452] width 449 height 22
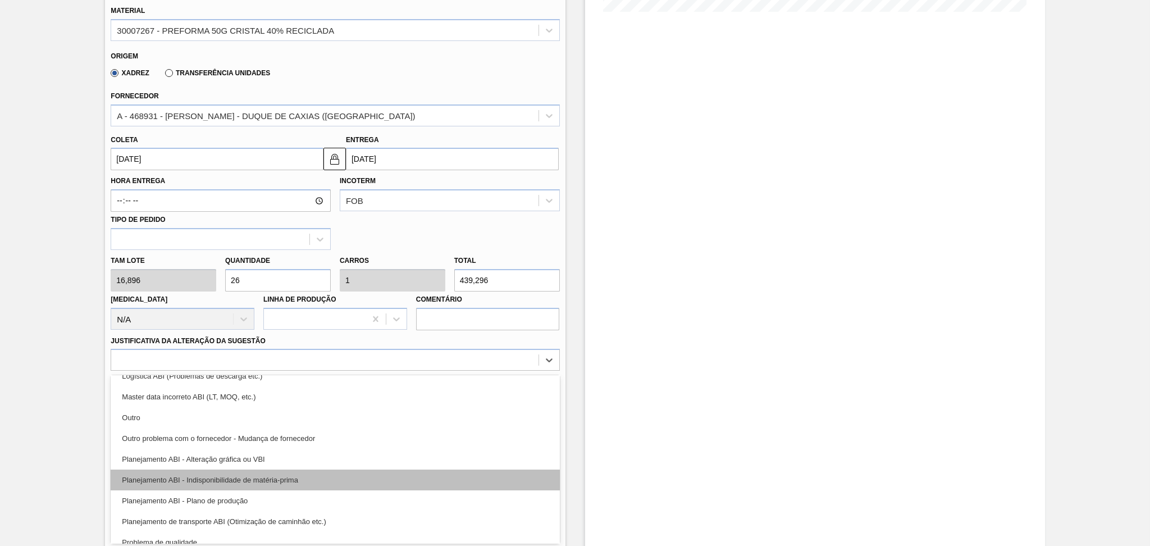
scroll to position [75, 0]
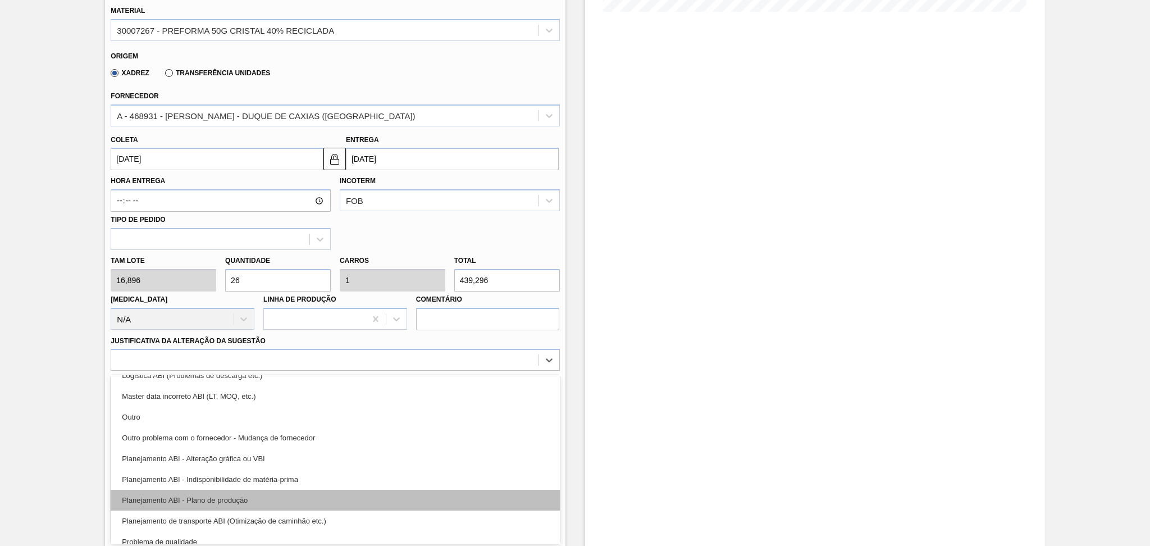
click at [262, 497] on div "Planejamento ABI - Plano de produção" at bounding box center [335, 500] width 449 height 21
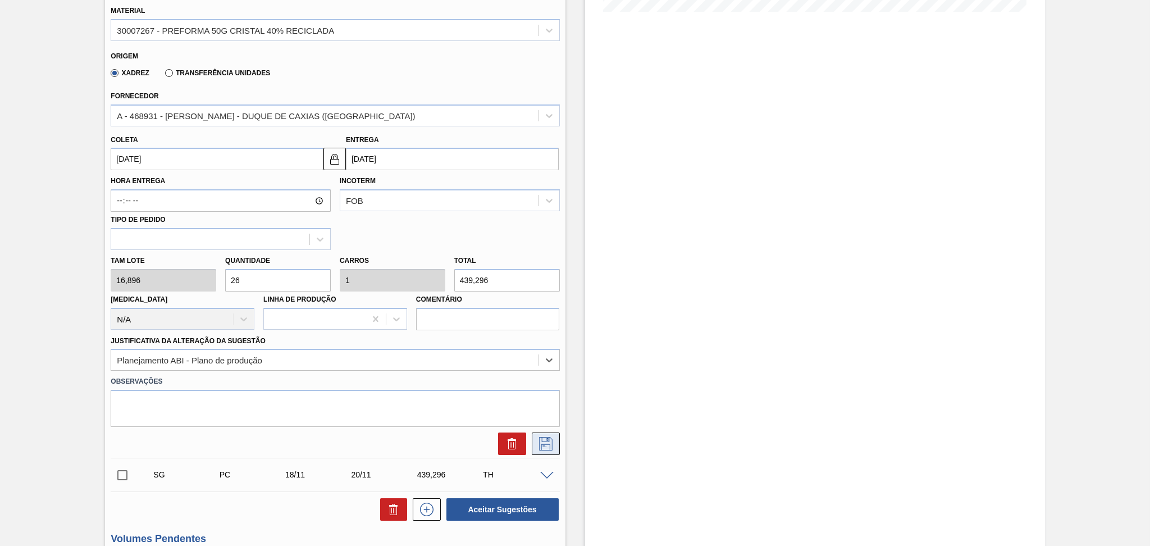
click at [537, 441] on icon at bounding box center [546, 443] width 18 height 13
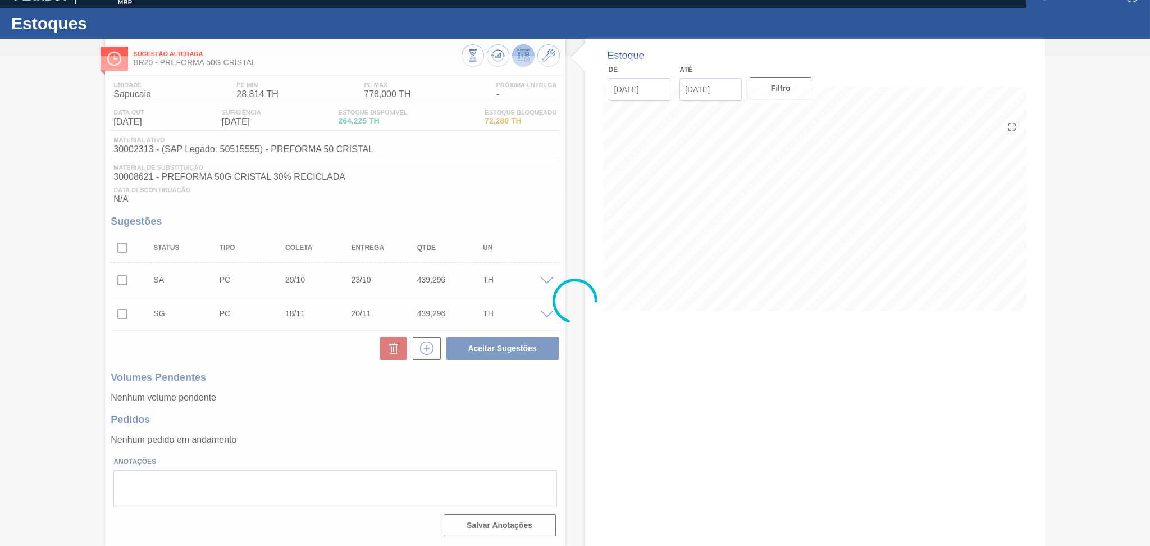
scroll to position [17, 0]
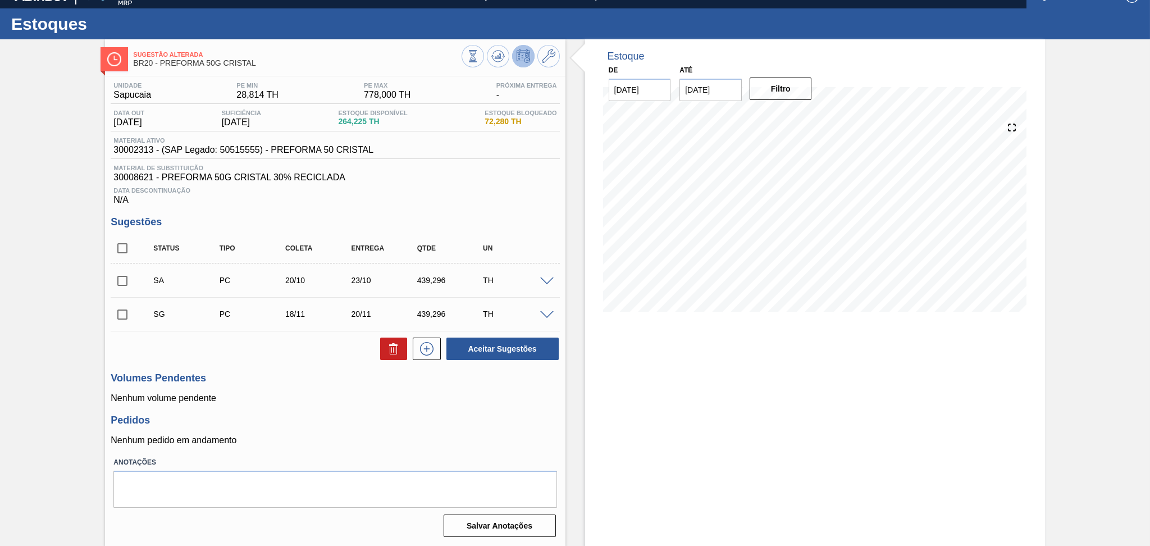
click at [120, 281] on input "checkbox" at bounding box center [123, 281] width 24 height 24
click at [518, 346] on button "Aceitar Sugestões" at bounding box center [502, 348] width 112 height 22
checkbox input "false"
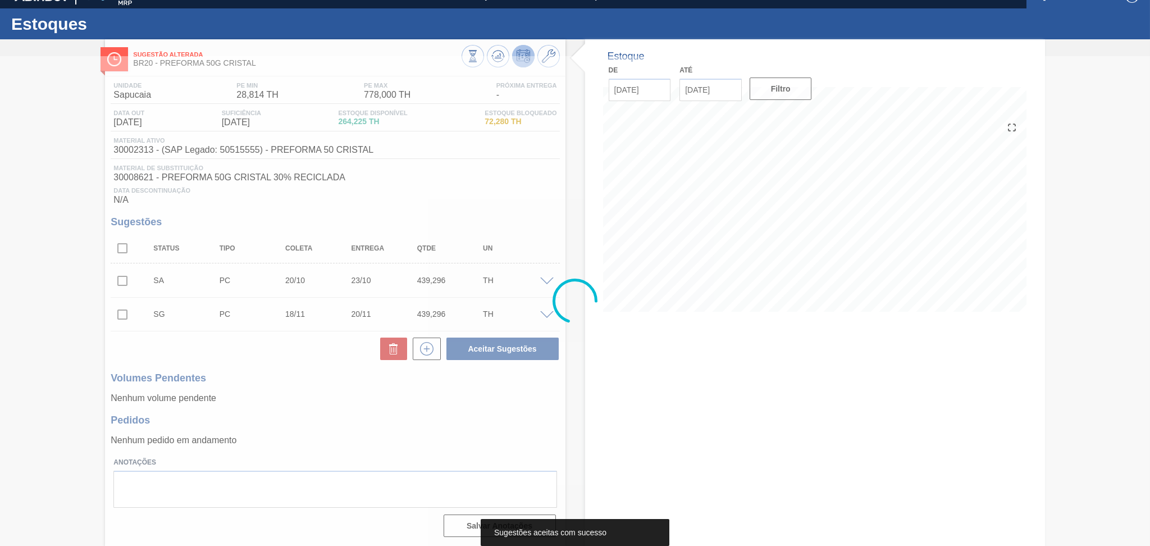
click at [392, 381] on div at bounding box center [575, 301] width 1150 height 490
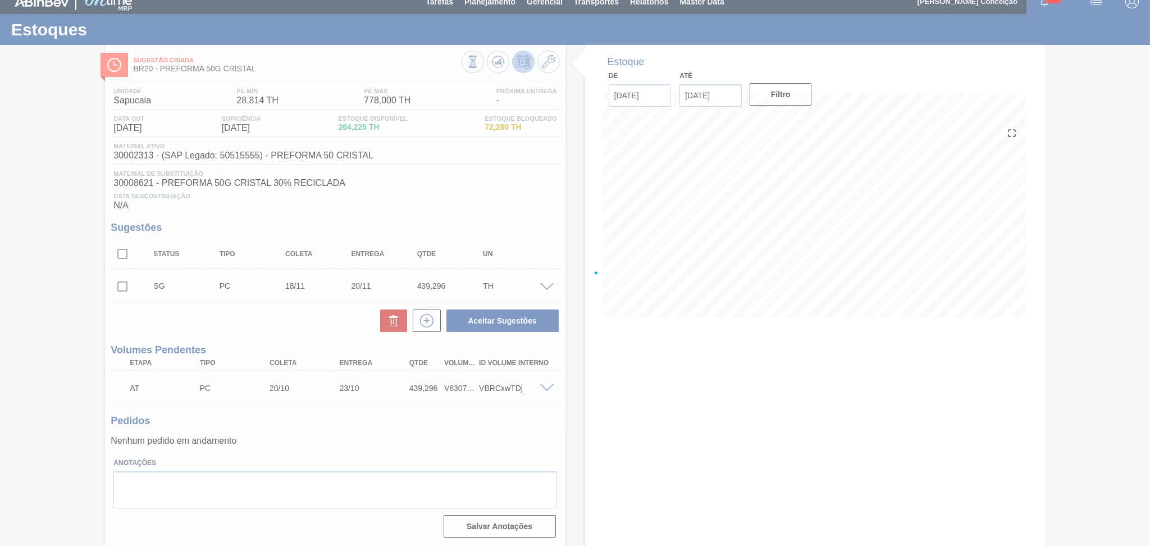
click at [336, 318] on div at bounding box center [575, 273] width 1150 height 546
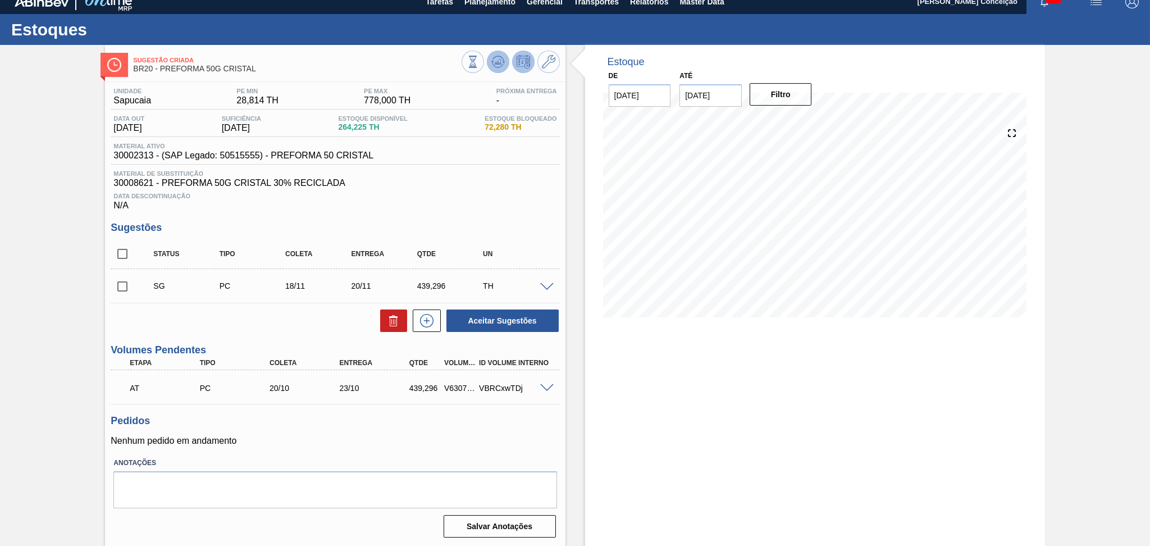
click at [495, 61] on icon at bounding box center [497, 61] width 13 height 13
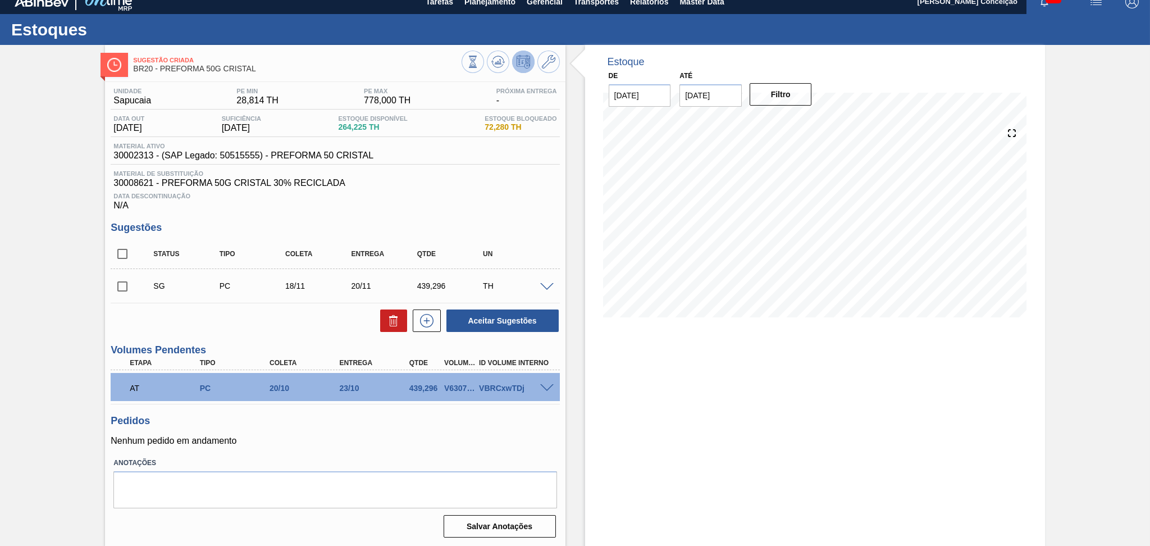
click at [477, 239] on div "Status Tipo Coleta Entrega Qtde UN" at bounding box center [335, 254] width 449 height 30
click at [272, 429] on div "Pedidos Nenhum pedido em andamento" at bounding box center [335, 430] width 449 height 31
click at [460, 387] on div "V630792" at bounding box center [459, 387] width 36 height 9
copy div "V630792"
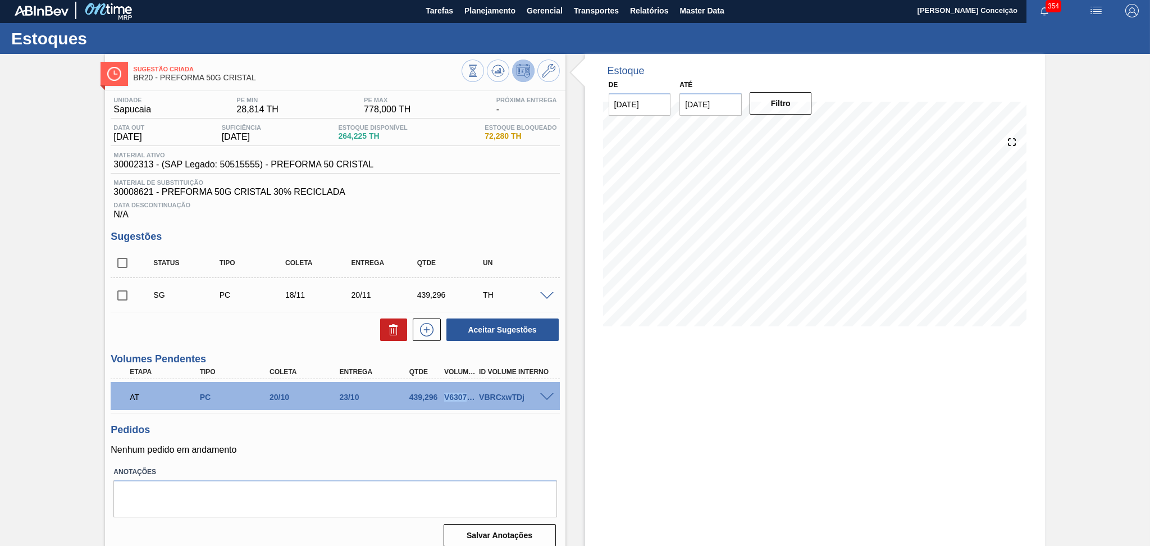
scroll to position [0, 0]
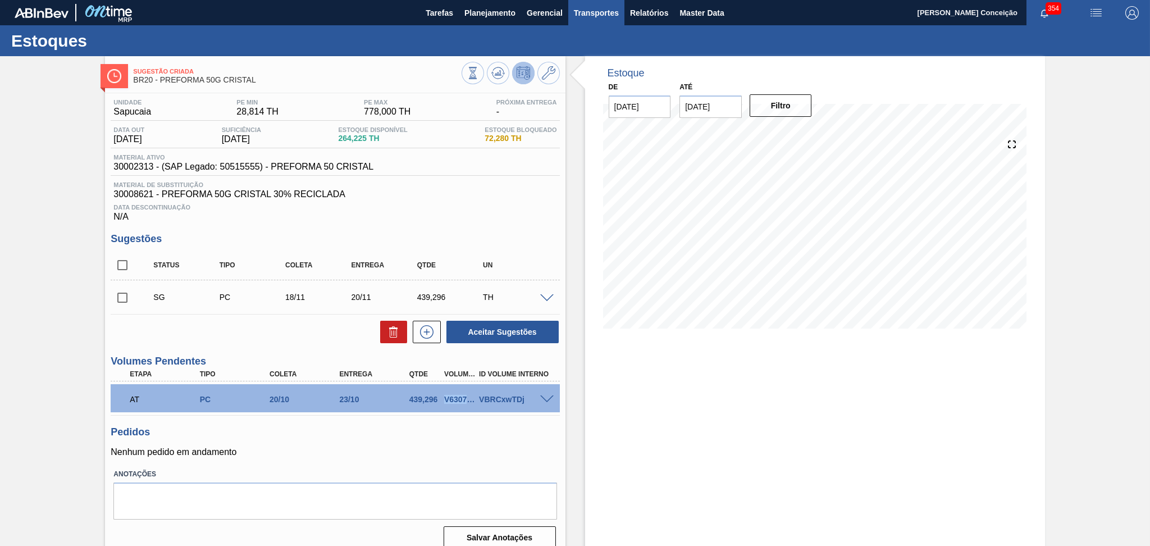
click at [595, 15] on span "Transportes" at bounding box center [596, 12] width 45 height 13
click at [592, 55] on li "Otimização de Carga" at bounding box center [596, 56] width 92 height 18
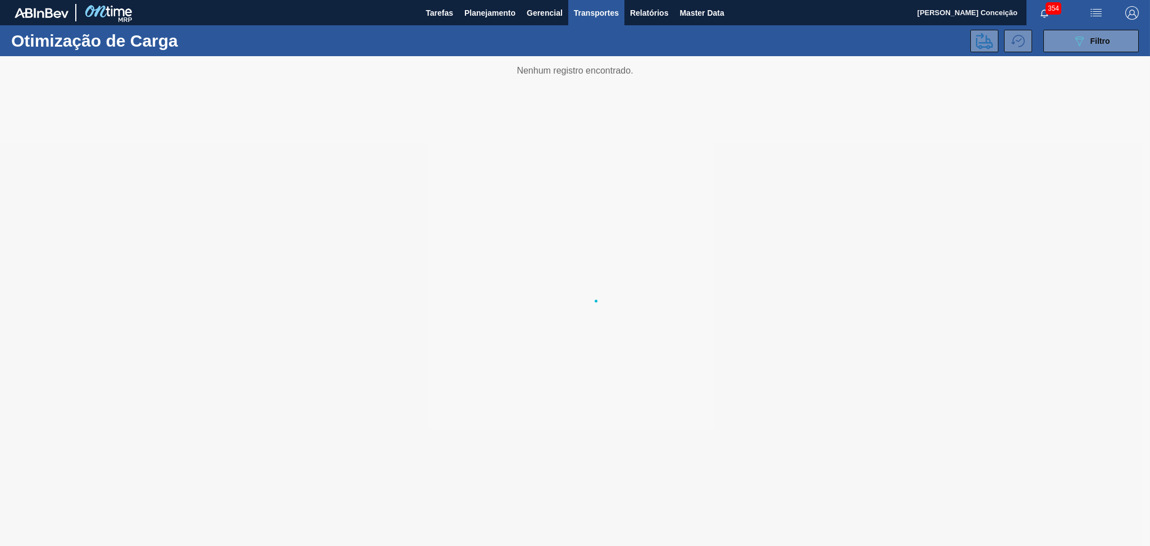
type até "22/10/2025"
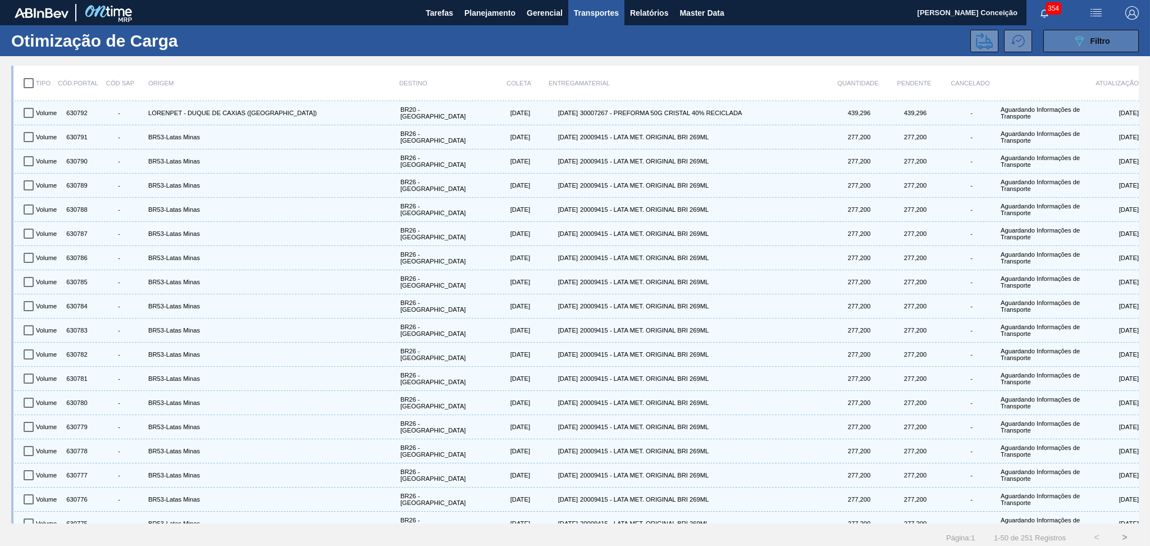
click at [1080, 43] on icon "089F7B8B-B2A5-4AFE-B5C0-19BA573D28AC" at bounding box center [1078, 40] width 13 height 13
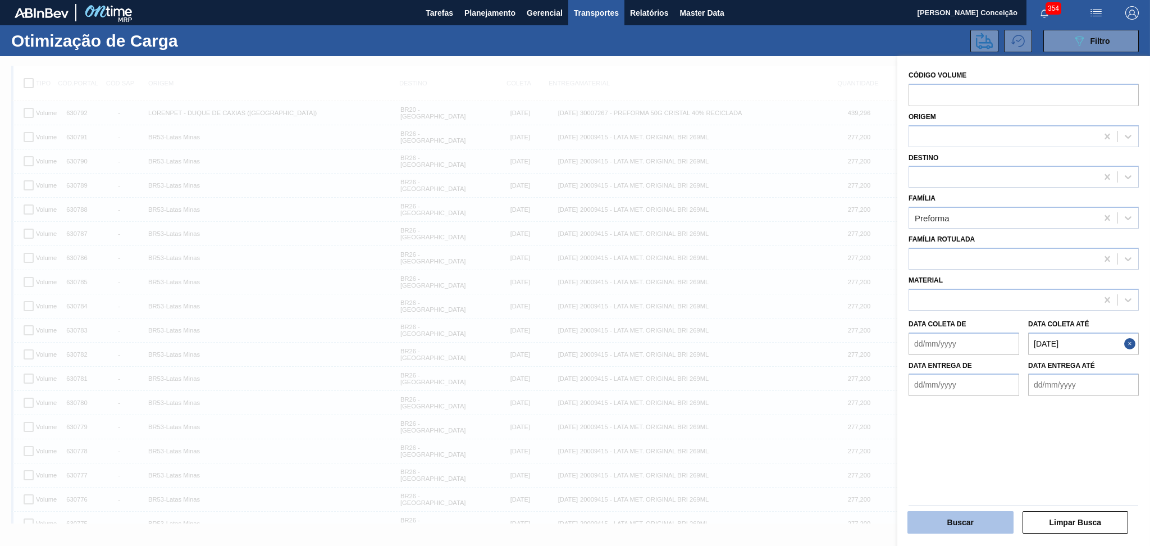
click at [953, 520] on button "Buscar" at bounding box center [960, 522] width 106 height 22
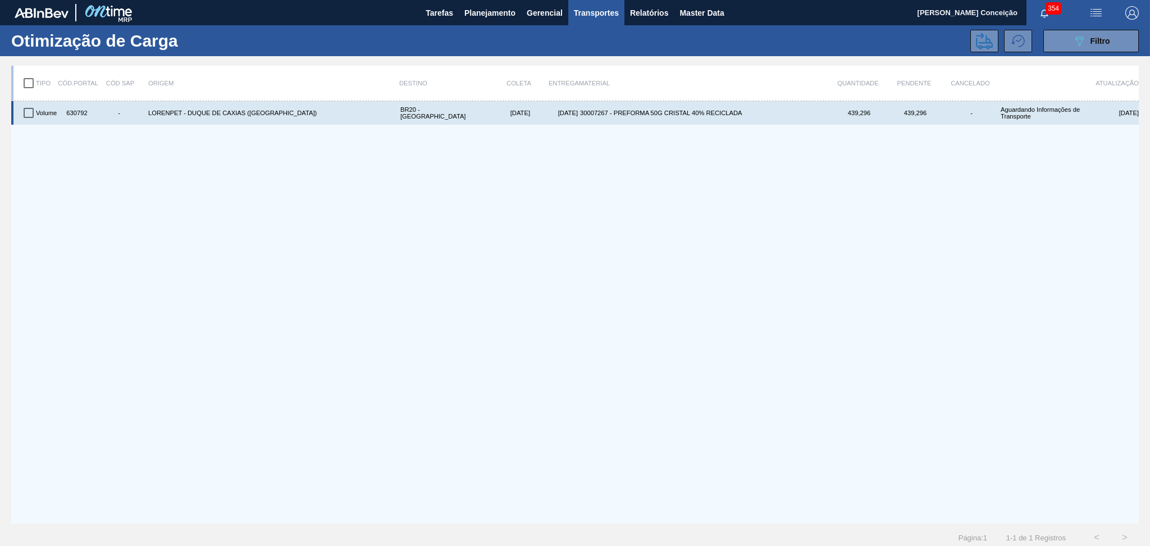
click at [28, 108] on input "checkbox" at bounding box center [29, 113] width 24 height 24
checkbox input "true"
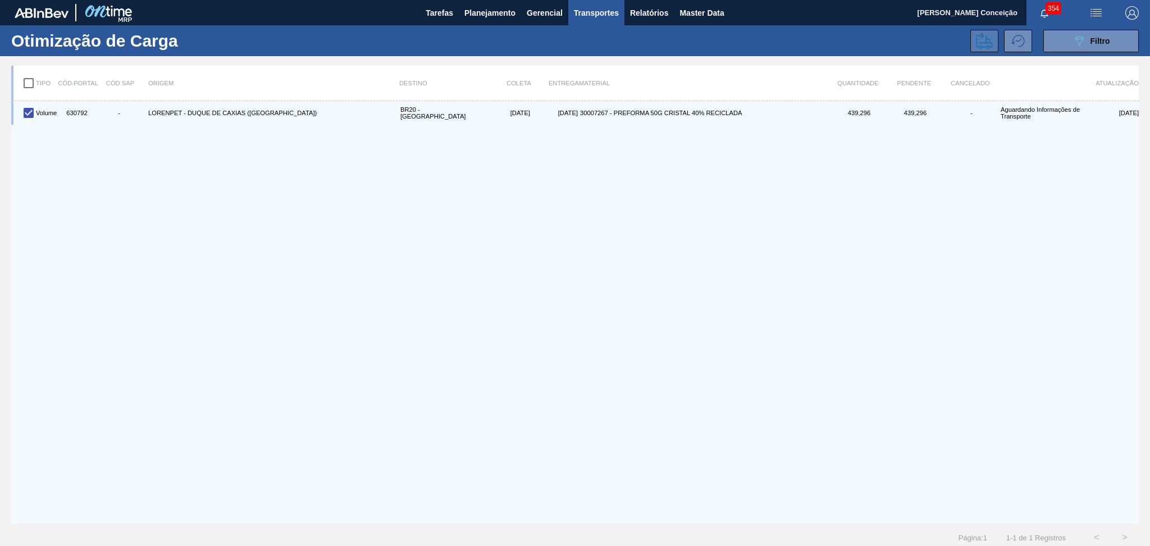
click at [984, 43] on icon at bounding box center [984, 41] width 17 height 16
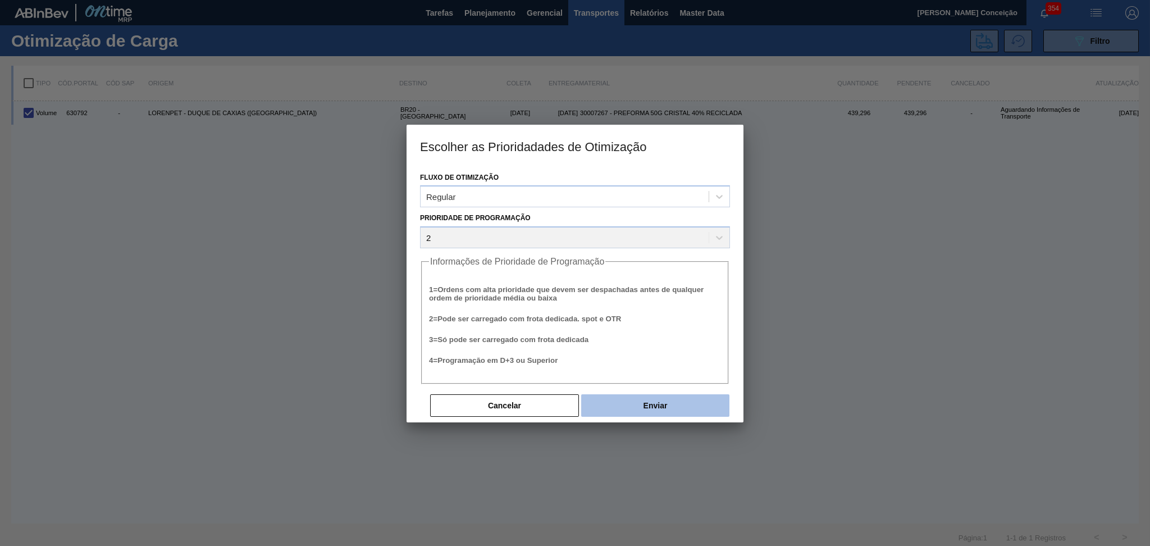
click at [650, 409] on button "Enviar" at bounding box center [655, 405] width 148 height 22
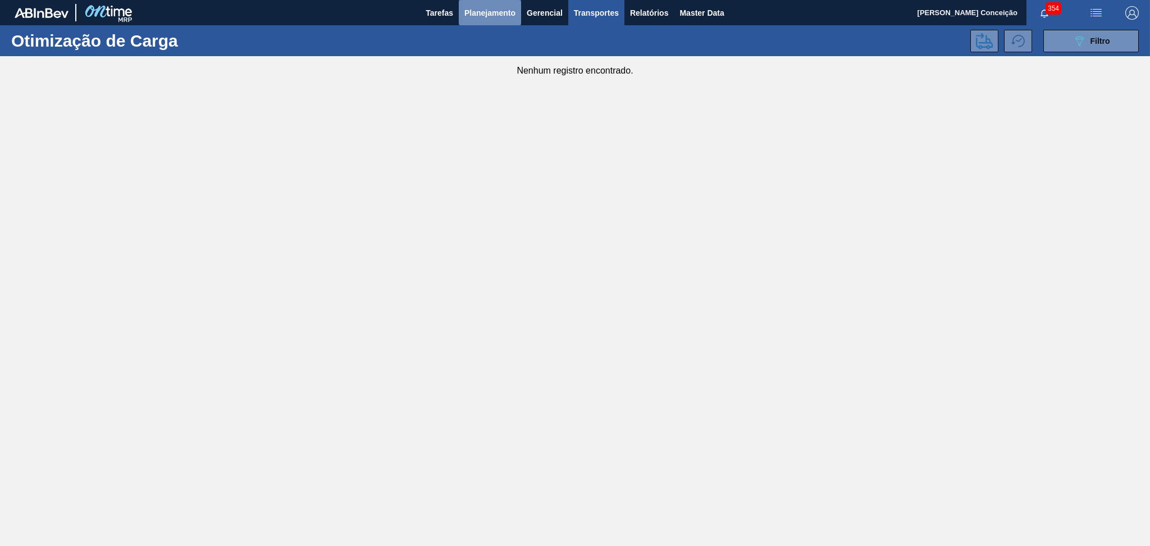
click at [482, 6] on span "Planejamento" at bounding box center [489, 12] width 51 height 13
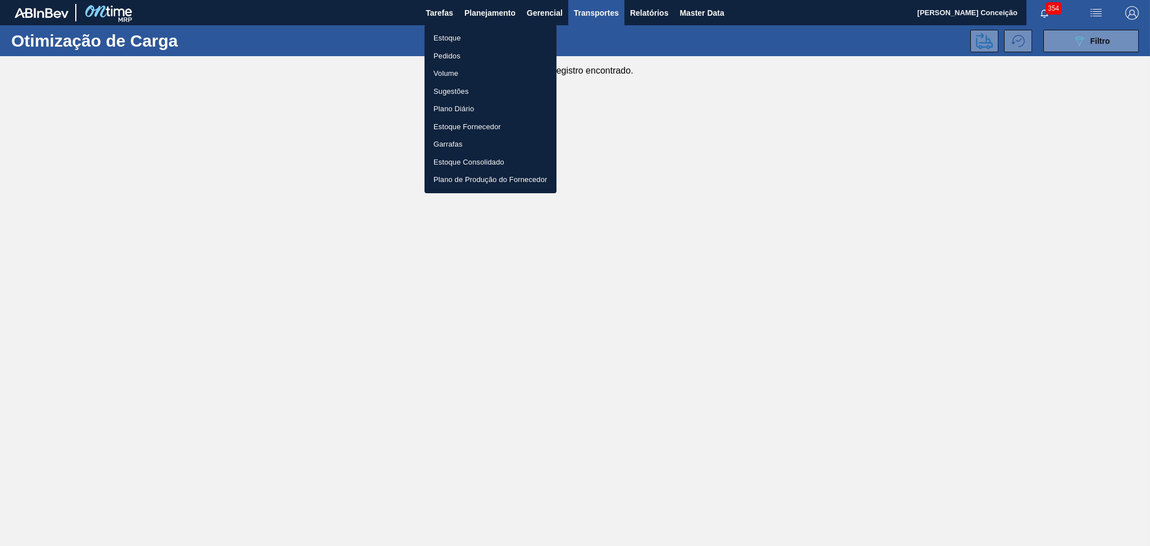
drag, startPoint x: 455, startPoint y: 38, endPoint x: 499, endPoint y: 42, distance: 44.5
click at [455, 38] on li "Estoque" at bounding box center [490, 38] width 132 height 18
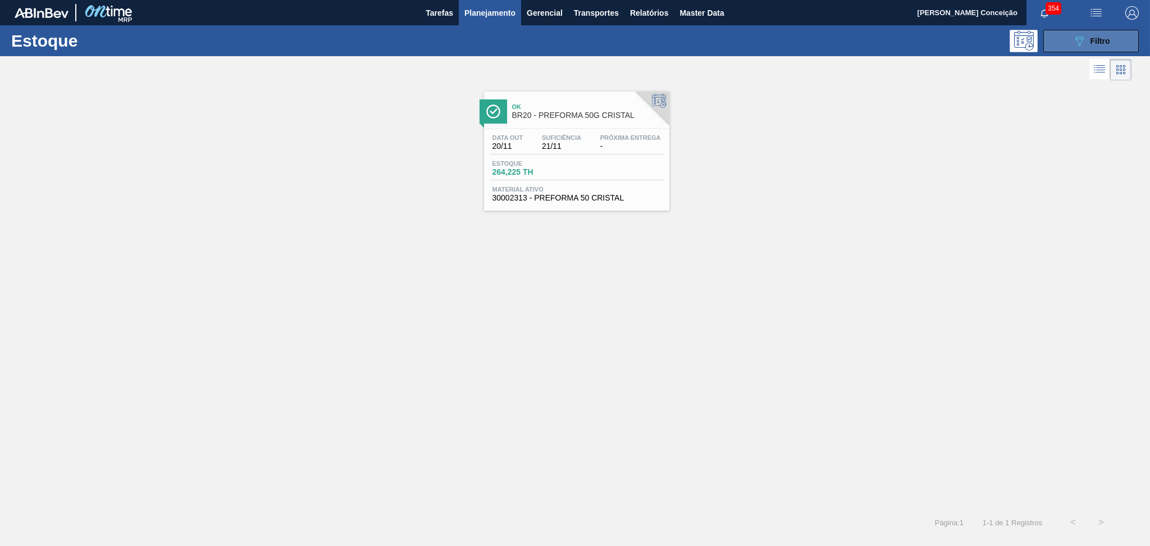
click at [1059, 35] on button "089F7B8B-B2A5-4AFE-B5C0-19BA573D28AC Filtro" at bounding box center [1090, 41] width 95 height 22
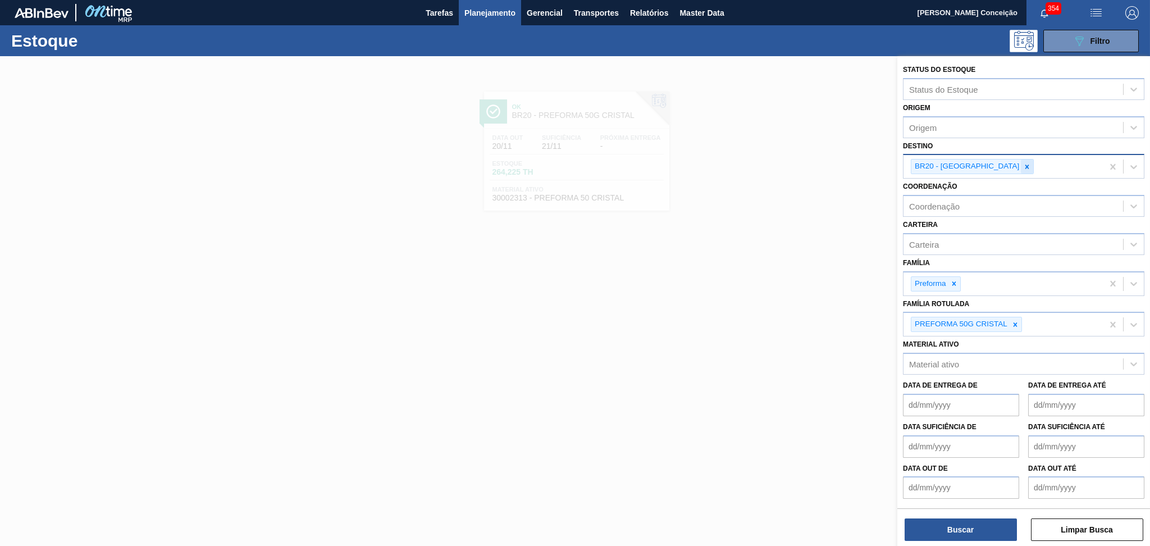
click at [1023, 167] on icon at bounding box center [1027, 167] width 8 height 8
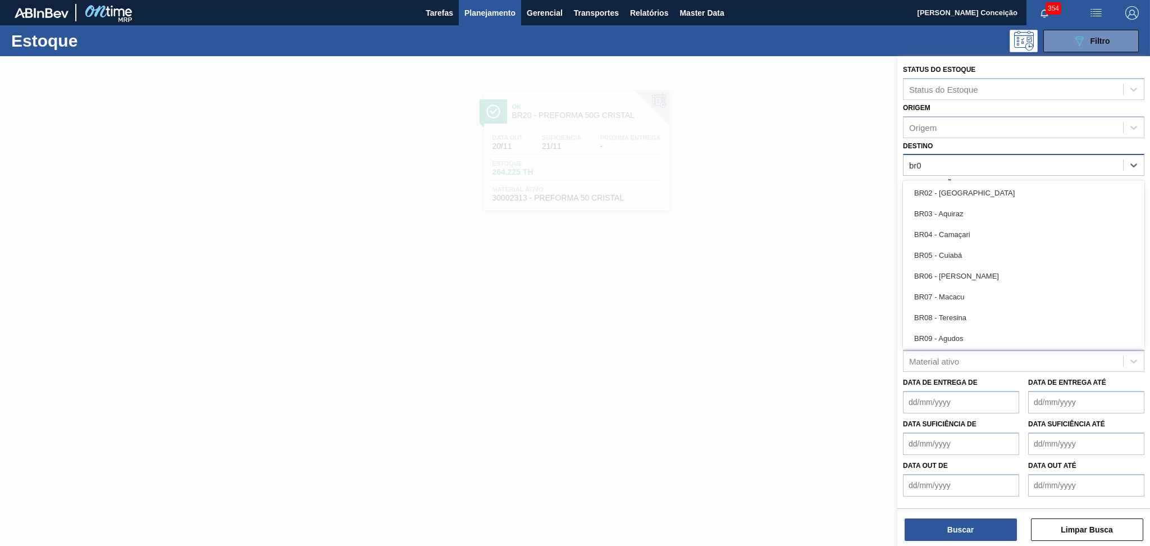
type input "br03"
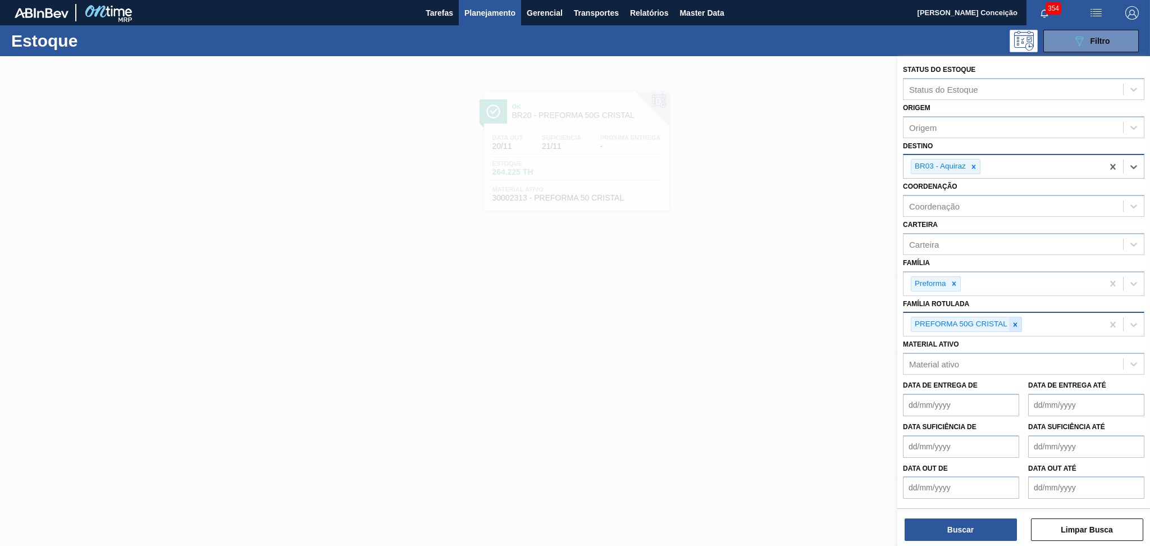
click at [1018, 324] on icon at bounding box center [1015, 325] width 8 height 8
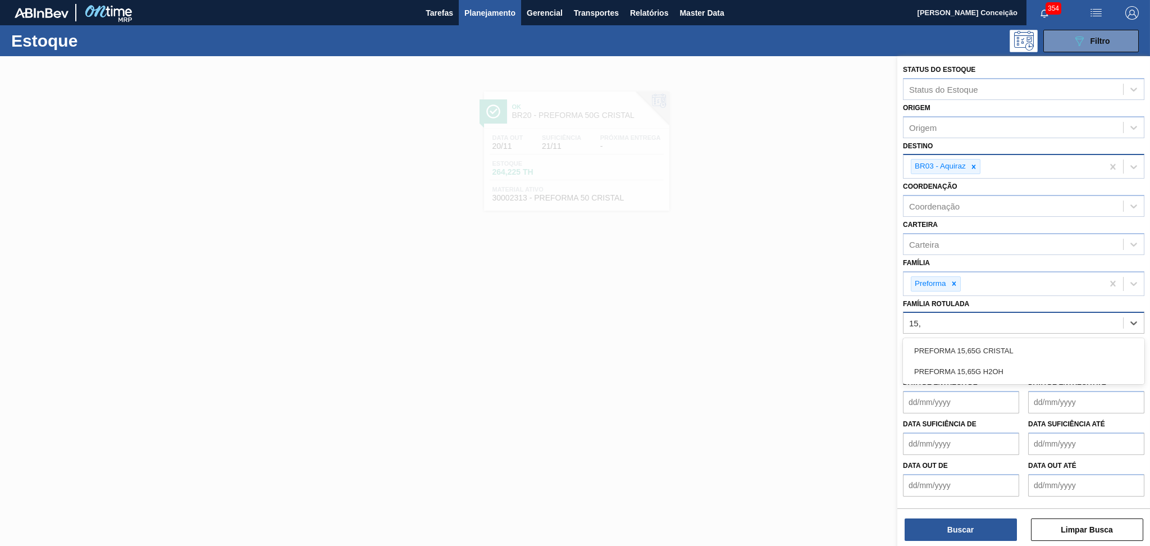
type Rotulada "15,6"
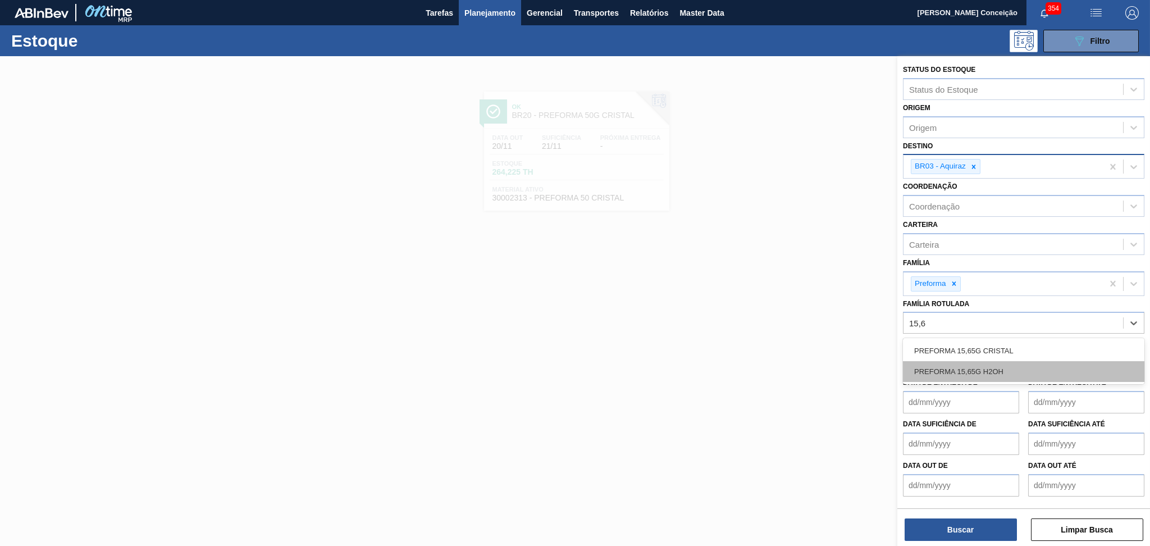
click at [986, 369] on div "PREFORMA 15,65G H2OH" at bounding box center [1023, 371] width 241 height 21
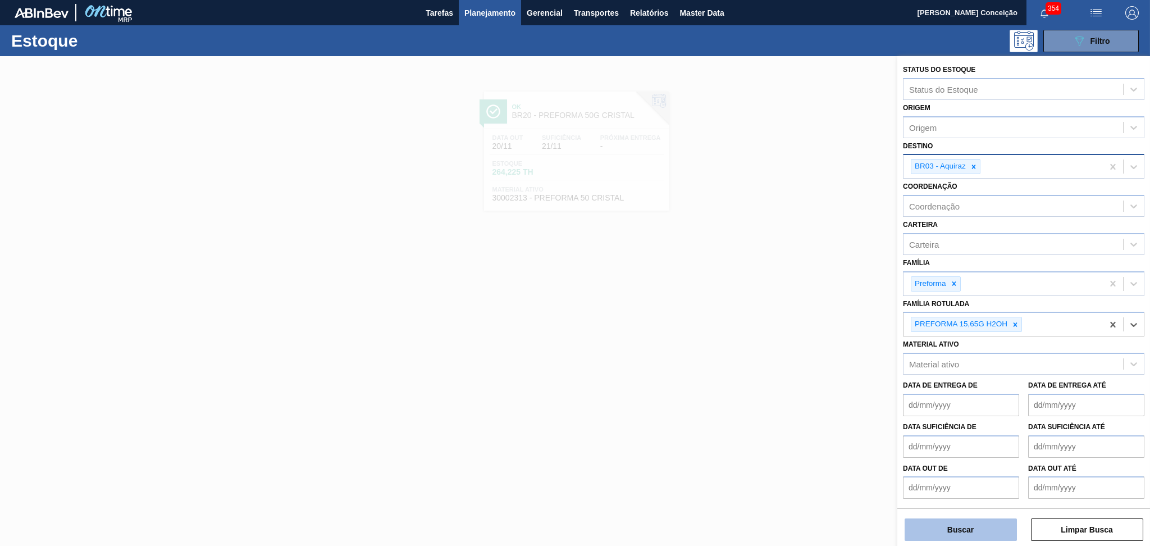
click at [962, 526] on button "Buscar" at bounding box center [960, 529] width 112 height 22
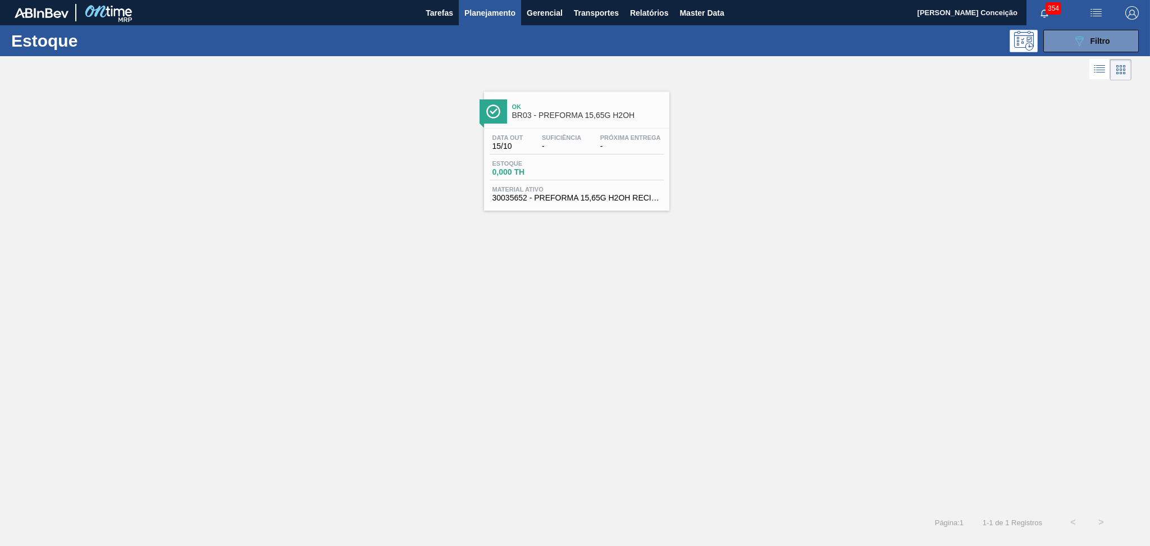
click at [550, 148] on span "-" at bounding box center [561, 146] width 39 height 8
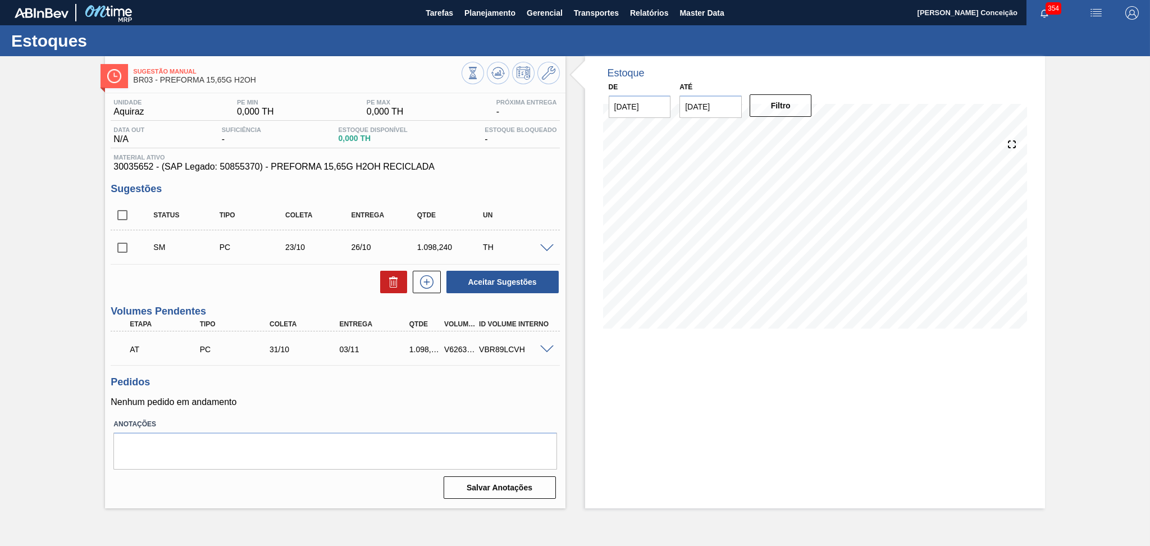
click at [121, 251] on div "Unidade Aquiraz PE MIN 0,000 TH PE MAX 0,000 TH Próxima Entrega - Data out N/A …" at bounding box center [335, 297] width 460 height 409
click at [124, 252] on input "checkbox" at bounding box center [123, 248] width 24 height 24
click at [487, 278] on button "Aceitar Sugestões" at bounding box center [502, 282] width 112 height 22
checkbox input "false"
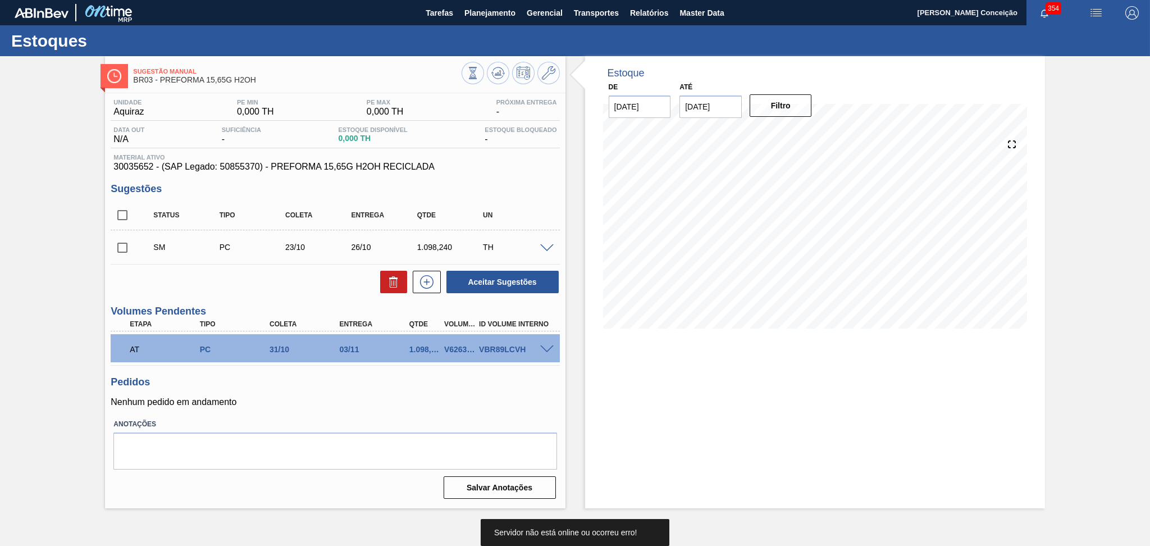
click at [127, 211] on input "checkbox" at bounding box center [123, 215] width 24 height 24
checkbox input "true"
click at [394, 280] on icon at bounding box center [393, 281] width 13 height 13
checkbox input "false"
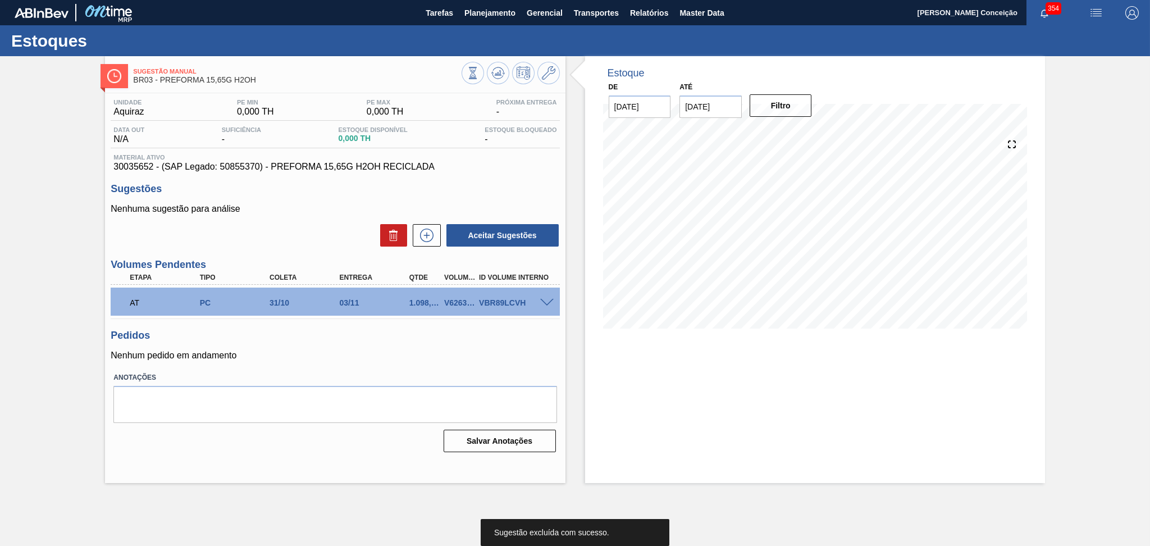
click at [291, 224] on div "Aceitar Sugestões" at bounding box center [335, 235] width 449 height 25
click at [473, 185] on h3 "Sugestões" at bounding box center [335, 189] width 449 height 12
click at [318, 197] on div "Sugestões Nenhuma sugestão para análise Aceitar Sugestões" at bounding box center [335, 215] width 449 height 65
click at [497, 79] on icon at bounding box center [497, 72] width 13 height 13
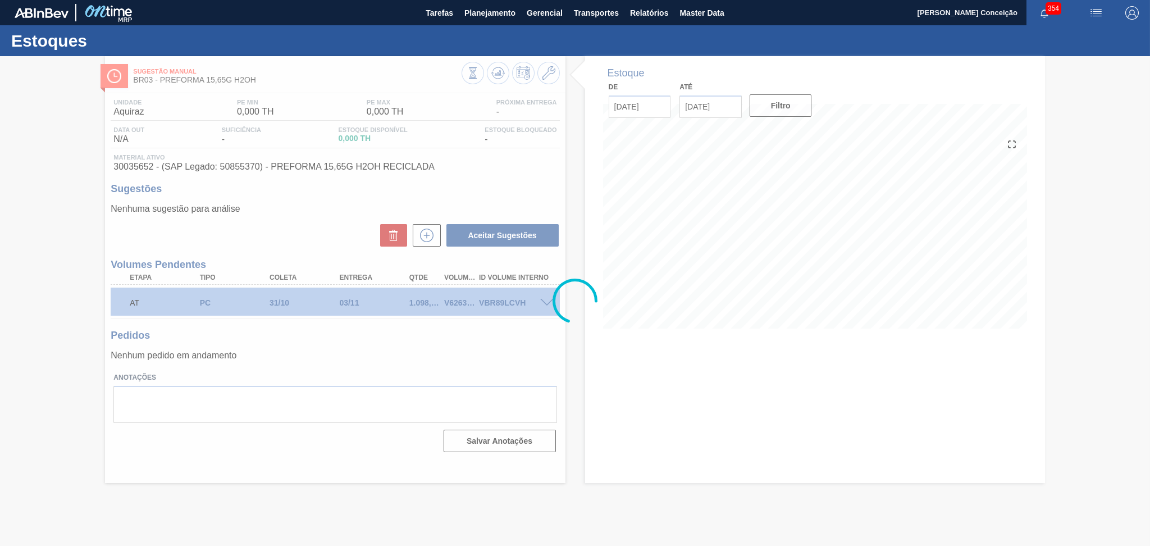
click at [327, 209] on div at bounding box center [575, 301] width 1150 height 490
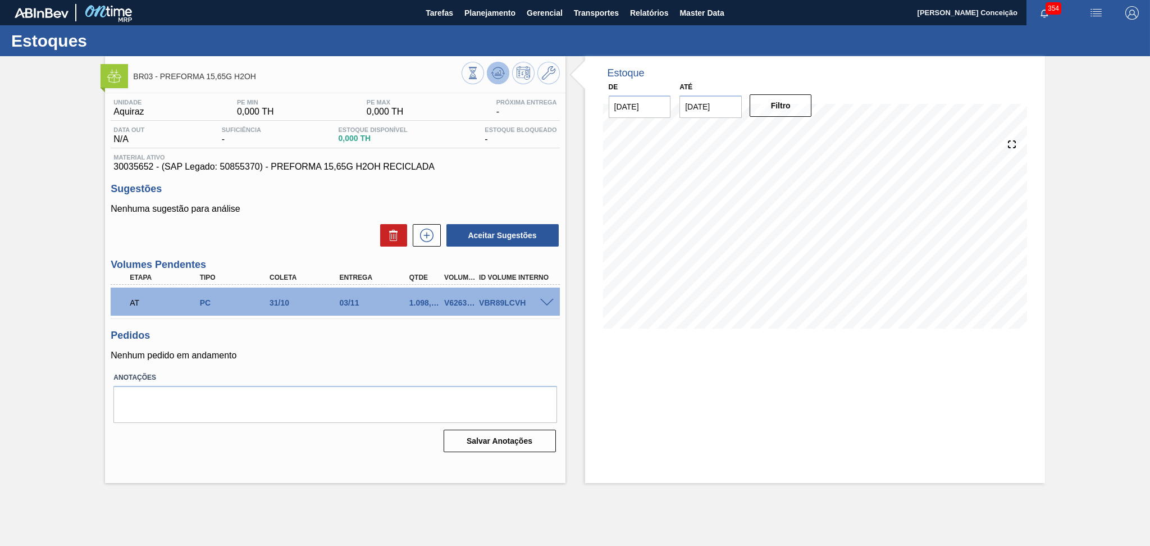
click at [500, 70] on icon at bounding box center [497, 72] width 13 height 13
click at [425, 234] on icon at bounding box center [427, 234] width 18 height 13
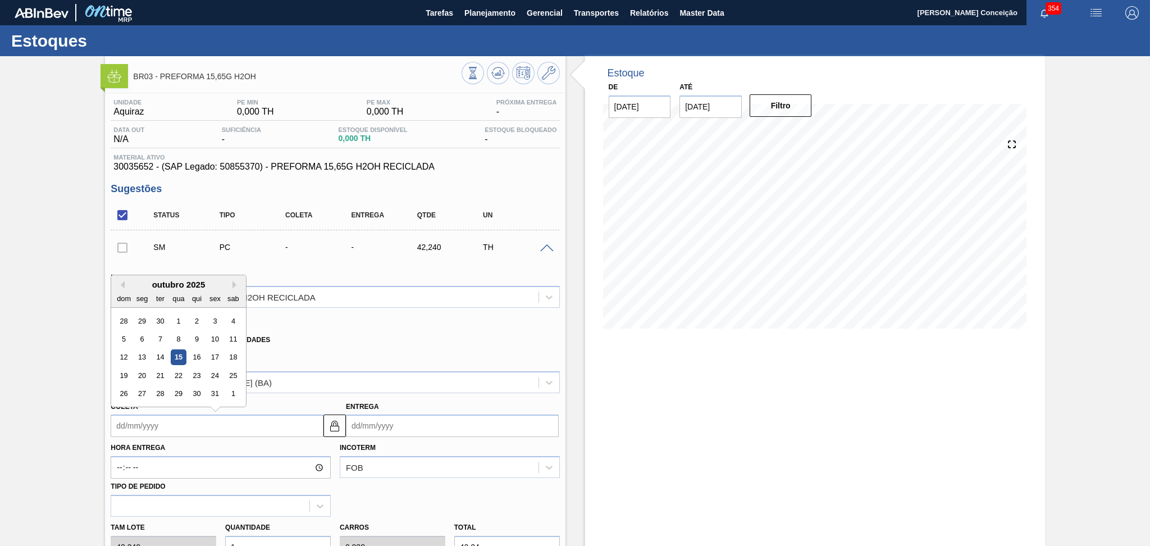
click at [167, 426] on input "Coleta" at bounding box center [217, 425] width 213 height 22
type input "2"
type input "05/10/2025"
type input "23"
type input "26/10/2025"
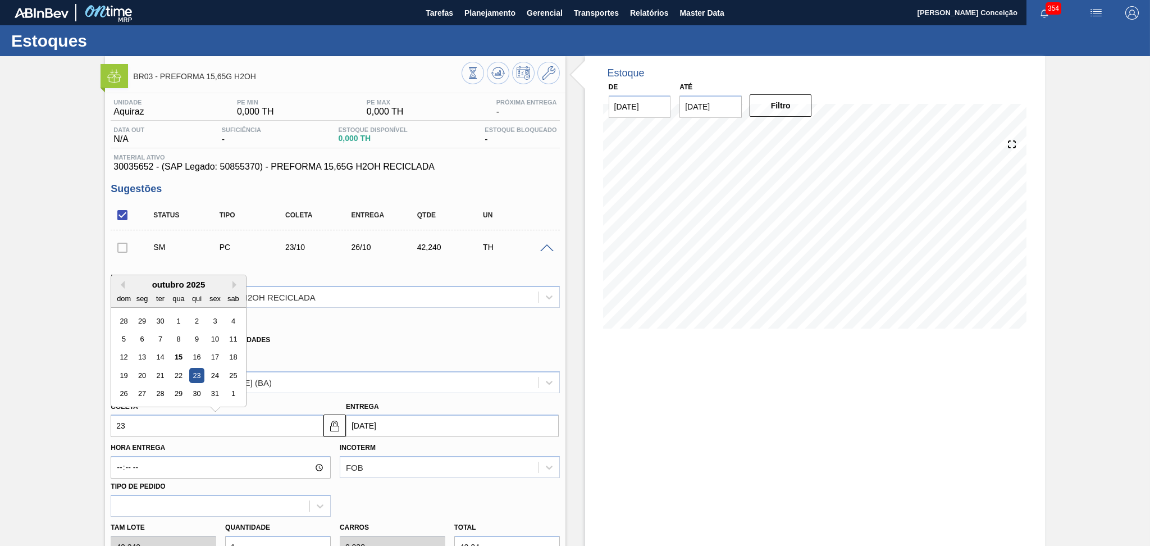
type input "23/10/2025"
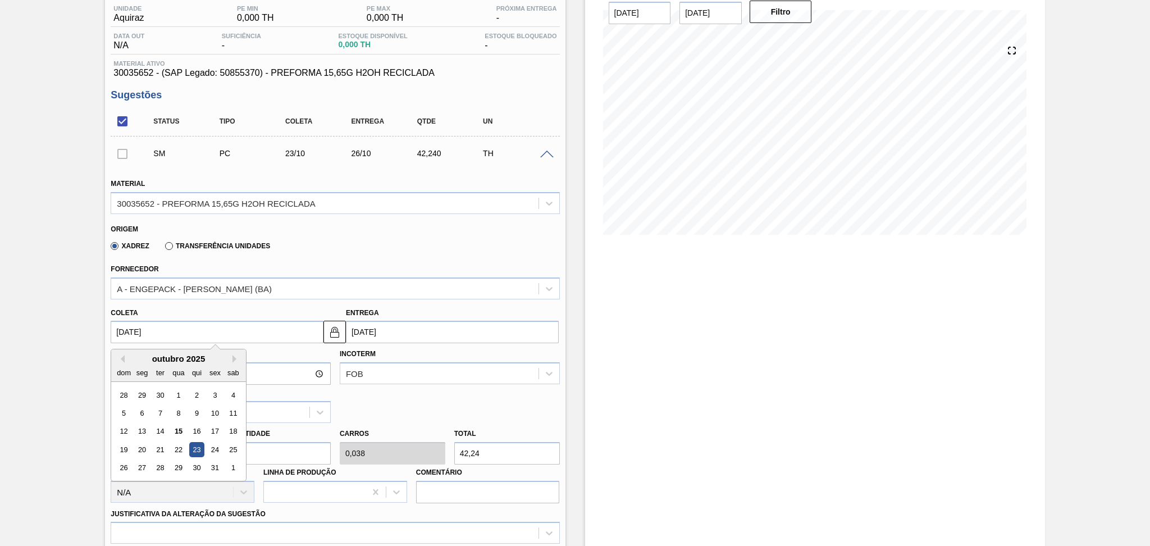
scroll to position [225, 0]
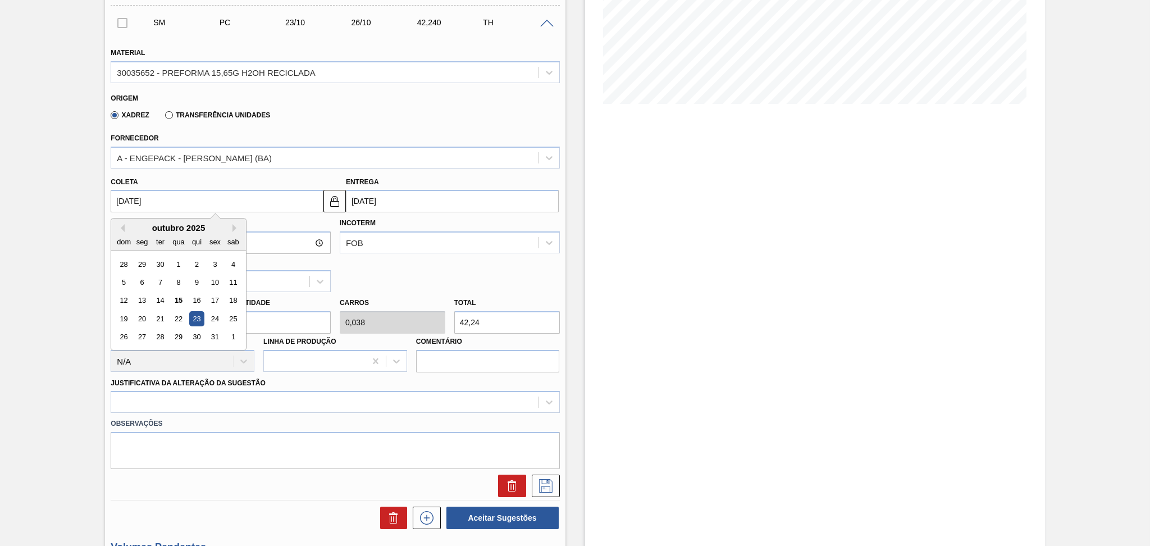
click at [279, 317] on input "1" at bounding box center [278, 322] width 106 height 22
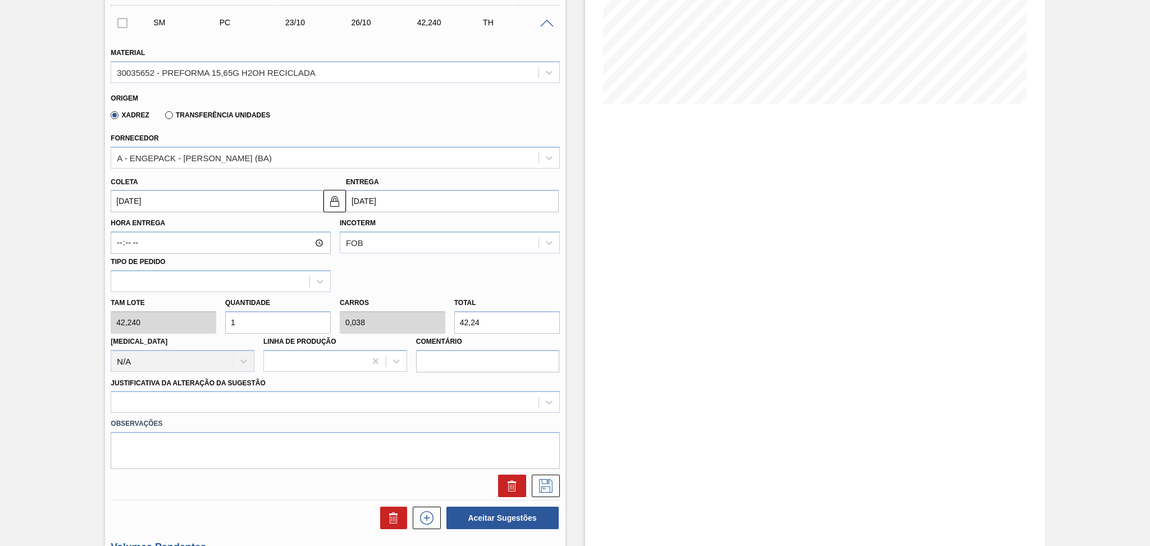
click at [142, 319] on div "Tam lote 42,240 Quantidade 1 Carros 0,038 Total 42,24 Doca N/A Linha de Produçã…" at bounding box center [335, 332] width 458 height 80
type input "2"
type input "0,077"
type input "84,48"
type input "26"
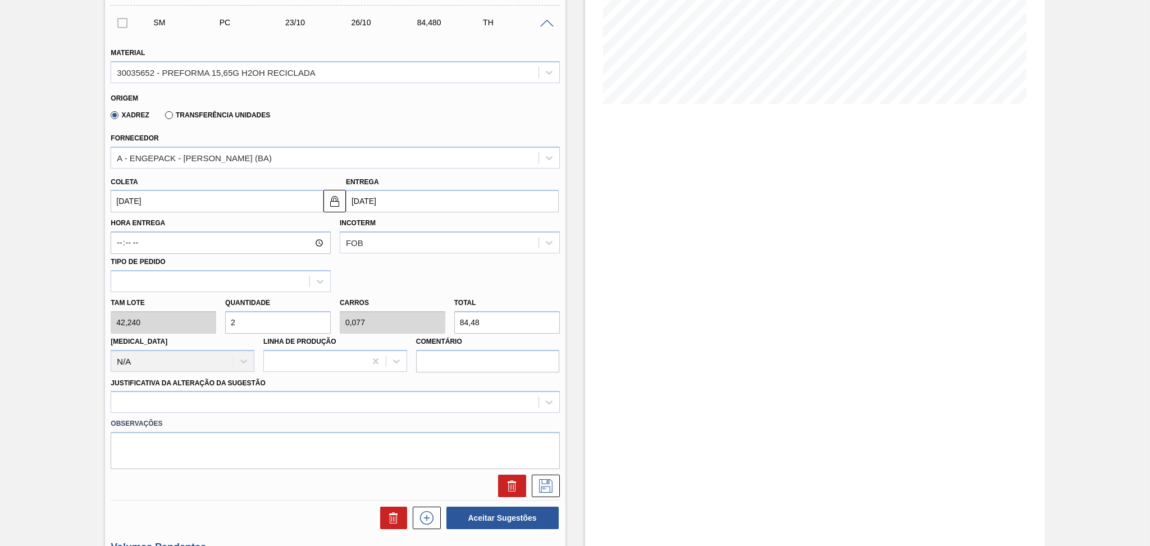
type input "1"
type input "1.098,24"
type input "26"
click at [146, 394] on div at bounding box center [335, 402] width 449 height 22
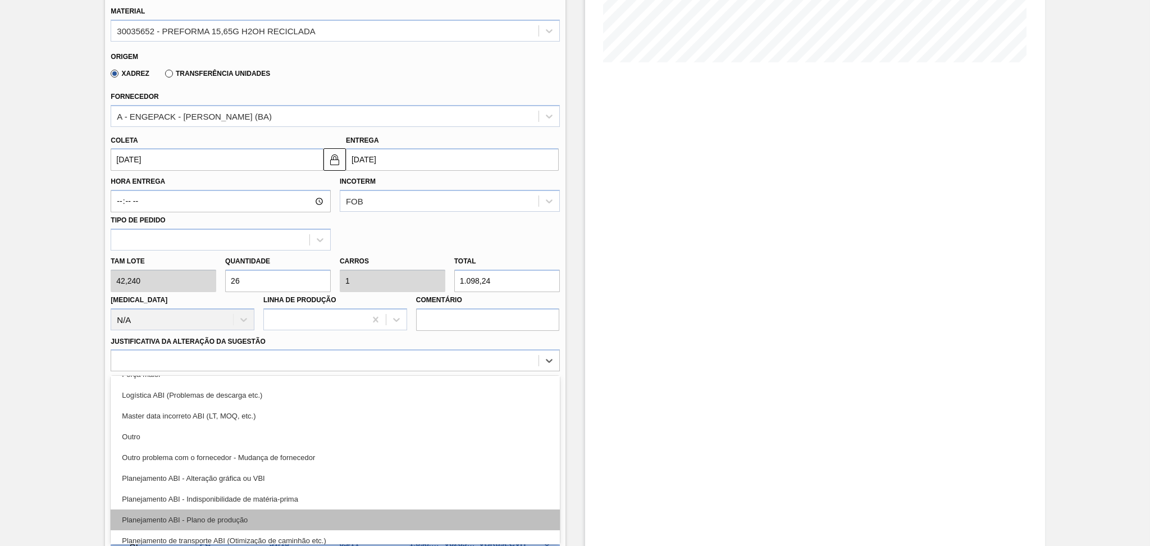
scroll to position [75, 0]
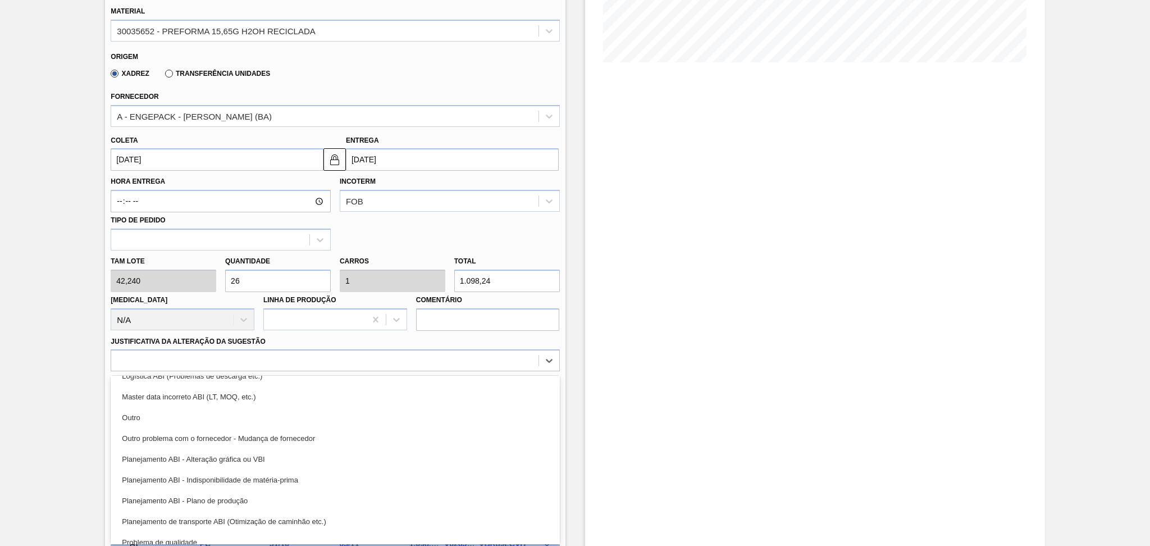
click at [253, 506] on div "Planejamento ABI - Plano de produção" at bounding box center [335, 500] width 449 height 21
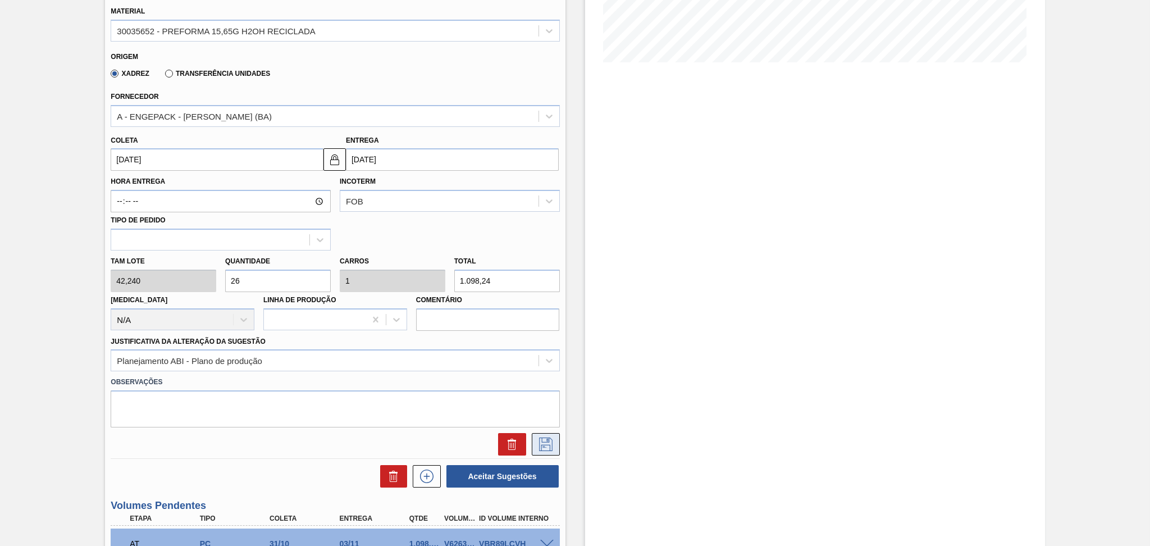
click at [551, 440] on icon at bounding box center [545, 443] width 13 height 13
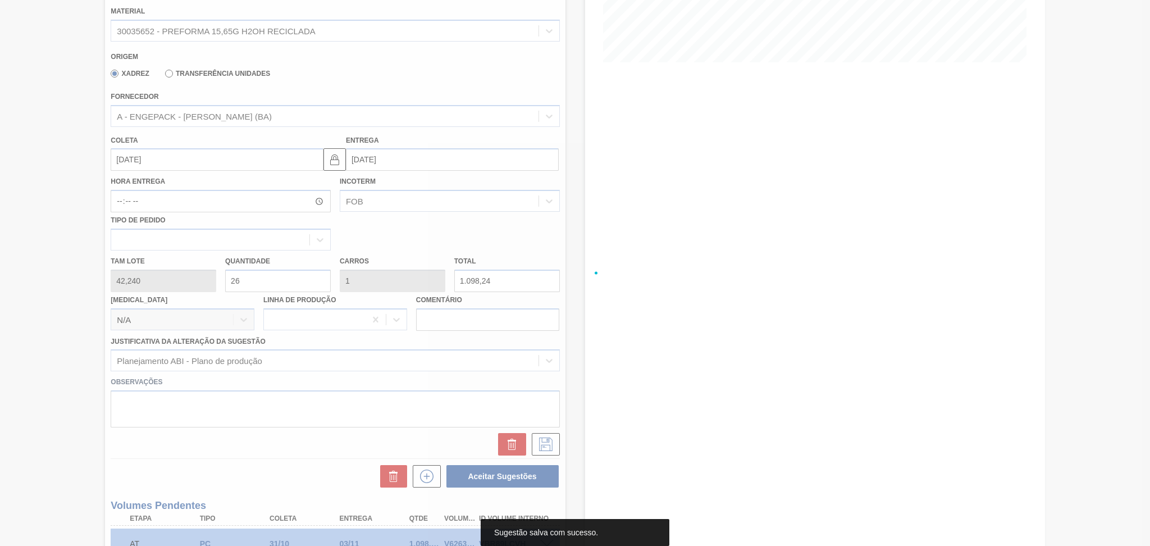
scroll to position [0, 0]
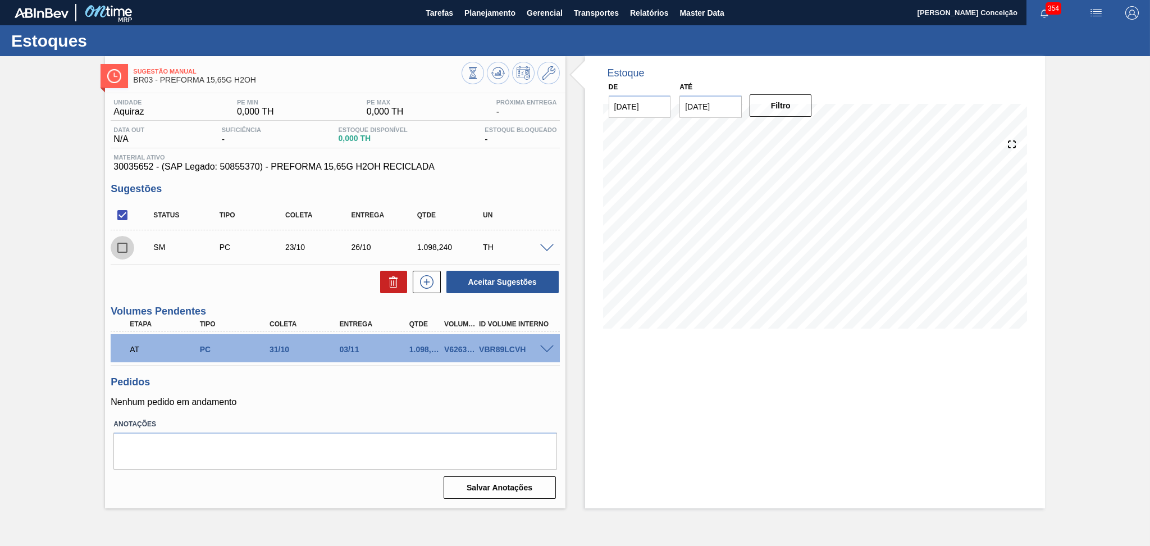
click at [123, 252] on input "checkbox" at bounding box center [123, 248] width 24 height 24
click at [504, 281] on button "Aceitar Sugestões" at bounding box center [502, 282] width 112 height 22
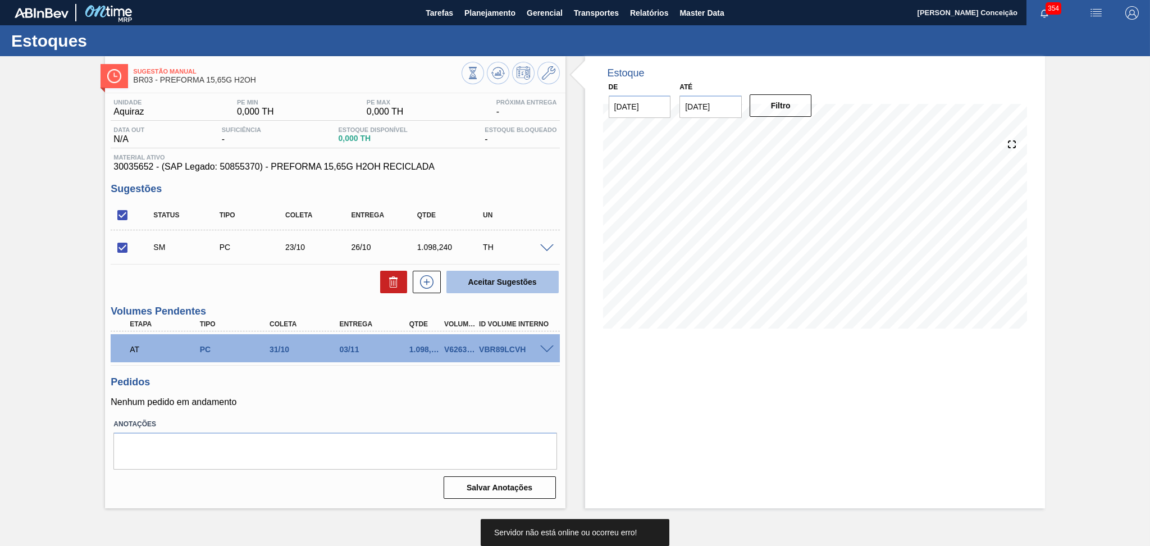
click at [504, 281] on button "Aceitar Sugestões" at bounding box center [502, 282] width 112 height 22
click at [121, 244] on input "checkbox" at bounding box center [123, 248] width 24 height 24
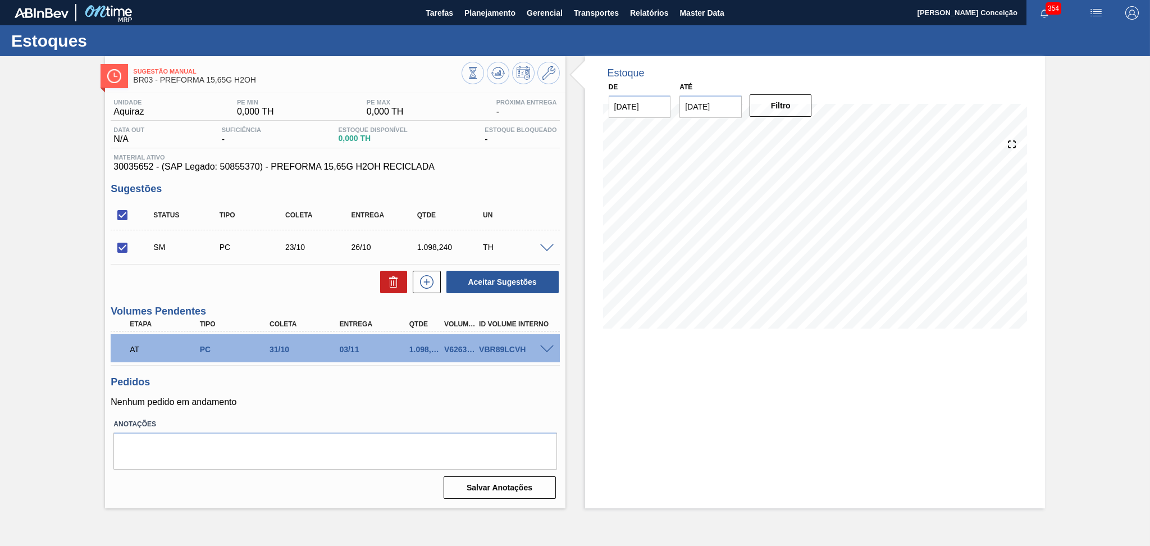
click at [491, 298] on div "Unidade Aquiraz PE MIN 0,000 TH PE MAX 0,000 TH Próxima Entrega - Data out N/A …" at bounding box center [335, 297] width 460 height 409
click at [493, 286] on button "Aceitar Sugestões" at bounding box center [502, 282] width 112 height 22
click at [373, 388] on div "Pedidos Nenhum pedido em andamento" at bounding box center [335, 391] width 449 height 31
click at [257, 287] on div "Aceitar Sugestões" at bounding box center [335, 281] width 449 height 25
click at [113, 255] on input "checkbox" at bounding box center [123, 248] width 24 height 24
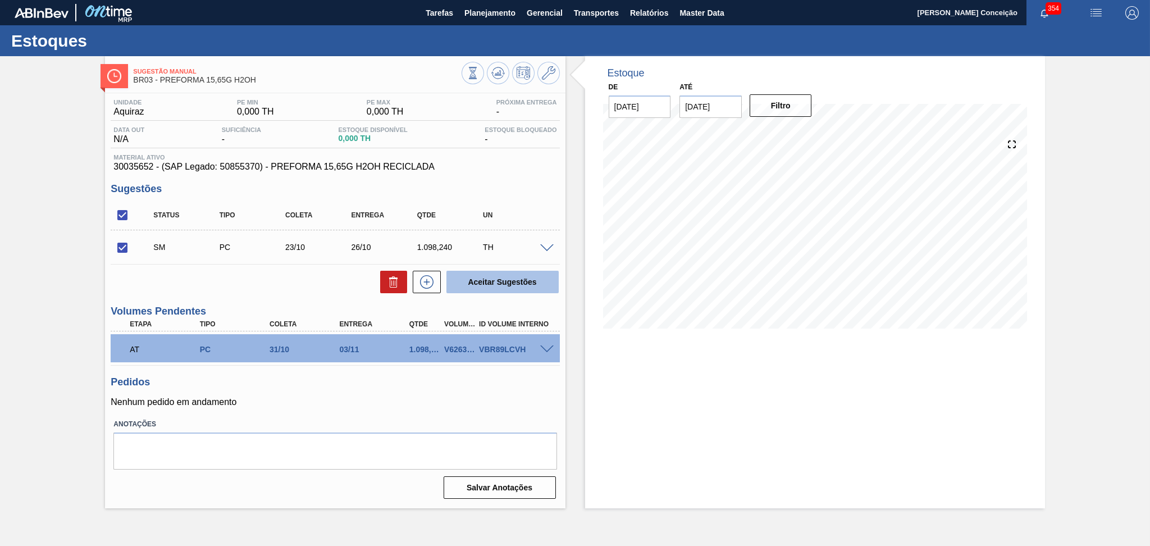
click at [537, 286] on button "Aceitar Sugestões" at bounding box center [502, 282] width 112 height 22
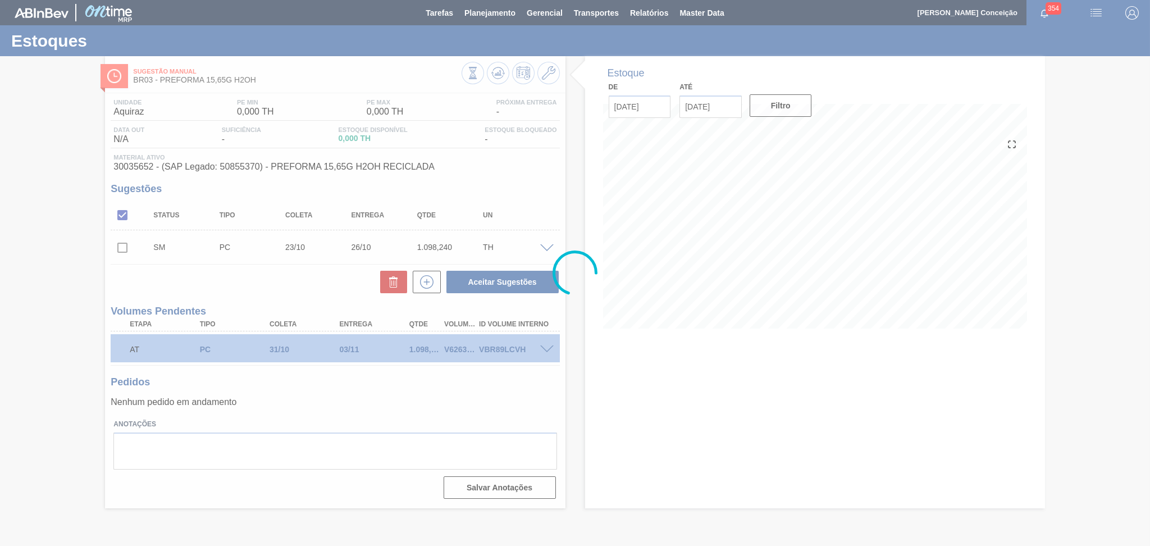
click at [571, 195] on div at bounding box center [575, 273] width 1150 height 546
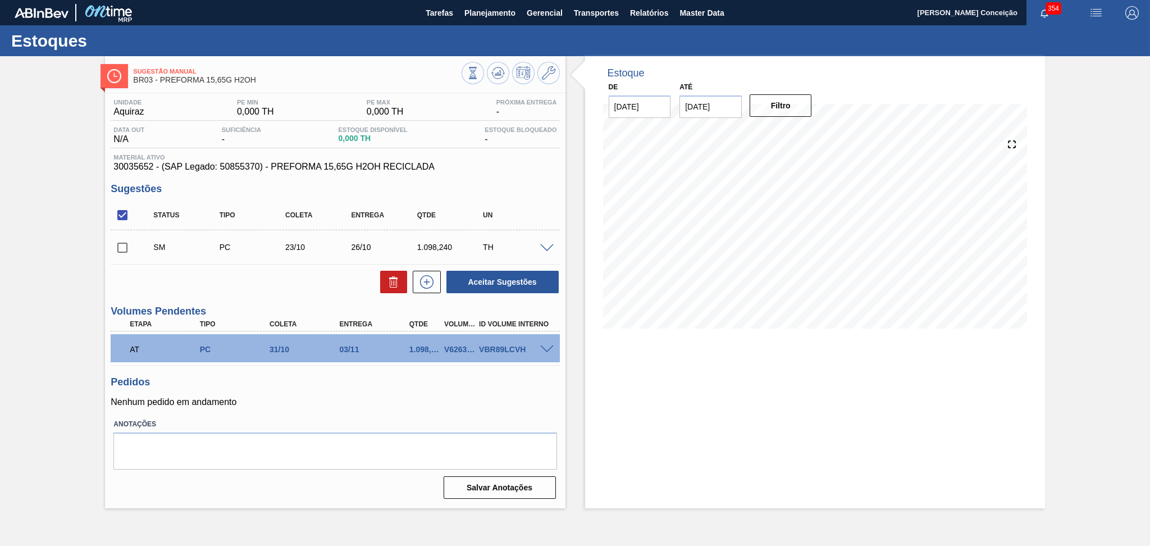
click at [123, 252] on input "checkbox" at bounding box center [123, 248] width 24 height 24
click at [478, 285] on button "Aceitar Sugestões" at bounding box center [502, 282] width 112 height 22
click at [122, 246] on input "checkbox" at bounding box center [123, 248] width 24 height 24
click at [118, 253] on input "checkbox" at bounding box center [123, 248] width 24 height 24
drag, startPoint x: 120, startPoint y: 246, endPoint x: 129, endPoint y: 247, distance: 8.5
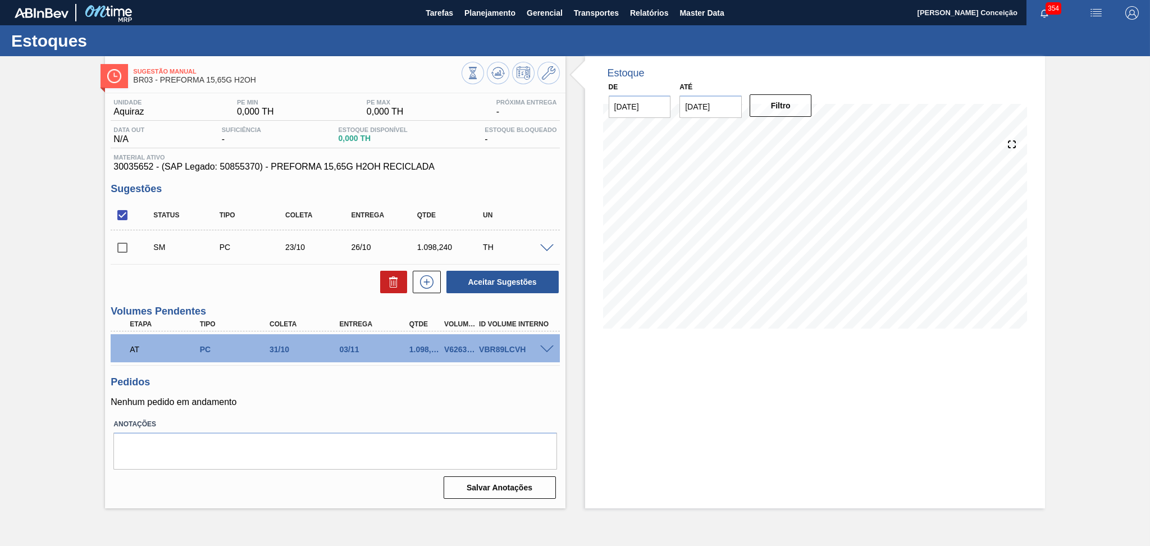
click at [120, 245] on input "checkbox" at bounding box center [123, 248] width 24 height 24
click at [486, 284] on button "Aceitar Sugestões" at bounding box center [502, 282] width 112 height 22
checkbox input "false"
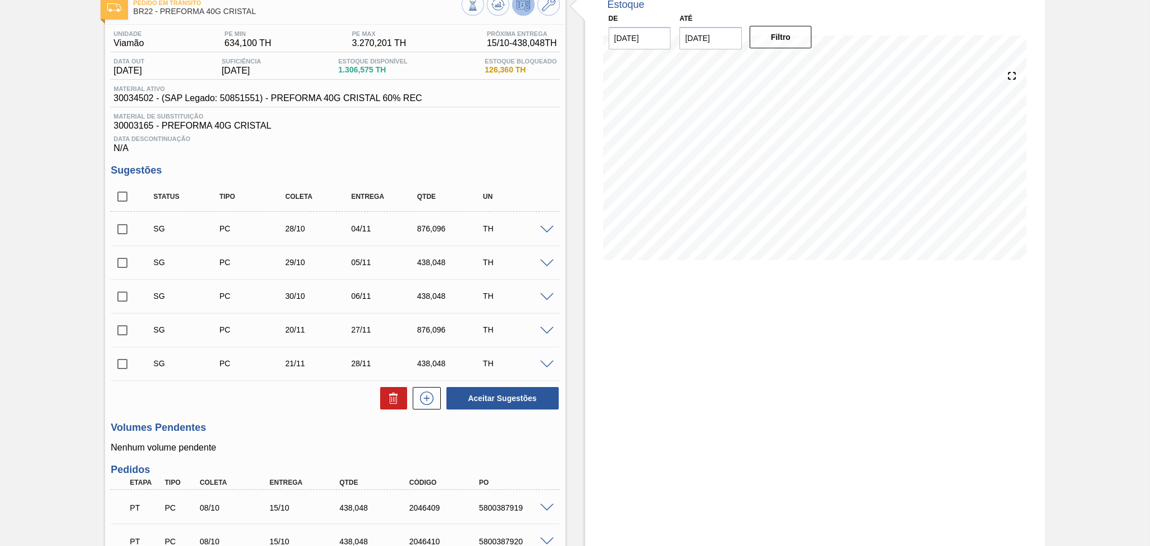
scroll to position [149, 0]
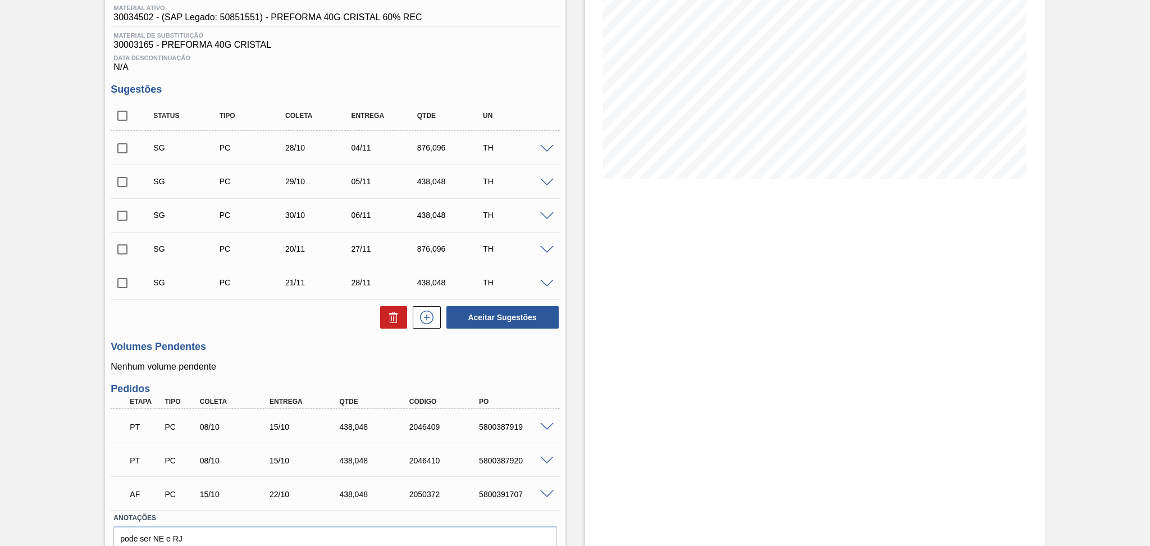
click at [560, 313] on div "Unidade Viamão PE MIN 634,100 TH PE MAX 3.270,201 TH Próxima Entrega 15/10 - 43…" at bounding box center [335, 270] width 460 height 652
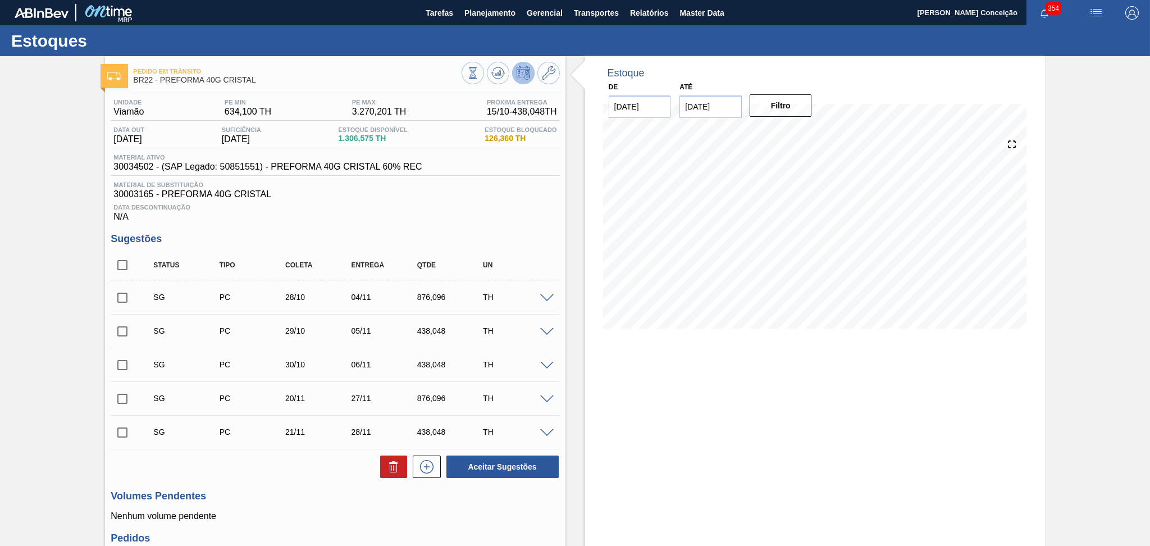
click at [452, 206] on span "Data Descontinuação" at bounding box center [334, 207] width 443 height 7
click at [446, 214] on div "Data Descontinuação N/A" at bounding box center [335, 210] width 449 height 22
click at [444, 214] on div "Data Descontinuação N/A" at bounding box center [335, 210] width 449 height 22
click at [520, 227] on div "Unidade Viamão PE MIN 634,100 TH PE MAX 3.270,201 TH Próxima Entrega 15/10 - 43…" at bounding box center [335, 419] width 460 height 652
click at [461, 217] on div "Data Descontinuação N/A" at bounding box center [335, 210] width 449 height 22
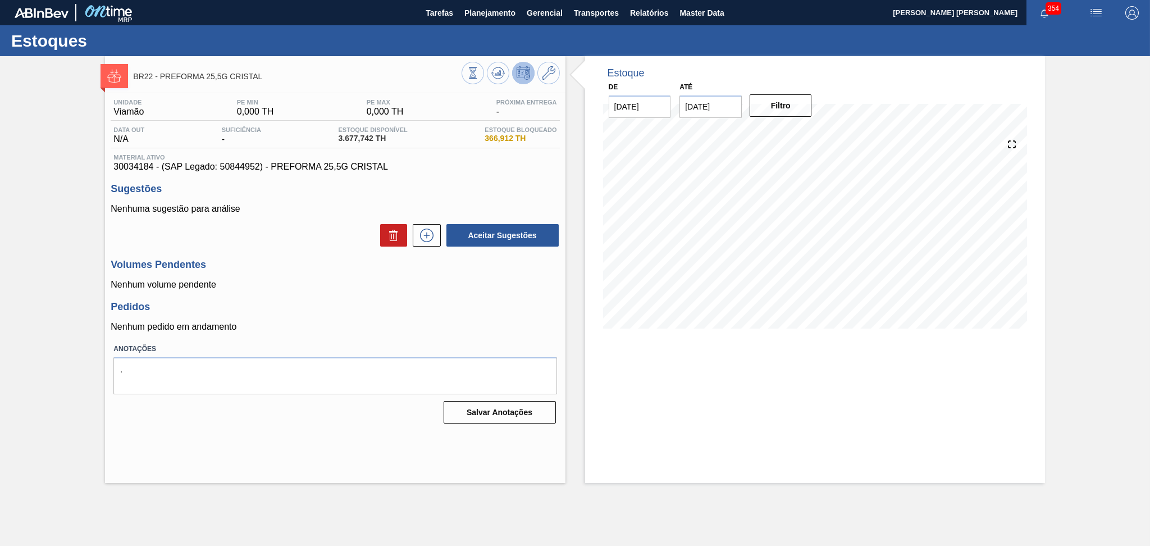
click at [444, 301] on h3 "Pedidos" at bounding box center [335, 307] width 449 height 12
click at [337, 331] on p "Nenhum pedido em andamento" at bounding box center [335, 327] width 449 height 10
click at [337, 330] on p "Nenhum pedido em andamento" at bounding box center [335, 327] width 449 height 10
click at [397, 317] on div "Pedidos Nenhum pedido em andamento" at bounding box center [335, 316] width 449 height 31
click at [280, 265] on h3 "Volumes Pendentes" at bounding box center [335, 265] width 449 height 12
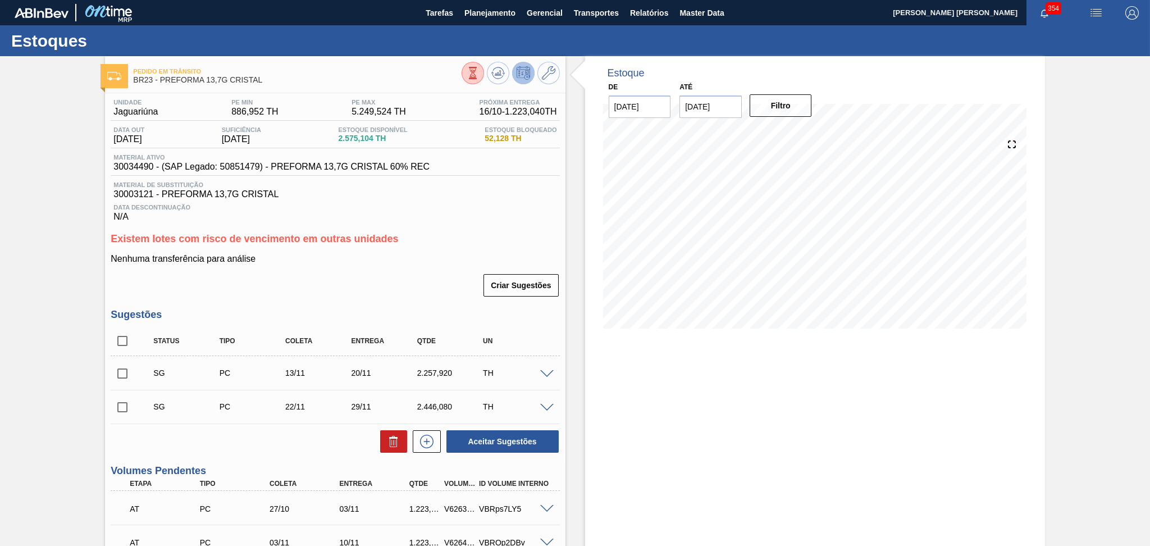
click at [419, 241] on h3 "Existem lotes com risco de vencimento em outras unidades" at bounding box center [335, 239] width 449 height 12
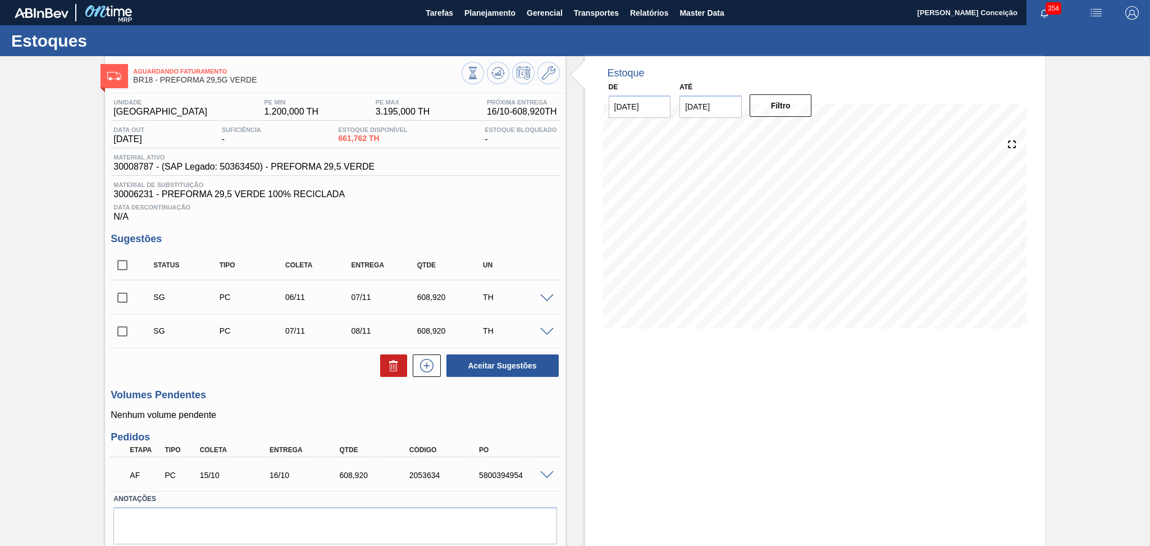
click at [683, 487] on div "Estoque De [DATE] Até [DATE] Filtro 22/10 Projeção de Estoque 1,270.682 [DOMAIN…" at bounding box center [815, 319] width 460 height 527
click at [277, 376] on div "Aceitar Sugestões" at bounding box center [335, 365] width 449 height 25
click at [448, 202] on div "Data Descontinuação N/A" at bounding box center [335, 210] width 449 height 22
click at [634, 408] on div "Estoque De [DATE] Até [DATE] Filtro 22/10 Projeção de Estoque 1,270.682 [DOMAIN…" at bounding box center [815, 319] width 460 height 527
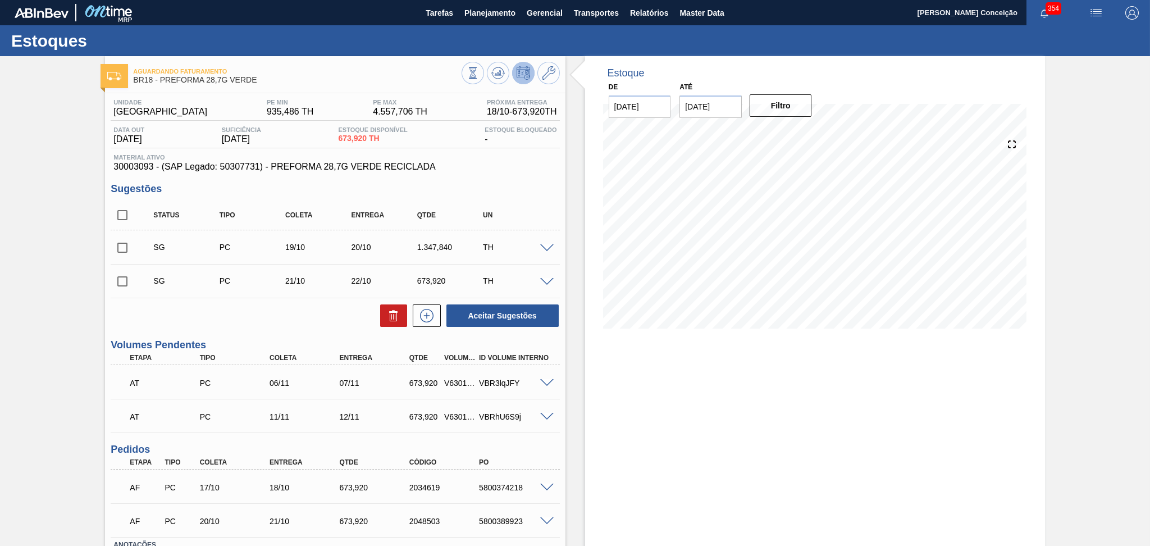
click at [289, 310] on div "Aceitar Sugestões" at bounding box center [335, 315] width 449 height 25
click at [536, 183] on h3 "Sugestões" at bounding box center [335, 189] width 449 height 12
click at [249, 319] on div "Aceitar Sugestões" at bounding box center [335, 315] width 449 height 25
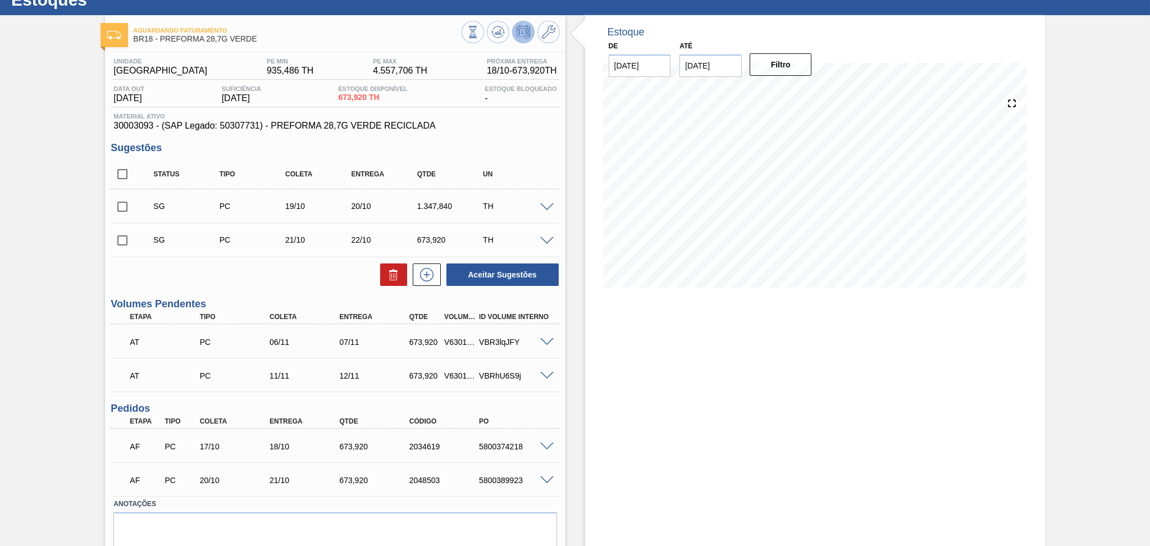
scroll to position [81, 0]
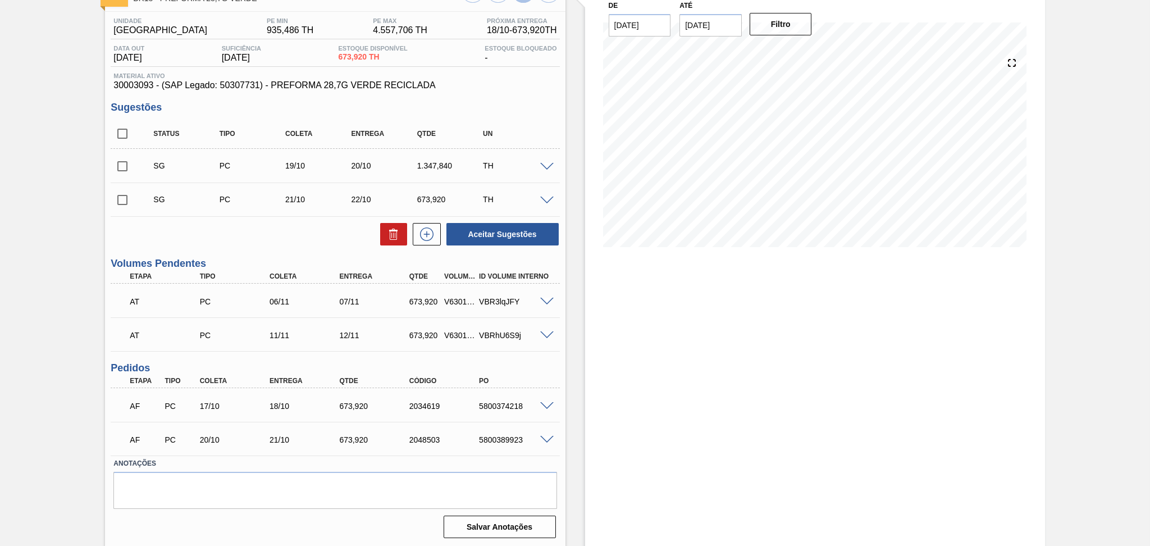
click at [278, 242] on div "Aceitar Sugestões" at bounding box center [335, 234] width 449 height 25
click at [608, 379] on div "Estoque De [DATE] Até [DATE] Filtro 15/10 Projeção de Estoque 173.916 [DOMAIN_N…" at bounding box center [815, 261] width 460 height 573
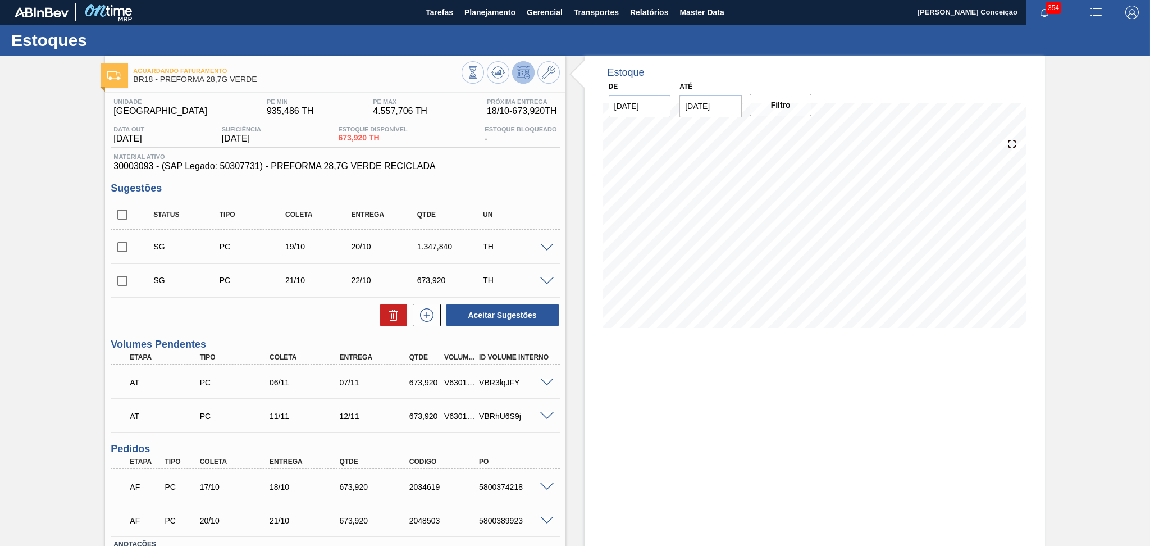
scroll to position [0, 0]
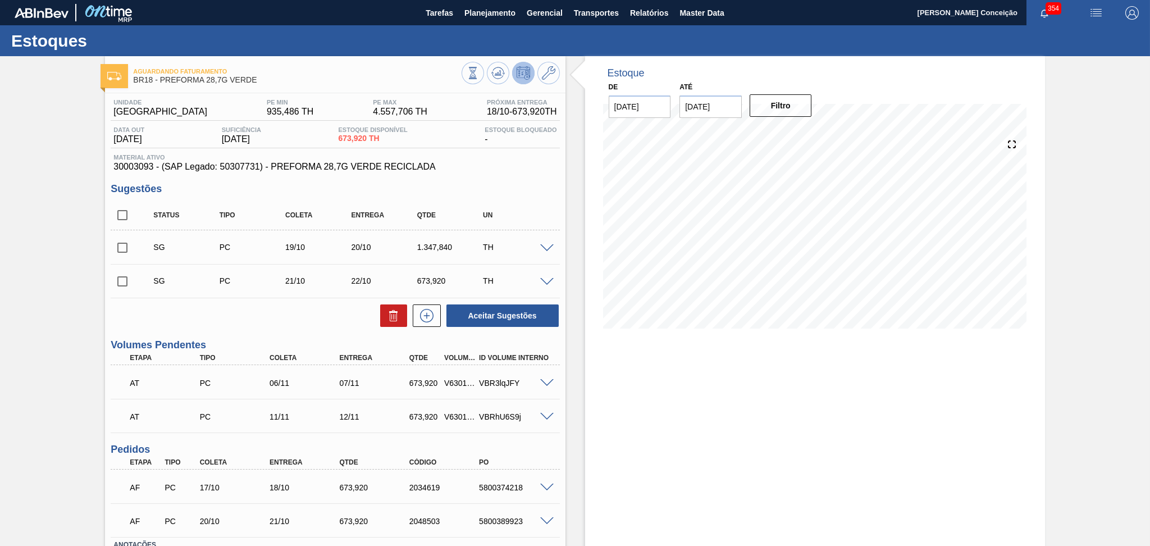
click at [660, 359] on div "Estoque De [DATE] Até [DATE] Filtro 28/10 Projeção de Estoque 2,463.528 [DOMAIN…" at bounding box center [815, 342] width 460 height 573
click at [592, 456] on div "Estoque De [DATE] Até [DATE] Filtro 16/10 Projeção de Estoque -226.08 [DOMAIN_N…" at bounding box center [815, 342] width 460 height 573
click at [573, 418] on div "Estoque De [DATE] Até [DATE] Filtro 16/10 Projeção de Estoque -226.08 [DOMAIN_N…" at bounding box center [804, 342] width 479 height 573
click at [515, 190] on h3 "Sugestões" at bounding box center [335, 189] width 449 height 12
click at [578, 393] on div "Estoque De [DATE] Até [DATE] Filtro 16/10 Projeção de Estoque -226.08 [DOMAIN_N…" at bounding box center [804, 342] width 479 height 573
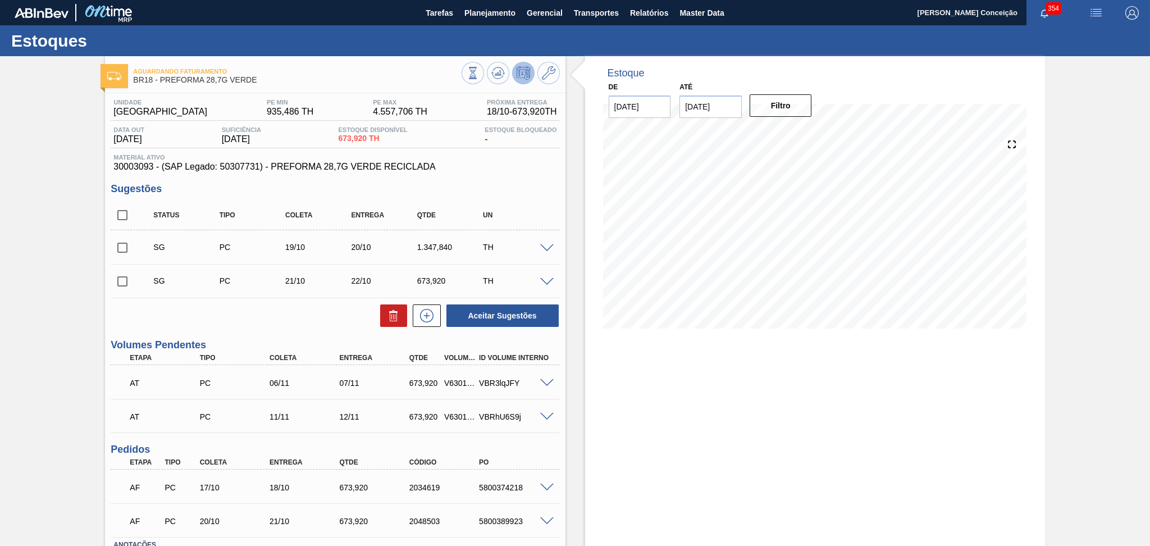
click at [646, 444] on div "Estoque De [DATE] Até [DATE] Filtro 19/10 Projeção de Estoque 447.84 [DOMAIN_NA…" at bounding box center [815, 342] width 460 height 573
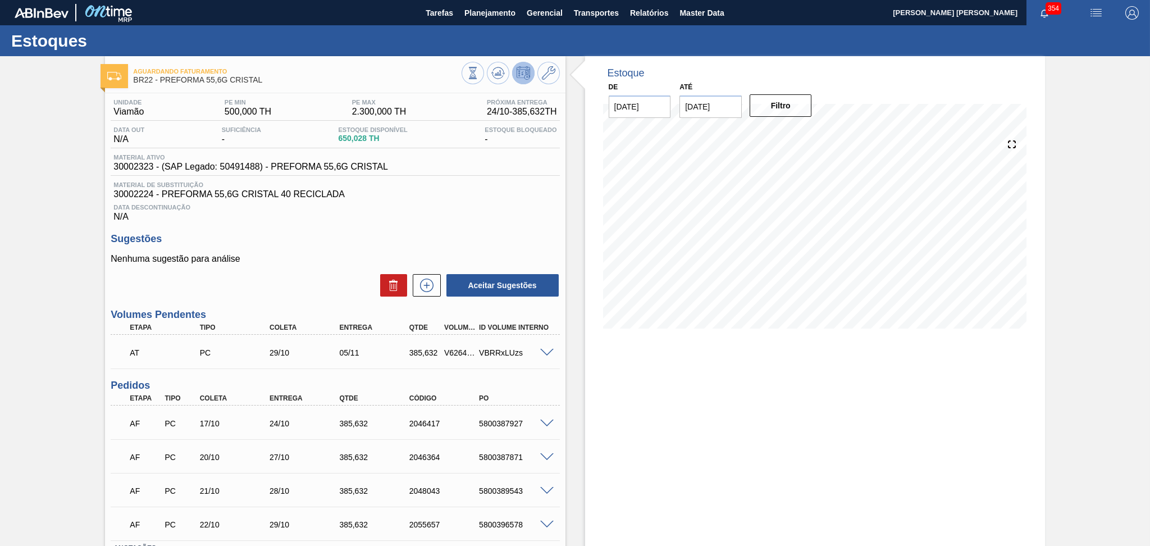
click at [472, 220] on div "Data Descontinuação N/A" at bounding box center [335, 210] width 449 height 22
click at [286, 224] on div "Unidade Viamão PE MIN 500,000 TH PE MAX 2.300,000 TH Próxima Entrega 24/10 - 38…" at bounding box center [335, 359] width 460 height 533
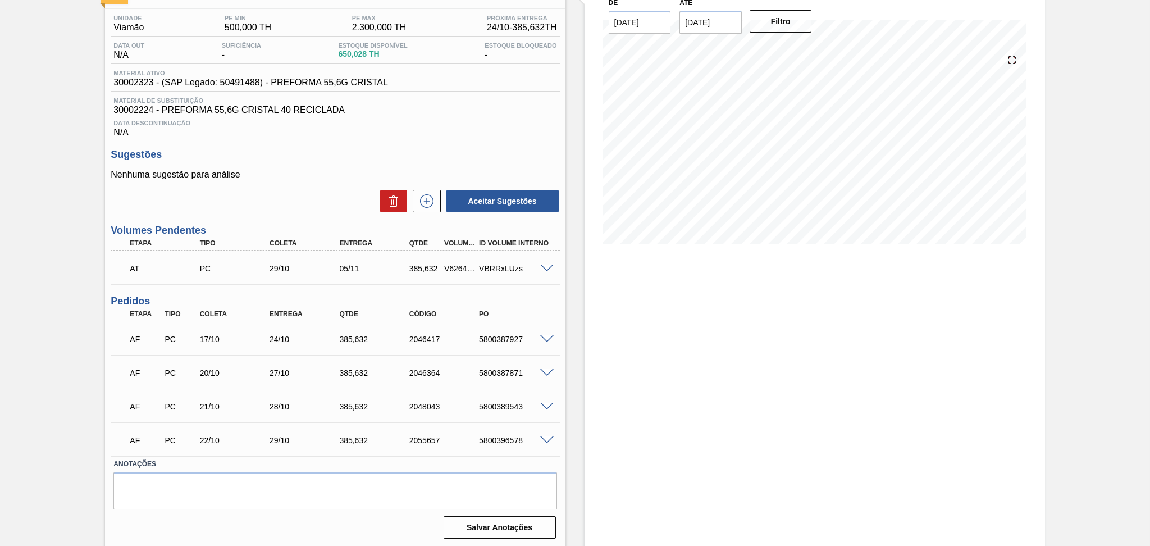
scroll to position [85, 0]
click at [543, 337] on span at bounding box center [546, 339] width 13 height 8
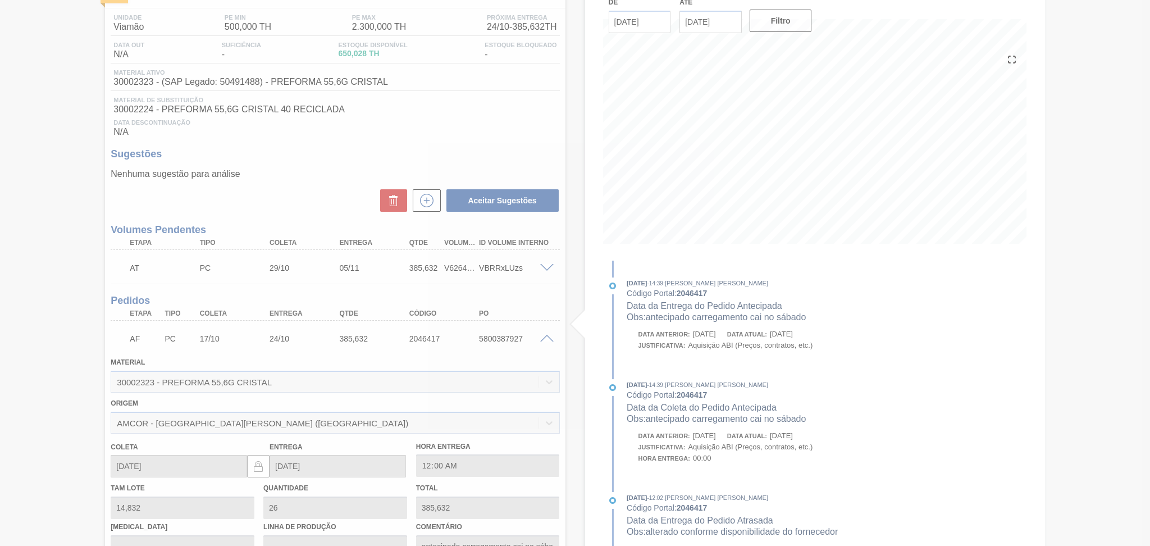
click at [543, 337] on div at bounding box center [575, 273] width 1150 height 546
click at [546, 340] on div at bounding box center [575, 273] width 1150 height 546
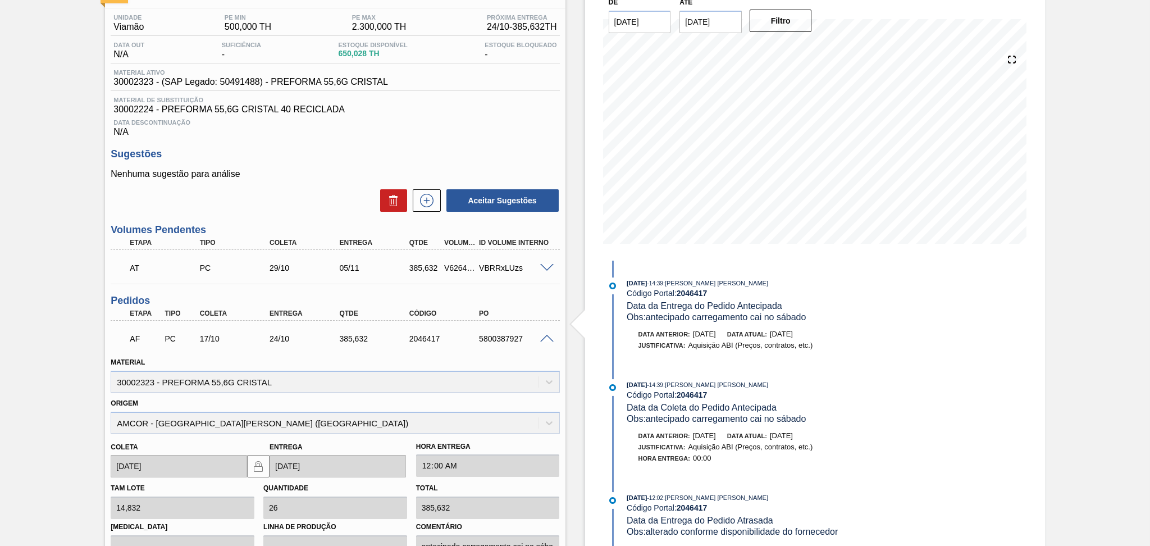
click at [546, 340] on span at bounding box center [546, 339] width 13 height 8
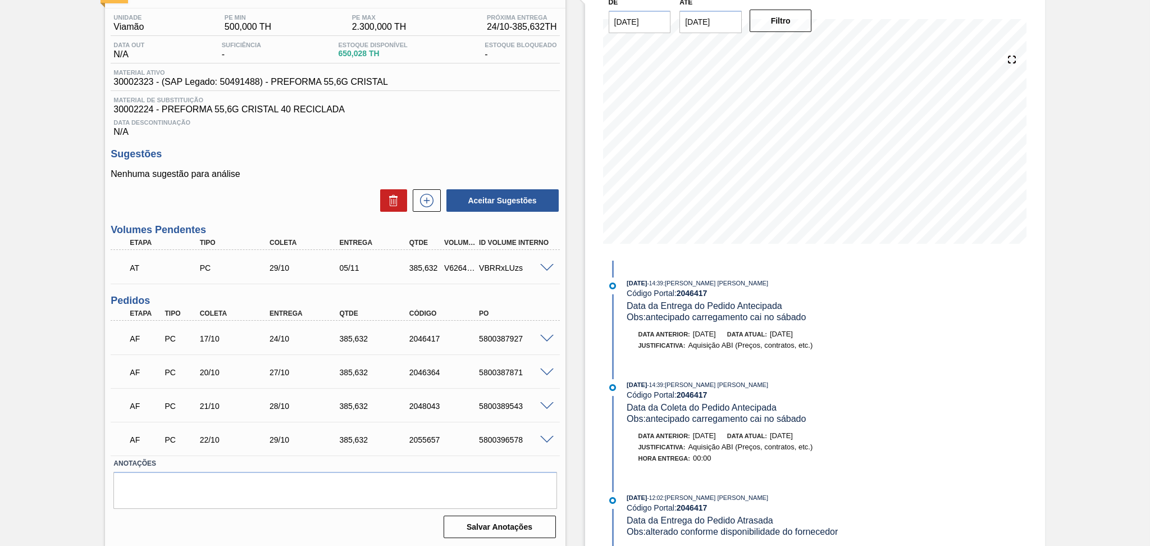
click at [509, 337] on div "5800387927" at bounding box center [515, 338] width 79 height 9
copy div "5800387927"
click at [508, 339] on div "5800387927" at bounding box center [515, 338] width 79 height 9
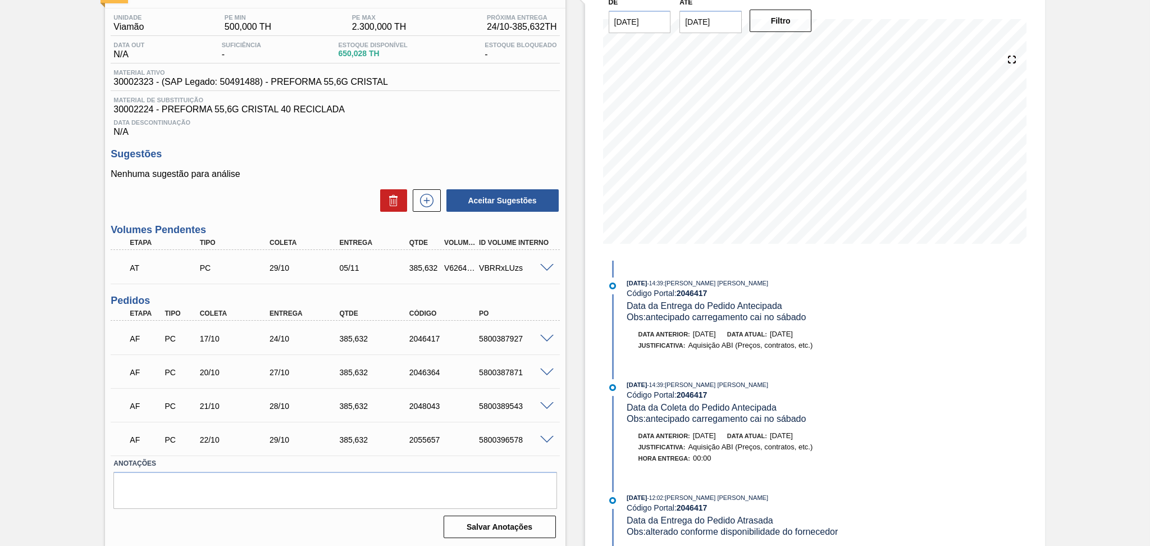
click at [424, 112] on span "30002224 - PREFORMA 55,6G CRISTAL 40 RECICLADA" at bounding box center [334, 109] width 443 height 10
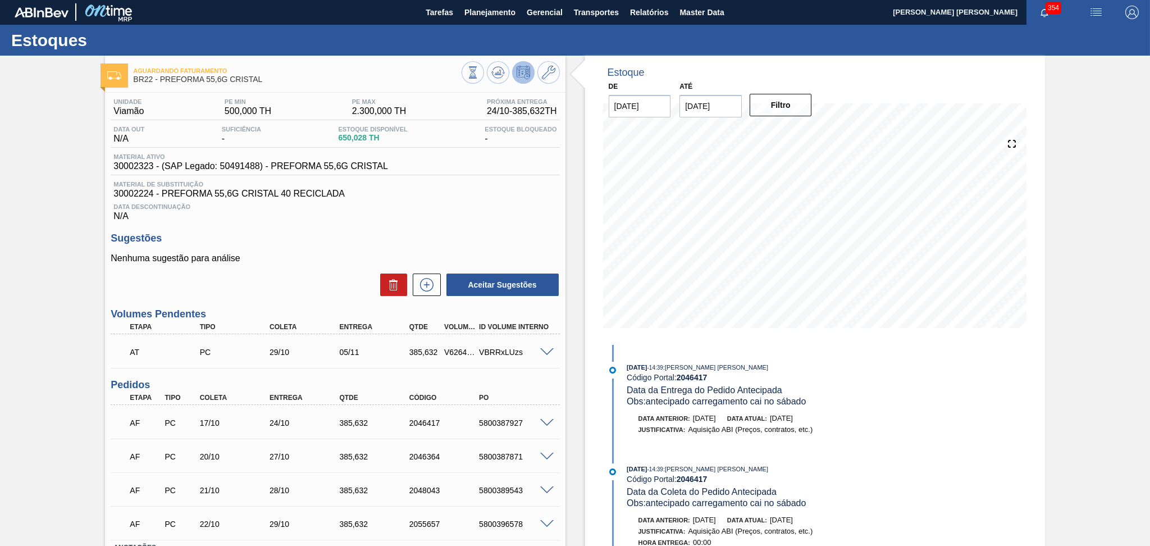
scroll to position [0, 0]
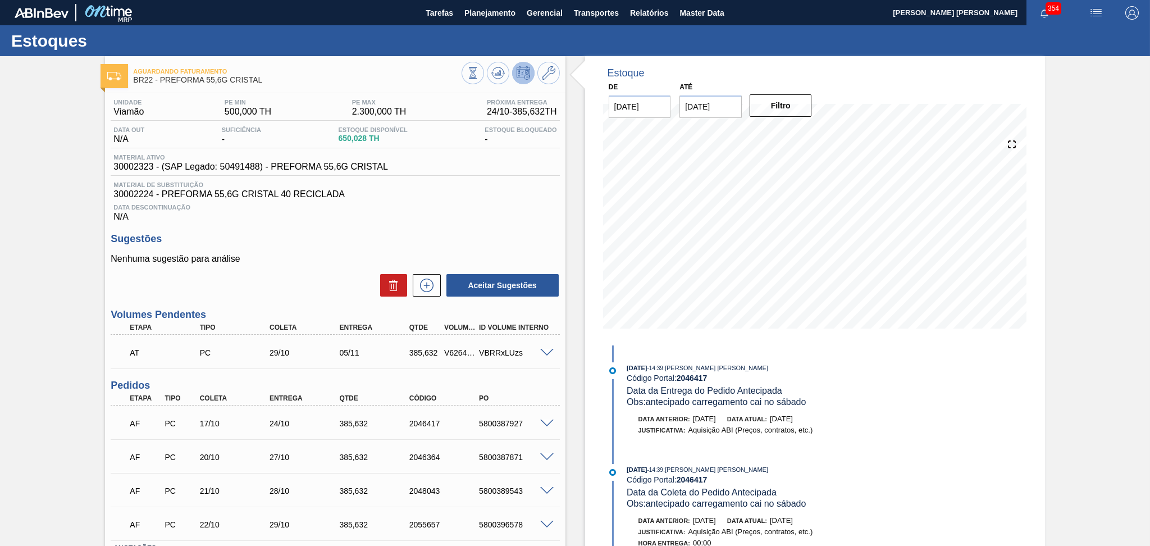
click at [456, 221] on div "Unidade Viamão PE MIN 500,000 TH PE MAX 2.300,000 TH Próxima Entrega 24/10 - 38…" at bounding box center [335, 359] width 460 height 533
click at [471, 214] on div "Data Descontinuação N/A" at bounding box center [335, 210] width 449 height 22
click at [479, 10] on span "Planejamento" at bounding box center [489, 12] width 51 height 13
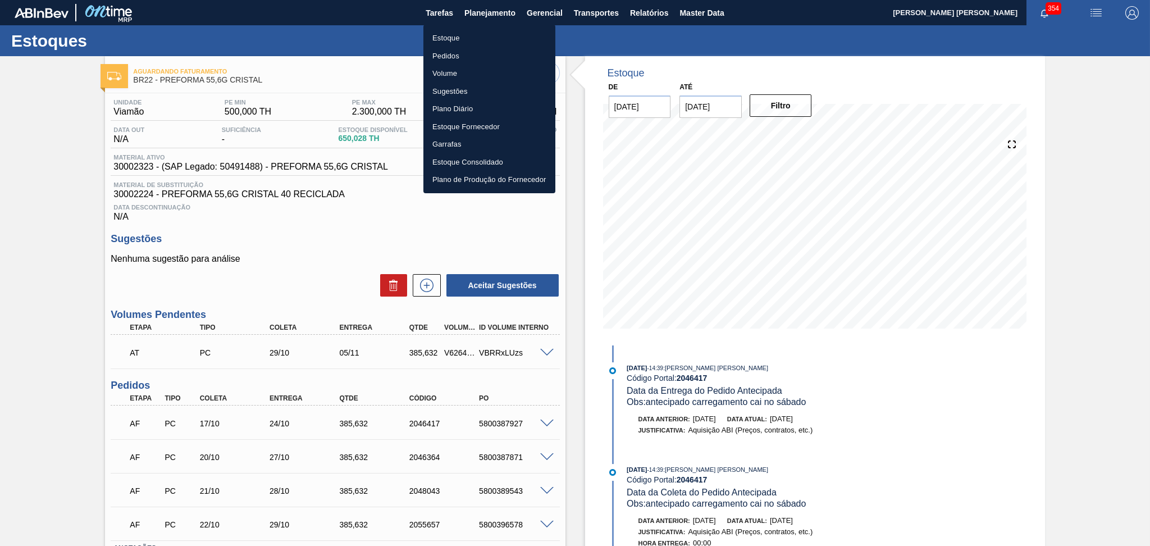
click at [454, 37] on li "Estoque" at bounding box center [489, 38] width 132 height 18
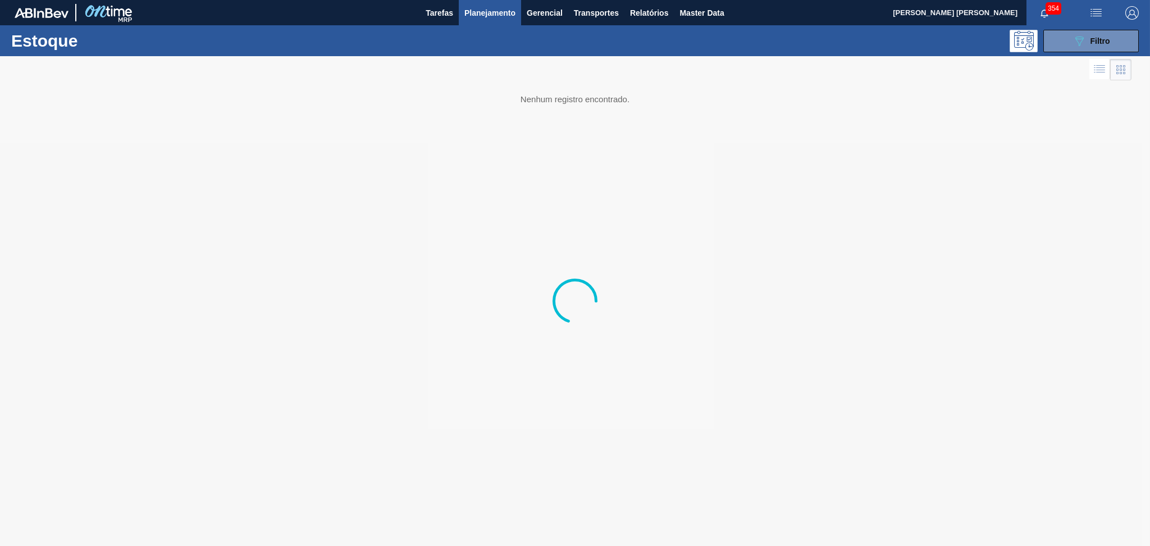
click at [1066, 55] on div "Estoque 089F7B8B-B2A5-4AFE-B5C0-19BA573D28AC Filtro" at bounding box center [575, 40] width 1150 height 31
click at [1084, 41] on icon "089F7B8B-B2A5-4AFE-B5C0-19BA573D28AC" at bounding box center [1078, 40] width 13 height 13
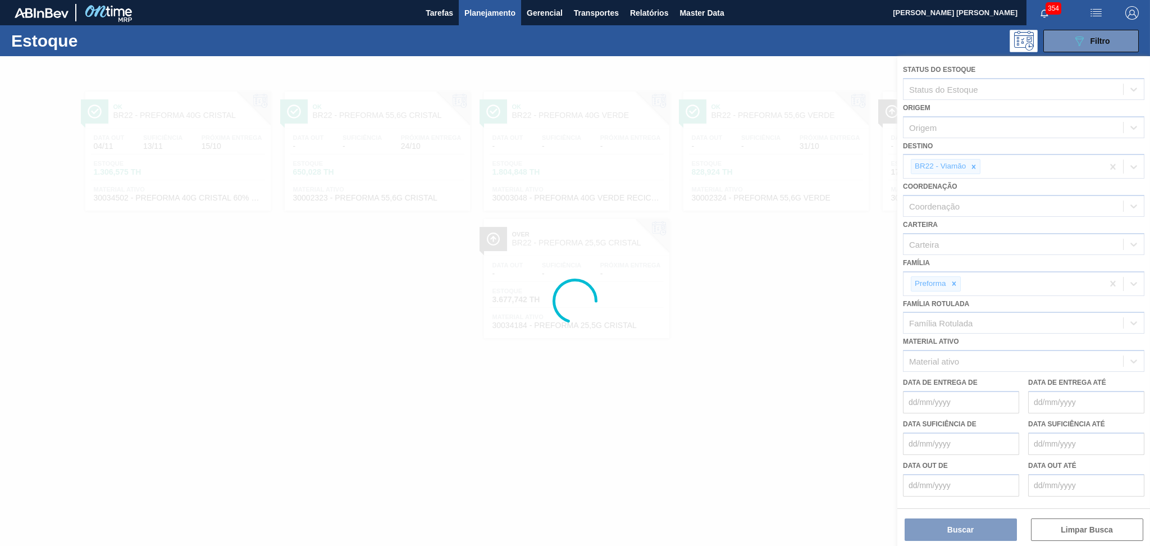
click at [970, 165] on div at bounding box center [575, 301] width 1150 height 490
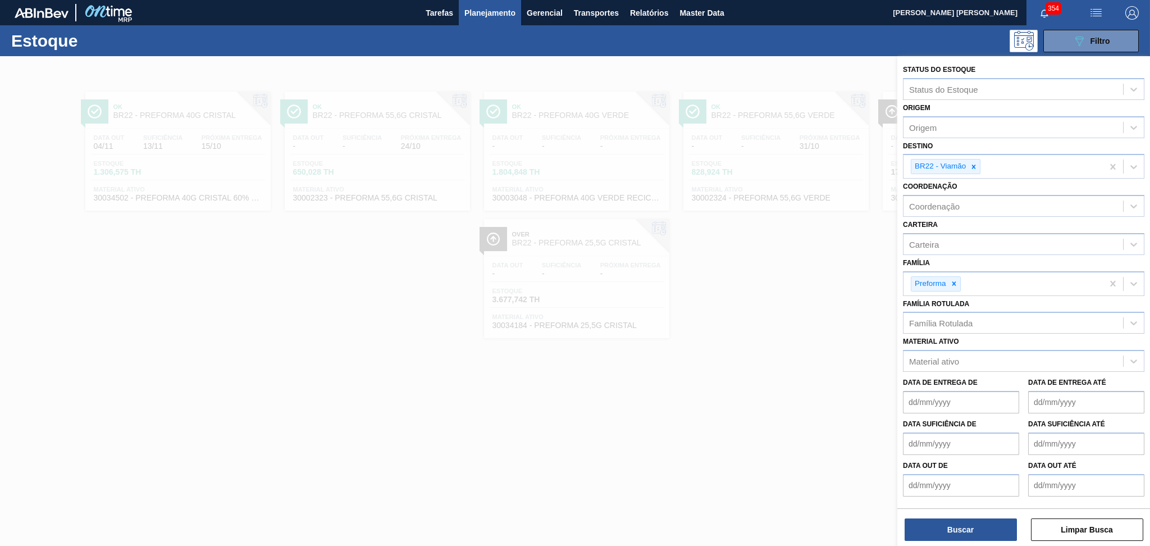
click at [970, 165] on icon at bounding box center [974, 167] width 8 height 8
click at [955, 278] on icon at bounding box center [954, 281] width 8 height 8
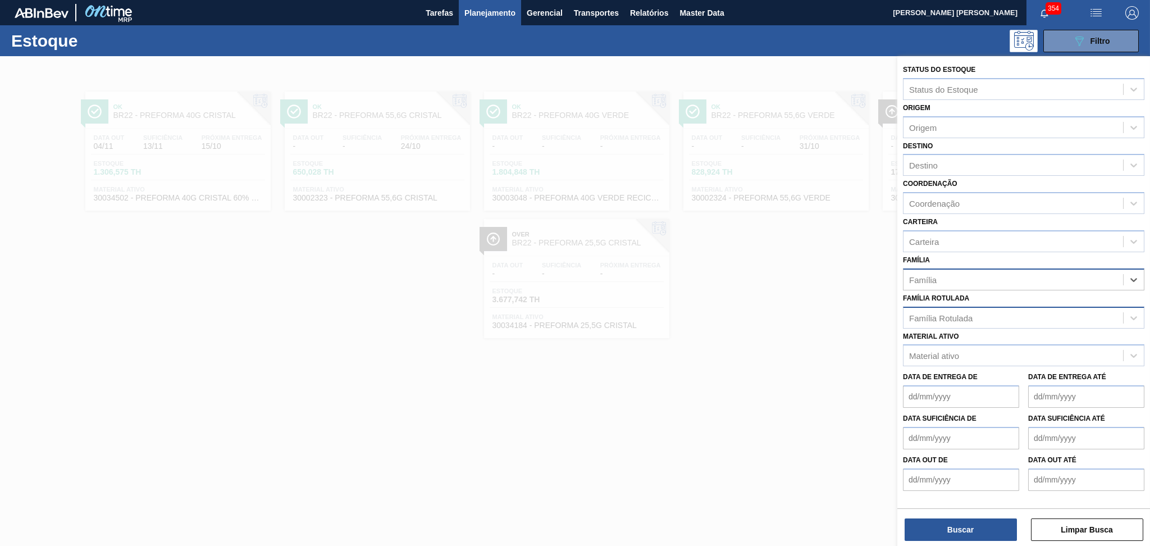
click at [940, 316] on div "Família Rotulada" at bounding box center [940, 318] width 63 height 10
type Rotulada "rol"
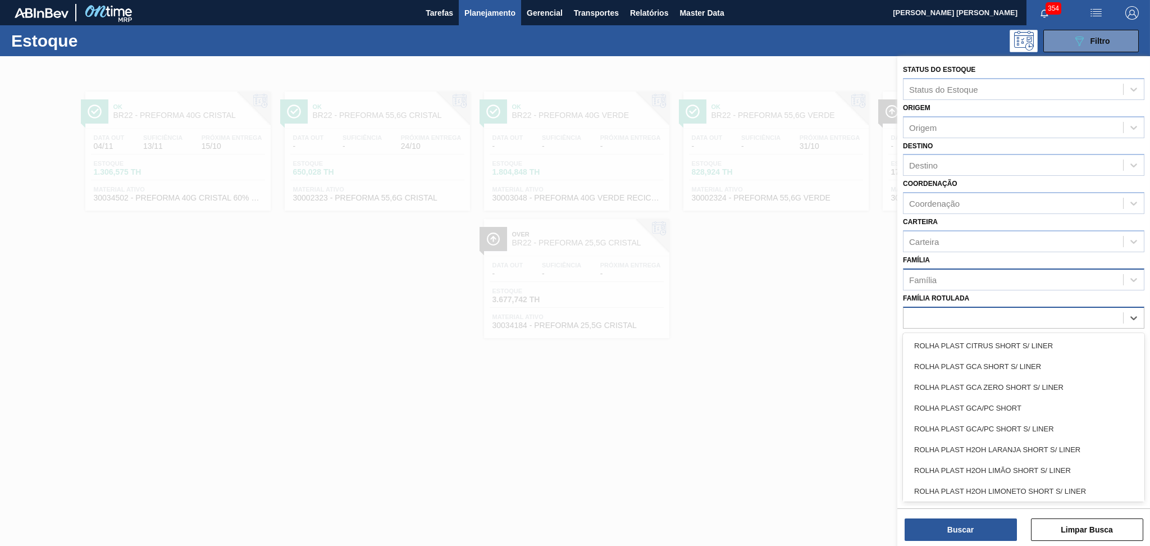
click at [897, 306] on div "Status do Estoque Status do Estoque Origem Origem Destino Destino Coordenação C…" at bounding box center [1023, 329] width 253 height 546
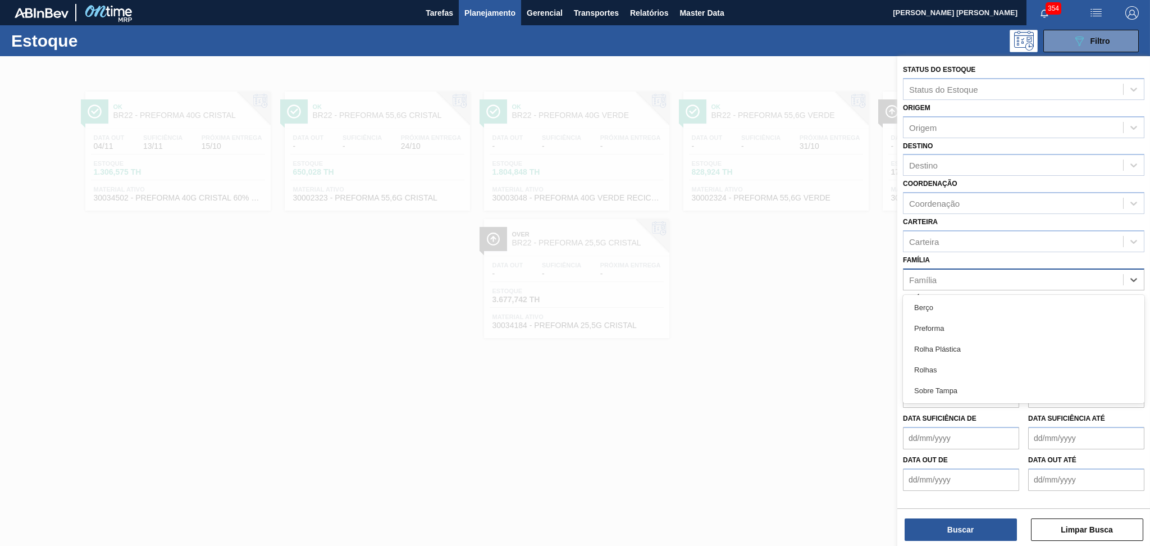
click at [937, 277] on div "Família" at bounding box center [1013, 279] width 220 height 16
type input "rolha"
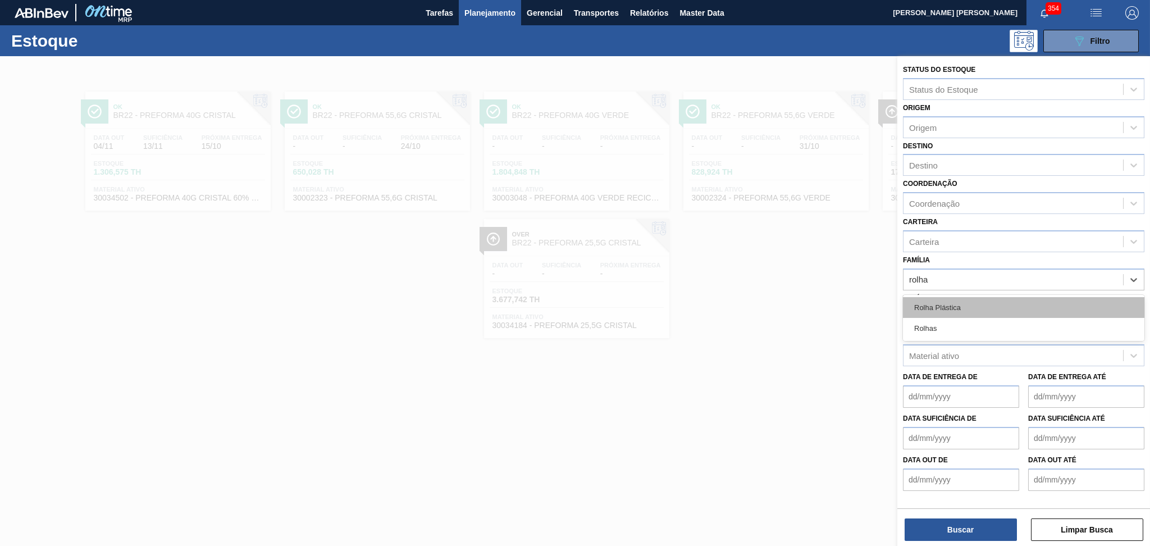
click at [957, 304] on div "Rolha Plástica" at bounding box center [1023, 307] width 241 height 21
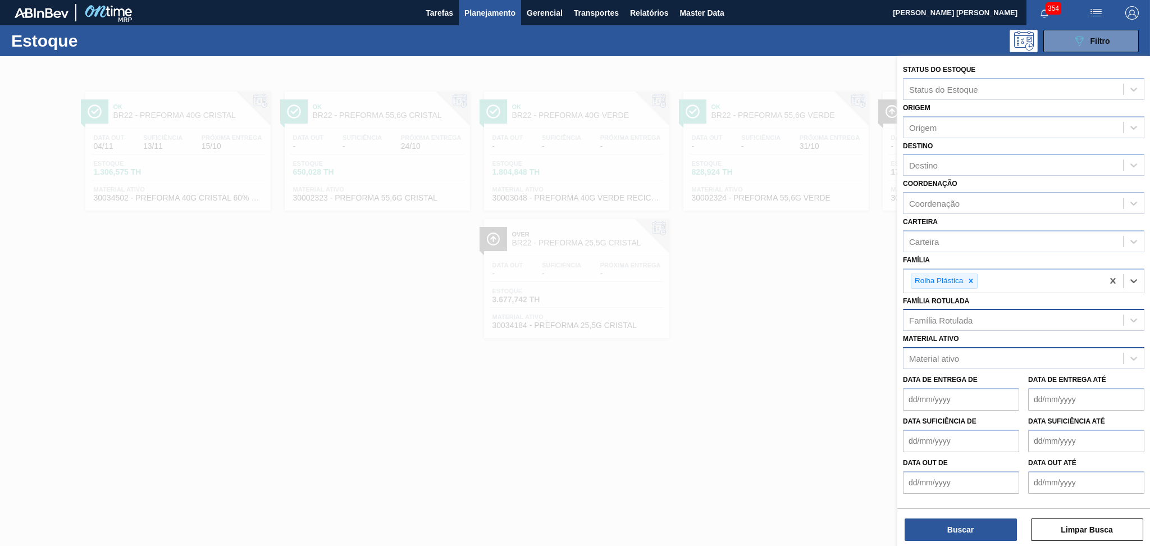
click at [962, 359] on div "Material ativo" at bounding box center [1013, 358] width 220 height 16
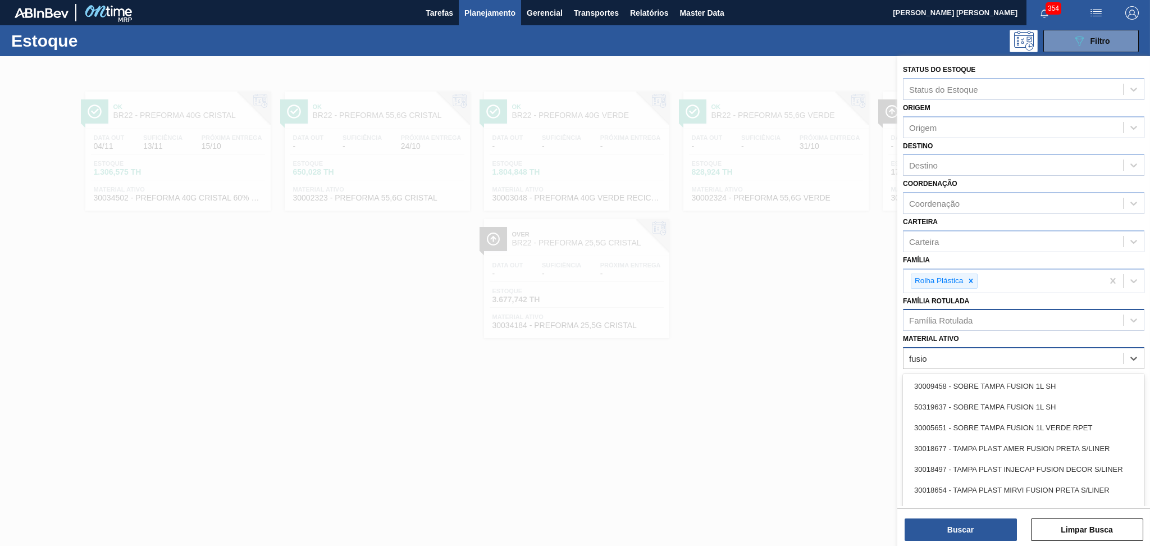
type ativo "fusion"
click at [988, 441] on div "30018677 - TAMPA PLAST AMER FUSION PRETA S/LINER" at bounding box center [1023, 448] width 241 height 21
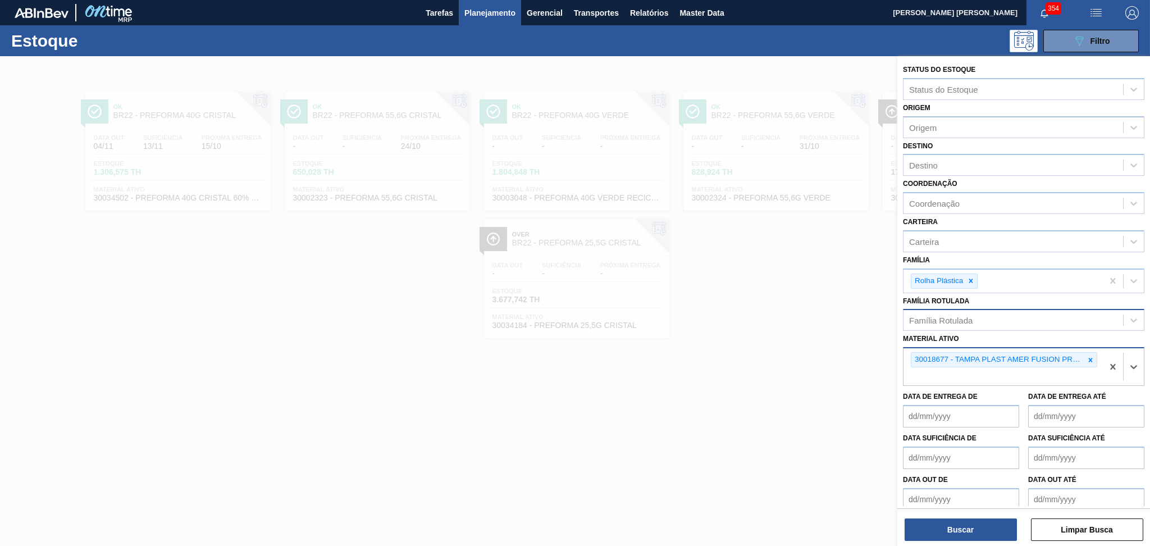
click at [1006, 372] on div "30018677 - TAMPA PLAST AMER FUSION PRETA S/LINER" at bounding box center [1002, 366] width 199 height 37
type ativo "30018497"
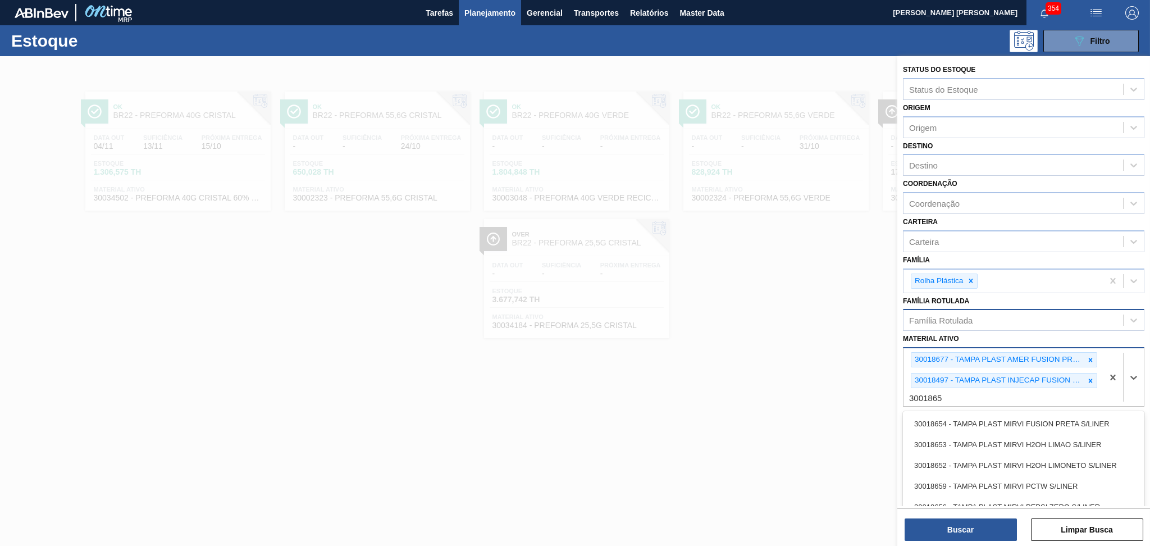
type ativo "30018654"
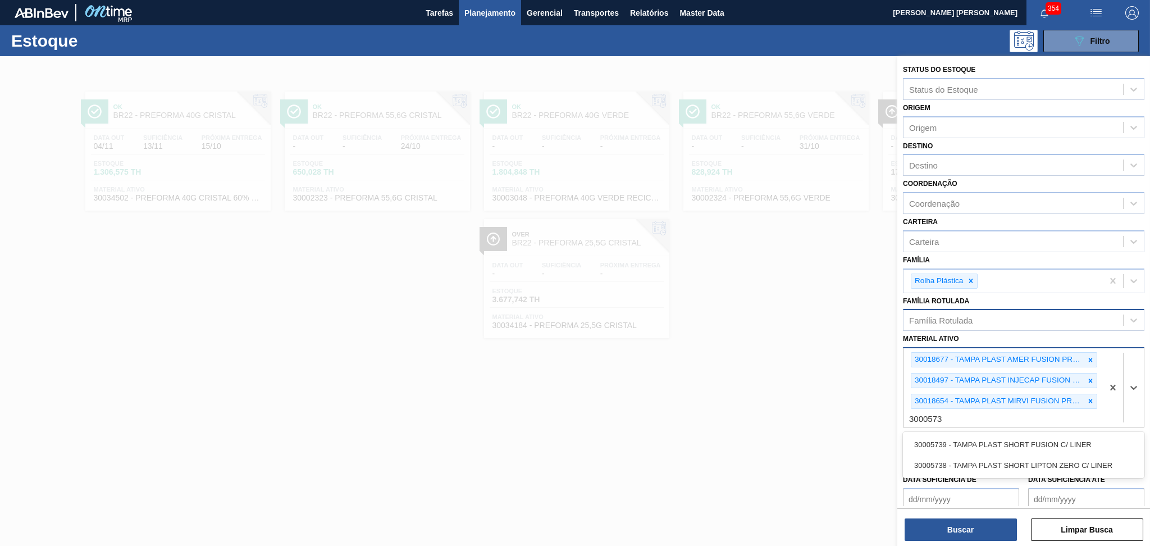
type ativo "30005739"
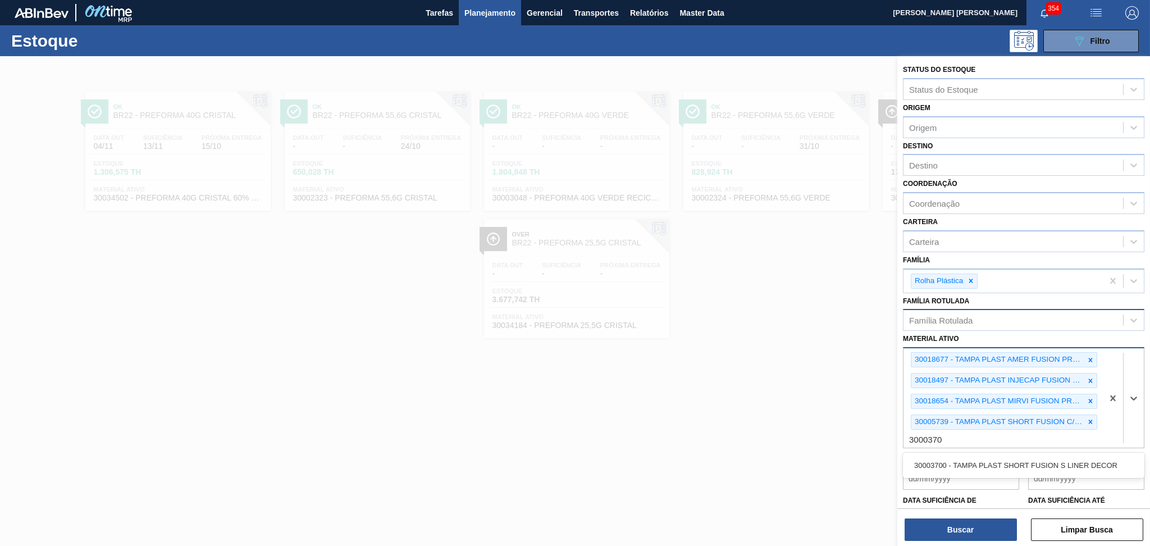
type ativo "30003700"
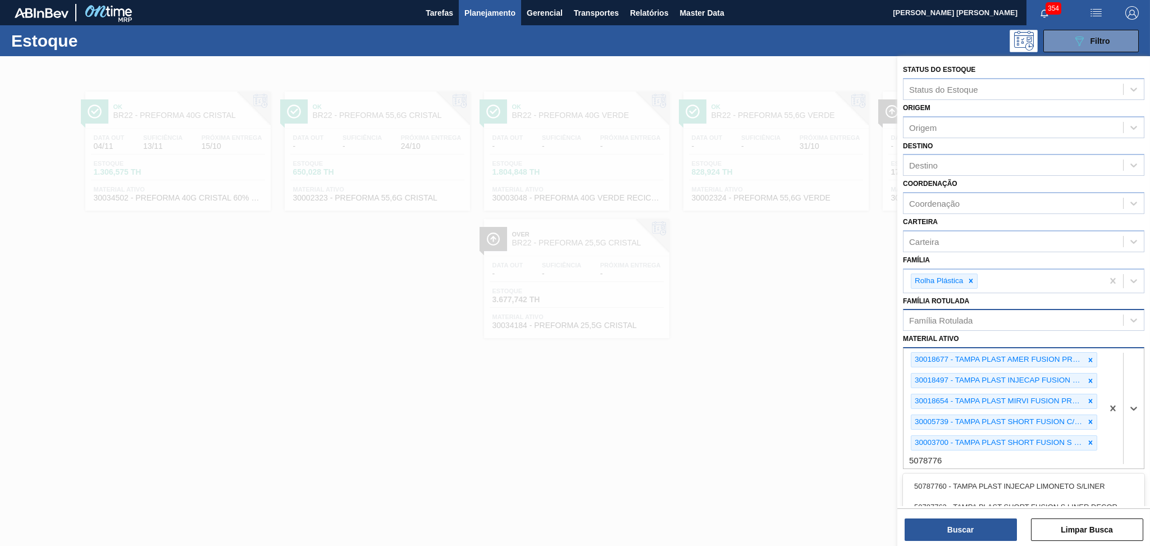
type ativo "50787763"
type ativo "30008843"
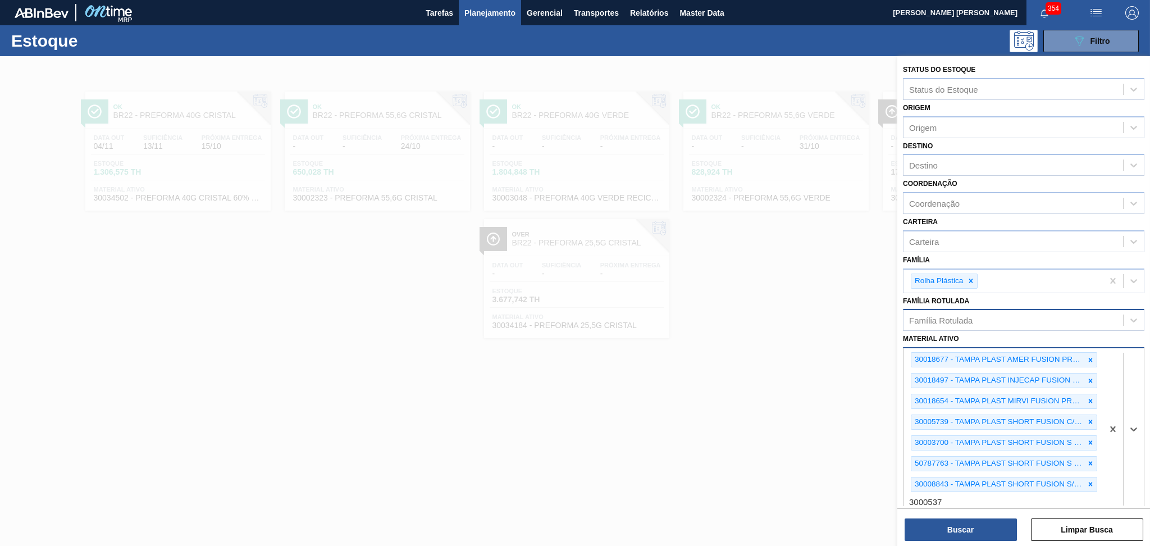
type ativo "30005371"
click at [958, 524] on button "Buscar" at bounding box center [960, 529] width 112 height 22
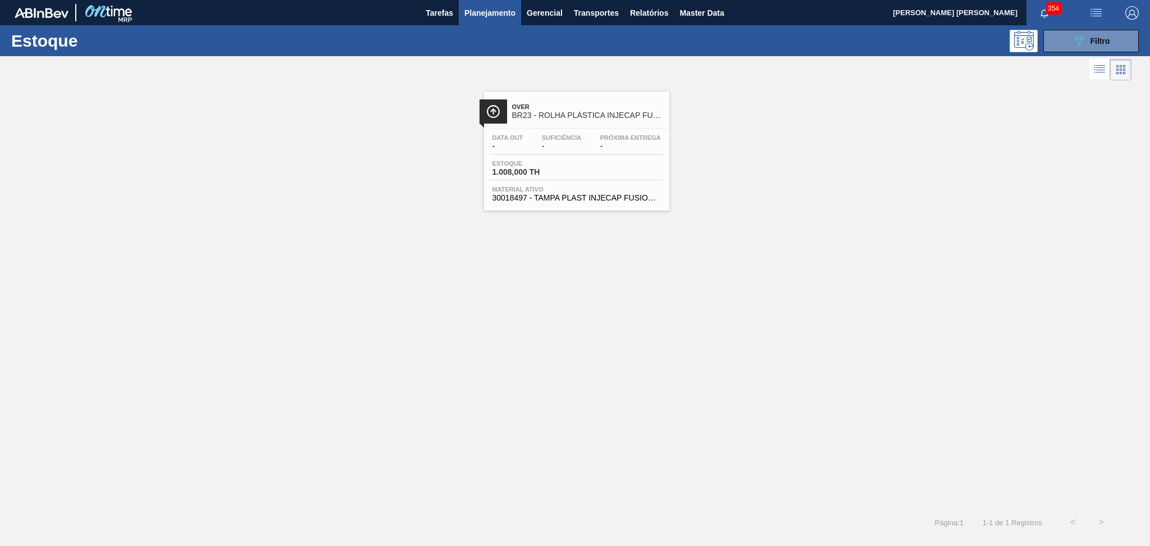
click at [752, 269] on div "Over BR23 - ROLHA PLÁSTICA INJECAP FUSION SHORT Data out - Suficiência - Próxim…" at bounding box center [575, 295] width 1150 height 425
click at [405, 203] on div "Over BR23 - ROLHA PLÁSTICA INJECAP FUSION SHORT Data out - Suficiência - Próxim…" at bounding box center [575, 146] width 1150 height 127
click at [568, 177] on div "Estoque 1.008,000 TH" at bounding box center [577, 170] width 174 height 20
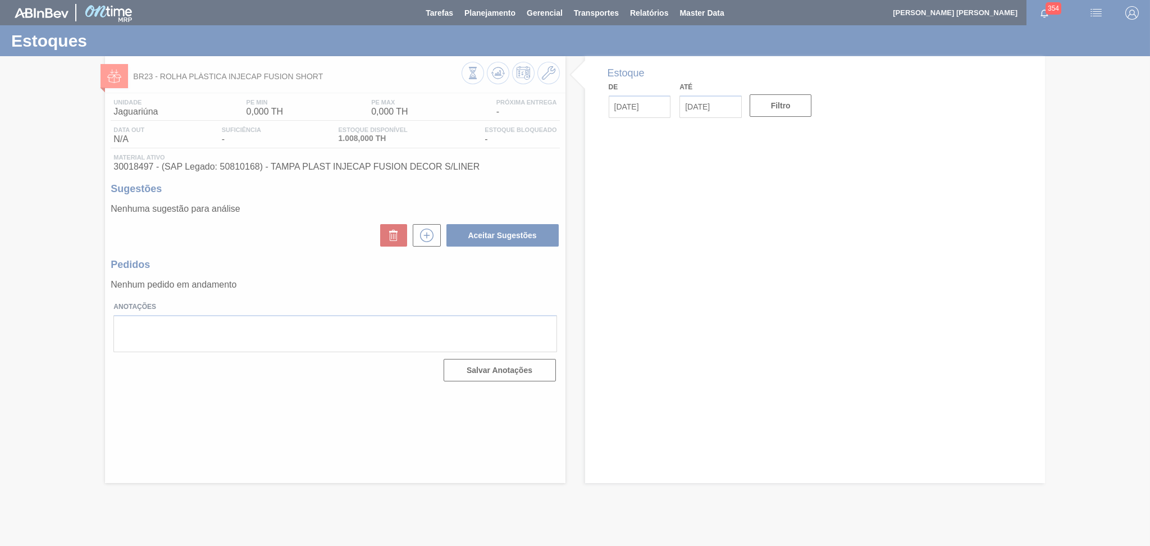
click at [431, 240] on div at bounding box center [575, 273] width 1150 height 546
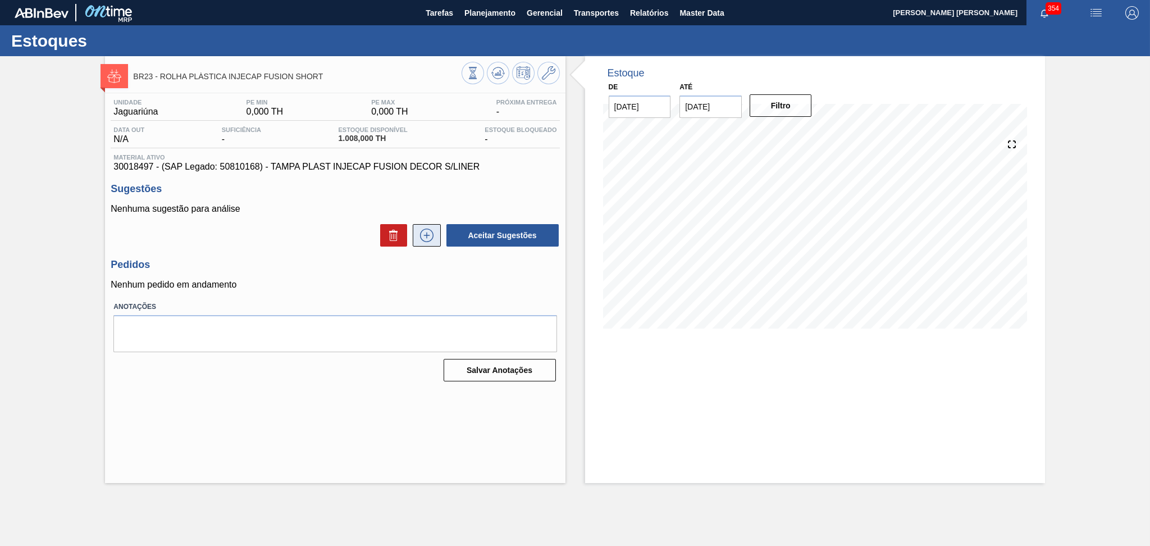
click at [423, 234] on icon at bounding box center [427, 234] width 18 height 13
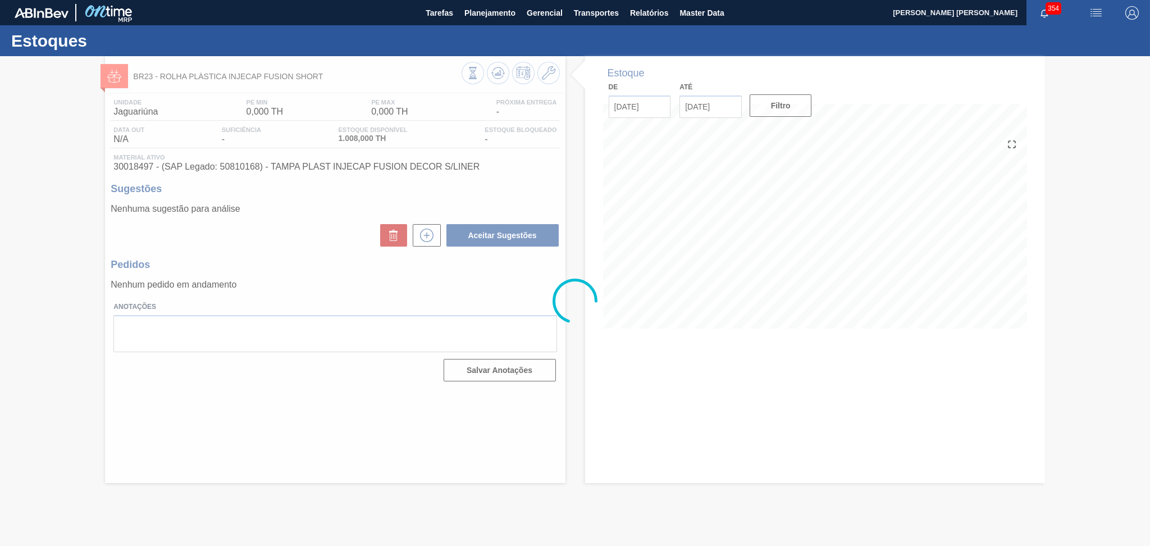
click at [441, 260] on div at bounding box center [575, 301] width 1150 height 490
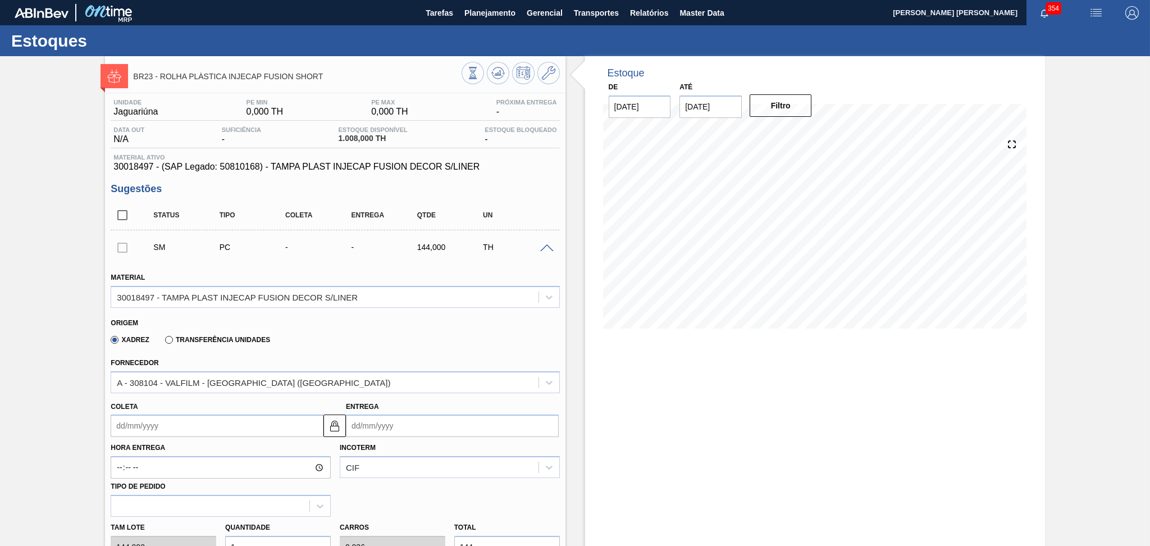
click at [37, 15] on img at bounding box center [42, 13] width 54 height 10
click at [486, 16] on span "Planejamento" at bounding box center [489, 12] width 51 height 13
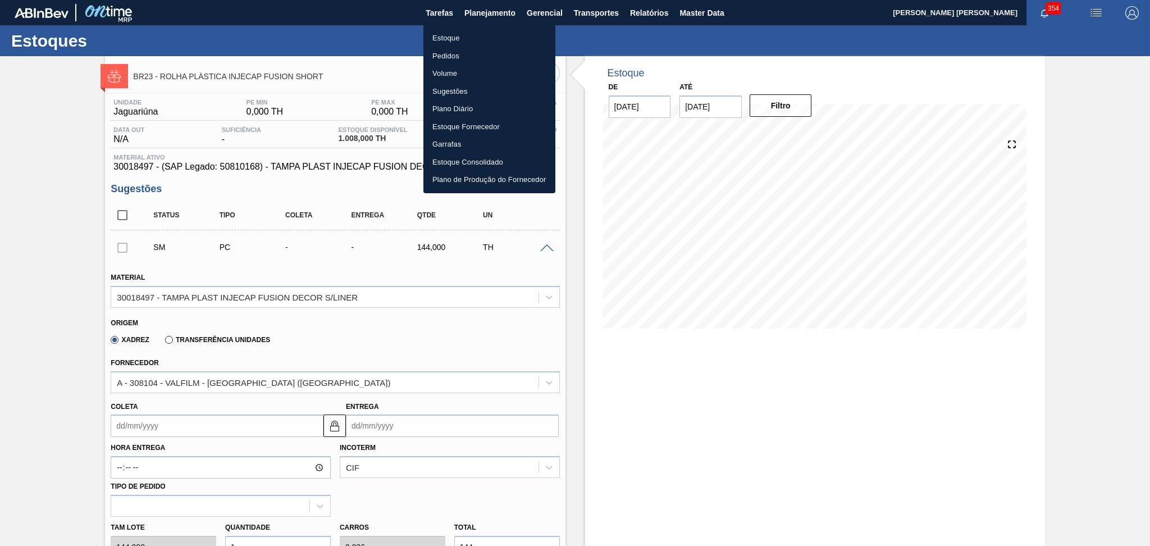
click at [454, 37] on li "Estoque" at bounding box center [489, 38] width 132 height 18
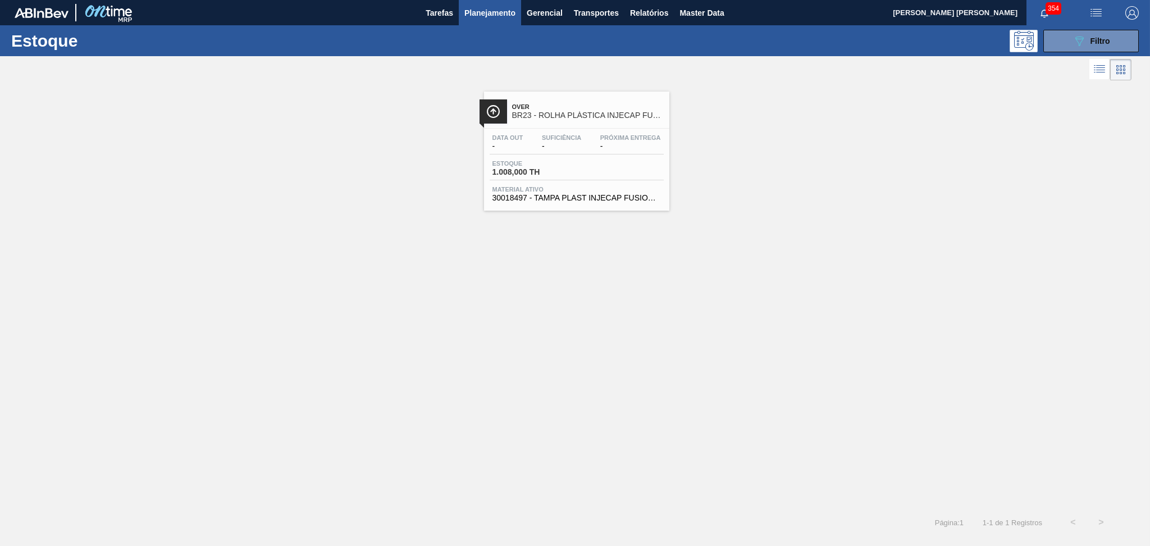
click at [673, 309] on div "Over BR23 - ROLHA PLÁSTICA INJECAP FUSION SHORT Data out - Suficiência - Próxim…" at bounding box center [575, 295] width 1150 height 425
click at [687, 305] on div "Over BR23 - ROLHA PLÁSTICA INJECAP FUSION SHORT Data out - Suficiência - Próxim…" at bounding box center [575, 295] width 1150 height 425
click at [586, 108] on span "Over" at bounding box center [588, 106] width 152 height 7
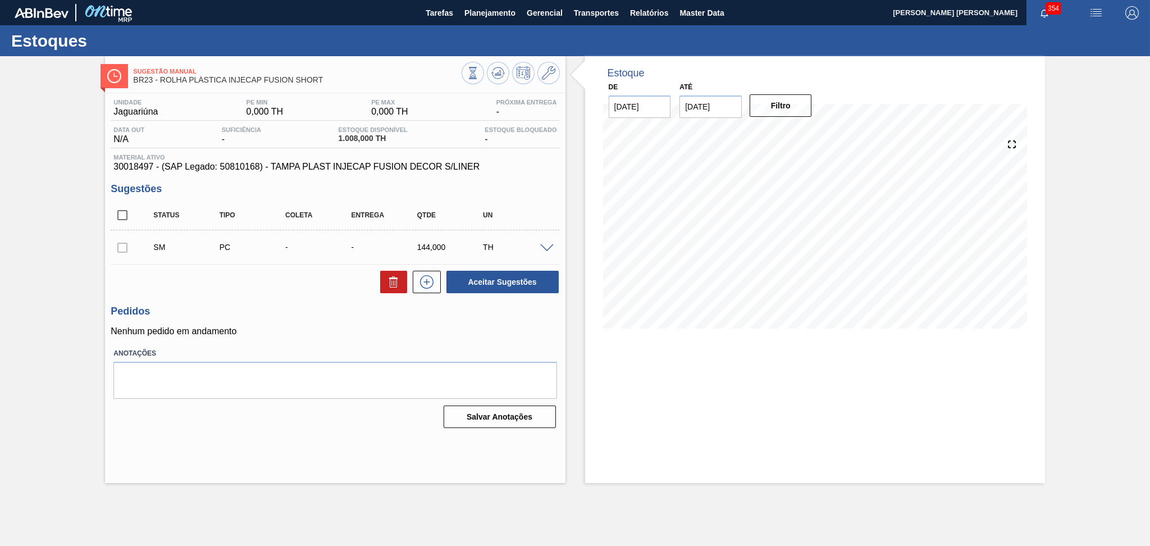
click at [273, 321] on div "Pedidos Nenhum pedido em andamento" at bounding box center [335, 320] width 449 height 31
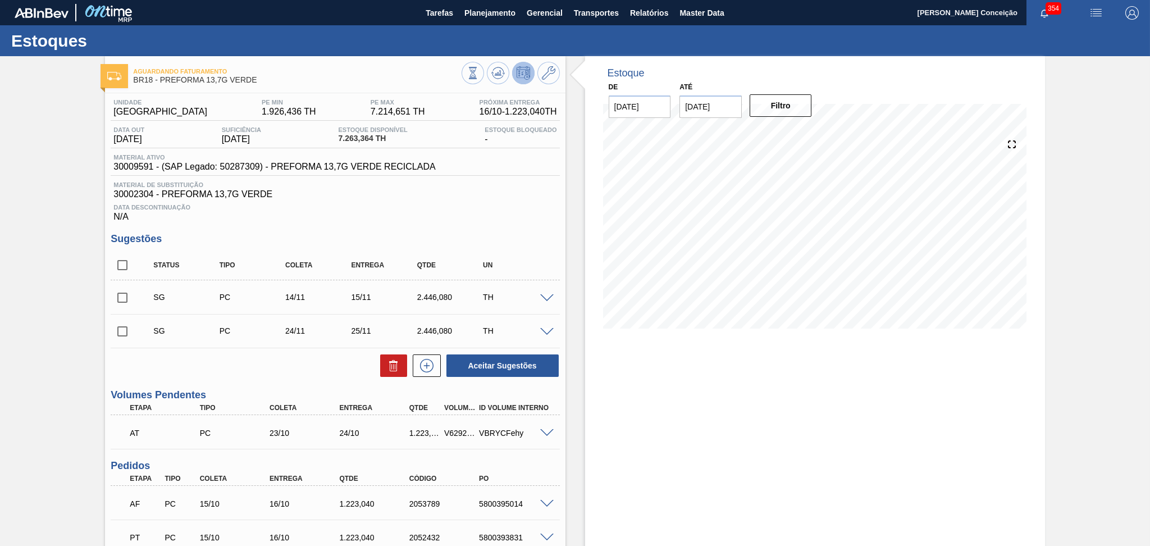
click at [622, 476] on div "Estoque De [DATE] Até [DATE] Filtro" at bounding box center [815, 367] width 460 height 623
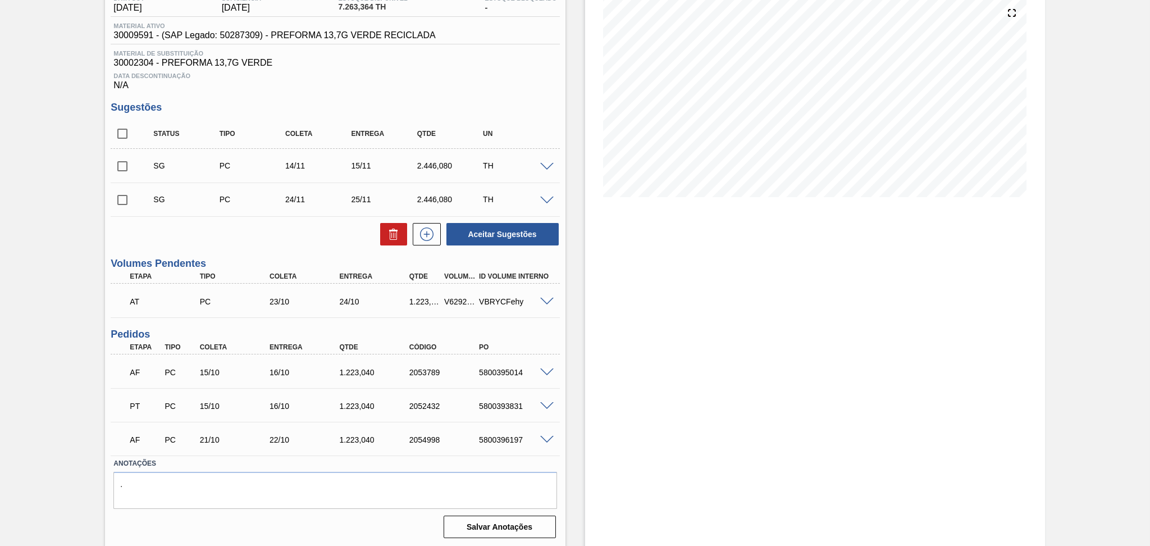
click at [583, 398] on div "Estoque De [DATE] Até [DATE] Filtro 17/10 Projeção de Estoque 9,459.448 [DOMAIN…" at bounding box center [804, 236] width 479 height 623
click at [495, 83] on div "Data Descontinuação N/A" at bounding box center [335, 79] width 449 height 22
click at [195, 490] on textarea "." at bounding box center [334, 490] width 443 height 37
click at [689, 373] on div "Estoque De [DATE] Até [DATE] Filtro 17/10 Projeção de Estoque 9,459.448 [DOMAIN…" at bounding box center [815, 236] width 460 height 623
click at [298, 494] on textarea "." at bounding box center [334, 490] width 443 height 37
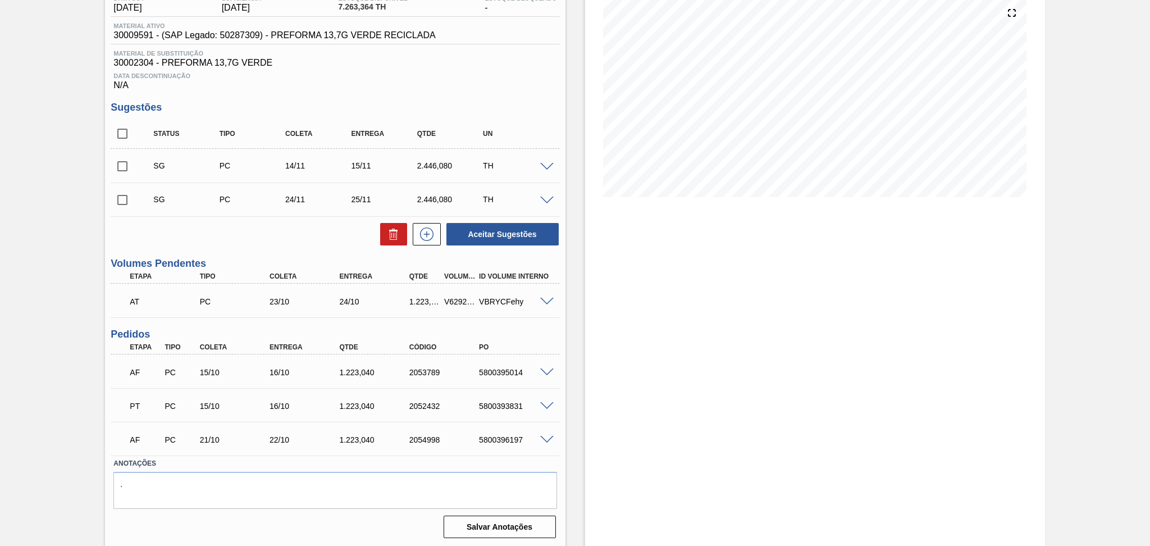
click at [542, 369] on span at bounding box center [546, 372] width 13 height 8
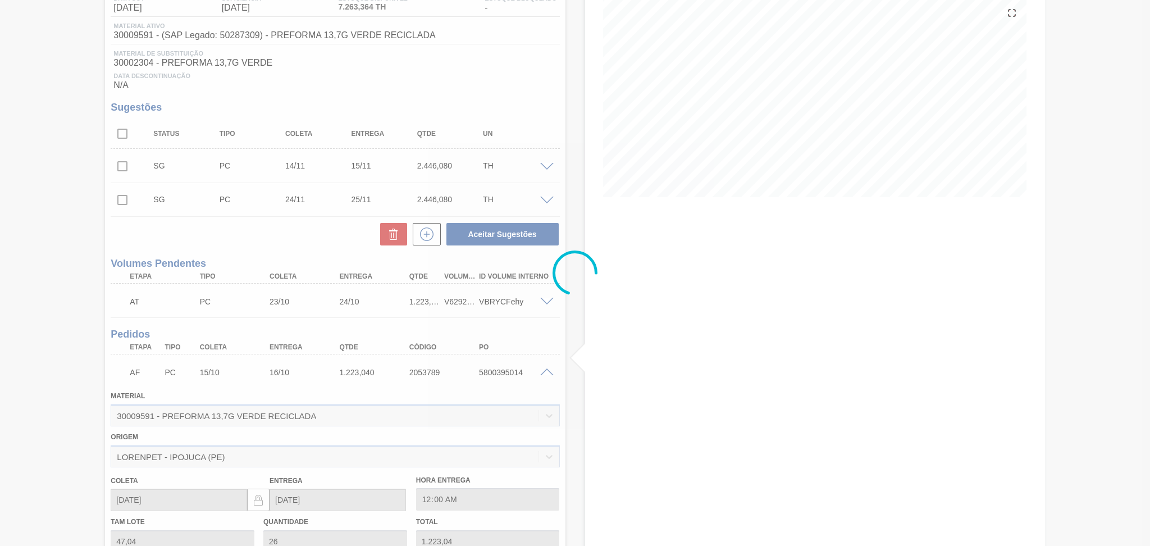
click at [544, 369] on div at bounding box center [575, 273] width 1150 height 546
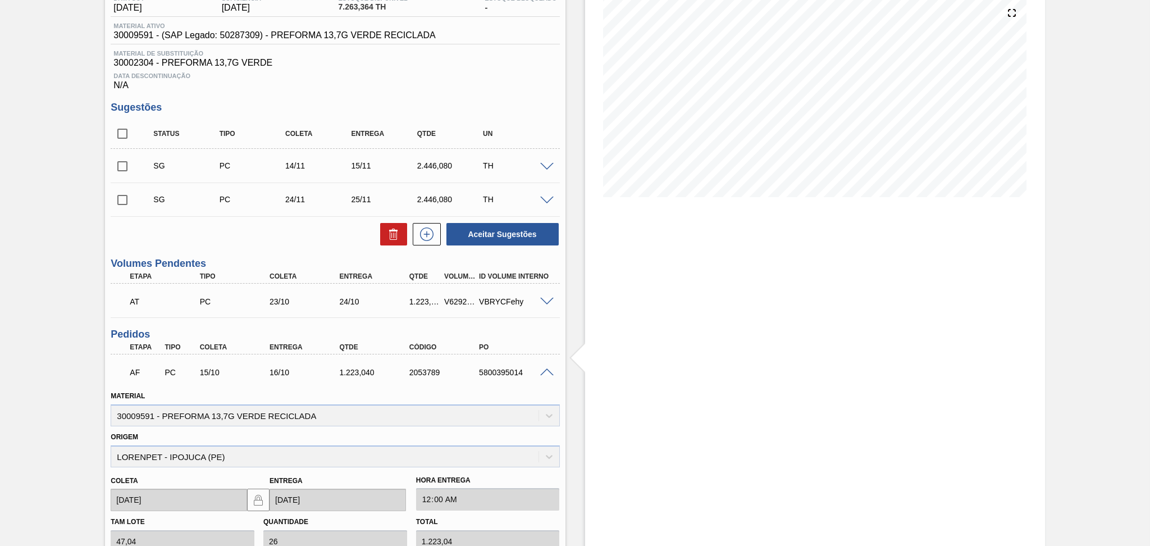
click at [567, 371] on div "Estoque De [DATE] Até [DATE] Filtro 17/10 Projeção de Estoque 9,459.448 [DOMAIN…" at bounding box center [804, 372] width 479 height 895
click at [542, 371] on span at bounding box center [546, 372] width 13 height 8
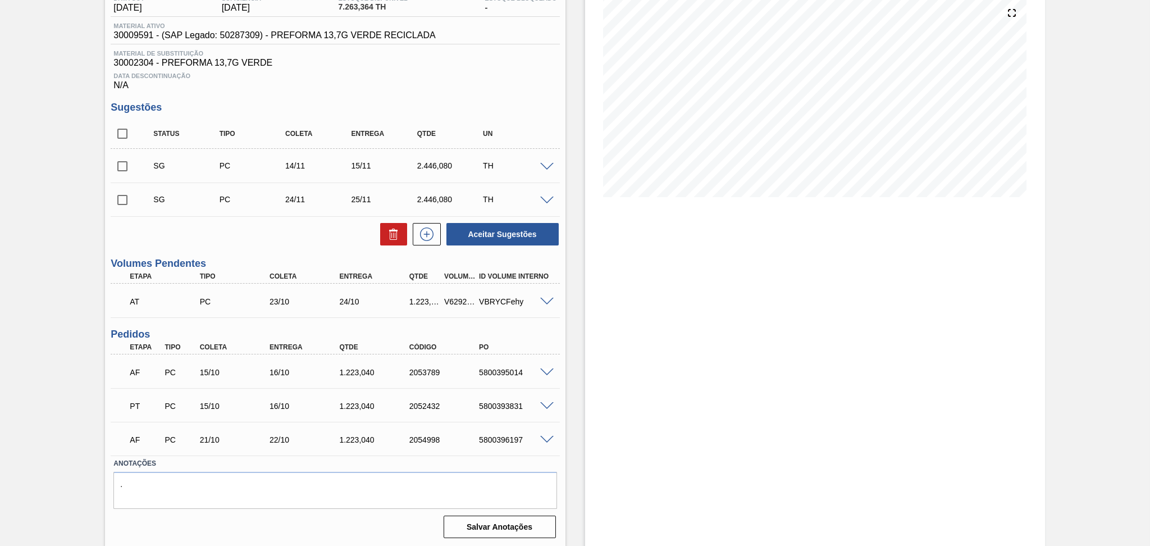
click at [572, 374] on div "Estoque De [DATE] Até [DATE] Filtro 17/10 Projeção de Estoque 9,459.448 [DOMAIN…" at bounding box center [804, 236] width 479 height 623
click at [326, 484] on textarea "." at bounding box center [334, 490] width 443 height 37
click at [227, 487] on textarea "." at bounding box center [334, 490] width 443 height 37
click at [298, 237] on div "Aceitar Sugestões" at bounding box center [335, 234] width 449 height 25
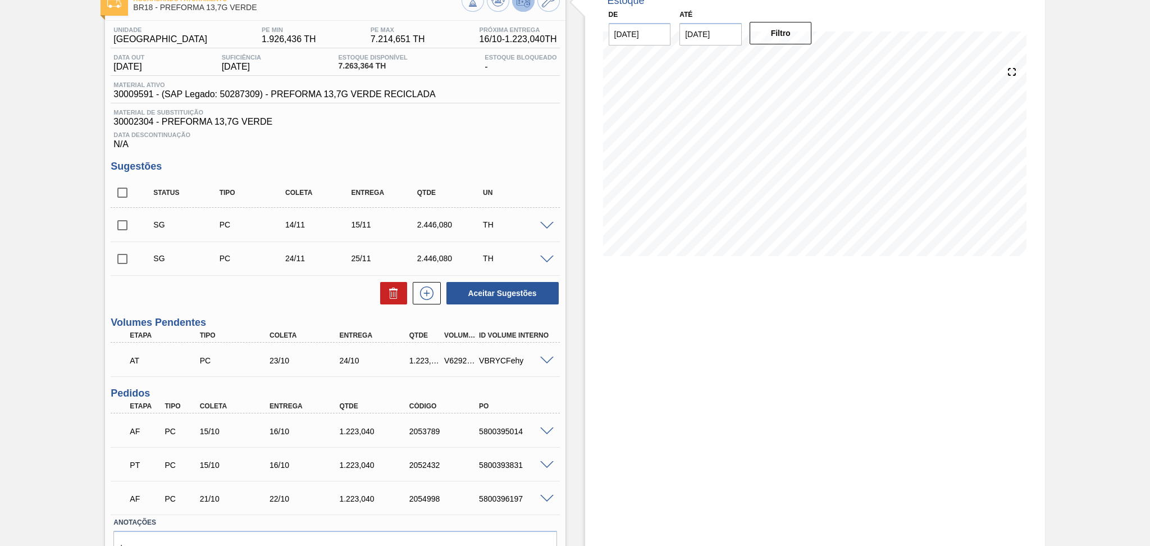
scroll to position [0, 0]
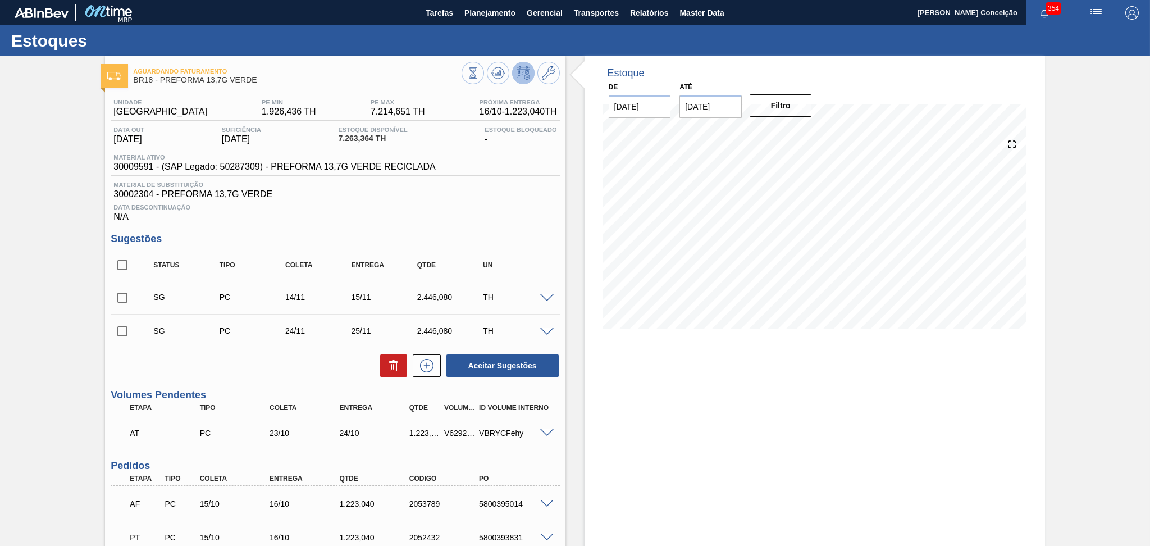
click at [524, 221] on div "Unidade Pernambuco PE MIN 1.926,436 TH PE MAX 7.214,651 TH Próxima Entrega 16/1…" at bounding box center [335, 383] width 460 height 580
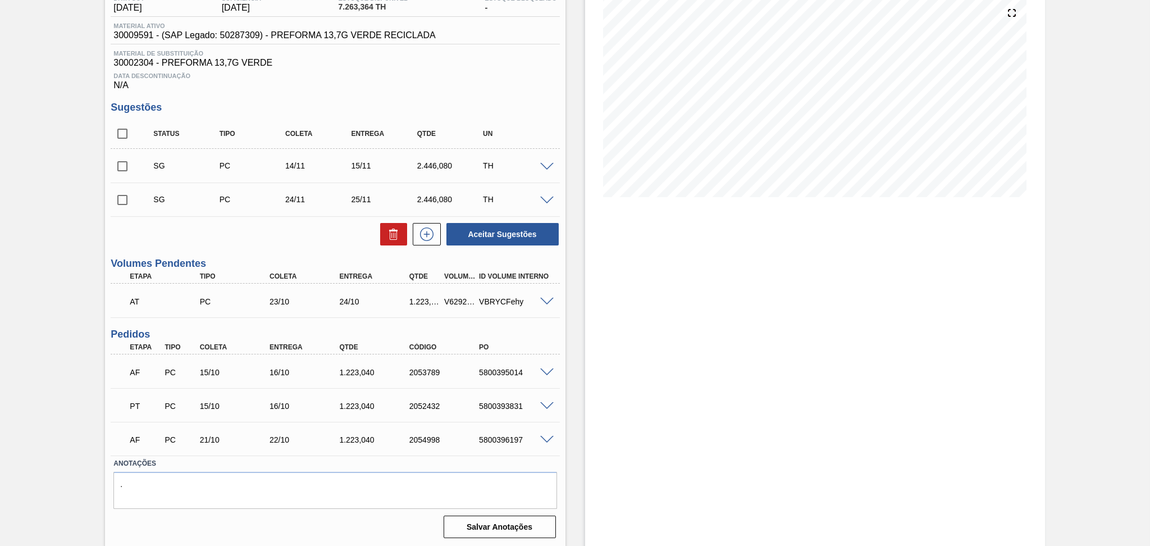
click at [618, 358] on div "Estoque De [DATE] Até [DATE] Filtro 16/10 Projeção de Estoque 9,709.444 [DOMAIN…" at bounding box center [815, 236] width 460 height 623
click at [842, 417] on div "Estoque De [DATE] Até [DATE] Filtro 25/11 Projeção de Estoque 4,047.652 [DOMAIN…" at bounding box center [815, 236] width 460 height 623
click at [278, 536] on div "Salvar Anotações" at bounding box center [334, 526] width 443 height 25
click at [501, 405] on div "5800393831" at bounding box center [515, 405] width 79 height 9
click at [578, 436] on div "Estoque De [DATE] Até [DATE] Filtro 25/11 Projeção de Estoque 4,047.652 [DOMAIN…" at bounding box center [804, 236] width 479 height 623
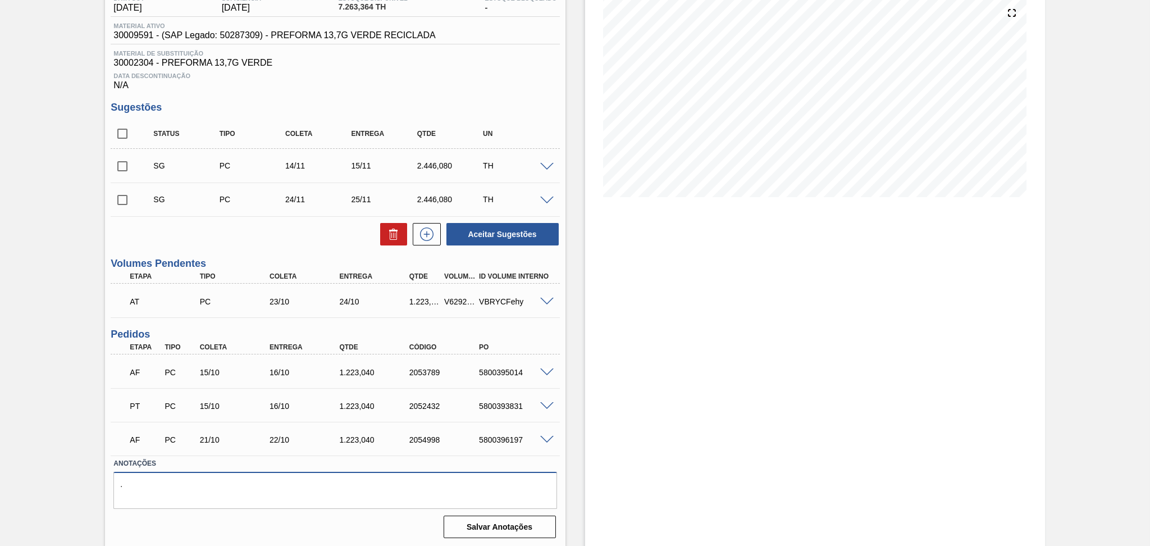
click at [288, 491] on textarea "." at bounding box center [334, 490] width 443 height 37
click at [543, 168] on span at bounding box center [546, 167] width 13 height 8
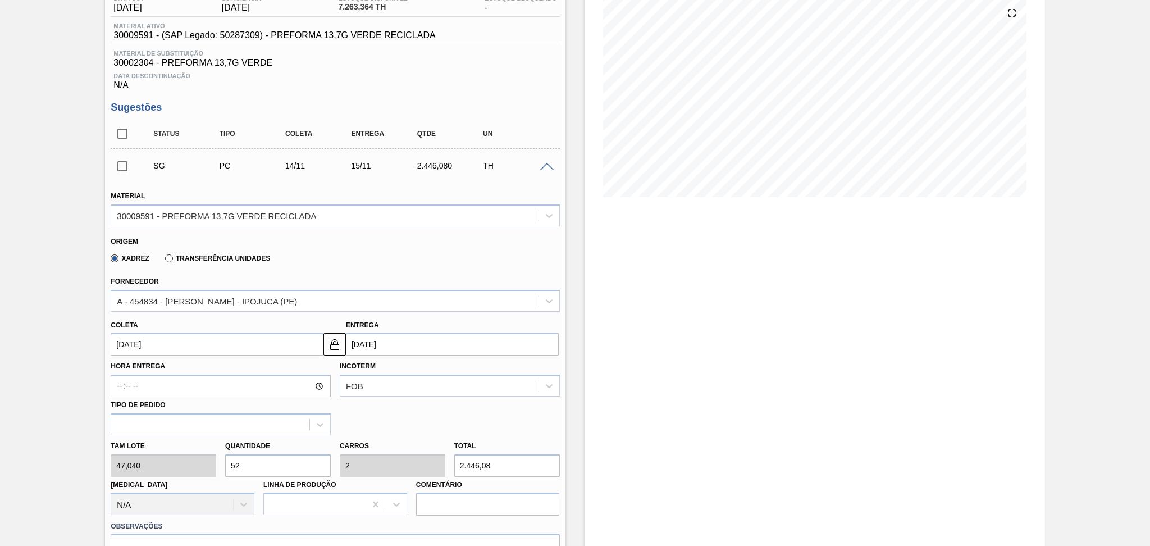
click at [196, 341] on input "[DATE]" at bounding box center [217, 344] width 213 height 22
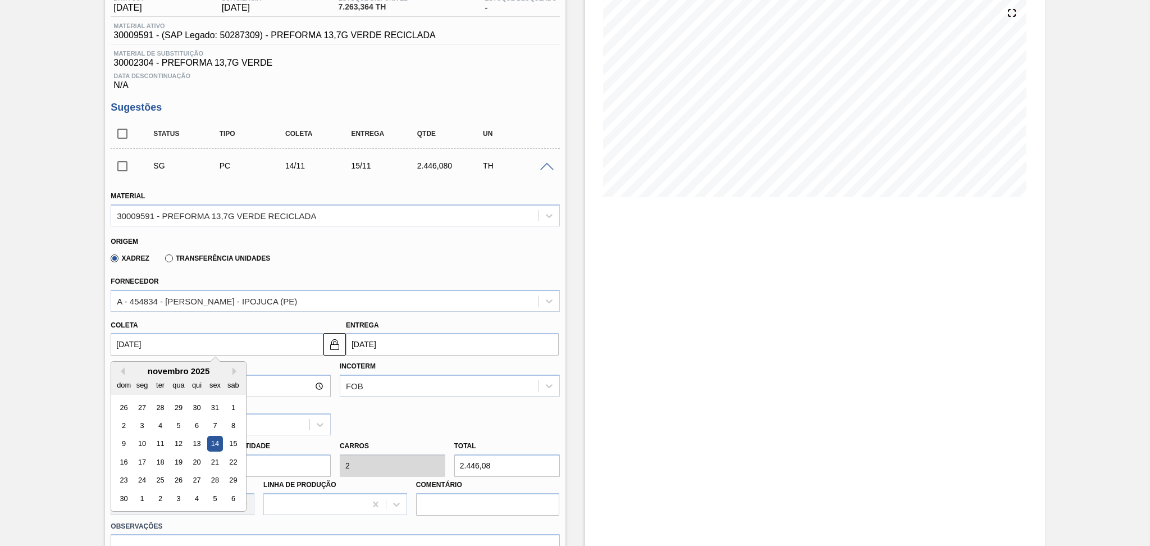
click at [318, 266] on div "Origem Xadrez Transferência Unidades" at bounding box center [335, 250] width 458 height 42
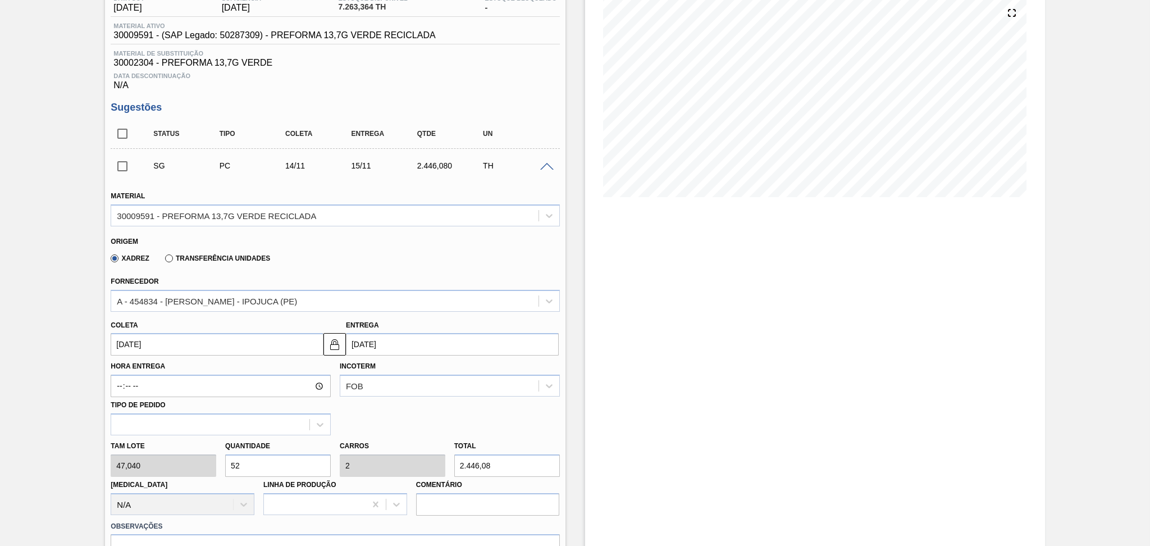
click at [546, 166] on span at bounding box center [546, 167] width 13 height 8
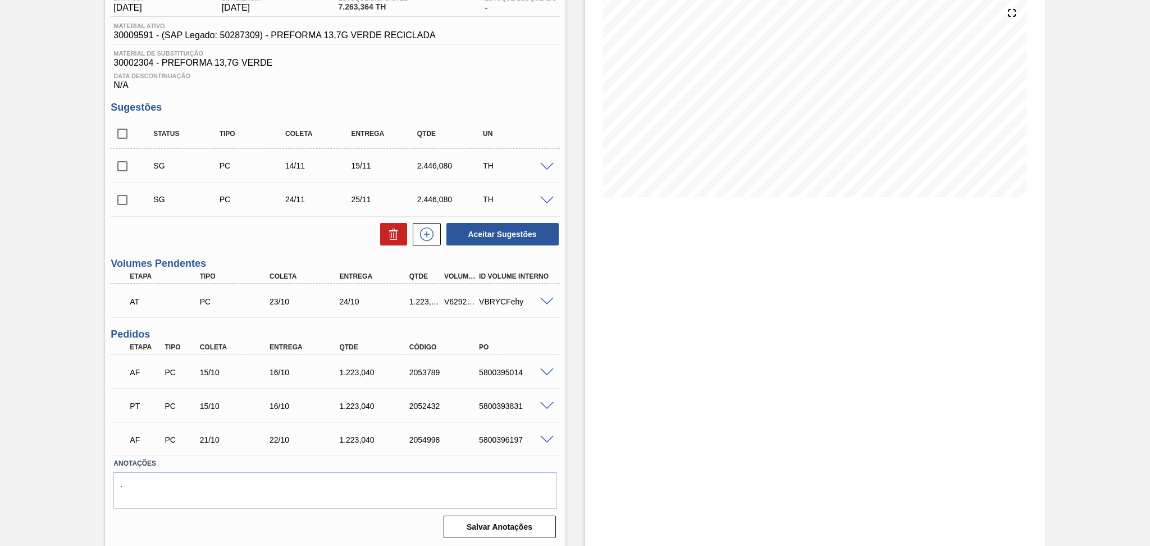
click at [550, 156] on div "SG PC 14/11 15/11 2.446,080 TH" at bounding box center [335, 166] width 449 height 28
click at [549, 163] on span at bounding box center [546, 167] width 13 height 8
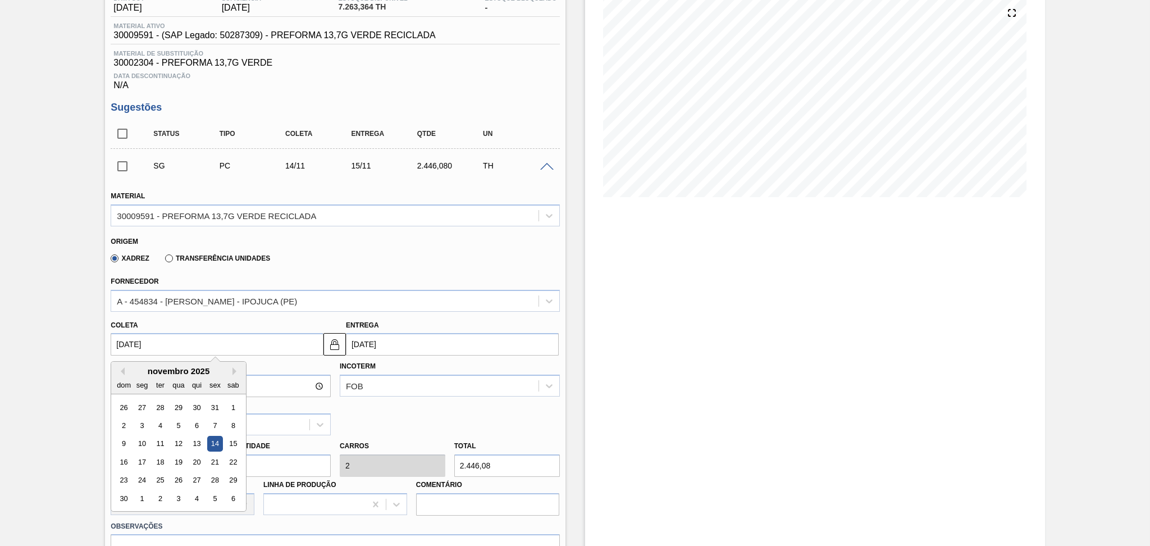
drag, startPoint x: 171, startPoint y: 343, endPoint x: 34, endPoint y: 340, distance: 137.0
click at [34, 340] on div "Aguardando Faturamento BR18 - PREFORMA 13,7G VERDE Unidade Pernambuco PE MIN 1.…" at bounding box center [575, 446] width 1150 height 1042
type input "2"
type input "[DATE]"
type input "20"
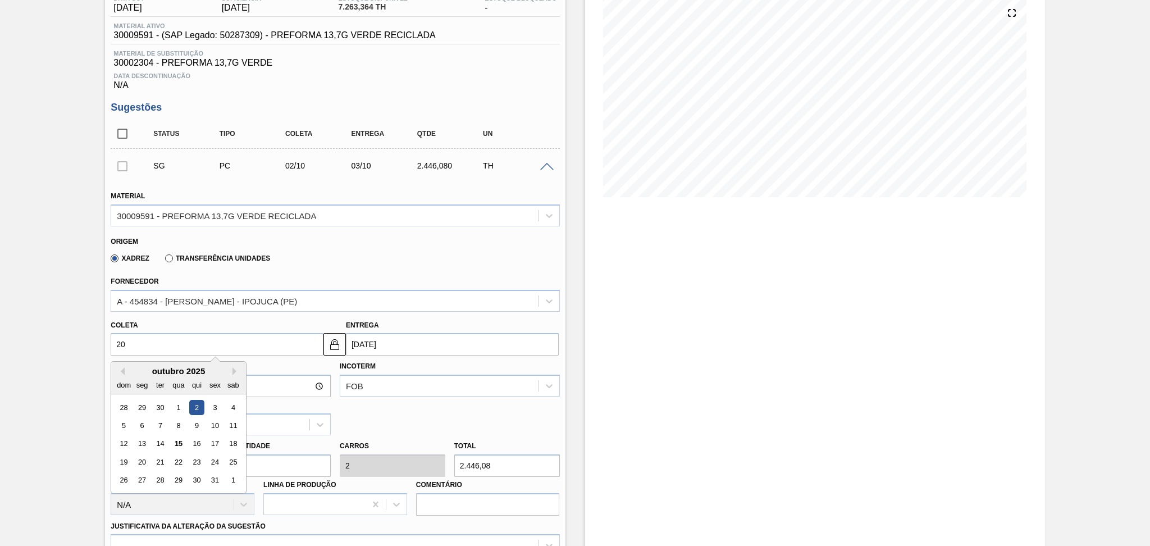
type input "[DATE]"
click at [141, 460] on div "20" at bounding box center [142, 461] width 15 height 15
type input "[DATE]"
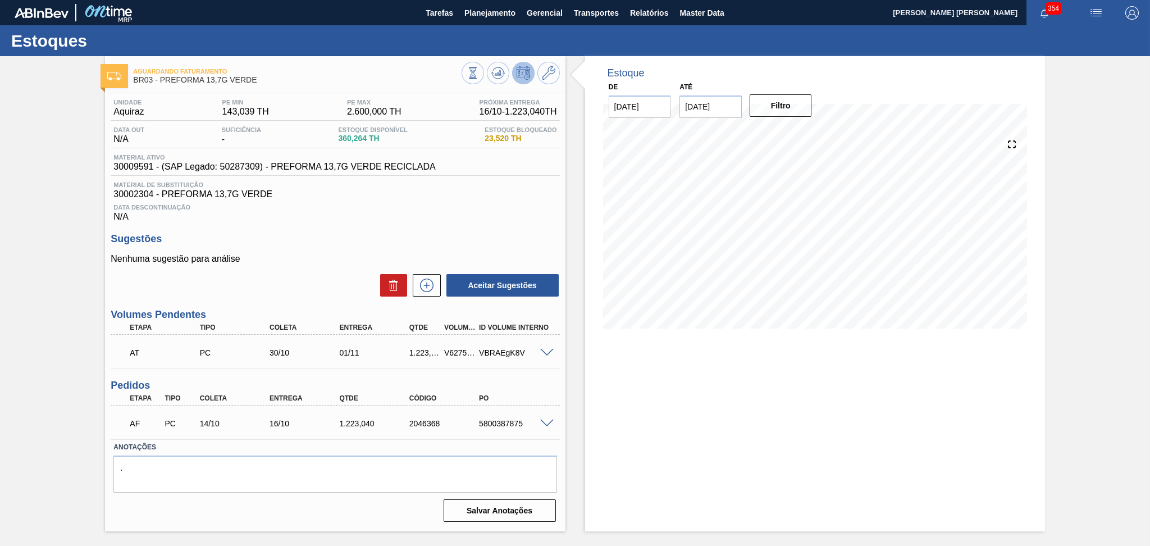
click at [542, 419] on span at bounding box center [546, 423] width 13 height 8
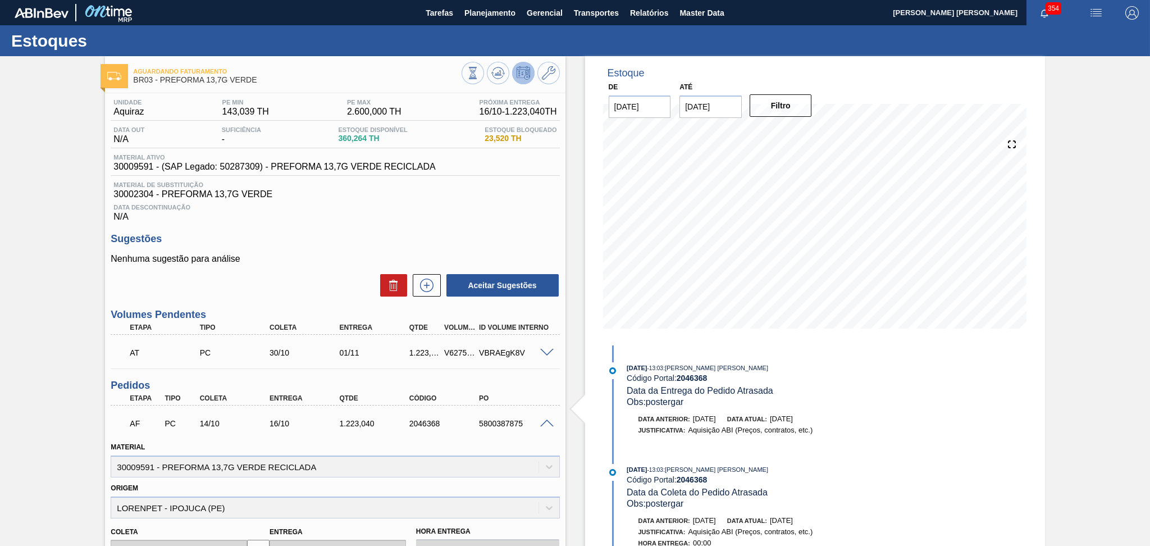
click at [542, 422] on span at bounding box center [546, 423] width 13 height 8
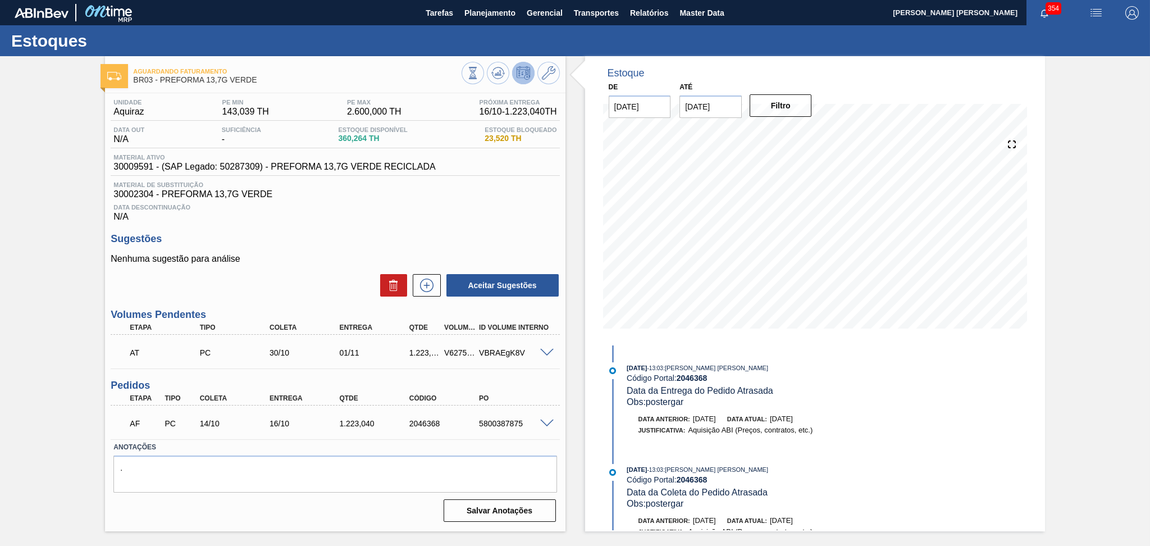
click at [318, 282] on div "Aceitar Sugestões" at bounding box center [335, 285] width 449 height 25
click at [385, 204] on span "Data Descontinuação" at bounding box center [334, 207] width 443 height 7
click at [350, 218] on div "Data Descontinuação N/A" at bounding box center [335, 210] width 449 height 22
click at [280, 295] on div "Aceitar Sugestões" at bounding box center [335, 285] width 449 height 25
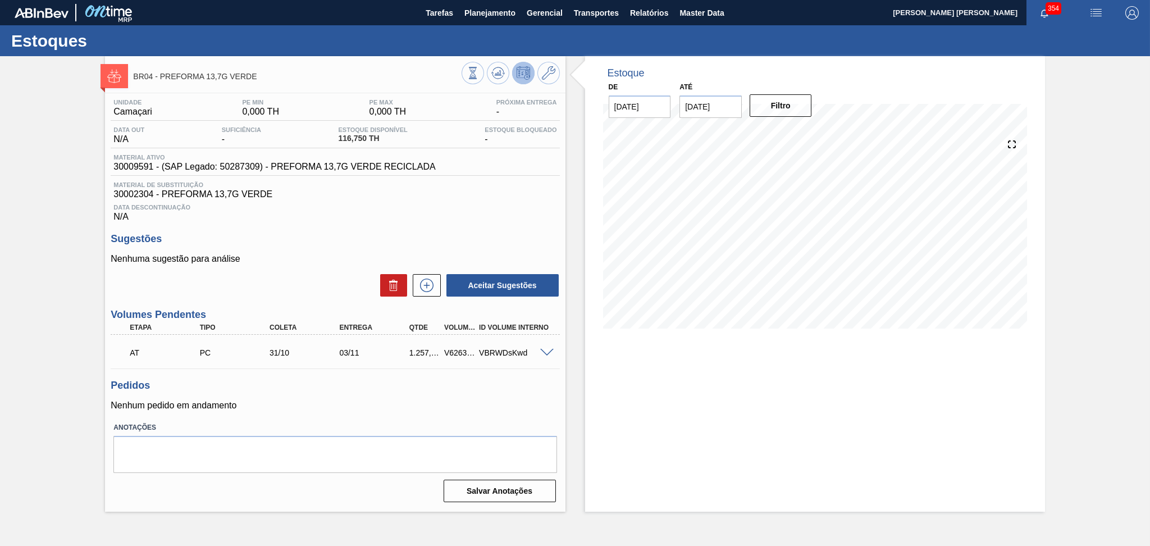
click at [346, 244] on h3 "Sugestões" at bounding box center [335, 239] width 449 height 12
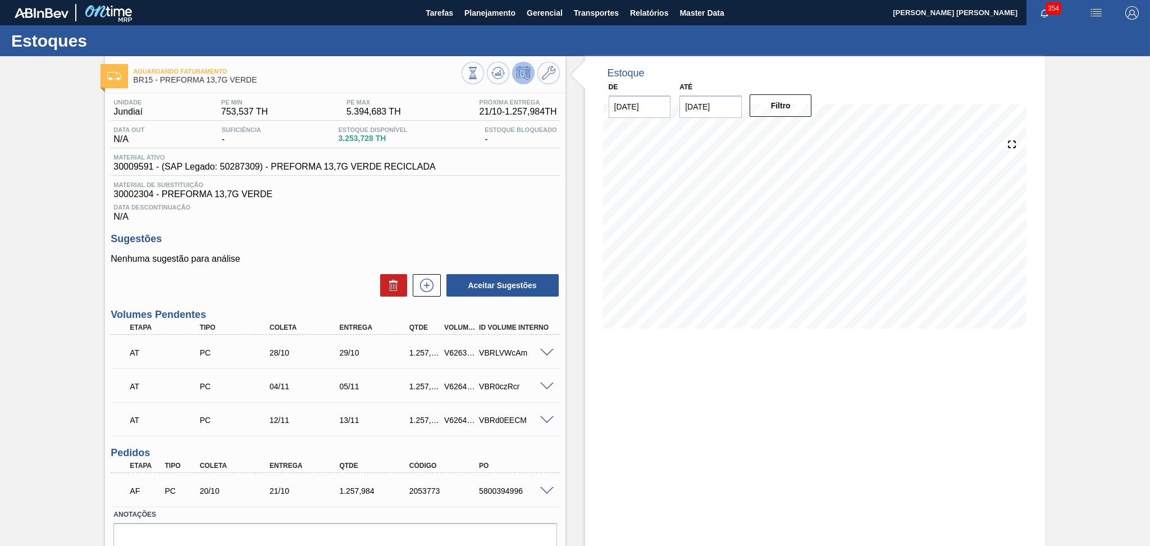
click at [365, 207] on span "Data Descontinuação" at bounding box center [334, 207] width 443 height 7
click at [249, 204] on span "Data Descontinuação" at bounding box center [334, 207] width 443 height 7
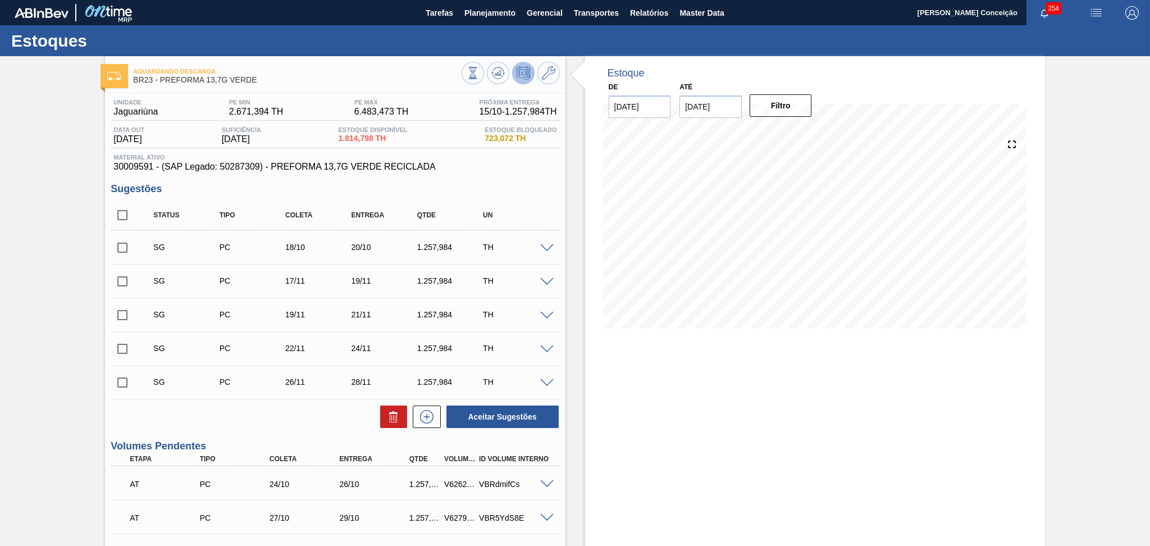
click at [258, 420] on div "Aceitar Sugestões" at bounding box center [335, 416] width 449 height 25
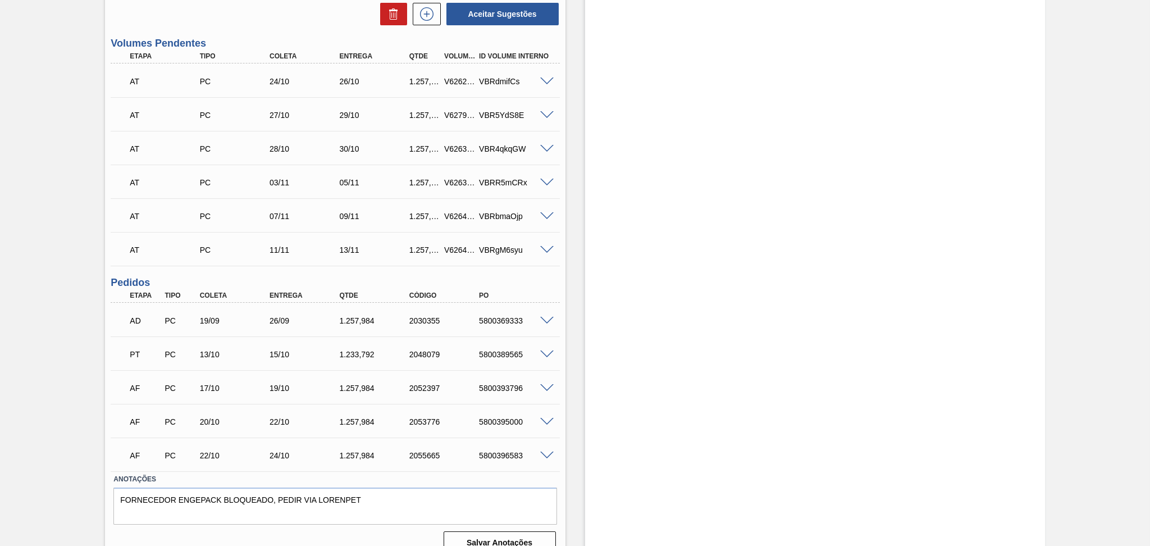
scroll to position [418, 0]
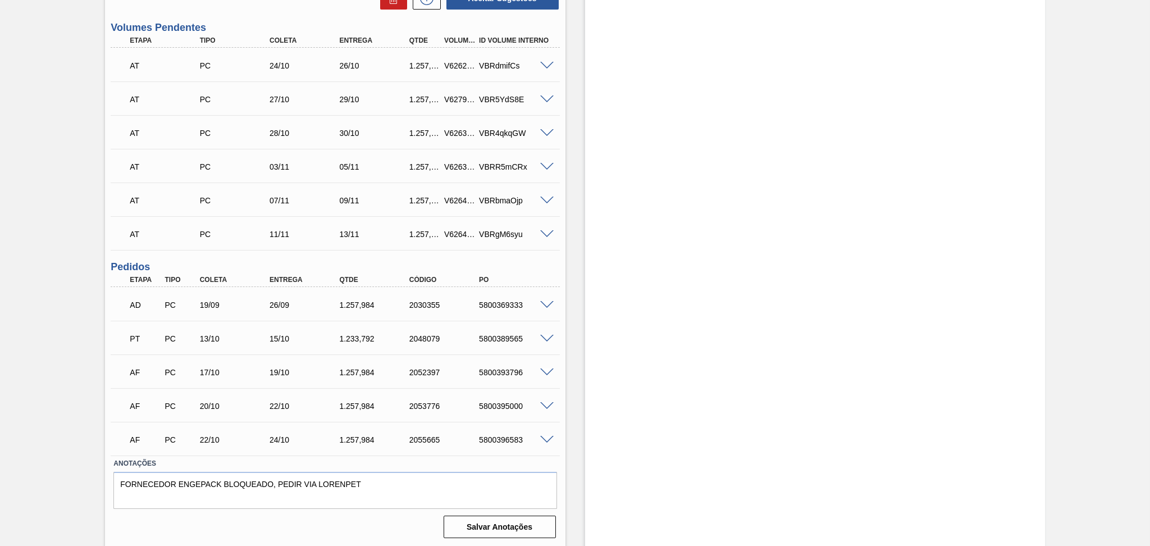
click at [545, 338] on span at bounding box center [546, 339] width 13 height 8
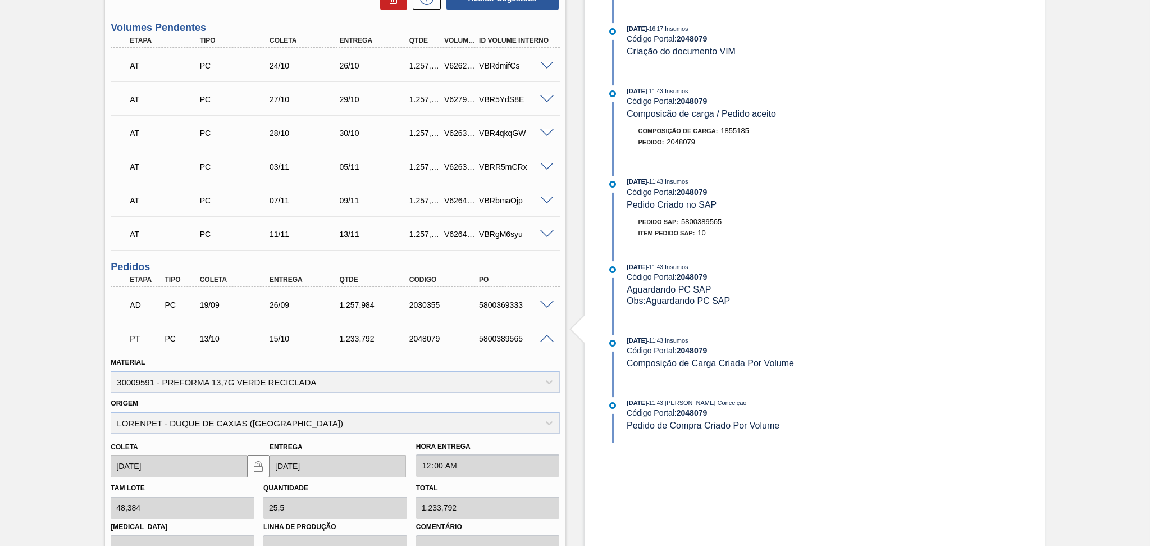
click at [545, 336] on span at bounding box center [546, 339] width 13 height 8
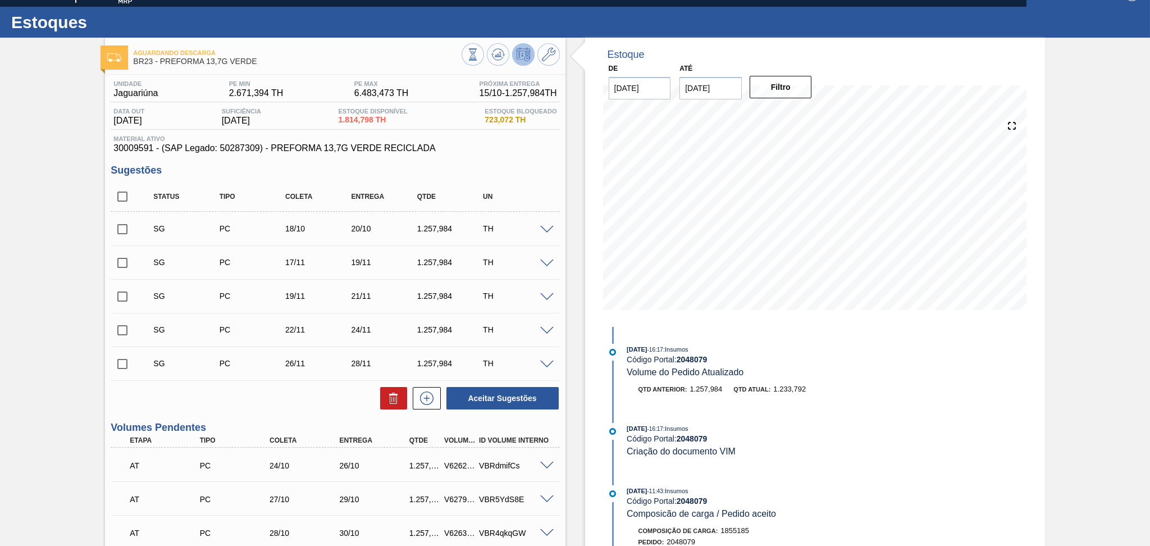
scroll to position [0, 0]
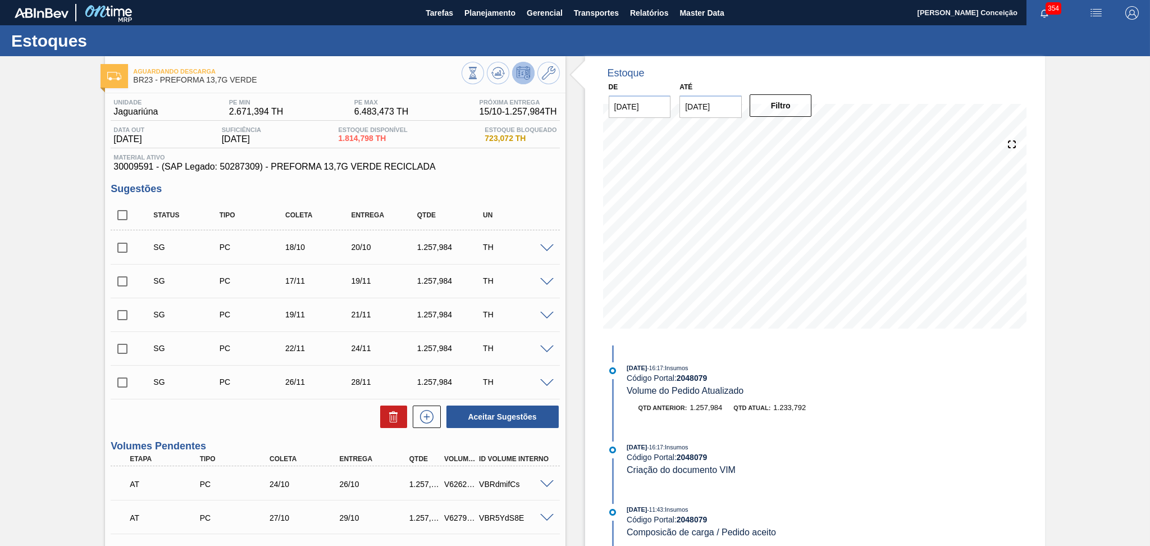
click at [582, 200] on div "Estoque De [DATE] Até [DATE] Filtro 20/10 Projeção de Estoque 3,603.566 [DOMAIN…" at bounding box center [804, 510] width 479 height 909
click at [546, 247] on span at bounding box center [546, 248] width 13 height 8
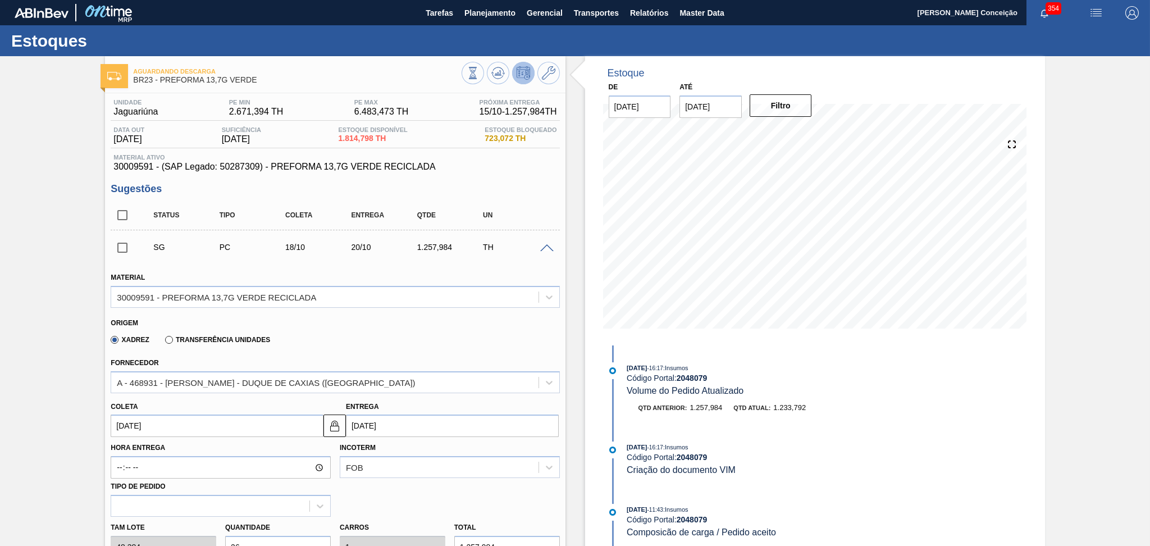
click at [149, 427] on input "[DATE]" at bounding box center [217, 425] width 213 height 22
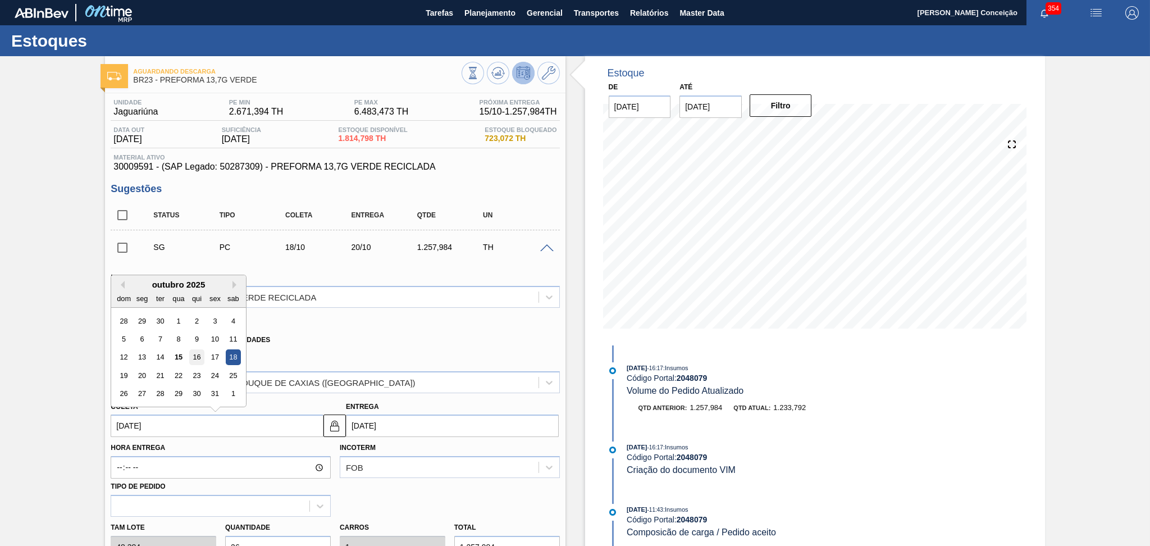
click at [201, 355] on div "16" at bounding box center [196, 357] width 15 height 15
type input "[DATE]"
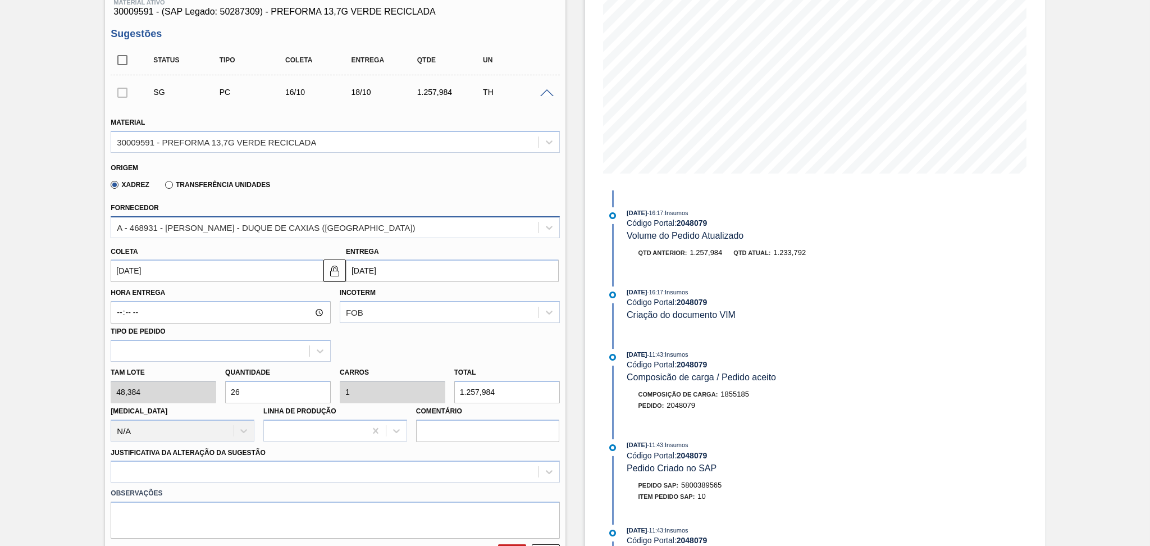
scroll to position [225, 0]
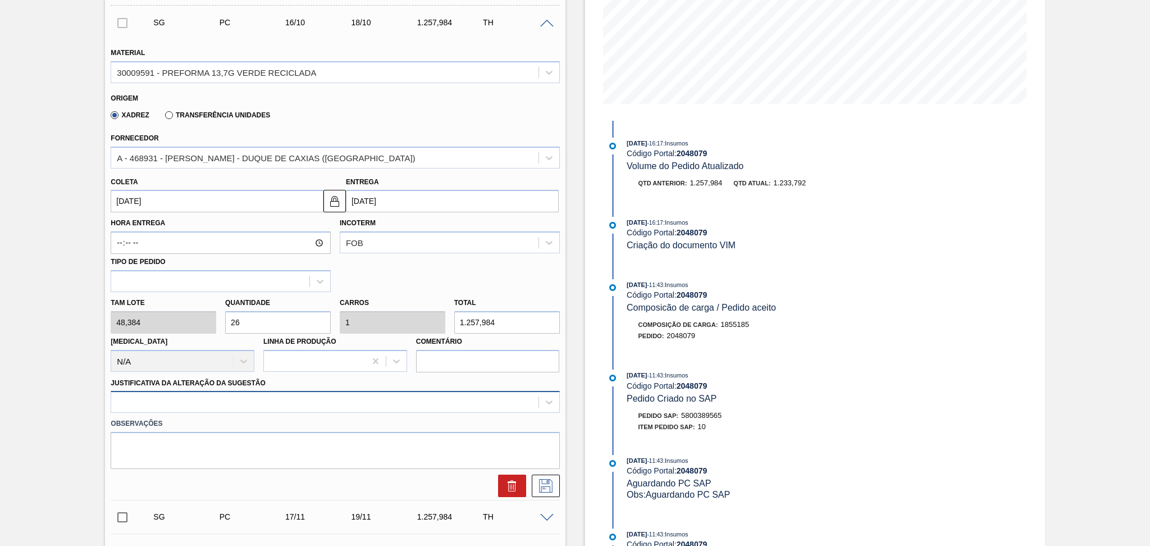
click at [248, 400] on div at bounding box center [335, 402] width 449 height 22
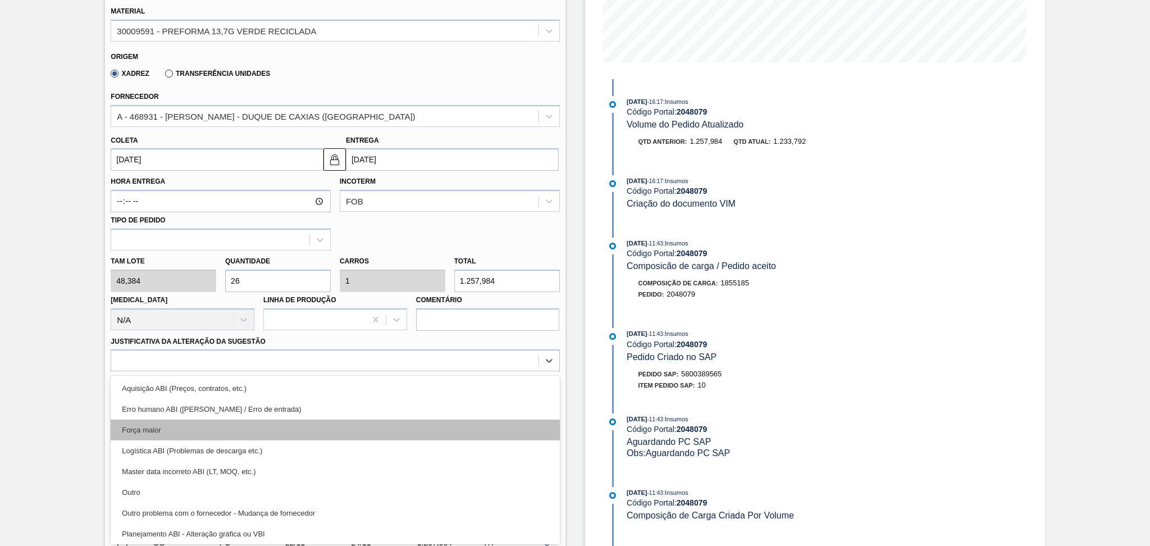
scroll to position [75, 0]
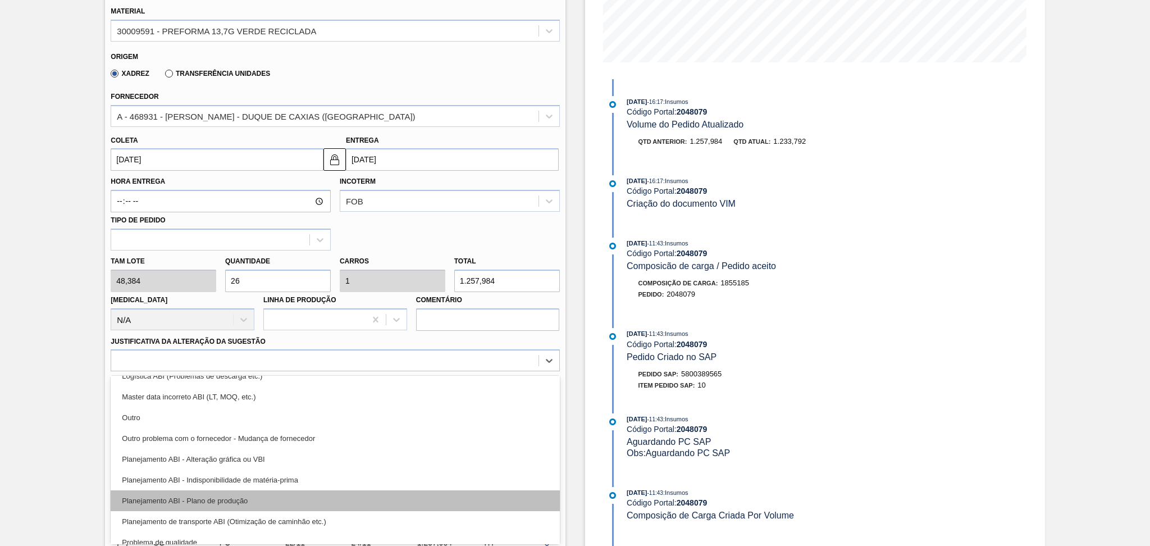
click at [254, 506] on div "Planejamento ABI - Plano de produção" at bounding box center [335, 500] width 449 height 21
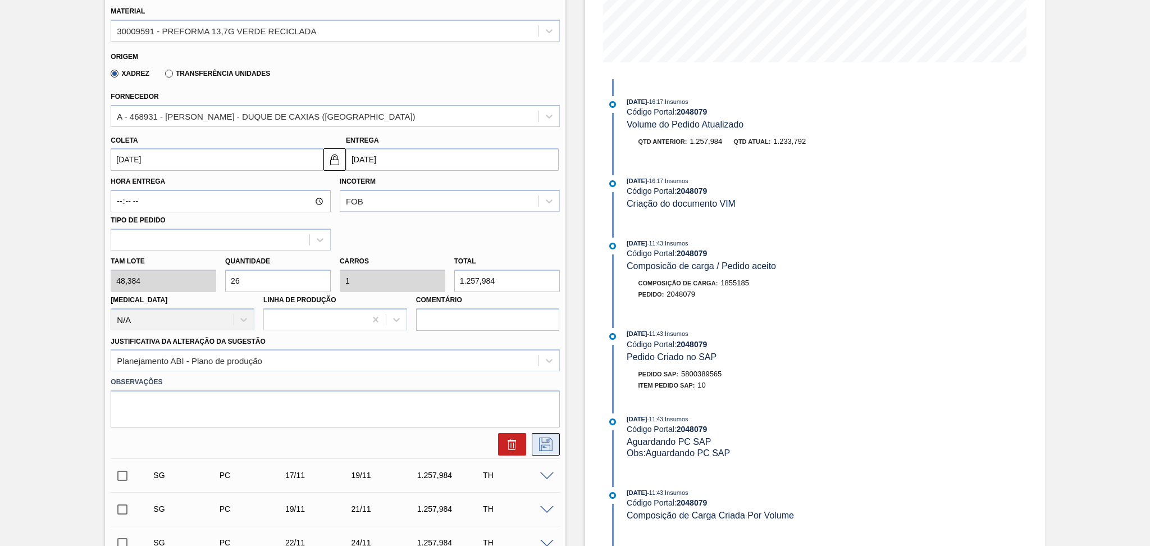
click at [548, 445] on icon at bounding box center [546, 443] width 18 height 13
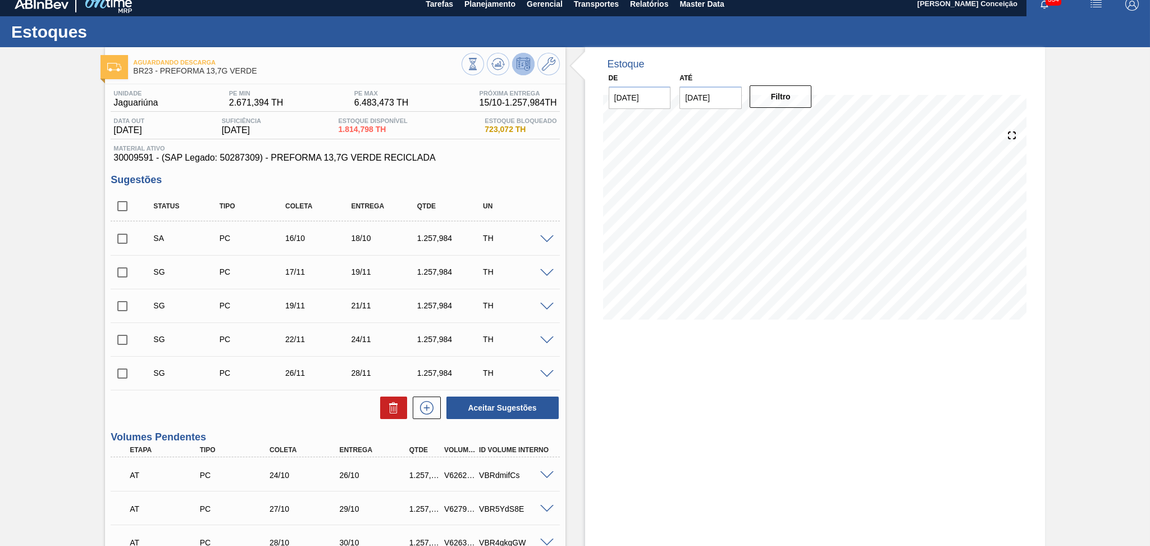
scroll to position [0, 0]
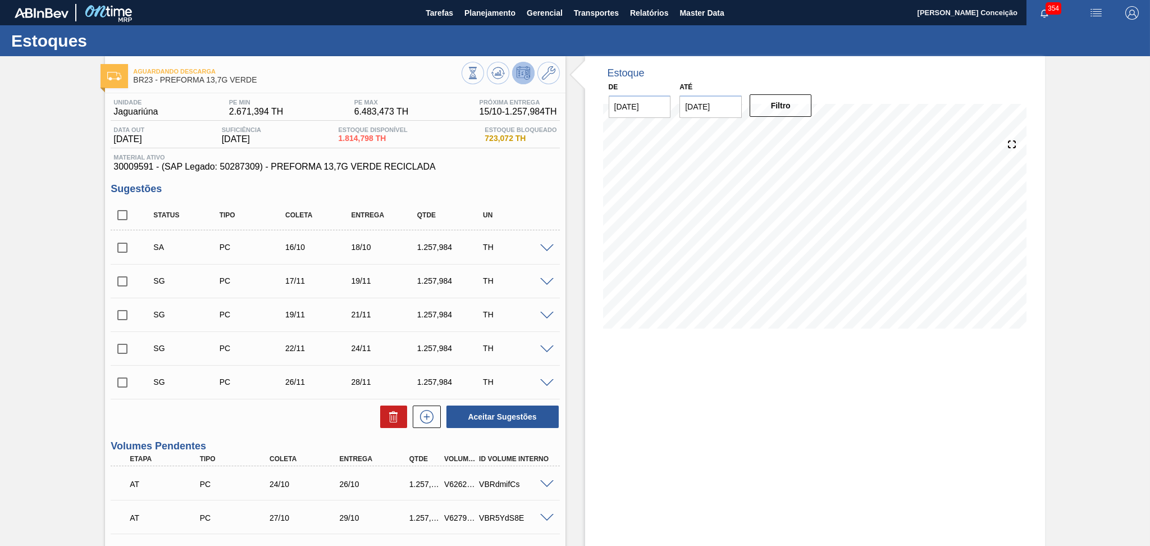
click at [550, 176] on div "Unidade Jaguariúna PE MIN 2.671,394 TH PE MAX 6.483,473 TH Próxima Entrega 15/1…" at bounding box center [335, 526] width 460 height 867
click at [567, 200] on div "Estoque De [DATE] Até [DATE] Filtro 16/10 Projeção de Estoque 3,335.582 [DOMAIN…" at bounding box center [804, 510] width 479 height 909
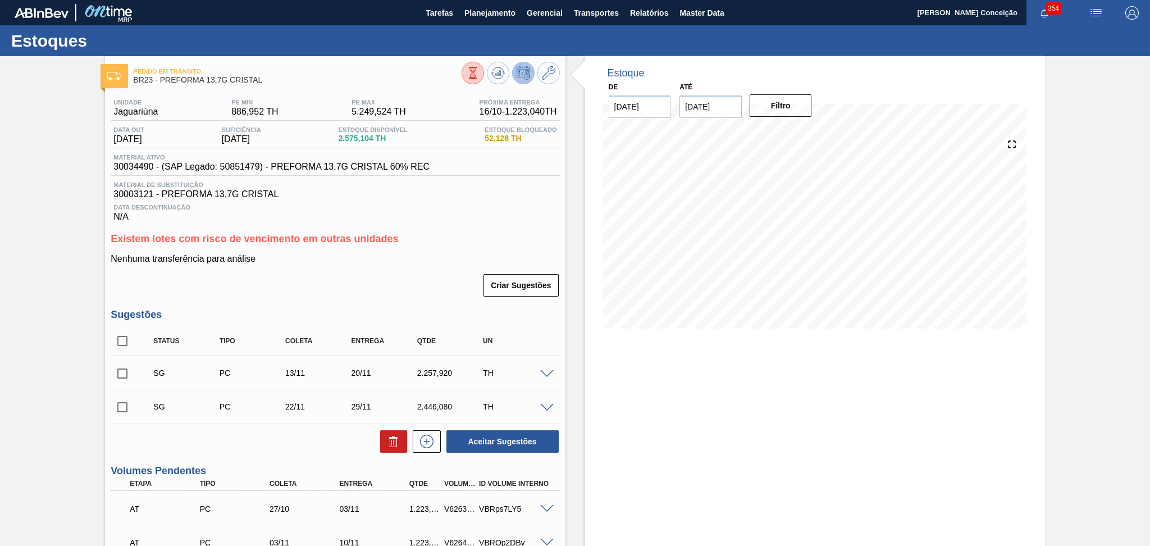
click at [488, 241] on h3 "Existem lotes com risco de vencimento em outras unidades" at bounding box center [335, 239] width 449 height 12
click at [484, 20] on button "Planejamento" at bounding box center [490, 12] width 62 height 25
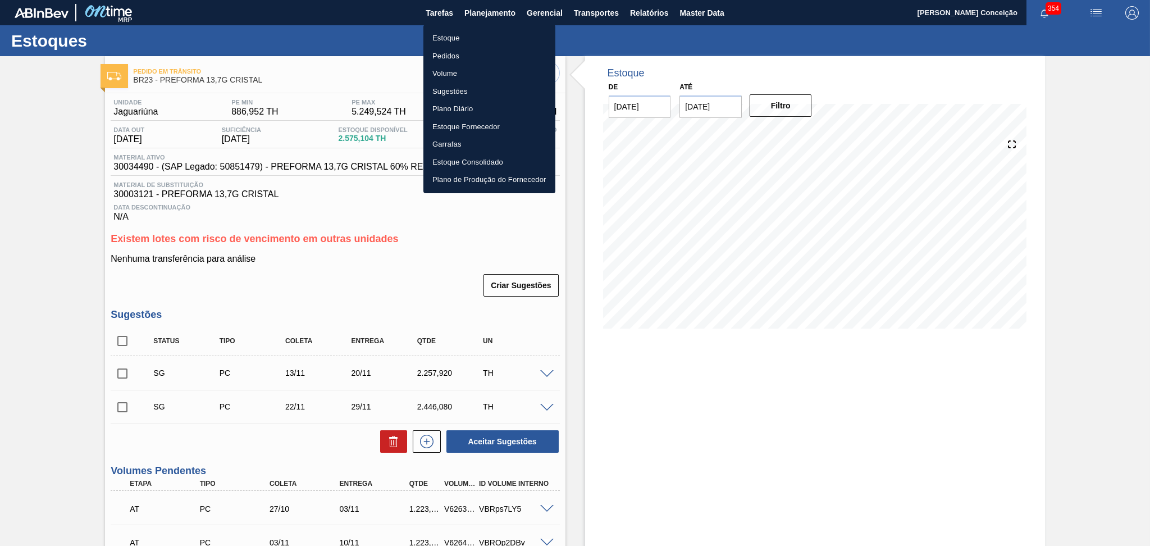
click at [454, 36] on li "Estoque" at bounding box center [489, 38] width 132 height 18
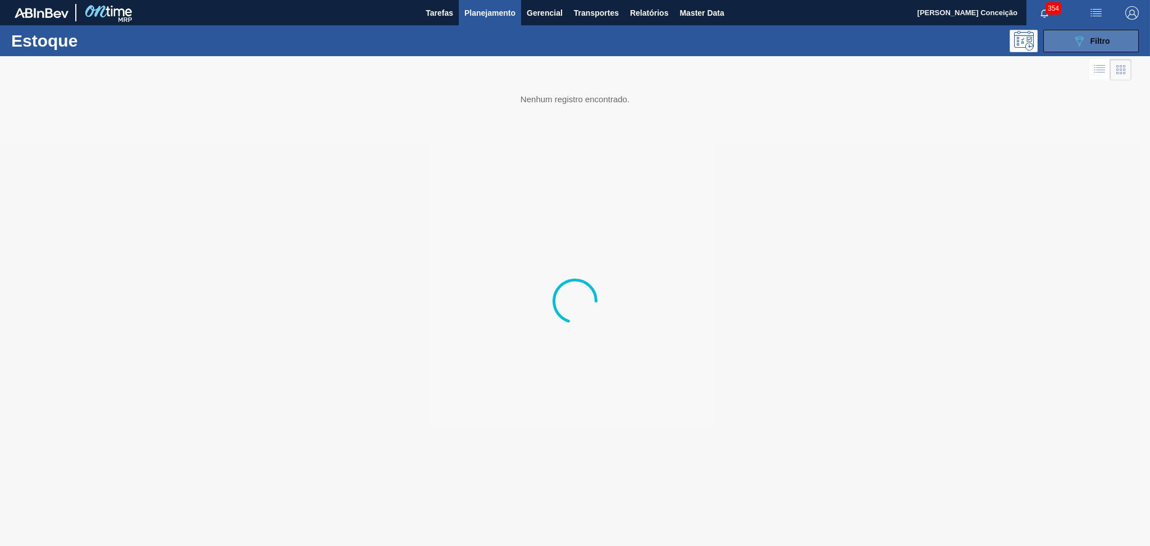
click at [1109, 45] on div "089F7B8B-B2A5-4AFE-B5C0-19BA573D28AC Filtro" at bounding box center [1091, 40] width 38 height 13
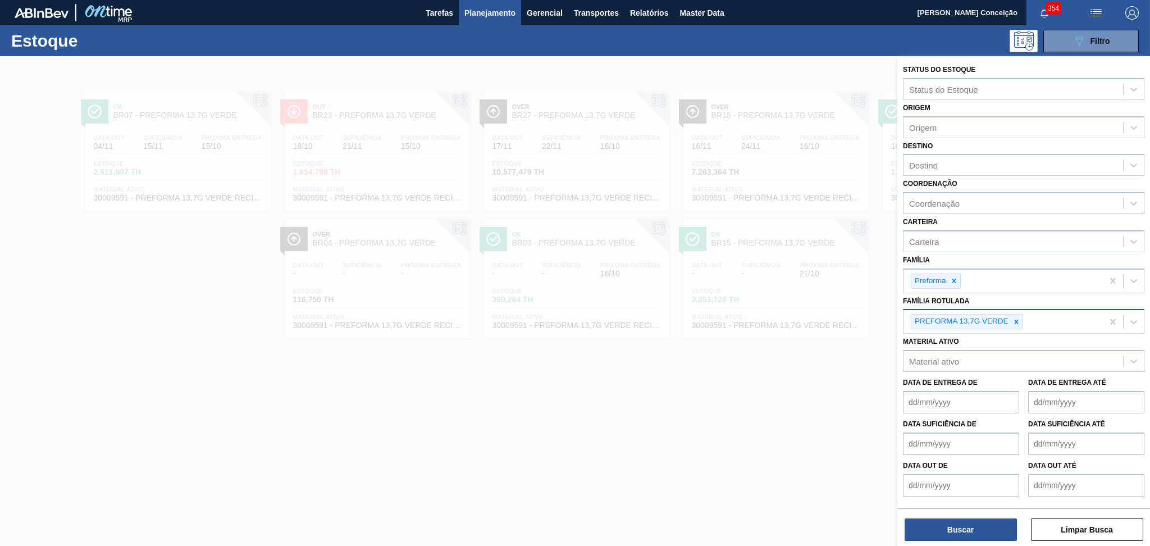
click at [1017, 318] on div at bounding box center [1016, 321] width 12 height 14
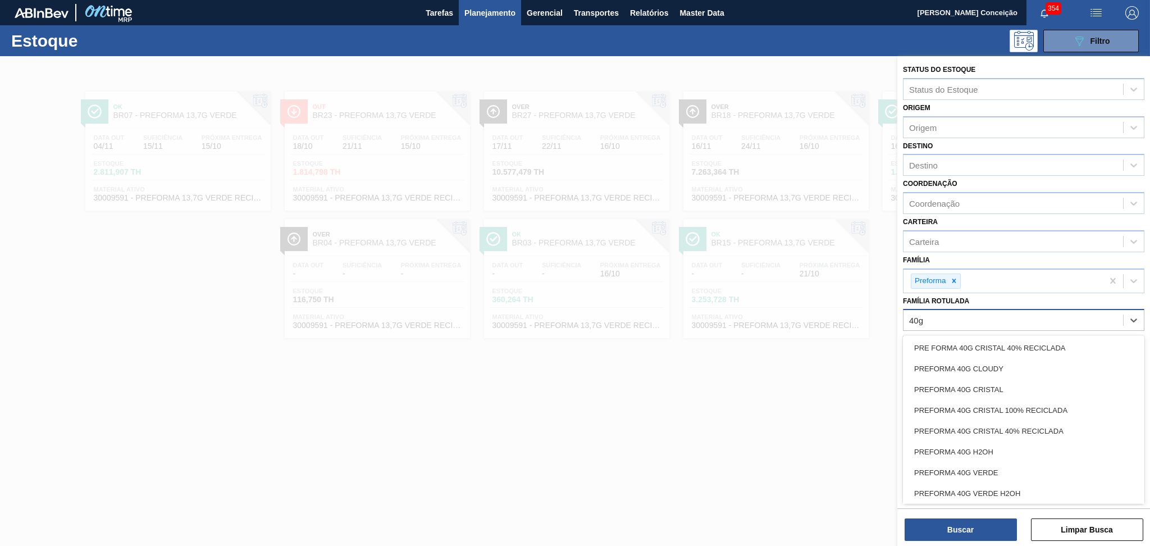
type Rotulada "40g v"
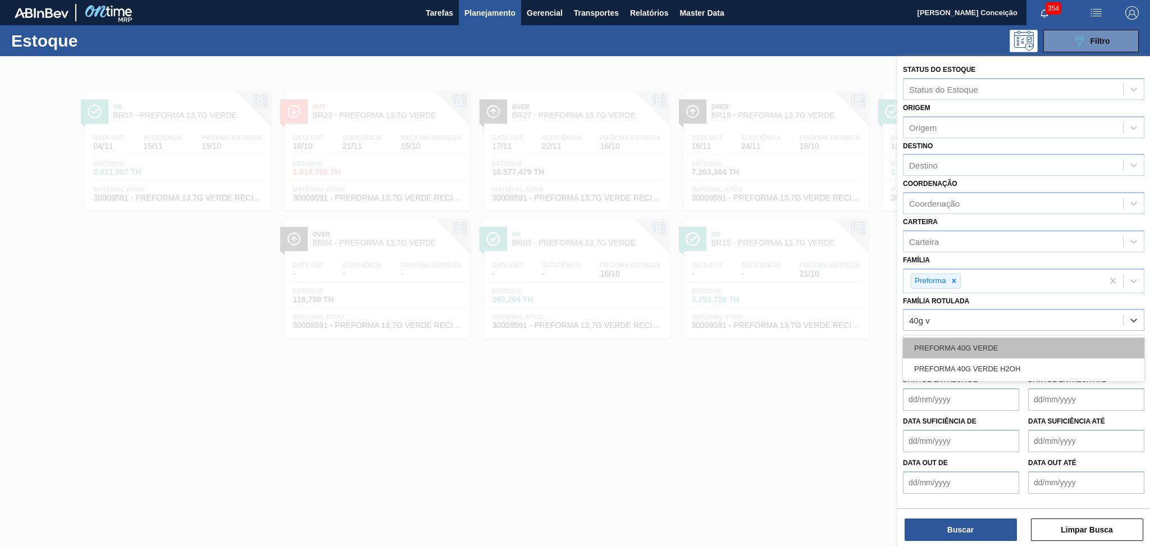
click at [1002, 345] on div "PREFORMA 40G VERDE" at bounding box center [1023, 347] width 241 height 21
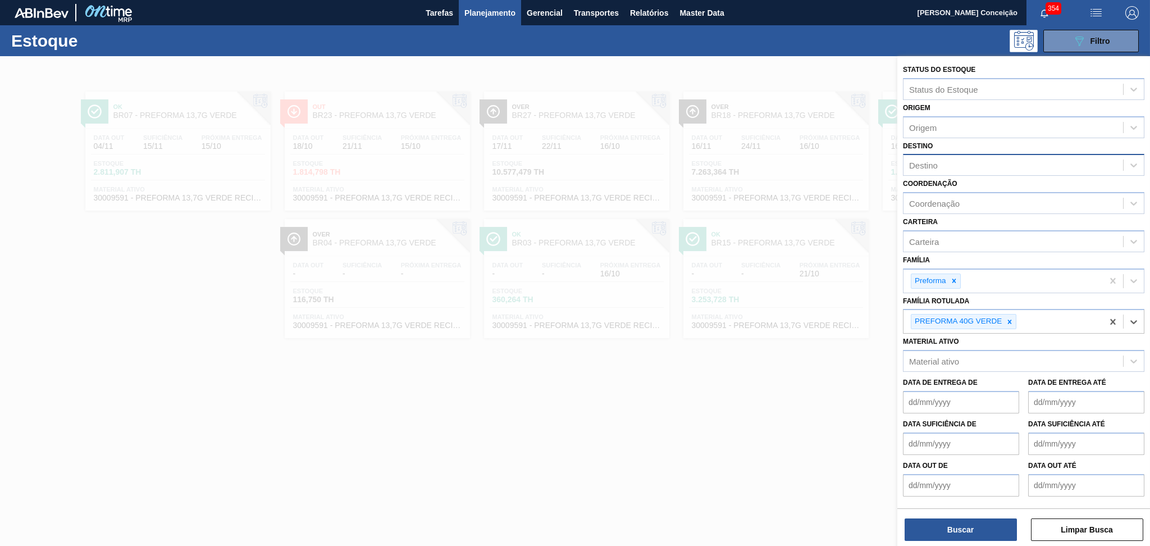
click at [923, 161] on div "Destino" at bounding box center [923, 166] width 29 height 10
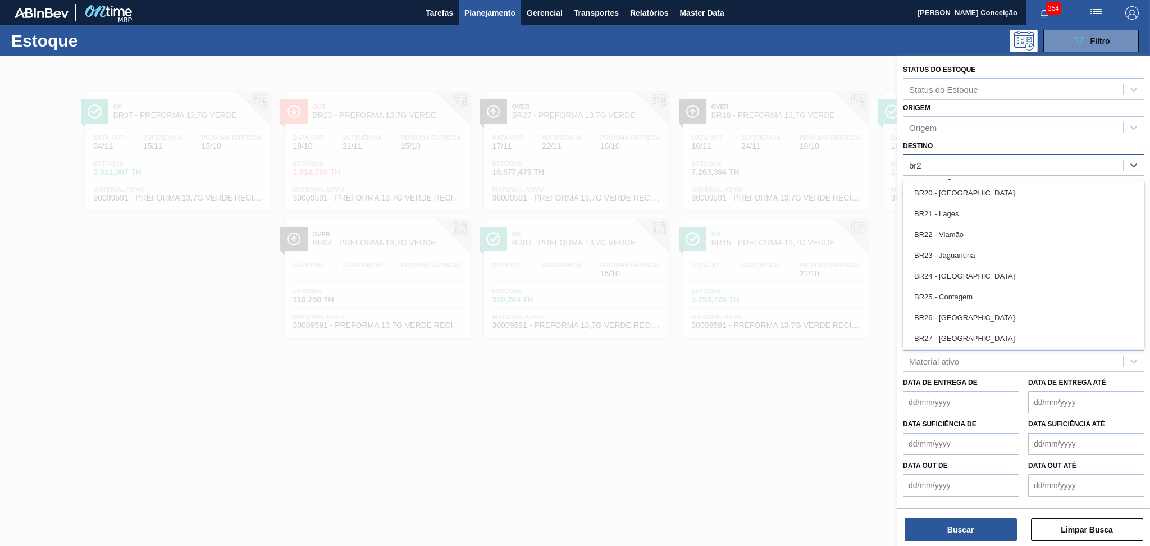
type input "br27"
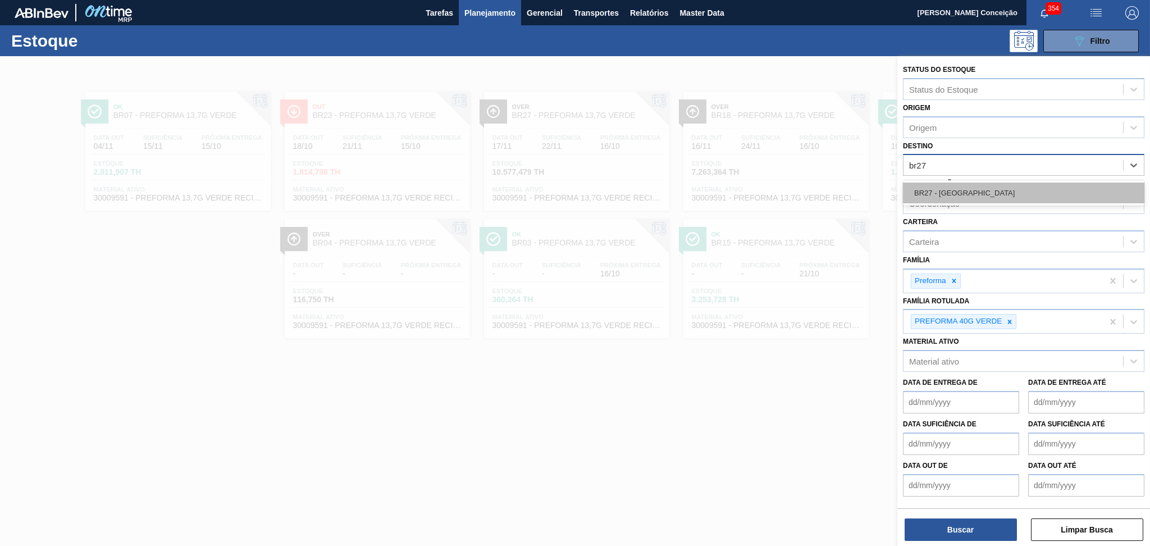
click at [929, 188] on div "BR27 - [GEOGRAPHIC_DATA]" at bounding box center [1023, 192] width 241 height 21
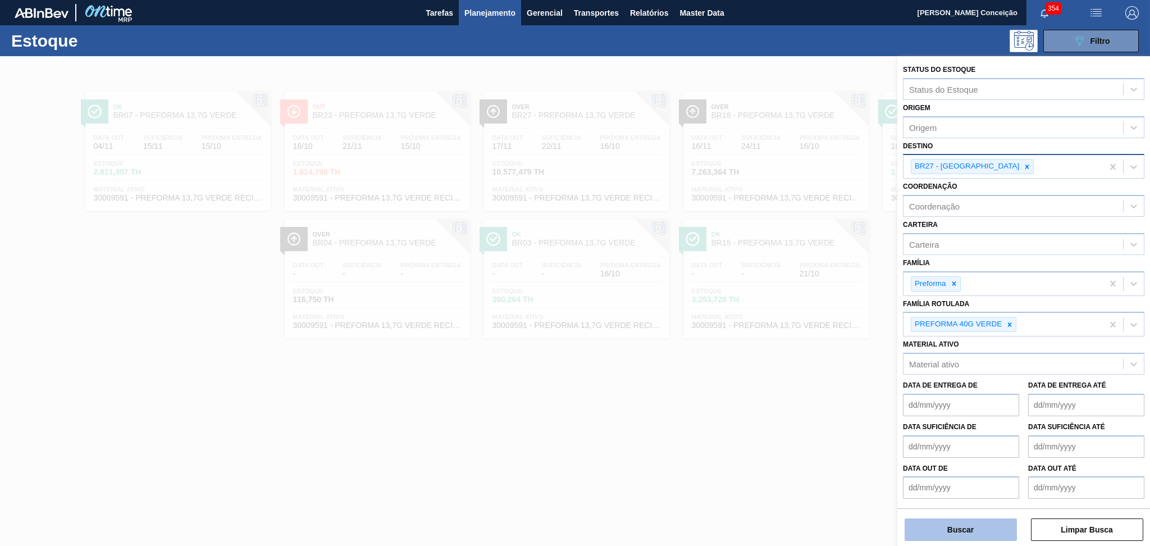
click at [985, 535] on button "Buscar" at bounding box center [960, 529] width 112 height 22
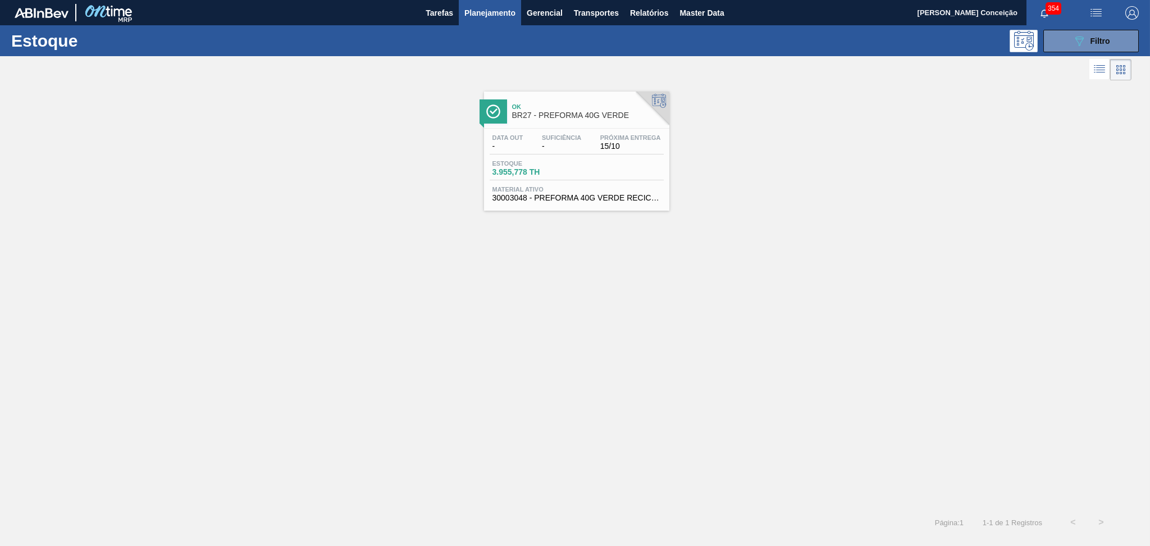
click at [596, 157] on div "Data out - Suficiência - Próxima Entrega 15/10 Estoque 3.955,778 TH Material at…" at bounding box center [576, 167] width 185 height 76
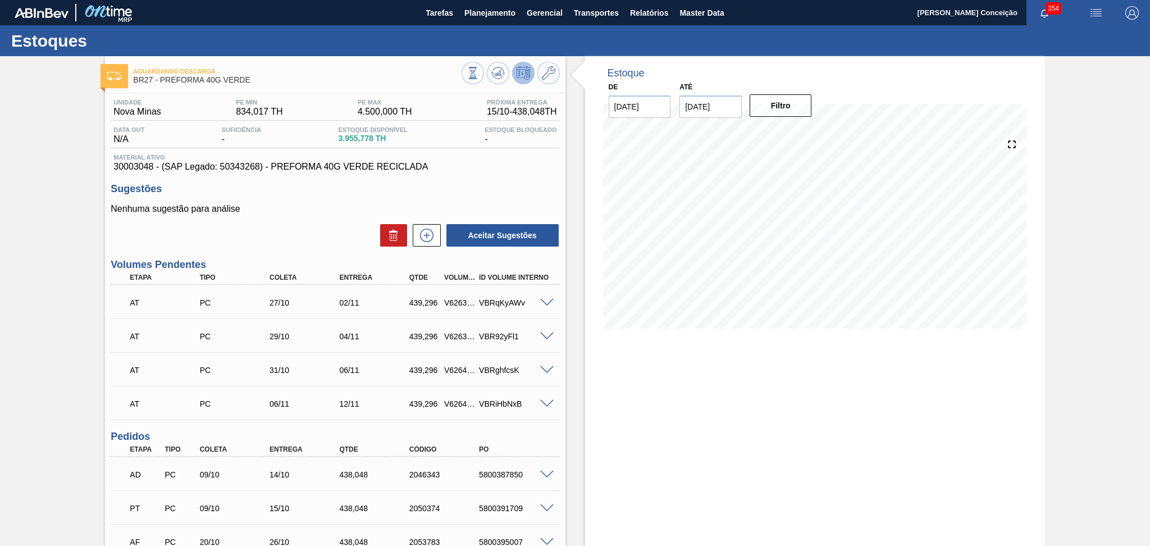
click at [326, 241] on div "Aceitar Sugestões" at bounding box center [335, 235] width 449 height 25
click at [322, 245] on div "Aceitar Sugestões" at bounding box center [335, 235] width 449 height 25
click at [292, 197] on div "Sugestões Nenhuma sugestão para análise Aceitar Sugestões" at bounding box center [335, 215] width 449 height 65
click at [500, 175] on div "Unidade Nova Minas PE MIN 834,017 TH PE MAX 4.500,000 TH Próxima Entrega 15/10 …" at bounding box center [335, 402] width 460 height 618
click at [327, 226] on div "Aceitar Sugestões" at bounding box center [335, 235] width 449 height 25
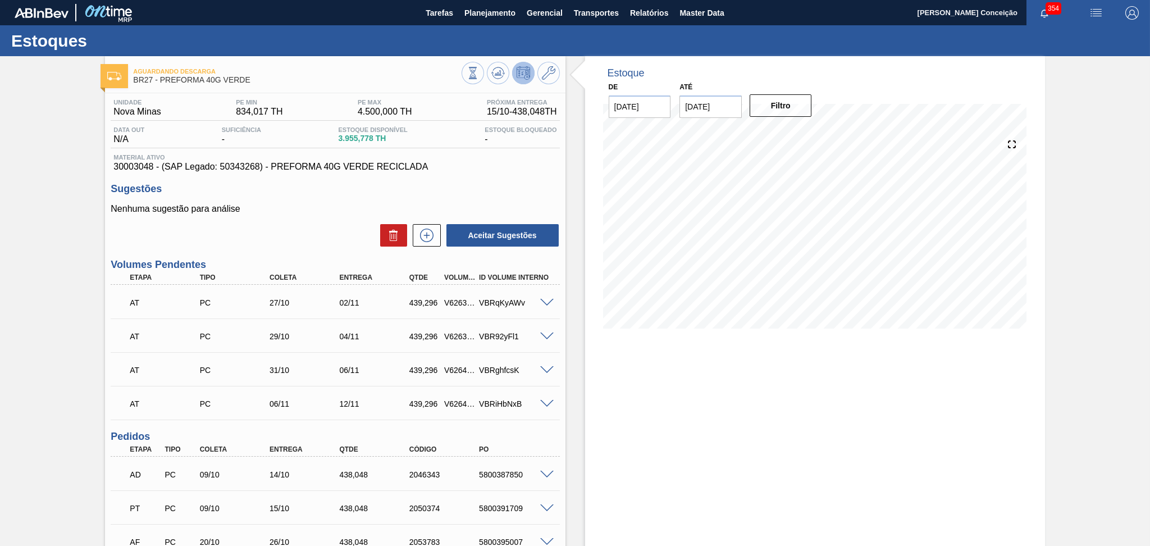
click at [491, 167] on span "30003048 - (SAP Legado: 50343268) - PREFORMA 40G VERDE RECICLADA" at bounding box center [334, 167] width 443 height 10
click at [308, 211] on p "Nenhuma sugestão para análise" at bounding box center [335, 209] width 449 height 10
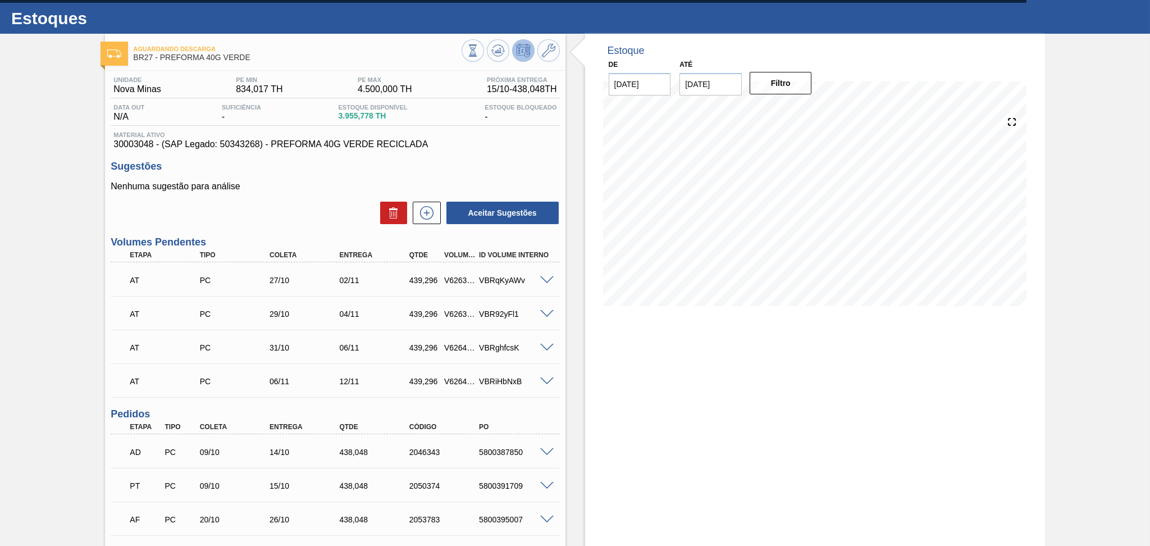
scroll to position [20, 0]
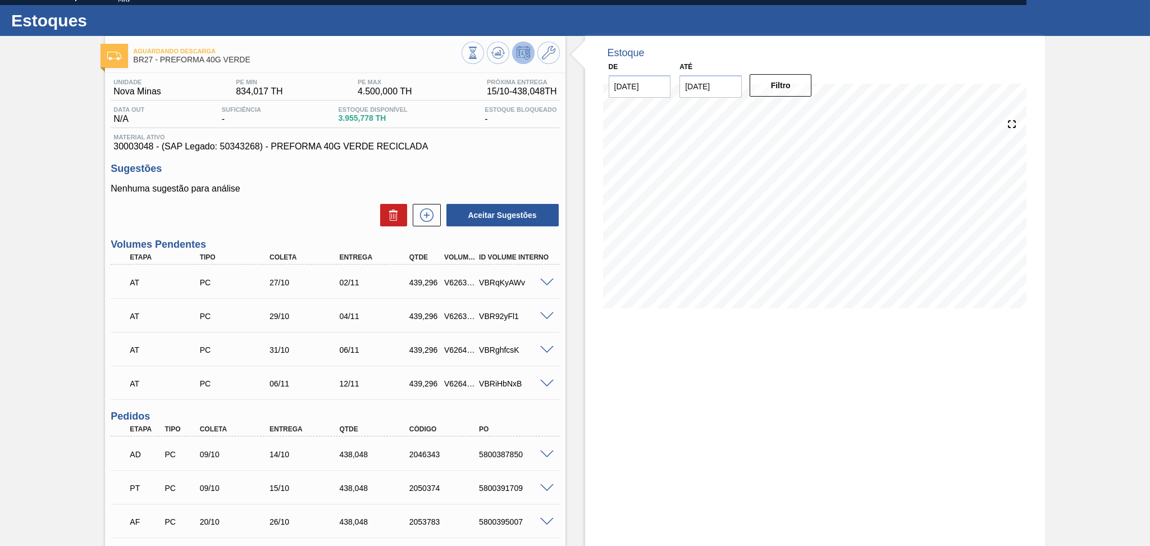
click at [708, 420] on div "Estoque De 15/10/2025 Até 30/11/2025 Filtro 12/11 Projeção de Estoque 5,163.206…" at bounding box center [815, 366] width 460 height 661
click at [259, 193] on p "Nenhuma sugestão para análise" at bounding box center [335, 189] width 449 height 10
click at [303, 191] on p "Nenhuma sugestão para análise" at bounding box center [335, 189] width 449 height 10
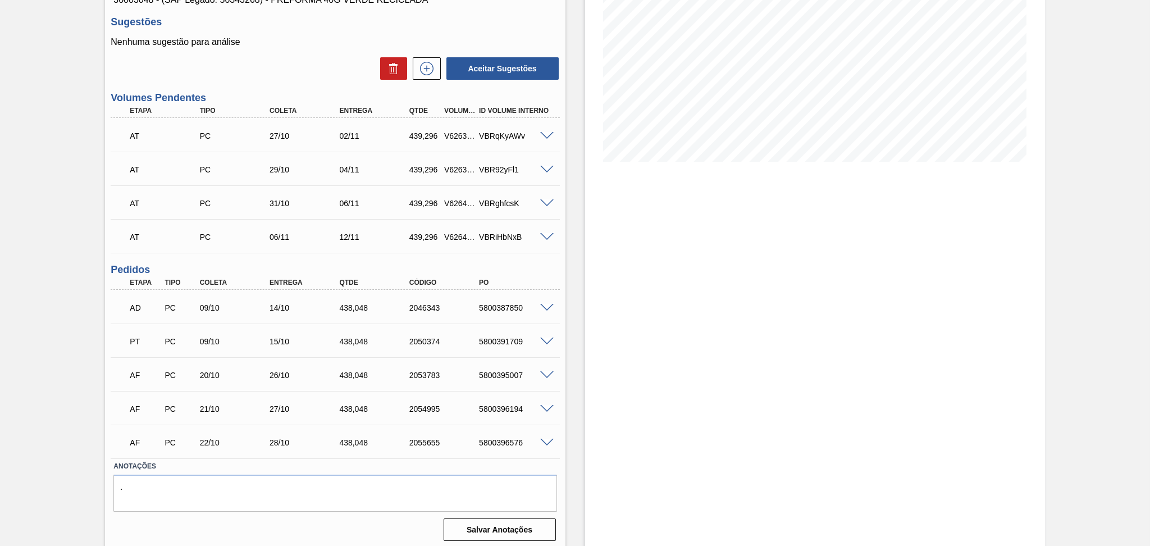
scroll to position [170, 0]
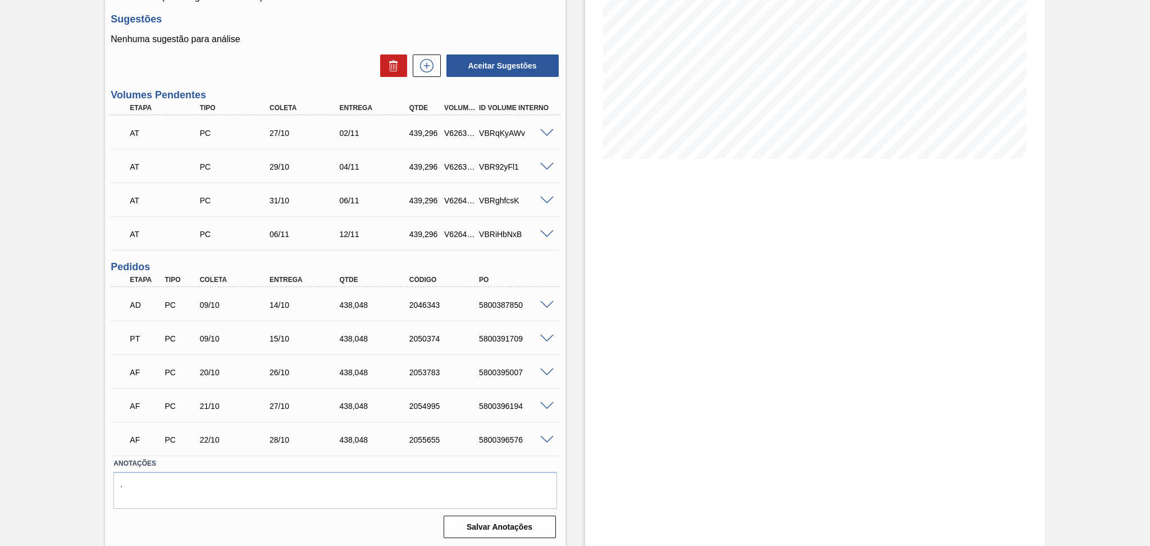
click at [579, 359] on div "Estoque De 15/10/2025 Até 30/11/2025 Filtro 12/11 Projeção de Estoque 5,163.206…" at bounding box center [804, 217] width 479 height 661
click at [546, 132] on span at bounding box center [546, 133] width 13 height 8
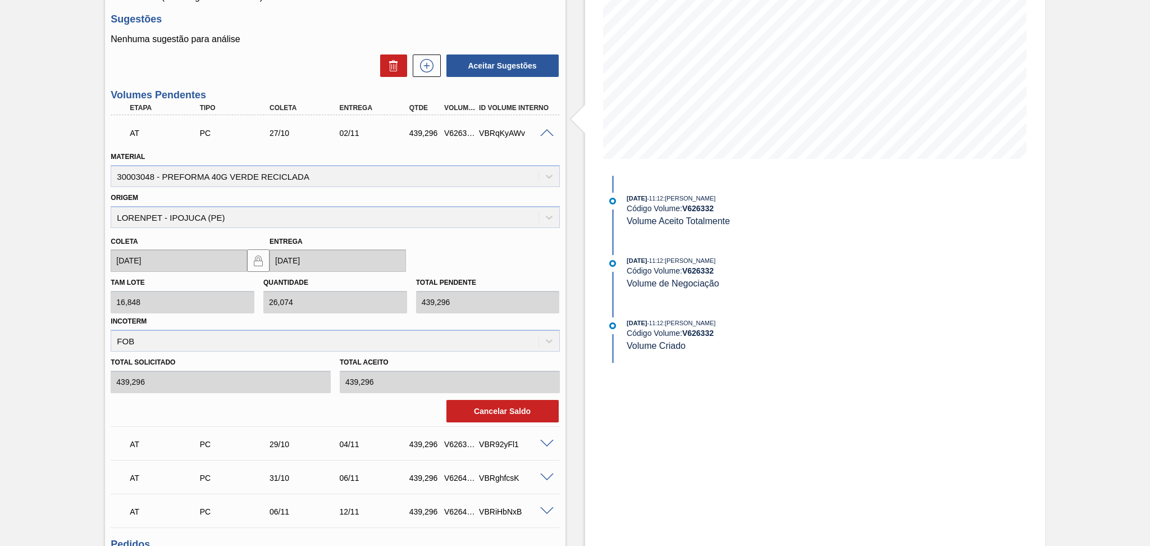
click at [546, 132] on span at bounding box center [546, 133] width 13 height 8
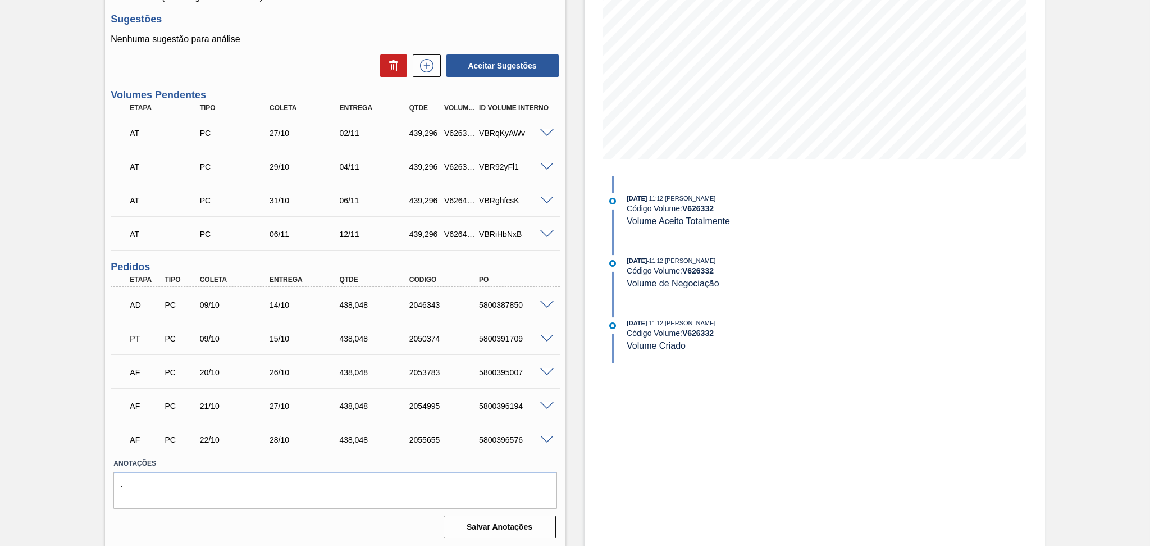
click at [580, 295] on div "Estoque De 15/10/2025 Até 30/11/2025 Filtro 12/11 Projeção de Estoque 5,163.206…" at bounding box center [804, 217] width 479 height 661
click at [101, 328] on div "Aguardando Descarga BR27 - PREFORMA 40G VERDE Unidade Nova Minas PE MIN 834,017…" at bounding box center [575, 217] width 1150 height 661
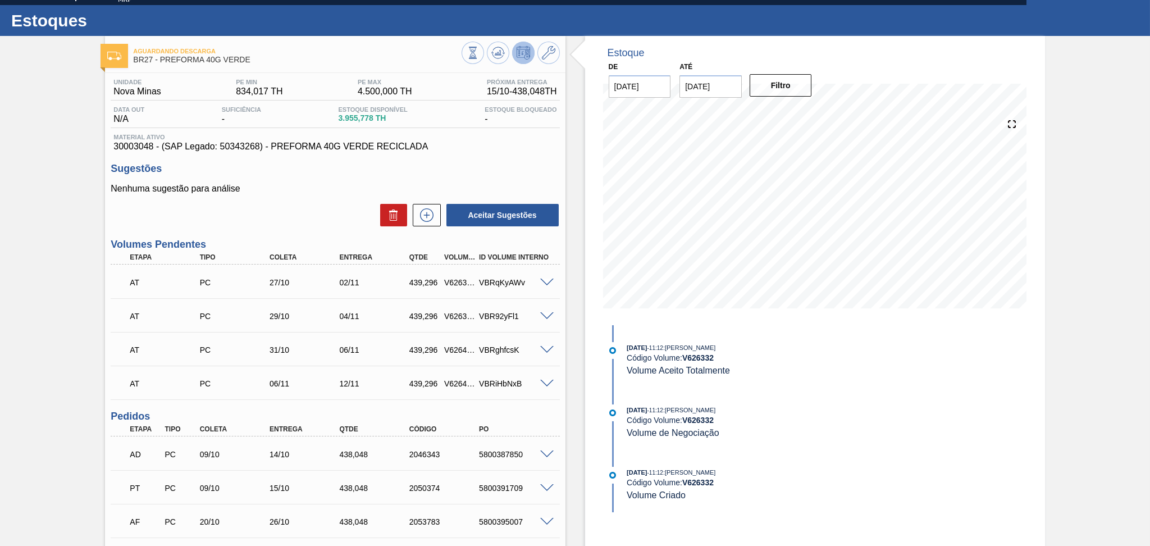
click at [292, 199] on div "Nenhuma sugestão para análise Aceitar Sugestões" at bounding box center [335, 206] width 449 height 44
click at [422, 217] on icon at bounding box center [427, 214] width 18 height 13
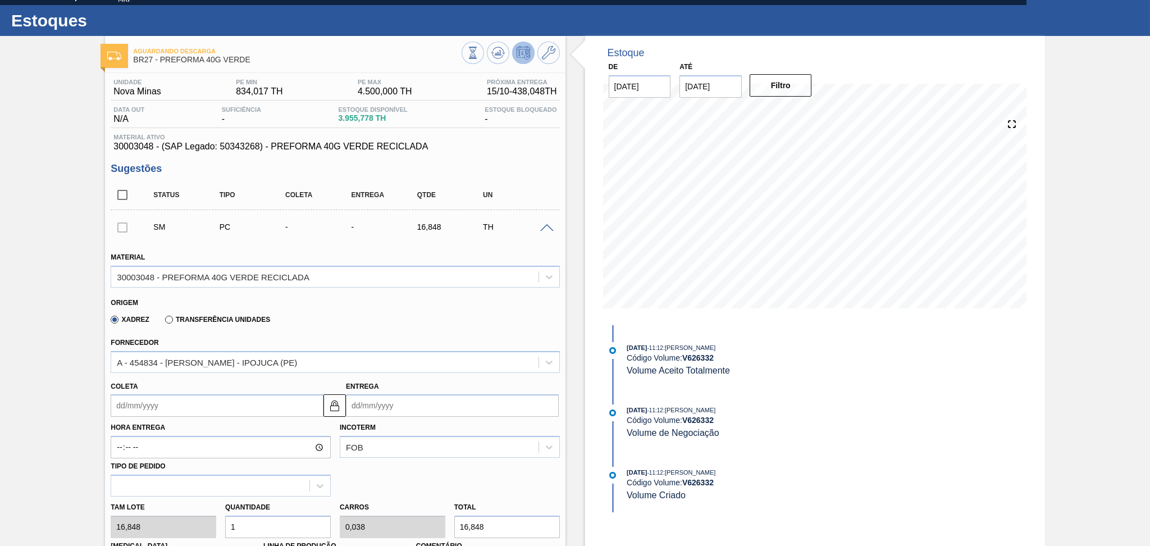
click at [394, 316] on div "Xadrez Transferência Unidades" at bounding box center [330, 318] width 439 height 22
click at [541, 230] on span at bounding box center [546, 228] width 13 height 8
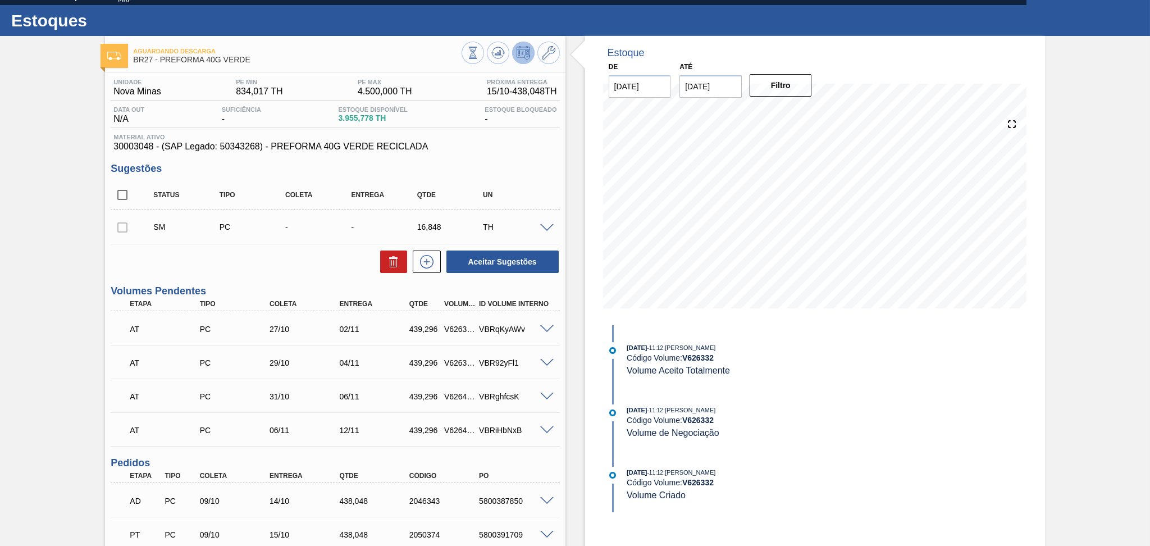
click at [312, 263] on div "Aceitar Sugestões" at bounding box center [335, 261] width 449 height 25
click at [549, 225] on span at bounding box center [546, 228] width 13 height 8
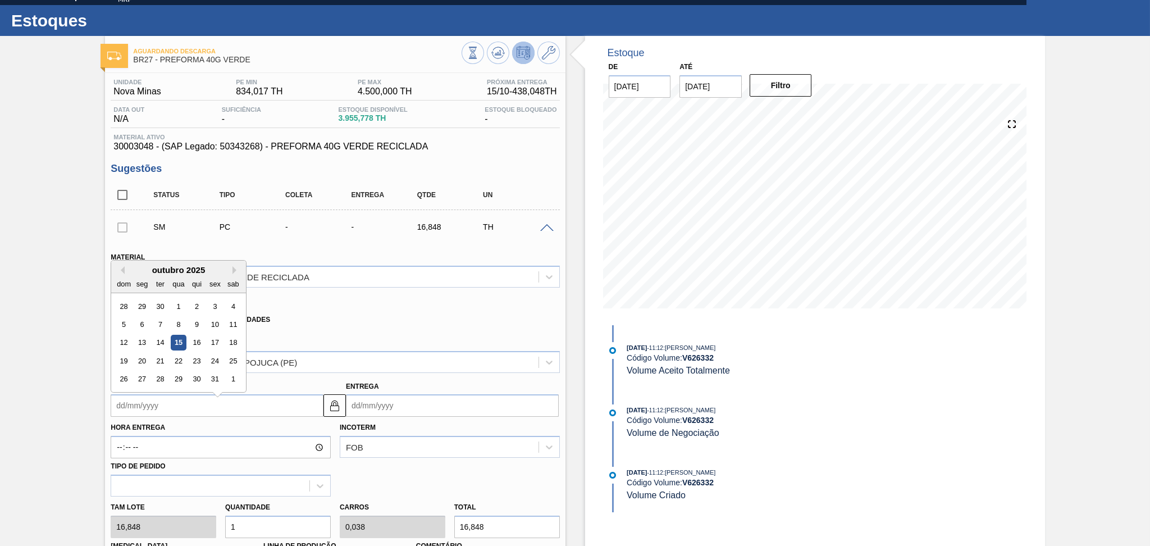
click at [195, 404] on input "Coleta" at bounding box center [217, 405] width 213 height 22
type input "1"
type input "[DATE]"
type input "15"
type input "21/10/2025"
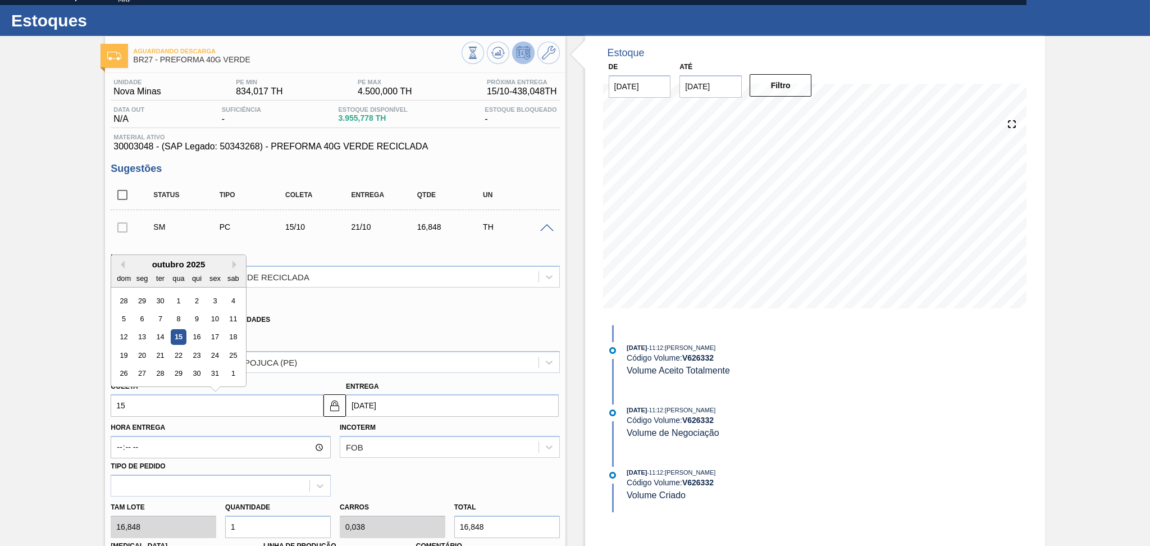
click at [180, 336] on div "15" at bounding box center [178, 337] width 15 height 15
type input "[DATE]"
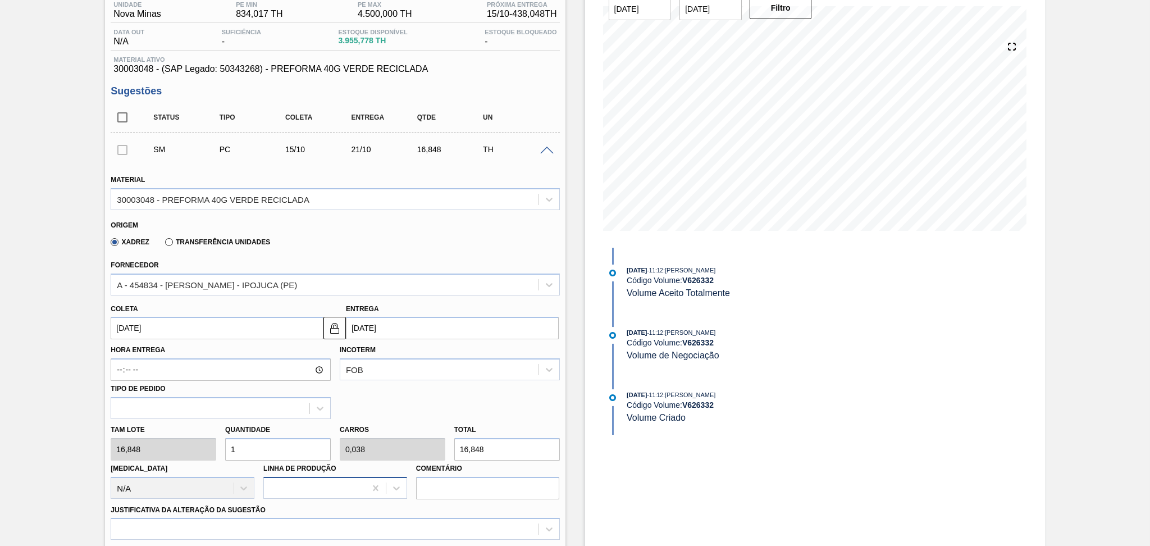
scroll to position [170, 0]
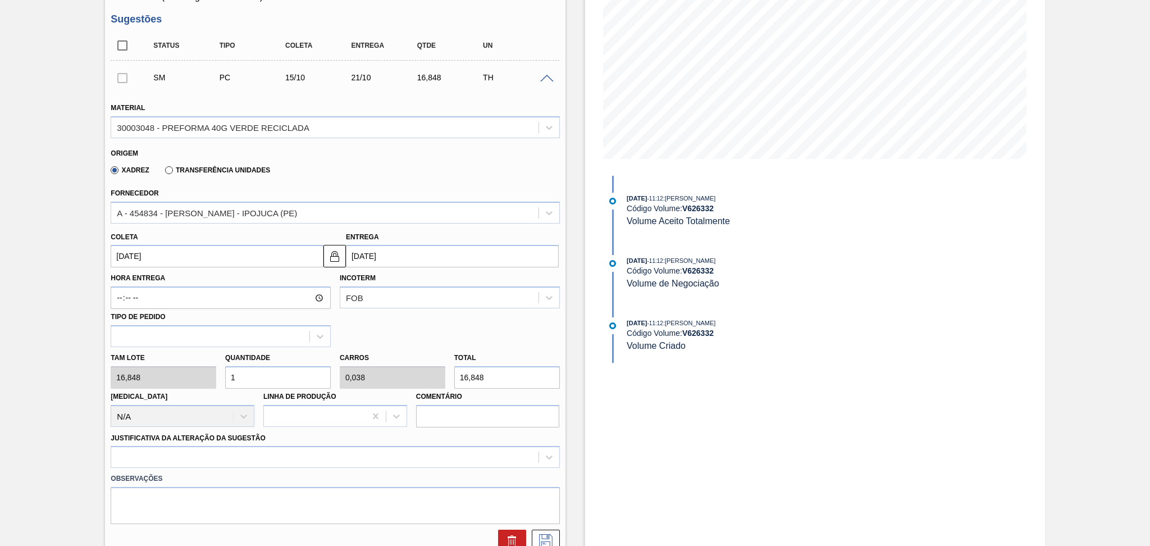
drag, startPoint x: 267, startPoint y: 377, endPoint x: 182, endPoint y: 369, distance: 84.6
click at [223, 372] on div "Quantidade 1" at bounding box center [278, 369] width 115 height 39
type input "2"
type input "0,077"
type input "33,696"
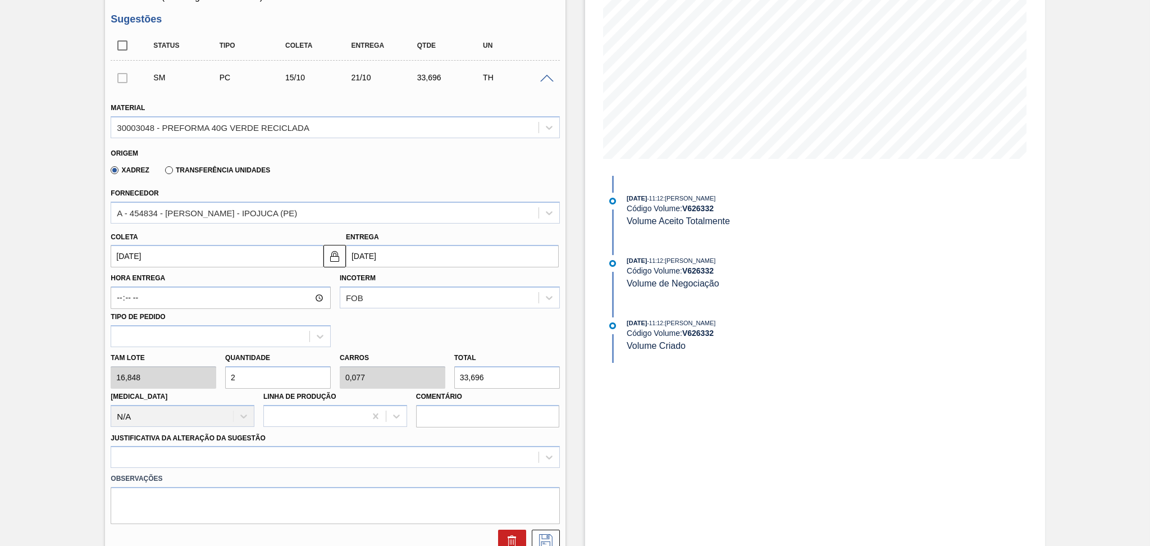
type input "26"
type input "1"
type input "438,048"
type input "26"
click at [188, 449] on div at bounding box center [335, 457] width 449 height 22
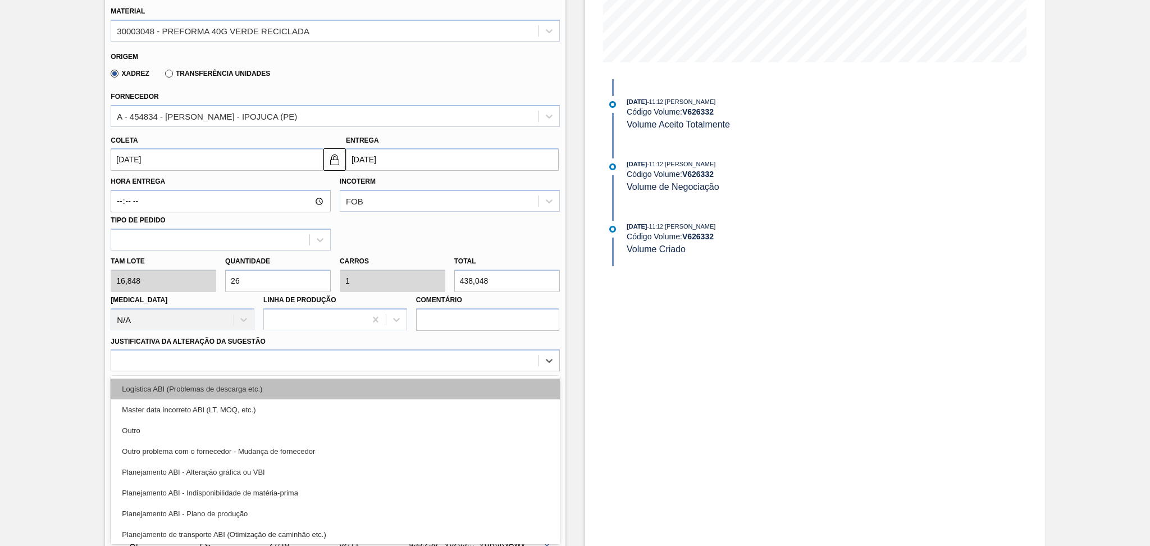
scroll to position [149, 0]
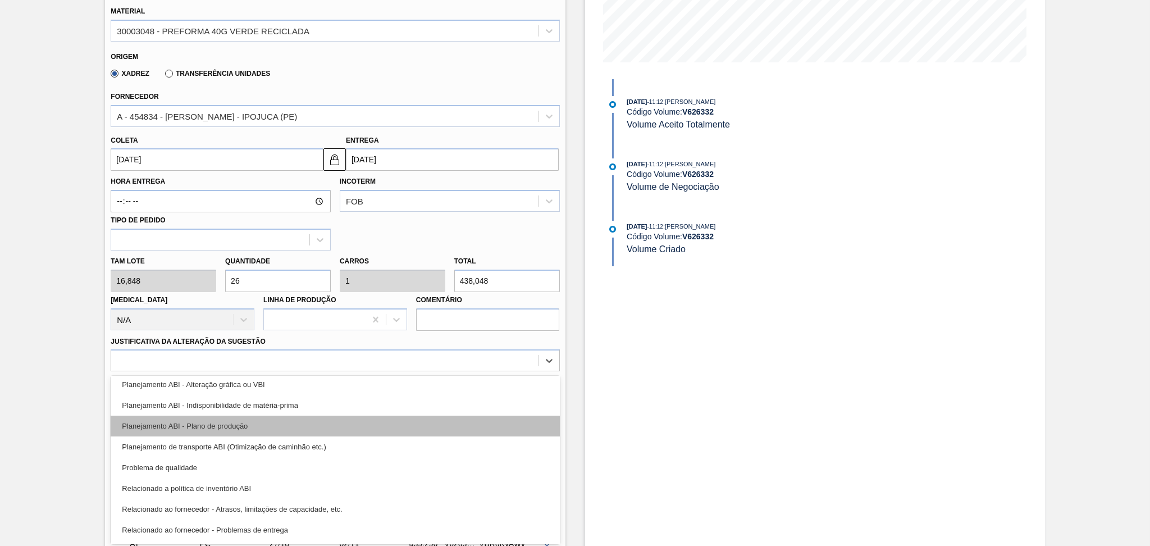
click at [255, 428] on div "Planejamento ABI - Plano de produção" at bounding box center [335, 425] width 449 height 21
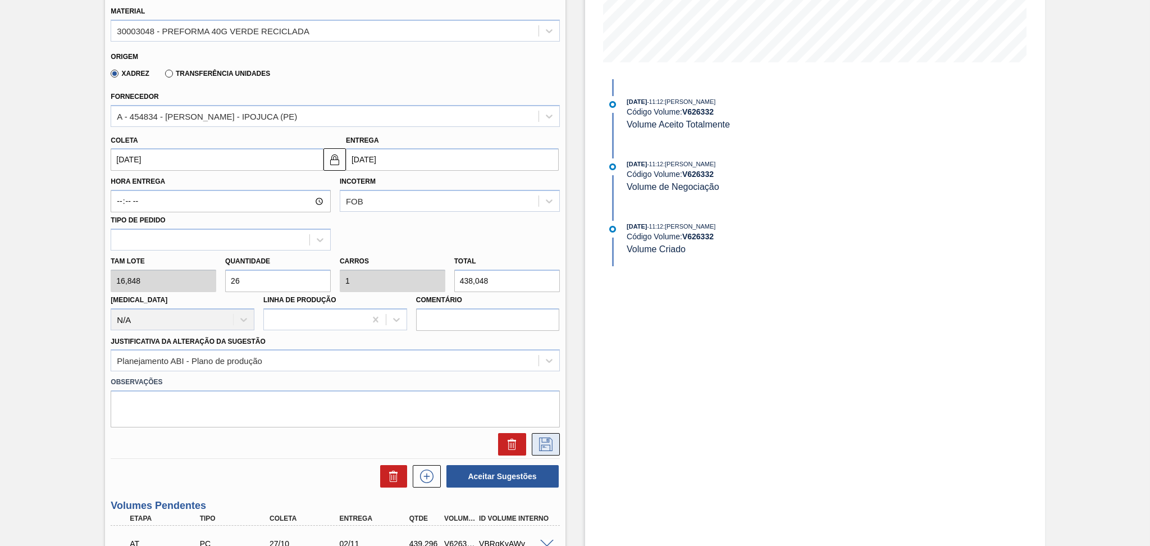
click at [542, 442] on icon at bounding box center [545, 443] width 13 height 13
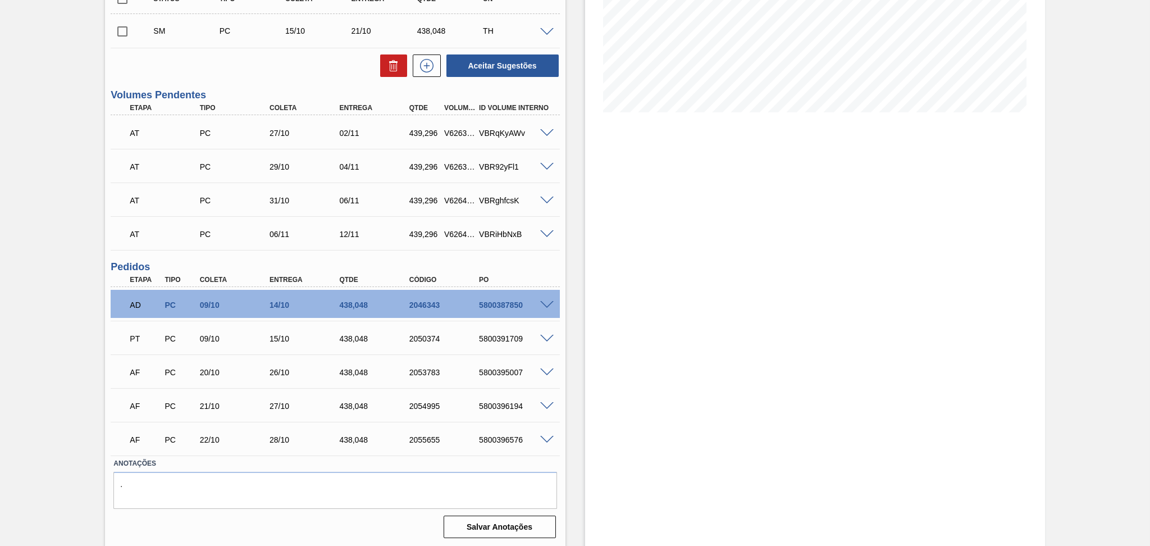
scroll to position [66, 0]
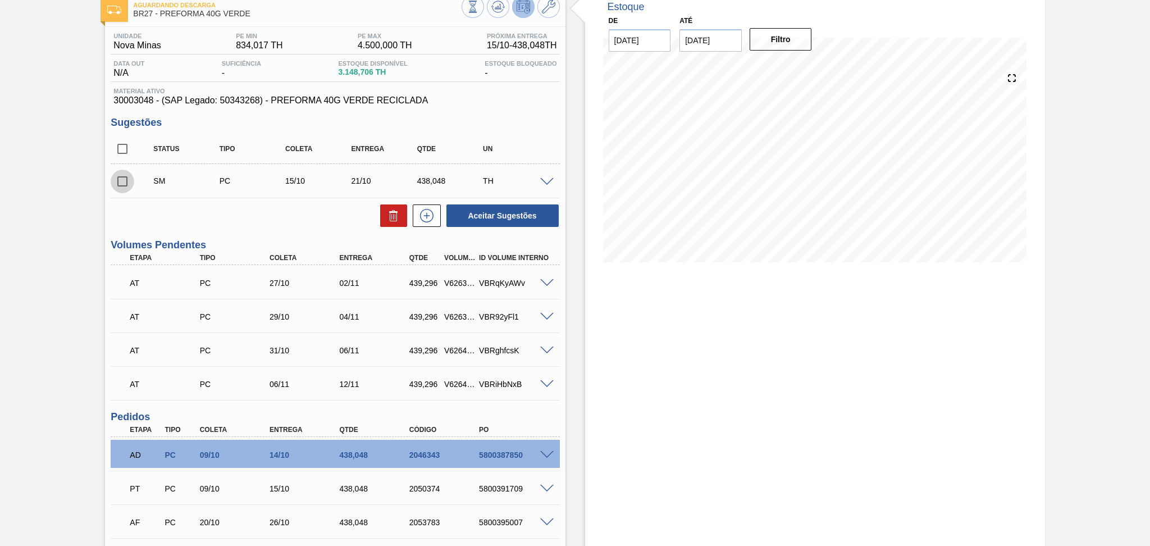
click at [128, 181] on input "checkbox" at bounding box center [123, 182] width 24 height 24
click at [515, 214] on button "Aceitar Sugestões" at bounding box center [502, 215] width 112 height 22
checkbox input "false"
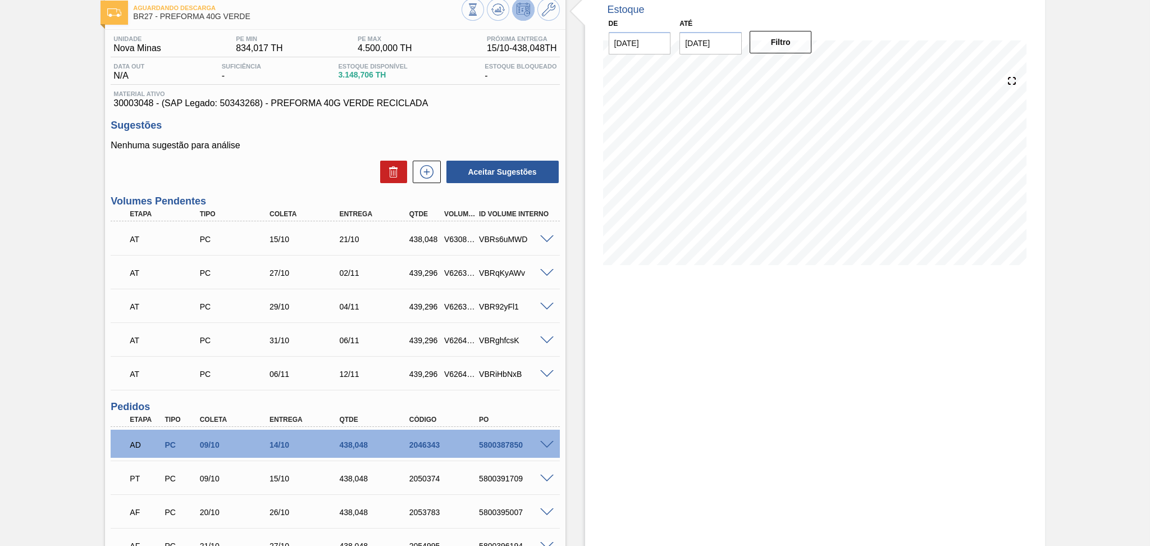
scroll to position [54, 0]
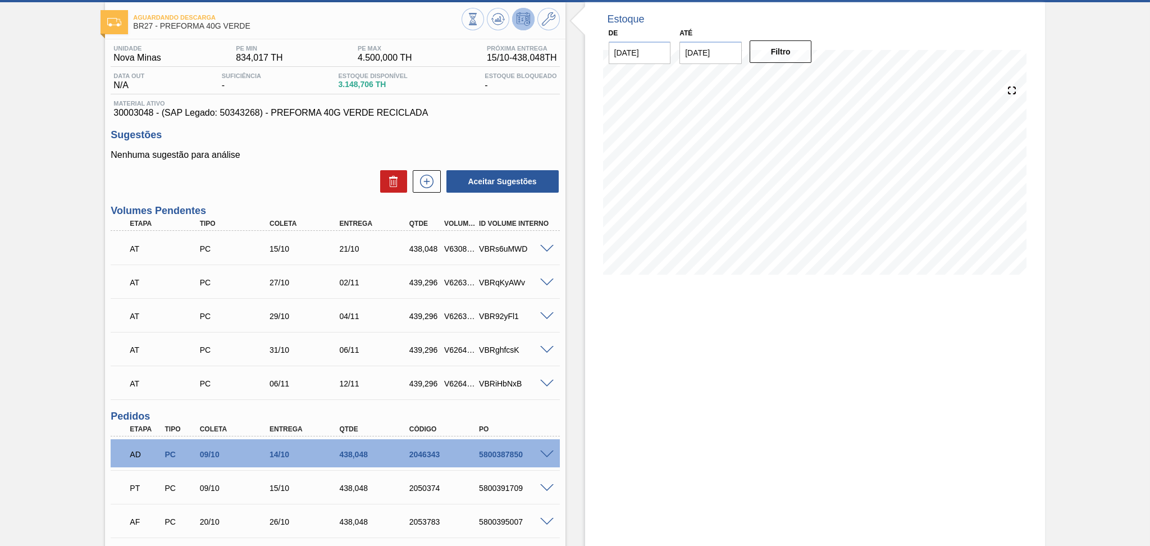
click at [454, 249] on div "V630842" at bounding box center [459, 248] width 36 height 9
copy div "V630842"
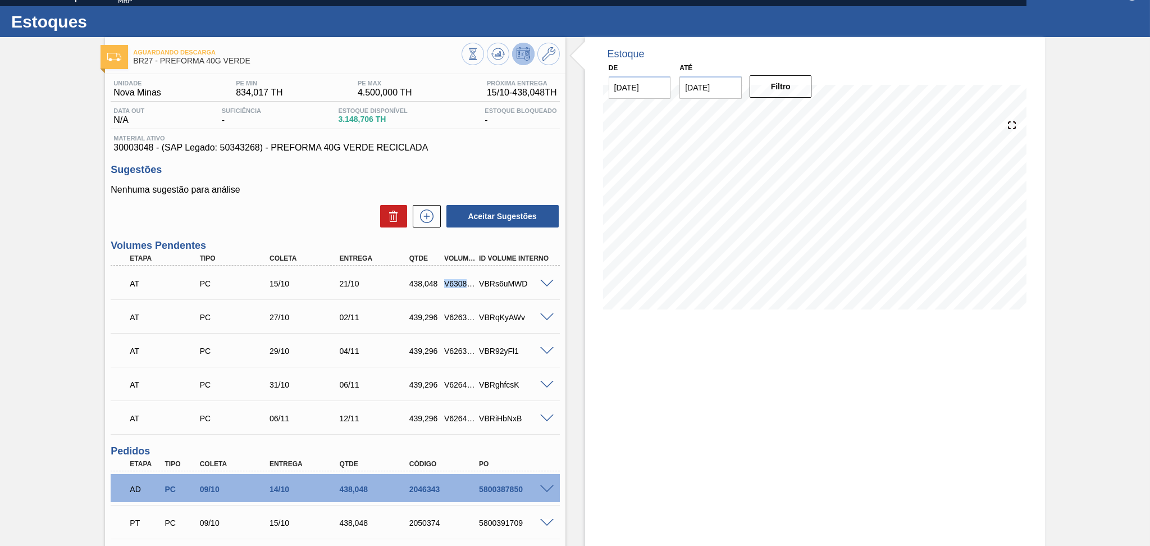
scroll to position [0, 0]
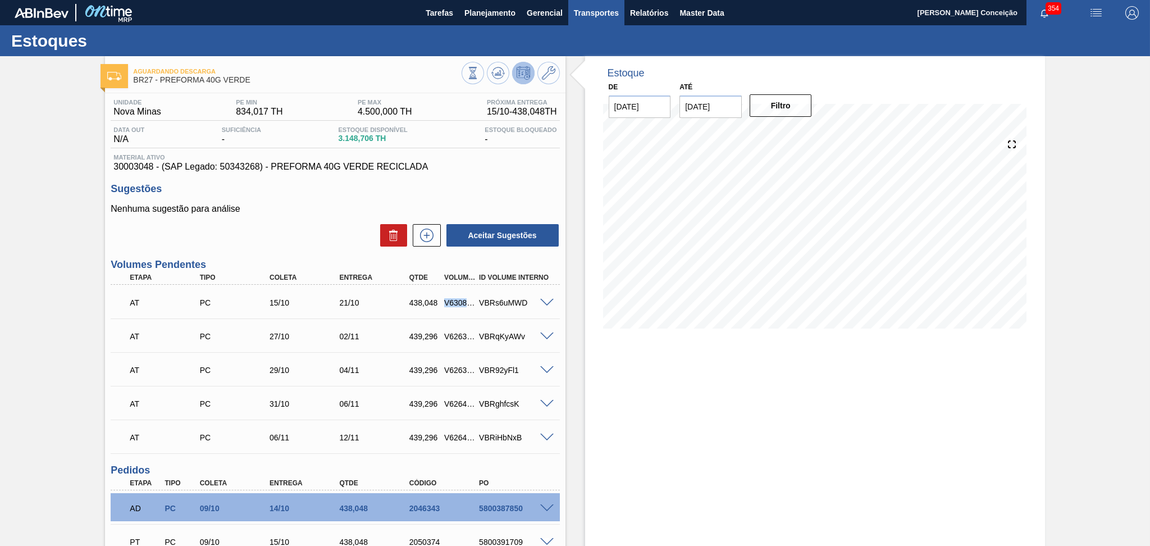
click at [583, 20] on button "Transportes" at bounding box center [596, 12] width 56 height 25
click at [583, 55] on li "Otimização de Carga" at bounding box center [596, 56] width 92 height 18
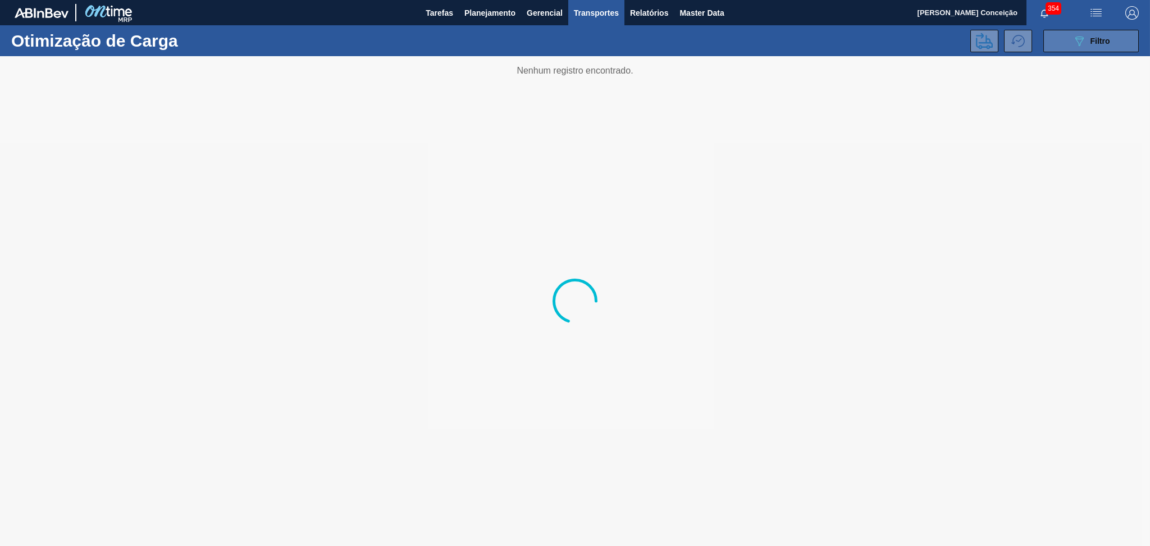
click at [1122, 40] on button "089F7B8B-B2A5-4AFE-B5C0-19BA573D28AC Filtro" at bounding box center [1090, 41] width 95 height 22
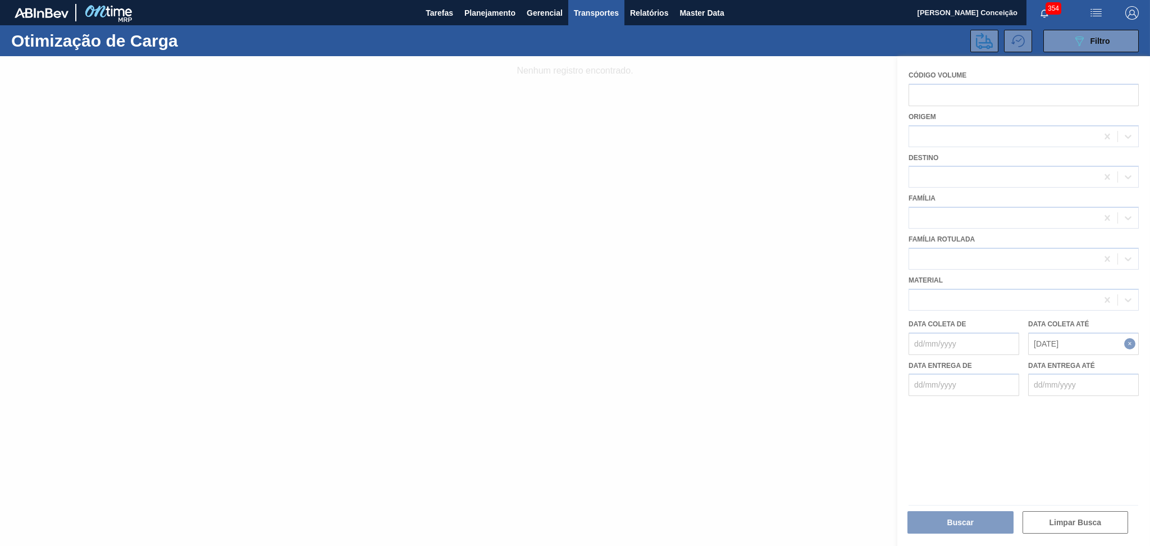
click at [968, 93] on div at bounding box center [575, 301] width 1150 height 490
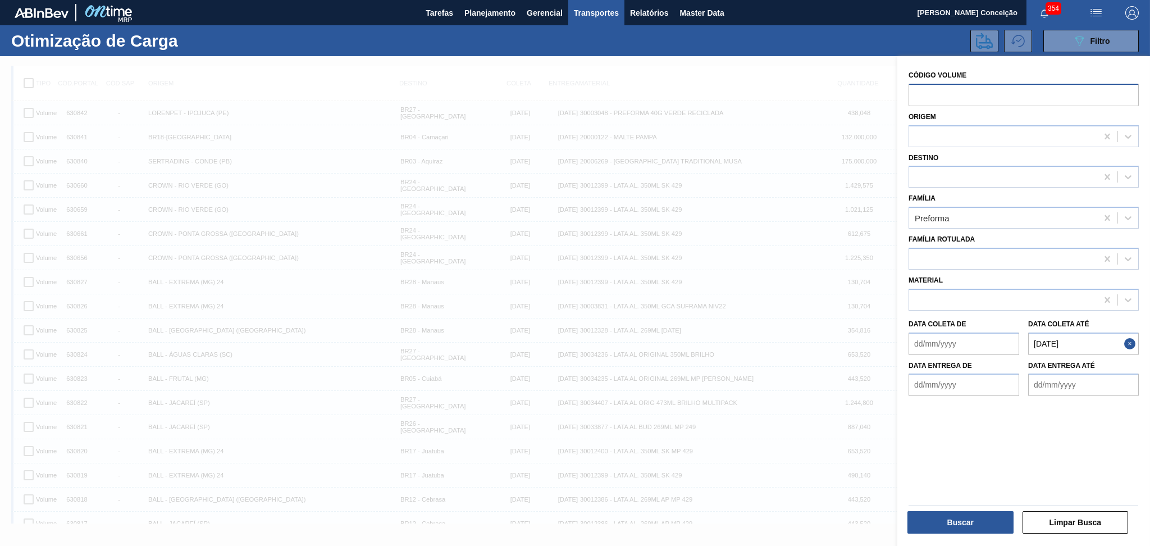
click at [968, 93] on input "text" at bounding box center [1023, 95] width 230 height 22
paste input "630842"
type input "630842"
click at [1090, 342] on até "22/10/2025" at bounding box center [1083, 343] width 111 height 22
click at [939, 515] on button "Buscar" at bounding box center [960, 522] width 106 height 22
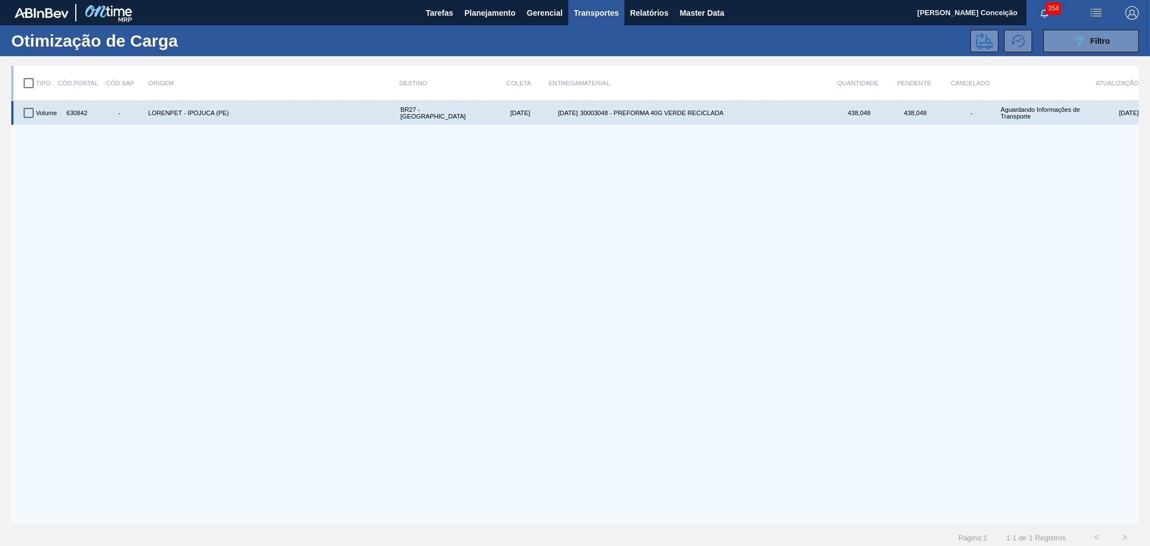
click at [18, 116] on input "checkbox" at bounding box center [29, 113] width 24 height 24
checkbox input "true"
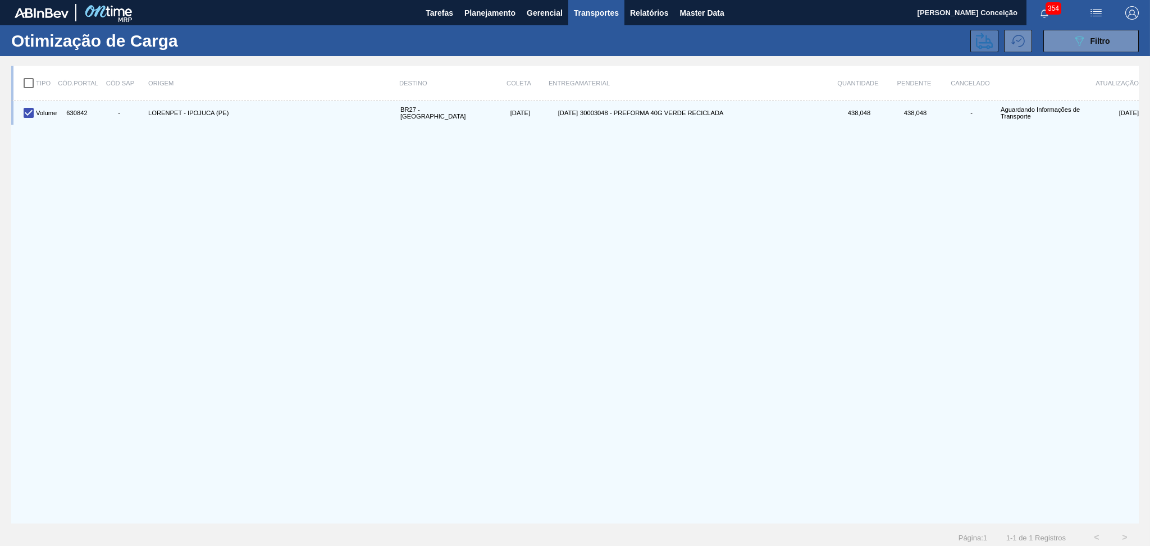
click at [980, 43] on icon at bounding box center [984, 41] width 17 height 17
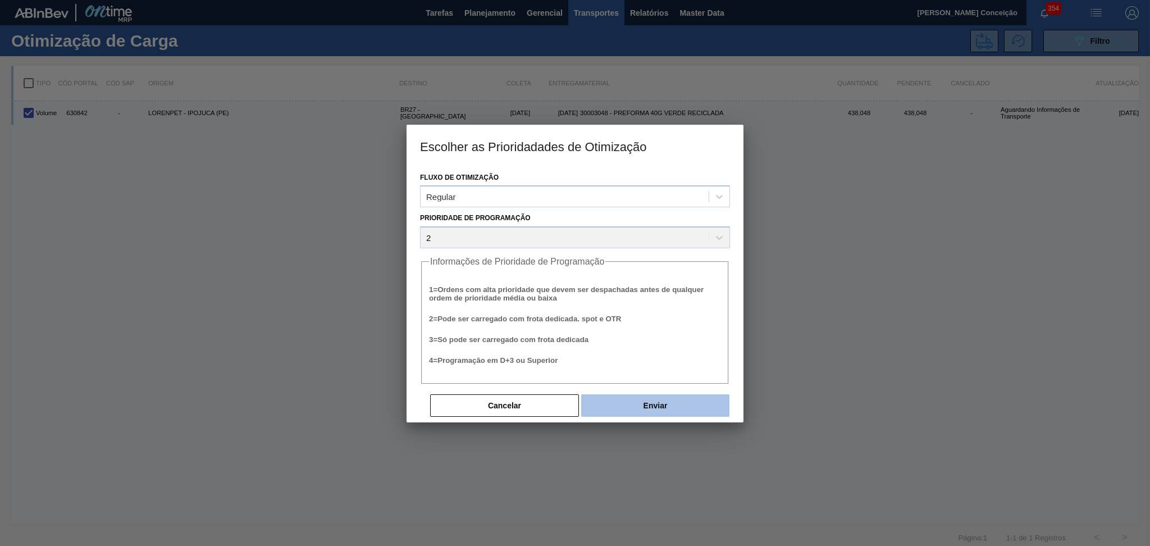
click at [650, 404] on button "Enviar" at bounding box center [655, 405] width 148 height 22
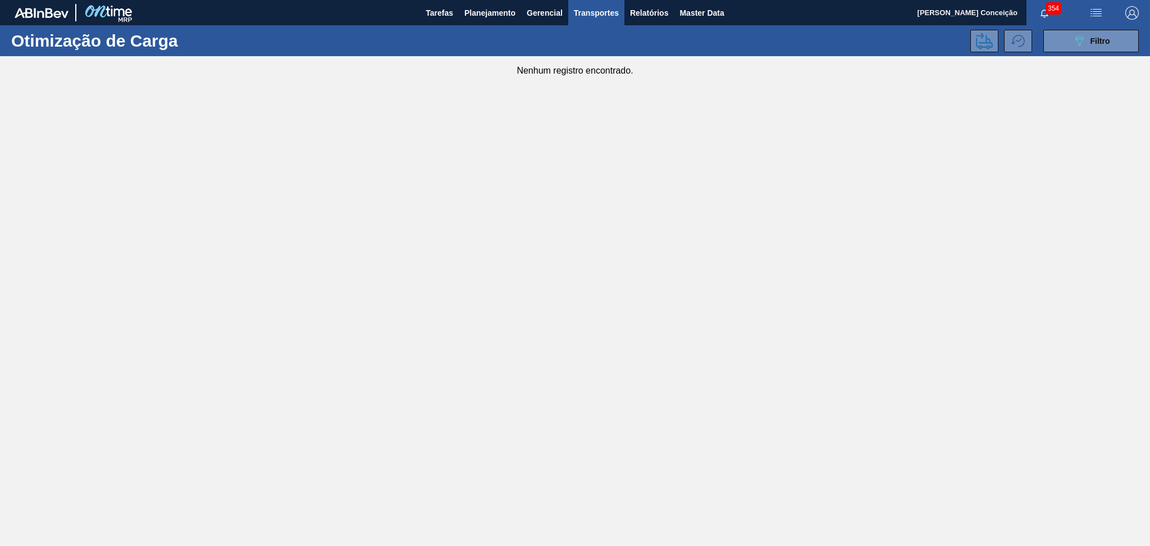
click at [150, 370] on main "Tarefas Planejamento Gerencial Transportes Relatórios Master Data Aline Apareci…" at bounding box center [575, 273] width 1150 height 546
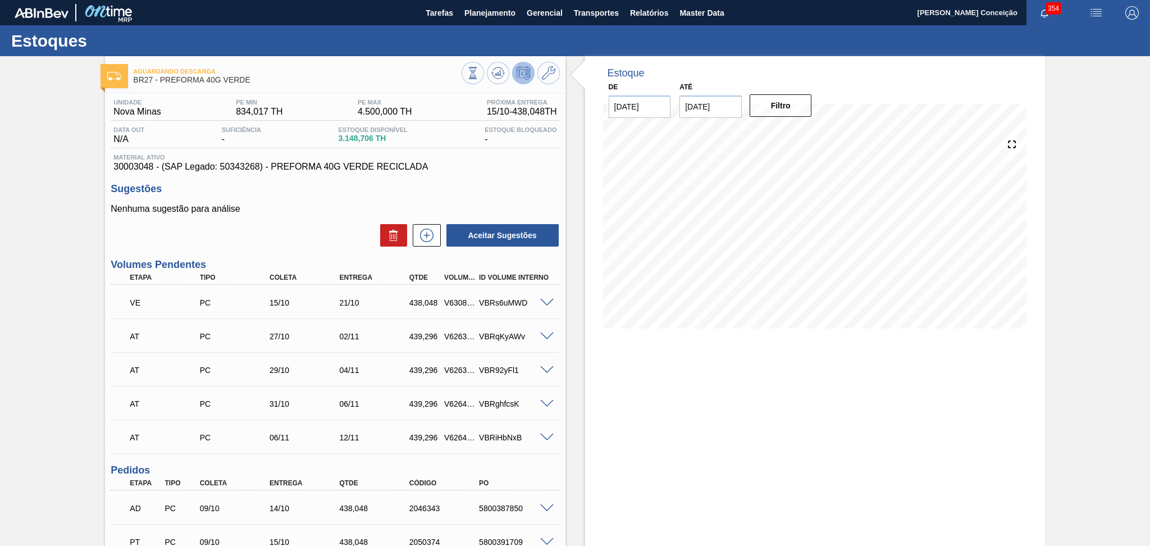
click at [274, 236] on div "Aceitar Sugestões" at bounding box center [335, 235] width 449 height 25
click at [507, 166] on span "30003048 - (SAP Legado: 50343268) - PREFORMA 40G VERDE RECICLADA" at bounding box center [334, 167] width 443 height 10
click at [305, 220] on div "Nenhuma sugestão para análise Aceitar Sugestões" at bounding box center [335, 226] width 449 height 44
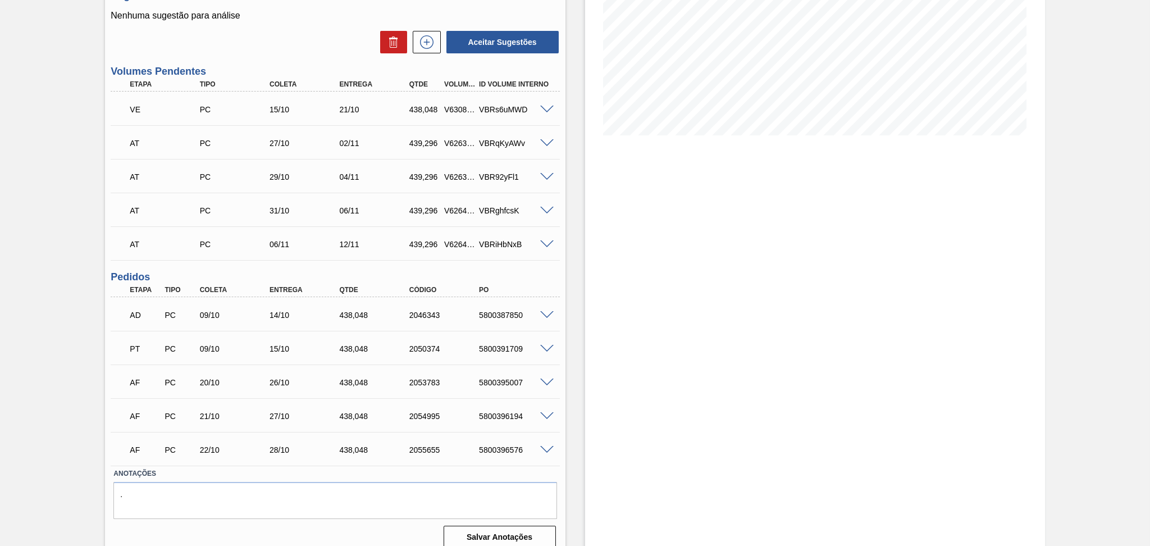
scroll to position [203, 0]
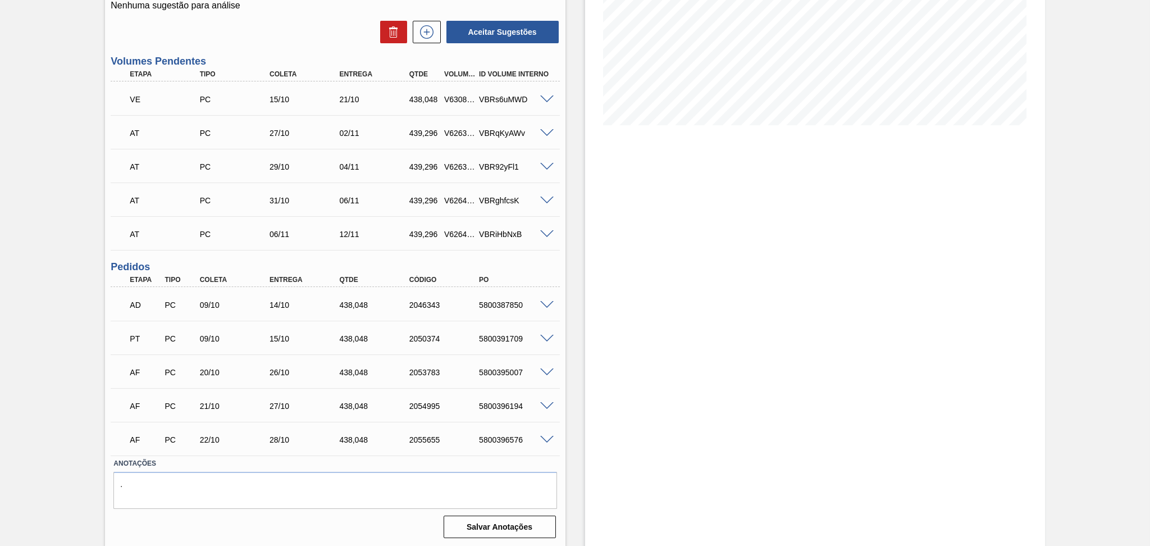
click at [455, 100] on div "V630842" at bounding box center [459, 99] width 36 height 9
copy div "V630842"
click at [568, 246] on div "Estoque De 15/10/2025 Até 30/11/2025 Filtro" at bounding box center [804, 200] width 479 height 694
click at [543, 100] on span at bounding box center [546, 99] width 13 height 8
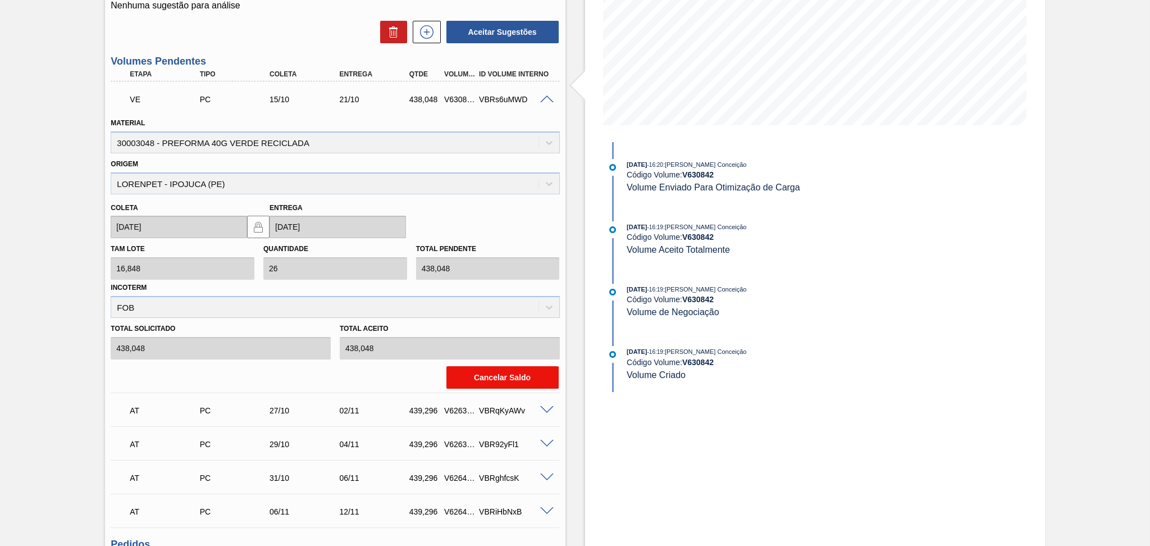
click at [485, 379] on button "Cancelar Saldo" at bounding box center [502, 377] width 112 height 22
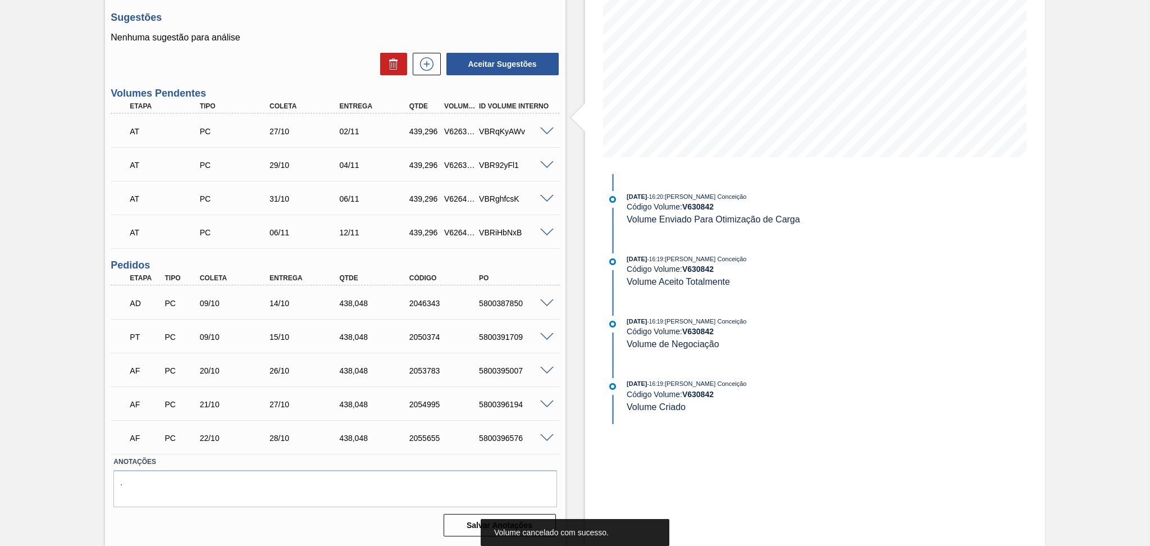
scroll to position [170, 0]
click at [429, 59] on icon at bounding box center [427, 65] width 18 height 13
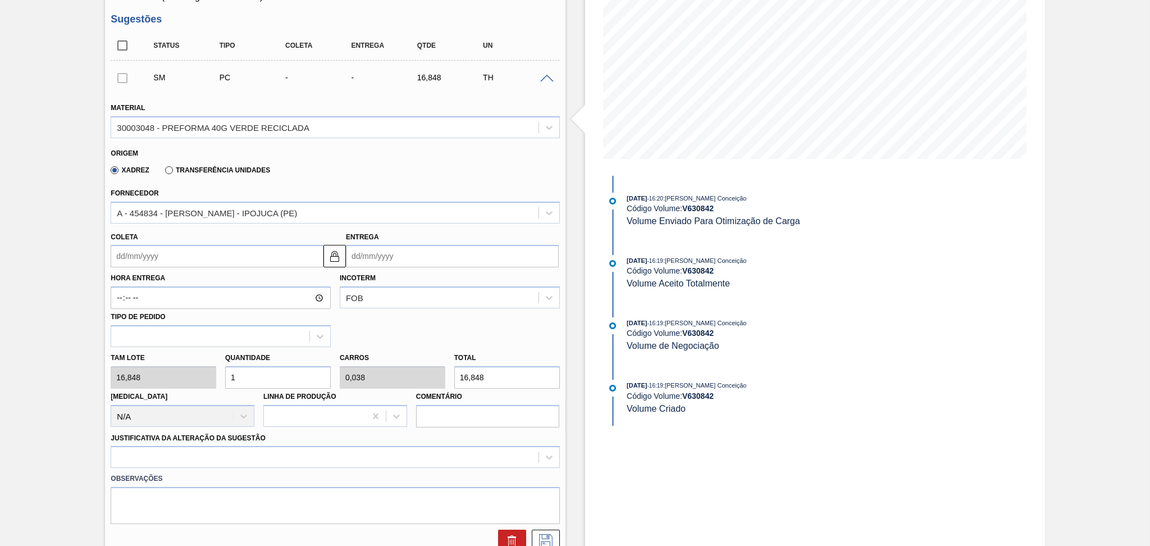
click at [189, 253] on input "Coleta" at bounding box center [217, 256] width 213 height 22
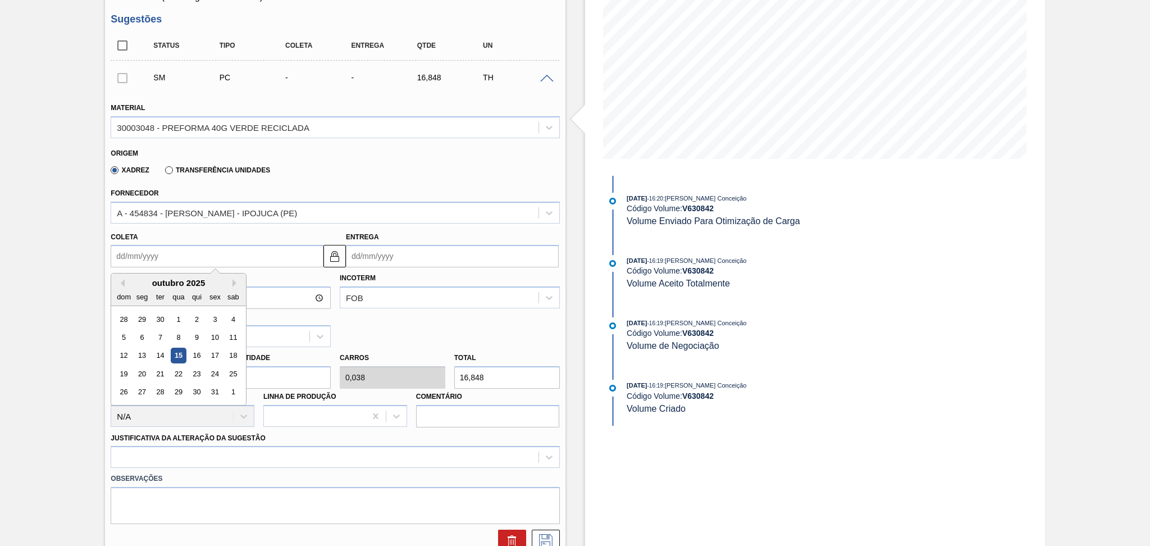
type input "1"
type input "[DATE]"
type input "17"
type input "23/10/2025"
click at [218, 351] on div "17" at bounding box center [215, 355] width 15 height 15
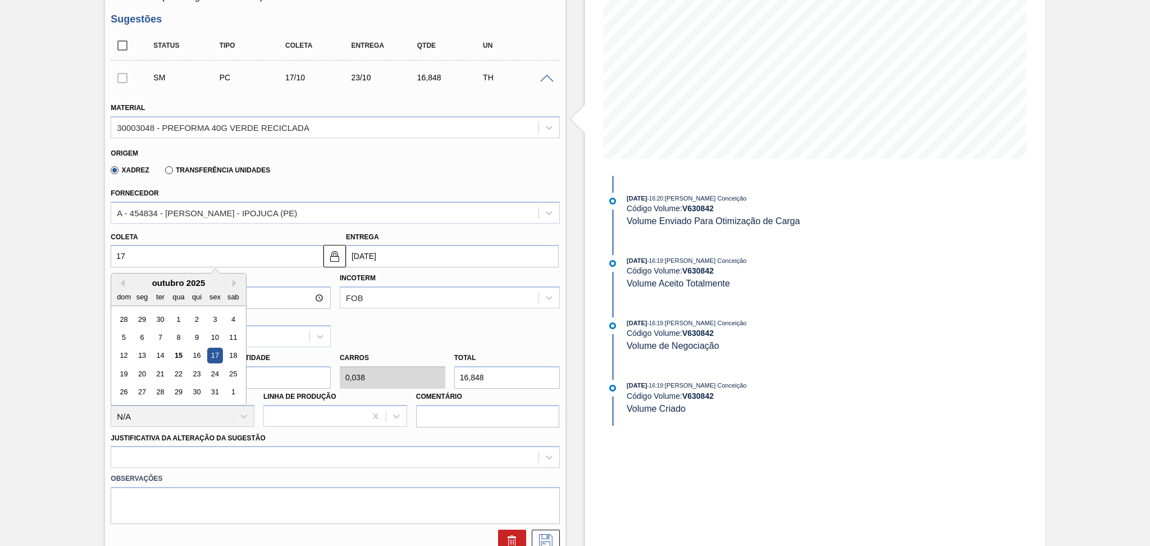
type input "17/10/2025"
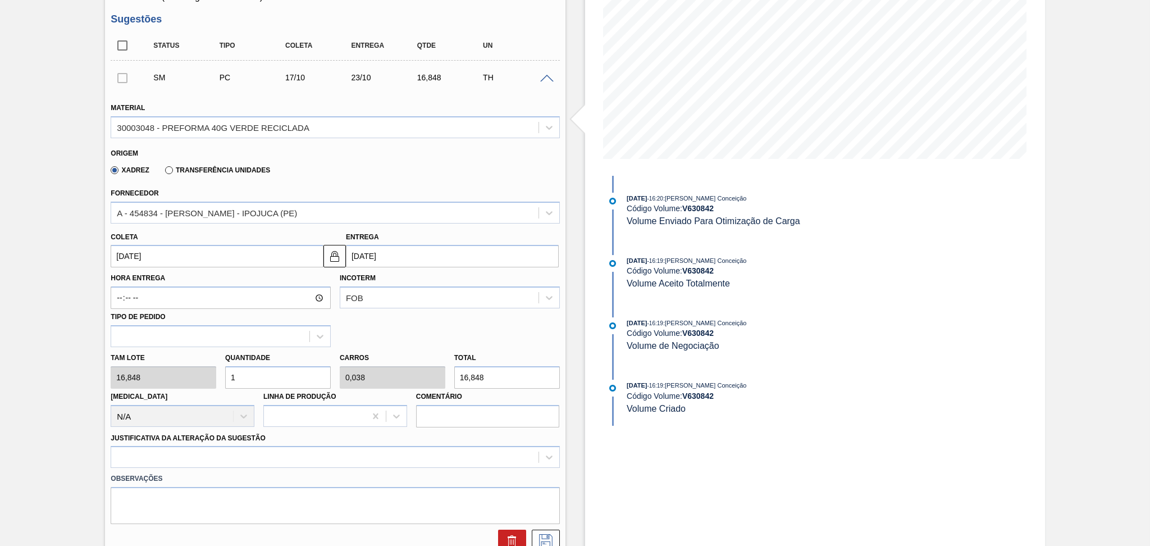
drag, startPoint x: 280, startPoint y: 376, endPoint x: 84, endPoint y: 342, distance: 198.9
click at [113, 344] on div "Material 30003048 - PREFORMA 40G VERDE RECICLADA Origem Xadrez Transferência Un…" at bounding box center [335, 322] width 449 height 460
type input "2"
type input "0,077"
type input "33,696"
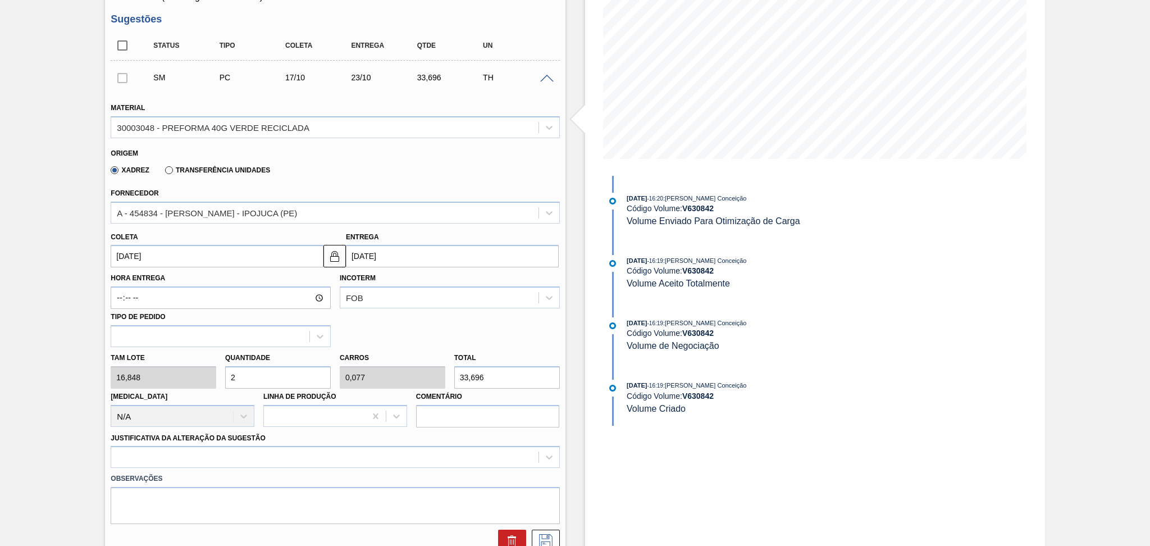
type input "26"
type input "1"
type input "438,048"
type input "26"
click at [147, 446] on div at bounding box center [335, 457] width 449 height 22
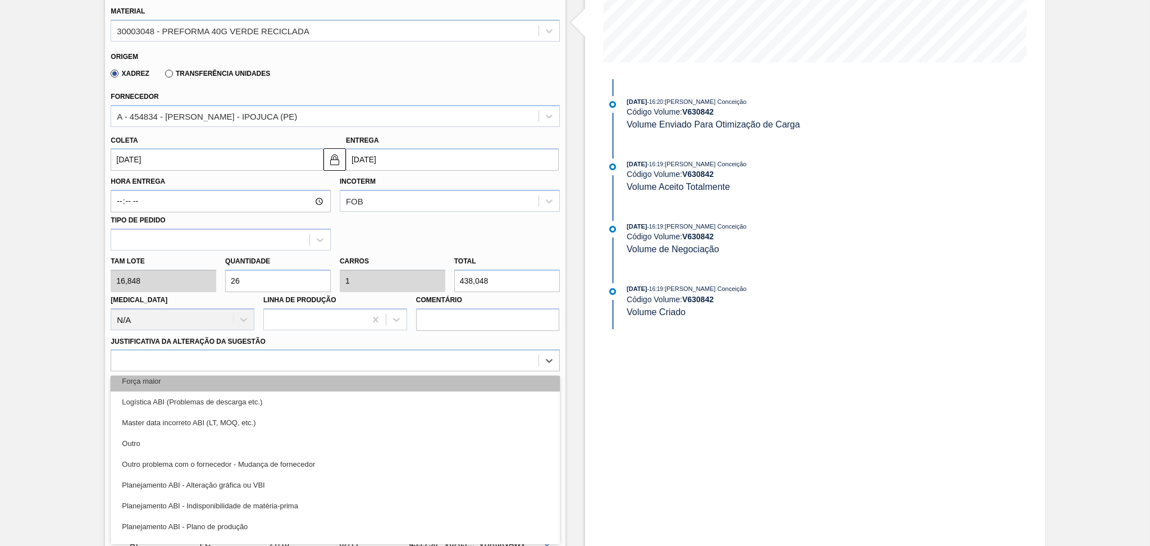
scroll to position [75, 0]
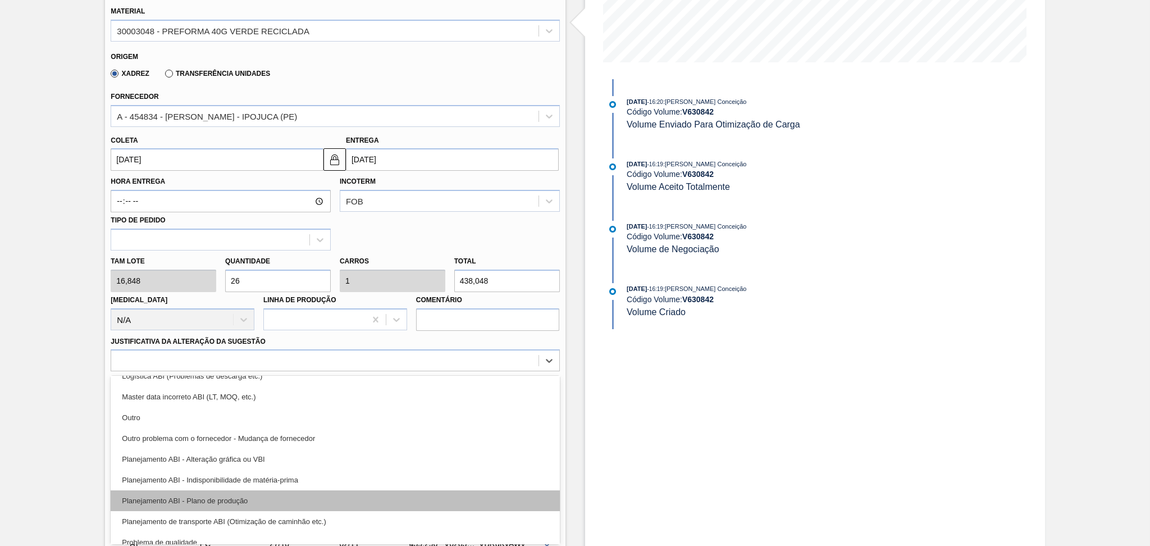
click at [235, 495] on div "Planejamento ABI - Plano de produção" at bounding box center [335, 500] width 449 height 21
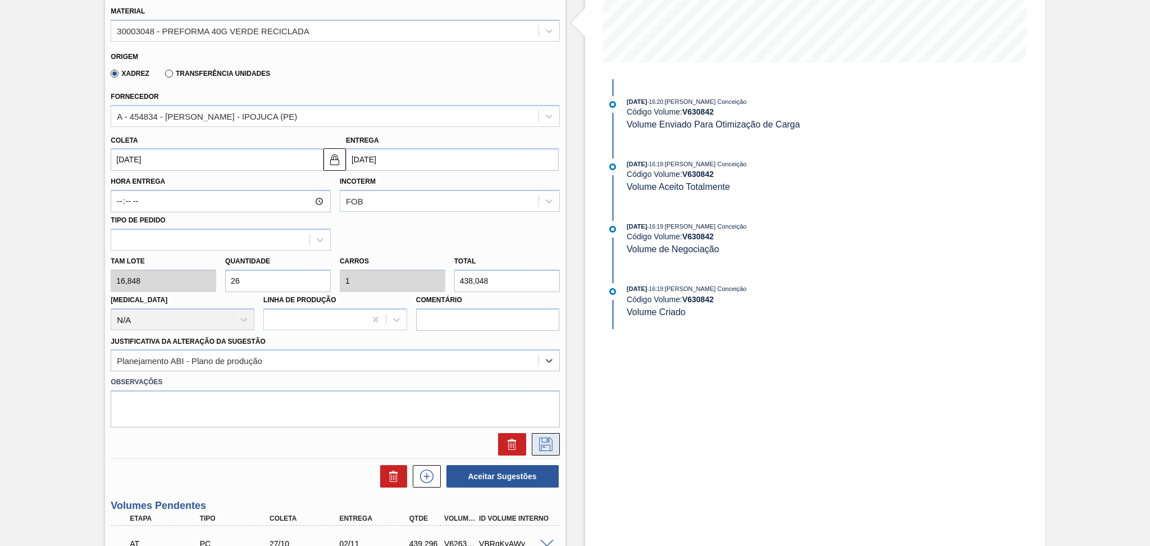
click at [541, 445] on icon at bounding box center [546, 443] width 18 height 13
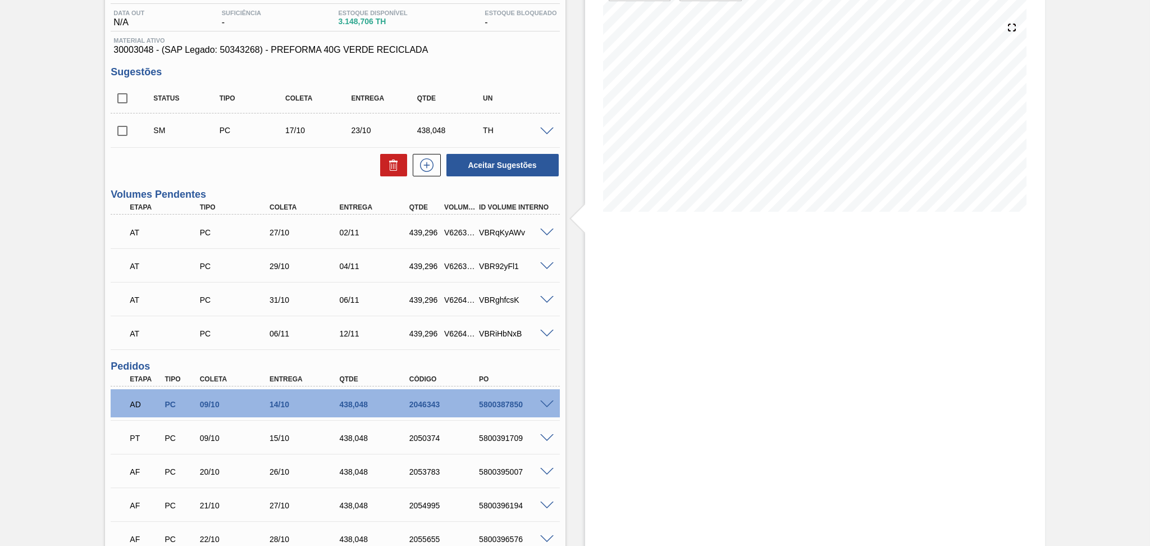
scroll to position [0, 0]
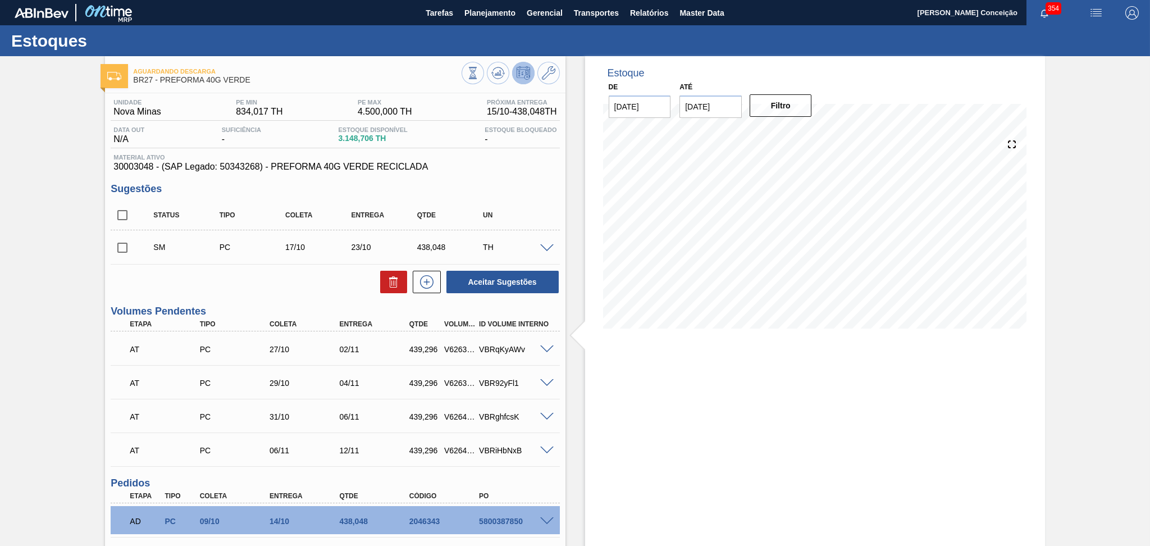
click at [127, 244] on input "checkbox" at bounding box center [123, 248] width 24 height 24
click at [516, 284] on button "Aceitar Sugestões" at bounding box center [502, 282] width 112 height 22
checkbox input "false"
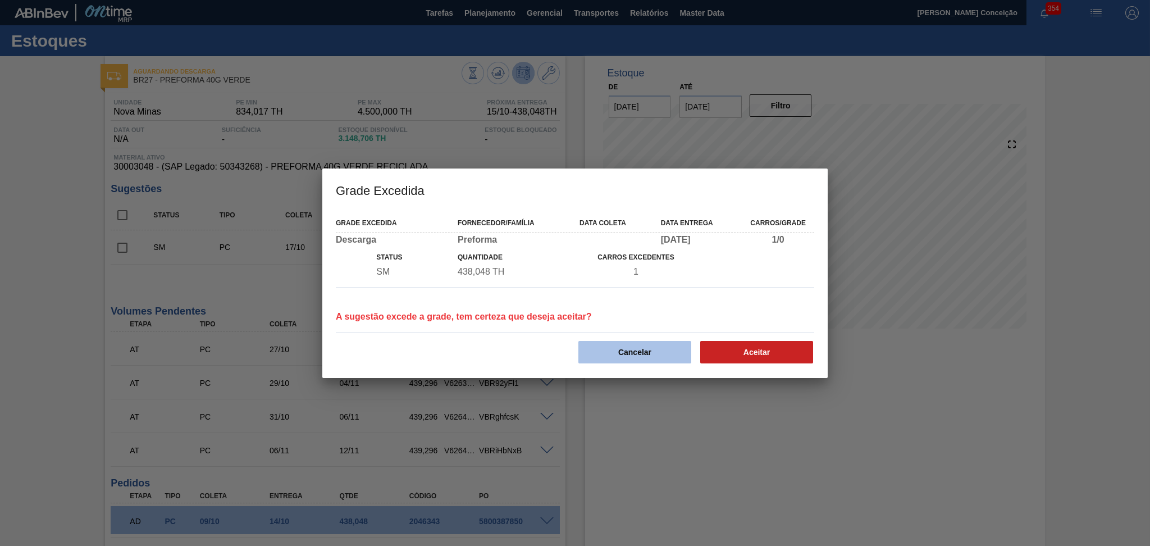
click at [668, 349] on button "Cancelar" at bounding box center [634, 352] width 113 height 22
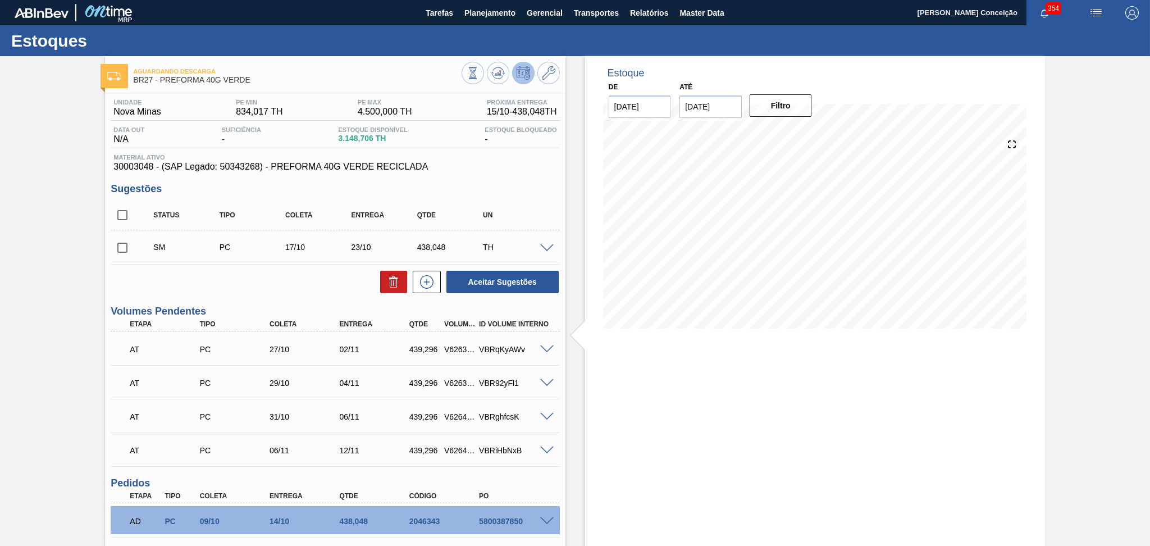
click at [542, 246] on span at bounding box center [546, 248] width 13 height 8
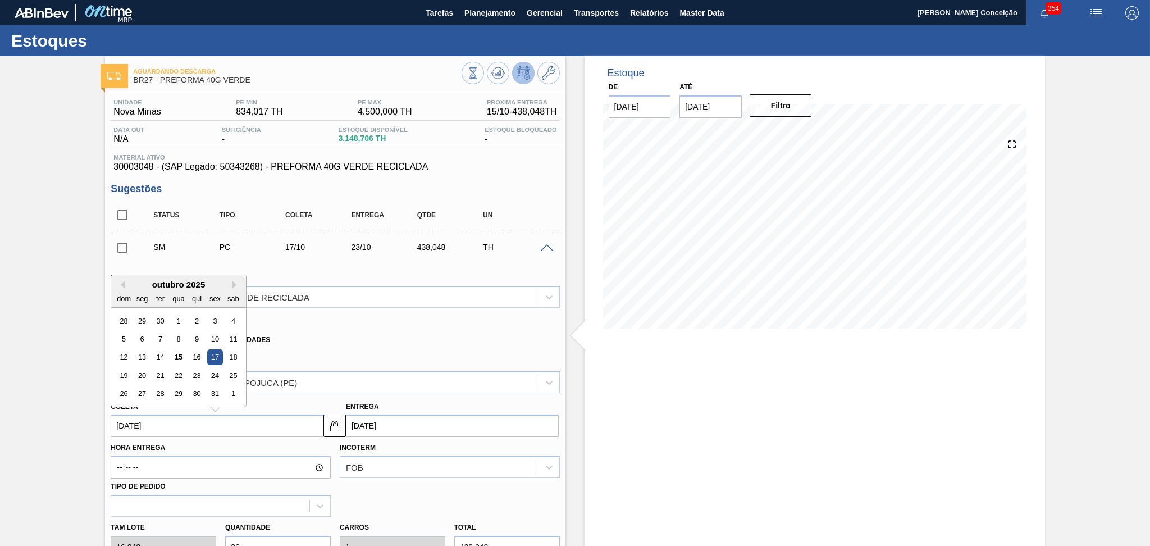
click at [174, 420] on input "17/10/2025" at bounding box center [217, 425] width 213 height 22
click at [202, 355] on div "16" at bounding box center [196, 357] width 15 height 15
type input "16/10/2025"
type input "22/10/2025"
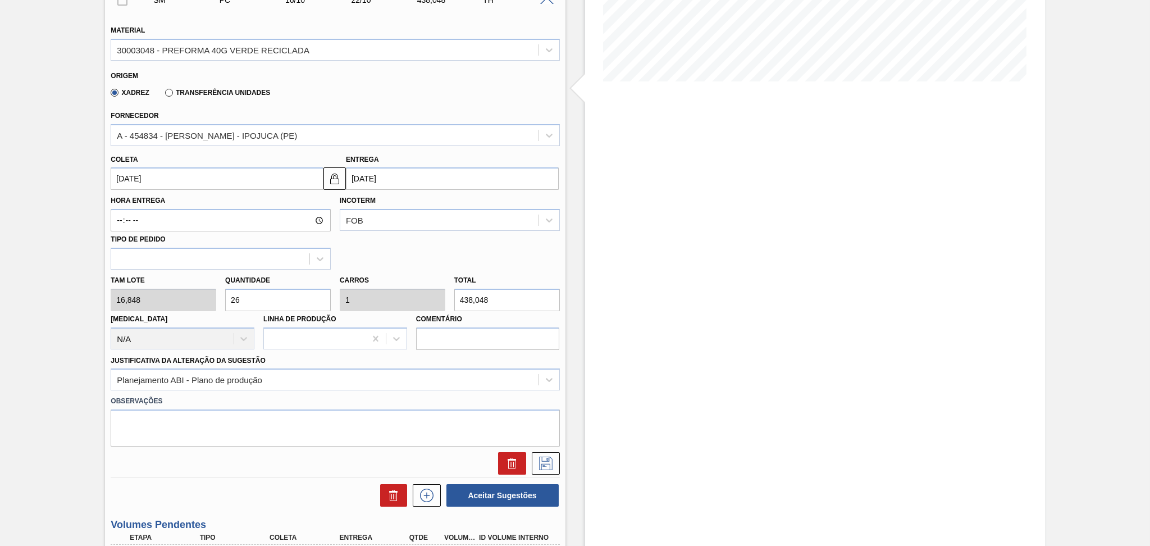
scroll to position [225, 0]
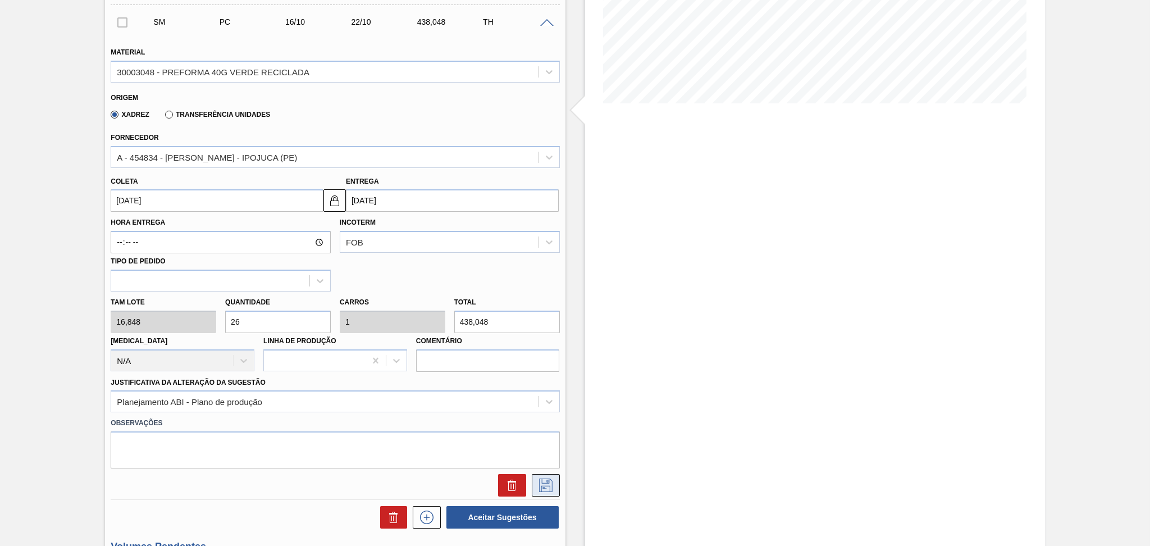
click at [534, 484] on button at bounding box center [546, 485] width 28 height 22
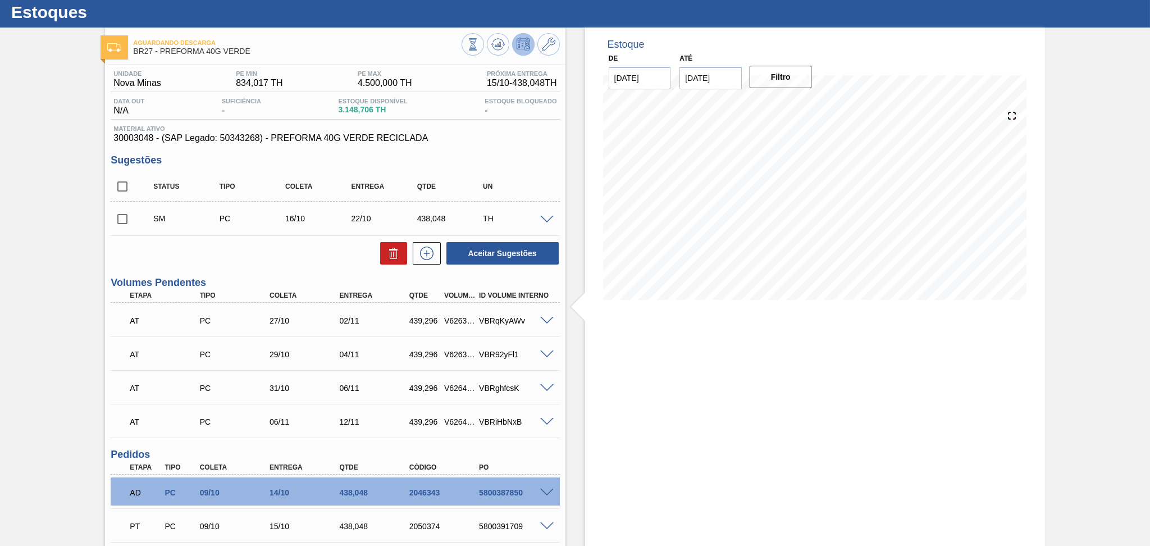
scroll to position [0, 0]
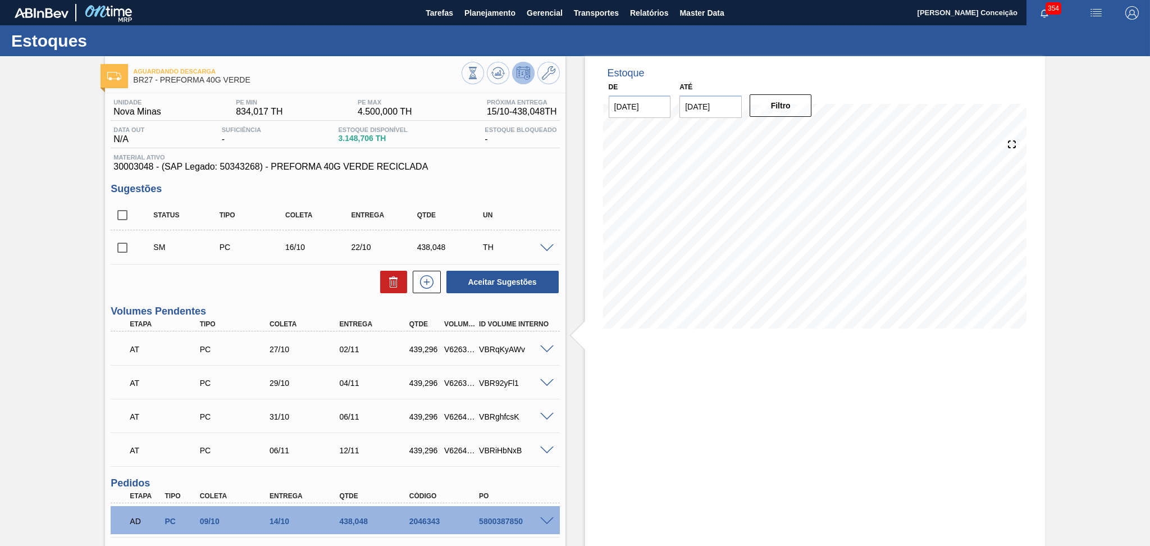
click at [116, 252] on input "checkbox" at bounding box center [123, 248] width 24 height 24
click at [480, 280] on button "Aceitar Sugestões" at bounding box center [502, 282] width 112 height 22
checkbox input "false"
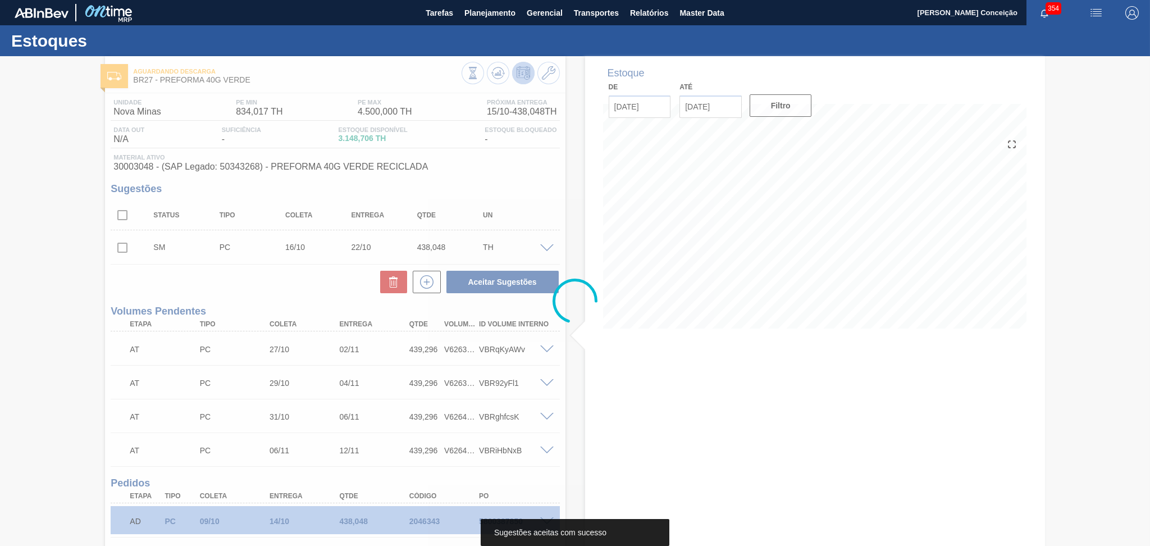
click at [277, 268] on div at bounding box center [575, 301] width 1150 height 490
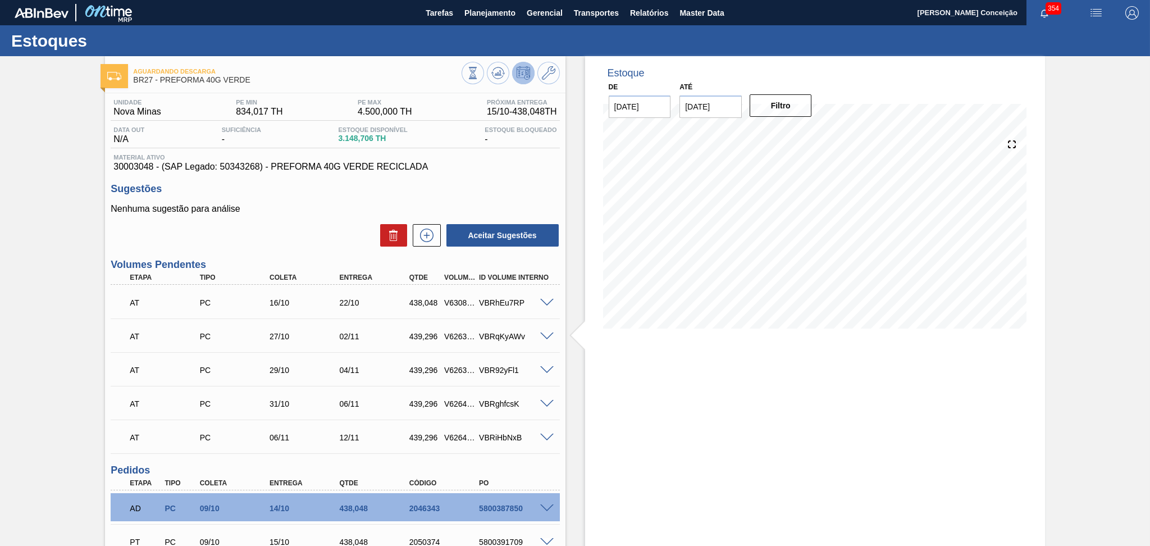
click at [317, 246] on div "Aceitar Sugestões" at bounding box center [335, 235] width 449 height 25
click at [454, 304] on div "V630843" at bounding box center [459, 302] width 36 height 9
copy div "V630843"
click at [609, 17] on span "Transportes" at bounding box center [596, 12] width 45 height 13
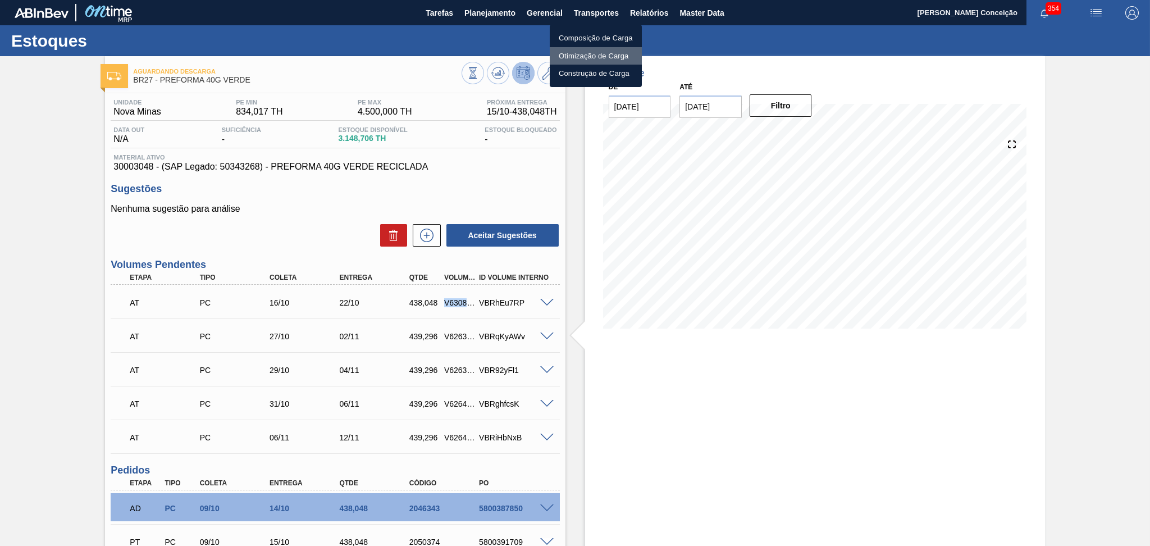
drag, startPoint x: 576, startPoint y: 57, endPoint x: 602, endPoint y: 57, distance: 26.4
click at [576, 57] on li "Otimização de Carga" at bounding box center [596, 56] width 92 height 18
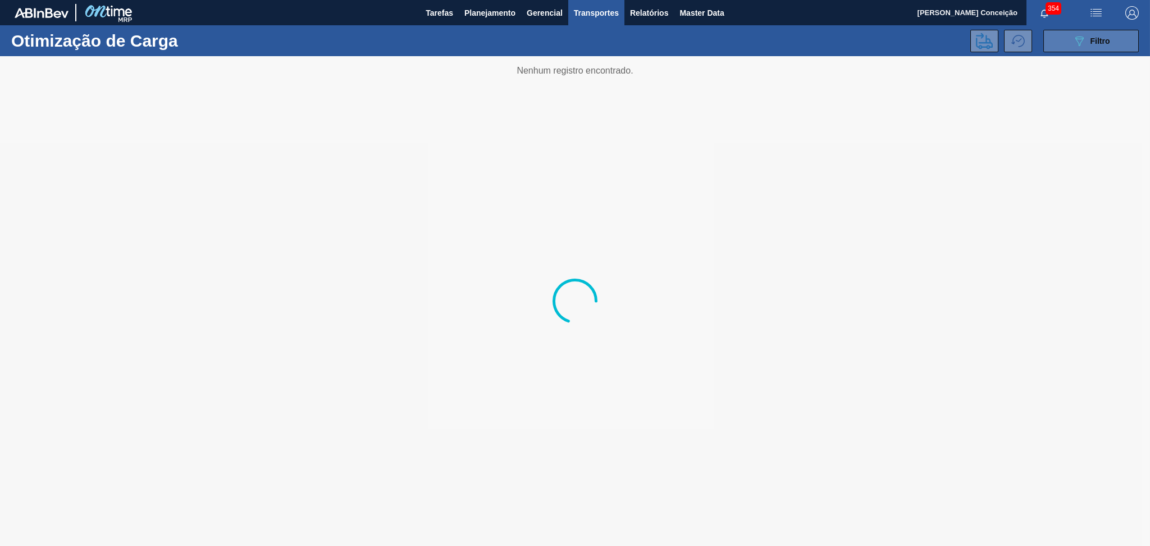
click at [1115, 40] on button "089F7B8B-B2A5-4AFE-B5C0-19BA573D28AC Filtro" at bounding box center [1090, 41] width 95 height 22
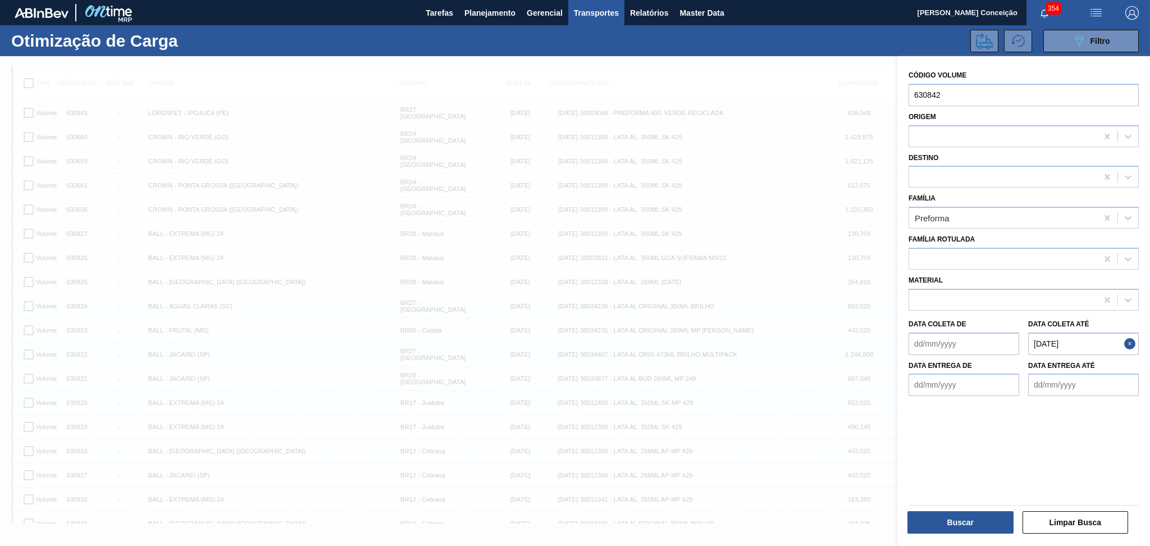
click at [1083, 340] on até "22/10/2025" at bounding box center [1083, 343] width 111 height 22
drag, startPoint x: 1084, startPoint y: 341, endPoint x: 814, endPoint y: 332, distance: 270.2
click at [897, 332] on div "089F7B8B-B2A5-4AFE-B5C0-19BA573D28AC Created with sketchtool. Código Volume 630…" at bounding box center [1023, 329] width 253 height 546
click at [1131, 460] on div "25" at bounding box center [1128, 461] width 15 height 15
type até "25/10/2025"
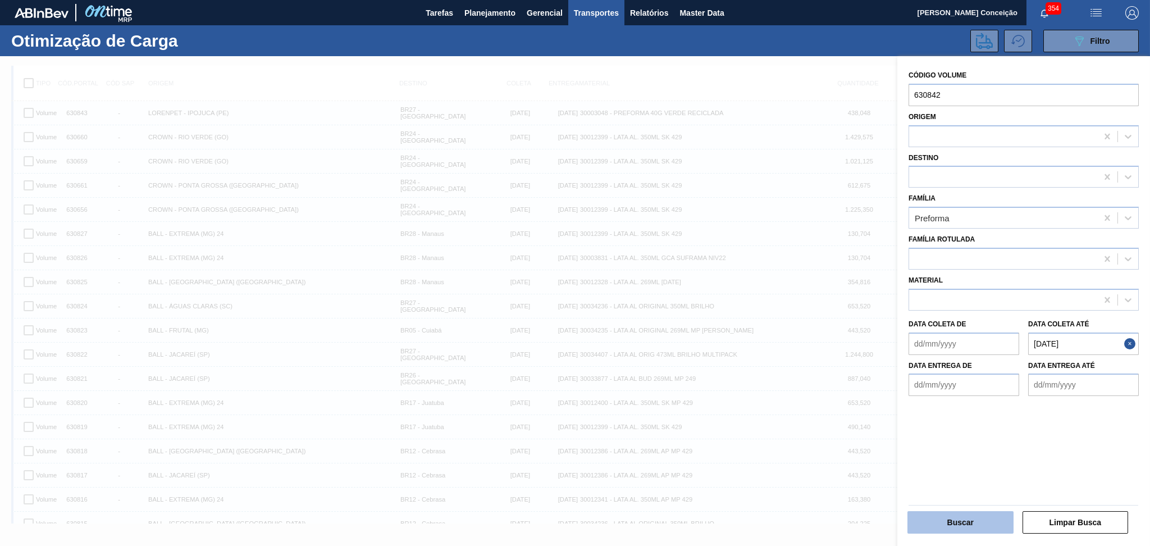
click at [963, 525] on button "Buscar" at bounding box center [960, 522] width 106 height 22
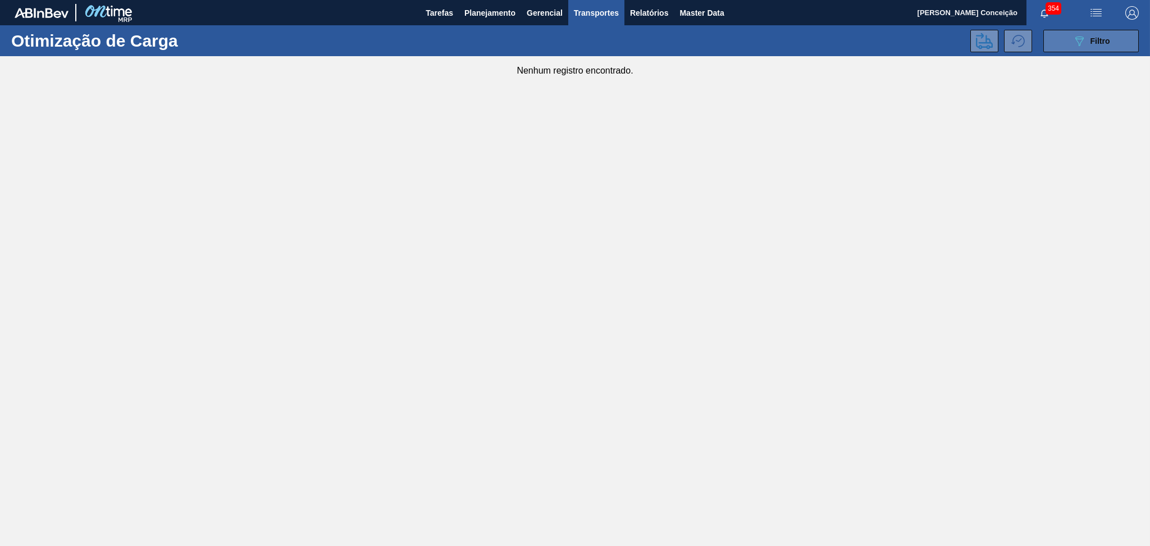
click at [1108, 44] on span "Filtro" at bounding box center [1100, 40] width 20 height 9
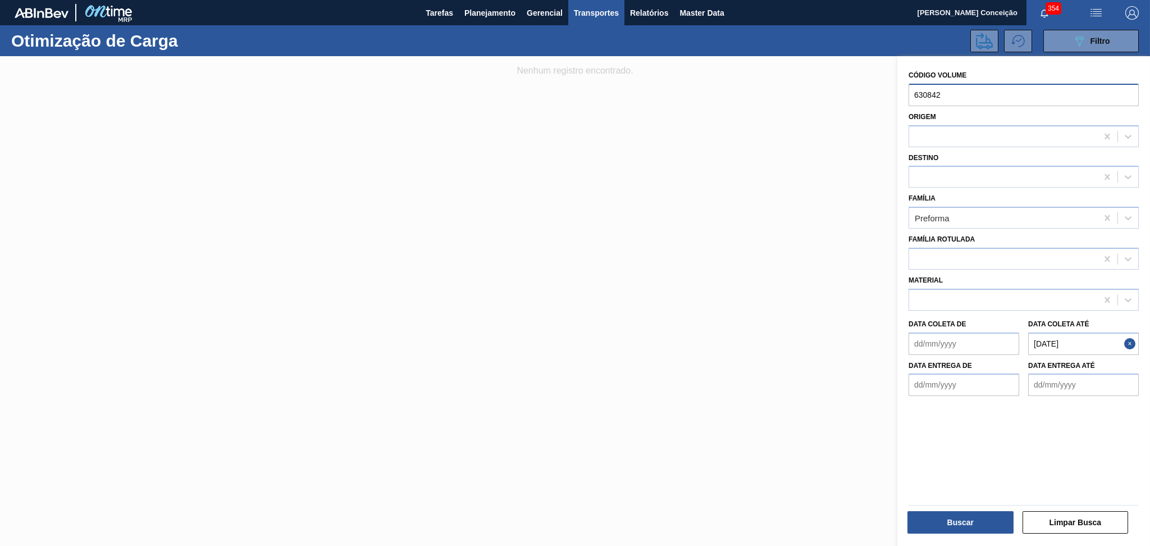
drag, startPoint x: 955, startPoint y: 89, endPoint x: 758, endPoint y: 74, distance: 198.2
click at [897, 74] on div "089F7B8B-B2A5-4AFE-B5C0-19BA573D28AC Created with sketchtool. Código Volume 630…" at bounding box center [1023, 329] width 253 height 546
paste input "3"
type input "630843"
click at [951, 513] on button "Buscar" at bounding box center [960, 522] width 106 height 22
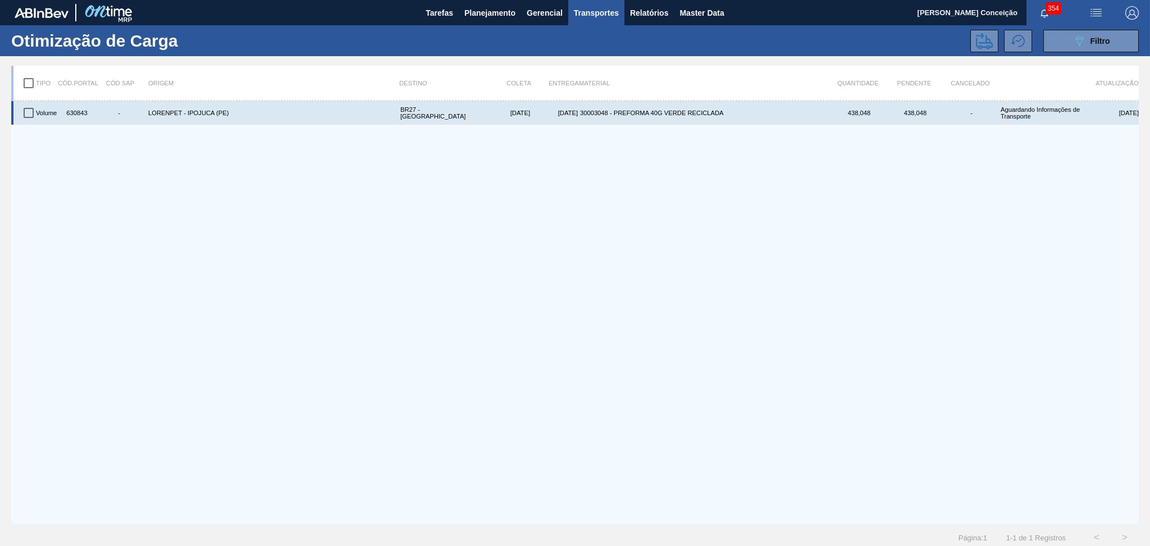
click at [24, 112] on input "checkbox" at bounding box center [29, 113] width 24 height 24
checkbox input "true"
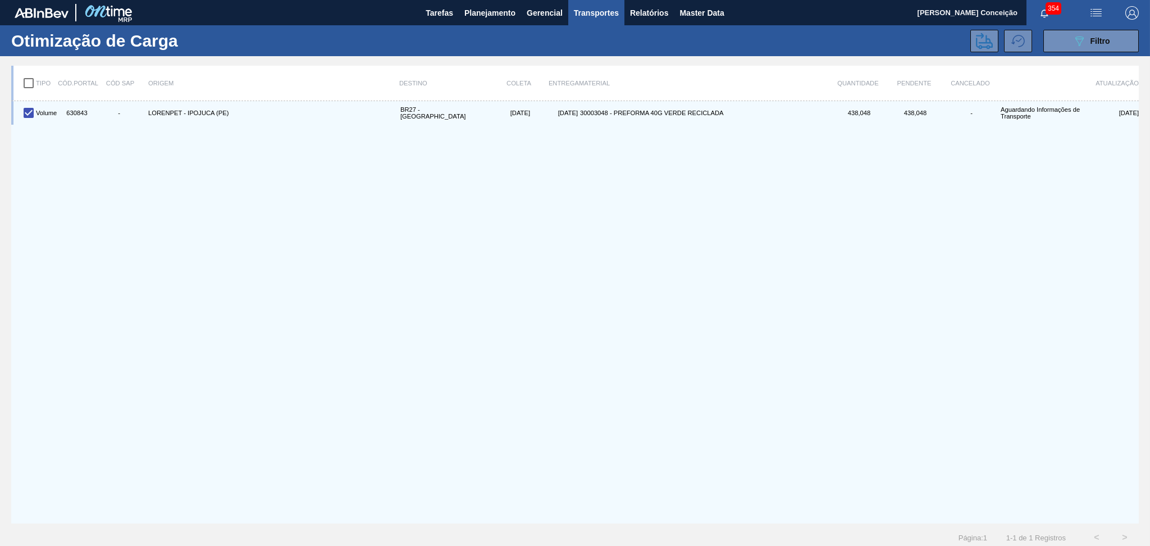
click at [964, 43] on div "089F7B8B-B2A5-4AFE-B5C0-19BA573D28AC Filtro" at bounding box center [681, 41] width 926 height 22
click at [971, 45] on button at bounding box center [984, 41] width 28 height 22
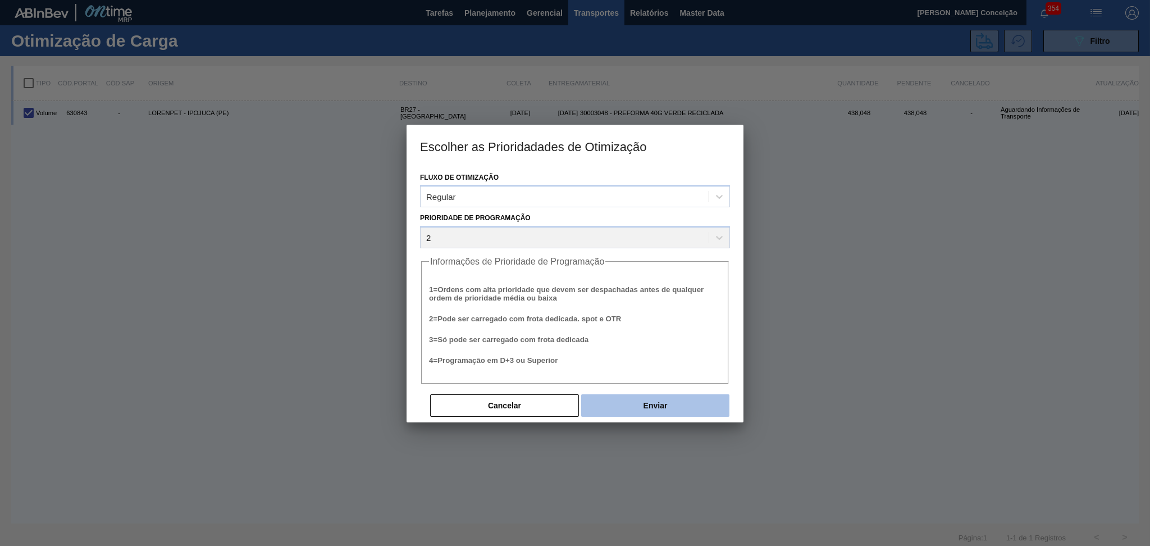
click at [621, 415] on div "Cancelar Enviar" at bounding box center [579, 405] width 301 height 25
click at [635, 409] on button "Enviar" at bounding box center [655, 405] width 148 height 22
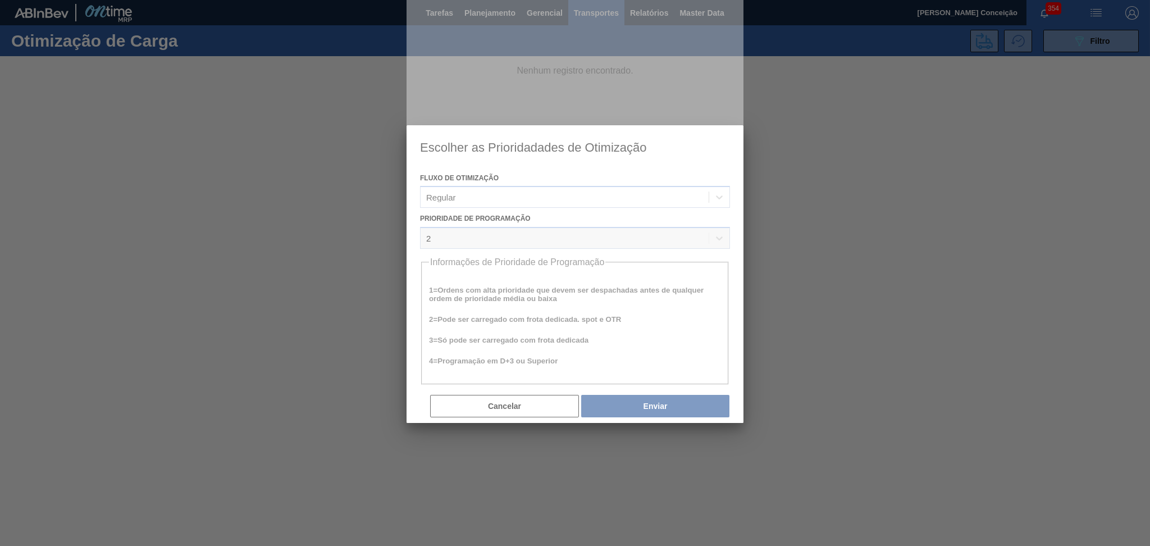
click at [1087, 43] on div at bounding box center [575, 273] width 1150 height 546
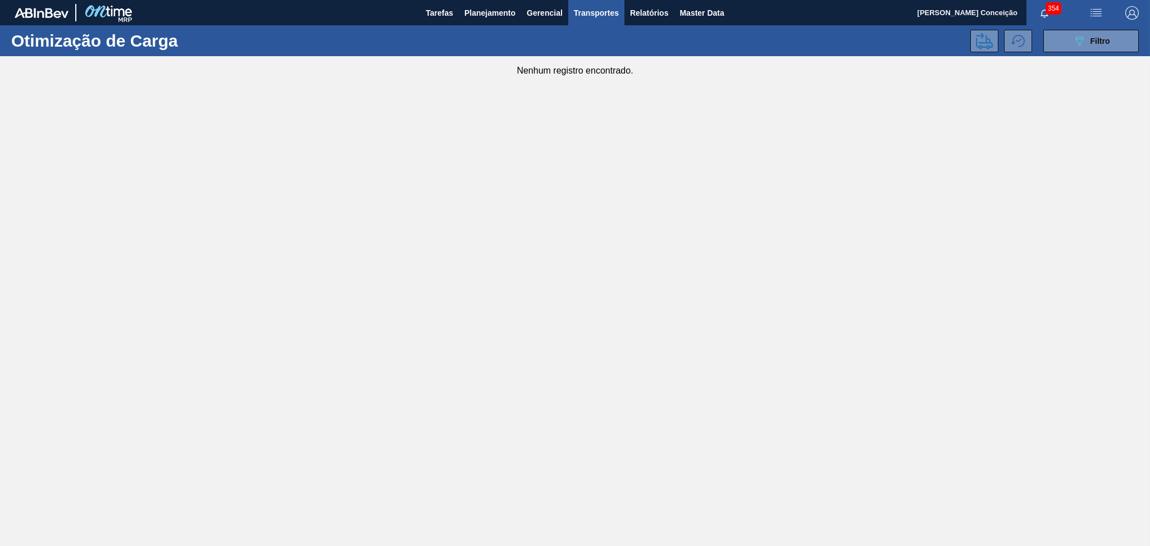
click at [1088, 44] on div "089F7B8B-B2A5-4AFE-B5C0-19BA573D28AC Filtro" at bounding box center [1091, 40] width 38 height 13
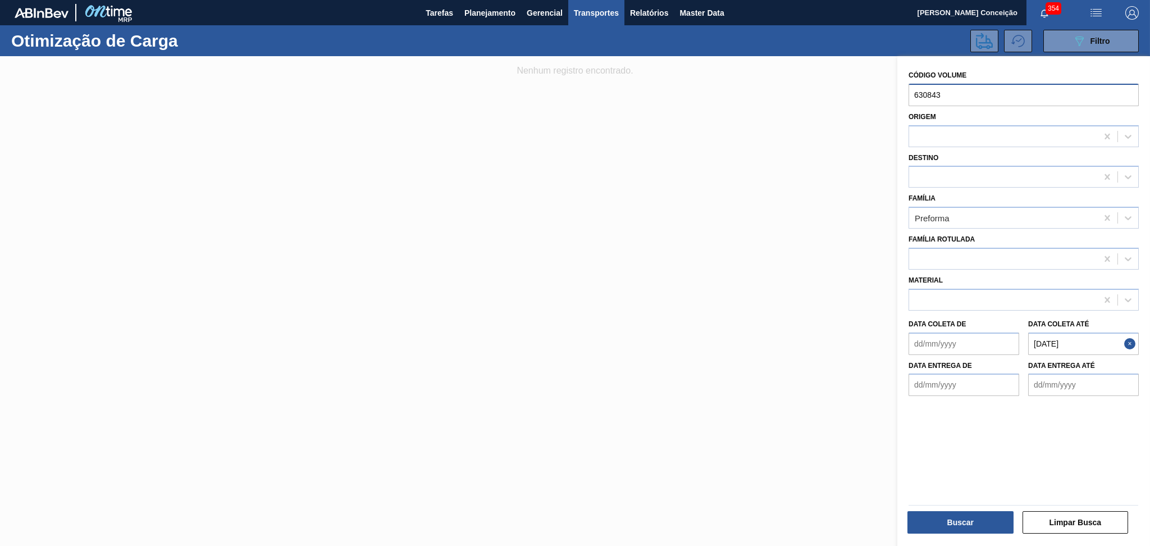
click at [897, 90] on div "089F7B8B-B2A5-4AFE-B5C0-19BA573D28AC Created with sketchtool. Código Volume 630…" at bounding box center [1023, 329] width 253 height 546
click at [981, 515] on button "Buscar" at bounding box center [960, 522] width 106 height 22
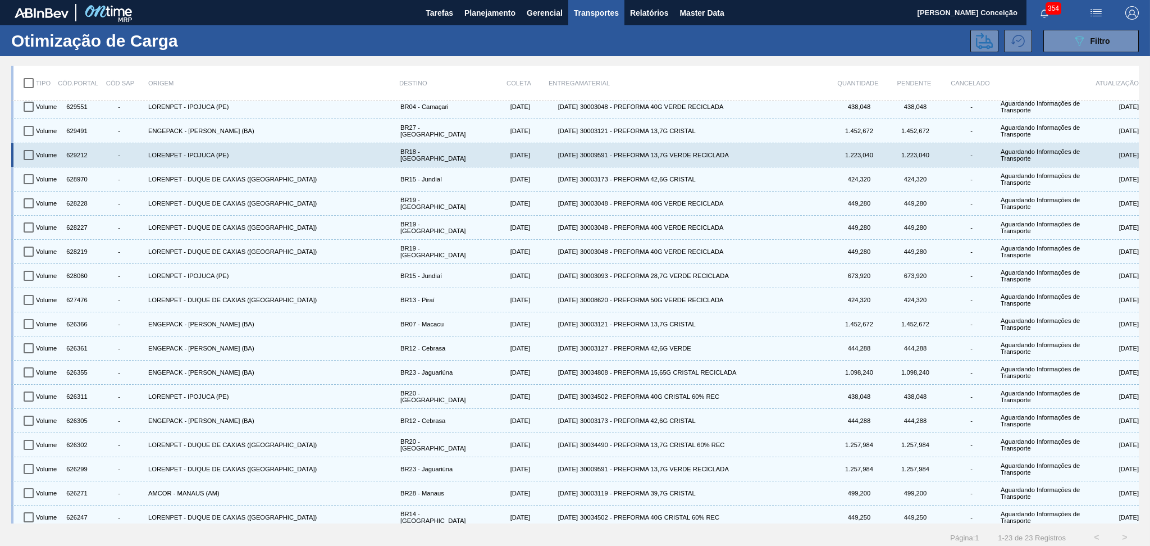
scroll to position [132, 0]
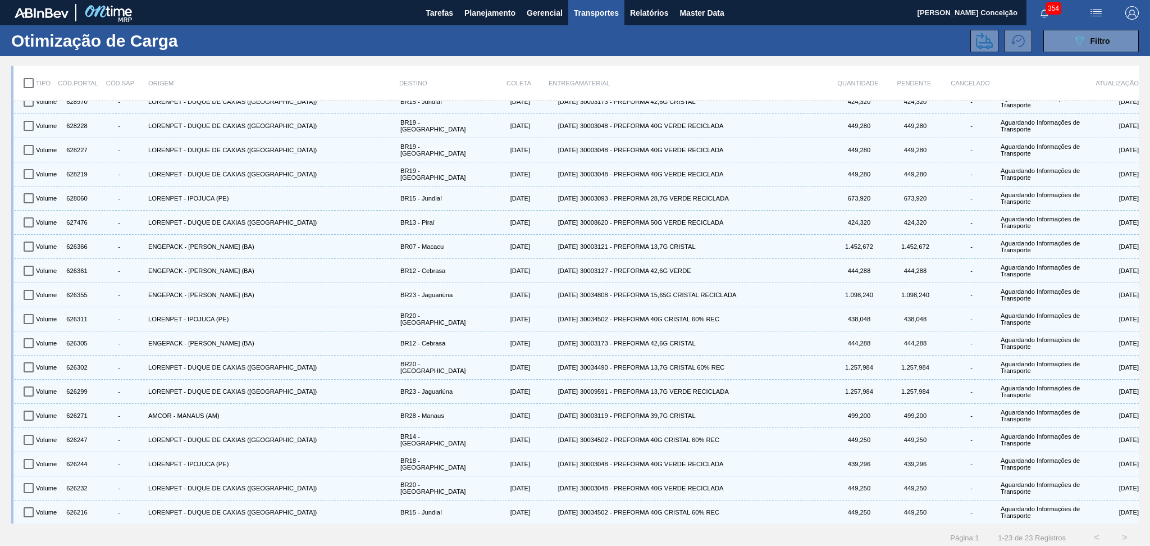
click at [29, 88] on input "checkbox" at bounding box center [29, 83] width 24 height 24
checkbox input "true"
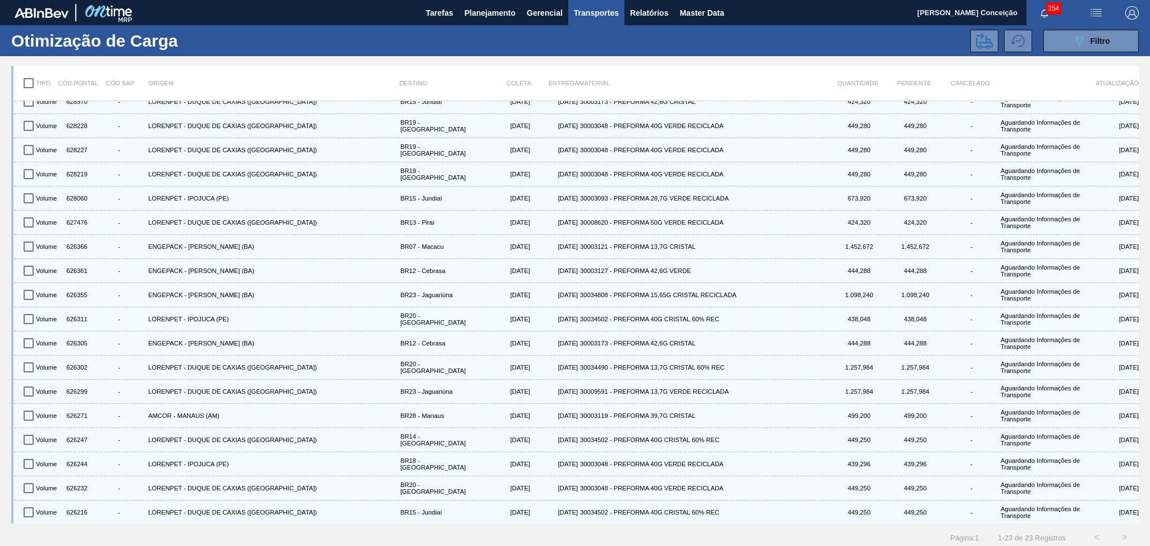
checkbox input "true"
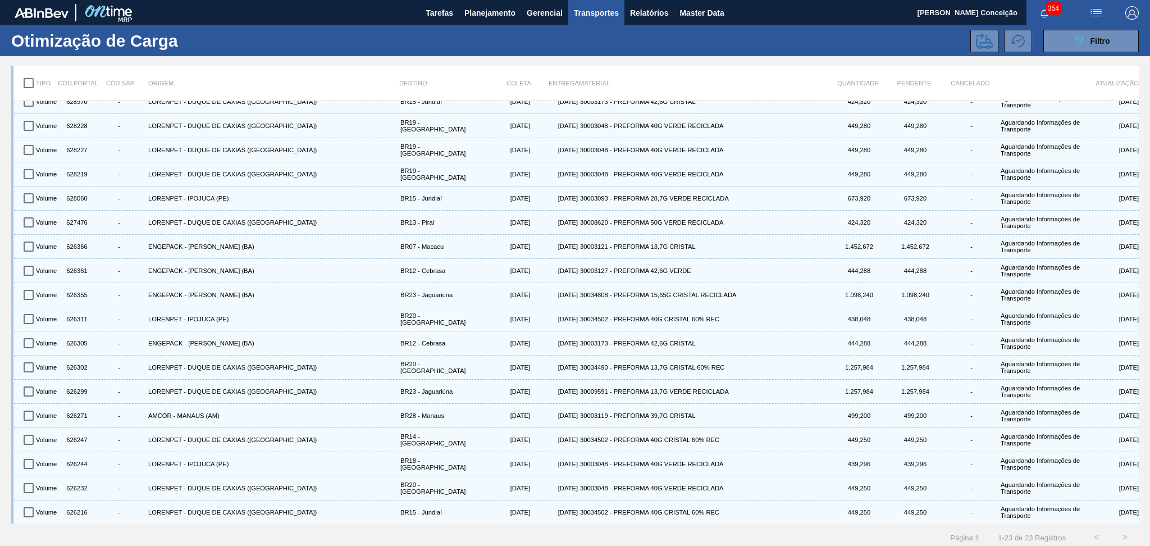
checkbox input "true"
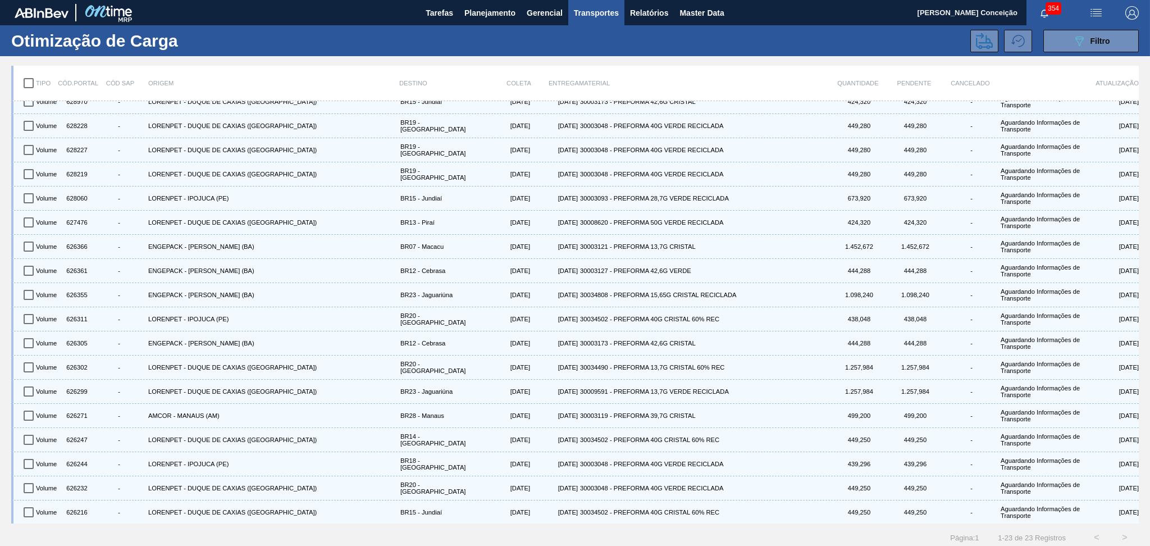
checkbox input "true"
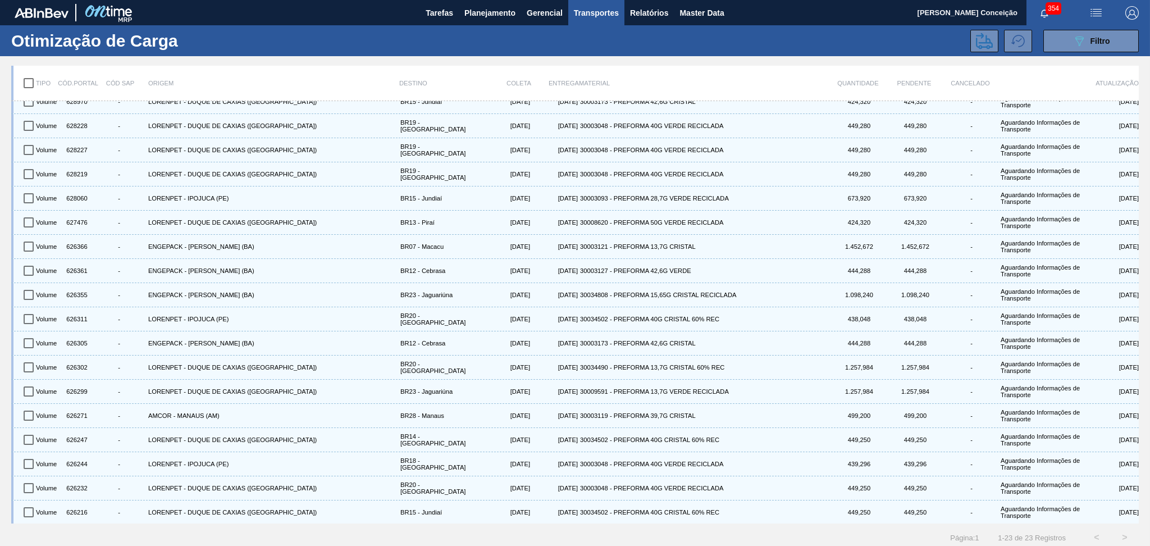
checkbox input "true"
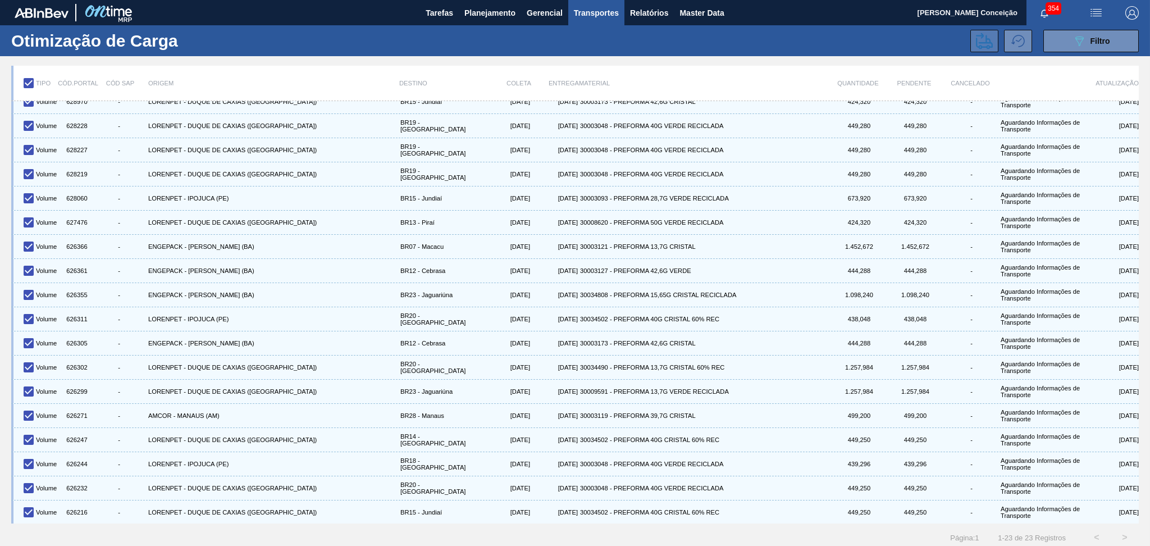
click at [982, 40] on icon at bounding box center [984, 41] width 17 height 17
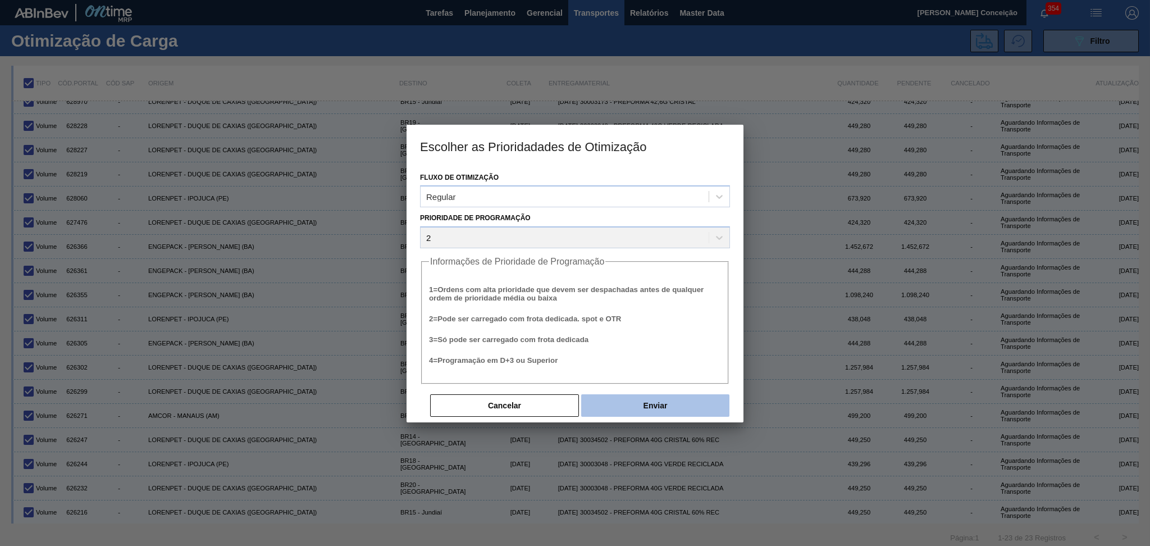
click at [642, 404] on button "Enviar" at bounding box center [655, 405] width 148 height 22
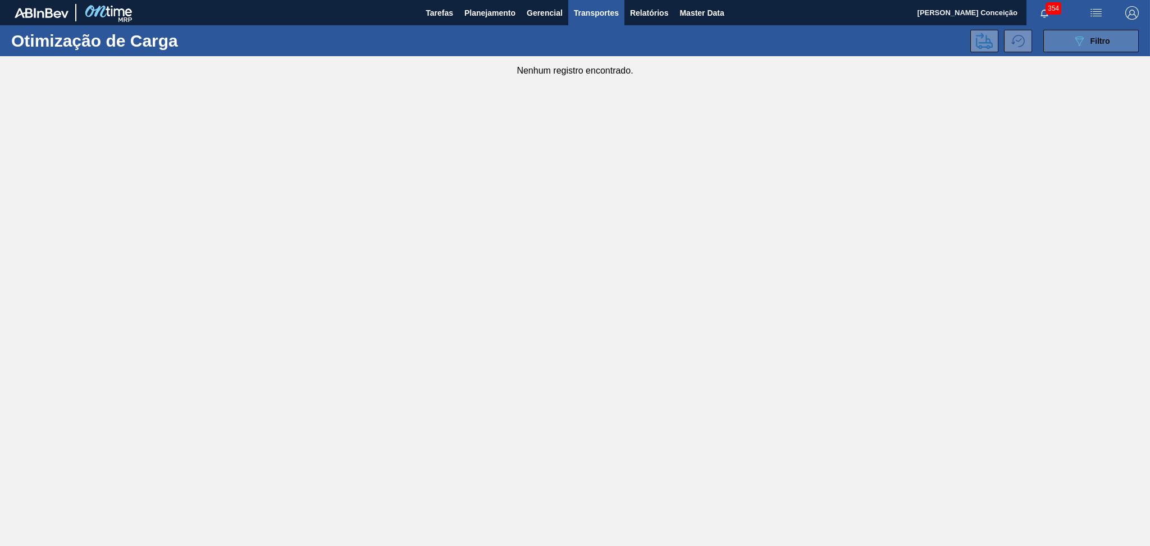
click at [1091, 44] on span "Filtro" at bounding box center [1100, 40] width 20 height 9
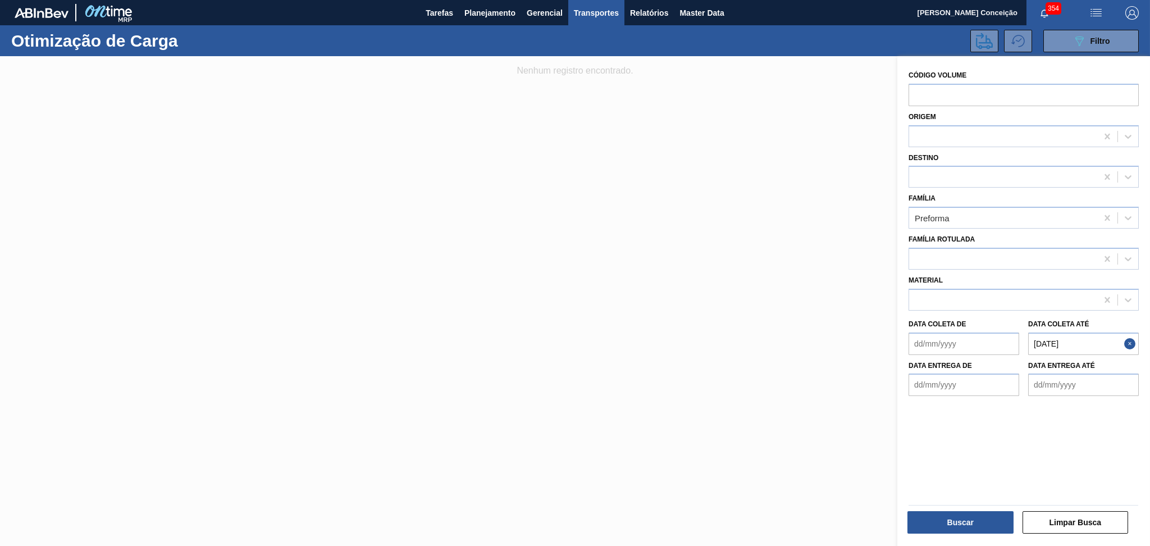
click at [702, 368] on div at bounding box center [575, 329] width 1150 height 546
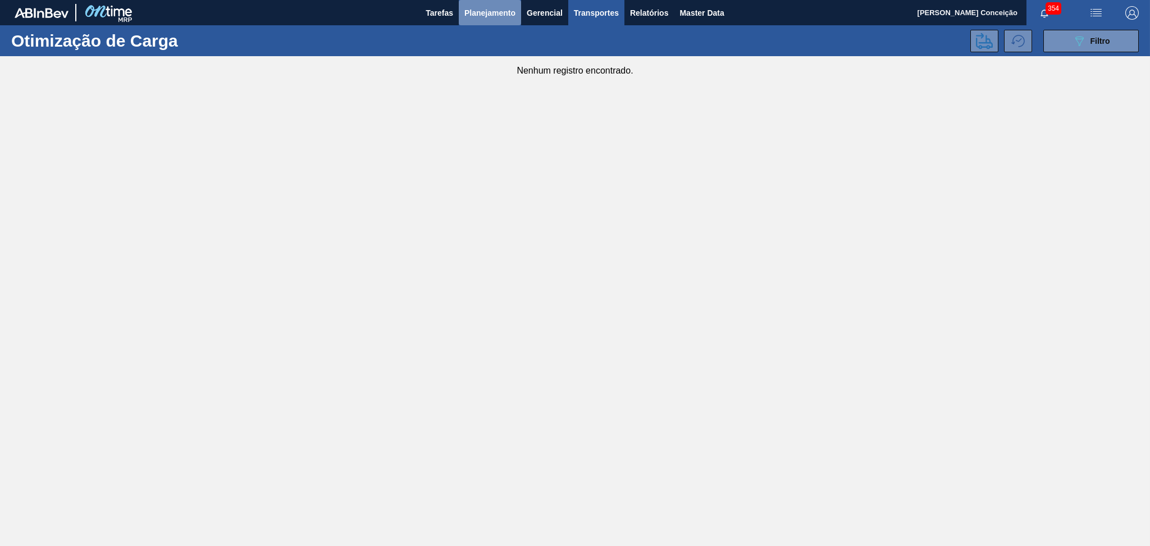
click at [493, 4] on button "Planejamento" at bounding box center [490, 12] width 62 height 25
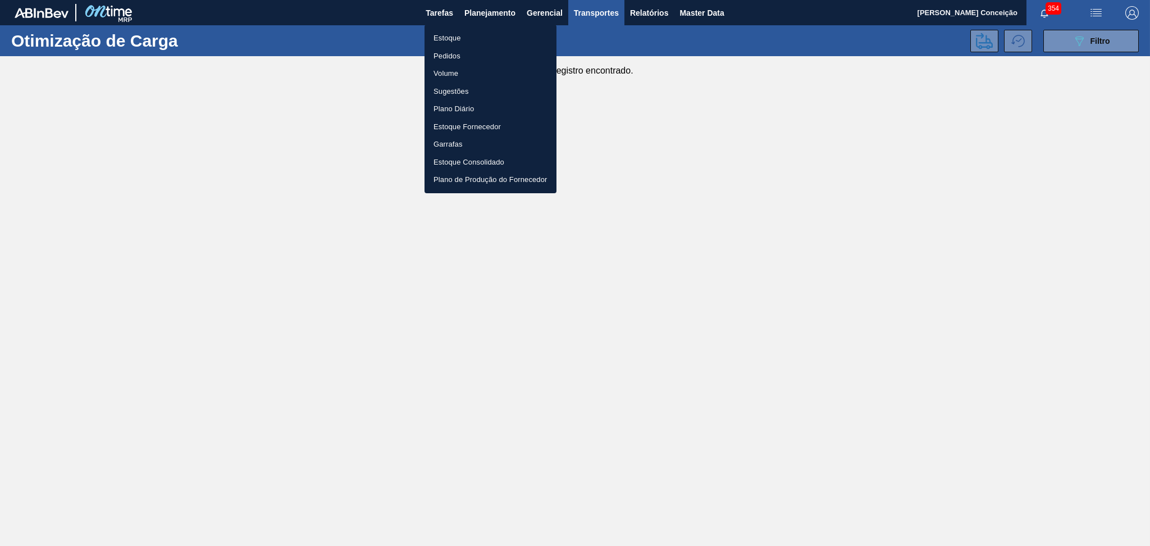
click at [451, 36] on li "Estoque" at bounding box center [490, 38] width 132 height 18
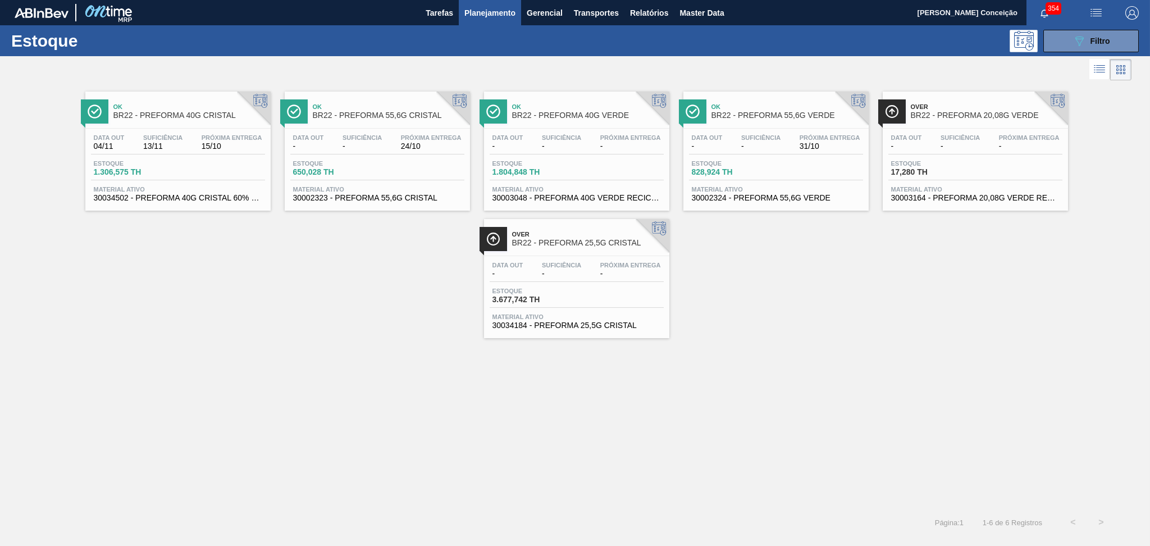
click at [354, 358] on div "Ok BR22 - PREFORMA 40G CRISTAL Data out 04/11 Suficiência 13/11 Próxima Entrega…" at bounding box center [575, 295] width 1150 height 425
click at [682, 436] on div "Ok BR22 - PREFORMA 40G CRISTAL Data out 04/11 Suficiência 13/11 Próxima Entrega…" at bounding box center [575, 295] width 1150 height 425
click at [349, 296] on div "Ok BR22 - PREFORMA 40G CRISTAL Data out 04/11 Suficiência 13/11 Próxima Entrega…" at bounding box center [575, 210] width 1150 height 255
click at [721, 263] on div "Ok BR22 - PREFORMA 40G CRISTAL Data out 04/11 Suficiência 13/11 Próxima Entrega…" at bounding box center [575, 210] width 1150 height 255
click at [364, 254] on div "Ok BR22 - PREFORMA 40G CRISTAL Data out 04/11 Suficiência 13/11 Próxima Entrega…" at bounding box center [575, 210] width 1150 height 255
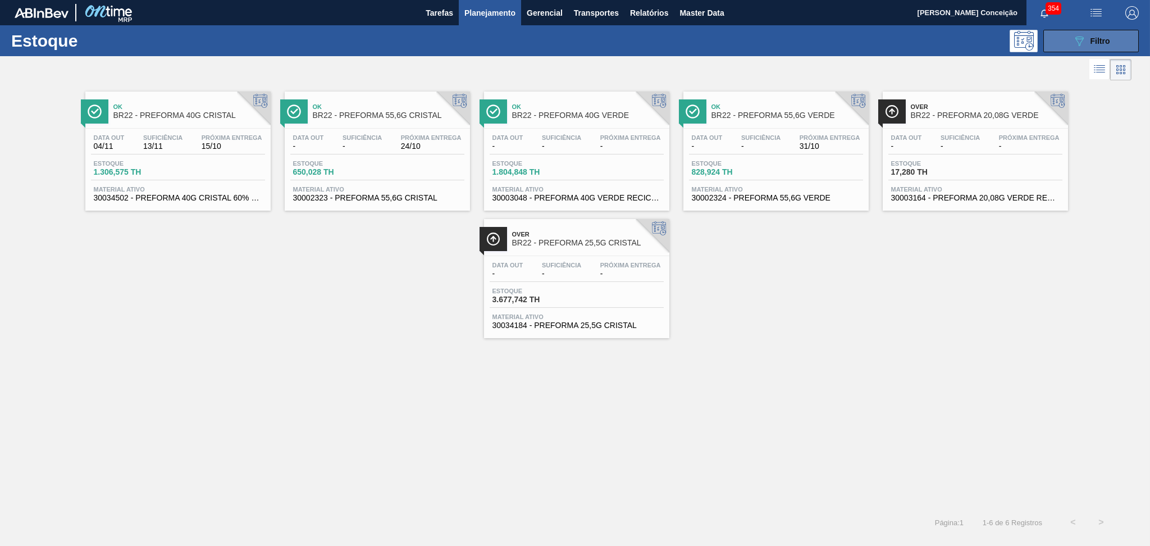
click at [1071, 44] on button "089F7B8B-B2A5-4AFE-B5C0-19BA573D28AC Filtro" at bounding box center [1090, 41] width 95 height 22
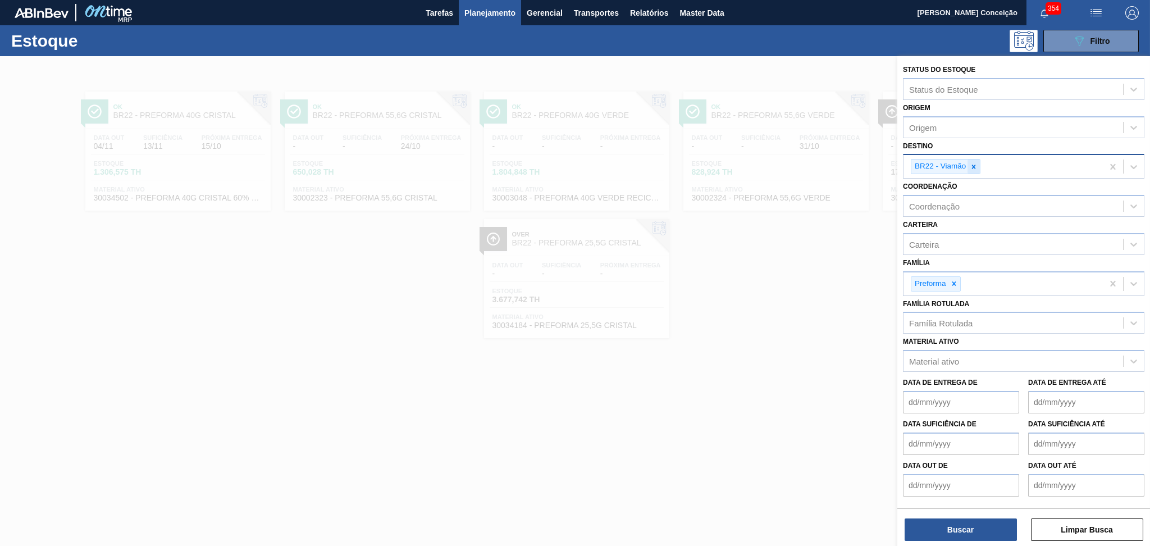
click at [972, 163] on icon at bounding box center [974, 167] width 8 height 8
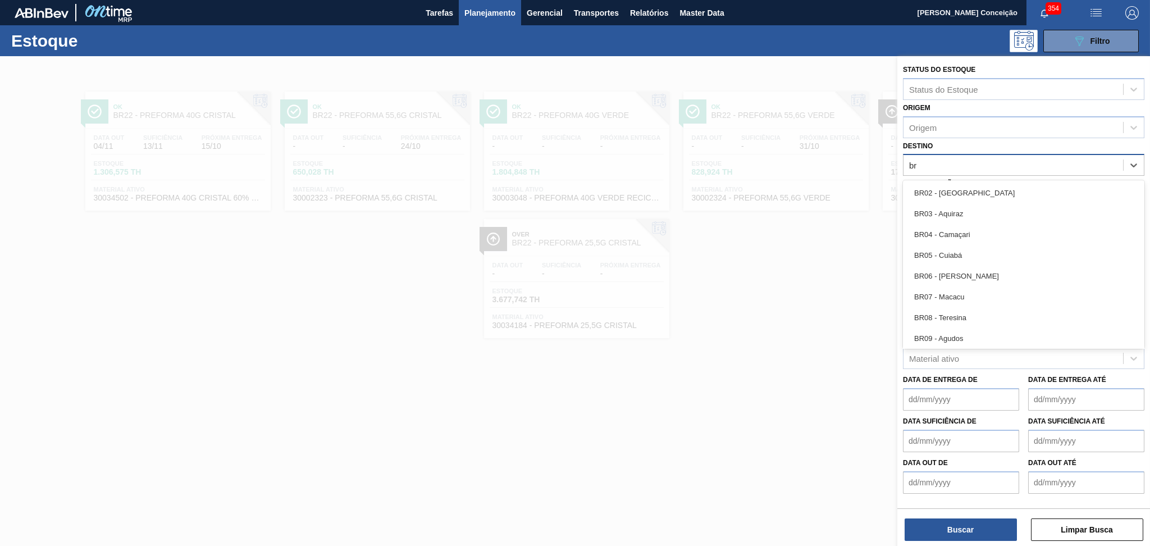
type input "br"
click at [773, 287] on div at bounding box center [575, 329] width 1150 height 546
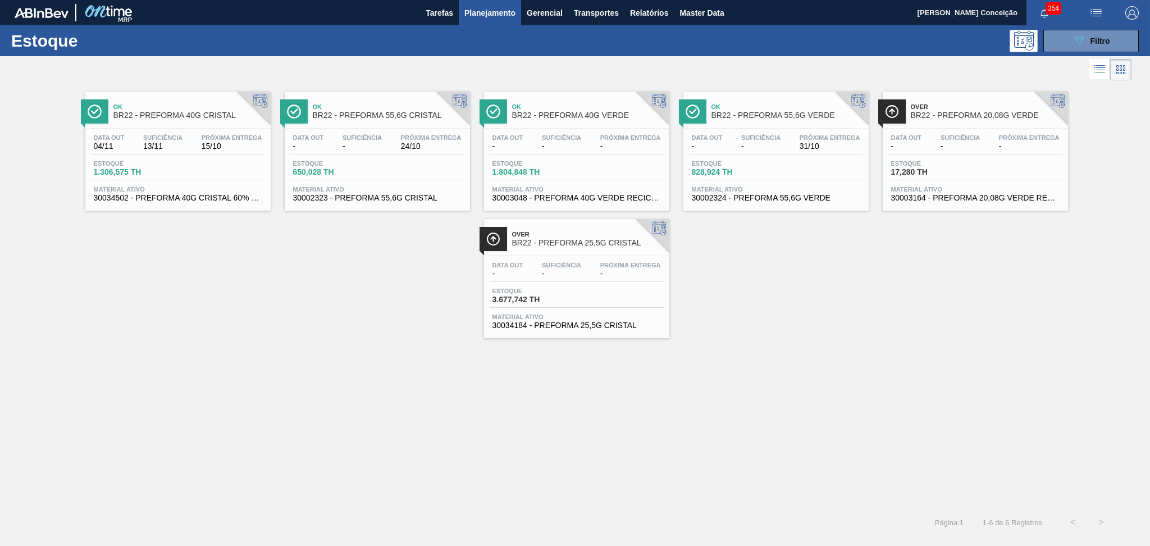
click at [584, 299] on div "Estoque 3.677,742 TH" at bounding box center [577, 297] width 174 height 20
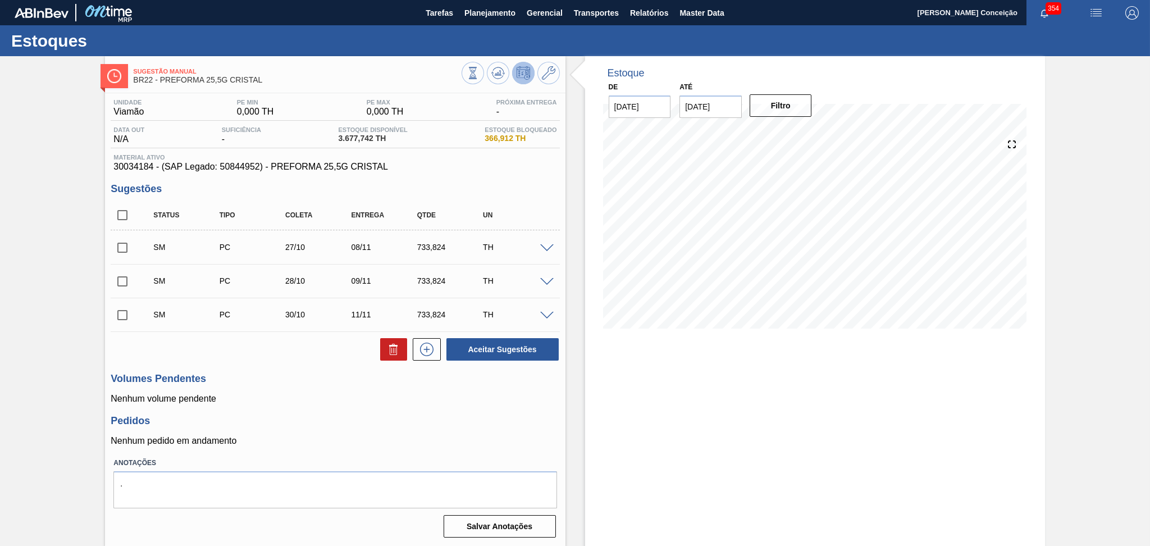
click at [307, 388] on div "Volumes Pendentes Nenhum volume pendente" at bounding box center [335, 388] width 449 height 31
click at [122, 223] on input "checkbox" at bounding box center [123, 215] width 24 height 24
checkbox input "true"
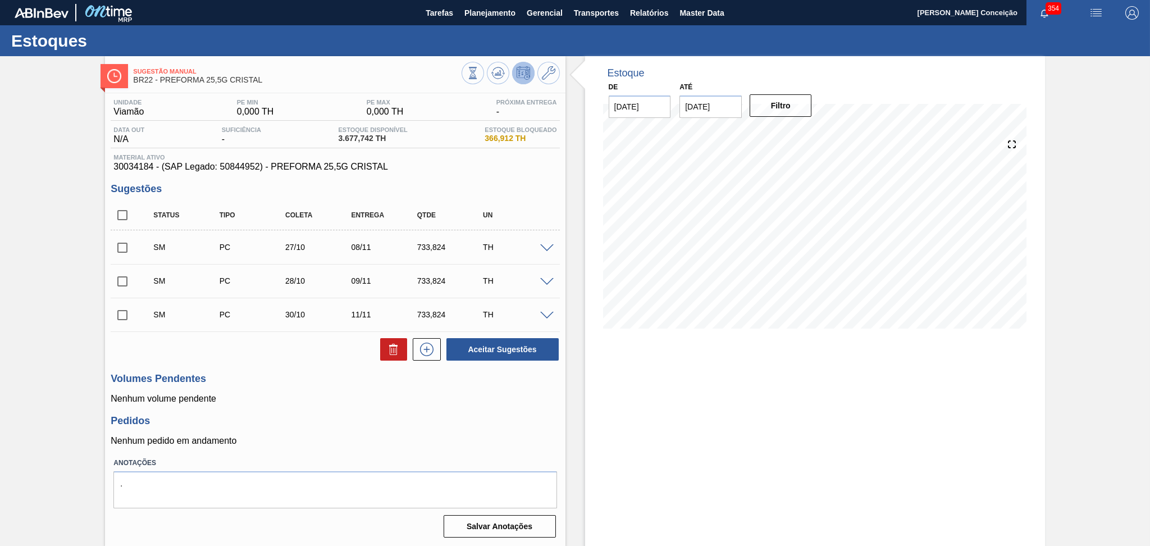
checkbox input "true"
click at [500, 350] on button "Aceitar Sugestões" at bounding box center [502, 349] width 112 height 22
checkbox input "false"
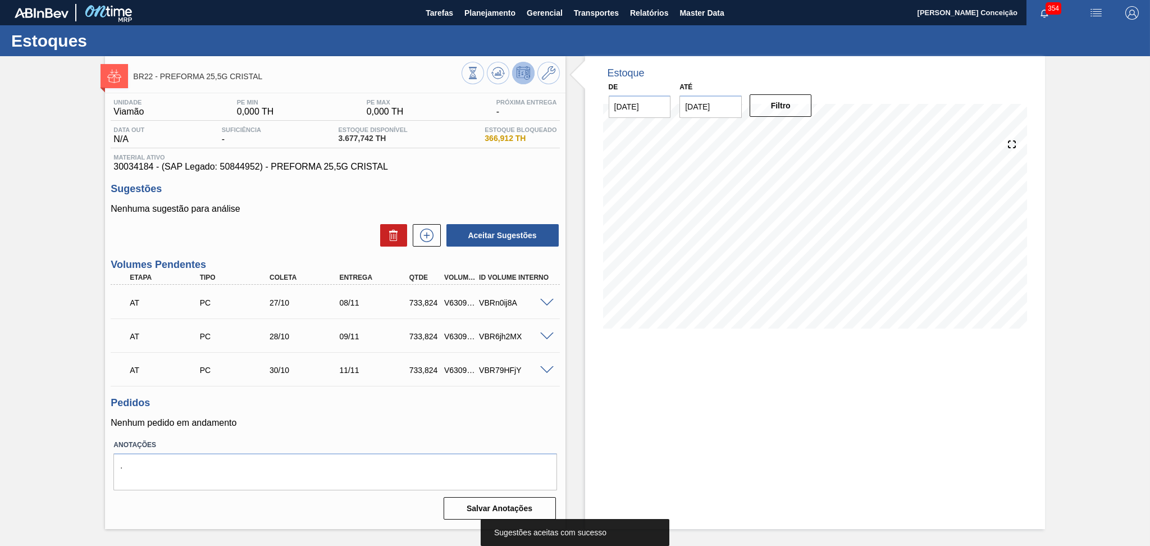
click at [281, 237] on div "Aceitar Sugestões" at bounding box center [335, 235] width 449 height 25
click at [501, 72] on icon at bounding box center [497, 72] width 13 height 13
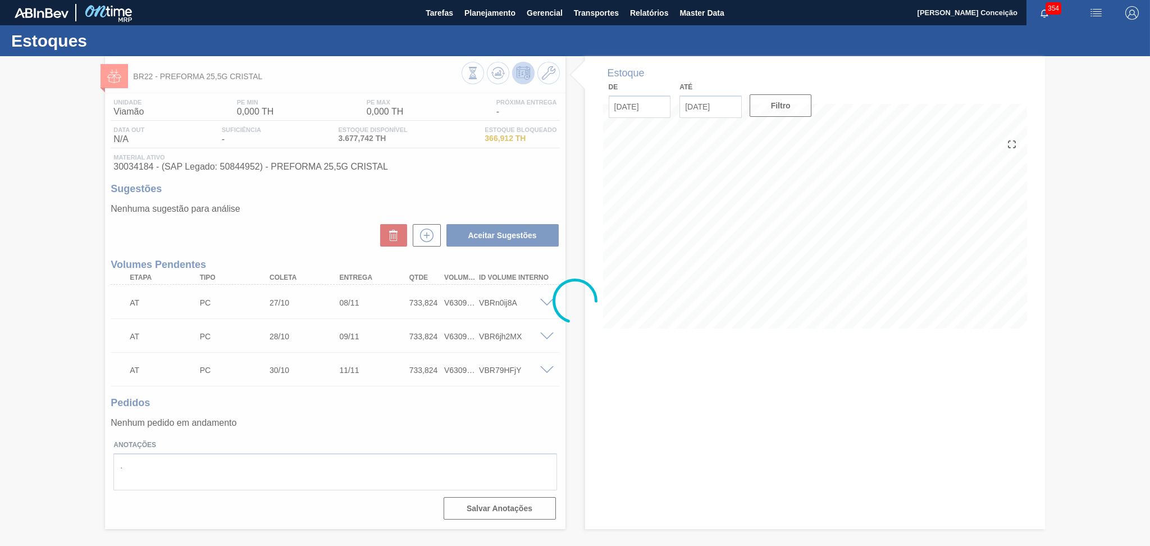
click at [288, 419] on div at bounding box center [575, 301] width 1150 height 490
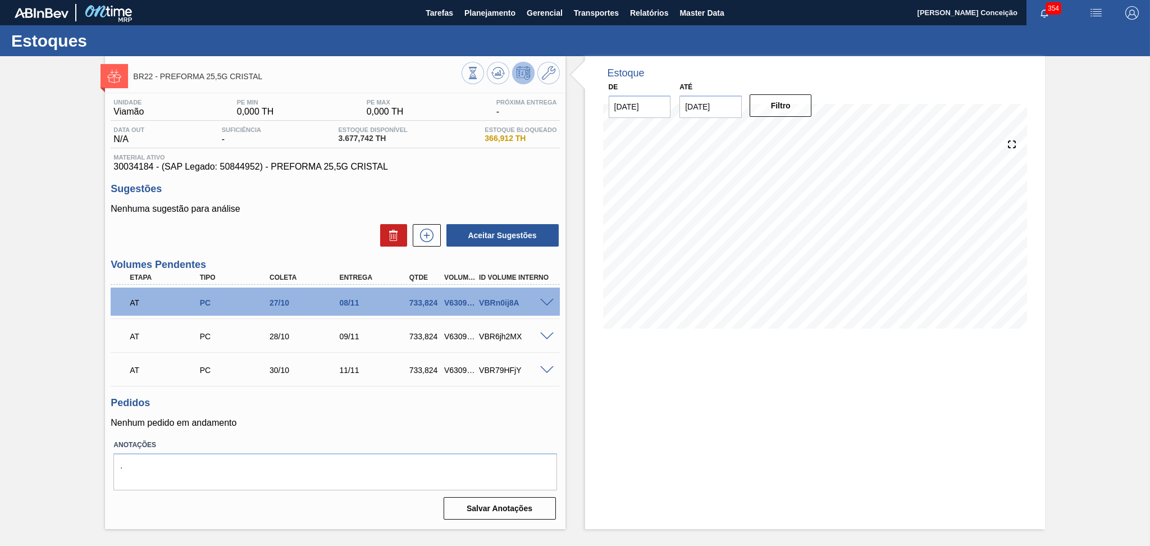
click at [342, 418] on p "Nenhum pedido em andamento" at bounding box center [335, 423] width 449 height 10
click at [337, 235] on div "Aceitar Sugestões" at bounding box center [335, 235] width 449 height 25
click at [582, 422] on div "Estoque De 15/10/2025 Até 30/11/2025 Filtro 16/10 Projeção de Estoque 3,497.742…" at bounding box center [804, 292] width 479 height 473
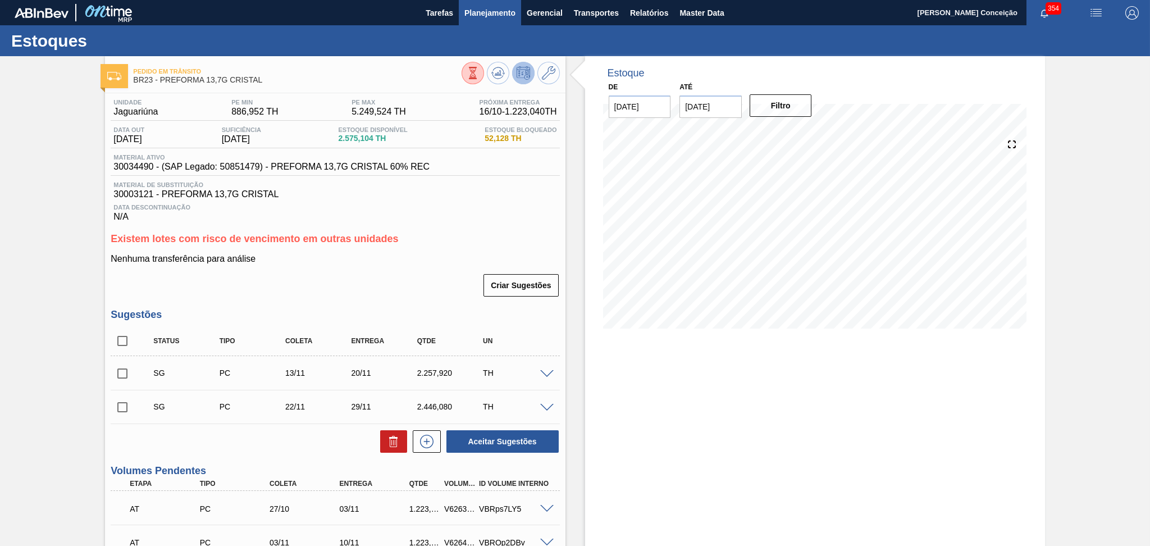
click at [496, 15] on span "Planejamento" at bounding box center [489, 12] width 51 height 13
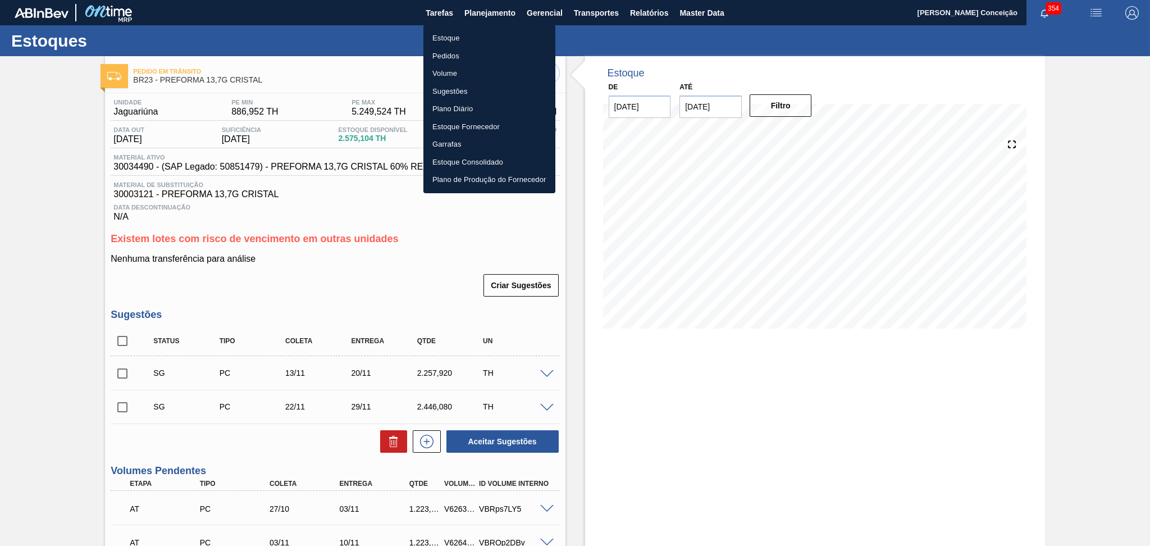
click at [456, 37] on li "Estoque" at bounding box center [489, 38] width 132 height 18
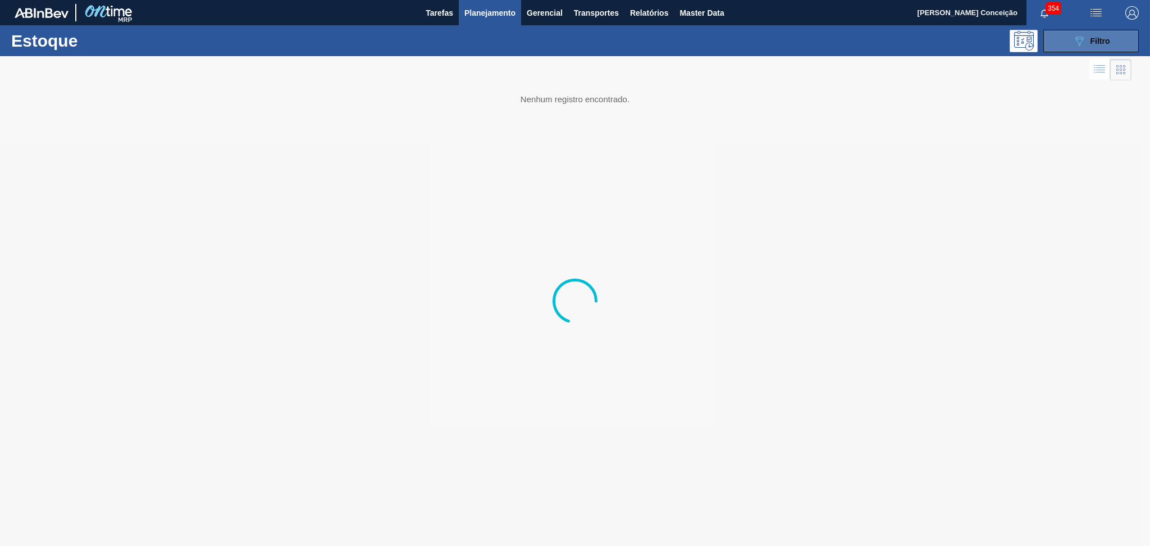
click at [1072, 48] on button "089F7B8B-B2A5-4AFE-B5C0-19BA573D28AC Filtro" at bounding box center [1090, 41] width 95 height 22
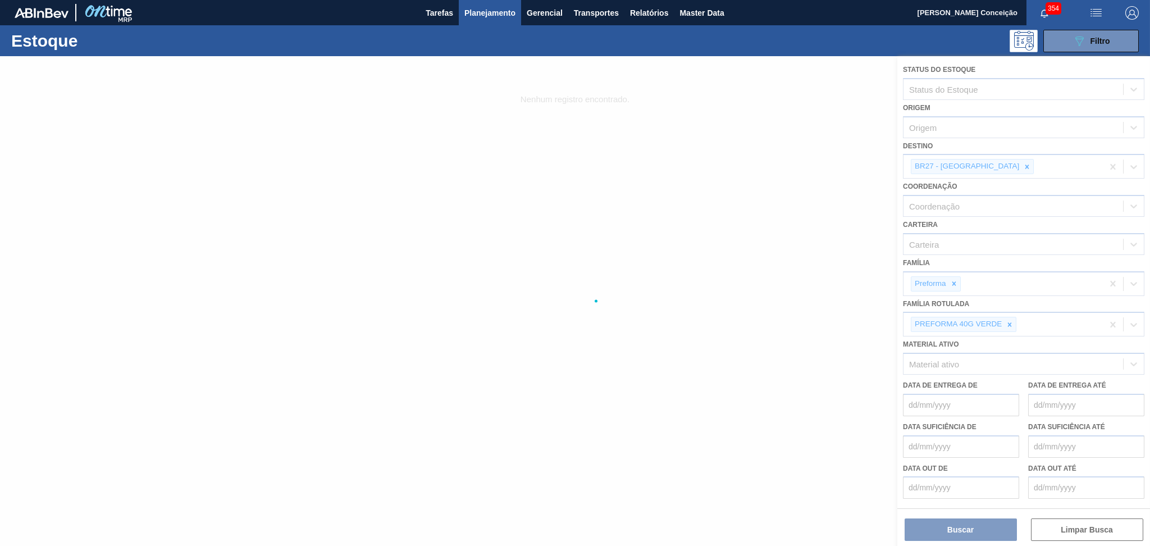
click at [989, 169] on div at bounding box center [575, 301] width 1150 height 490
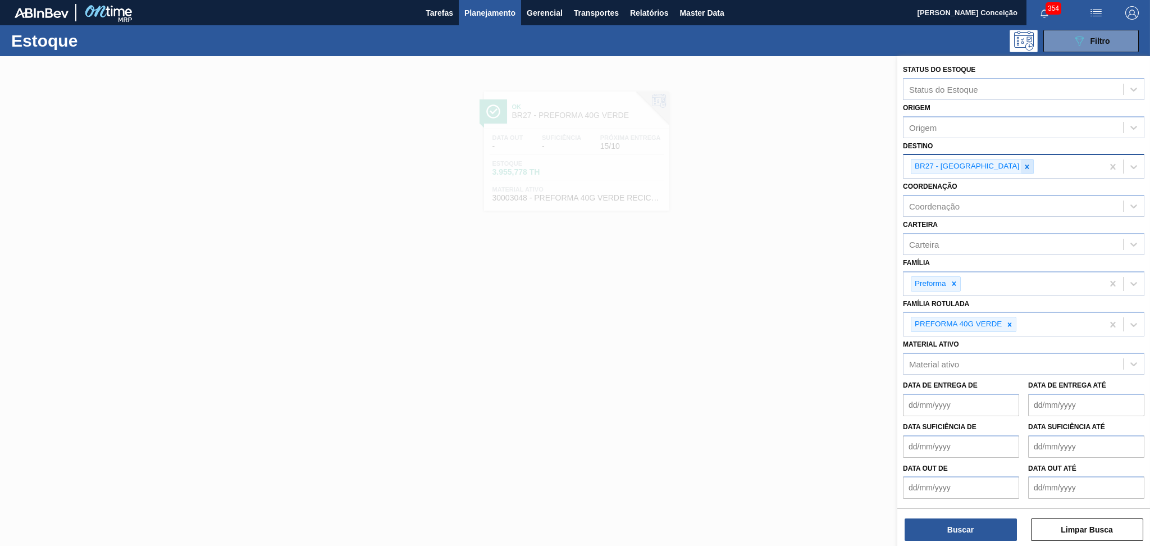
click at [1023, 167] on icon at bounding box center [1027, 167] width 8 height 8
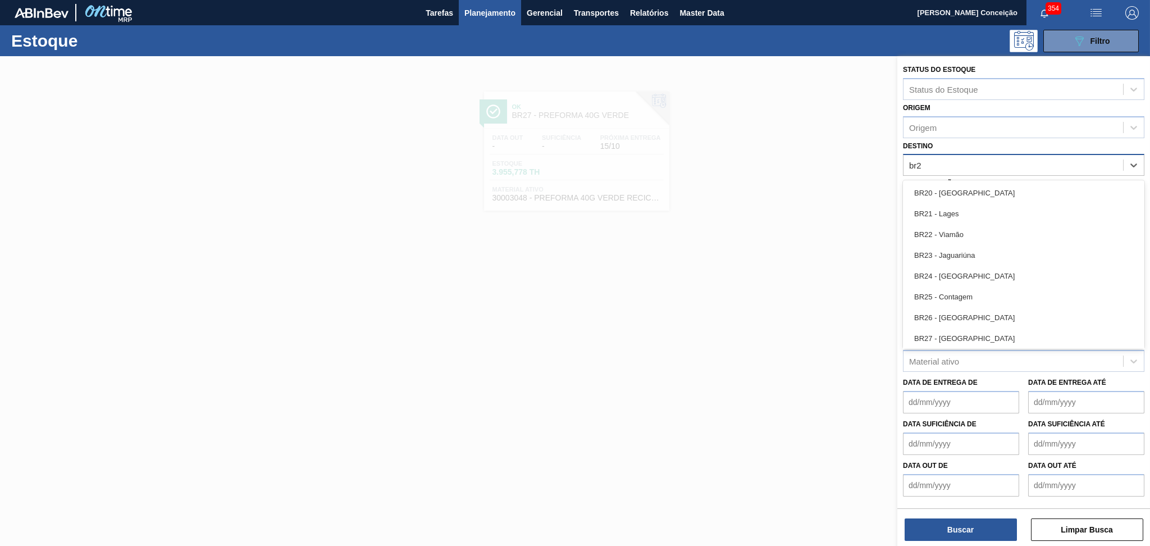
type input "br22"
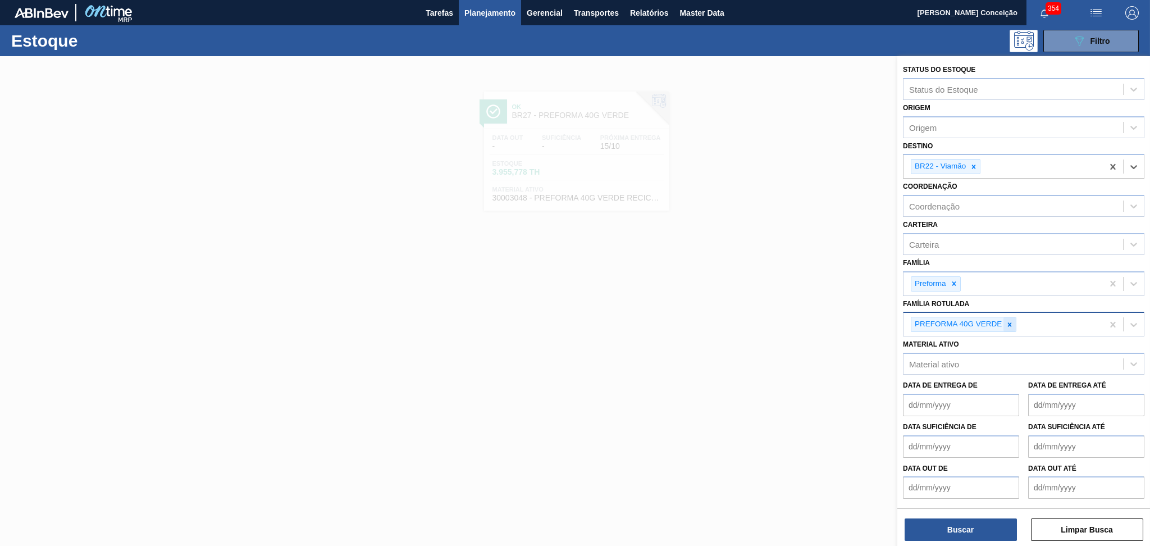
click at [1014, 322] on div at bounding box center [1009, 324] width 12 height 14
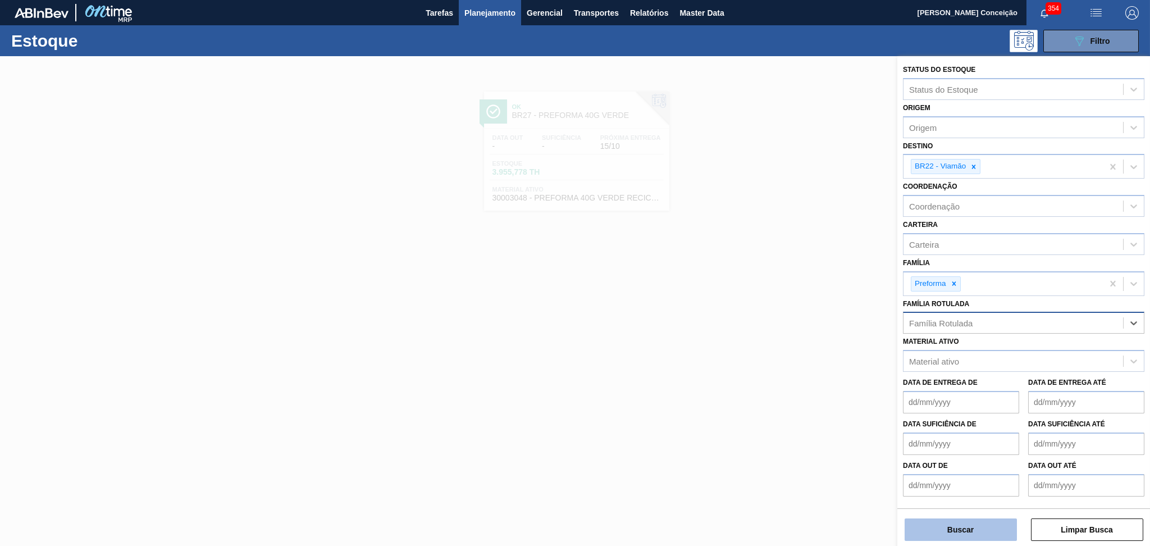
click at [959, 526] on button "Buscar" at bounding box center [960, 529] width 112 height 22
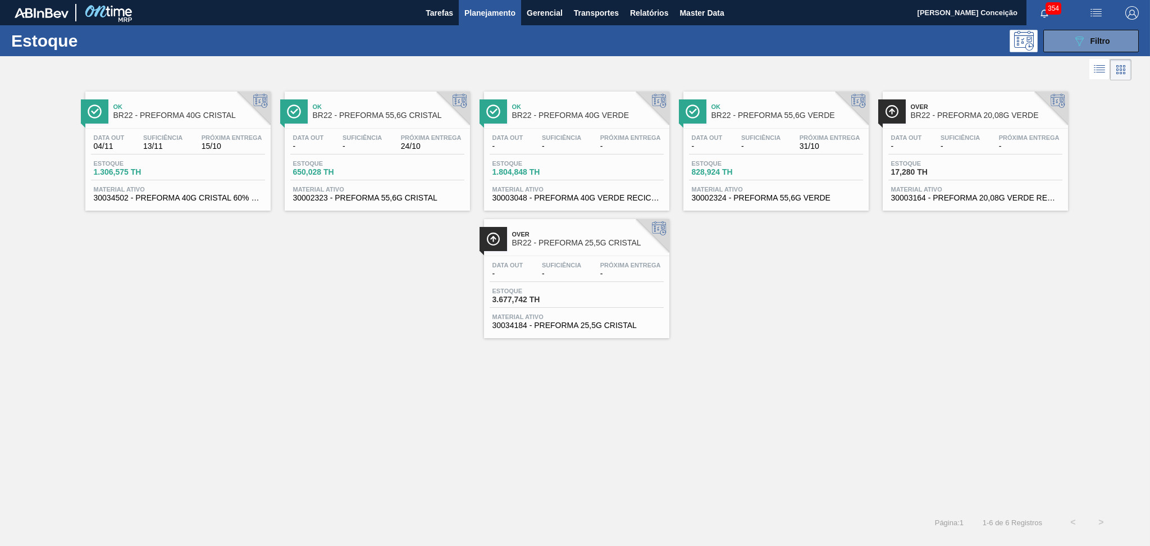
click at [327, 313] on div "Ok BR22 - PREFORMA 40G CRISTAL Data [DATE] Suficiência 13/11 Próxima Entrega 15…" at bounding box center [575, 210] width 1150 height 255
click at [593, 304] on div "Estoque 3.677,742 TH" at bounding box center [577, 297] width 174 height 20
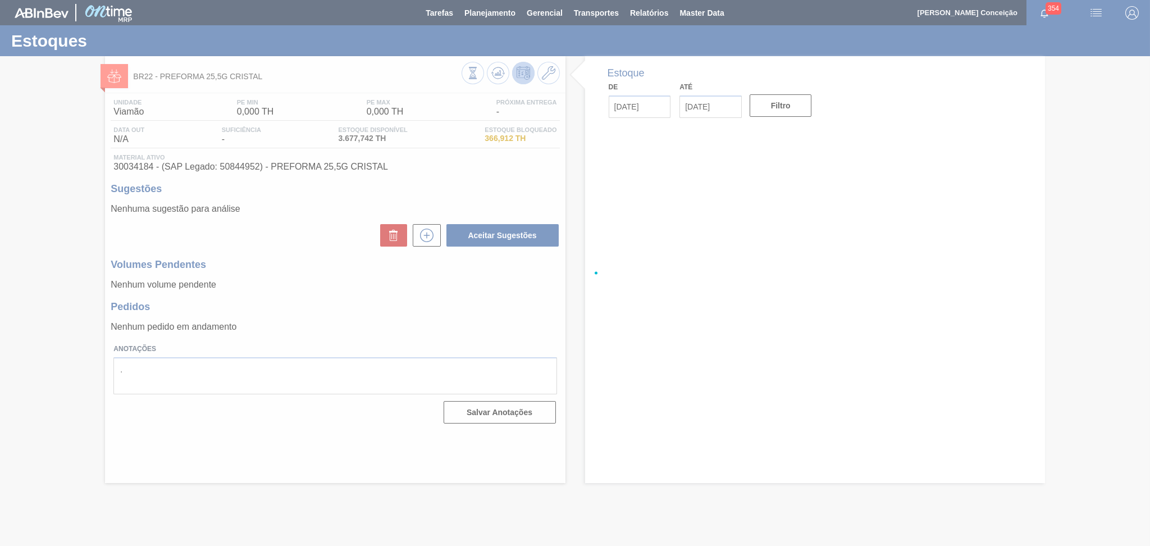
click at [429, 300] on div at bounding box center [575, 273] width 1150 height 546
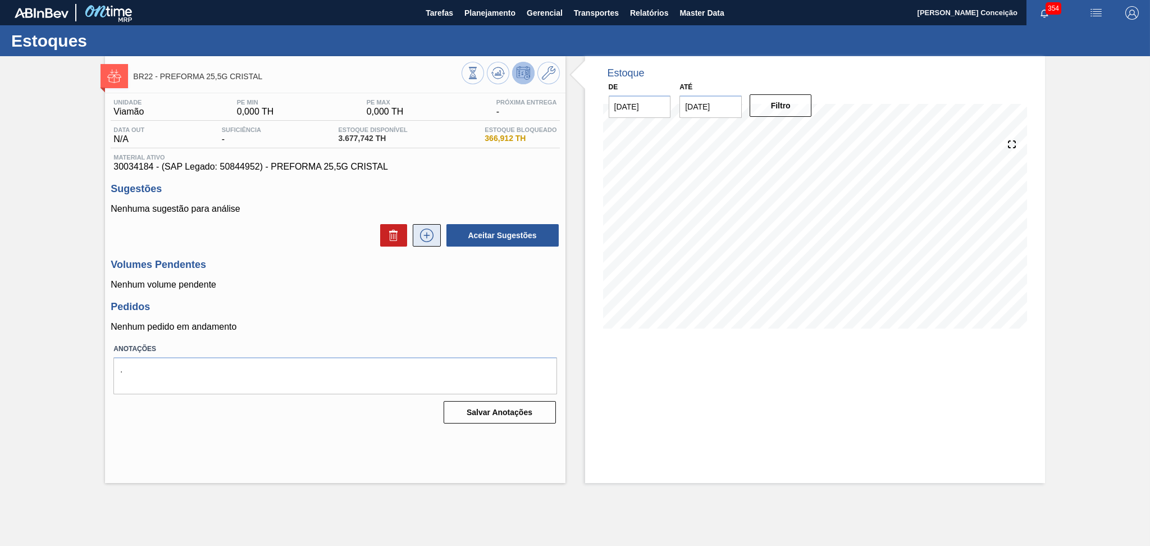
click at [426, 234] on icon at bounding box center [427, 234] width 18 height 13
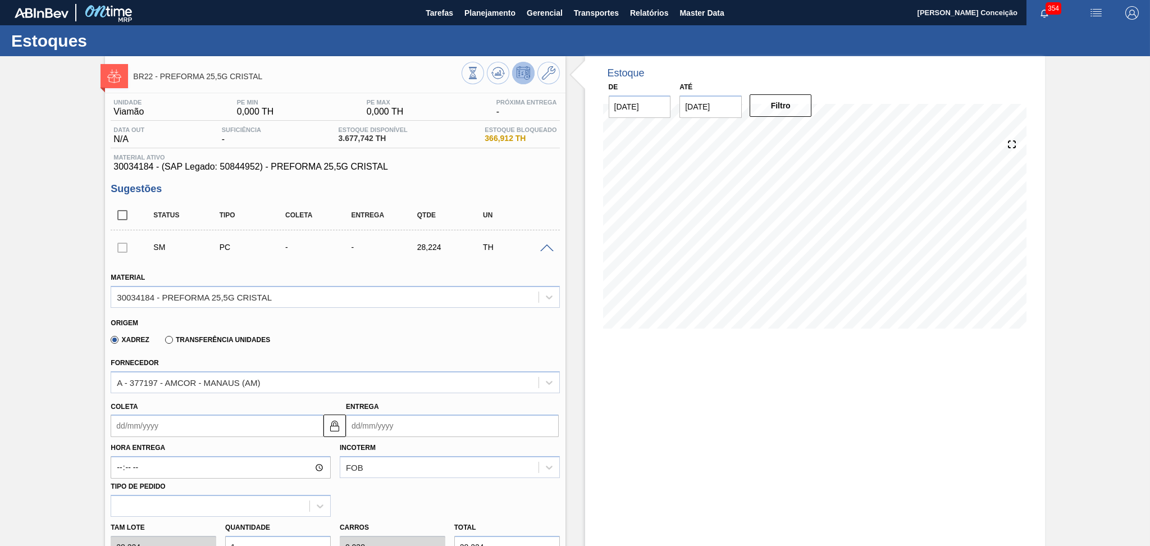
click at [417, 335] on div "Xadrez Transferência Unidades" at bounding box center [330, 338] width 439 height 22
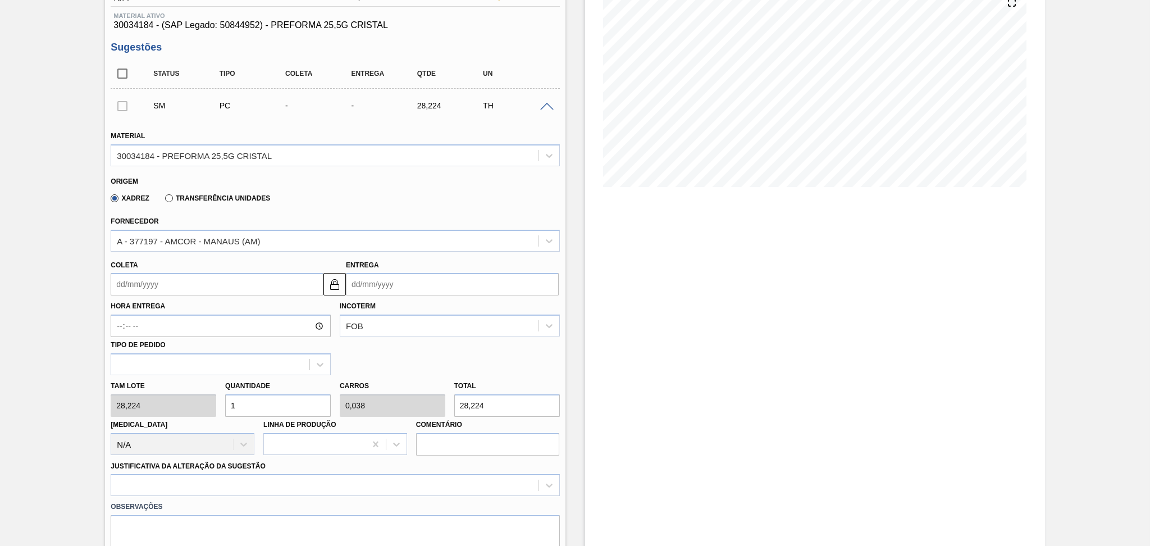
scroll to position [149, 0]
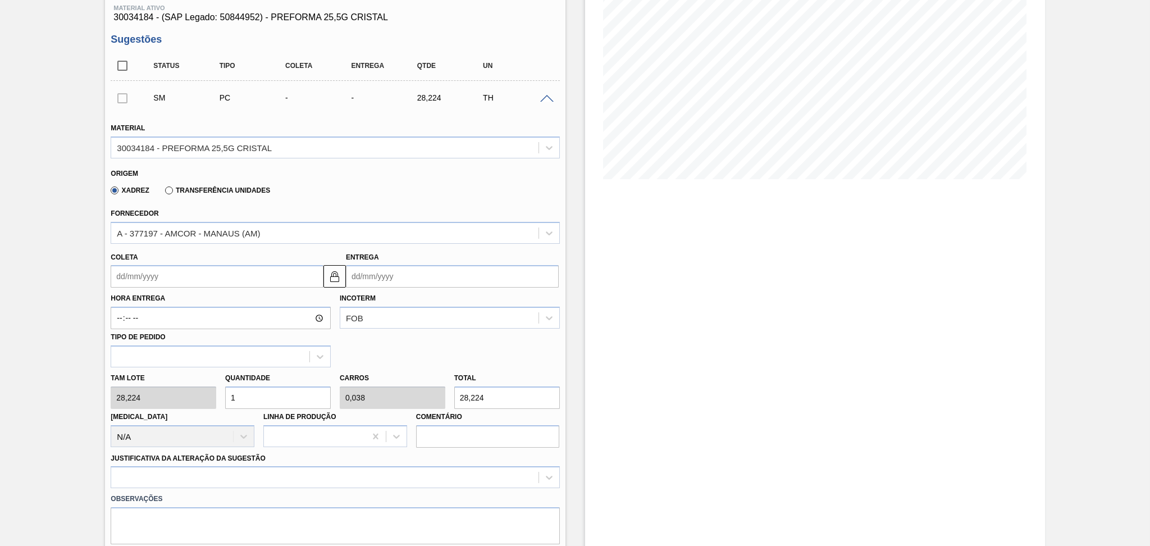
click at [189, 390] on div "Tam lote 28,224 Quantidade 1 Carros 0,038 Total 28,224 [MEDICAL_DATA] N/A Linha…" at bounding box center [335, 407] width 458 height 80
type input "2"
type input "0,077"
type input "56,448"
type input "26"
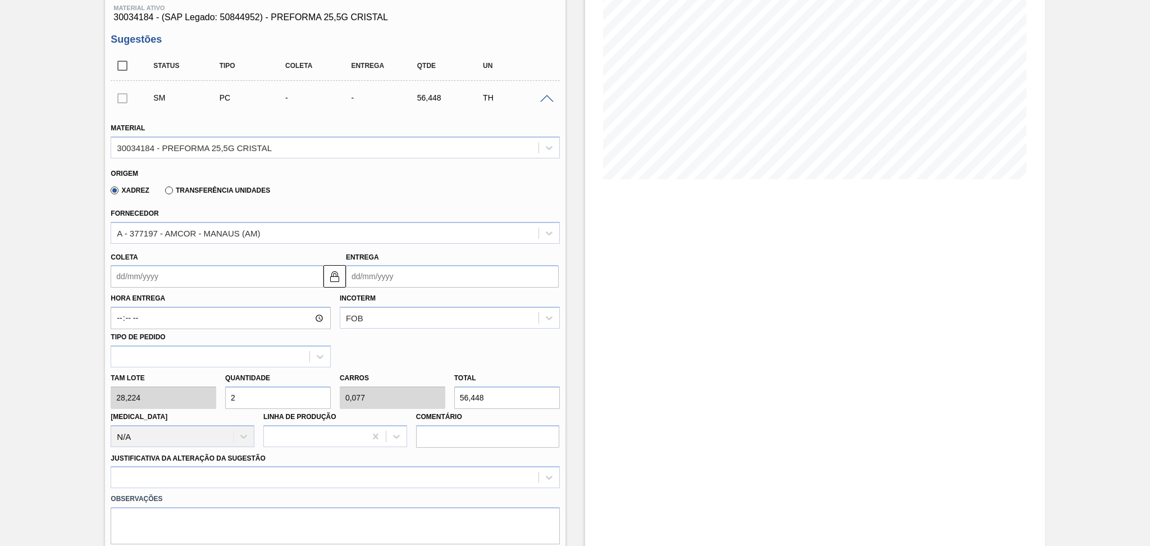
type input "1"
type input "733,824"
type input "26"
click at [162, 272] on input "Coleta" at bounding box center [217, 276] width 213 height 22
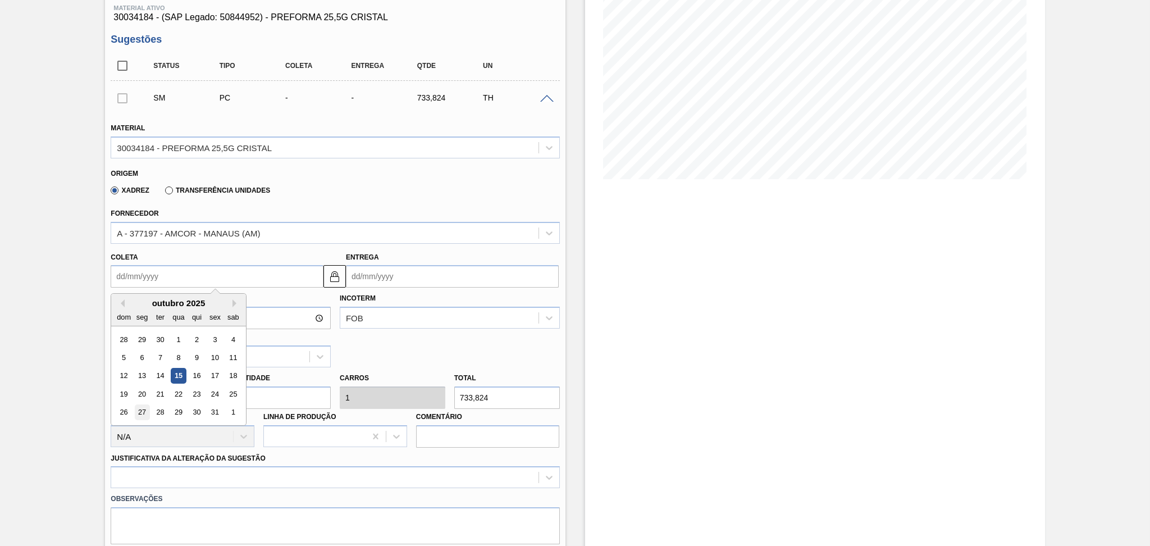
click at [141, 410] on div "27" at bounding box center [142, 412] width 15 height 15
type input "[DATE]"
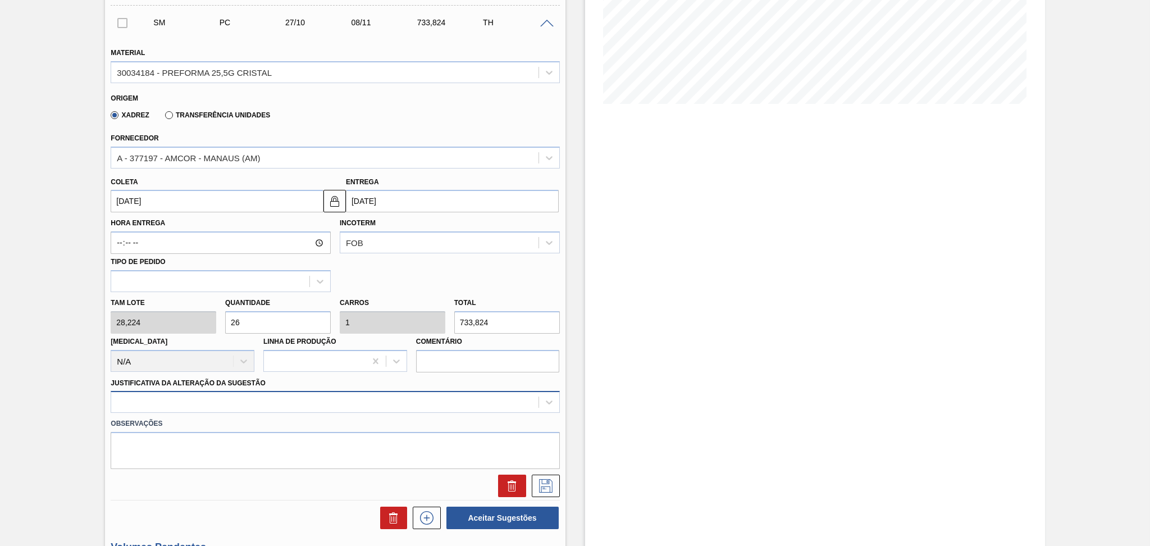
click at [255, 397] on div at bounding box center [335, 402] width 449 height 22
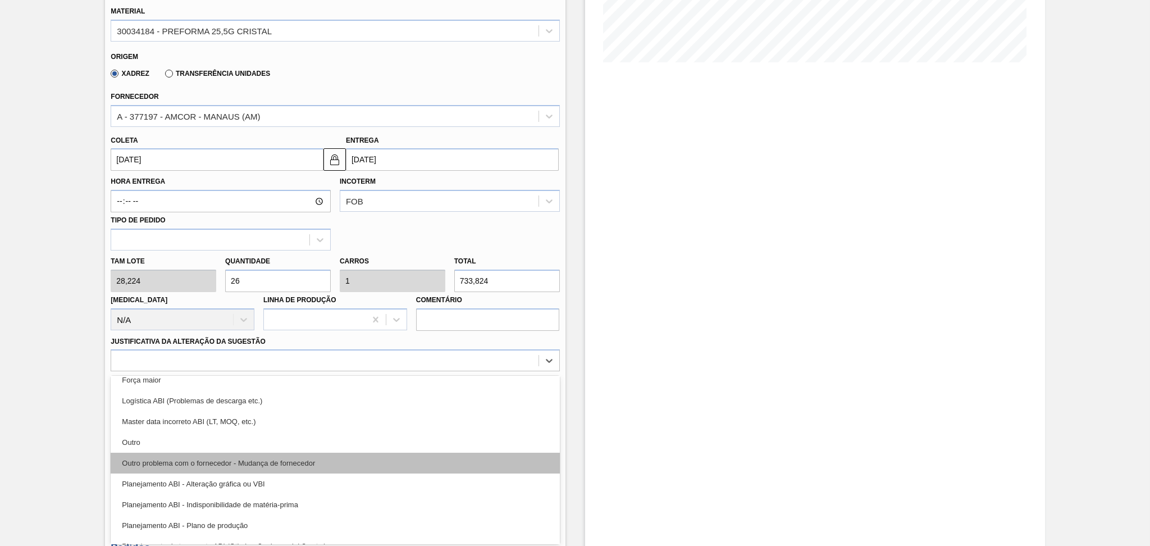
scroll to position [75, 0]
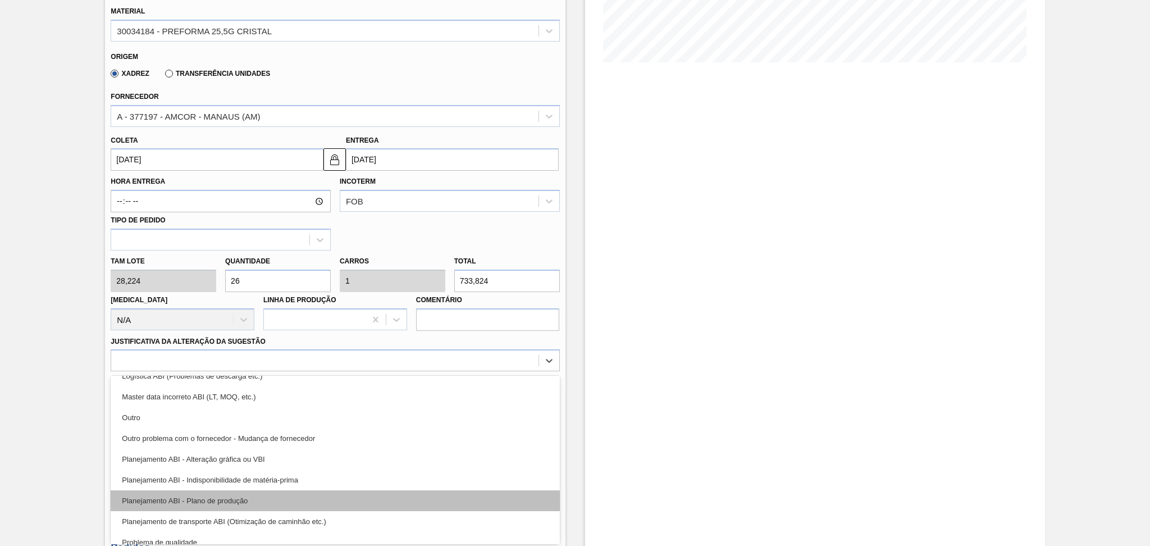
click at [248, 497] on div "Planejamento ABI - Plano de produção" at bounding box center [335, 500] width 449 height 21
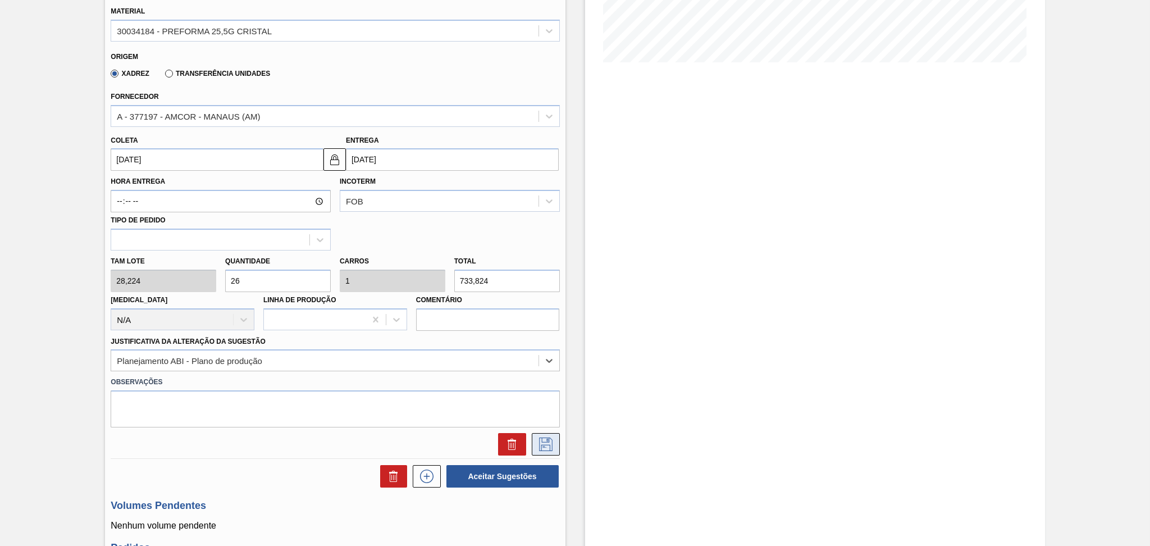
click at [534, 443] on button at bounding box center [546, 444] width 28 height 22
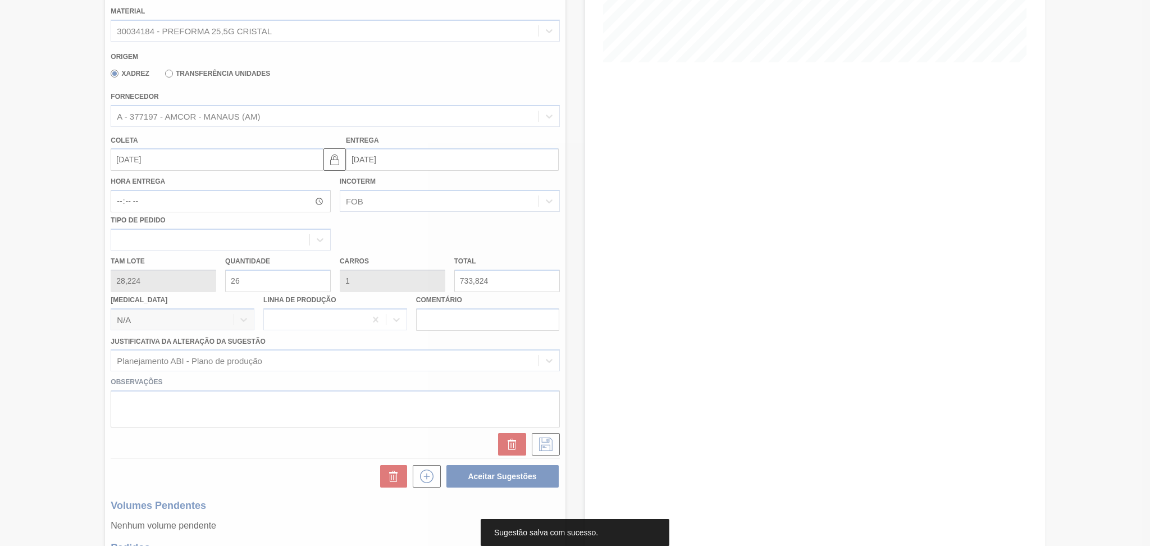
click at [695, 368] on div at bounding box center [575, 273] width 1150 height 546
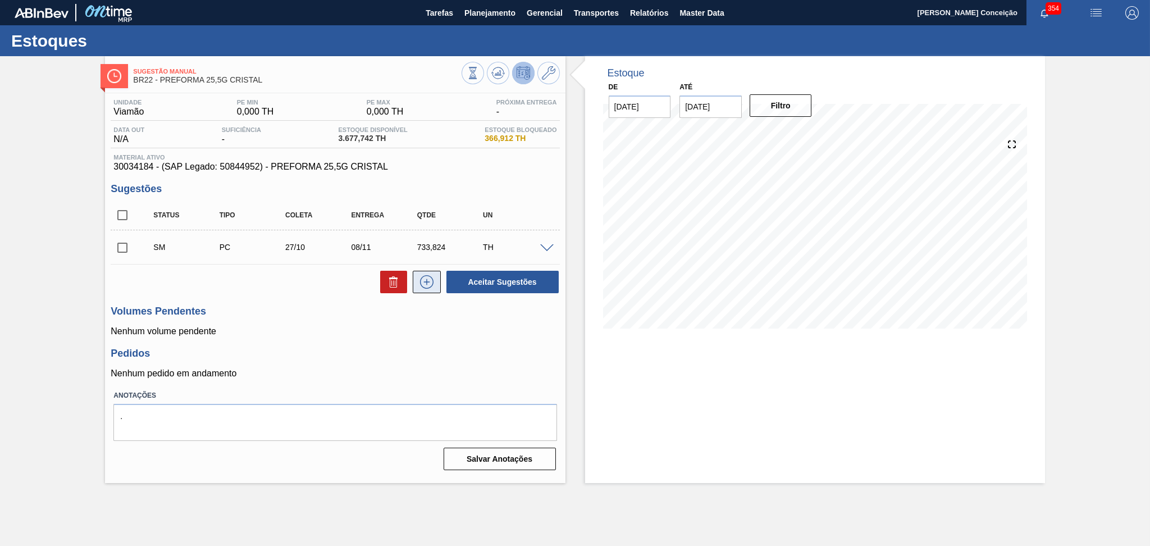
click at [417, 292] on button at bounding box center [427, 282] width 28 height 22
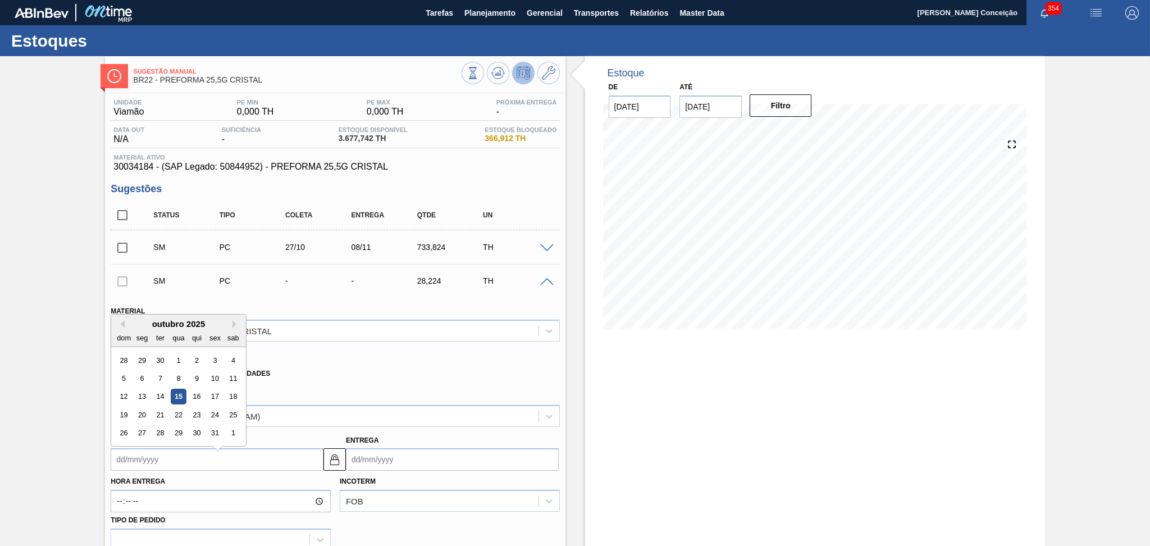
click at [168, 460] on input "Coleta" at bounding box center [217, 459] width 213 height 22
type input "2"
type input "[DATE]"
type input "28"
type input "[DATE]"
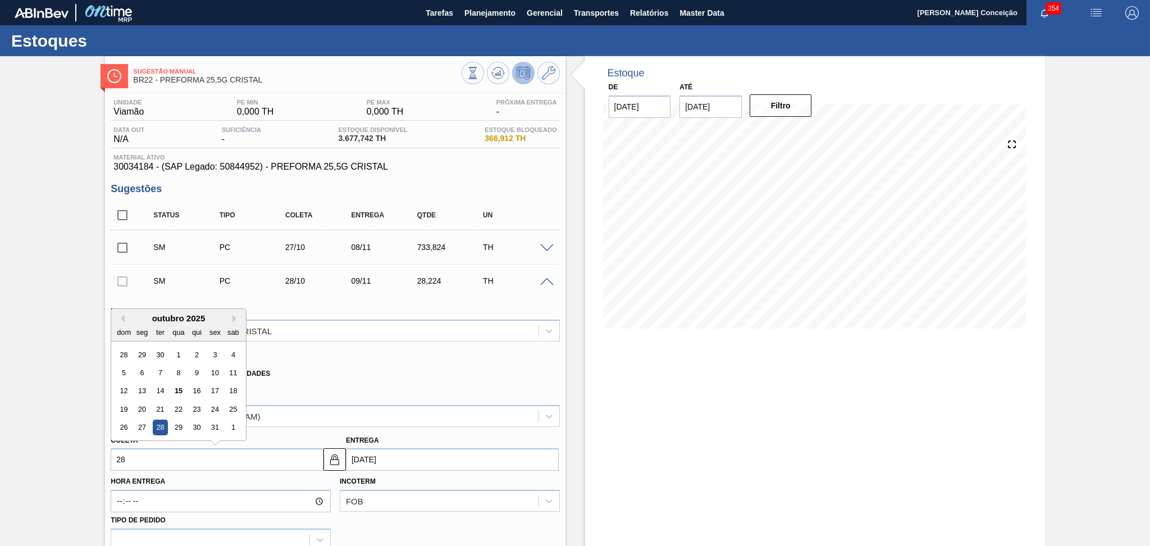
click at [154, 420] on div "28" at bounding box center [160, 427] width 15 height 15
type input "[DATE]"
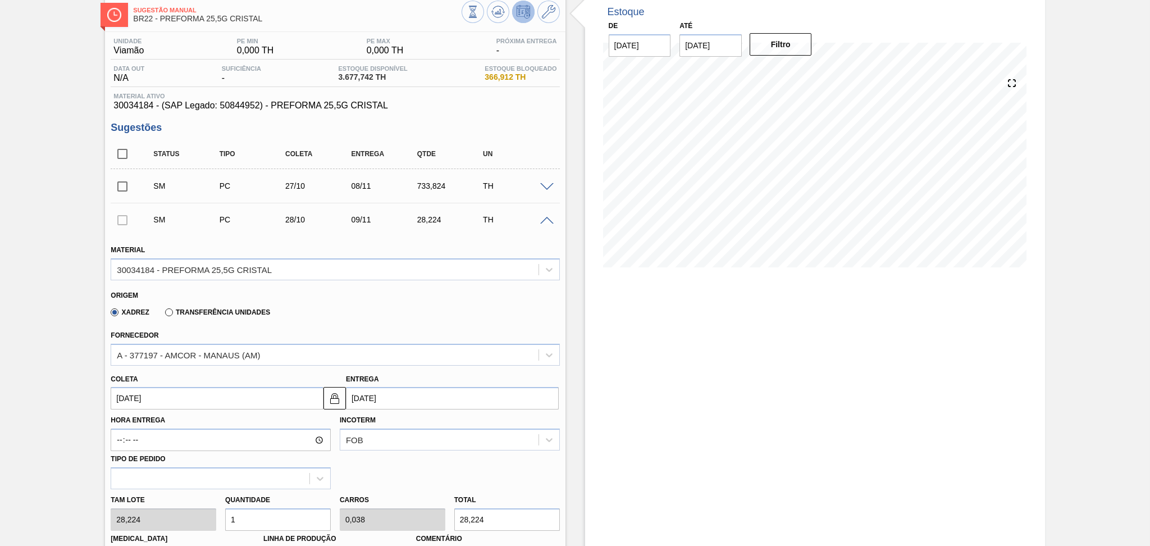
scroll to position [225, 0]
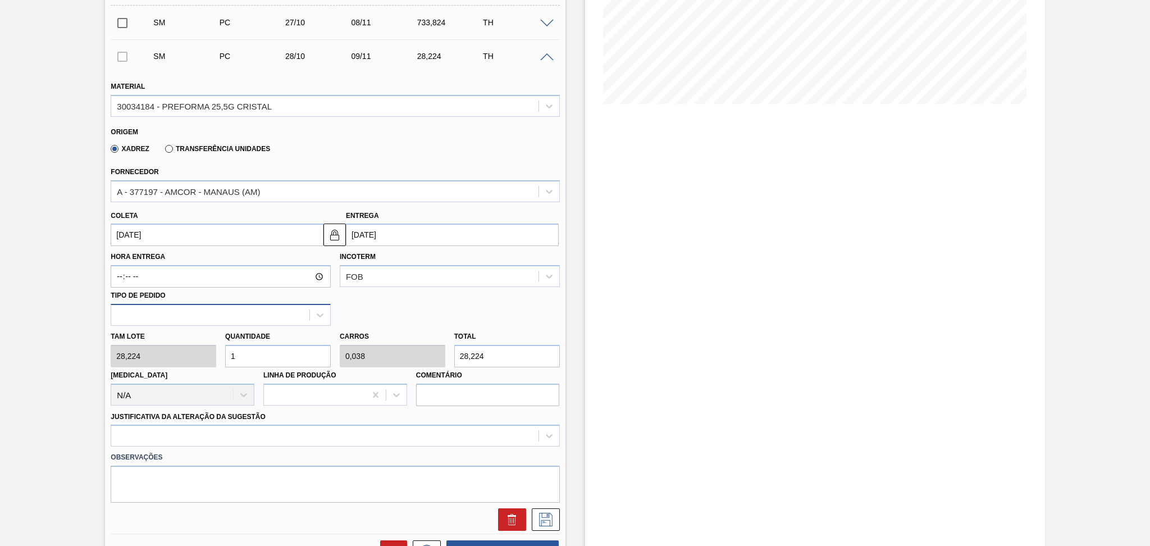
drag, startPoint x: 273, startPoint y: 358, endPoint x: 159, endPoint y: 318, distance: 120.2
click at [177, 326] on div "Tam lote 28,224 Quantidade 1 Carros 0,038 Total 28,224 [MEDICAL_DATA] N/A Linha…" at bounding box center [335, 366] width 458 height 80
type input "6"
type input "0,231"
type input "169,344"
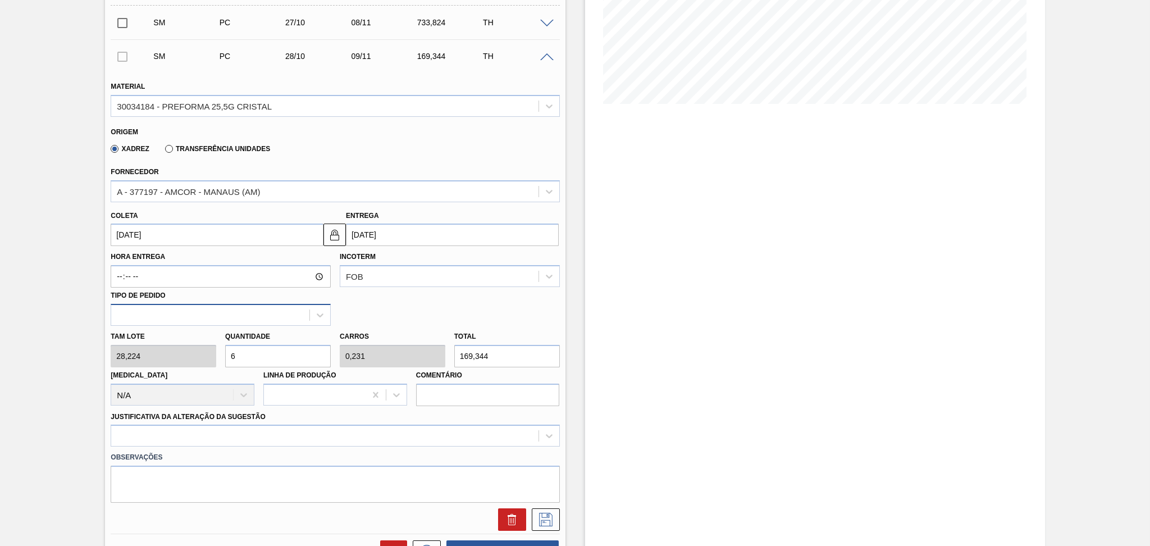
type input "0"
type input "26"
type input "1"
type input "733,824"
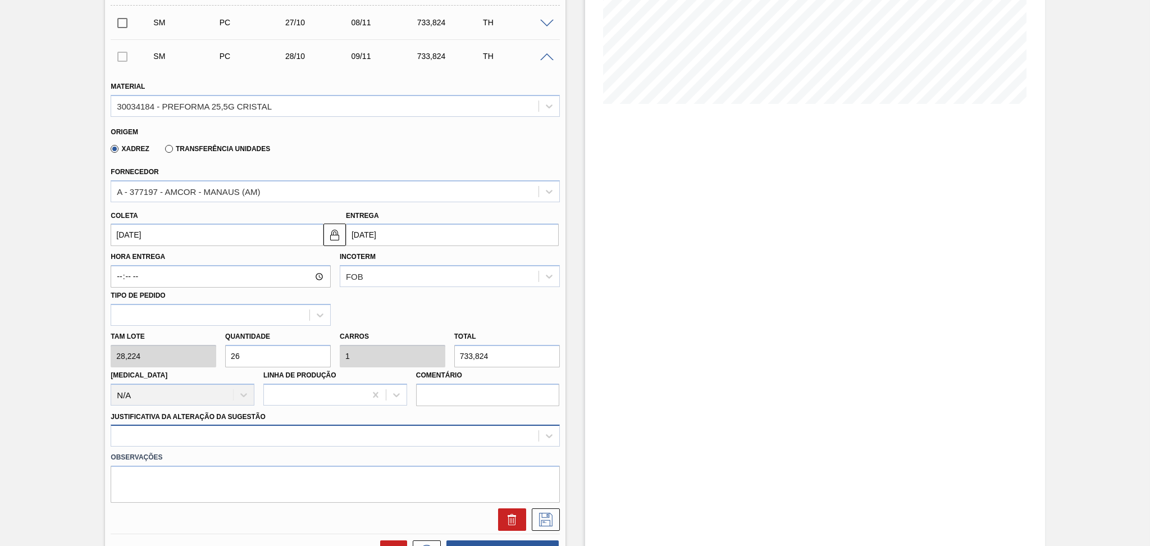
type input "26"
click at [177, 436] on div at bounding box center [335, 435] width 449 height 22
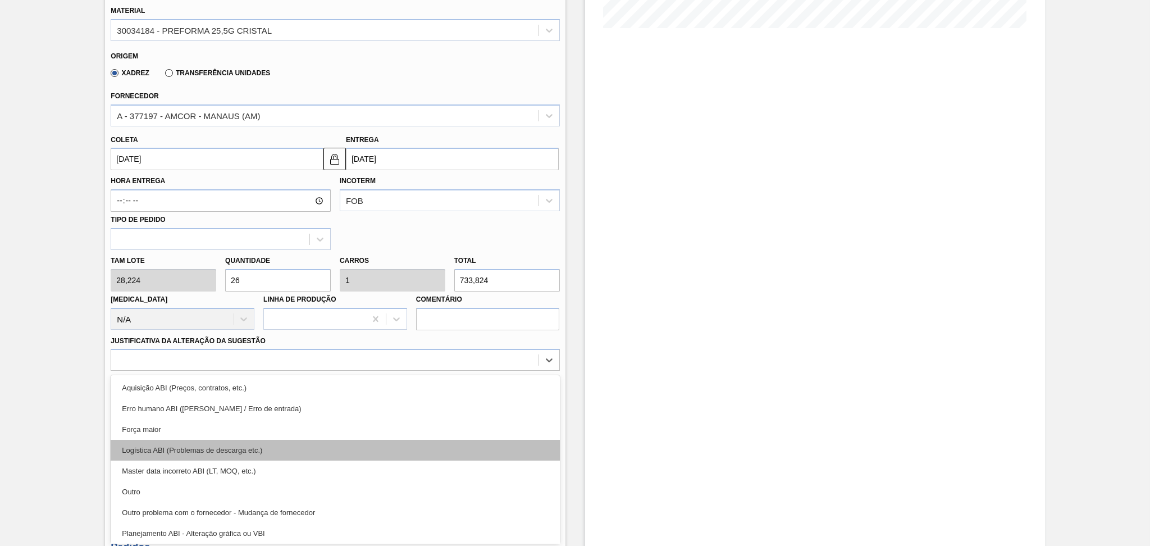
scroll to position [75, 0]
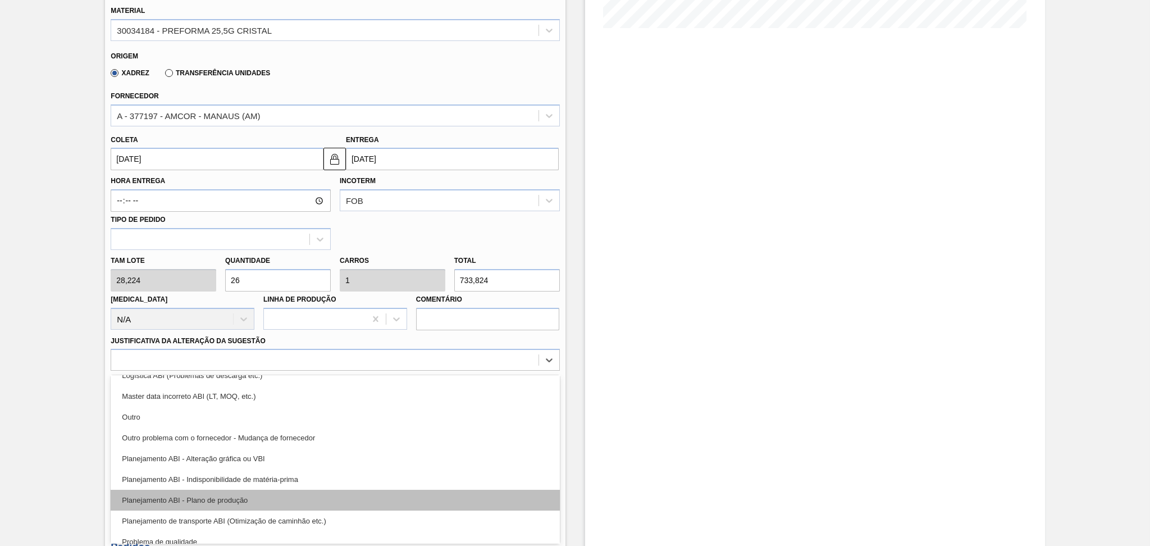
click at [208, 497] on div "Planejamento ABI - Plano de produção" at bounding box center [335, 500] width 449 height 21
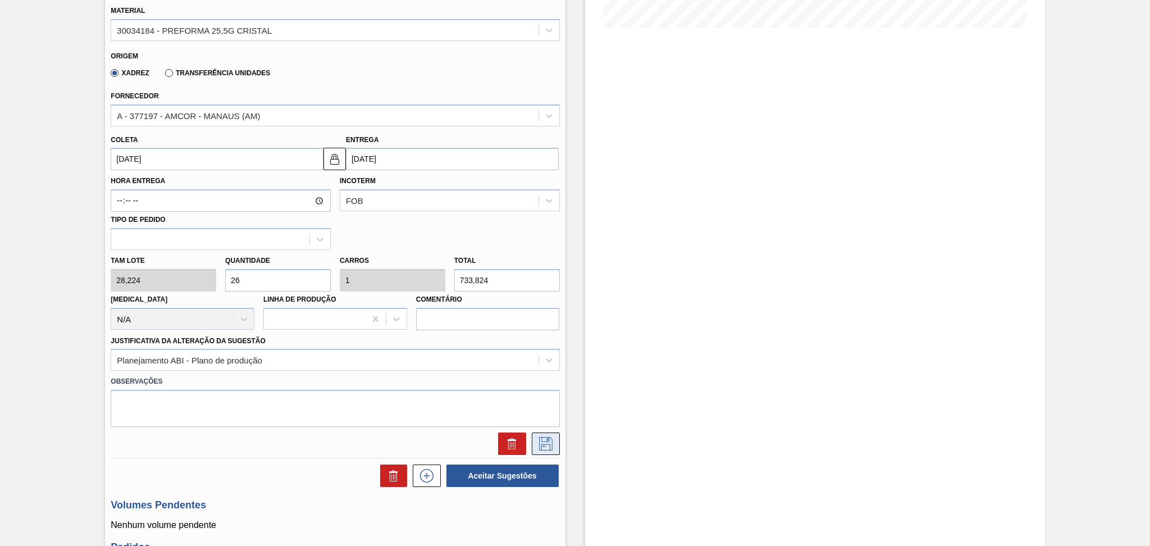
click at [537, 438] on icon at bounding box center [546, 443] width 18 height 13
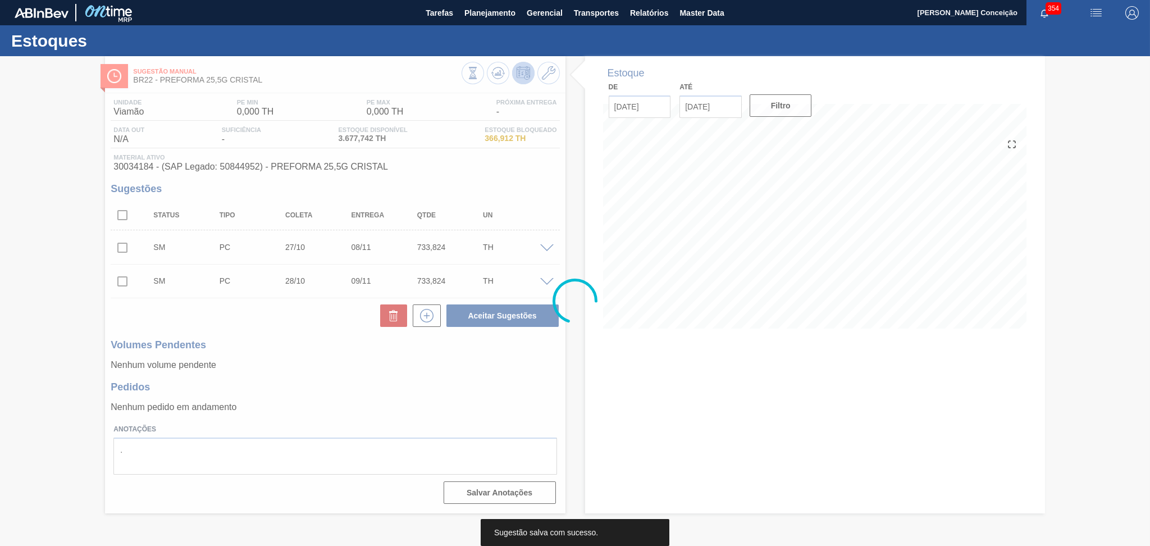
scroll to position [0, 0]
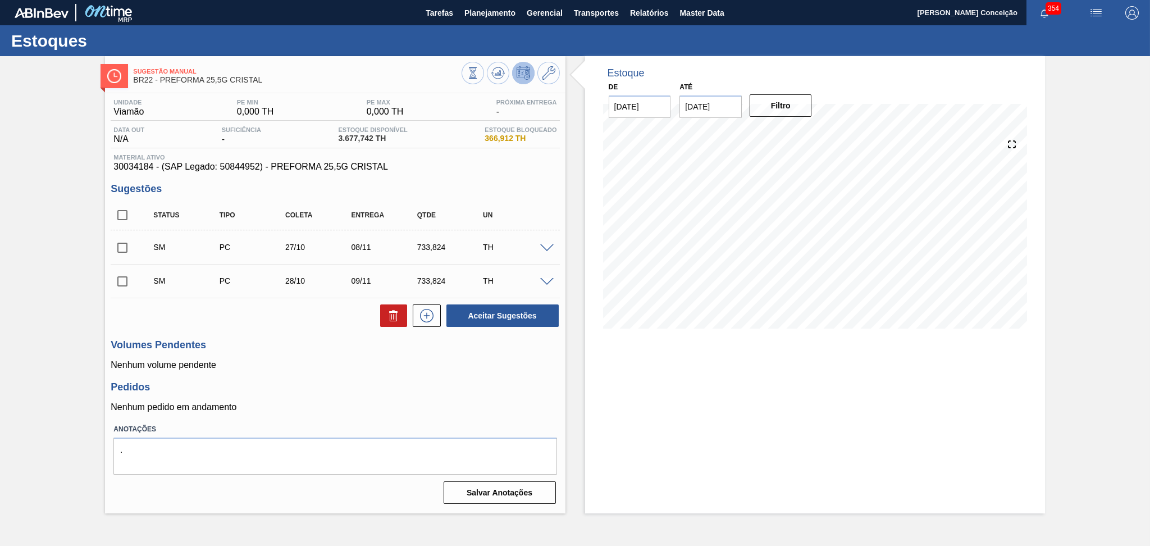
click at [345, 375] on div "Unidade Viamão PE MIN 0,000 TH PE MAX 0,000 TH Próxima Entrega - Data out N/A S…" at bounding box center [335, 300] width 460 height 414
click at [425, 318] on icon at bounding box center [427, 315] width 18 height 13
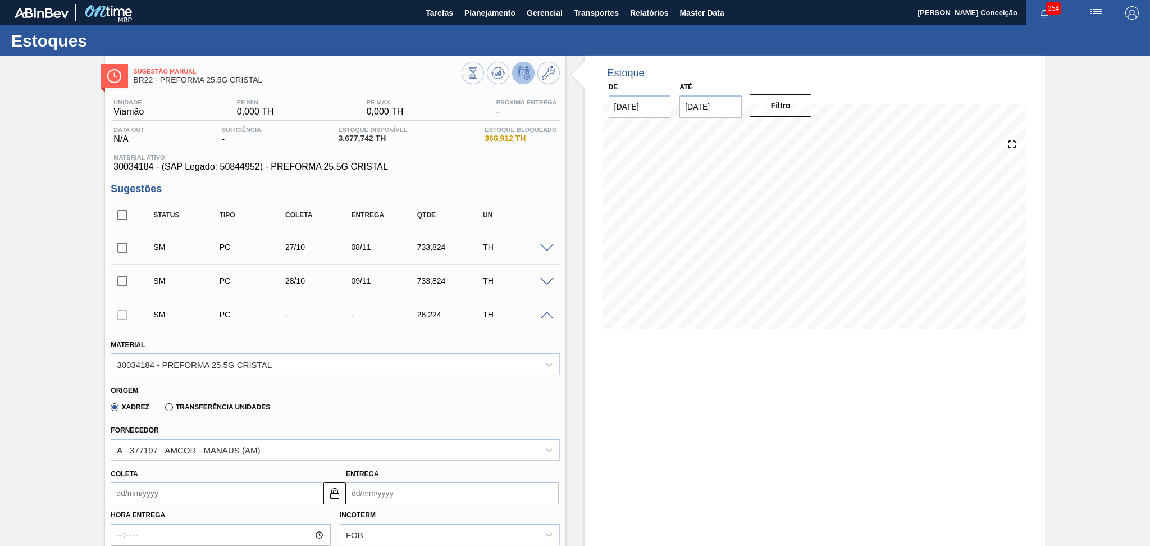
click at [296, 399] on div "Xadrez Transferência Unidades" at bounding box center [330, 405] width 439 height 22
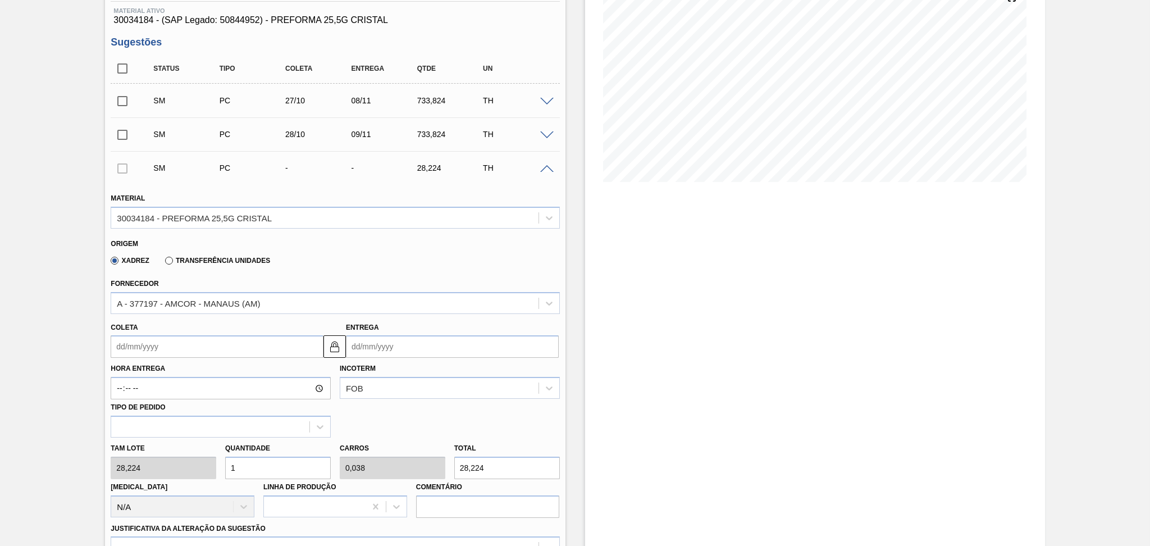
scroll to position [225, 0]
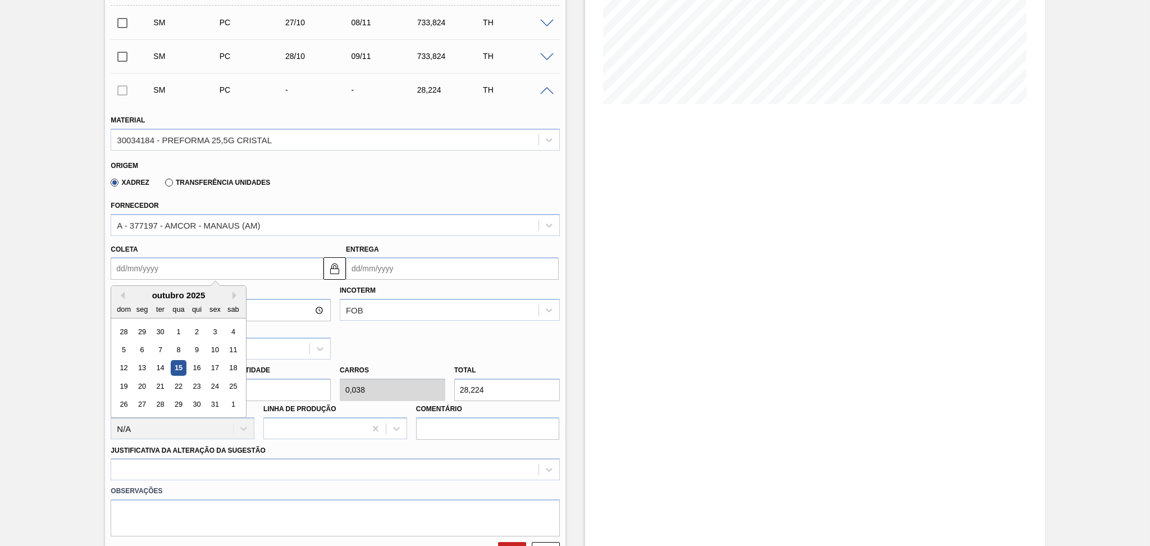
click at [146, 270] on input "Coleta" at bounding box center [217, 268] width 213 height 22
click at [198, 403] on div "30" at bounding box center [196, 404] width 15 height 15
type input "[DATE]"
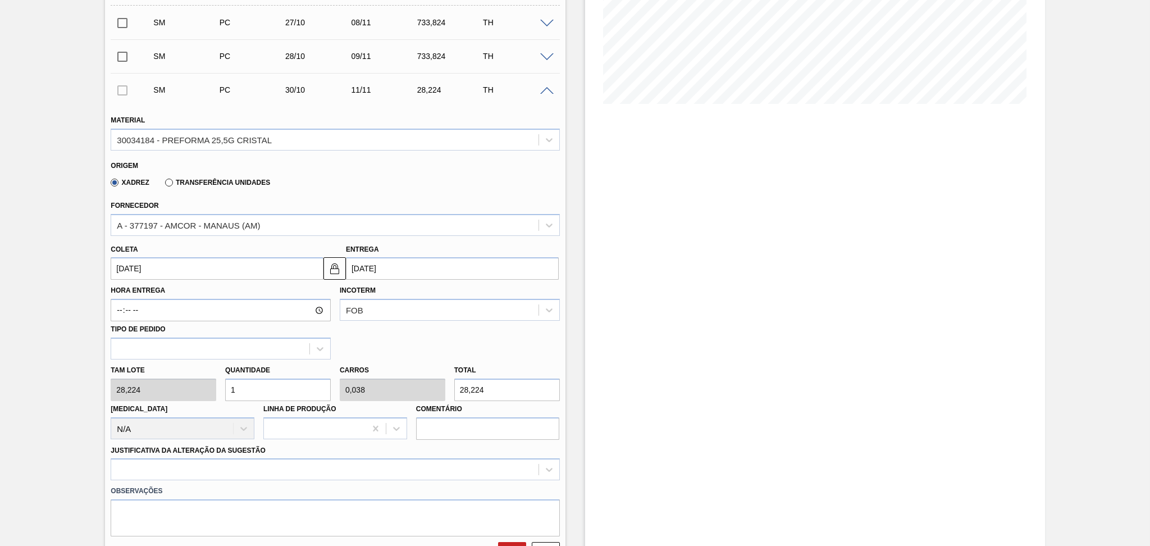
click at [158, 389] on div "Tam lote 28,224 Quantidade 1 Carros 0,038 Total 28,224 [MEDICAL_DATA] N/A Linha…" at bounding box center [335, 399] width 458 height 80
type input "2"
type input "0,077"
type input "56,448"
type input "26"
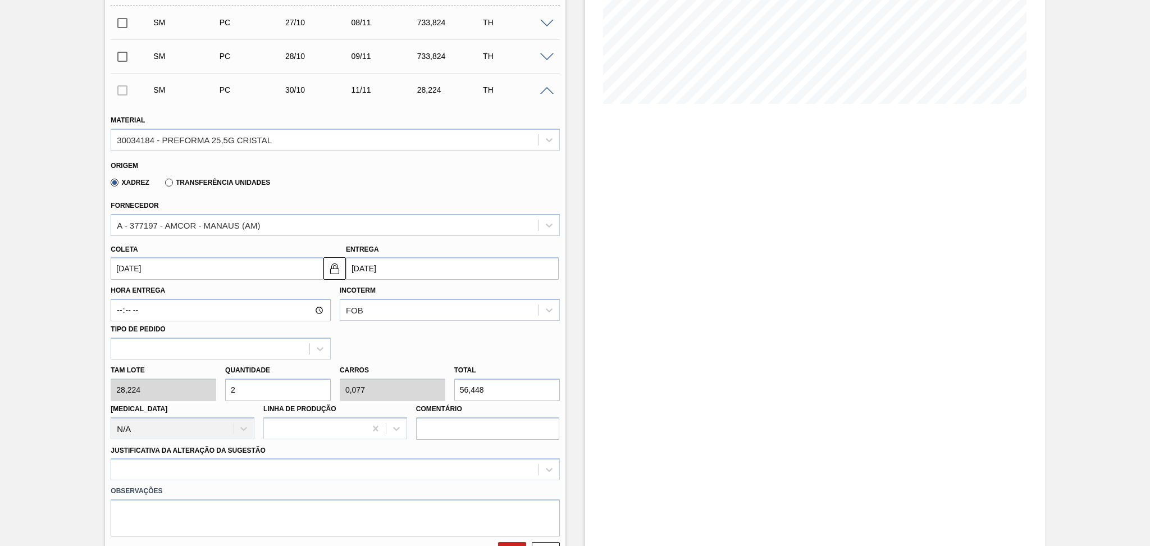
type input "1"
type input "733,824"
type input "26"
click at [147, 468] on div at bounding box center [335, 469] width 449 height 22
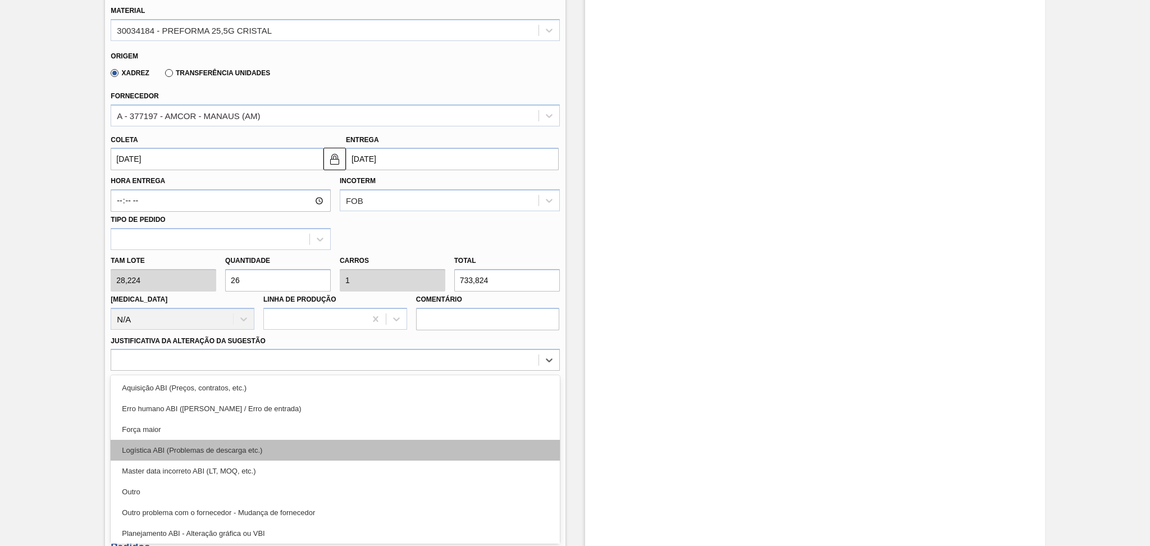
scroll to position [149, 0]
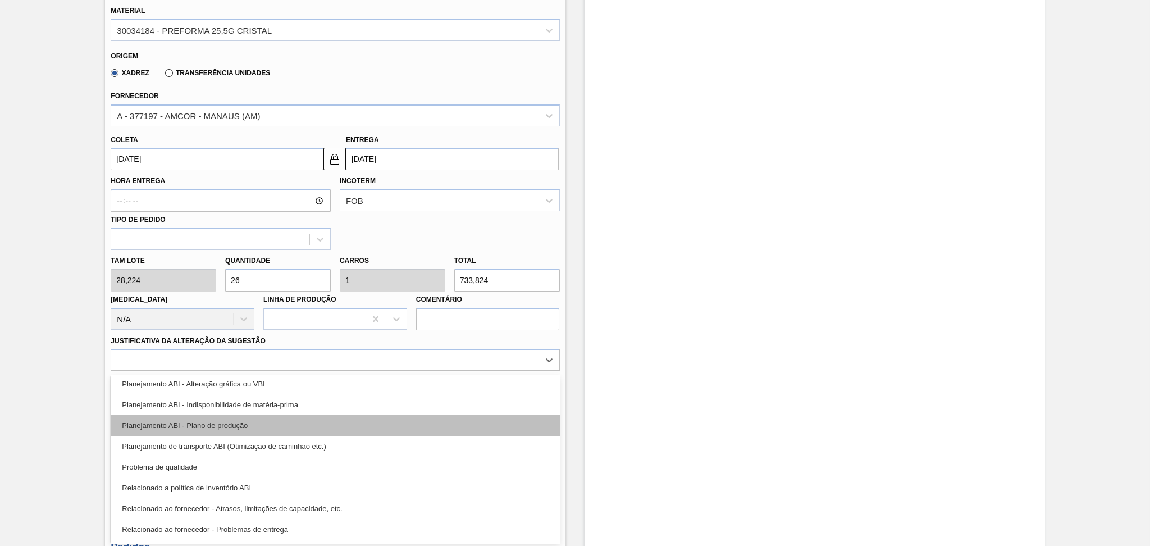
click at [261, 424] on div "Planejamento ABI - Plano de produção" at bounding box center [335, 425] width 449 height 21
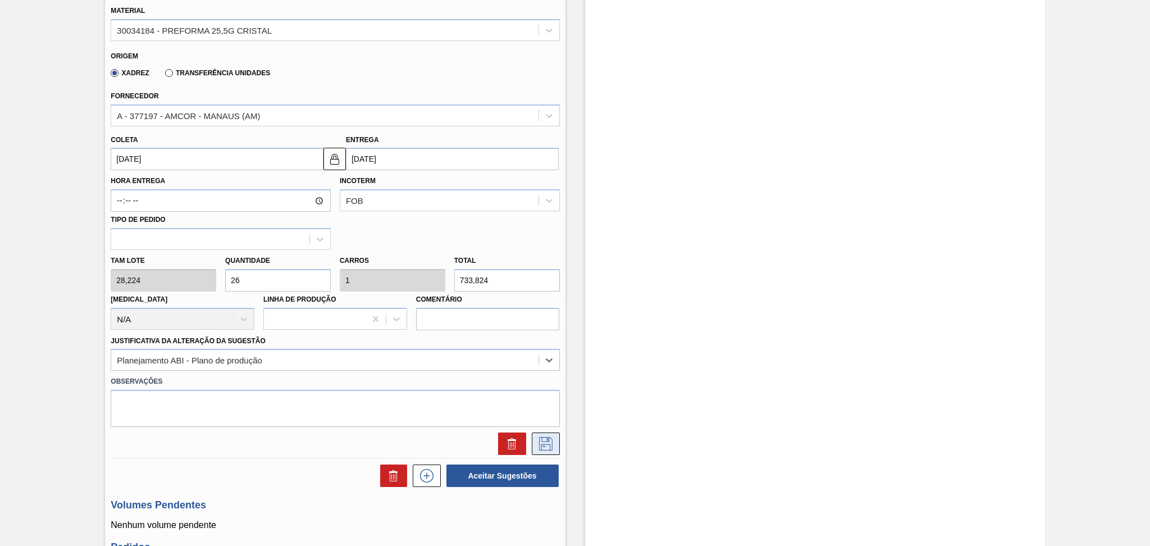
click at [543, 437] on icon at bounding box center [546, 443] width 18 height 13
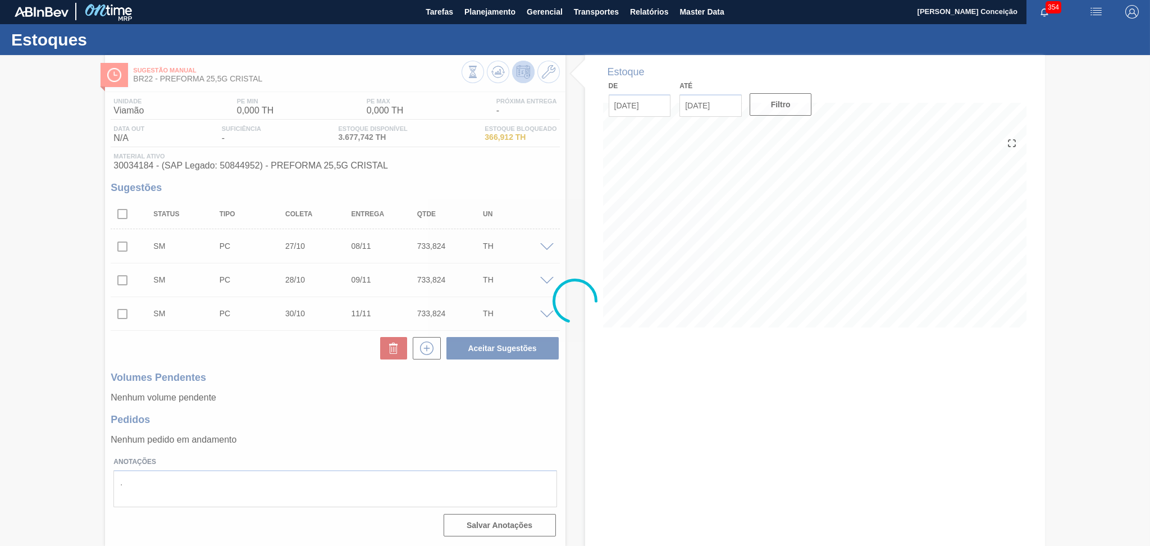
scroll to position [1, 0]
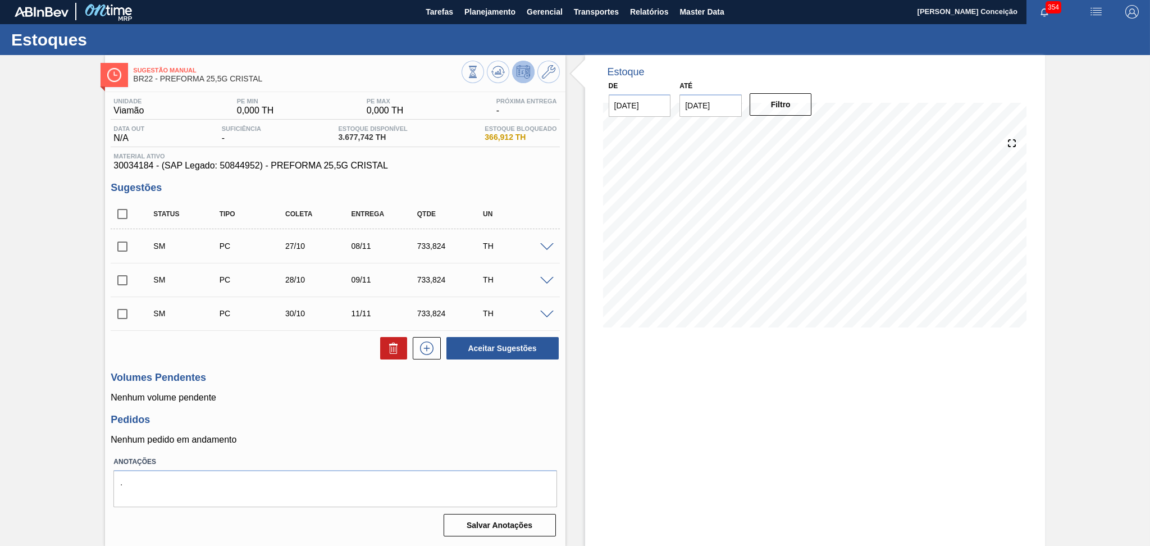
click at [313, 406] on div "Unidade Viamão PE MIN 0,000 TH PE MAX 0,000 TH Próxima Entrega - Data out N/A S…" at bounding box center [335, 316] width 460 height 448
click at [380, 401] on p "Nenhum volume pendente" at bounding box center [335, 397] width 449 height 10
drag, startPoint x: 611, startPoint y: 391, endPoint x: 635, endPoint y: 385, distance: 24.9
click at [611, 391] on div "Estoque De [DATE] Até [DATE] Filtro 17/10 Projeção de Estoque 3,497.742 [DOMAIN…" at bounding box center [815, 300] width 460 height 491
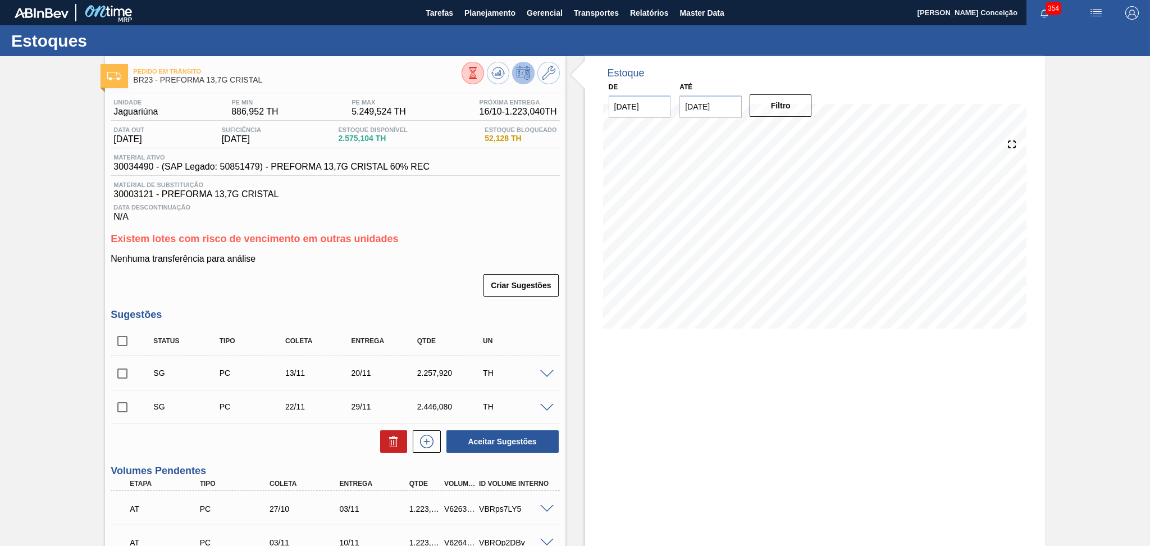
click at [470, 205] on span "Data Descontinuação" at bounding box center [334, 207] width 443 height 7
click at [429, 250] on div "Existem lotes com risco de vencimento em outras unidades Nenhuma transferência …" at bounding box center [335, 265] width 449 height 65
click at [420, 259] on p "Nenhuma transferência para análise" at bounding box center [335, 259] width 449 height 10
click at [486, 12] on span "Planejamento" at bounding box center [489, 12] width 51 height 13
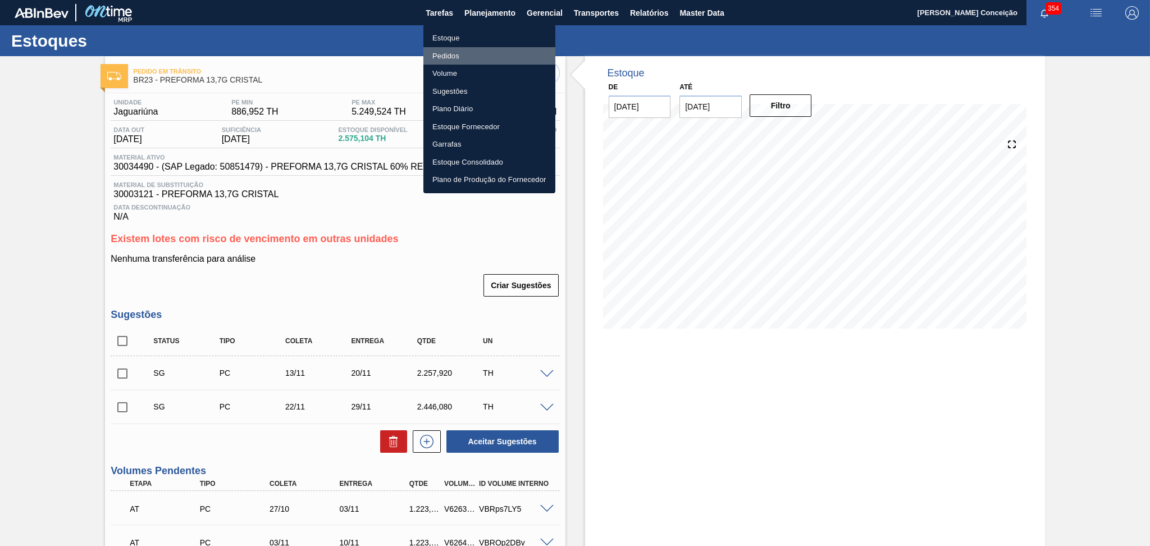
click at [465, 61] on li "Pedidos" at bounding box center [489, 56] width 132 height 18
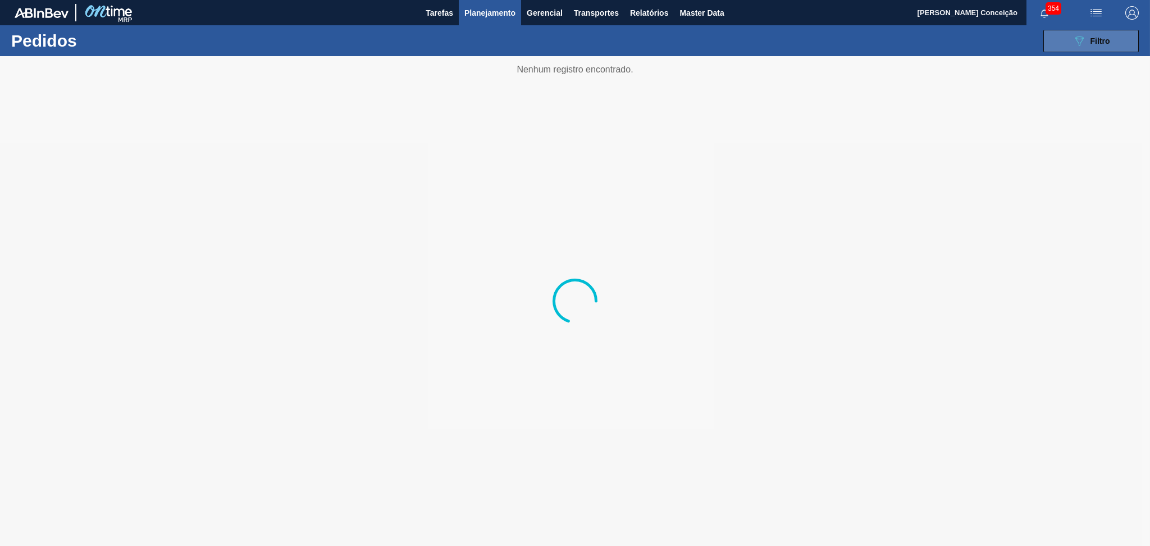
click at [1082, 44] on icon "089F7B8B-B2A5-4AFE-B5C0-19BA573D28AC" at bounding box center [1078, 40] width 13 height 13
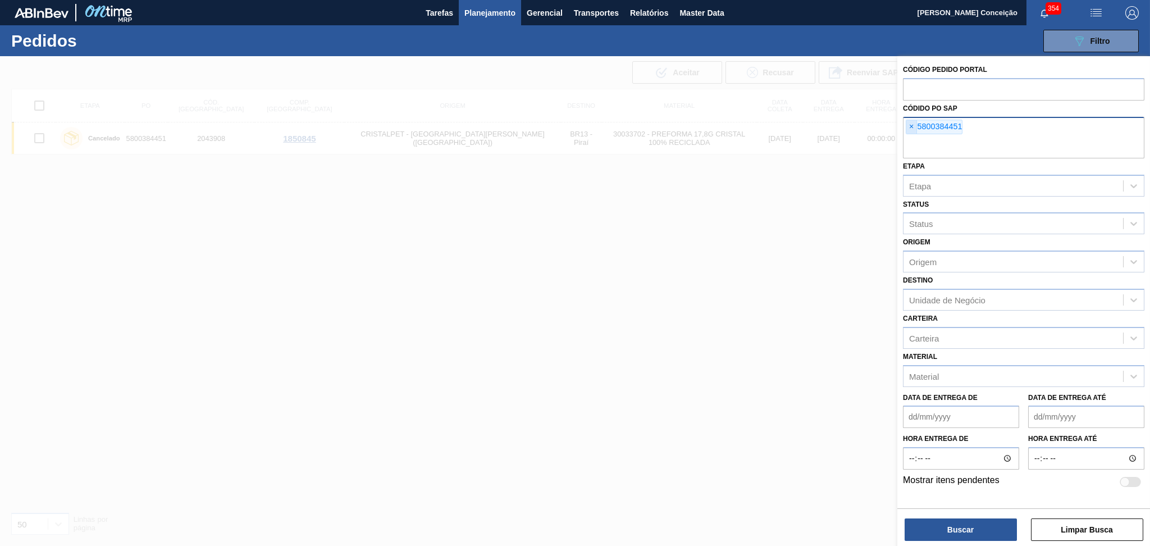
click at [906, 125] on span "×" at bounding box center [911, 126] width 11 height 13
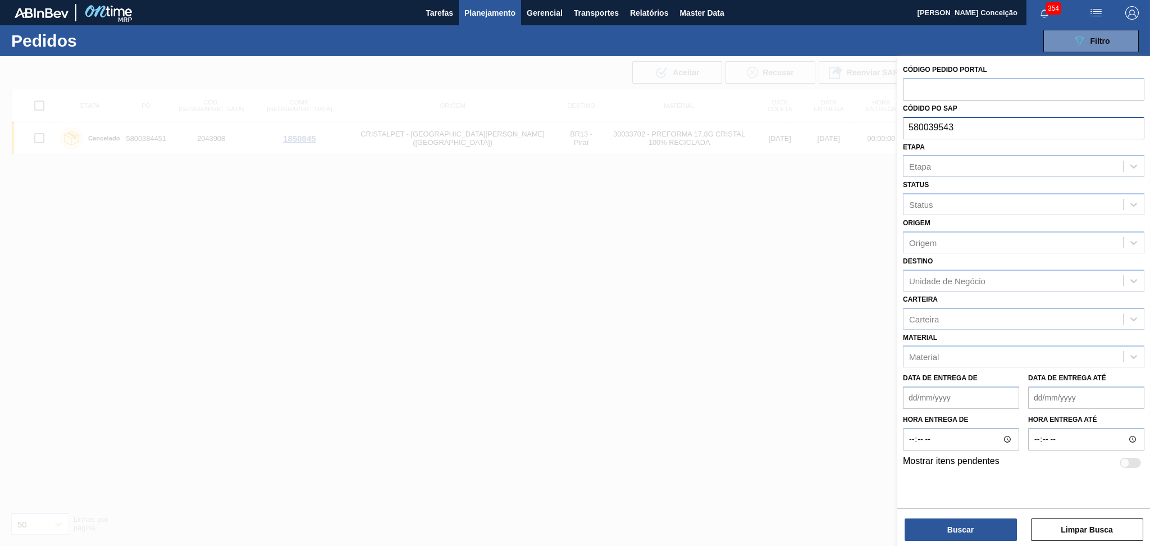
type input "5800395434"
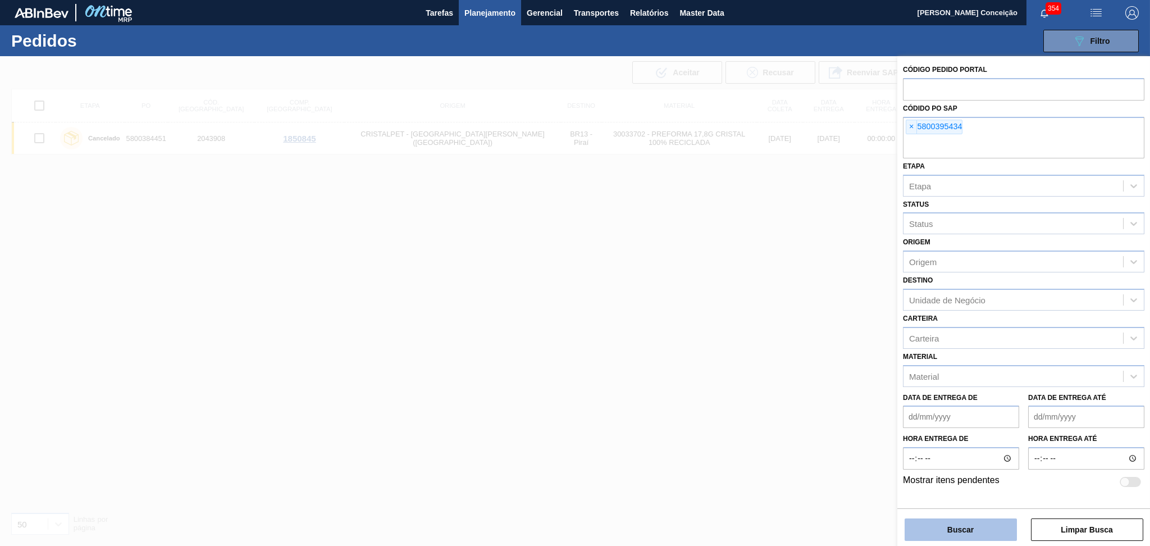
click at [929, 530] on button "Buscar" at bounding box center [960, 529] width 112 height 22
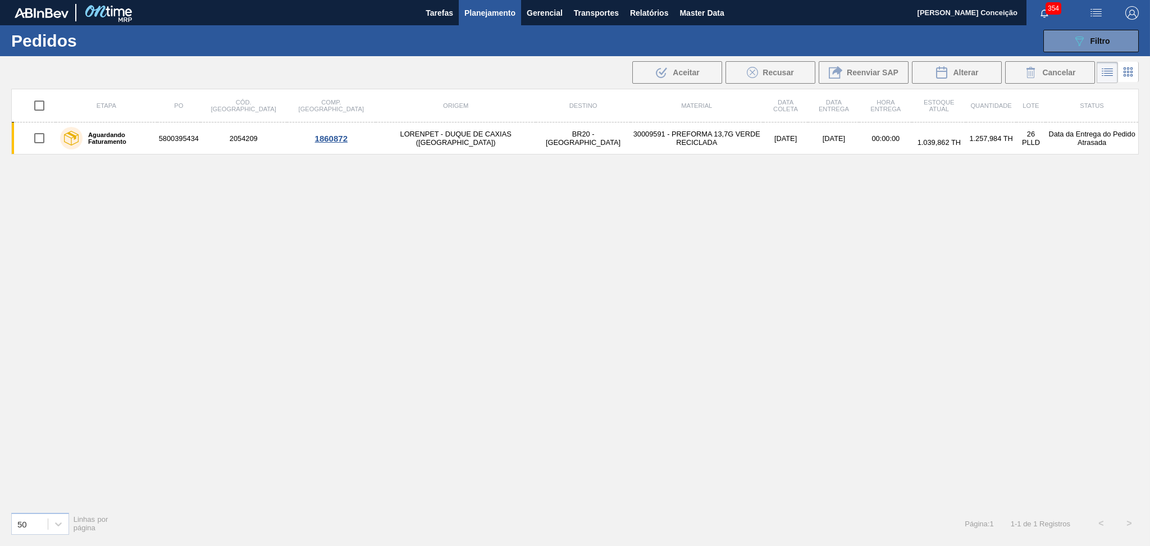
click at [348, 290] on div "Etapa PO Cód. Pedido Comp. Carga Origem Destino Material Data coleta Data Entre…" at bounding box center [574, 296] width 1127 height 414
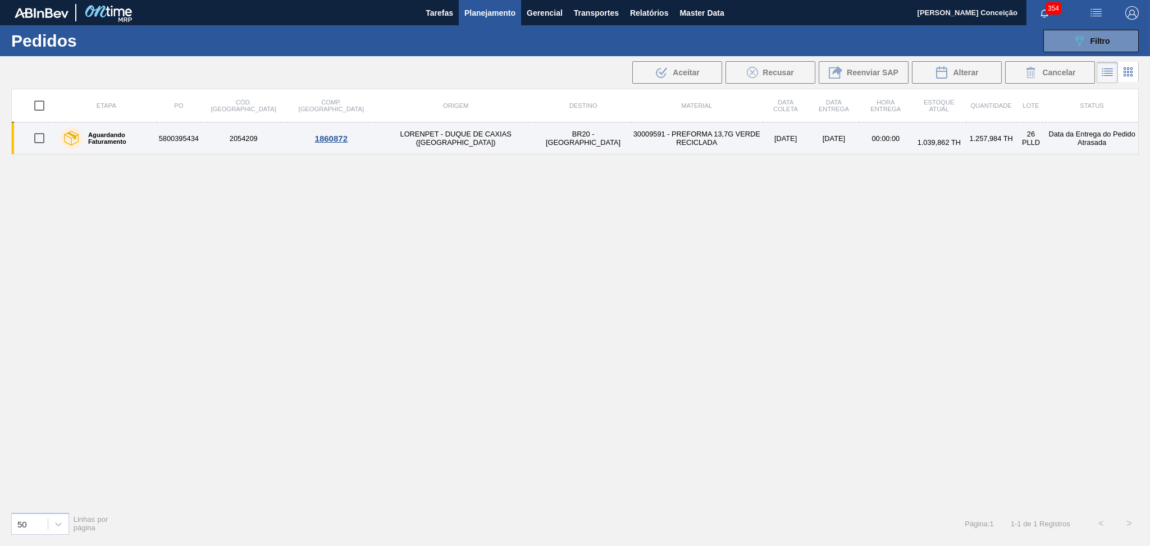
click at [427, 140] on td "LORENPET - DUQUE DE CAXIAS ([GEOGRAPHIC_DATA])" at bounding box center [456, 138] width 160 height 32
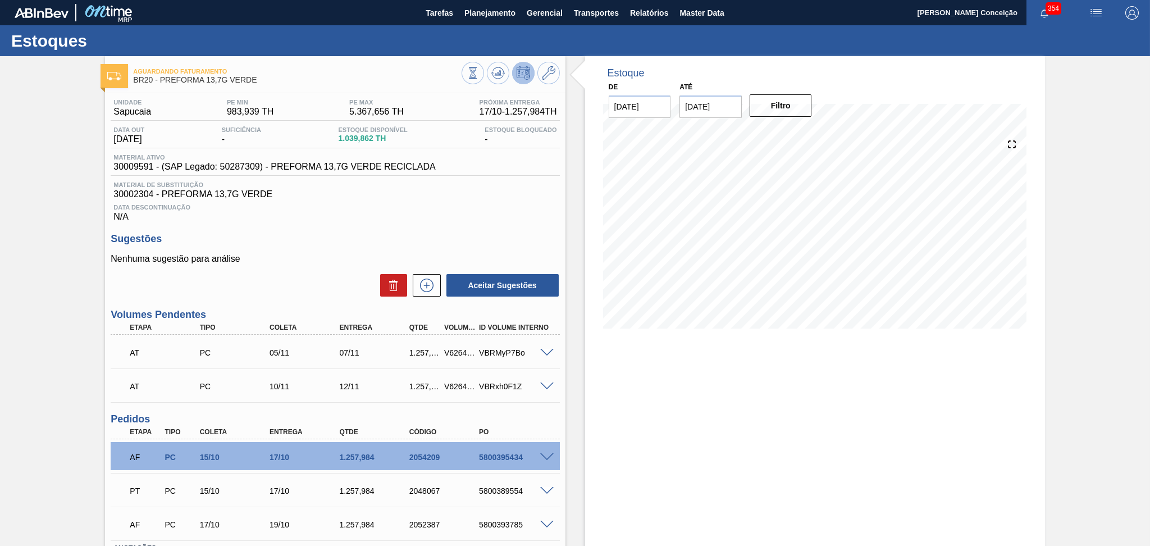
click at [324, 223] on div "Unidade Sapucaia PE MIN 983,939 TH PE MAX 5.367,656 TH Próxima Entrega 17/10 - …" at bounding box center [335, 359] width 460 height 533
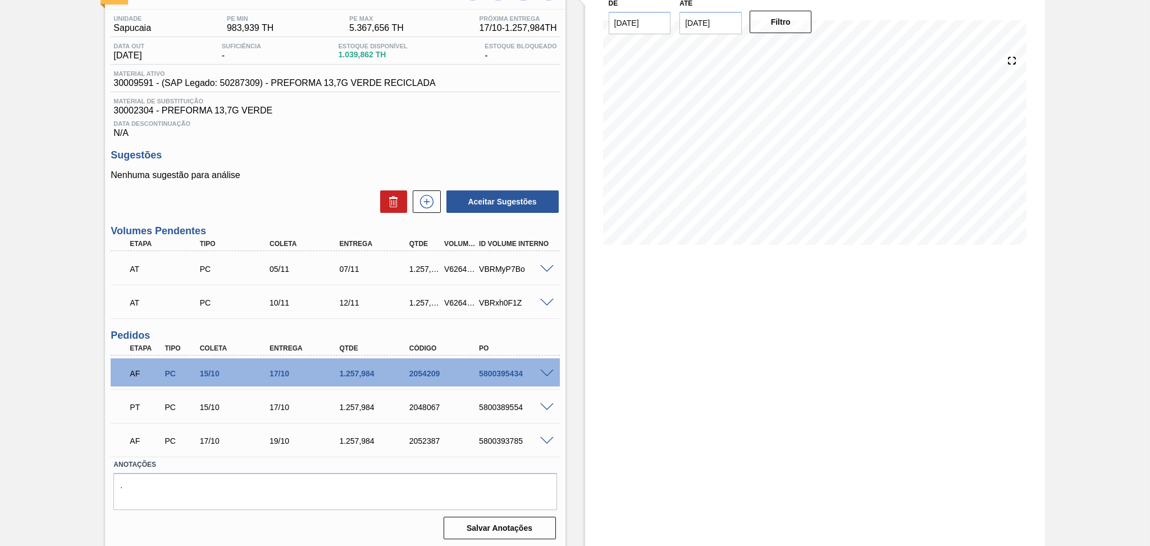
scroll to position [85, 0]
click at [540, 371] on span at bounding box center [546, 372] width 13 height 8
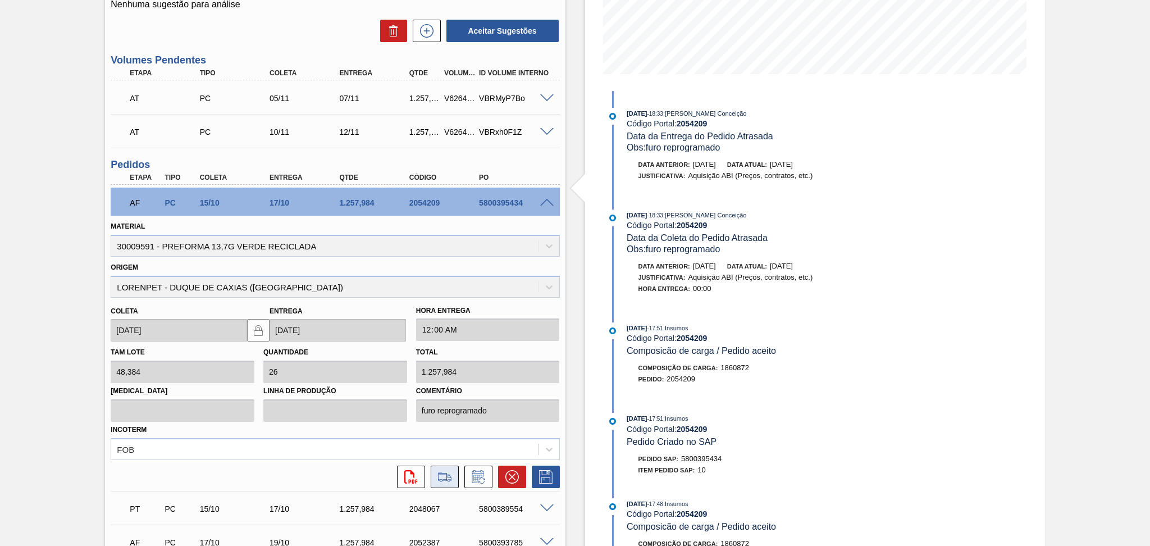
scroll to position [309, 0]
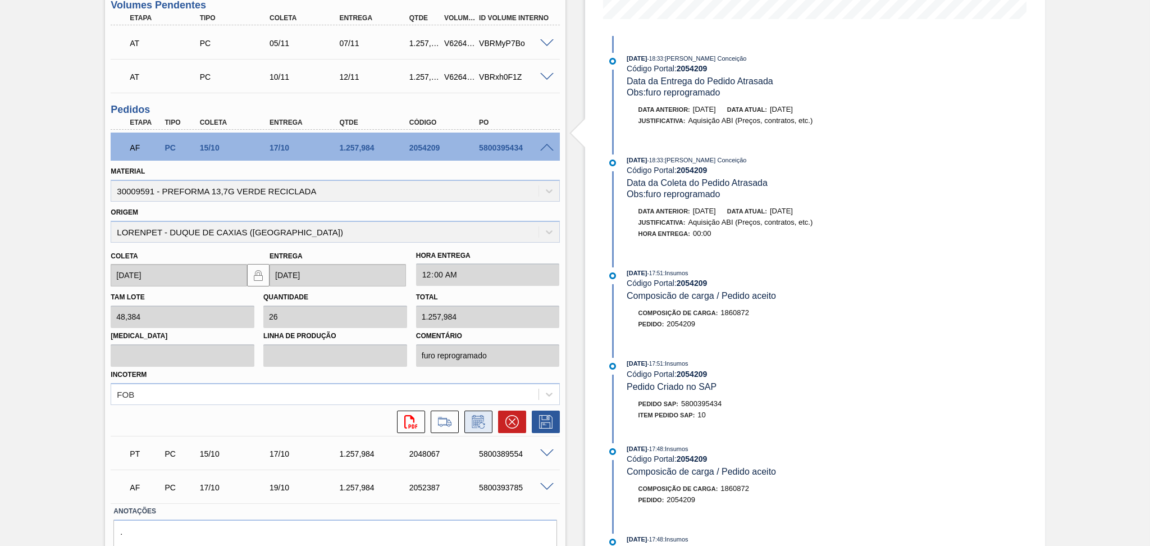
click at [483, 423] on icon at bounding box center [481, 425] width 6 height 6
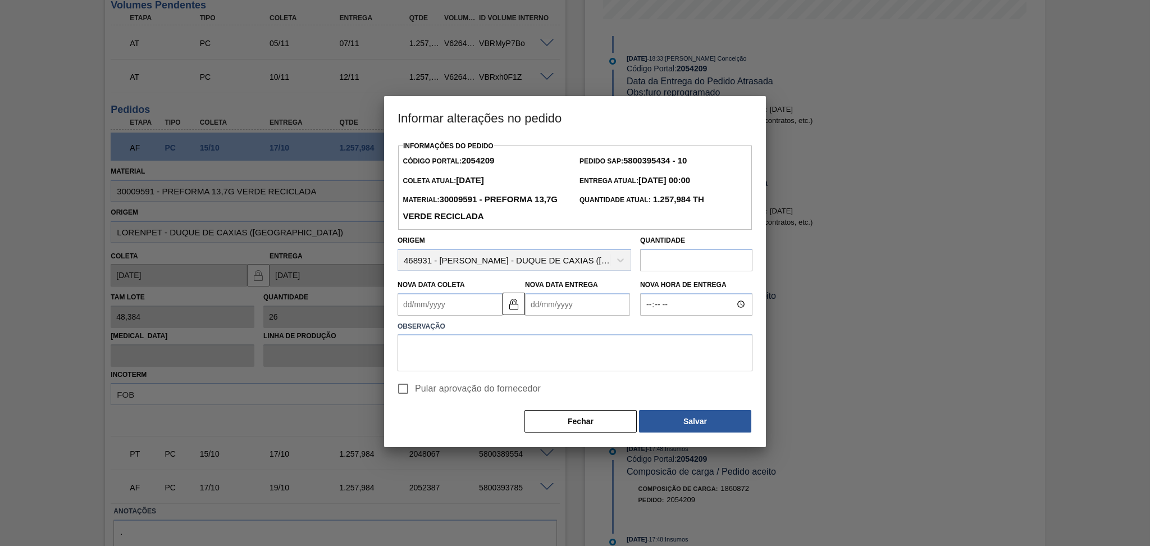
click at [479, 309] on Coleta2054209 "Nova Data Coleta" at bounding box center [449, 304] width 105 height 22
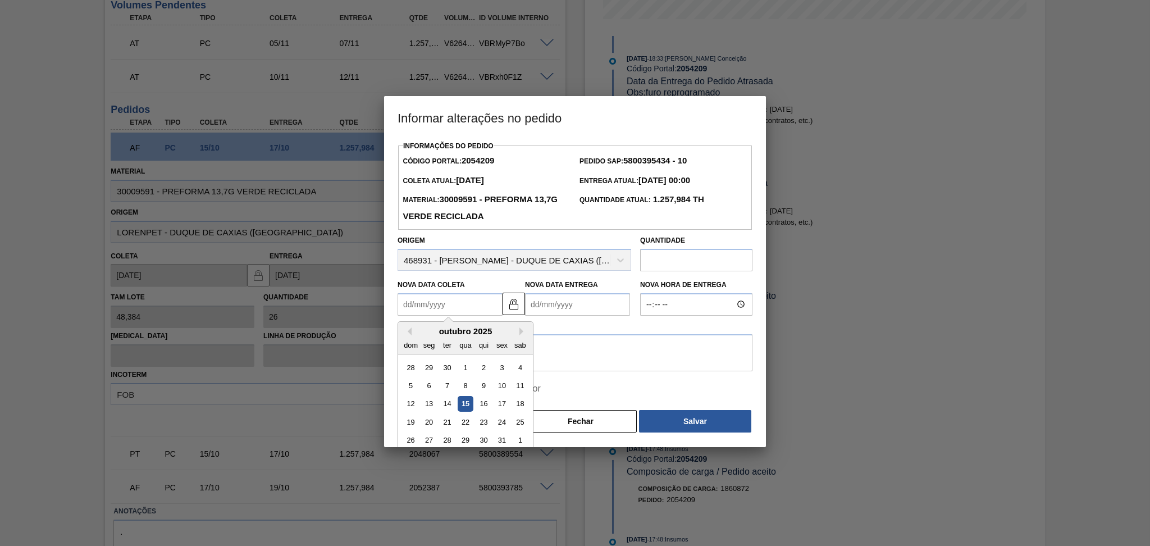
type Coleta2054209 "1"
type Entrega2054209 "[DATE]"
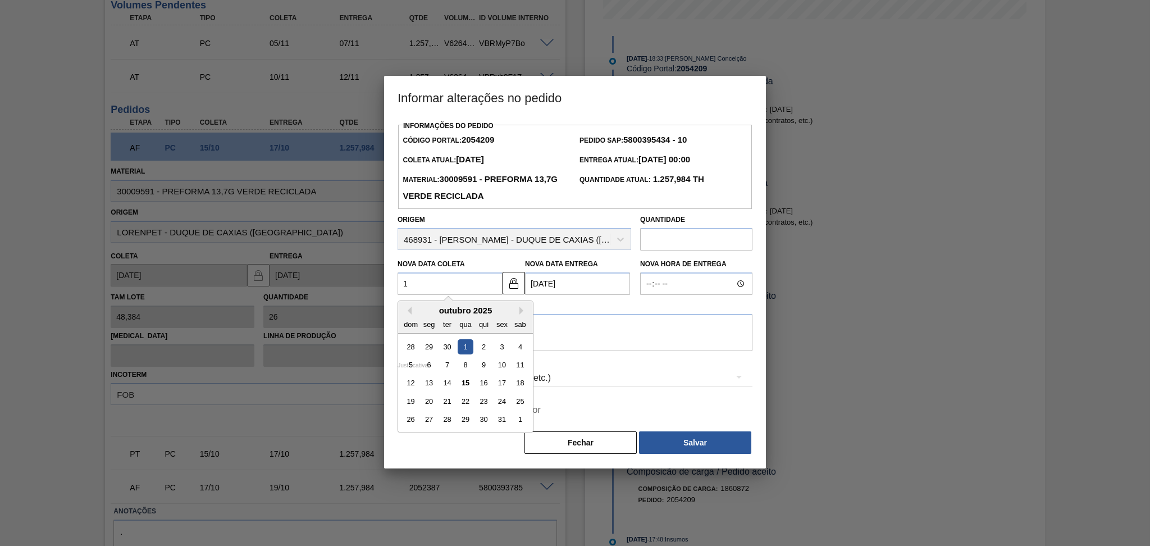
type Coleta2054209 "16"
type Entrega2054209 "[DATE]"
type Coleta2054209 "16/1"
type Entrega2054209 "[DATE]"
type Coleta2054209 "16/10"
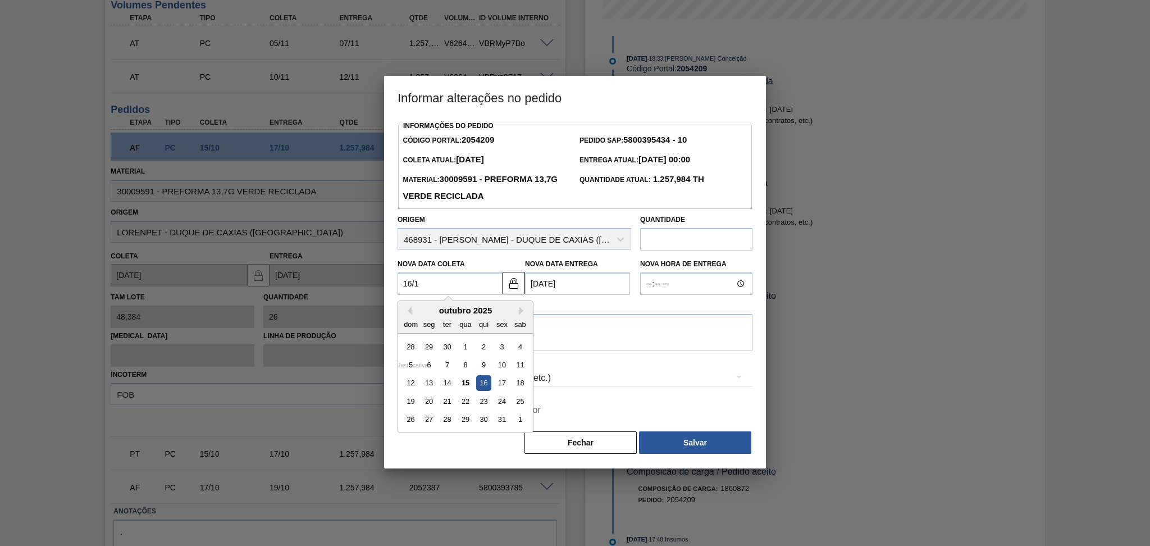
type Entrega2054209 "[DATE]"
type Coleta2054209 "[DATE]"
type Entrega2054209 "[DATE]"
type Coleta2054209 "[DATE]"
type Entrega2054209 "[DATE]"
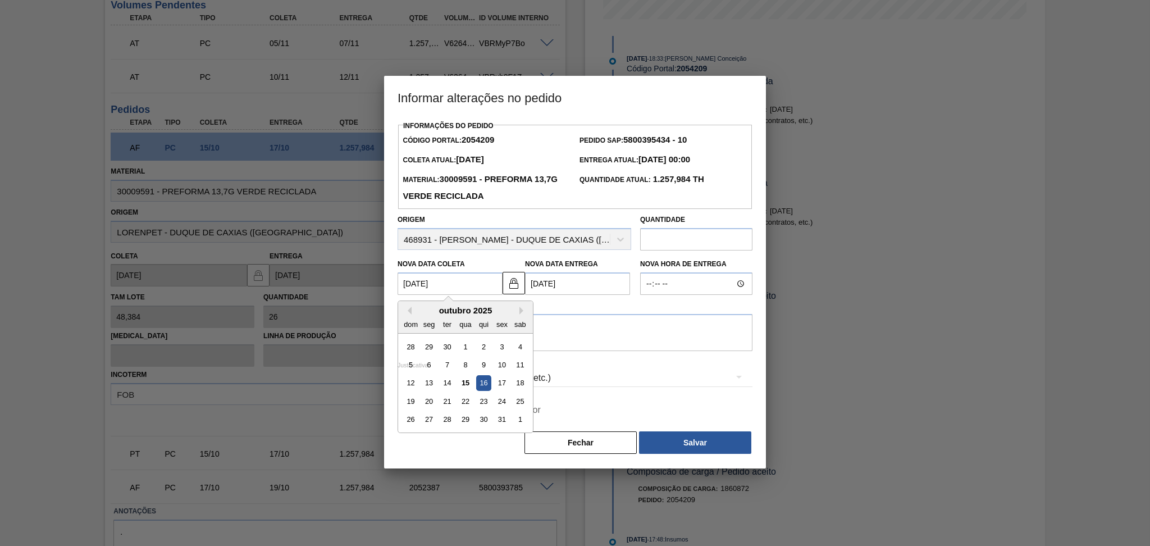
type Coleta2054209 "[DATE]"
click at [557, 351] on textarea at bounding box center [574, 332] width 355 height 37
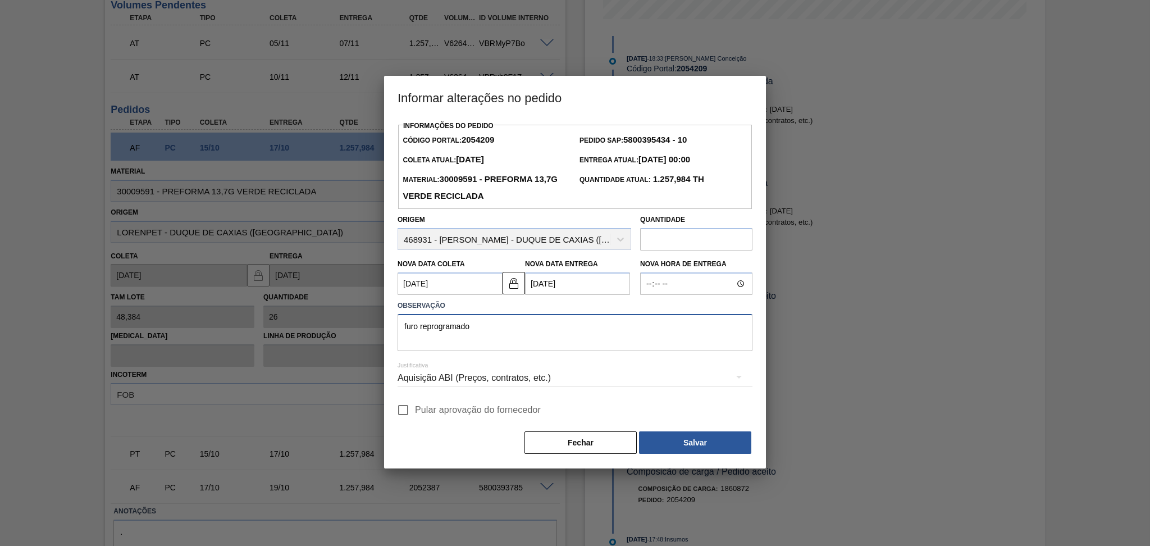
type textarea "furo reprogramado"
click at [479, 406] on span "Pular aprovação do fornecedor" at bounding box center [478, 409] width 126 height 13
click at [415, 406] on input "Pular aprovação do fornecedor" at bounding box center [403, 410] width 24 height 24
checkbox input "true"
click at [682, 433] on button "Salvar" at bounding box center [695, 442] width 112 height 22
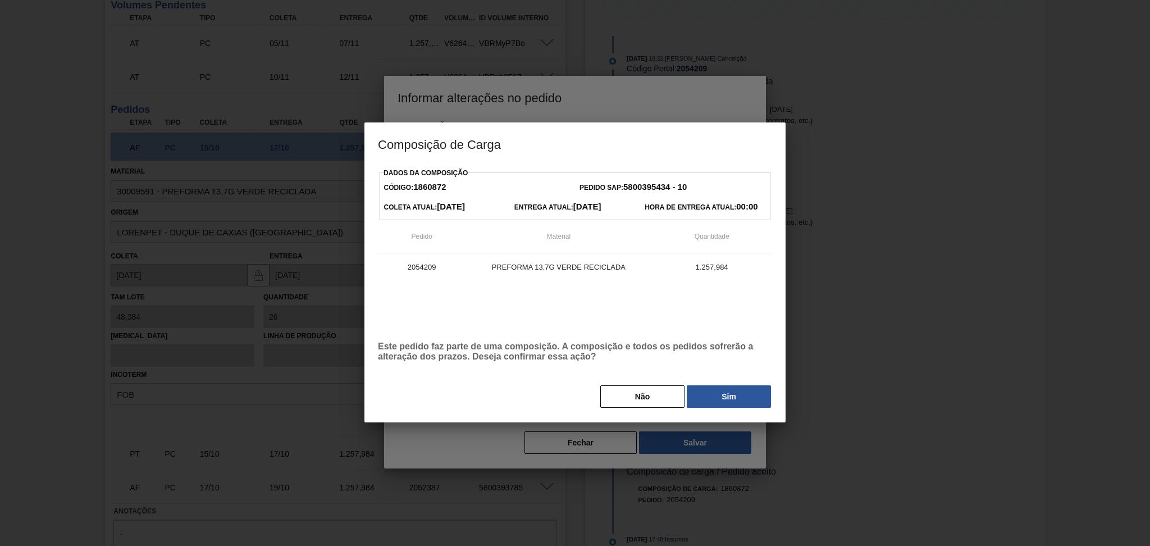
click at [722, 400] on button "Sim" at bounding box center [729, 396] width 84 height 22
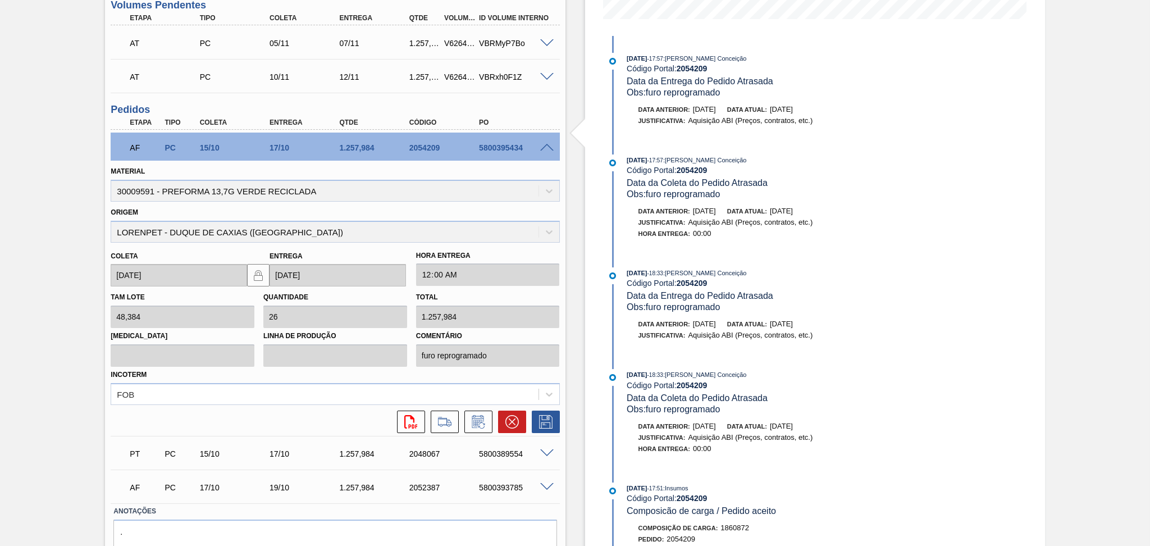
click at [76, 150] on div "Aguardando Faturamento BR20 - PREFORMA 13,7G VERDE Unidade Sapucaia PE MIN 983,…" at bounding box center [575, 171] width 1150 height 848
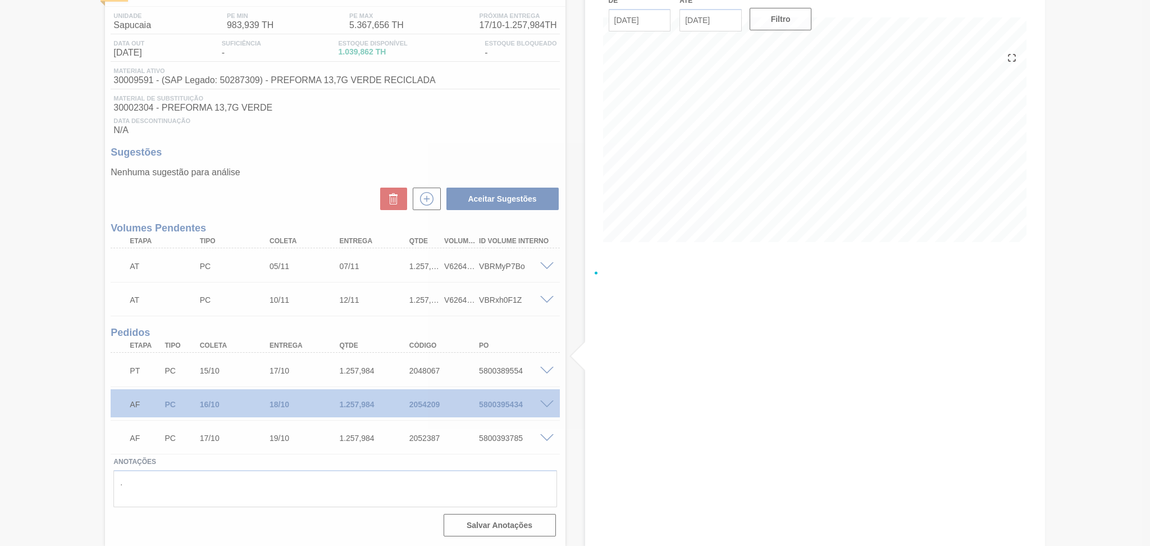
scroll to position [85, 0]
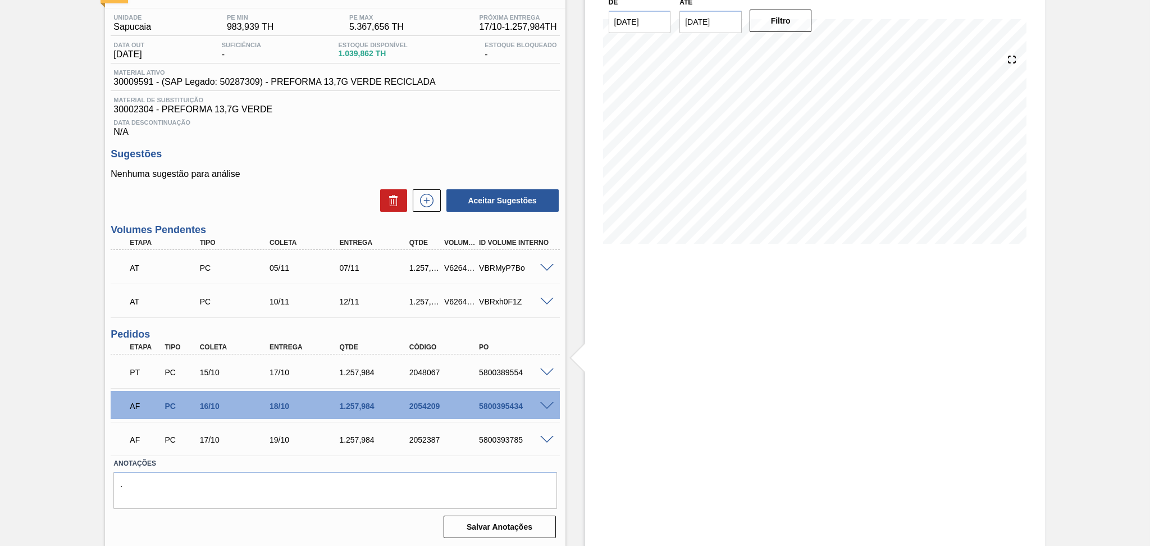
click at [308, 198] on div "Aceitar Sugestões" at bounding box center [335, 200] width 449 height 25
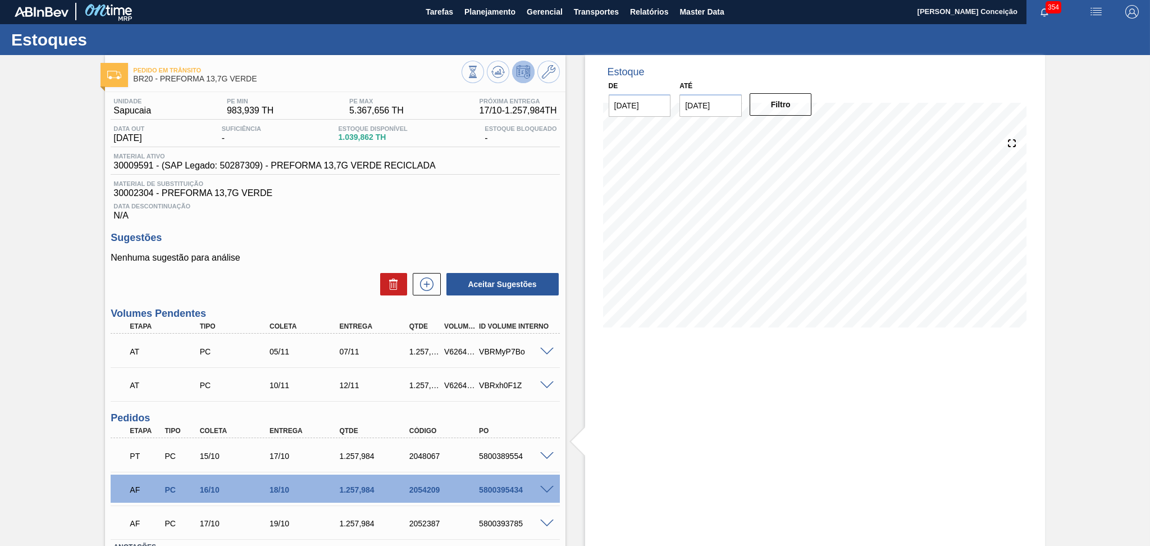
scroll to position [0, 0]
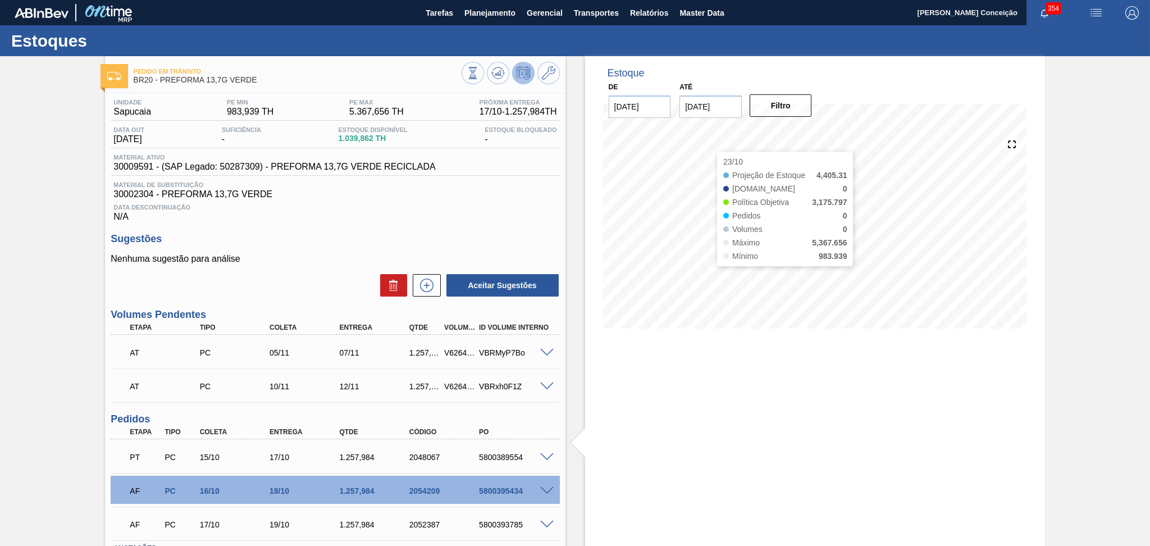
click at [744, 363] on div "Estoque De [DATE] Até [DATE] Filtro 23/10 Projeção de Estoque 4,405.31 [DOMAIN_…" at bounding box center [815, 344] width 460 height 576
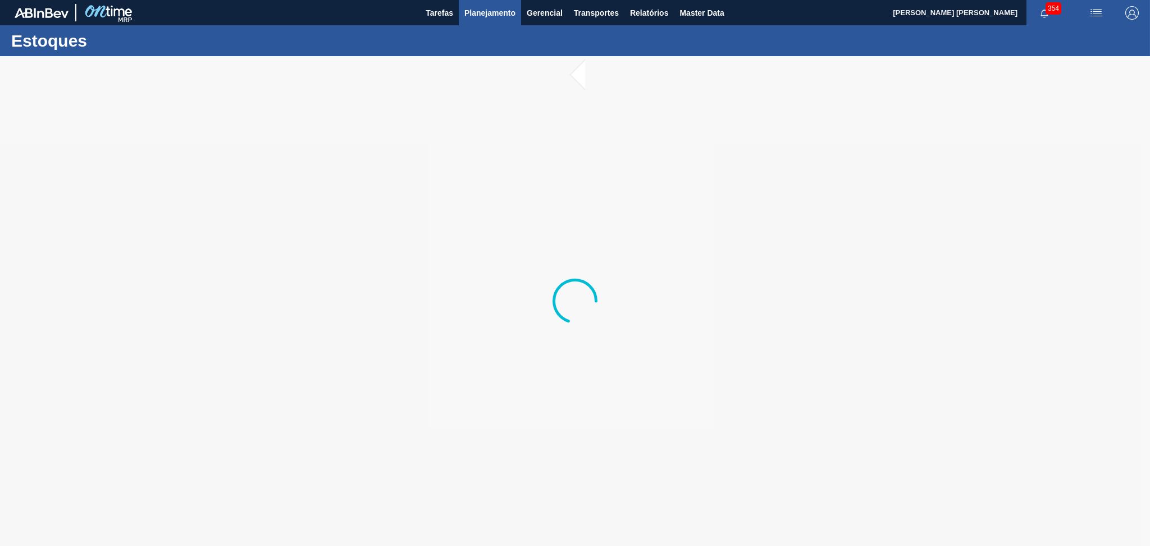
click at [492, 4] on button "Planejamento" at bounding box center [490, 12] width 62 height 25
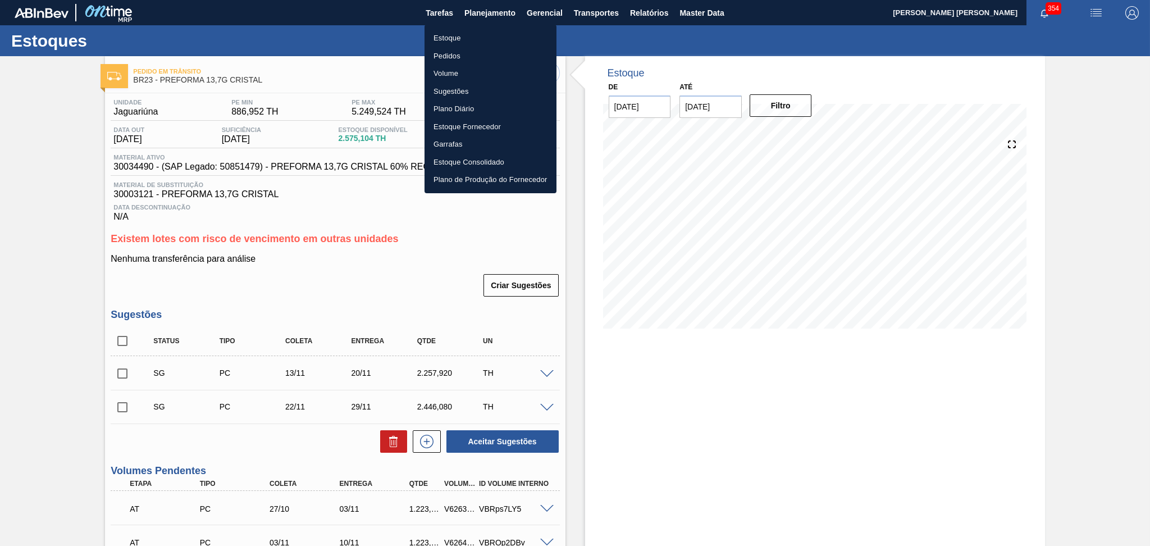
click at [782, 414] on div at bounding box center [575, 273] width 1150 height 546
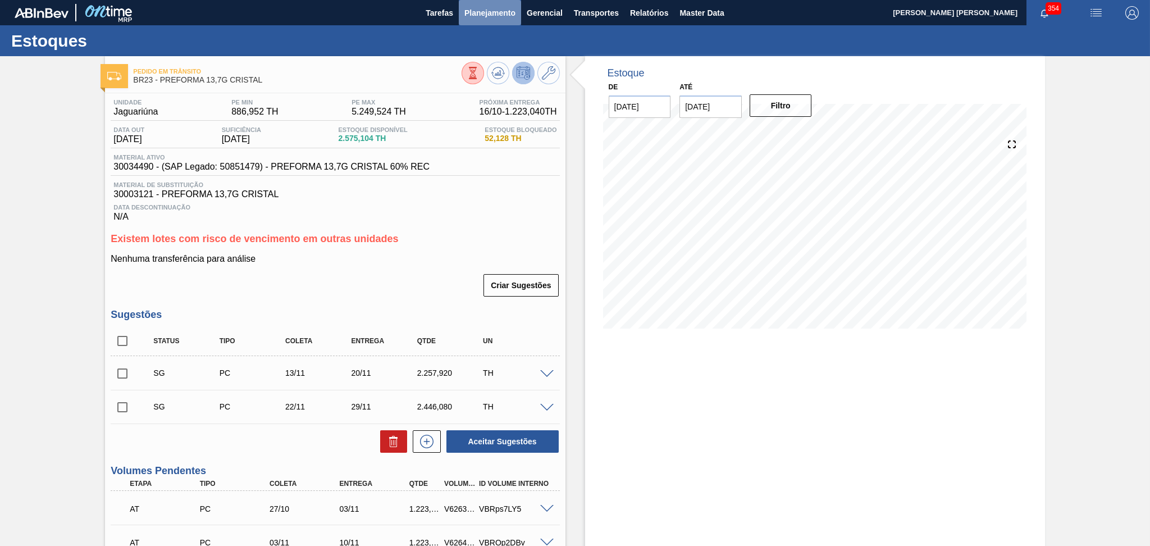
click at [500, 18] on span "Planejamento" at bounding box center [489, 12] width 51 height 13
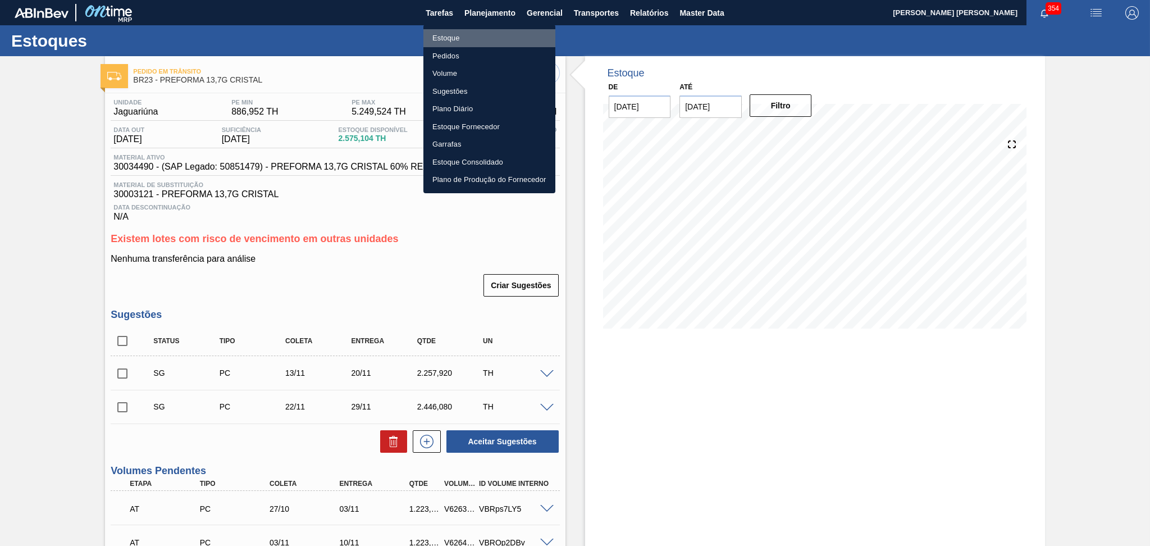
click at [446, 45] on li "Estoque" at bounding box center [489, 38] width 132 height 18
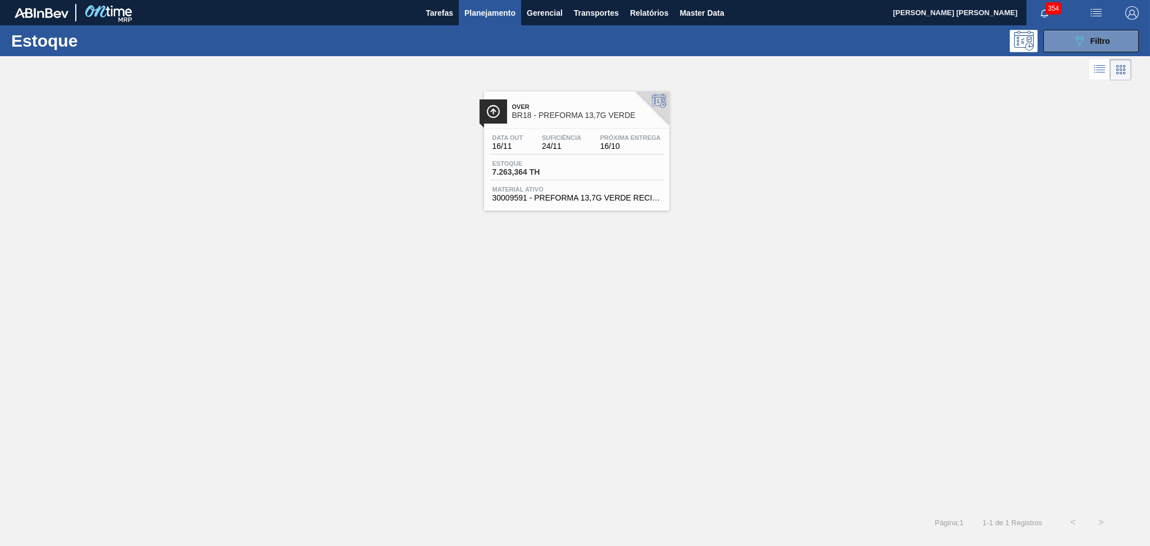
click at [635, 353] on div "Over BR18 - PREFORMA 13,7G VERDE Data out 16/11 Suficiência 24/11 Próxima Entre…" at bounding box center [575, 295] width 1150 height 425
click at [731, 182] on div "Over BR18 - PREFORMA 13,7G VERDE Data out 16/11 Suficiência 24/11 Próxima Entre…" at bounding box center [575, 146] width 1150 height 127
click at [494, 283] on div "Over BR18 - PREFORMA 13,7G VERDE Data out 16/11 Suficiência 24/11 Próxima Entre…" at bounding box center [575, 295] width 1150 height 425
click at [429, 231] on div "Over BR18 - PREFORMA 13,7G VERDE Data out 16/11 Suficiência 24/11 Próxima Entre…" at bounding box center [575, 295] width 1150 height 425
click at [472, 248] on div "Over BR18 - PREFORMA 13,7G VERDE Data out 16/11 Suficiência 24/11 Próxima Entre…" at bounding box center [575, 295] width 1150 height 425
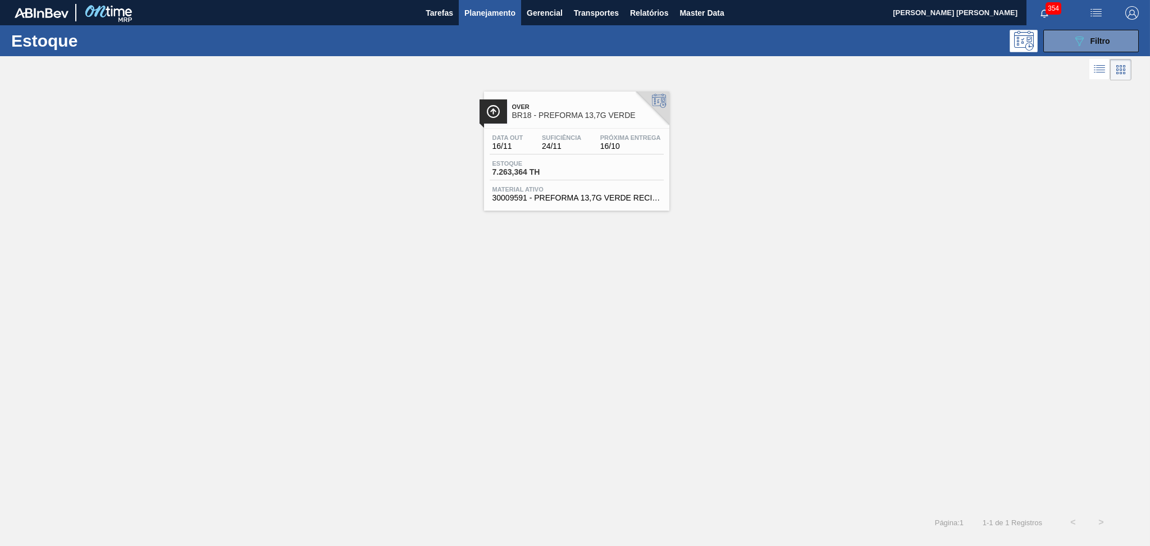
click at [823, 272] on div "Over BR18 - PREFORMA 13,7G VERDE Data out 16/11 Suficiência 24/11 Próxima Entre…" at bounding box center [575, 295] width 1150 height 425
click at [862, 301] on div "Over BR18 - PREFORMA 13,7G VERDE Data out 16/11 Suficiência 24/11 Próxima Entre…" at bounding box center [575, 295] width 1150 height 425
click at [1084, 43] on icon "089F7B8B-B2A5-4AFE-B5C0-19BA573D28AC" at bounding box center [1078, 40] width 13 height 13
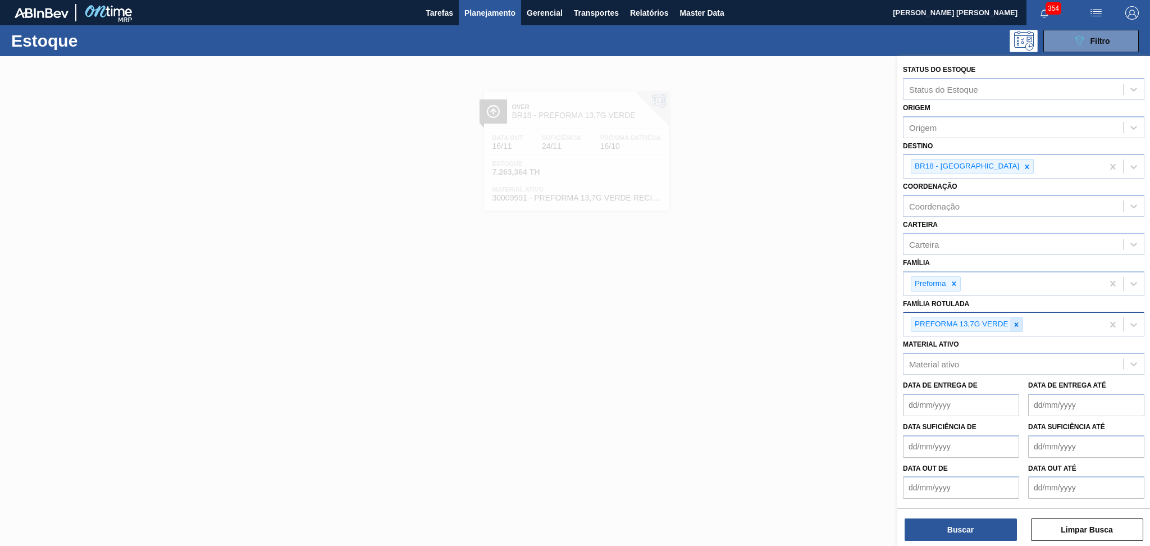
click at [1017, 323] on icon at bounding box center [1016, 325] width 8 height 8
click at [1025, 164] on icon at bounding box center [1027, 166] width 4 height 4
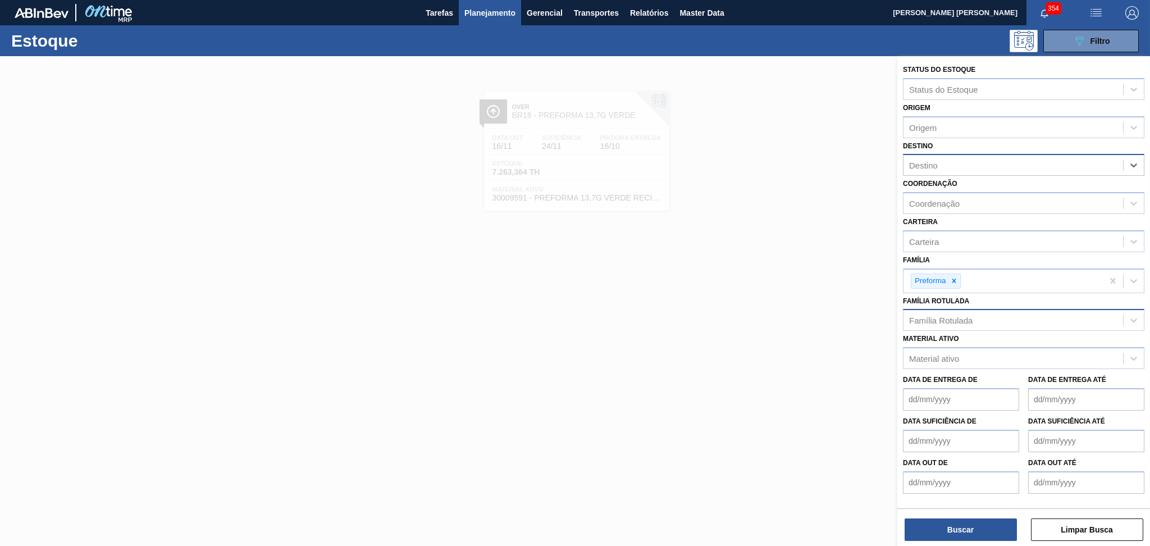
click at [990, 164] on div "Destino" at bounding box center [1013, 165] width 220 height 16
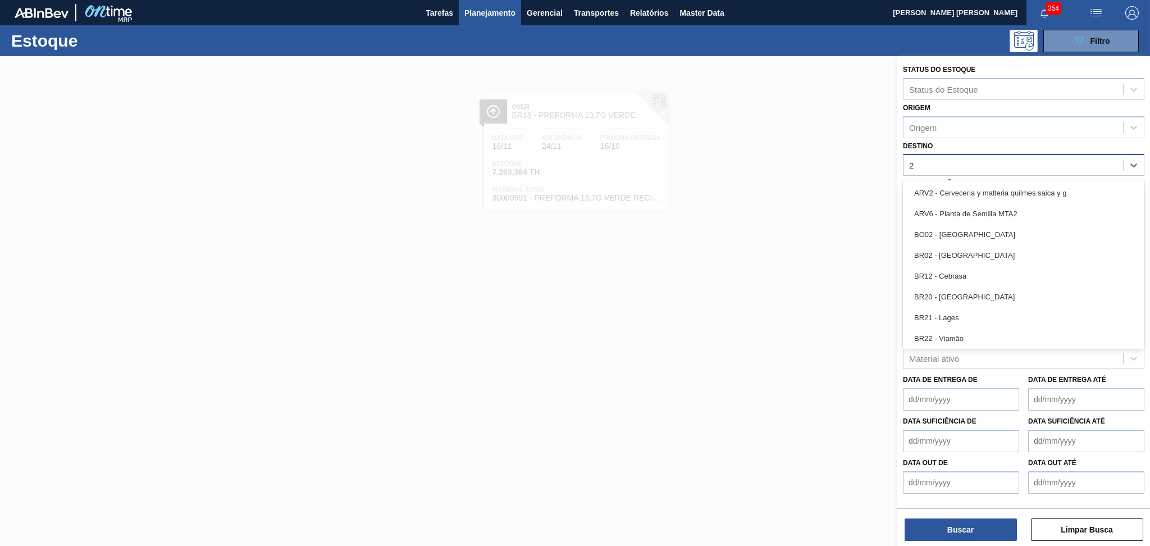
type input "20"
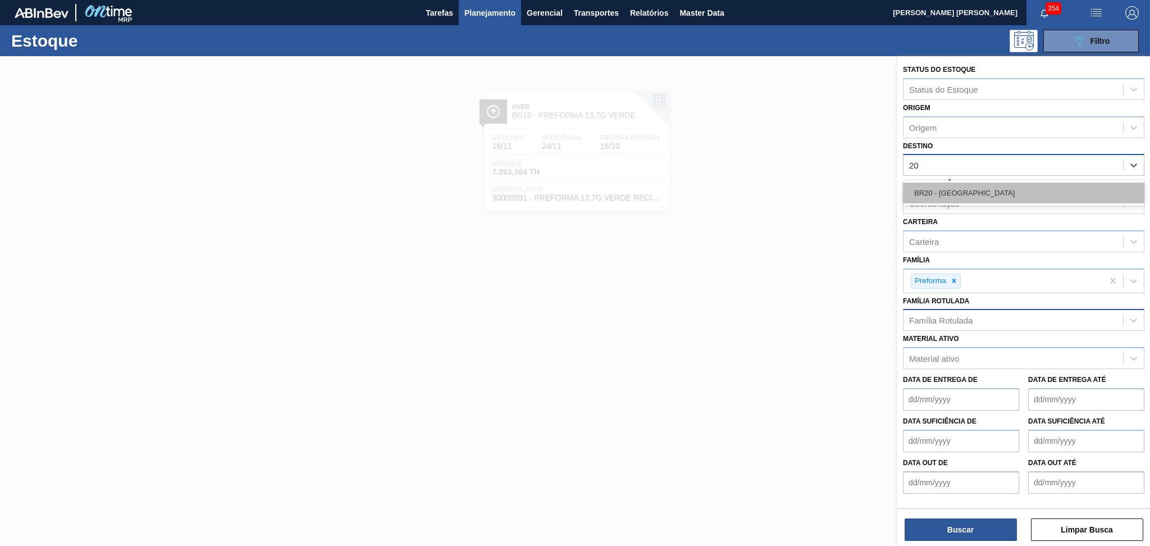
click at [982, 185] on div "BR20 - [GEOGRAPHIC_DATA]" at bounding box center [1023, 192] width 241 height 21
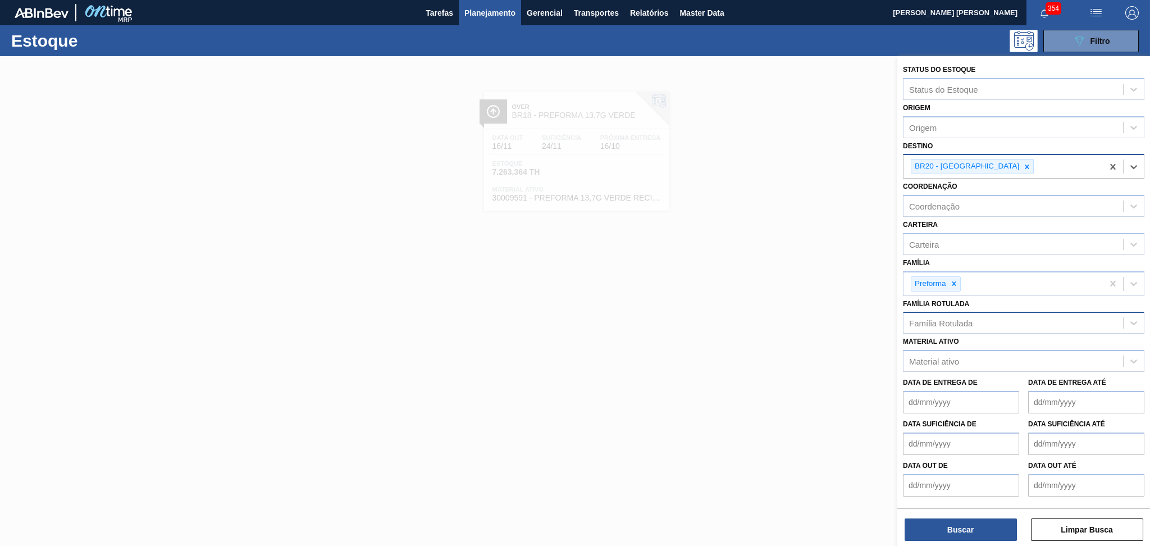
click at [944, 324] on div "Família Rotulada" at bounding box center [1013, 323] width 220 height 16
type Rotulada "38,8"
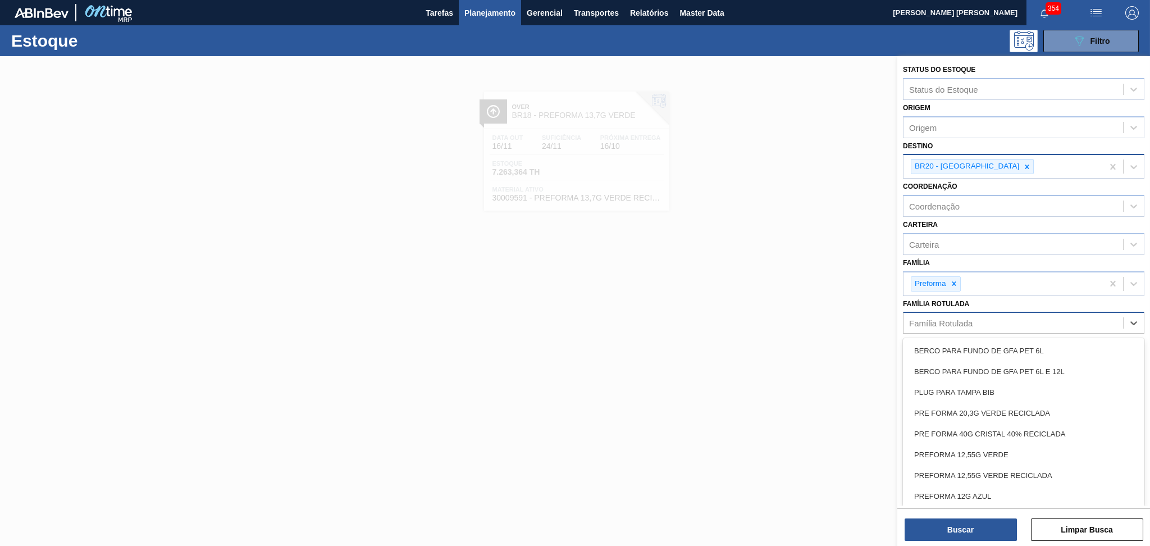
click at [966, 322] on div "Família Rotulada" at bounding box center [940, 323] width 63 height 10
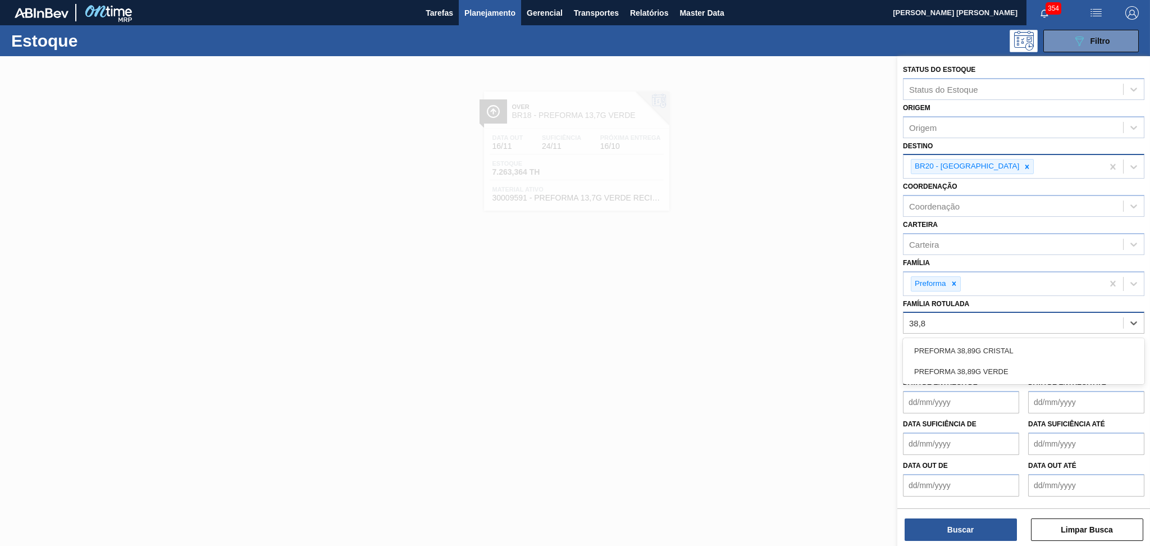
type Rotulada "38,89"
click at [975, 368] on div "PREFORMA 38,89G VERDE" at bounding box center [1023, 371] width 241 height 21
type Rotulada "38,89"
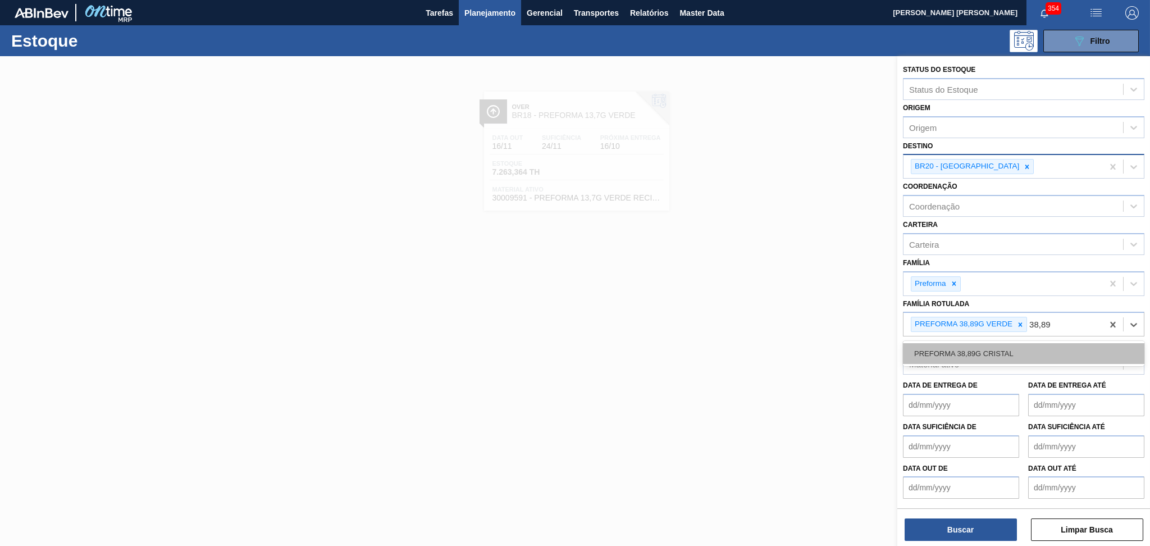
click at [1035, 349] on div "PREFORMA 38,89G CRISTAL" at bounding box center [1023, 353] width 241 height 21
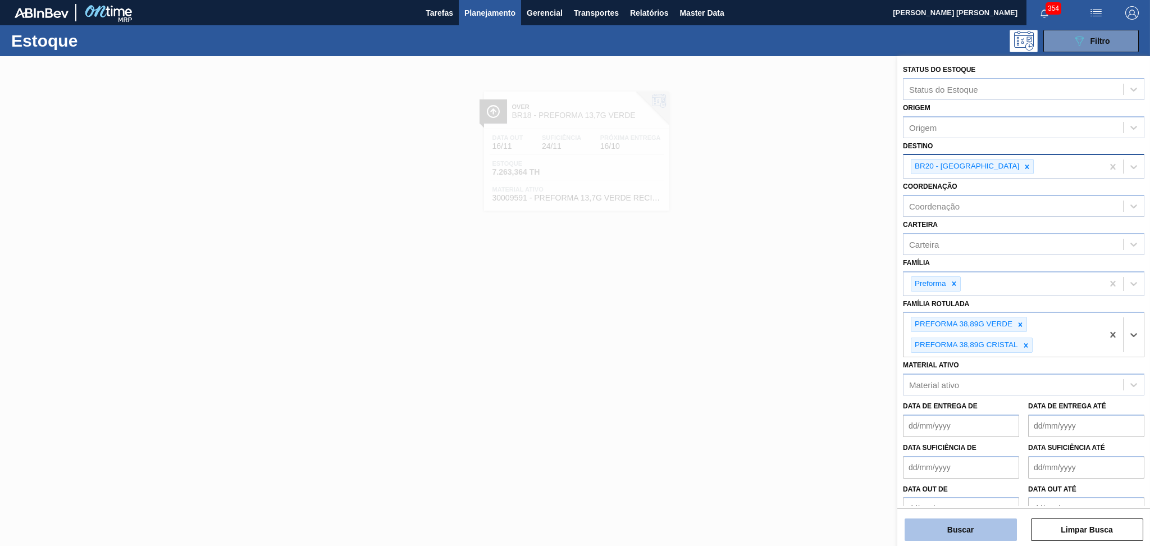
click at [964, 525] on button "Buscar" at bounding box center [960, 529] width 112 height 22
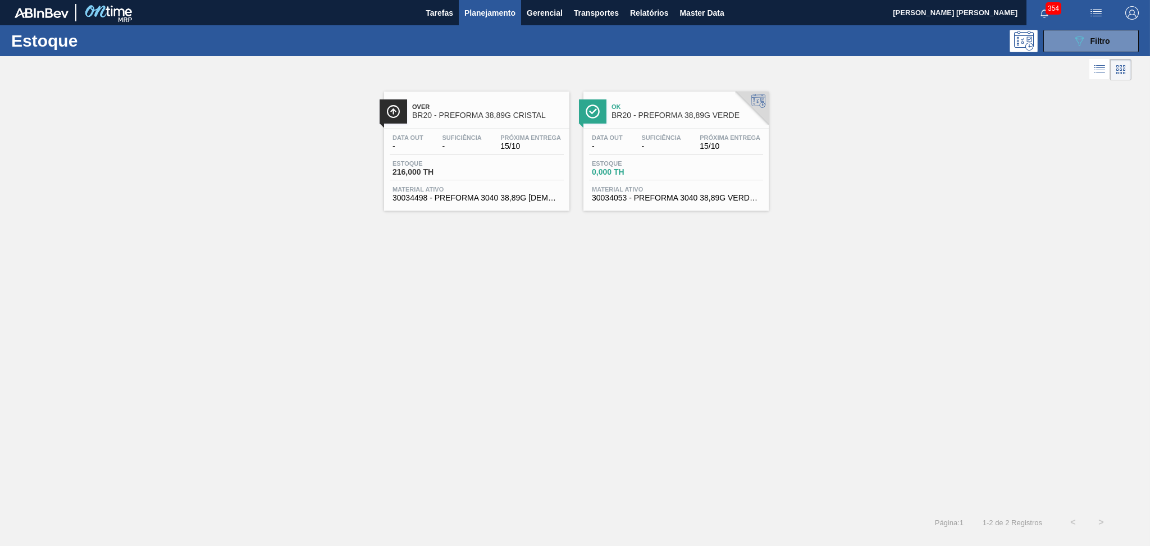
click at [651, 125] on div "Ok BR20 - PREFORMA 38,89G VERDE Data out - Suficiência - Próxima Entrega 15/10 …" at bounding box center [675, 151] width 185 height 119
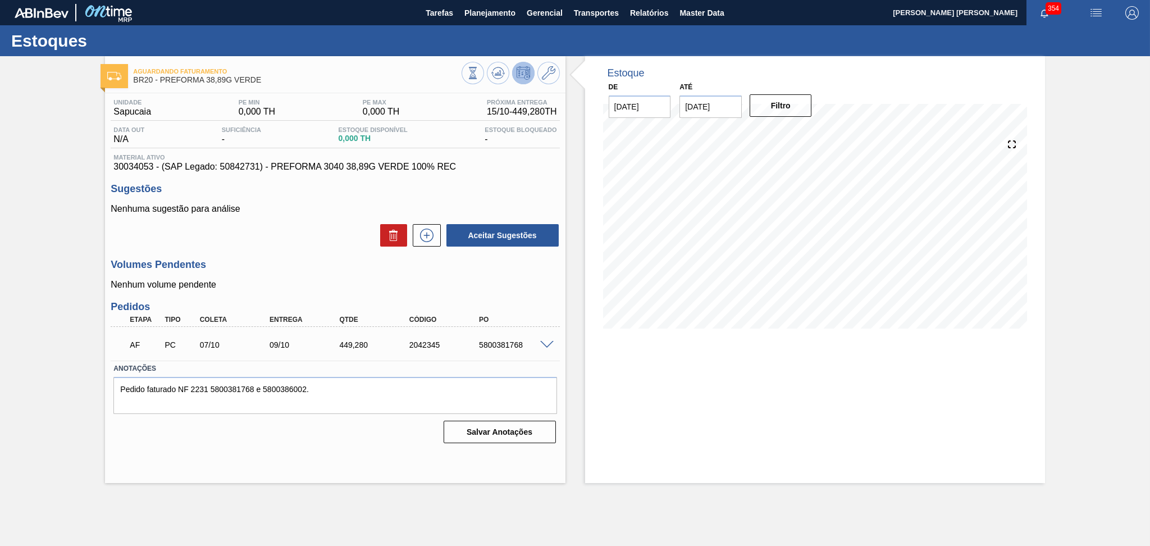
click at [301, 264] on h3 "Volumes Pendentes" at bounding box center [335, 265] width 449 height 12
click at [547, 345] on span at bounding box center [546, 345] width 13 height 8
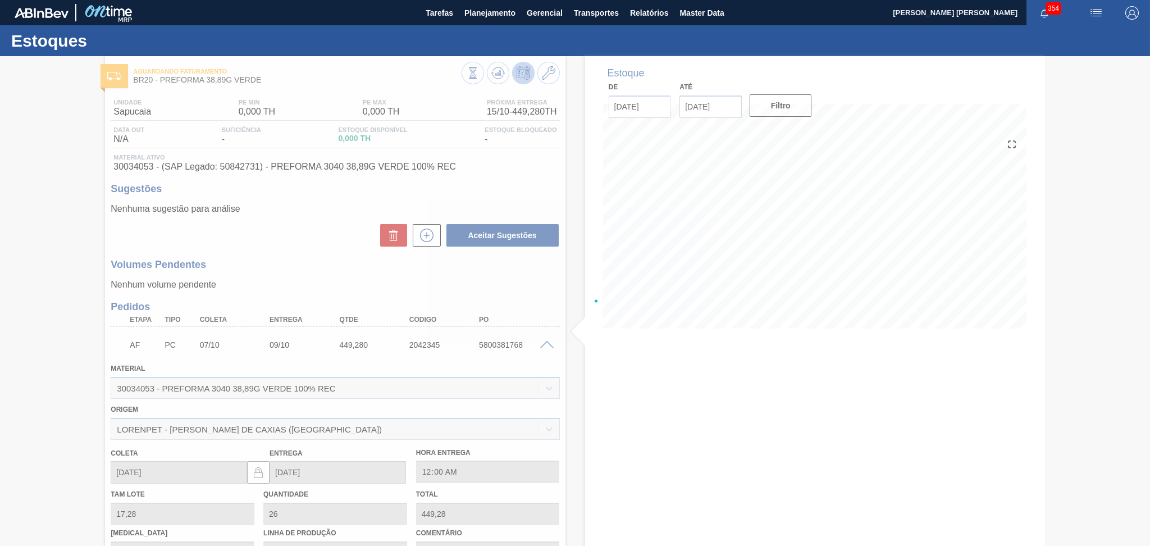
click at [547, 344] on div at bounding box center [575, 301] width 1150 height 490
click at [541, 320] on div at bounding box center [575, 301] width 1150 height 490
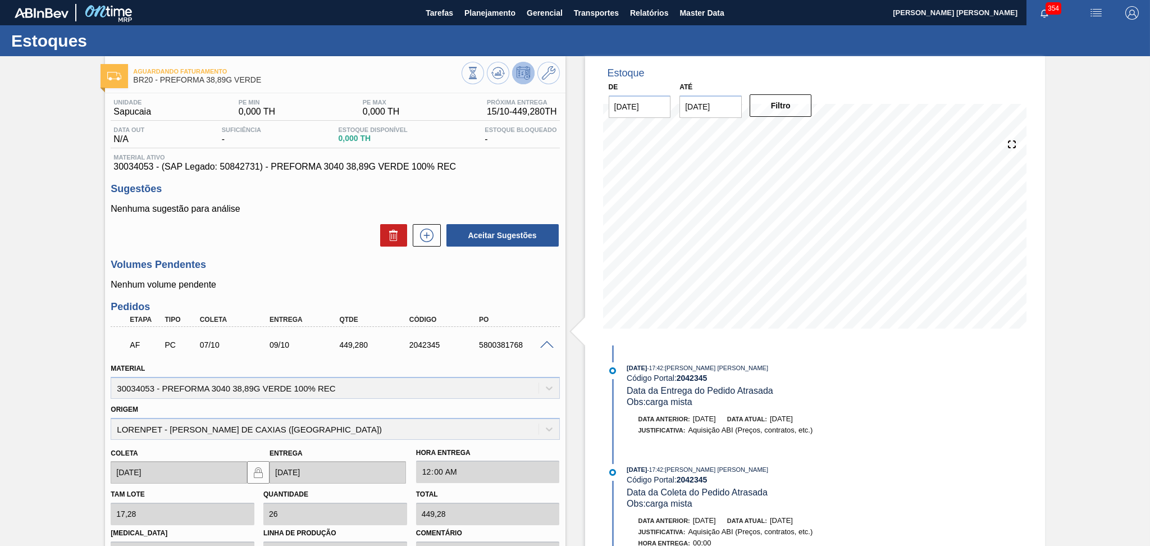
click at [353, 346] on div "449,280" at bounding box center [375, 344] width 79 height 9
copy div "449,280"
